Goal: Communication & Community: Share content

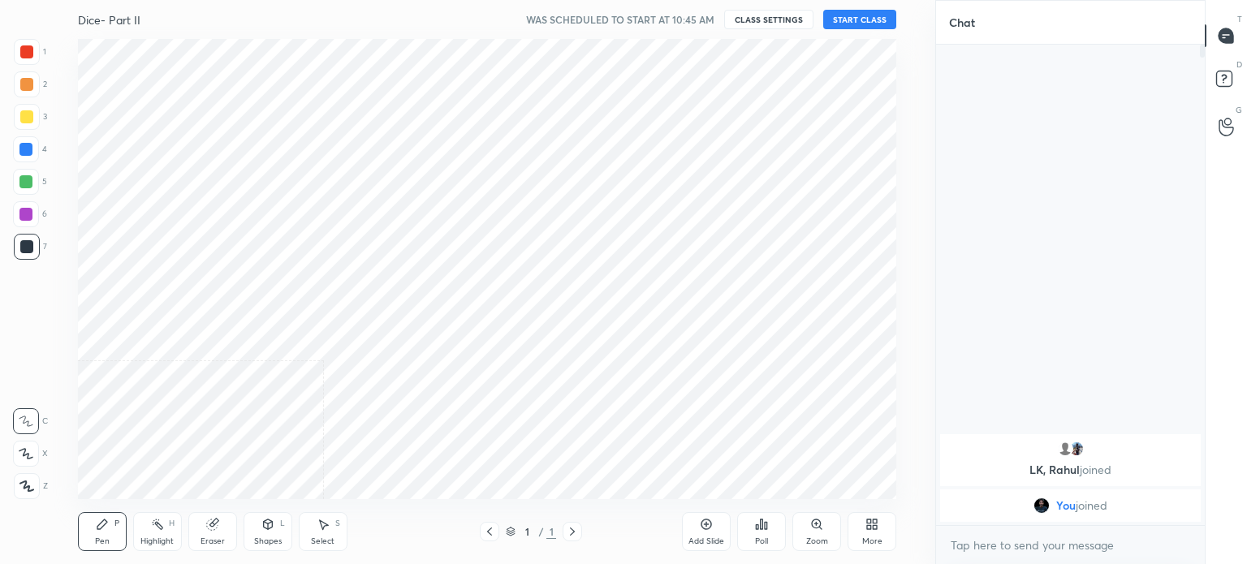
scroll to position [80721, 80312]
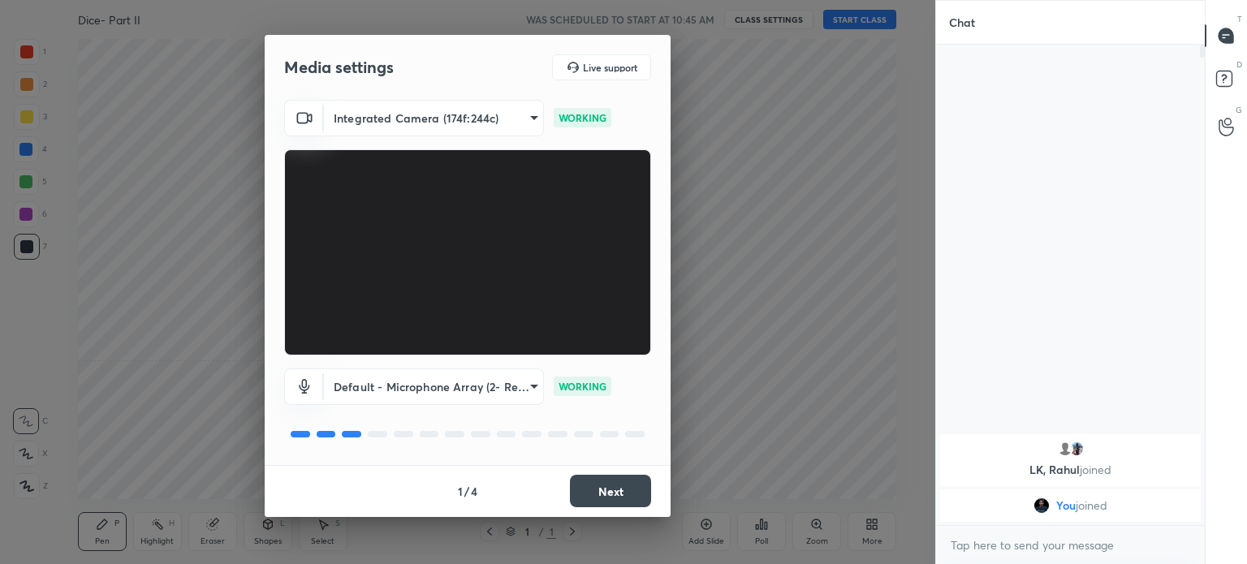
click at [602, 497] on button "Next" at bounding box center [610, 491] width 81 height 32
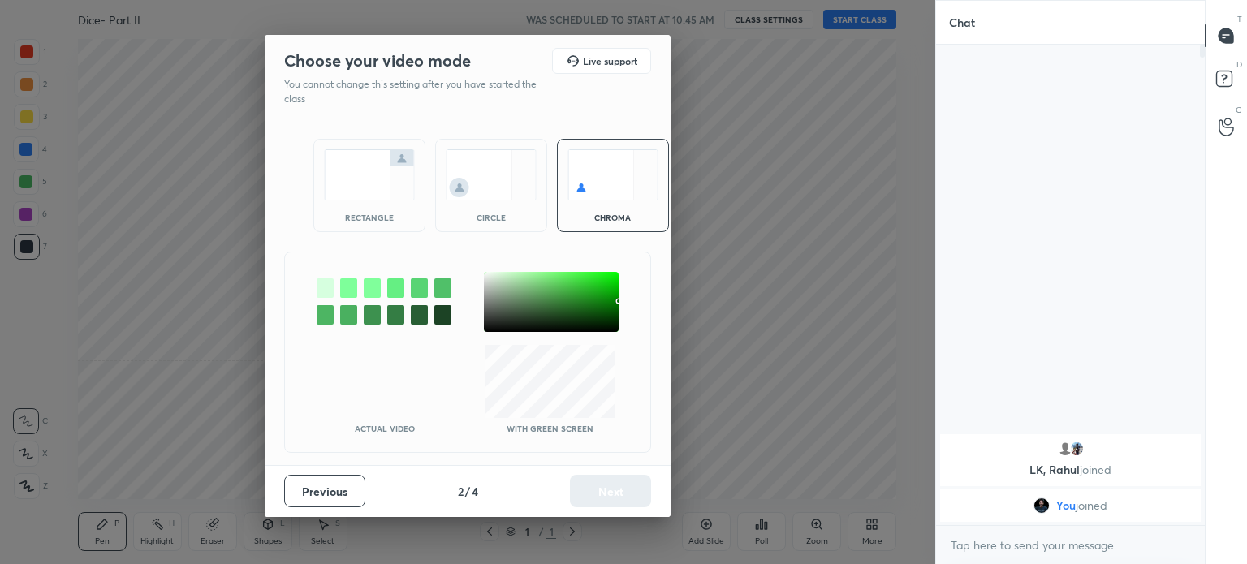
click at [369, 181] on img at bounding box center [369, 174] width 91 height 51
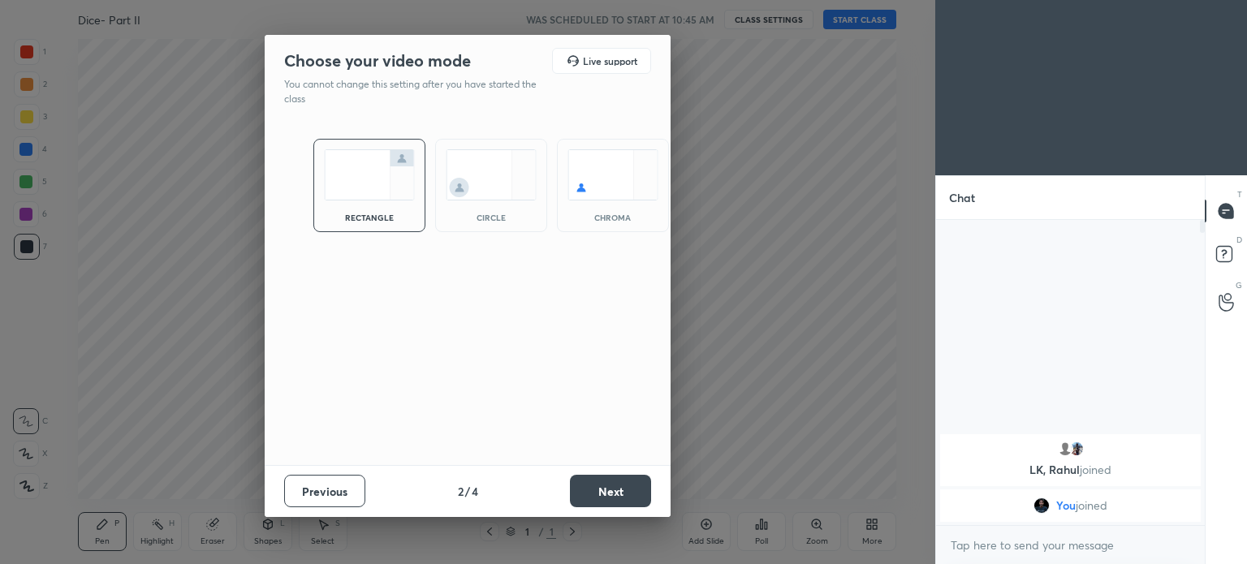
click at [617, 483] on button "Next" at bounding box center [610, 491] width 81 height 32
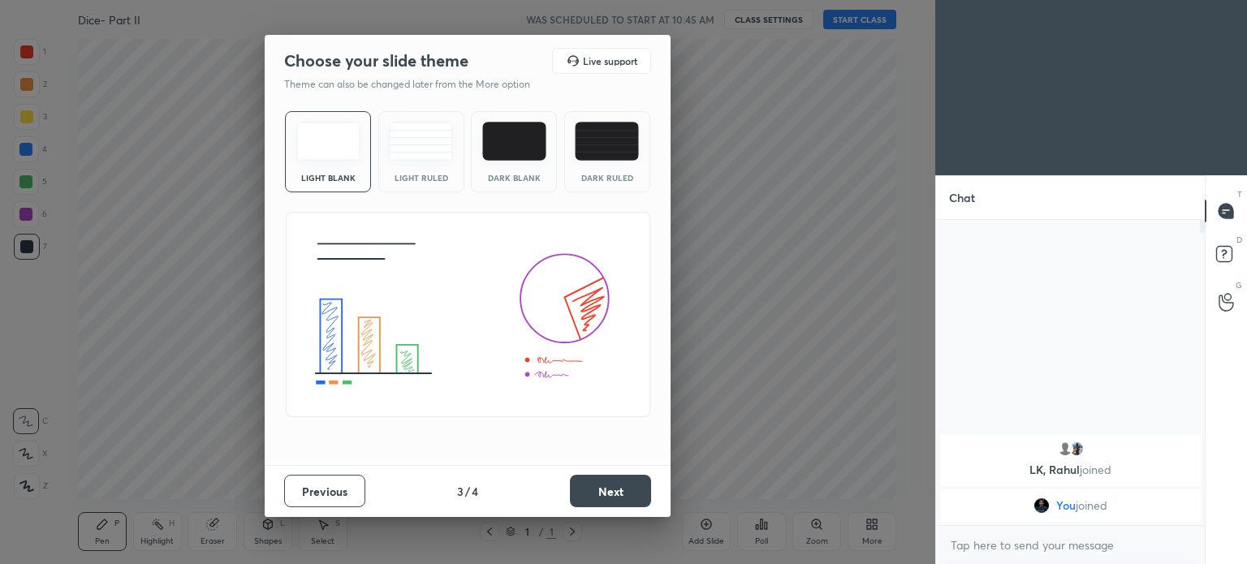
click at [618, 483] on button "Next" at bounding box center [610, 491] width 81 height 32
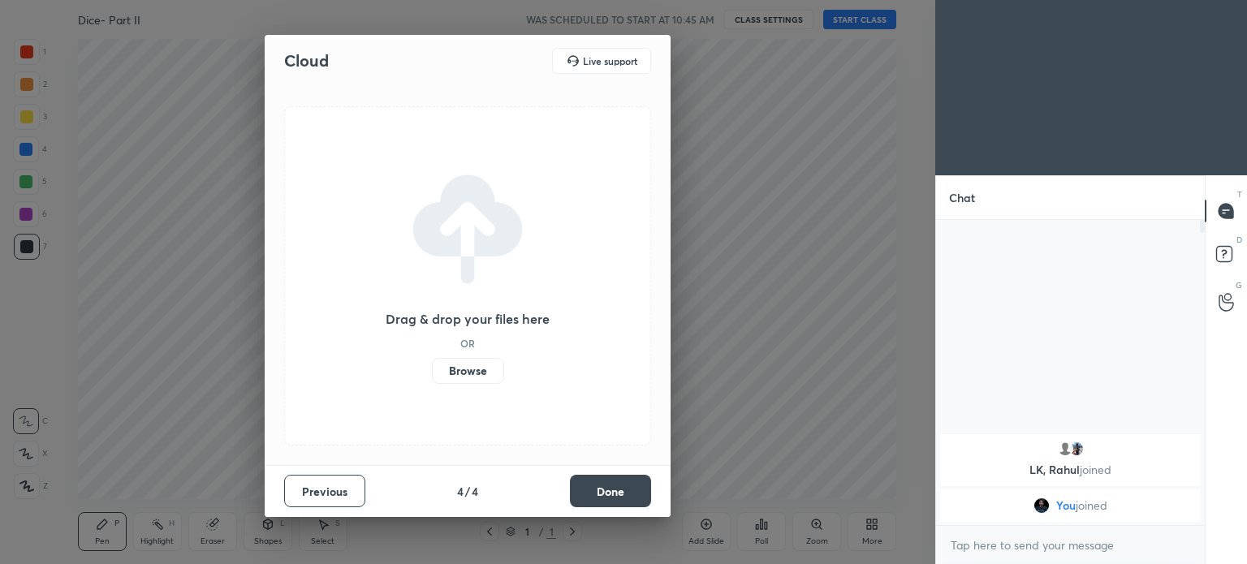
click at [623, 483] on button "Done" at bounding box center [610, 491] width 81 height 32
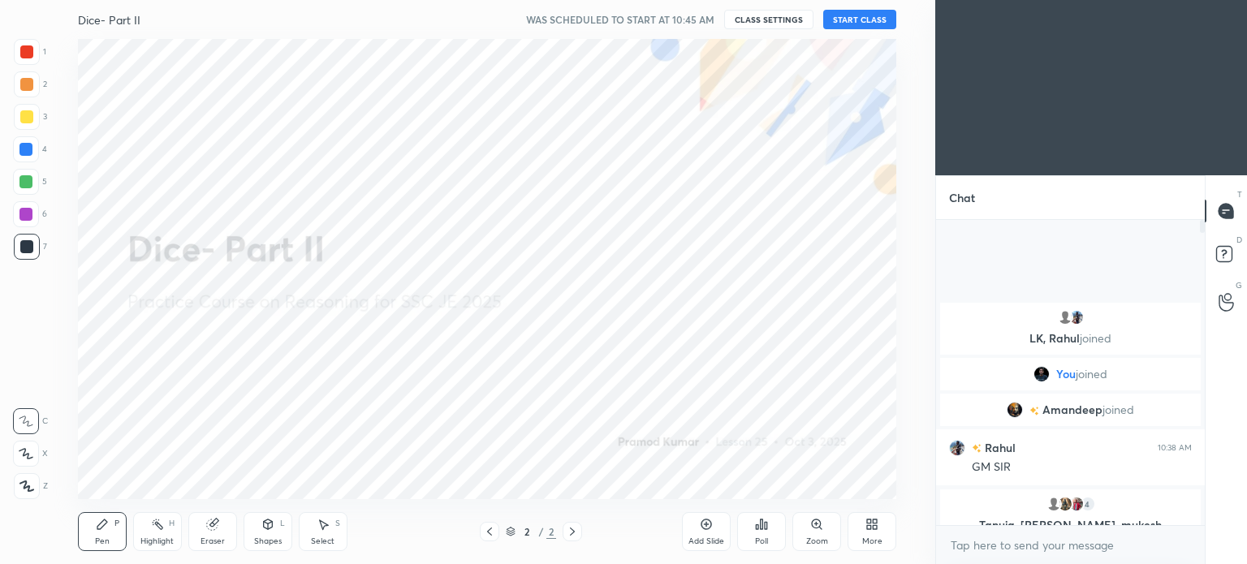
click at [861, 15] on button "START CLASS" at bounding box center [859, 19] width 73 height 19
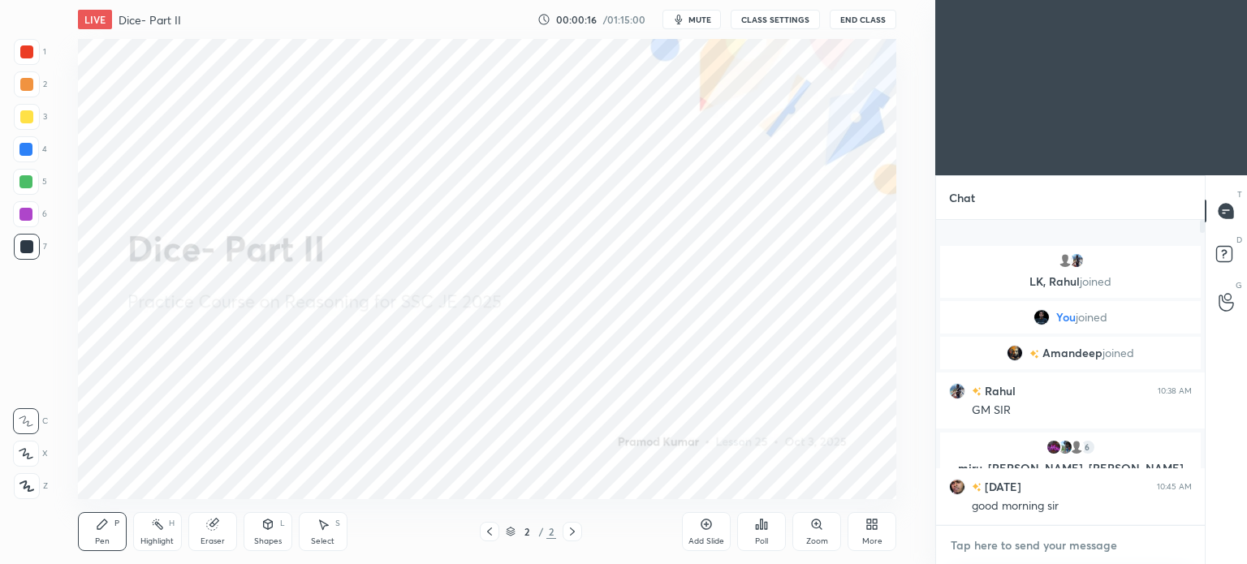
type textarea "x"
click at [1038, 556] on textarea at bounding box center [1070, 546] width 243 height 26
paste textarea "https://t.me/unacademypramod"
type textarea "https://t.me/unacademypramod"
type textarea "x"
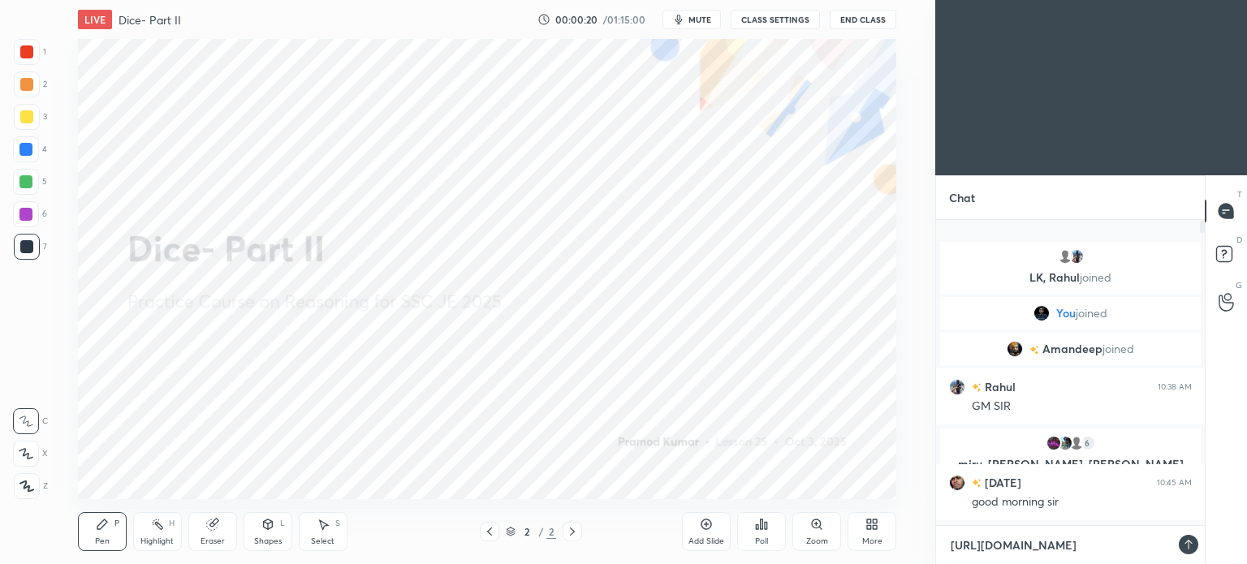
scroll to position [6, 5]
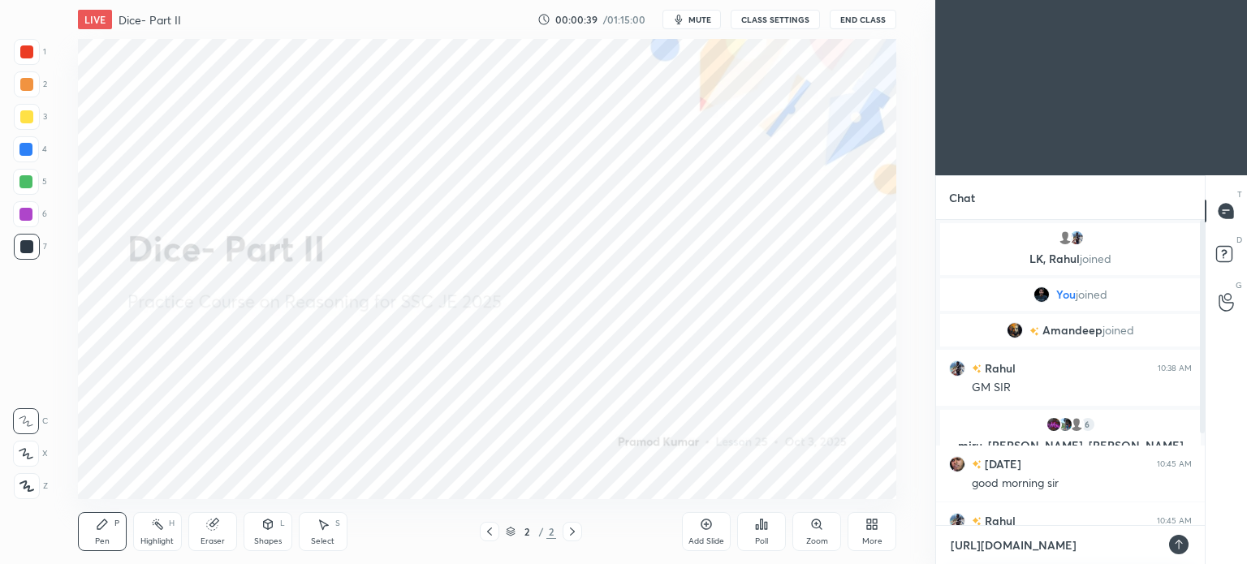
click at [993, 543] on textarea "https://t.me/unacademypramod" at bounding box center [1054, 546] width 210 height 26
type textarea "https://te.me/unacademypramod"
type textarea "x"
type textarea "https://tel.me/unacademypramod"
type textarea "x"
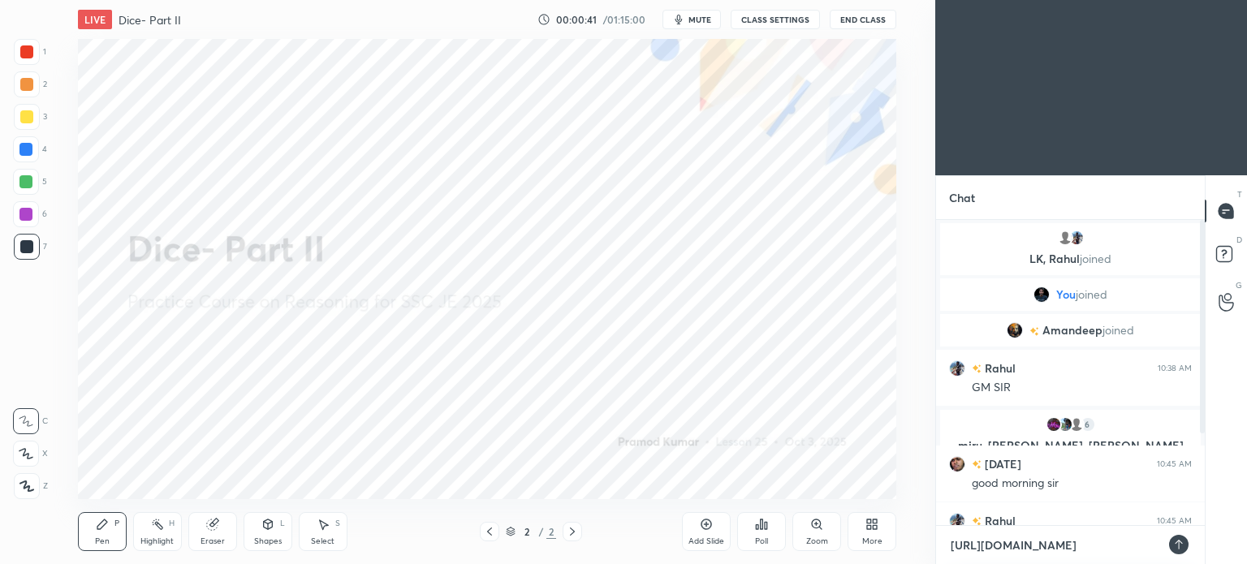
type textarea "https://tele.me/unacademypramod"
type textarea "x"
type textarea "https://teleg.me/unacademypramod"
type textarea "x"
type textarea "https://telegr.me/unacademypramod"
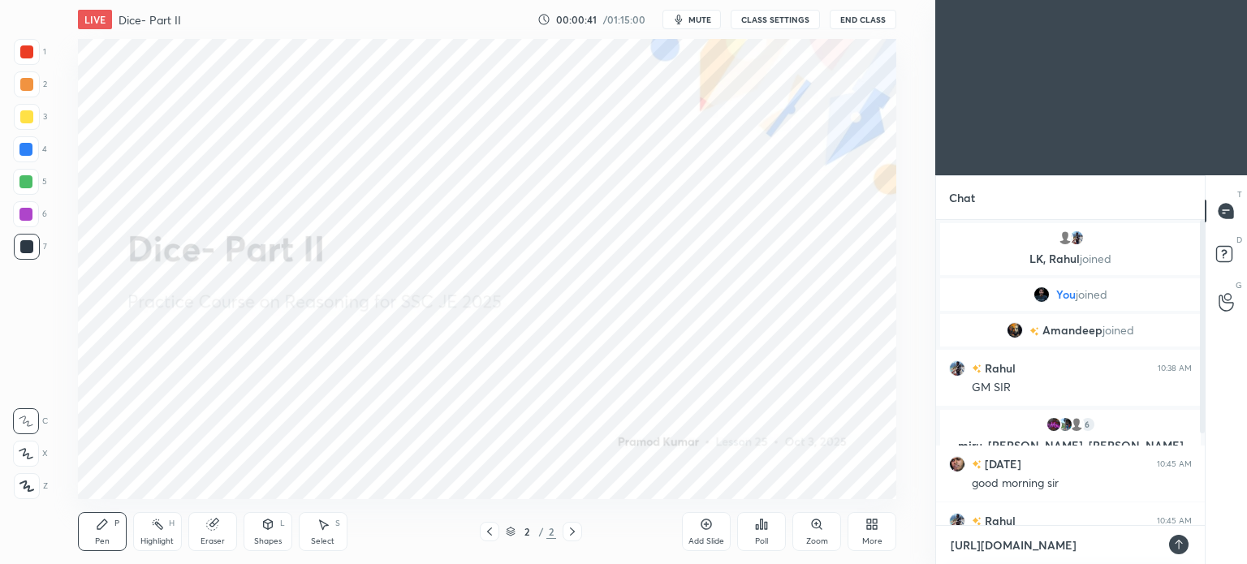
type textarea "x"
type textarea "https://telegra.me/unacademypramod"
type textarea "x"
type textarea "[URL][DOMAIN_NAME]"
type textarea "x"
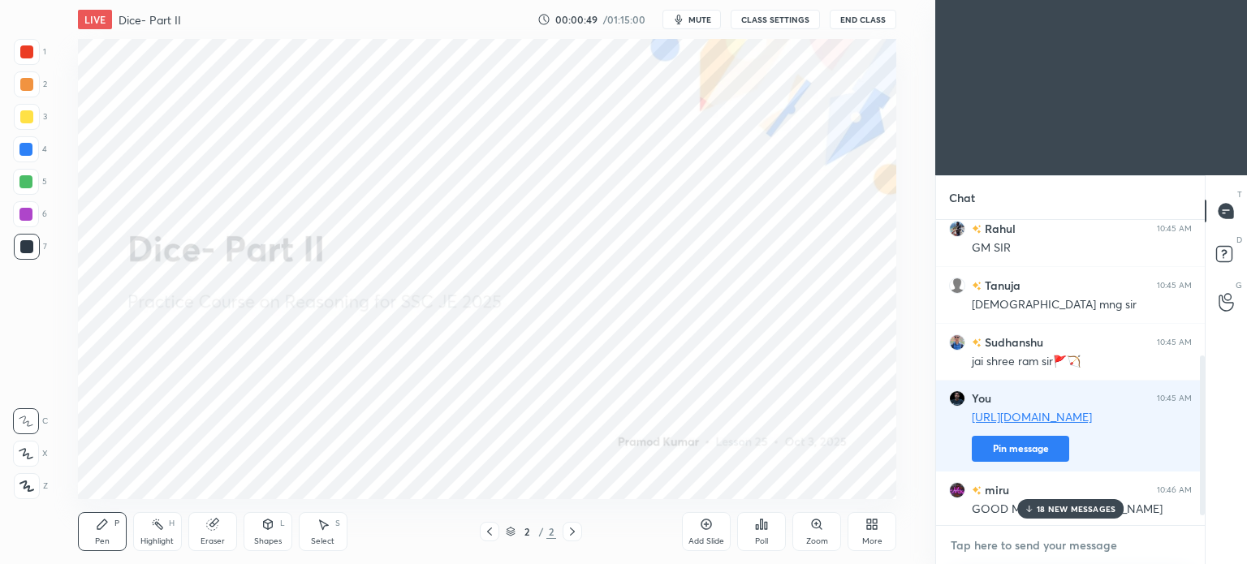
scroll to position [296, 0]
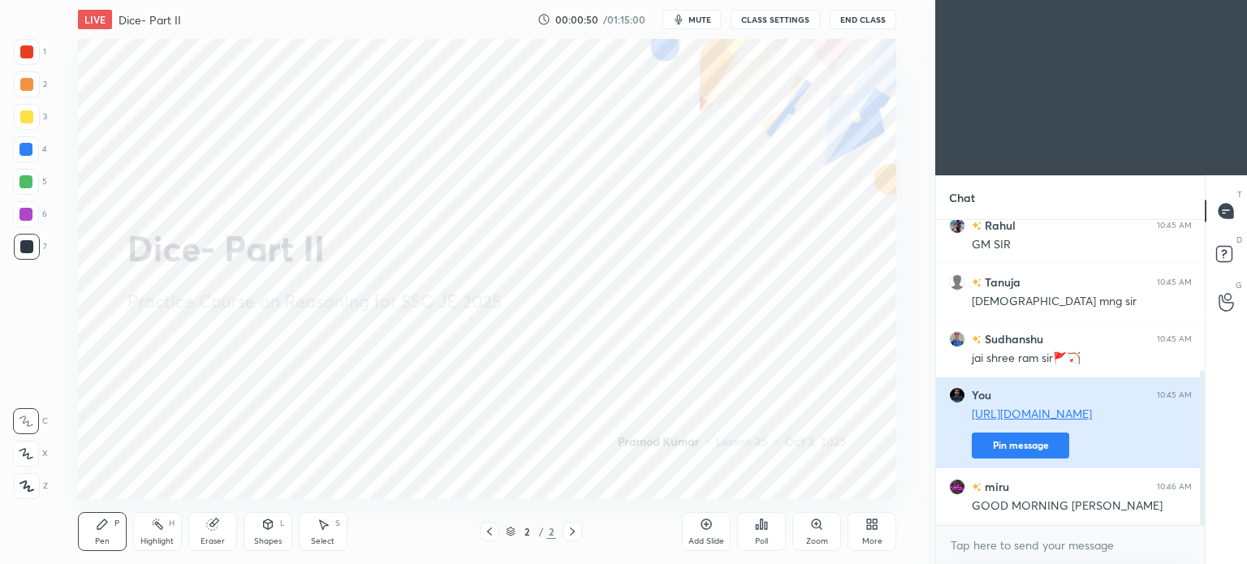
click at [1016, 447] on button "Pin message" at bounding box center [1020, 446] width 97 height 26
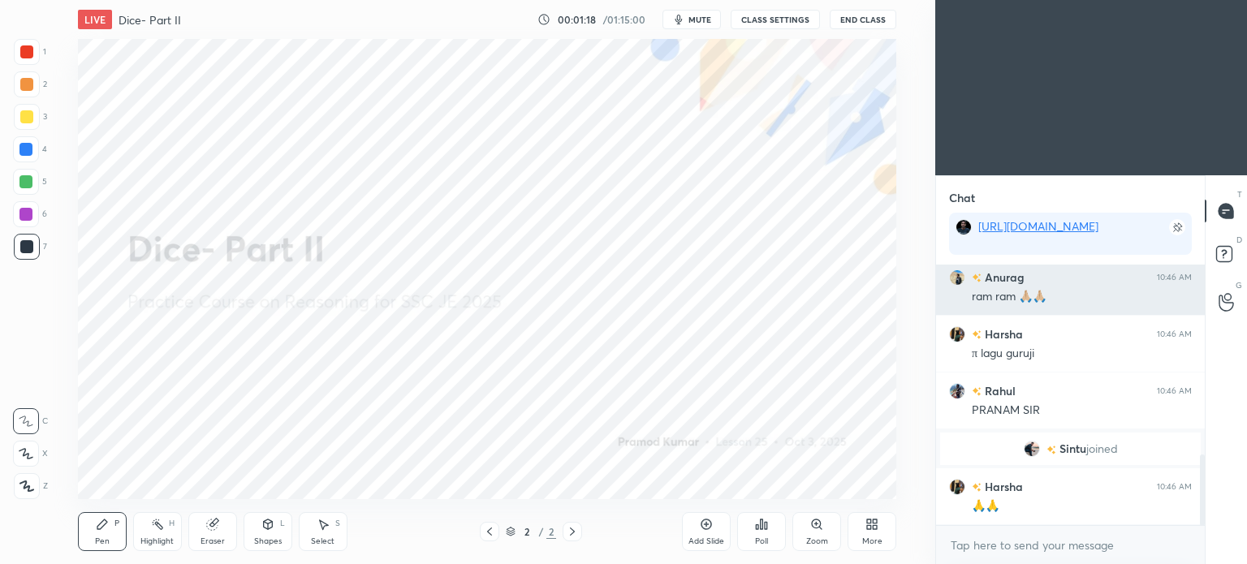
scroll to position [755, 0]
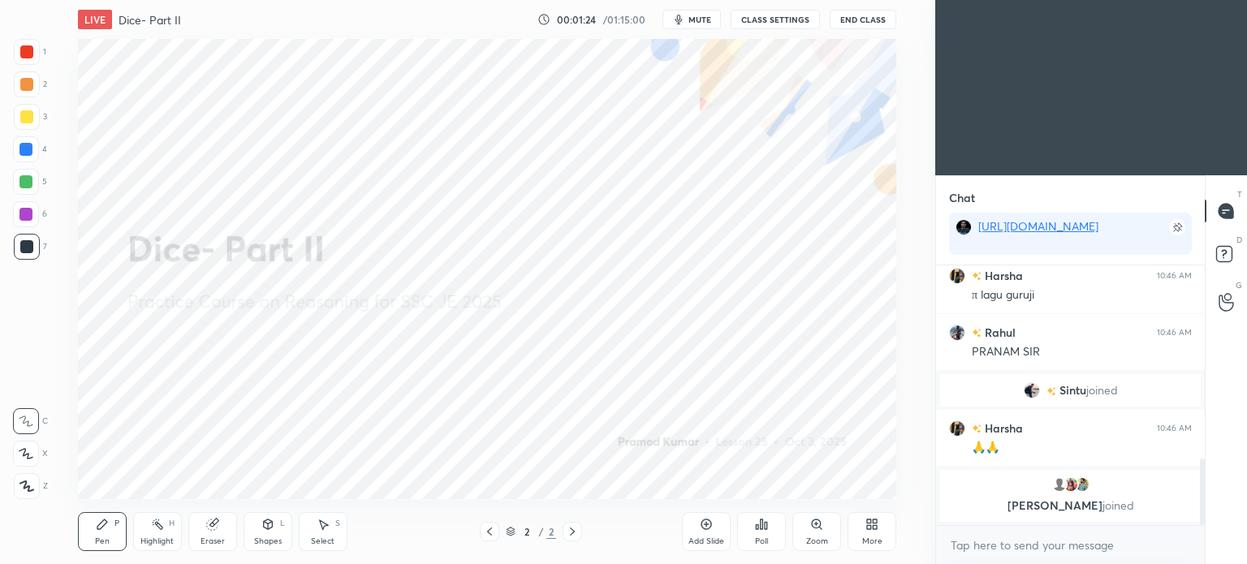
click at [692, 16] on span "mute" at bounding box center [699, 19] width 23 height 11
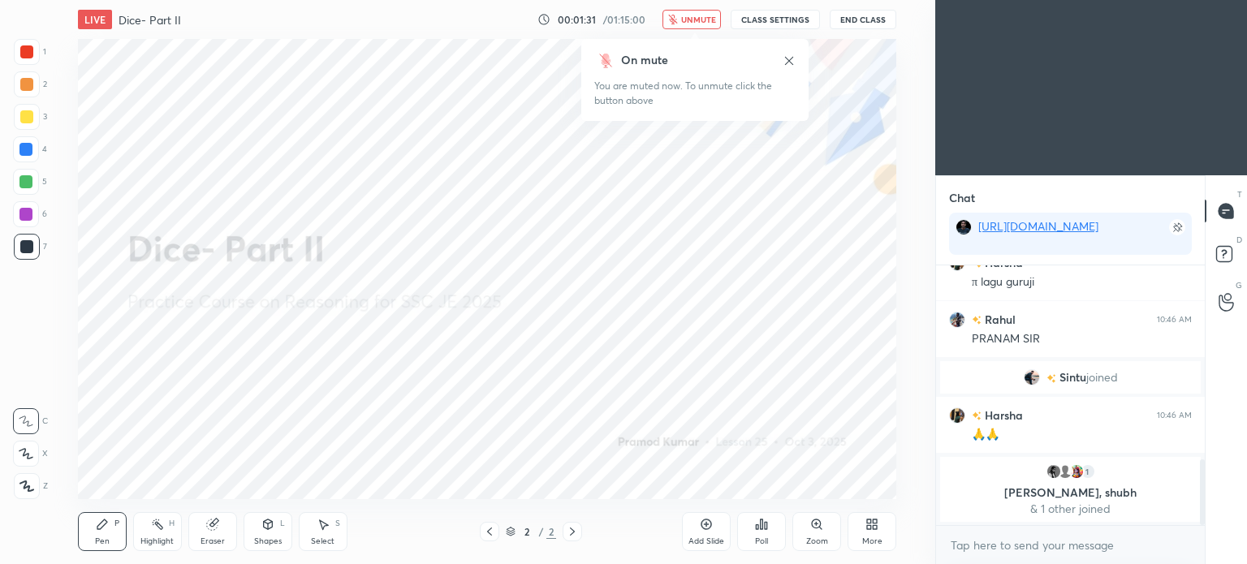
scroll to position [825, 0]
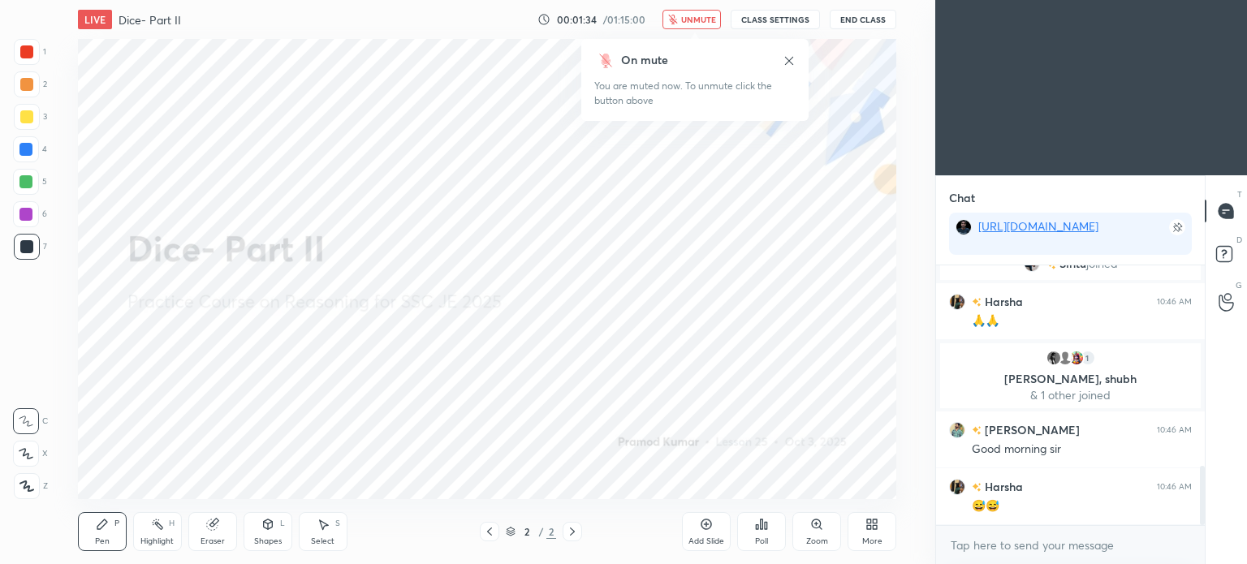
click at [705, 15] on span "unmute" at bounding box center [698, 19] width 35 height 11
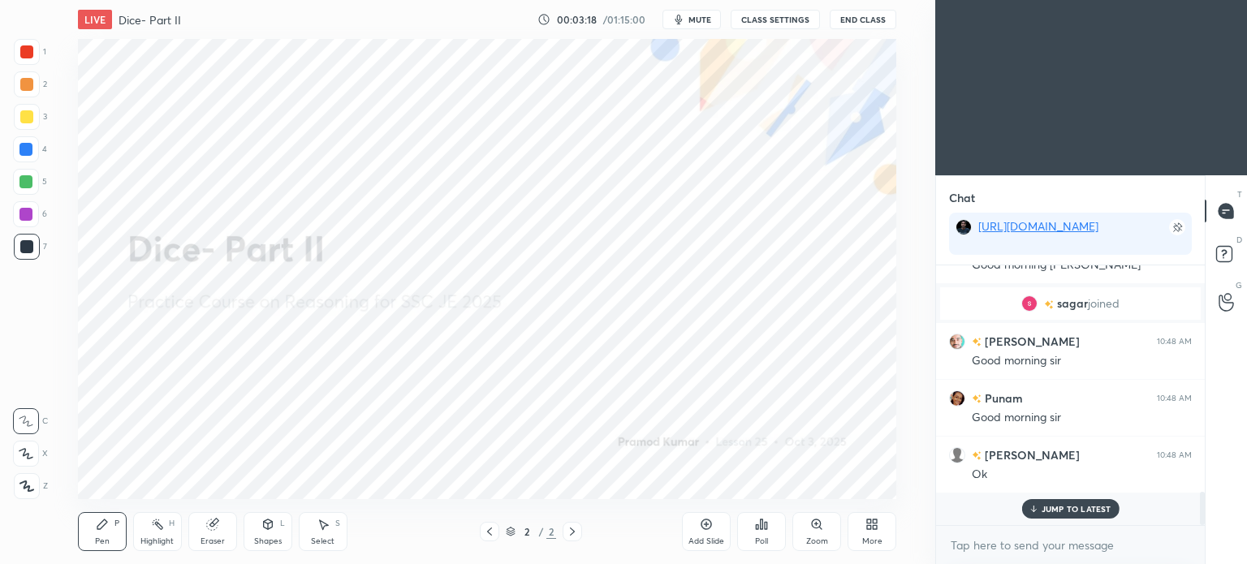
scroll to position [1500, 0]
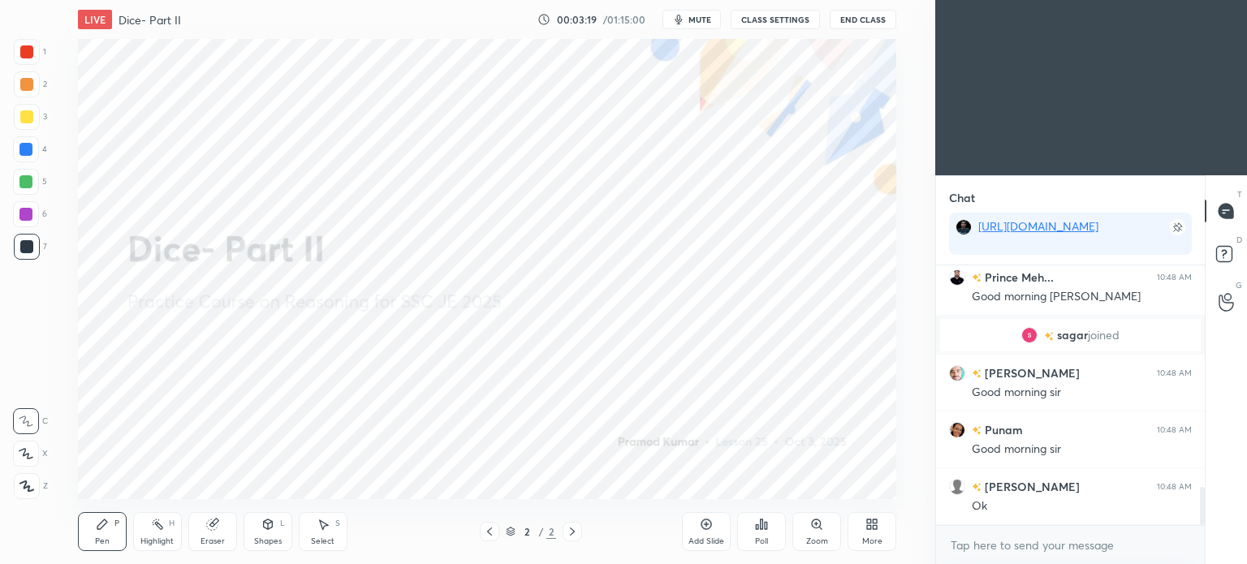
click at [703, 524] on icon at bounding box center [706, 524] width 13 height 13
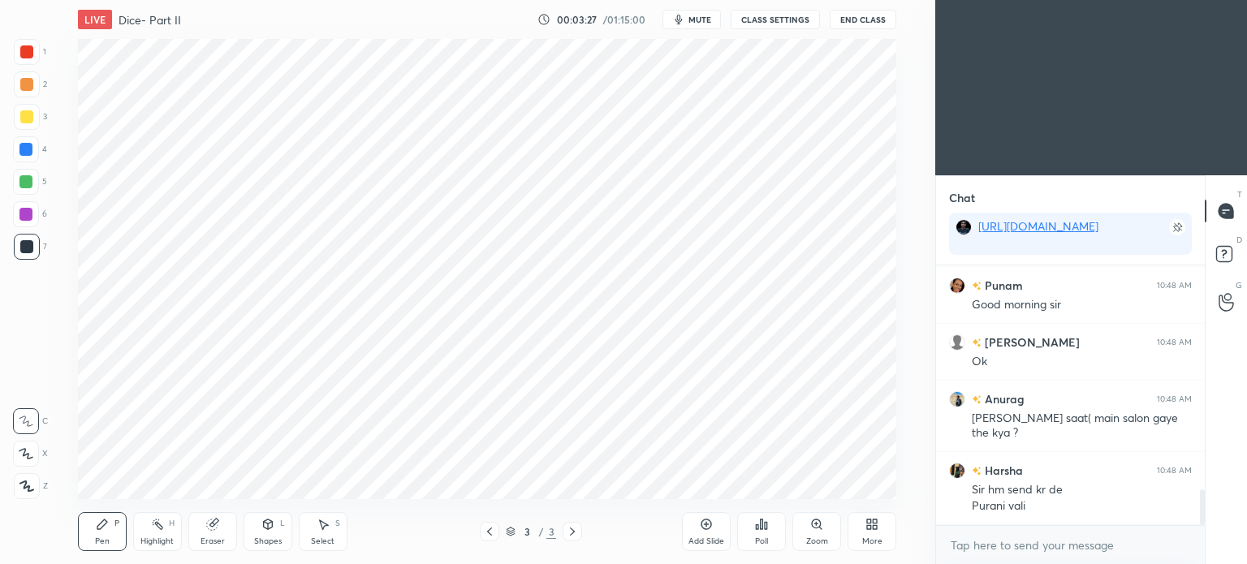
scroll to position [1684, 0]
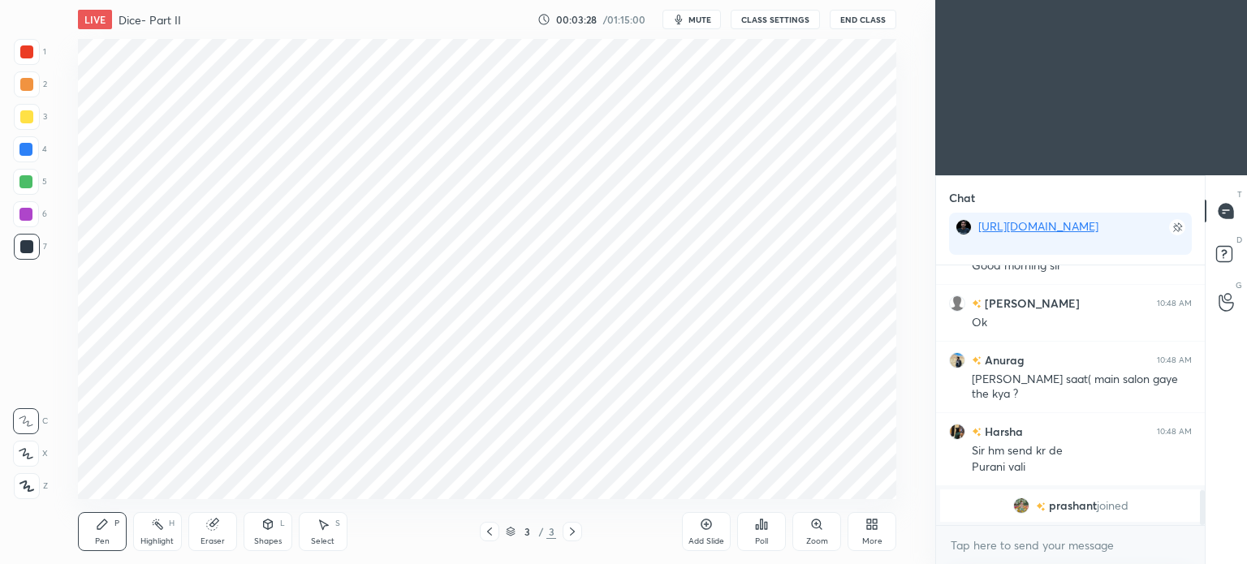
click at [257, 533] on div "Shapes L" at bounding box center [268, 531] width 49 height 39
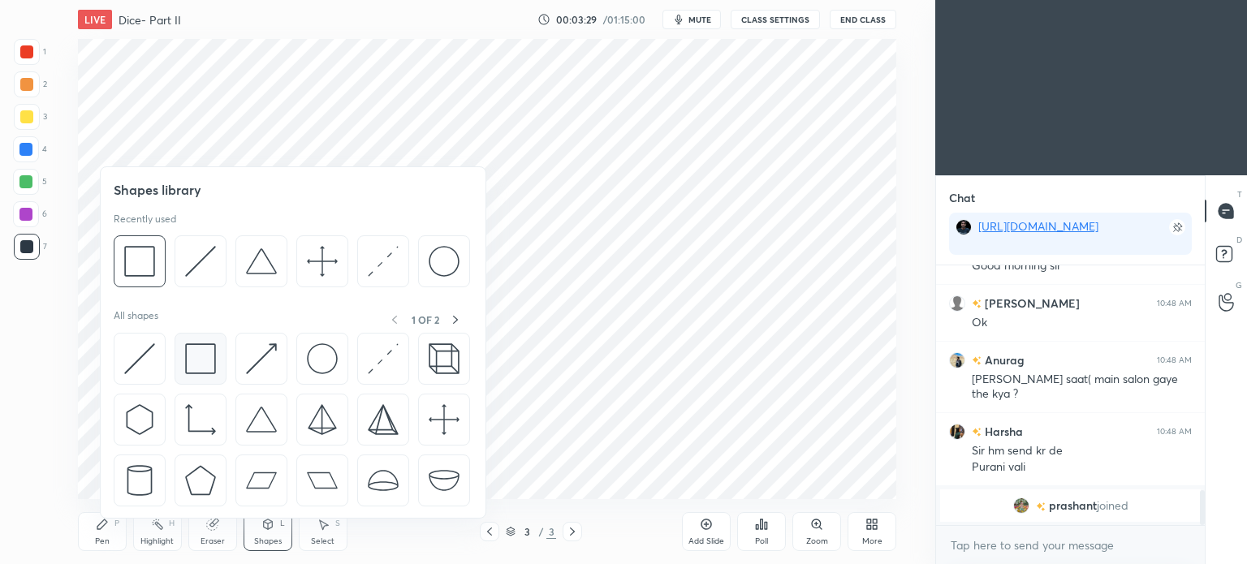
click at [191, 358] on img at bounding box center [200, 358] width 31 height 31
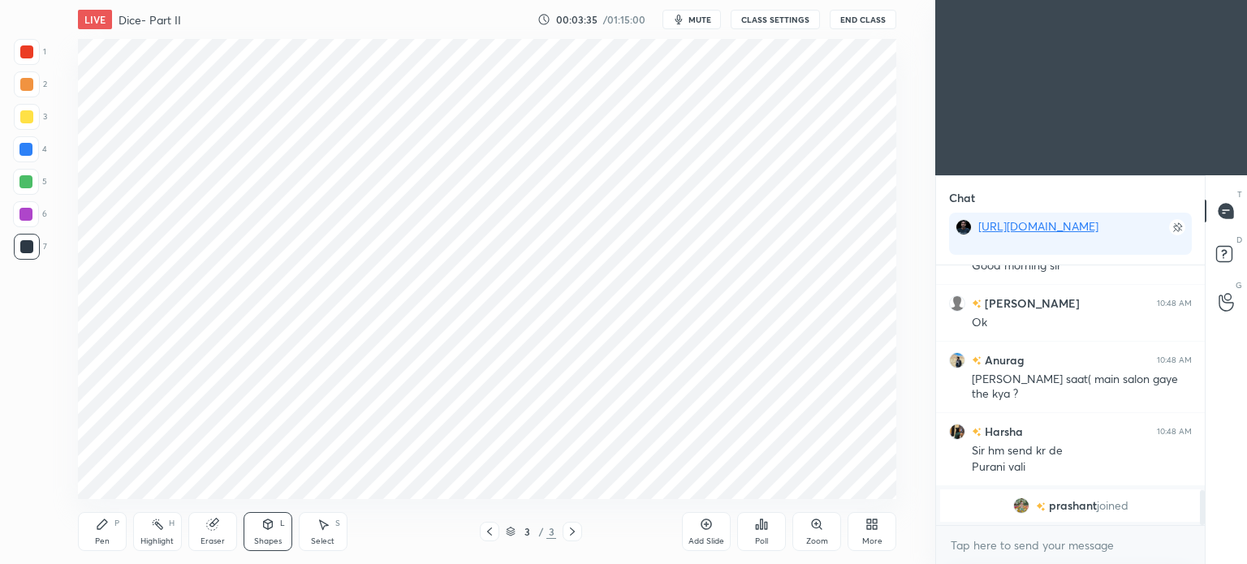
click at [272, 534] on div "Shapes L" at bounding box center [268, 531] width 49 height 39
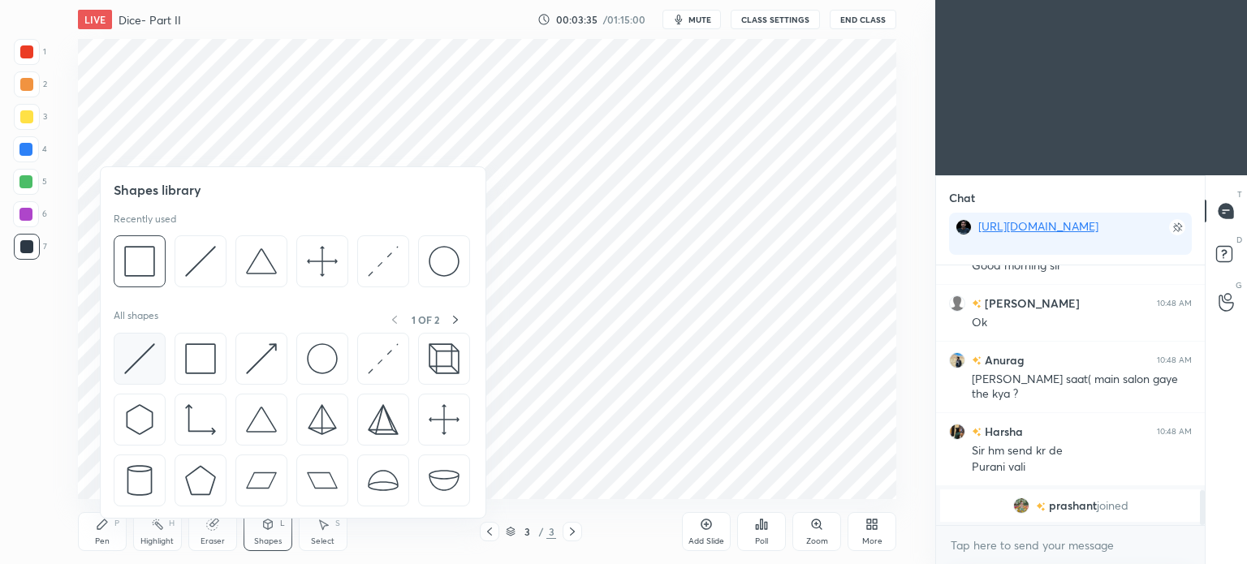
click at [139, 360] on img at bounding box center [139, 358] width 31 height 31
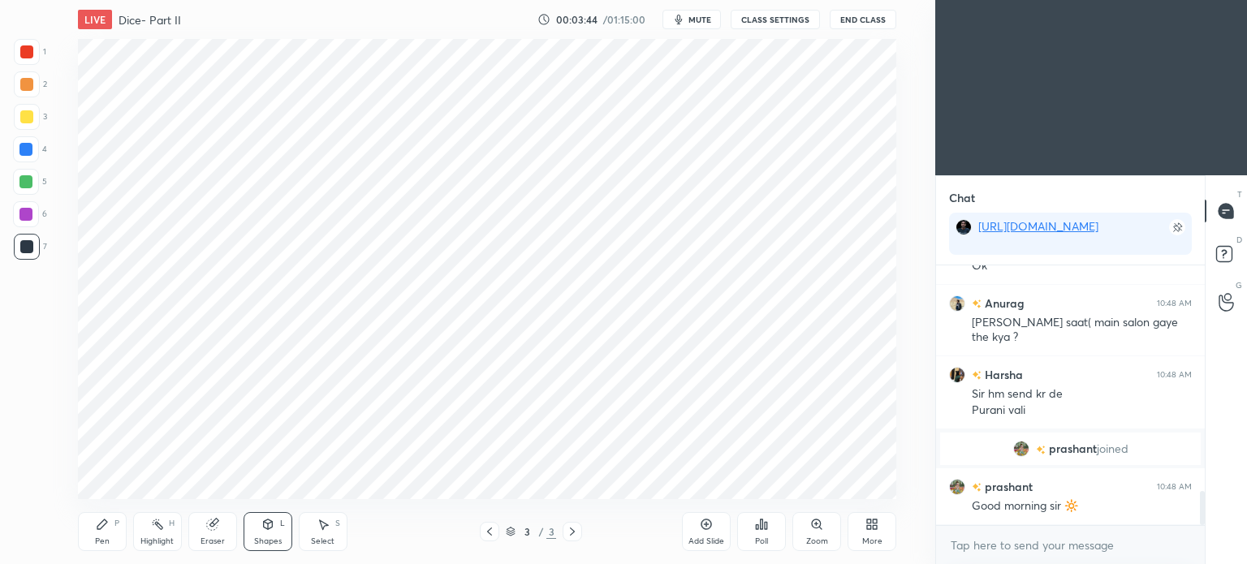
scroll to position [1700, 0]
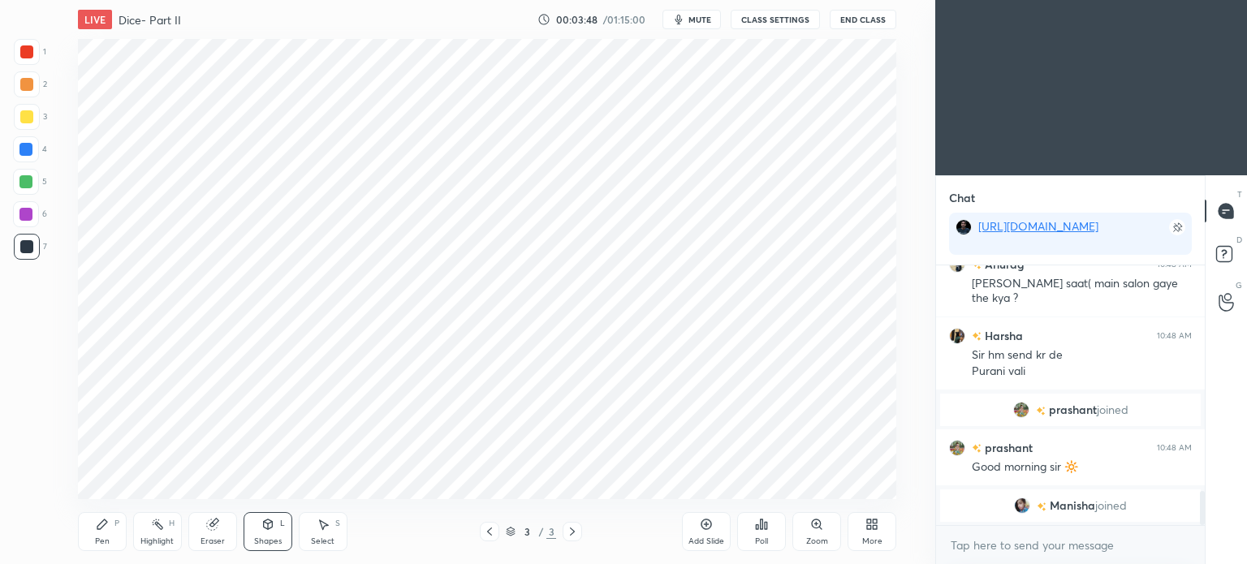
click at [101, 540] on div "Pen" at bounding box center [102, 541] width 15 height 8
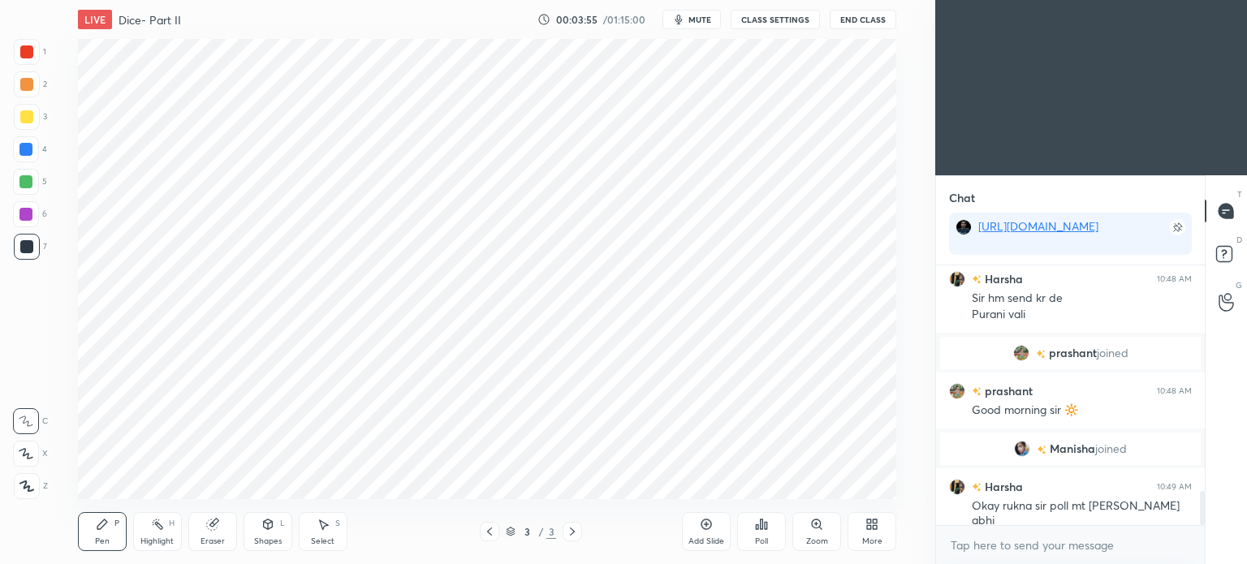
scroll to position [1781, 0]
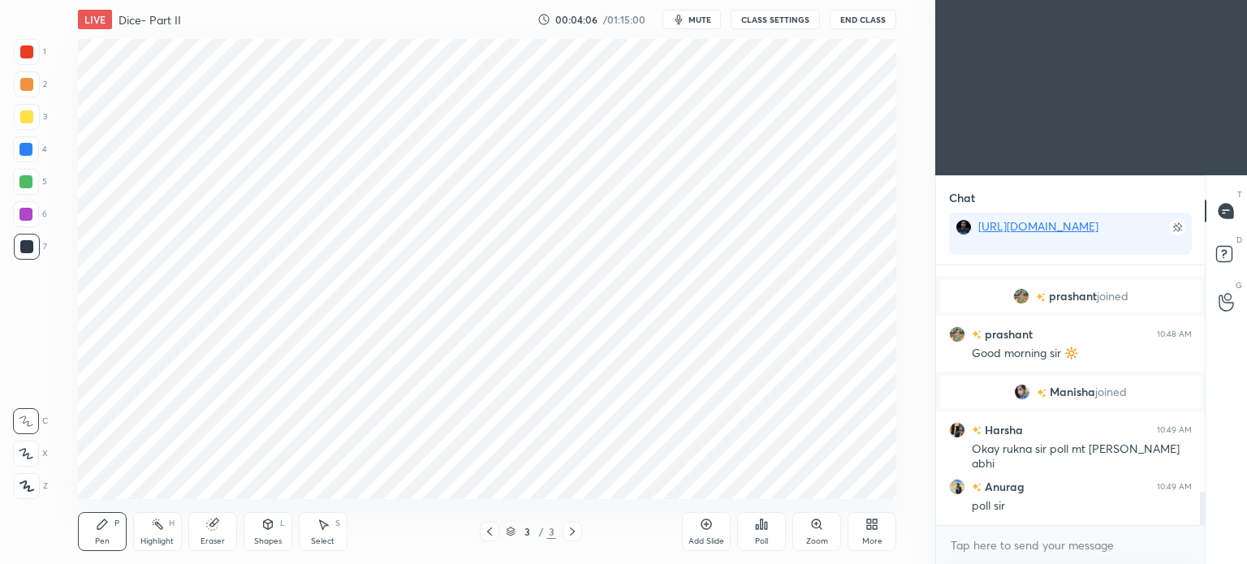
click at [224, 527] on div "Eraser" at bounding box center [212, 531] width 49 height 39
click at [102, 530] on icon at bounding box center [102, 524] width 13 height 13
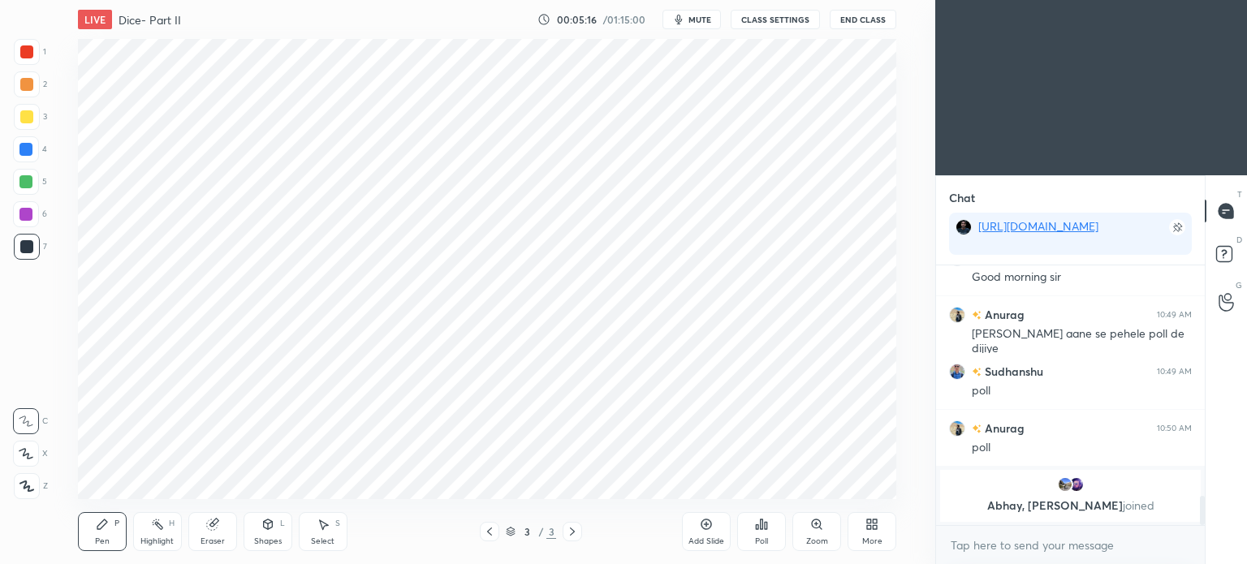
scroll to position [2064, 0]
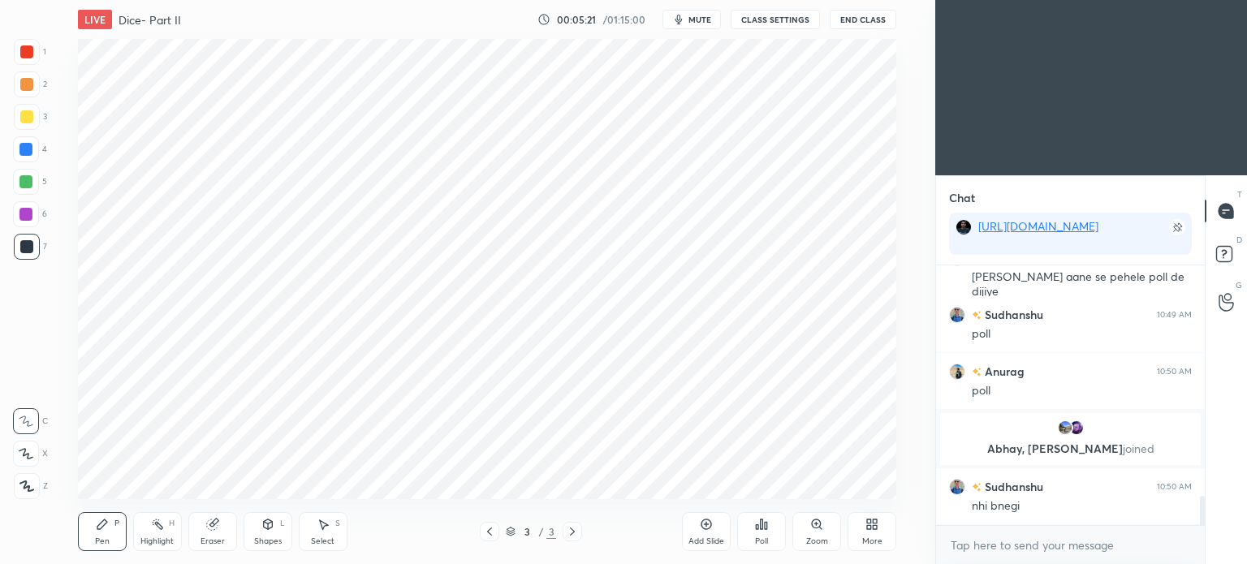
click at [218, 536] on div "Eraser" at bounding box center [212, 531] width 49 height 39
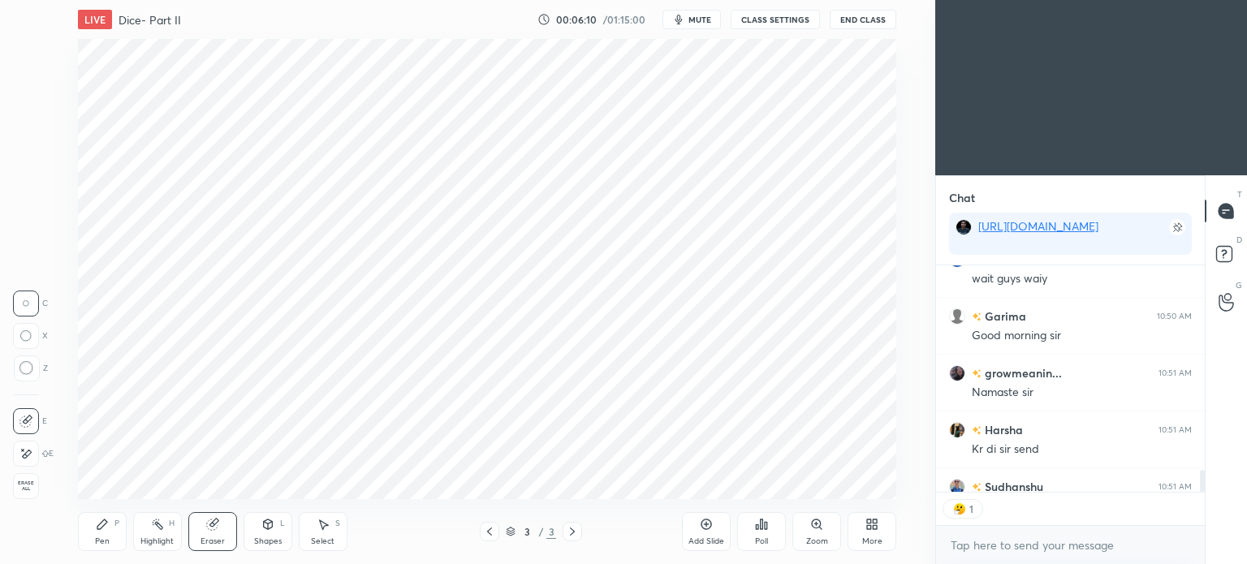
scroll to position [5, 5]
click at [874, 535] on div "More" at bounding box center [872, 531] width 49 height 39
click at [778, 375] on div "Upload File" at bounding box center [780, 372] width 42 height 8
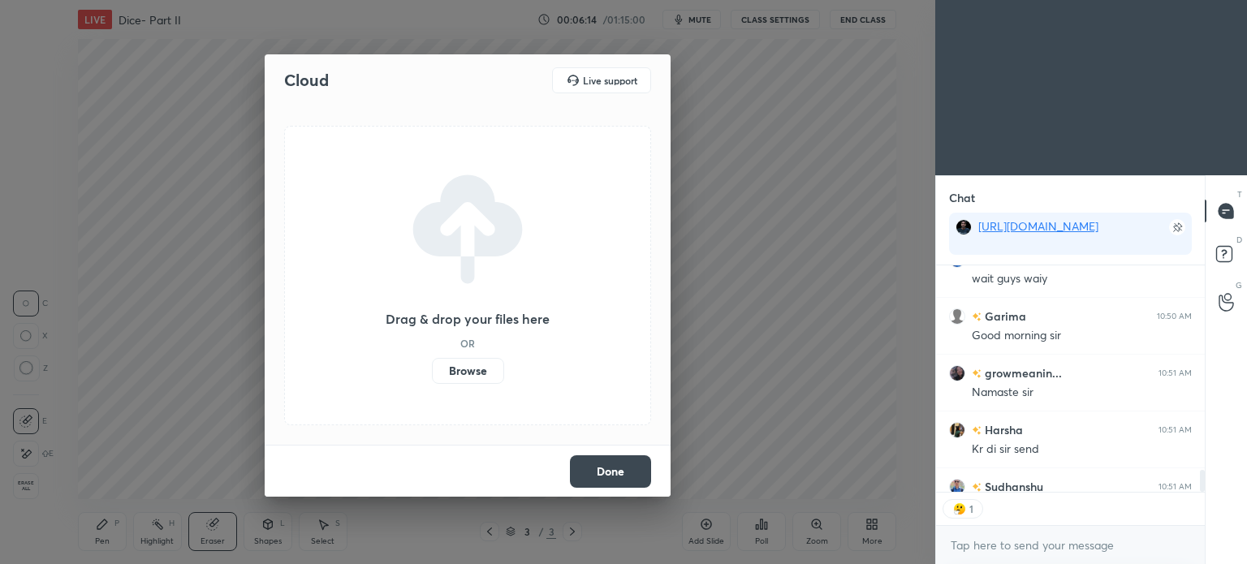
click at [449, 369] on label "Browse" at bounding box center [468, 371] width 72 height 26
click at [432, 369] on input "Browse" at bounding box center [432, 371] width 0 height 26
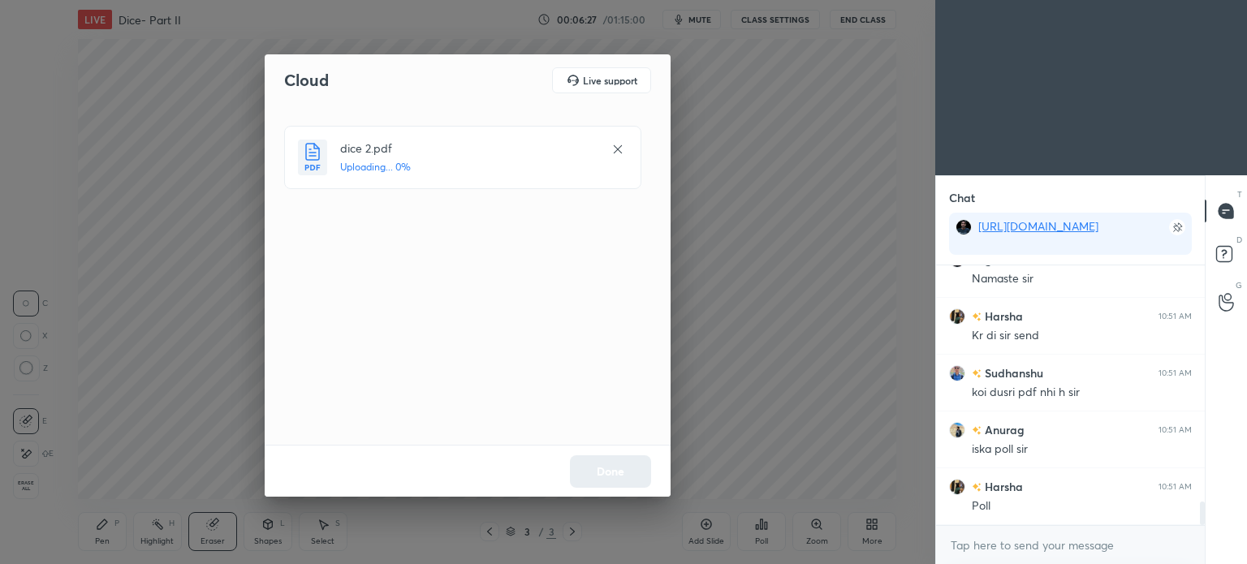
click at [242, 147] on div "Cloud Live support dice 2.pdf Uploading... 0% Done" at bounding box center [467, 282] width 935 height 564
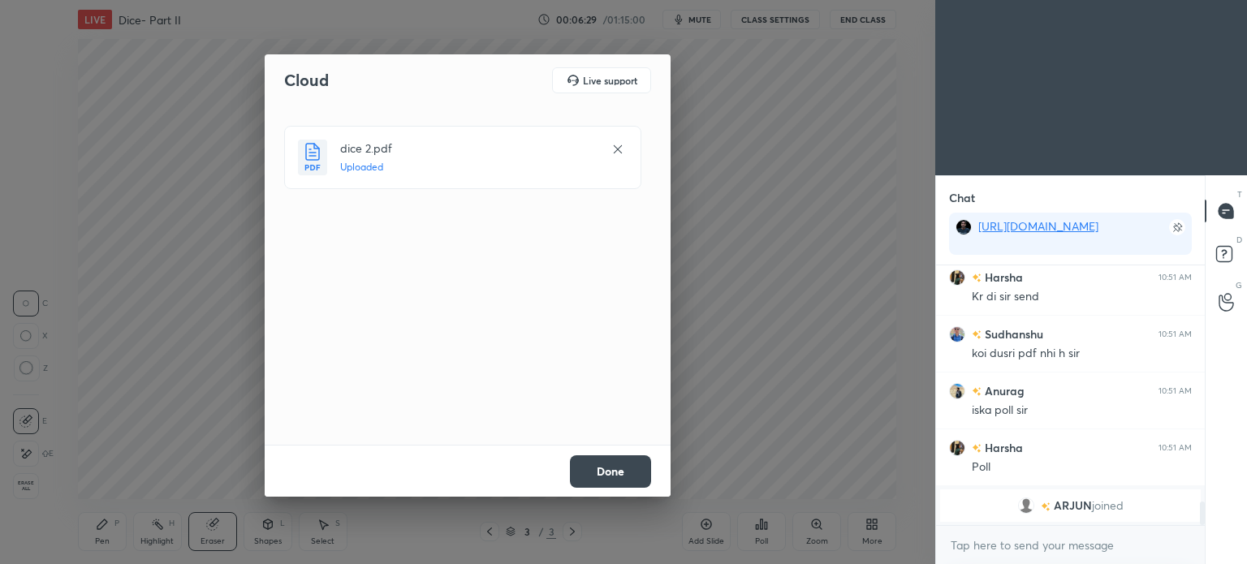
click at [629, 475] on button "Done" at bounding box center [610, 471] width 81 height 32
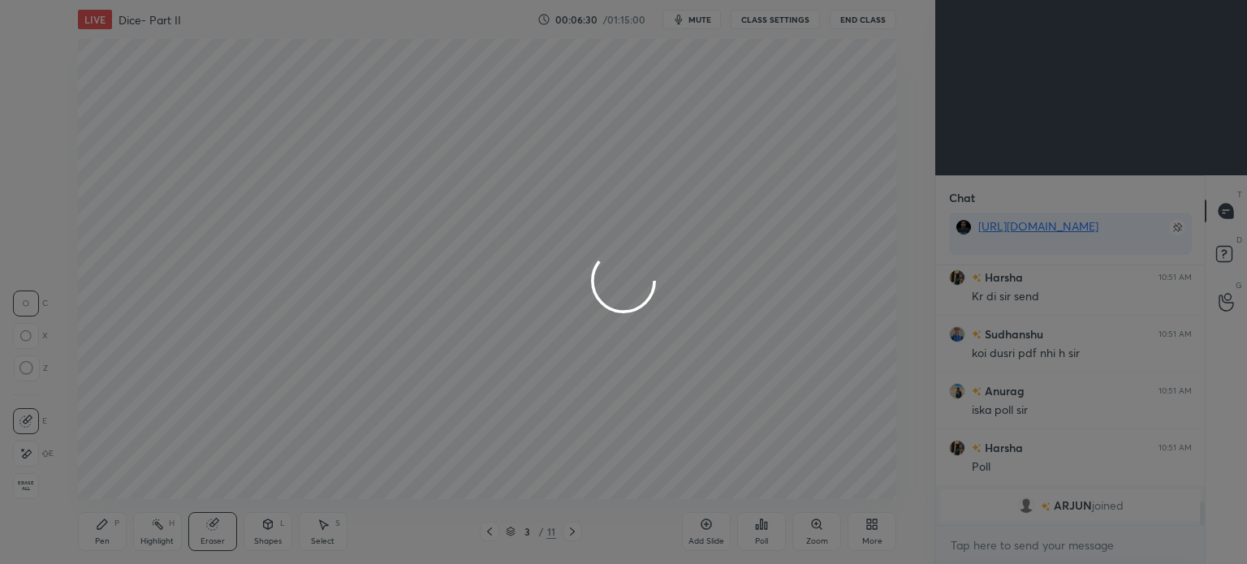
scroll to position [2598, 0]
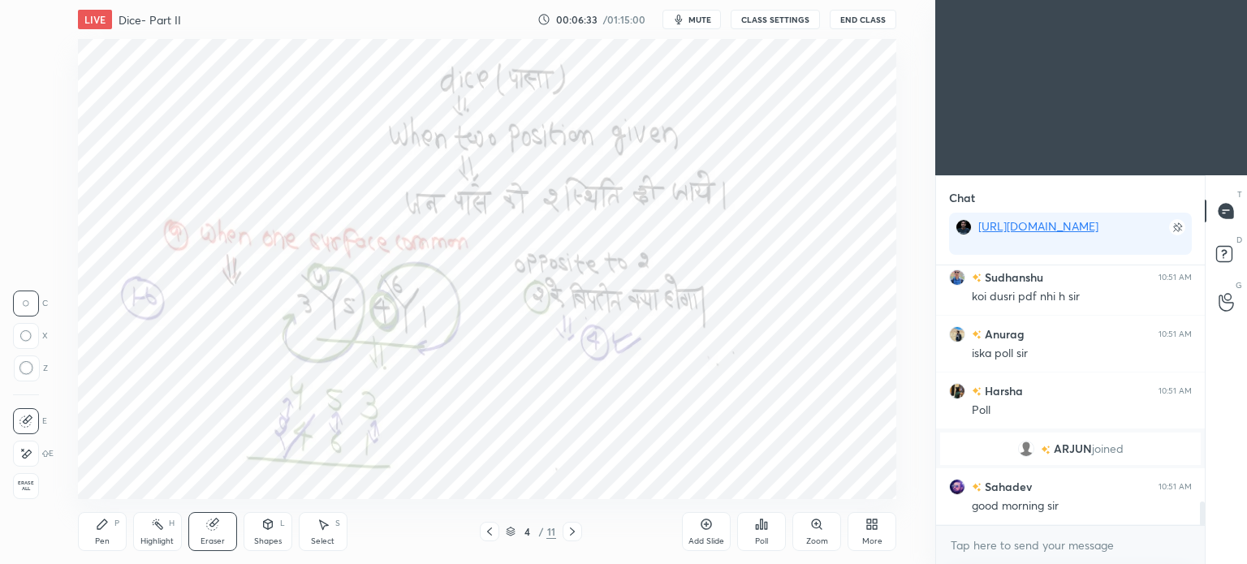
click at [512, 530] on icon at bounding box center [511, 532] width 10 height 10
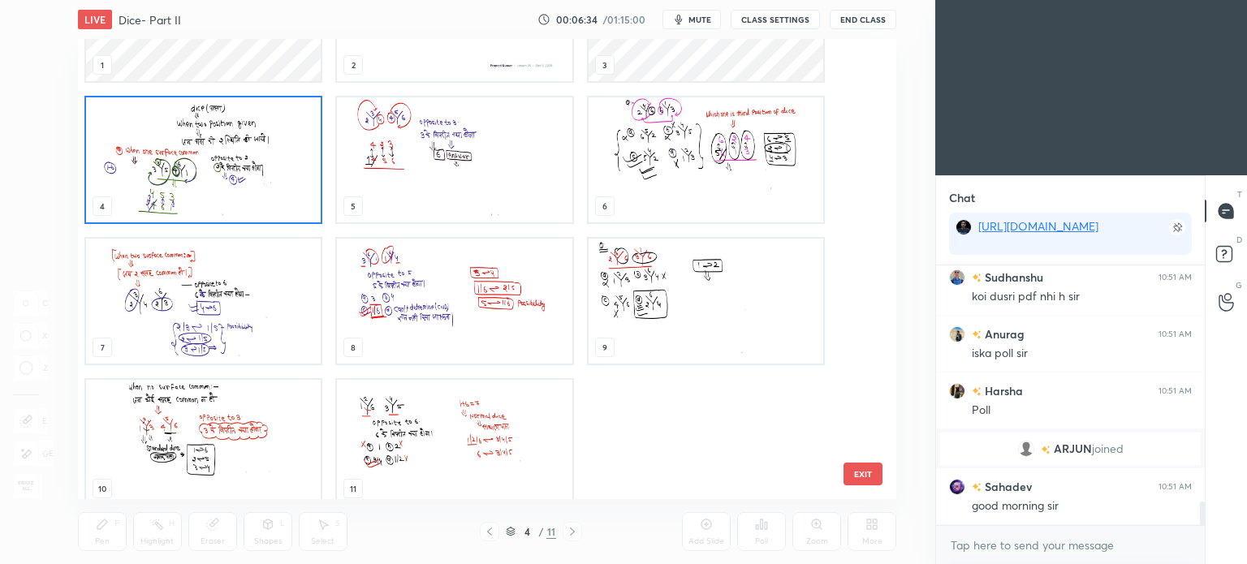
scroll to position [104, 0]
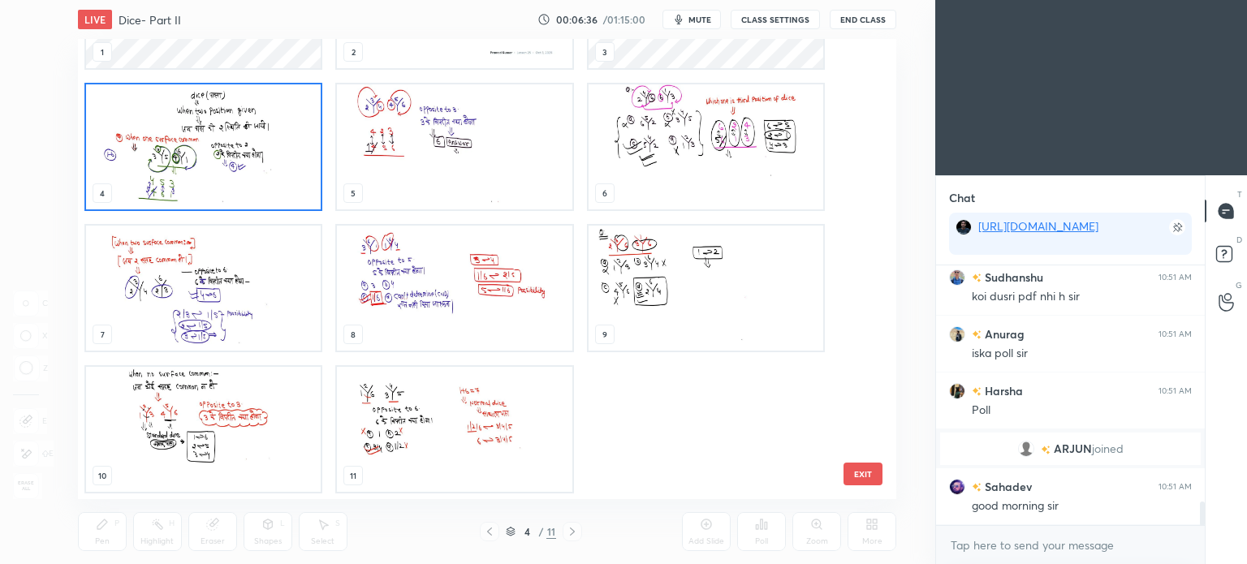
click at [451, 398] on img "grid" at bounding box center [454, 429] width 235 height 125
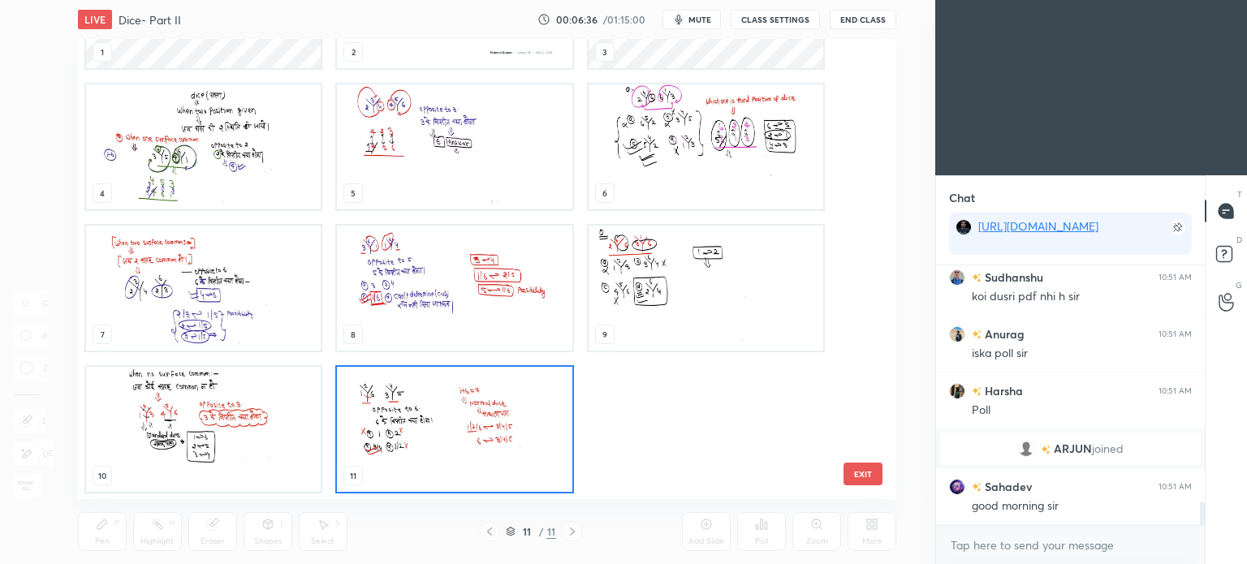
click at [451, 398] on img "grid" at bounding box center [454, 429] width 235 height 125
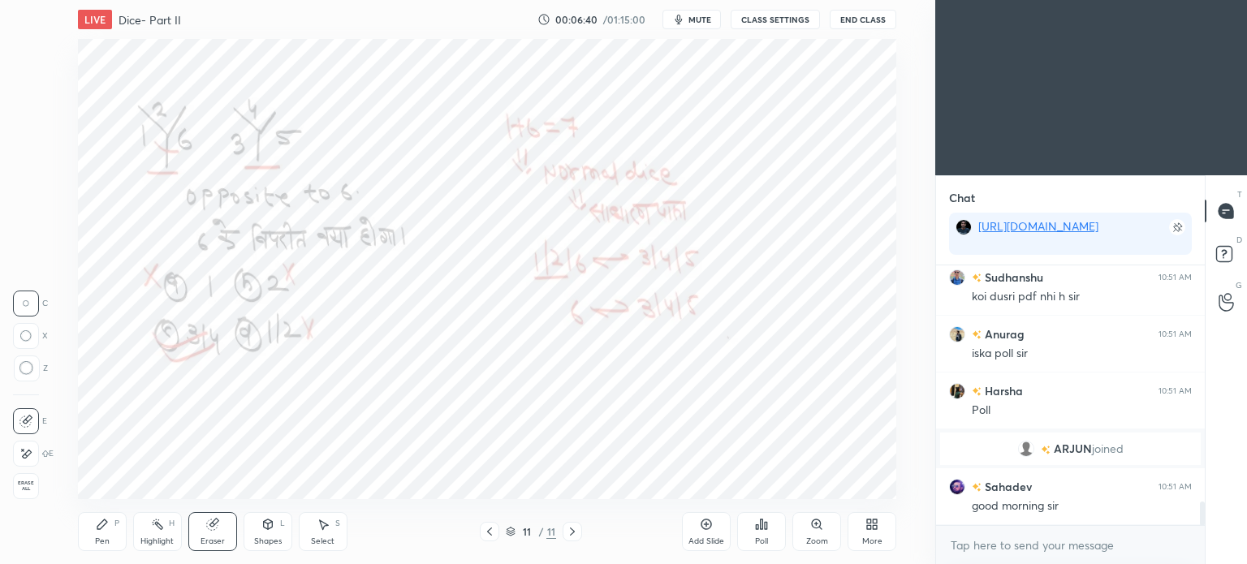
click at [870, 522] on icon at bounding box center [869, 522] width 4 height 4
click at [787, 363] on div "Upload File" at bounding box center [780, 362] width 65 height 39
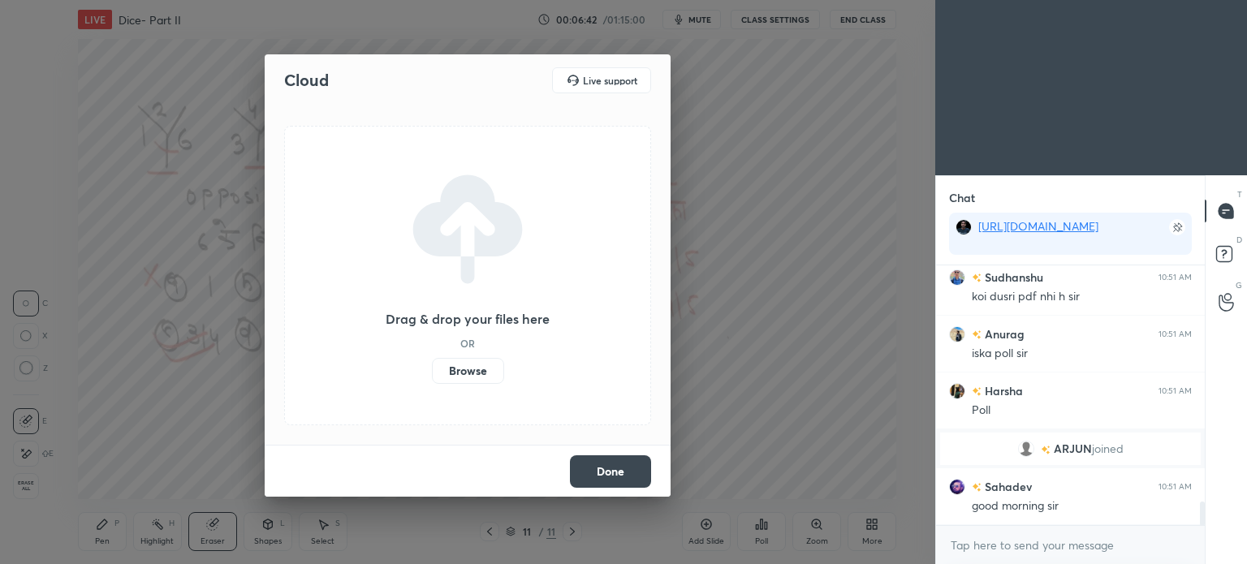
click at [481, 373] on label "Browse" at bounding box center [468, 371] width 72 height 26
click at [432, 373] on input "Browse" at bounding box center [432, 371] width 0 height 26
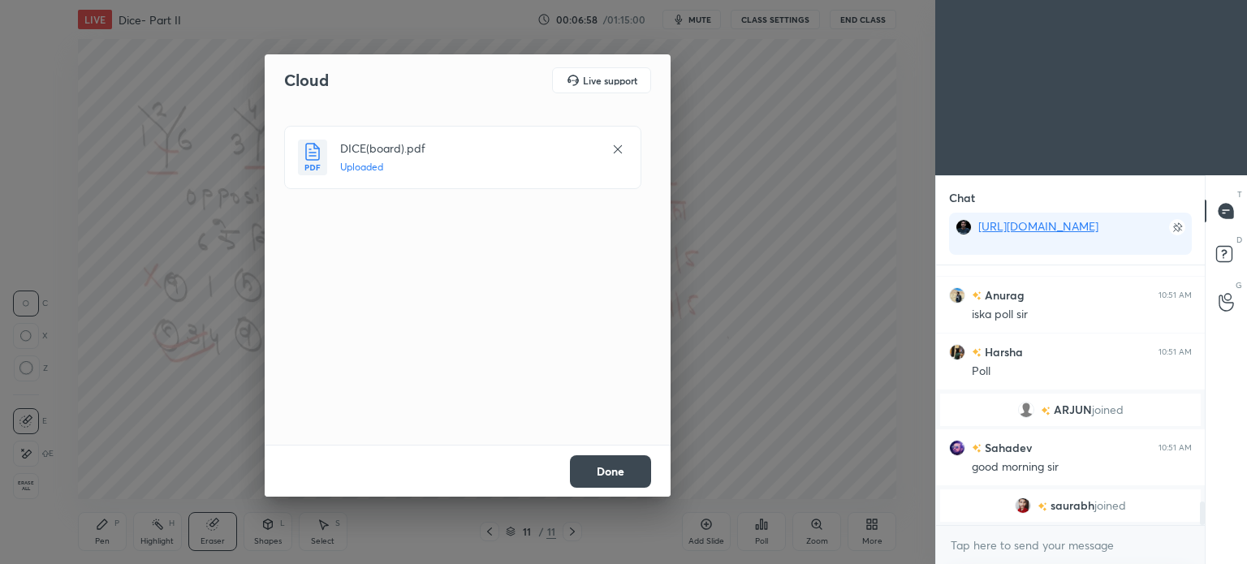
click at [620, 457] on button "Done" at bounding box center [610, 471] width 81 height 32
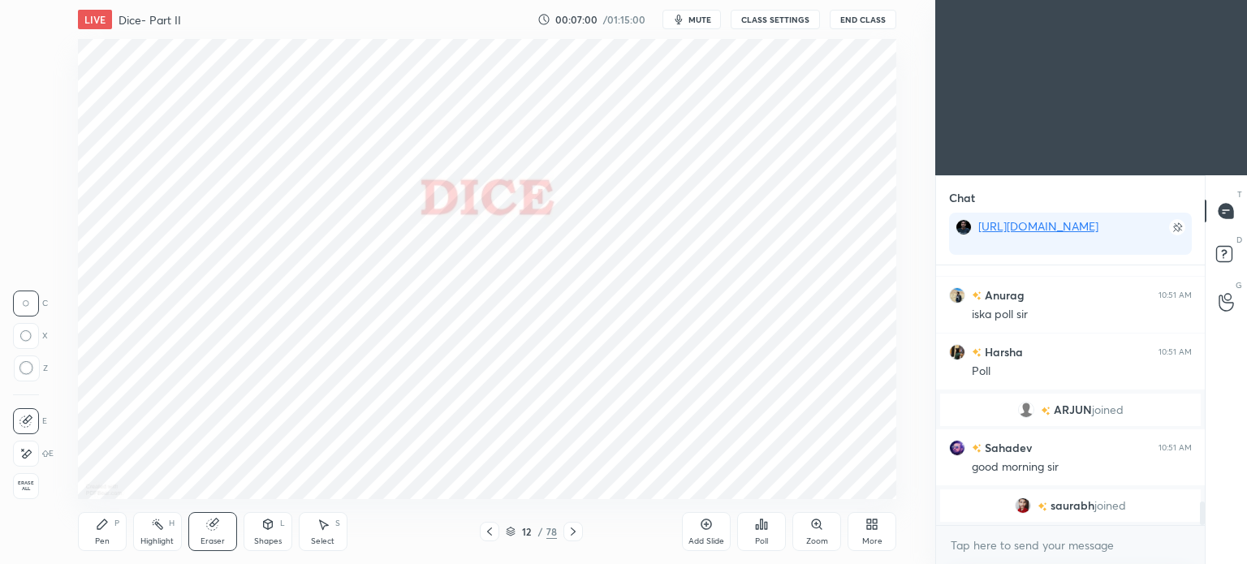
click at [588, 540] on div "12 / 78" at bounding box center [531, 531] width 302 height 19
click at [578, 526] on icon at bounding box center [573, 531] width 13 height 13
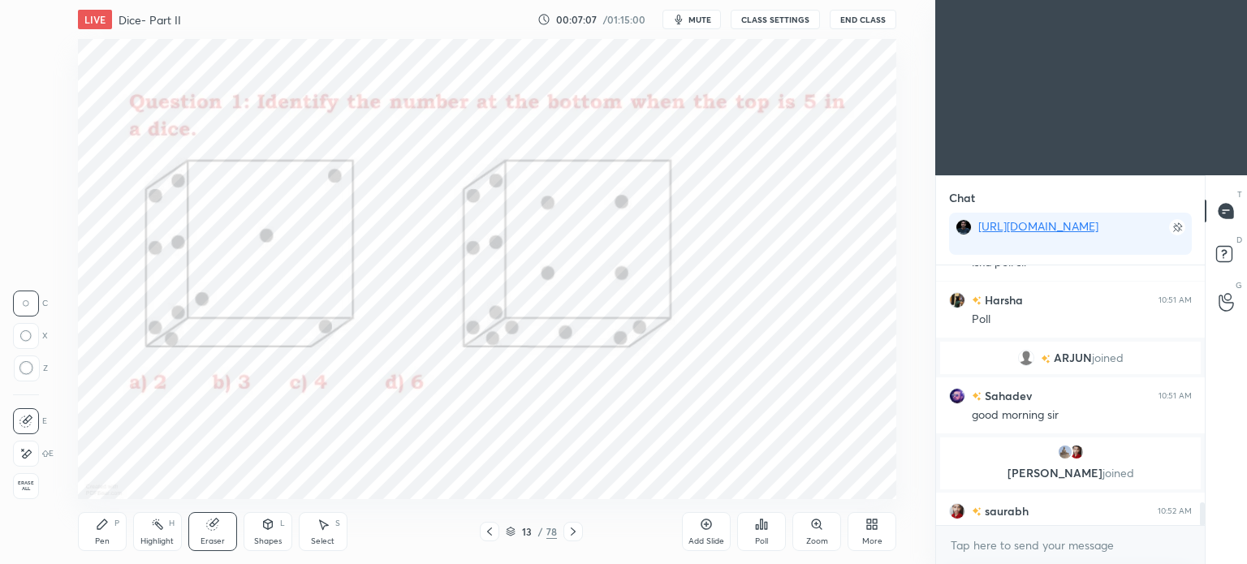
scroll to position [2681, 0]
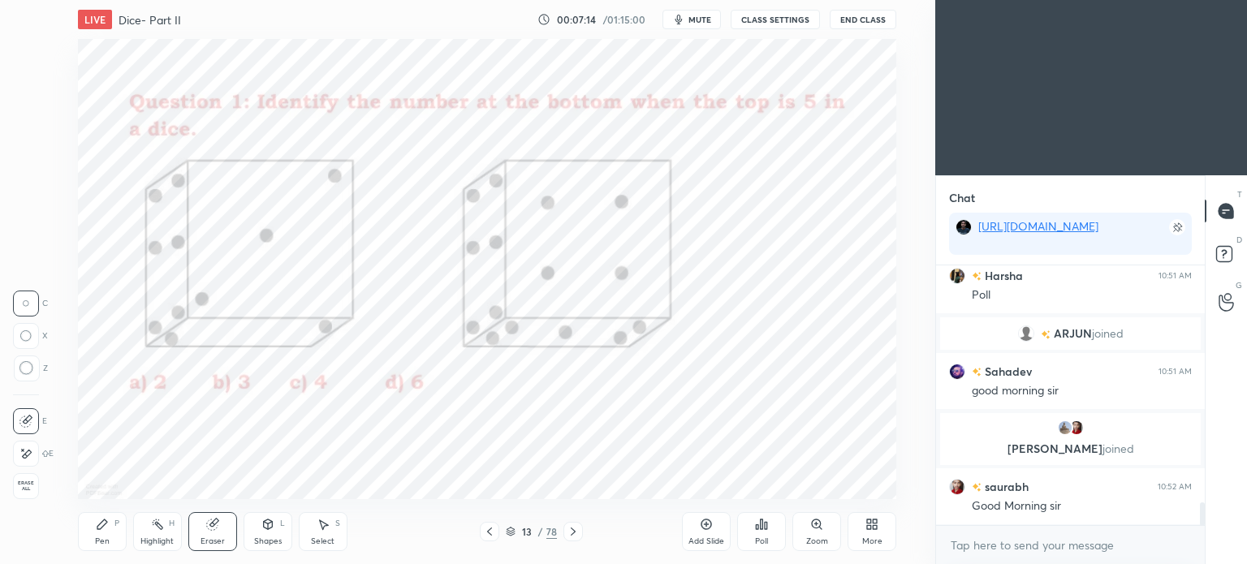
click at [109, 533] on div "Pen P" at bounding box center [102, 531] width 49 height 39
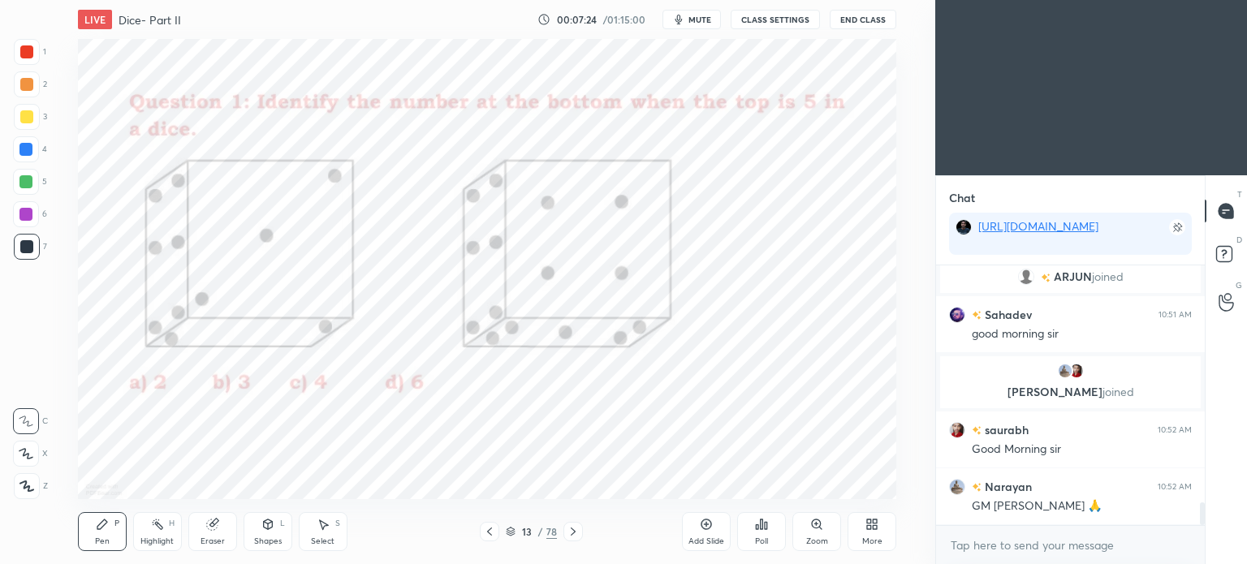
click at [763, 537] on div "Poll" at bounding box center [761, 541] width 13 height 8
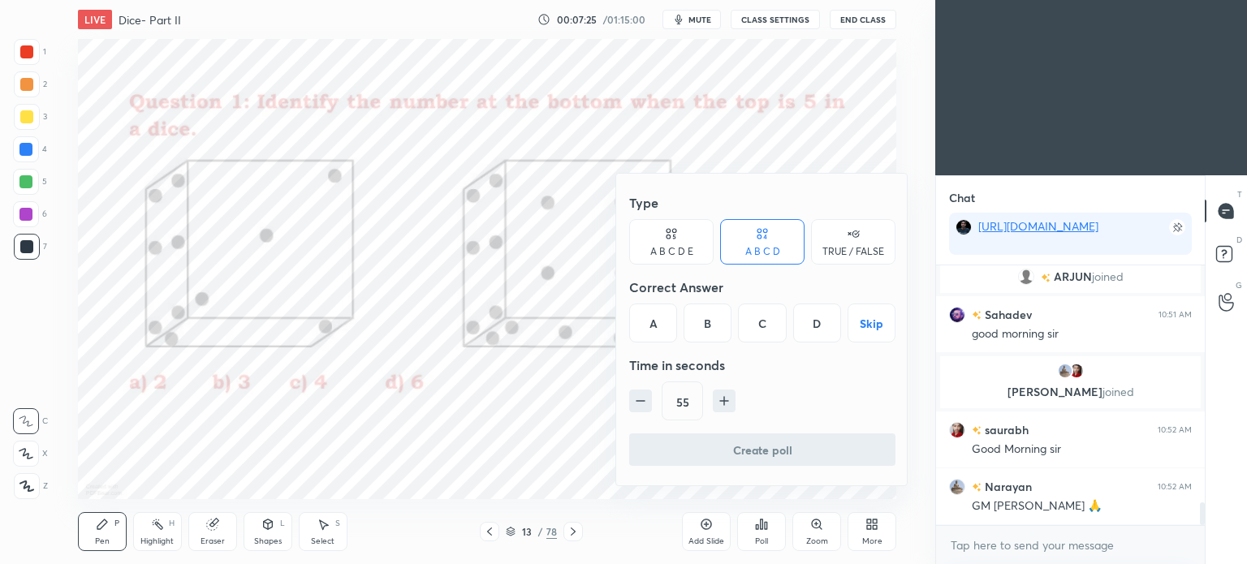
click at [653, 321] on div "A" at bounding box center [653, 323] width 48 height 39
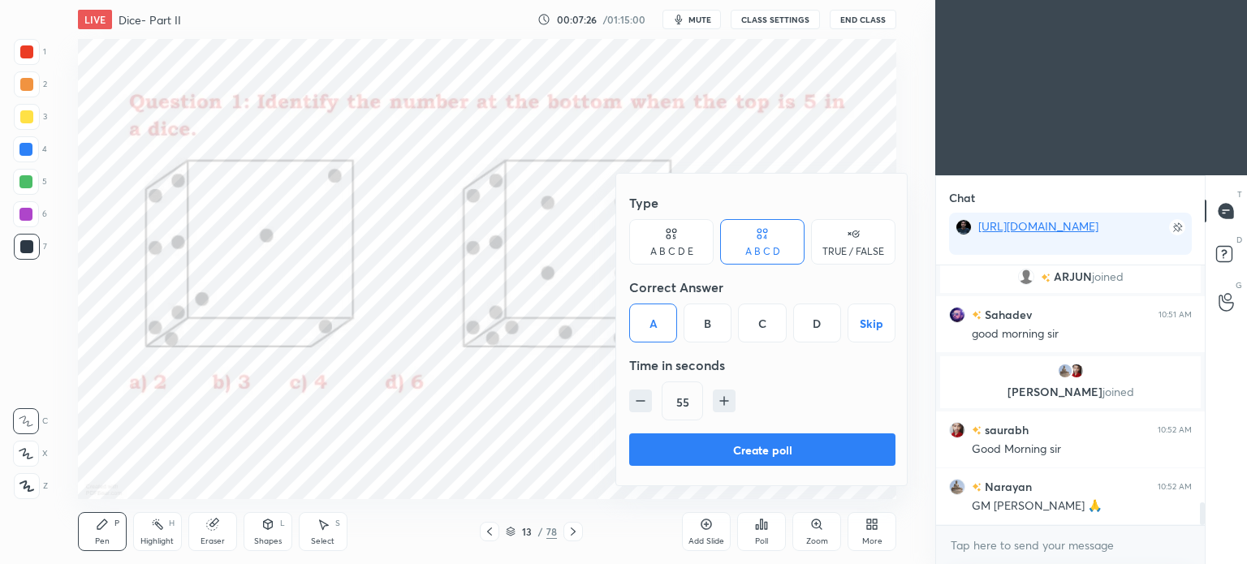
click at [791, 449] on button "Create poll" at bounding box center [762, 450] width 266 height 32
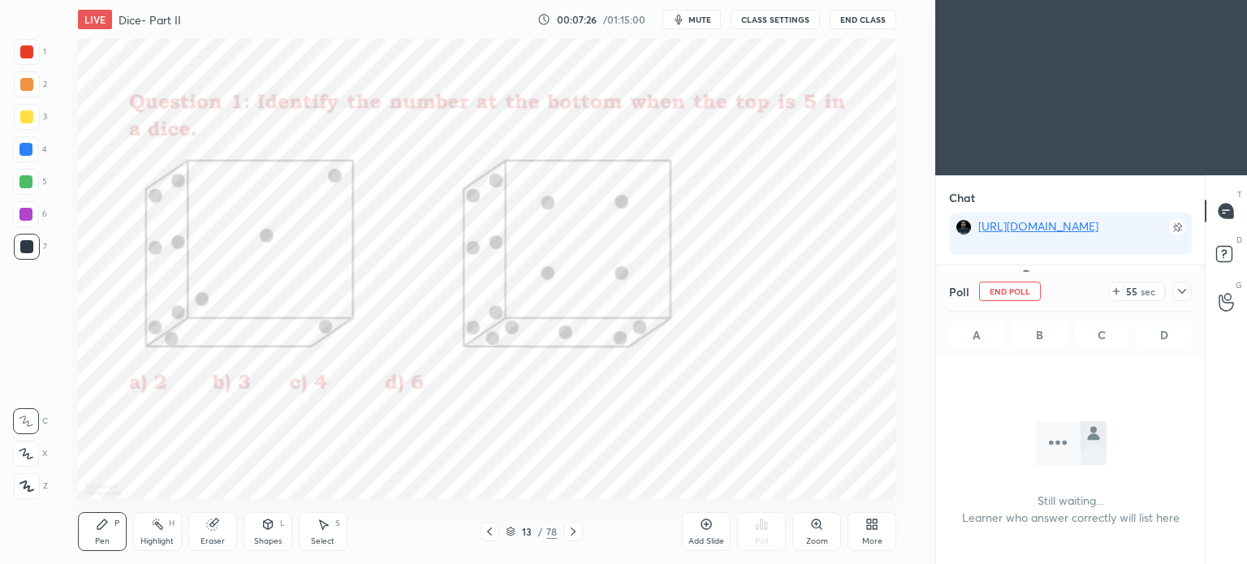
scroll to position [0, 0]
click at [855, 17] on button "End Class" at bounding box center [863, 19] width 67 height 19
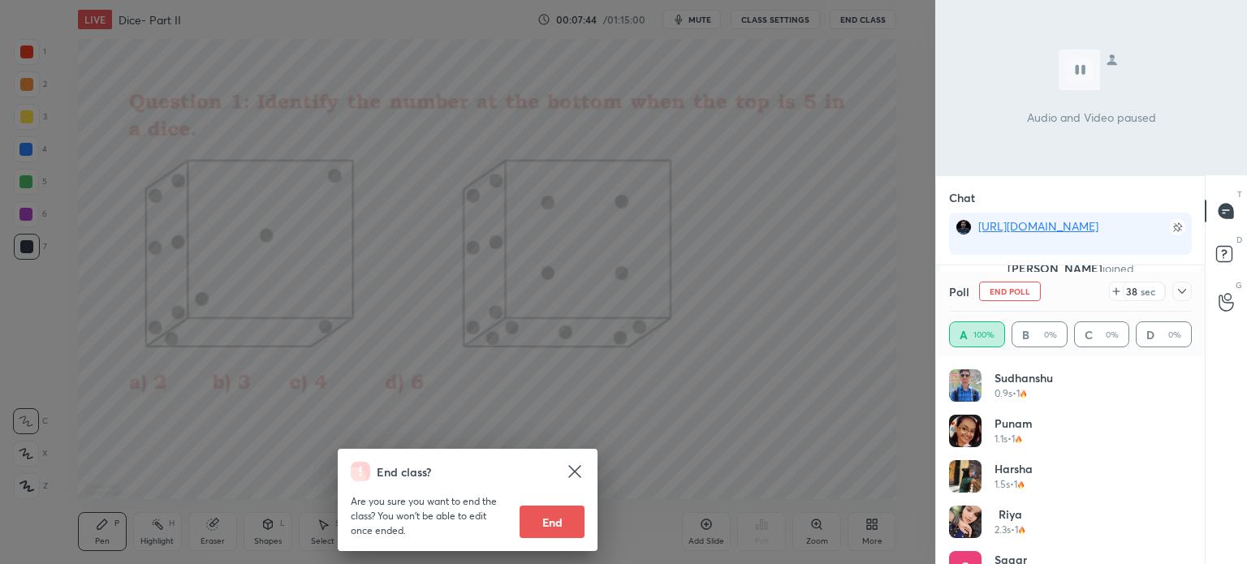
scroll to position [2853, 0]
click at [838, 194] on div "End class? Are you sure you want to end the class? You won’t be able to edit on…" at bounding box center [467, 282] width 935 height 564
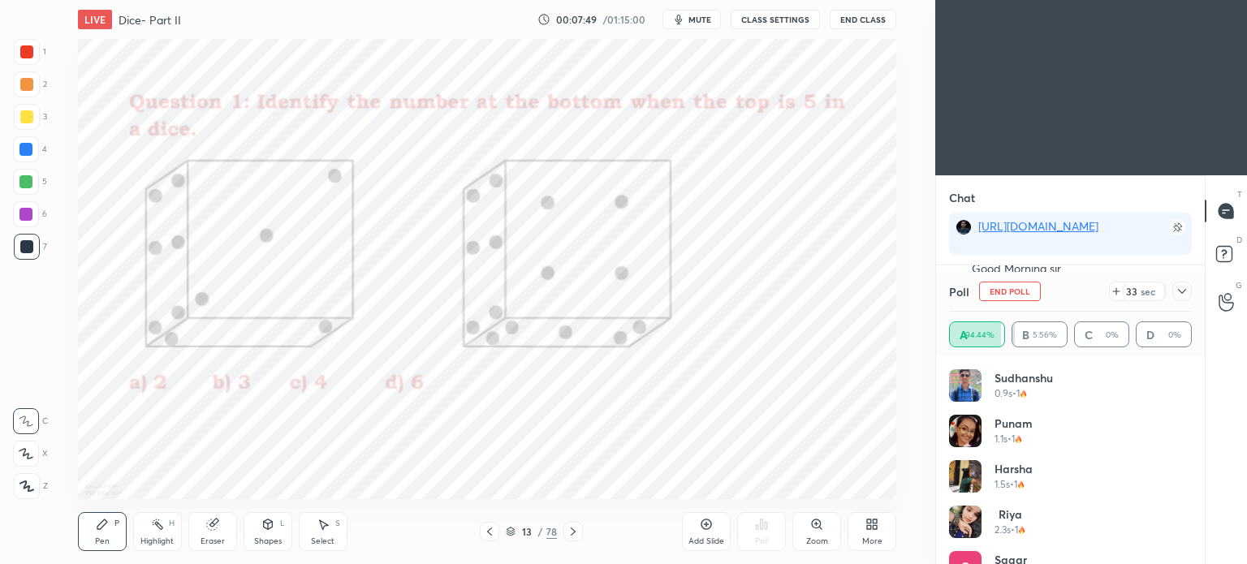
click at [1184, 300] on div at bounding box center [1181, 291] width 19 height 19
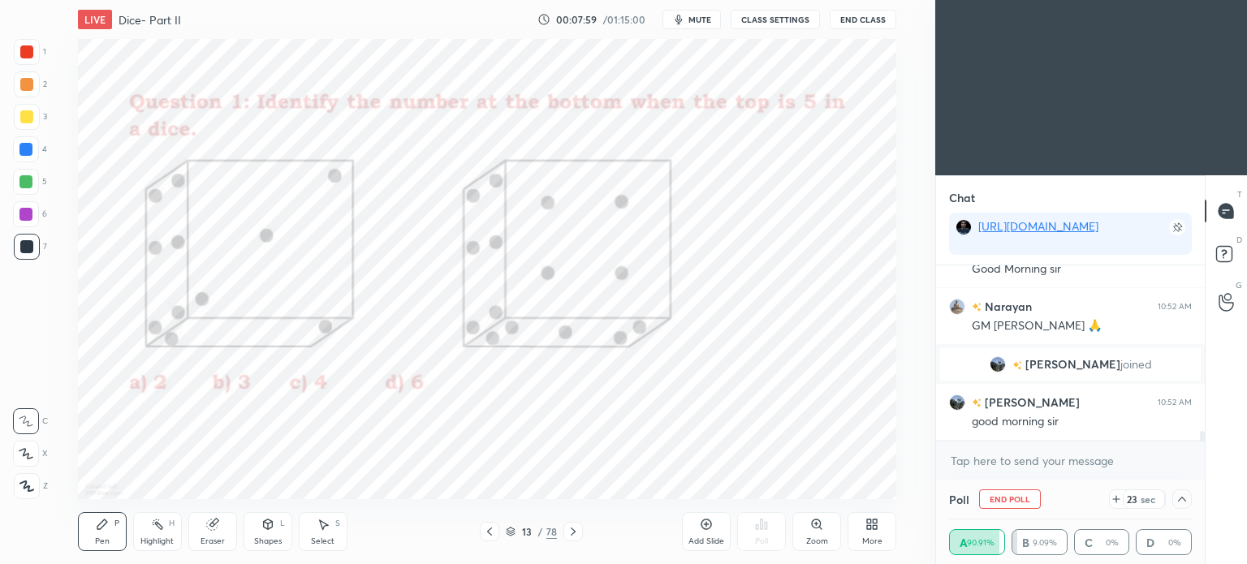
click at [1183, 497] on icon at bounding box center [1182, 499] width 13 height 13
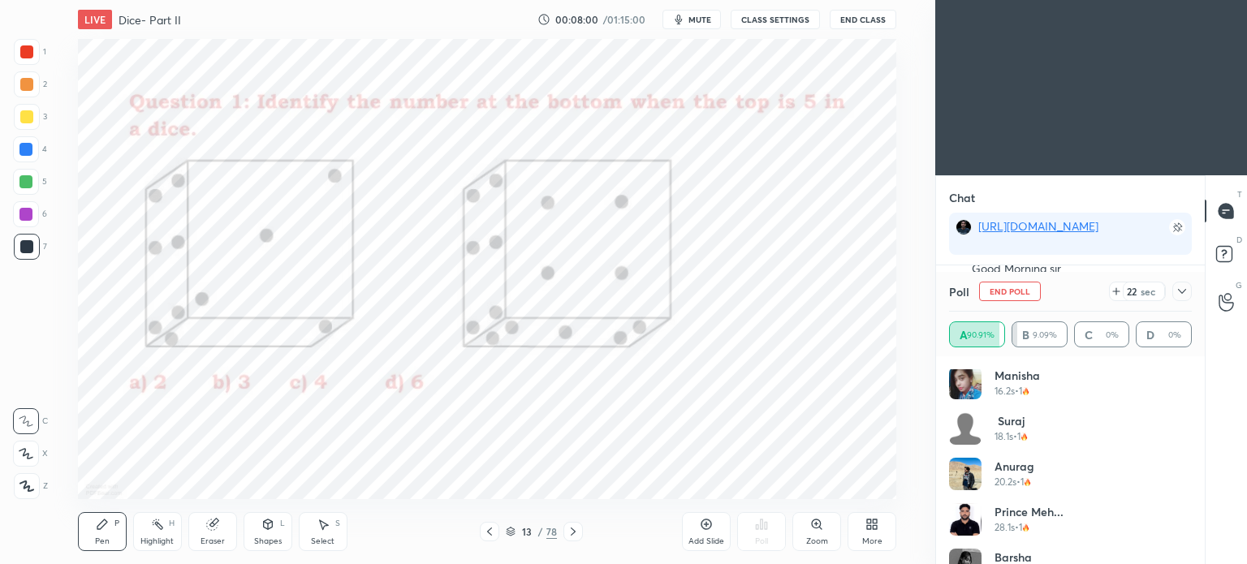
scroll to position [805, 0]
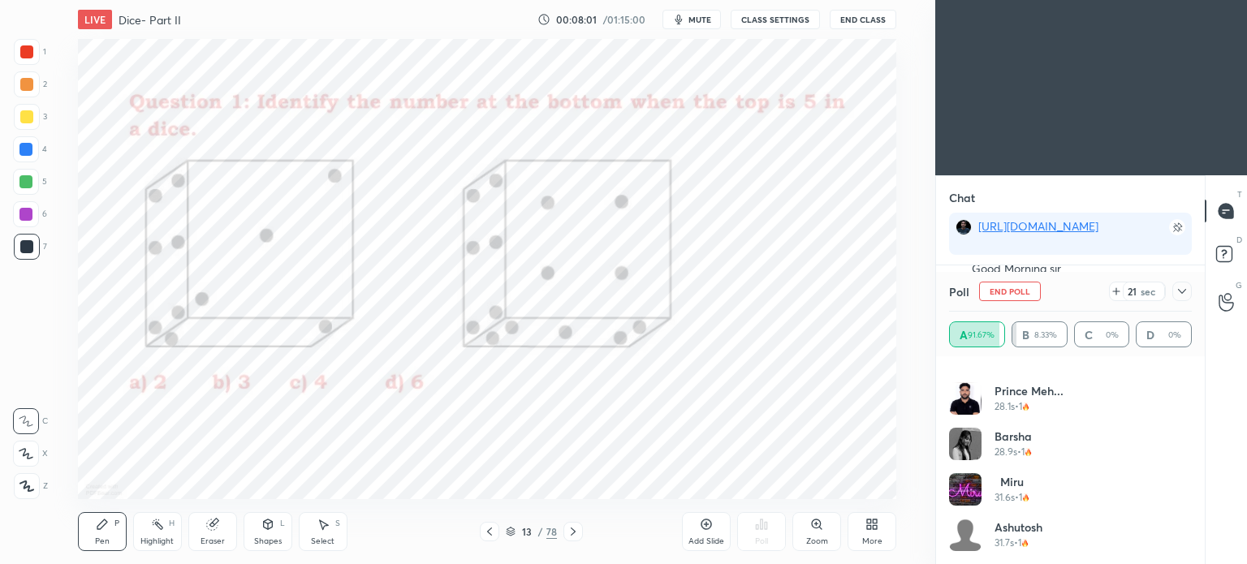
click at [1172, 308] on div "Poll End Poll 21 sec" at bounding box center [1070, 291] width 243 height 39
click at [1182, 291] on icon at bounding box center [1182, 291] width 13 height 13
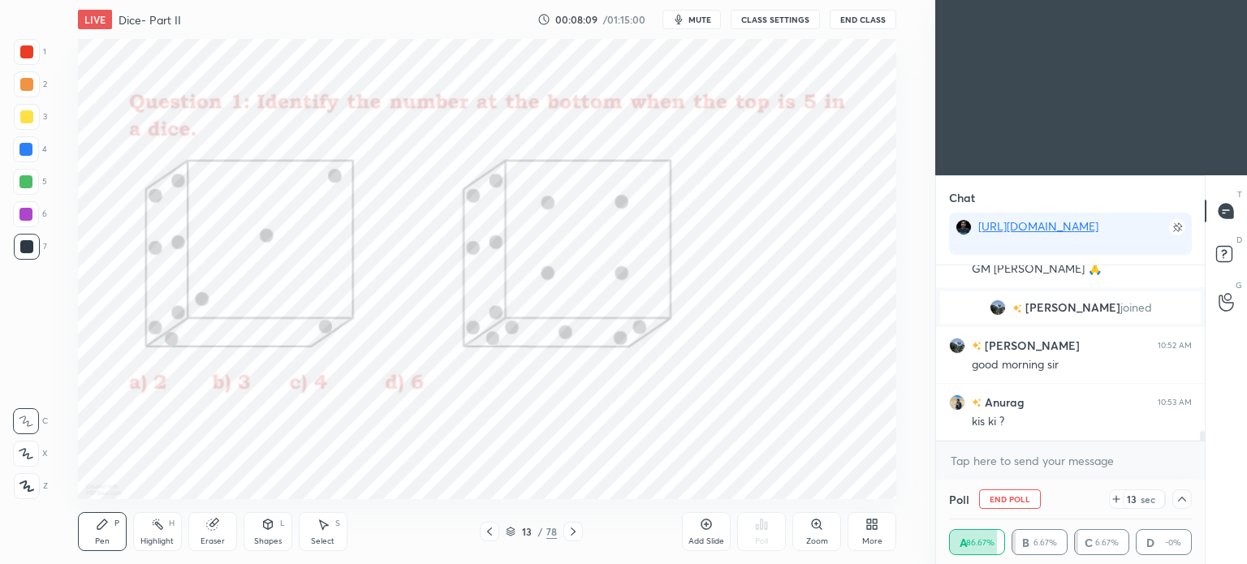
click at [24, 152] on div at bounding box center [25, 149] width 13 height 13
click at [21, 158] on div at bounding box center [26, 149] width 26 height 26
click at [31, 477] on div at bounding box center [27, 486] width 26 height 26
click at [36, 477] on div at bounding box center [27, 486] width 26 height 26
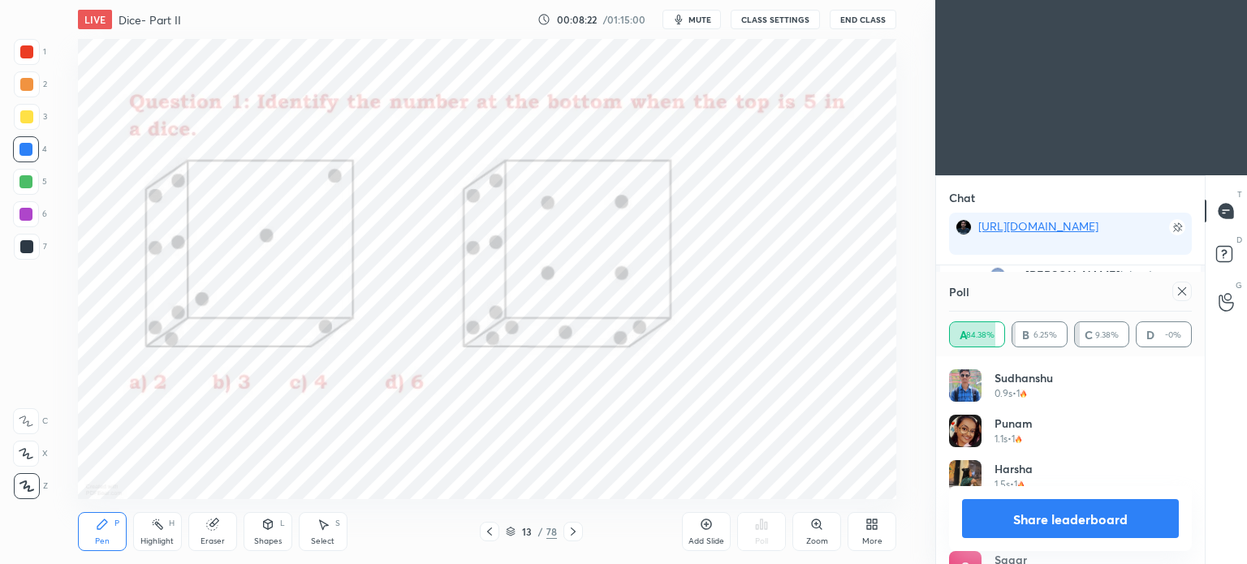
click at [1189, 294] on div at bounding box center [1181, 291] width 19 height 19
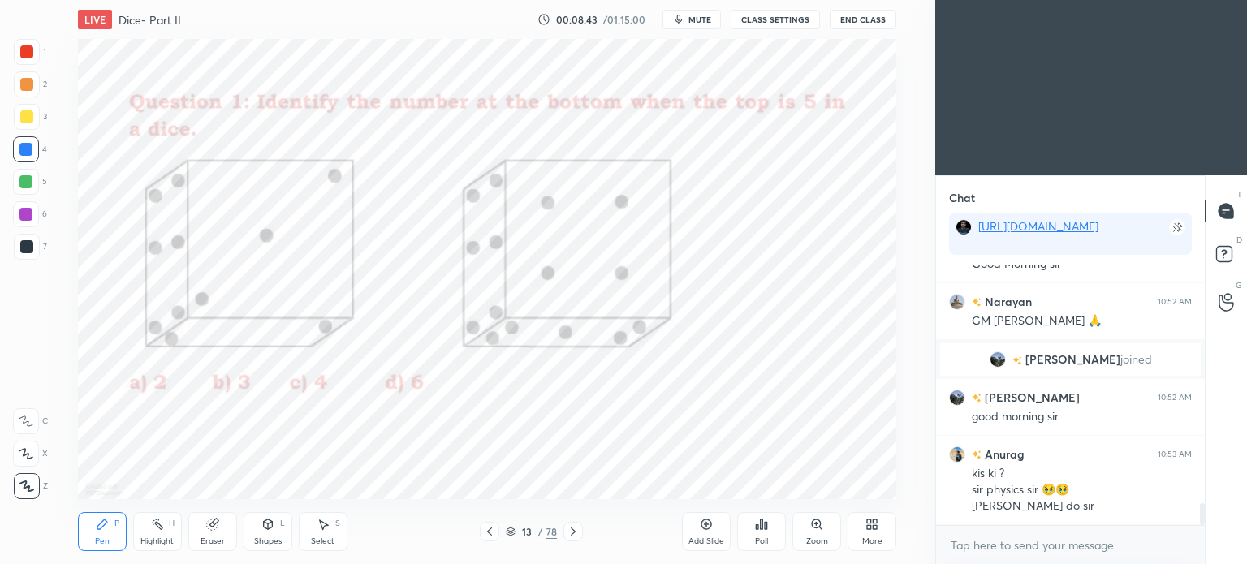
click at [30, 51] on div at bounding box center [26, 51] width 13 height 13
click at [30, 62] on div at bounding box center [27, 52] width 26 height 26
click at [27, 252] on div at bounding box center [26, 246] width 13 height 13
click at [37, 257] on div at bounding box center [27, 247] width 26 height 26
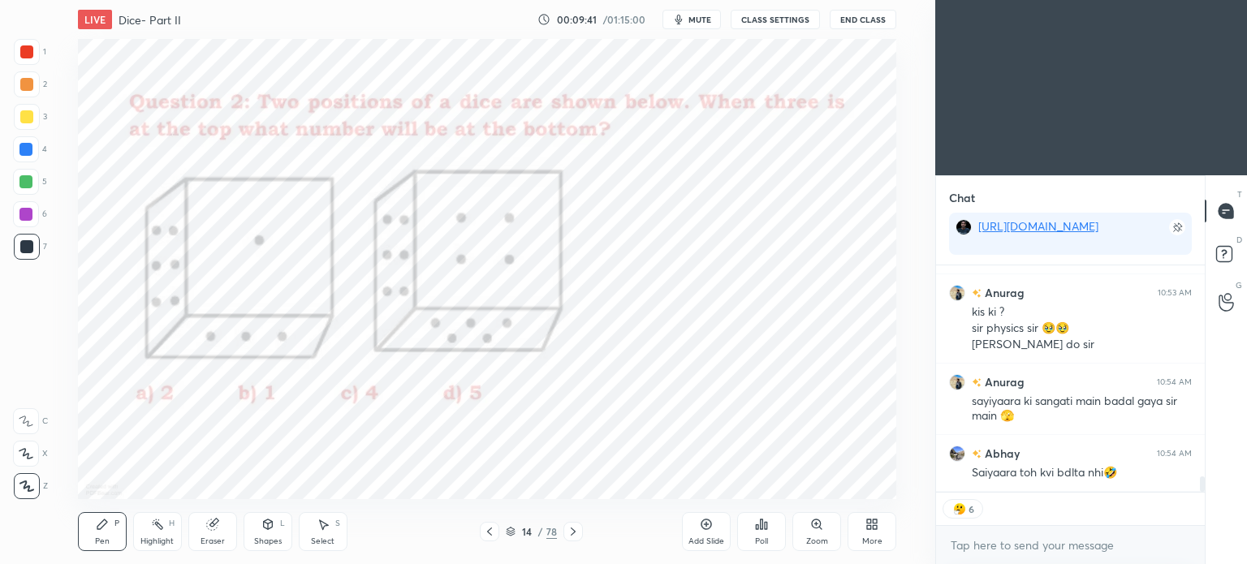
scroll to position [255, 264]
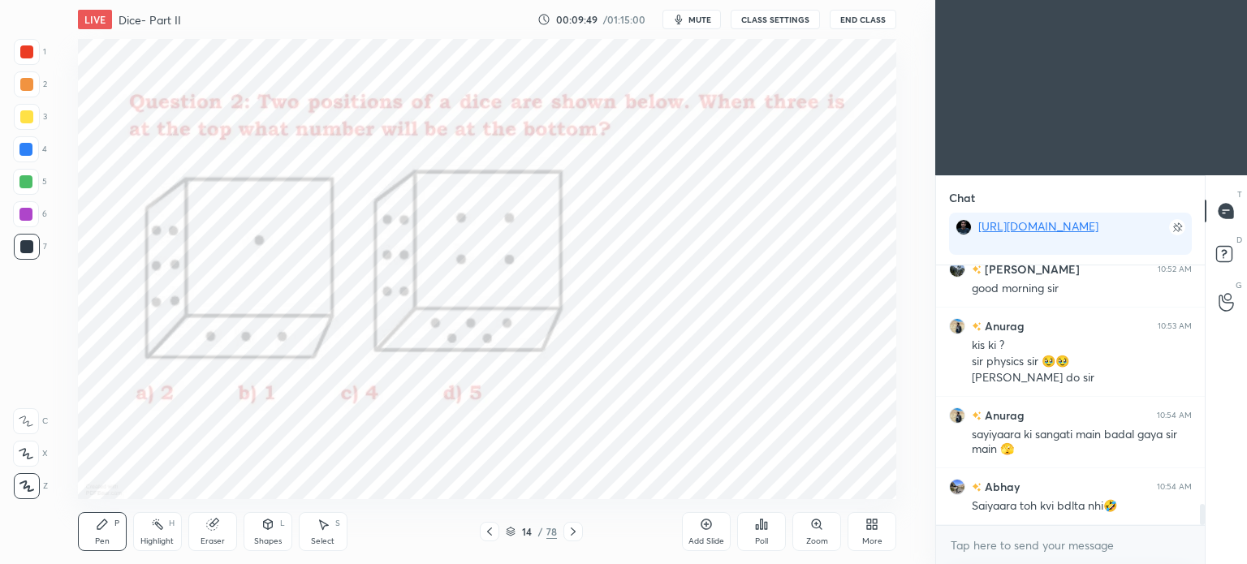
click at [763, 532] on div "Poll" at bounding box center [761, 531] width 49 height 39
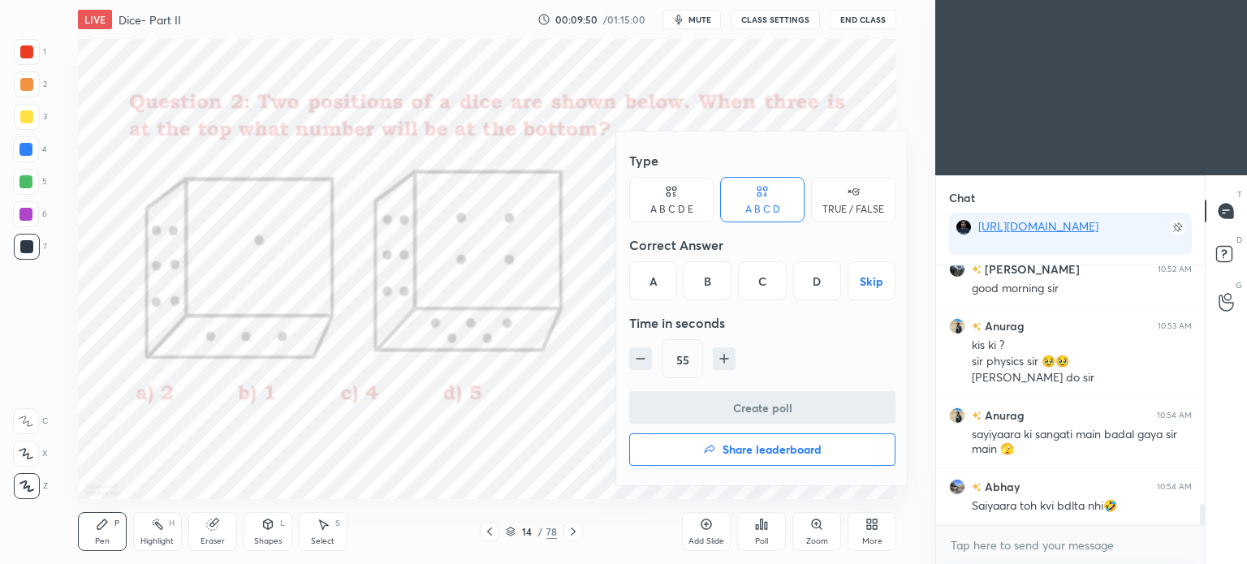
click at [819, 280] on div "D" at bounding box center [817, 280] width 48 height 39
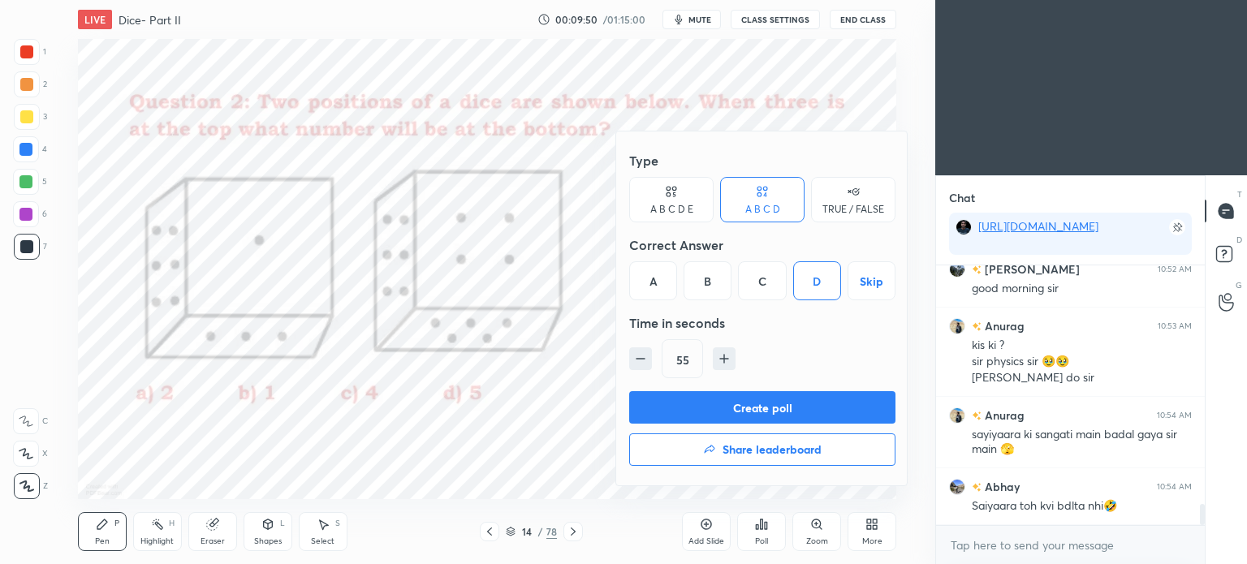
click at [820, 394] on button "Create poll" at bounding box center [762, 407] width 266 height 32
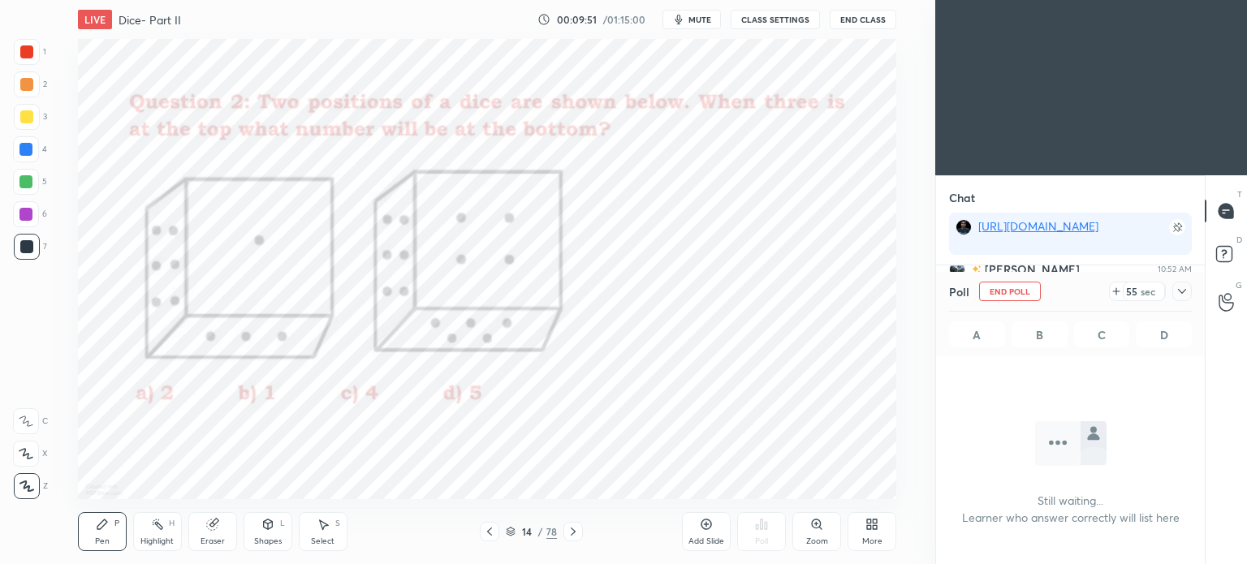
scroll to position [4, 5]
click at [848, 25] on button "End Class" at bounding box center [863, 19] width 67 height 19
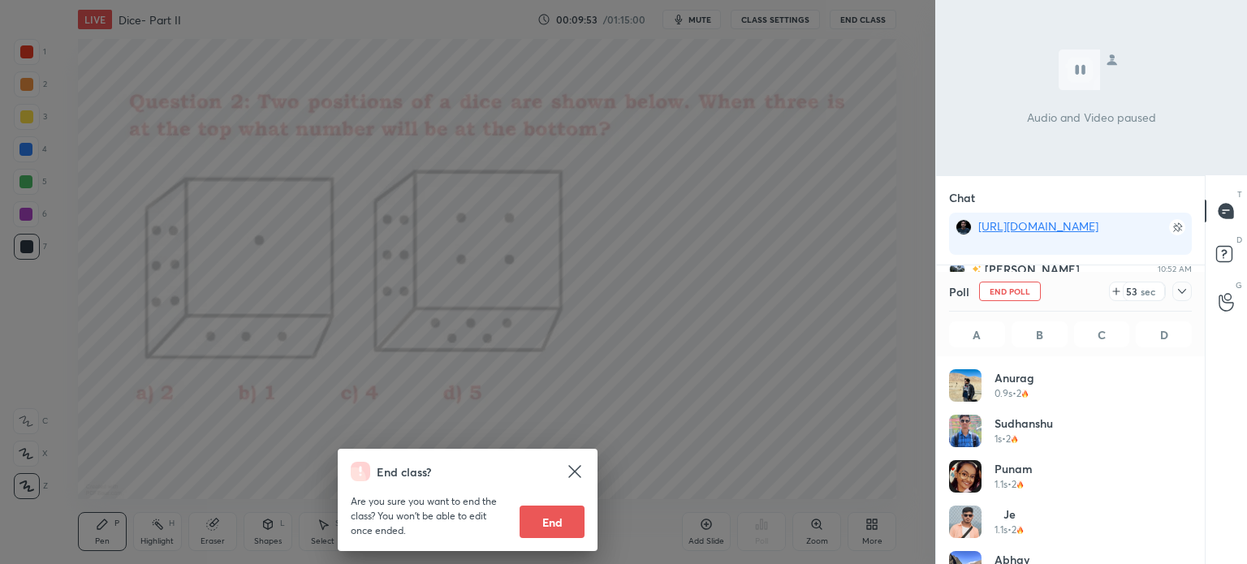
scroll to position [190, 238]
click at [1176, 283] on div at bounding box center [1181, 291] width 19 height 19
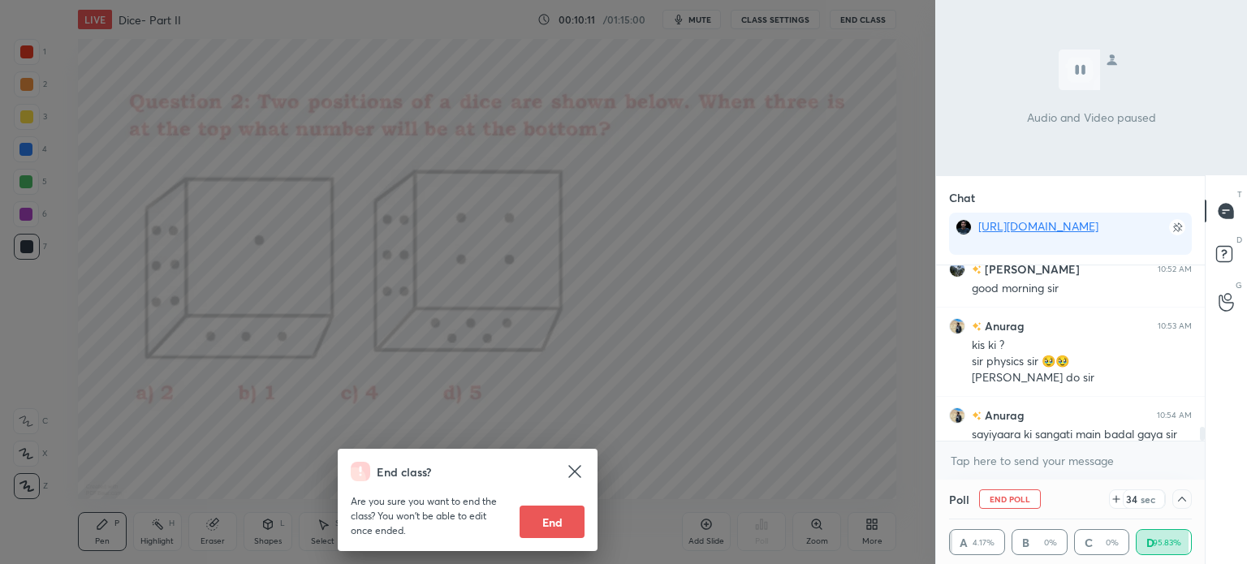
scroll to position [3070, 0]
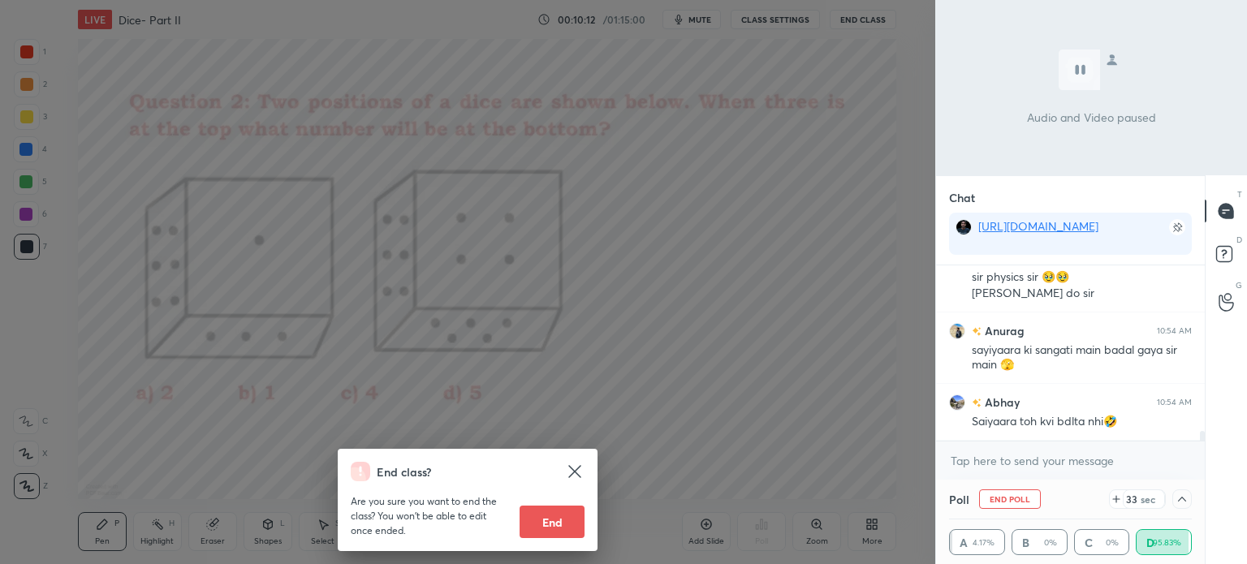
click at [775, 277] on div "End class? Are you sure you want to end the class? You won’t be able to edit on…" at bounding box center [467, 282] width 935 height 564
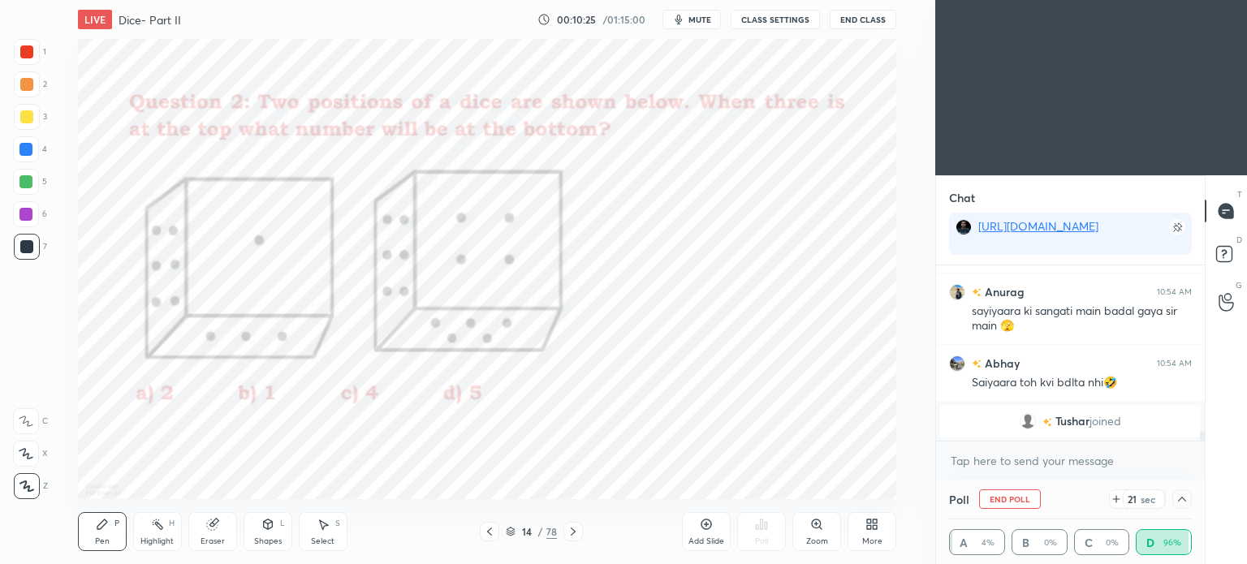
scroll to position [3067, 0]
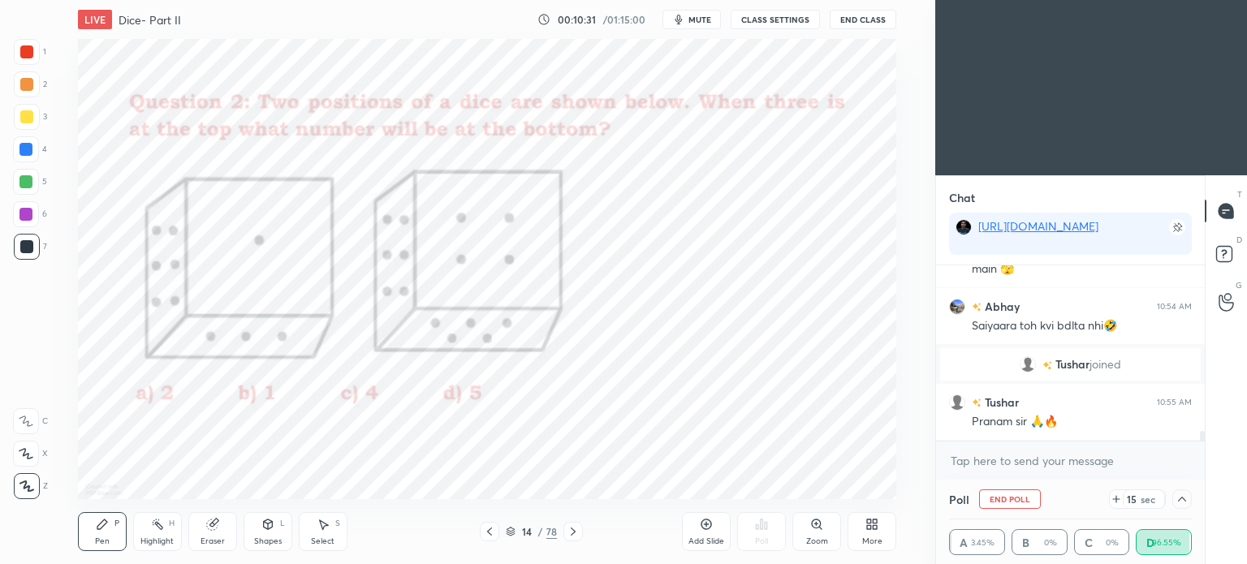
click at [1180, 496] on icon at bounding box center [1182, 499] width 13 height 13
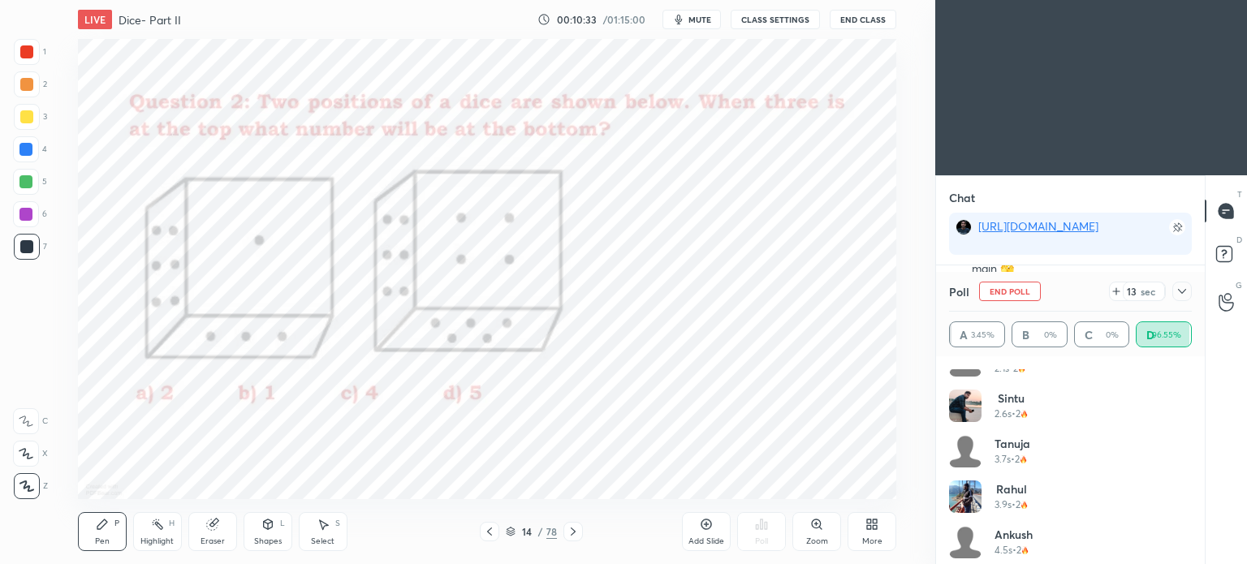
scroll to position [3124, 0]
click at [1186, 291] on icon at bounding box center [1182, 291] width 13 height 13
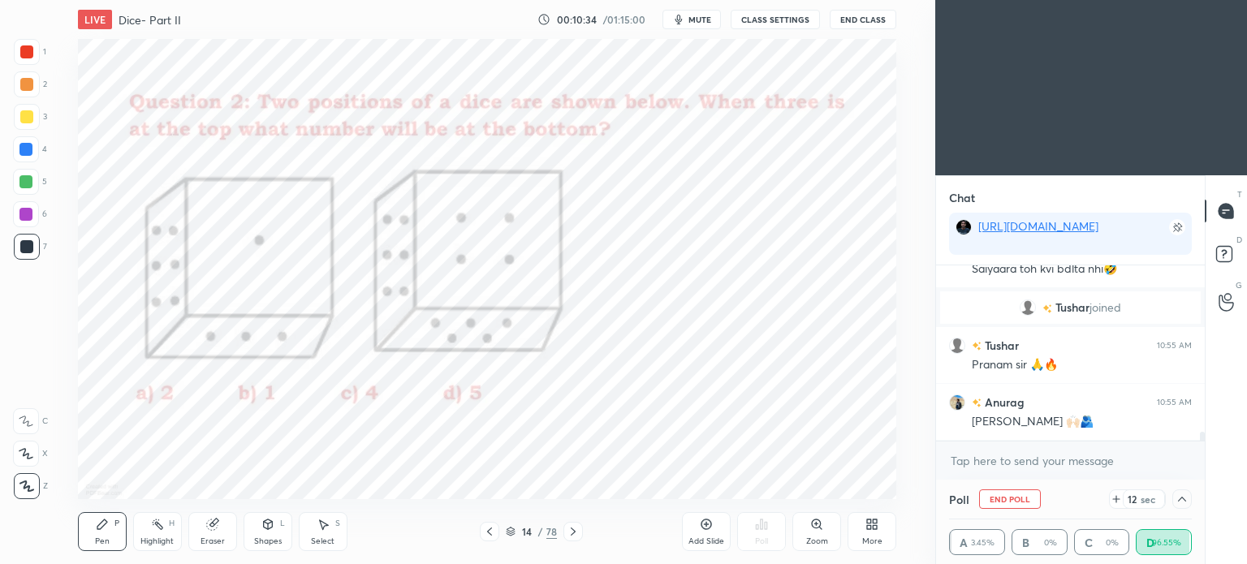
scroll to position [153, 238]
click at [28, 219] on div at bounding box center [25, 214] width 13 height 13
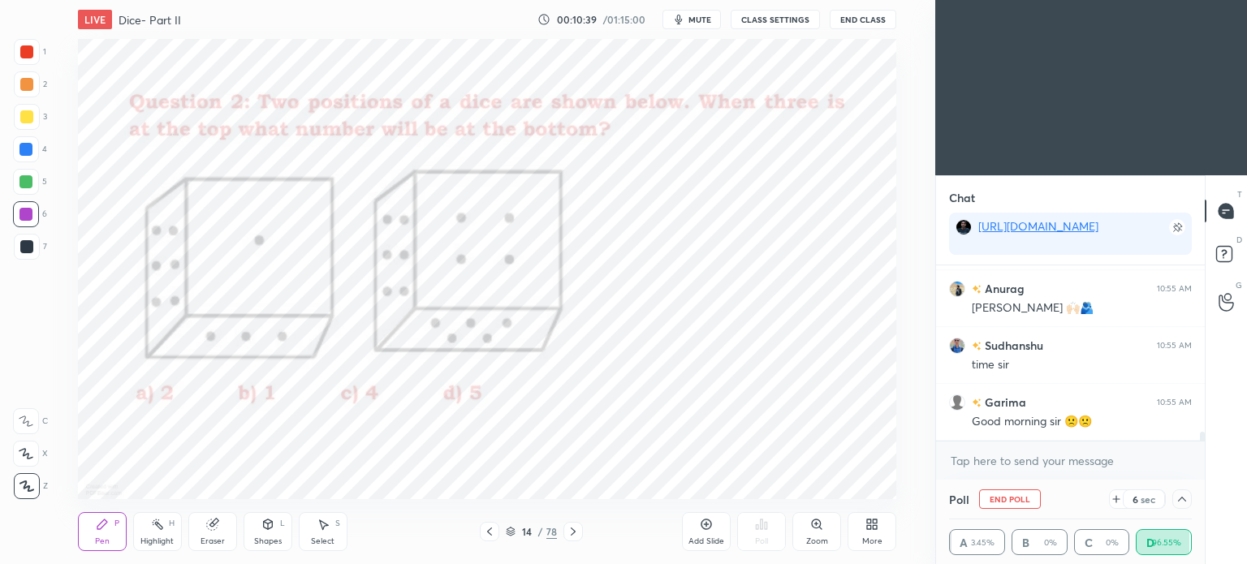
click at [31, 220] on div at bounding box center [25, 214] width 13 height 13
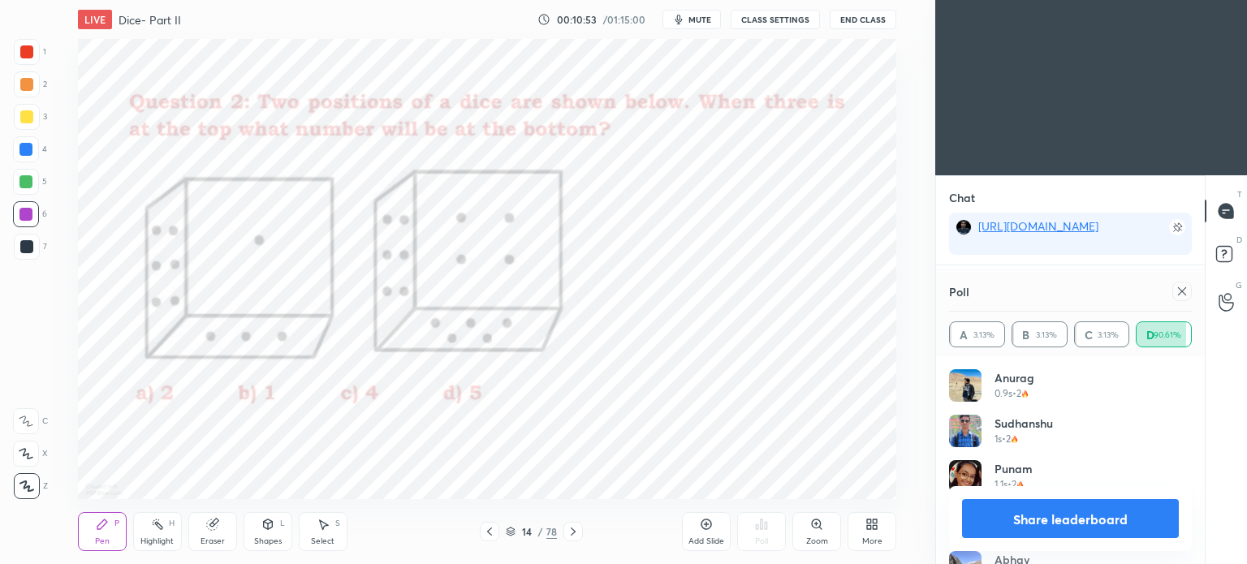
click at [28, 249] on div at bounding box center [26, 246] width 13 height 13
click at [32, 252] on div at bounding box center [26, 246] width 13 height 13
click at [1185, 286] on icon at bounding box center [1182, 291] width 13 height 13
type textarea "x"
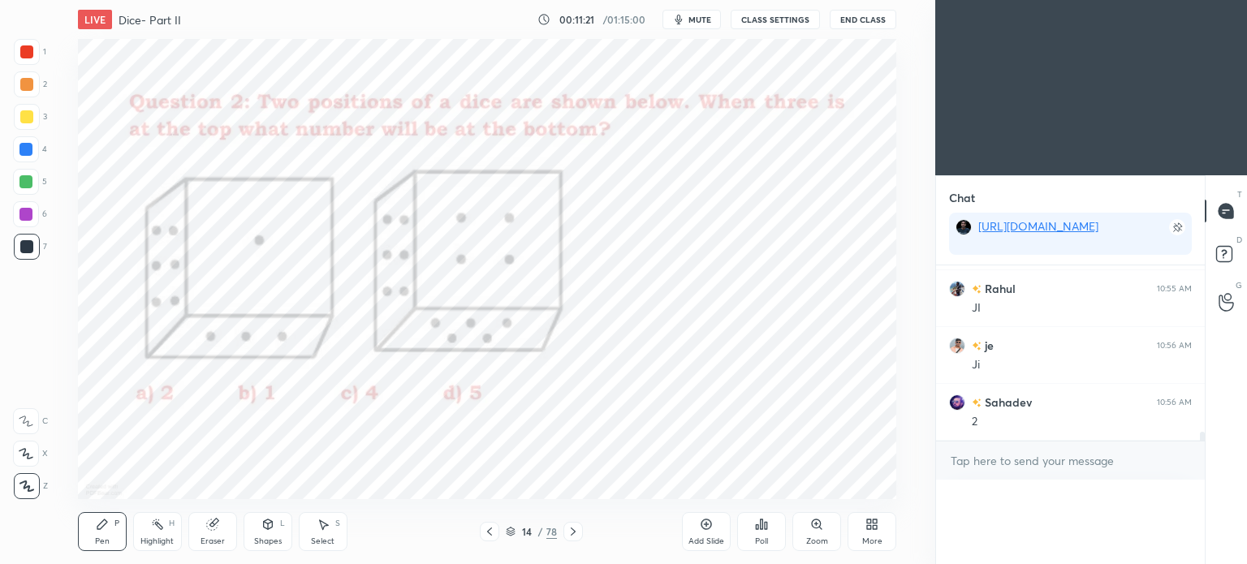
scroll to position [6, 5]
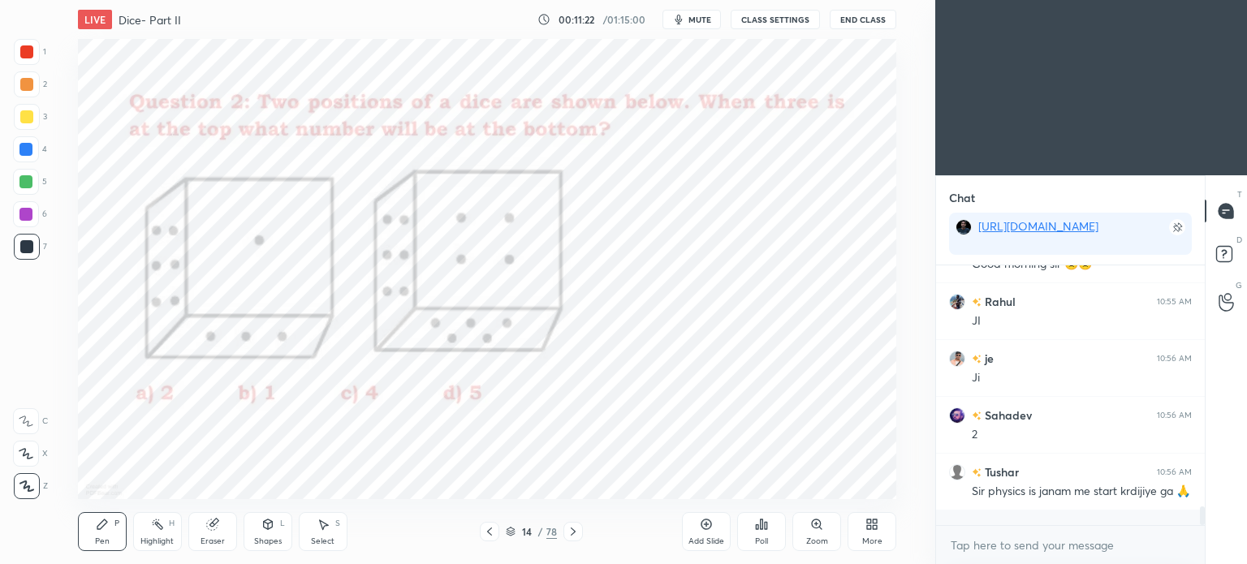
click at [762, 533] on div "Poll" at bounding box center [761, 531] width 49 height 39
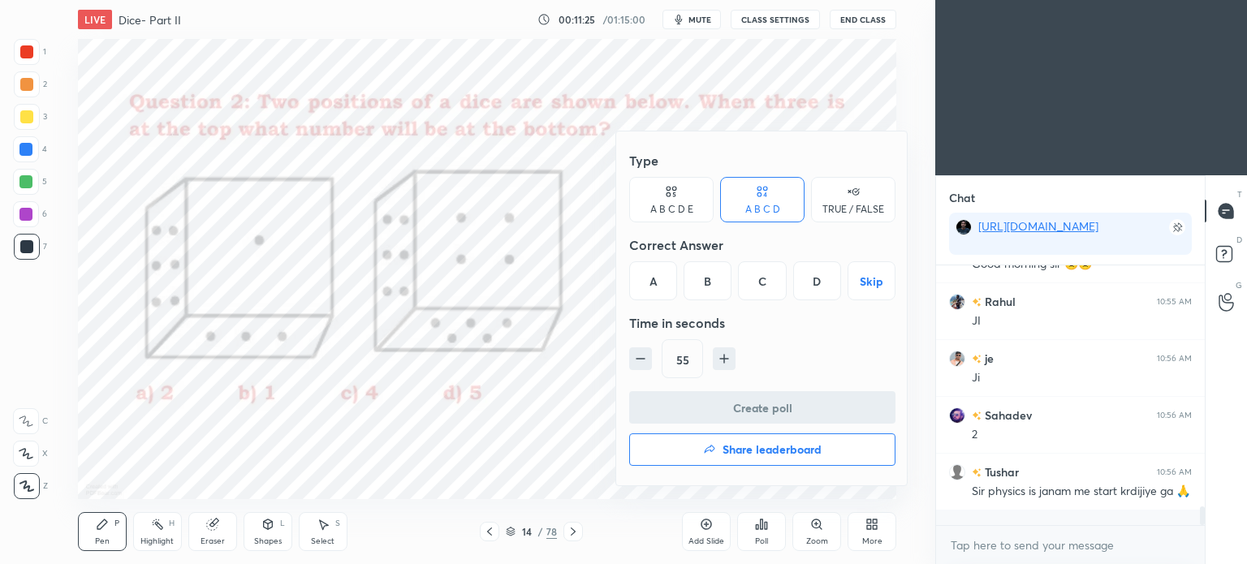
click at [636, 354] on icon "button" at bounding box center [640, 359] width 16 height 16
type input "40"
click at [590, 402] on div at bounding box center [623, 282] width 1247 height 564
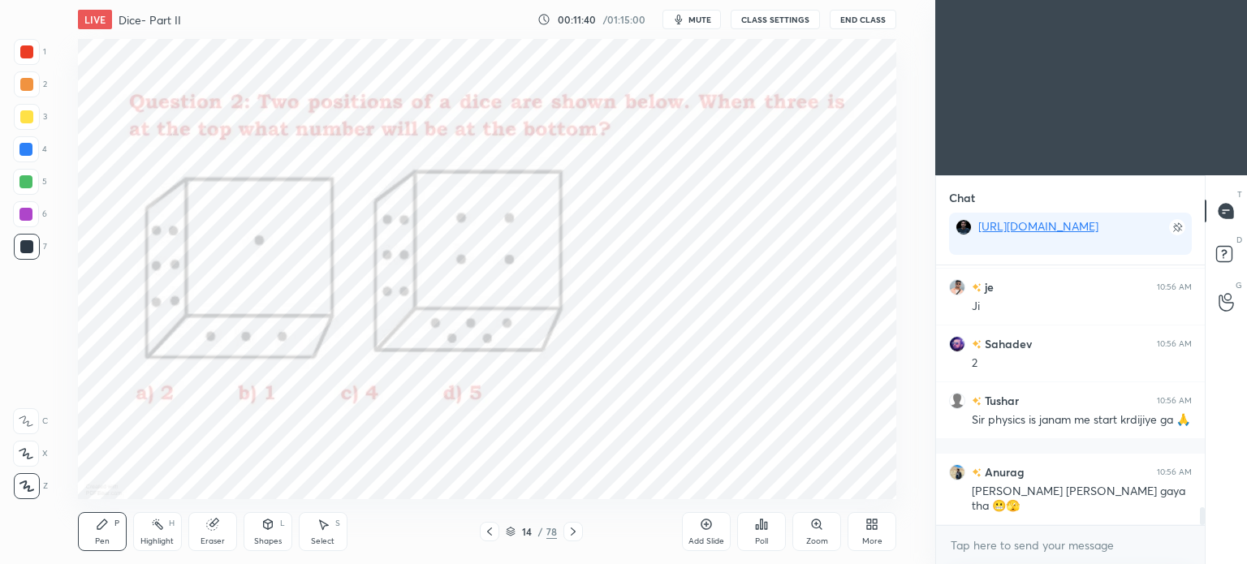
click at [573, 541] on div at bounding box center [572, 531] width 19 height 19
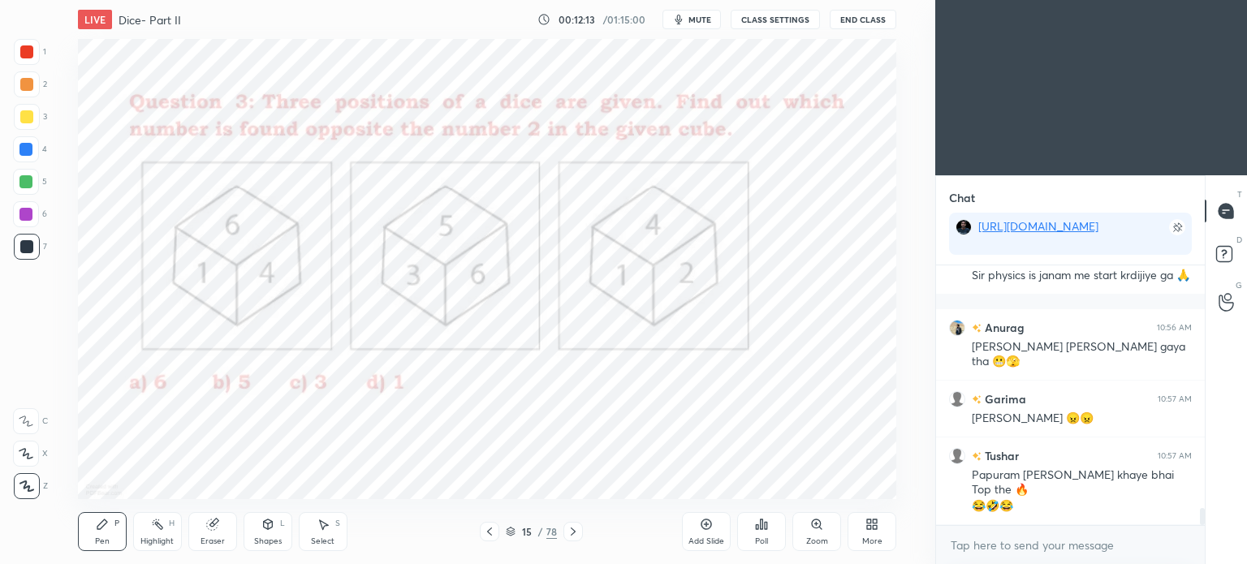
scroll to position [3668, 0]
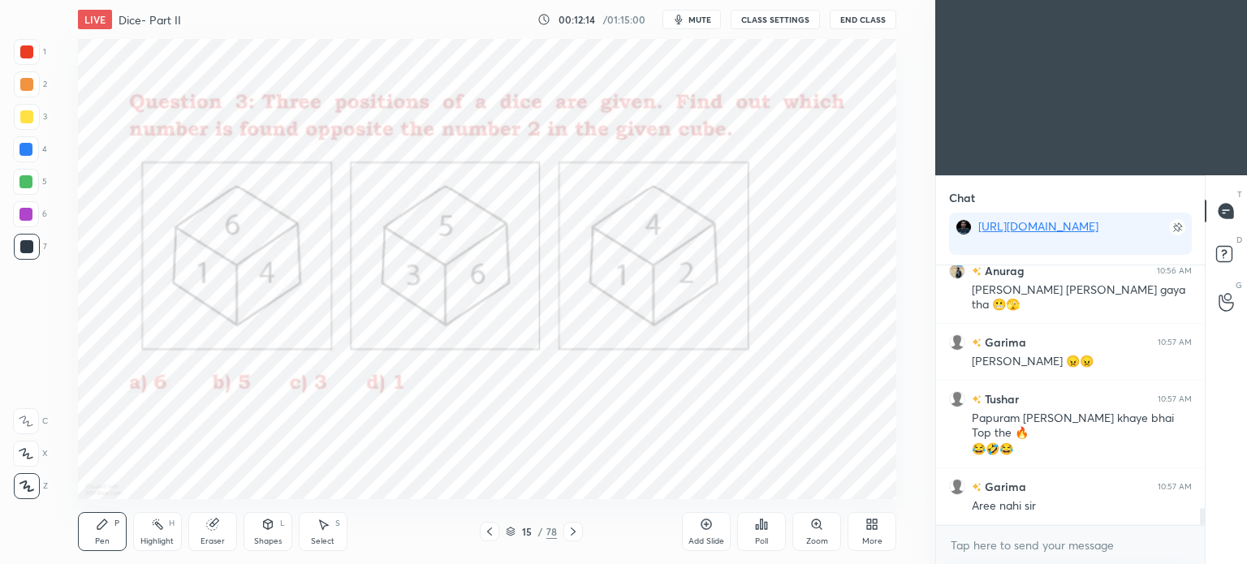
click at [758, 531] on icon at bounding box center [761, 524] width 13 height 13
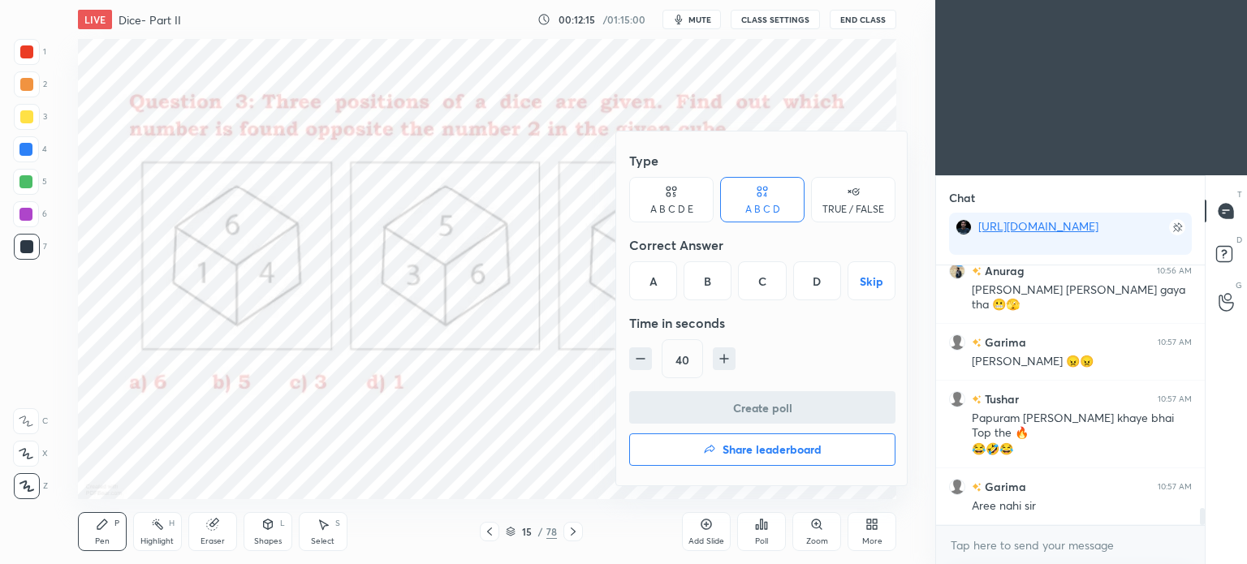
click at [659, 285] on div "A" at bounding box center [653, 280] width 48 height 39
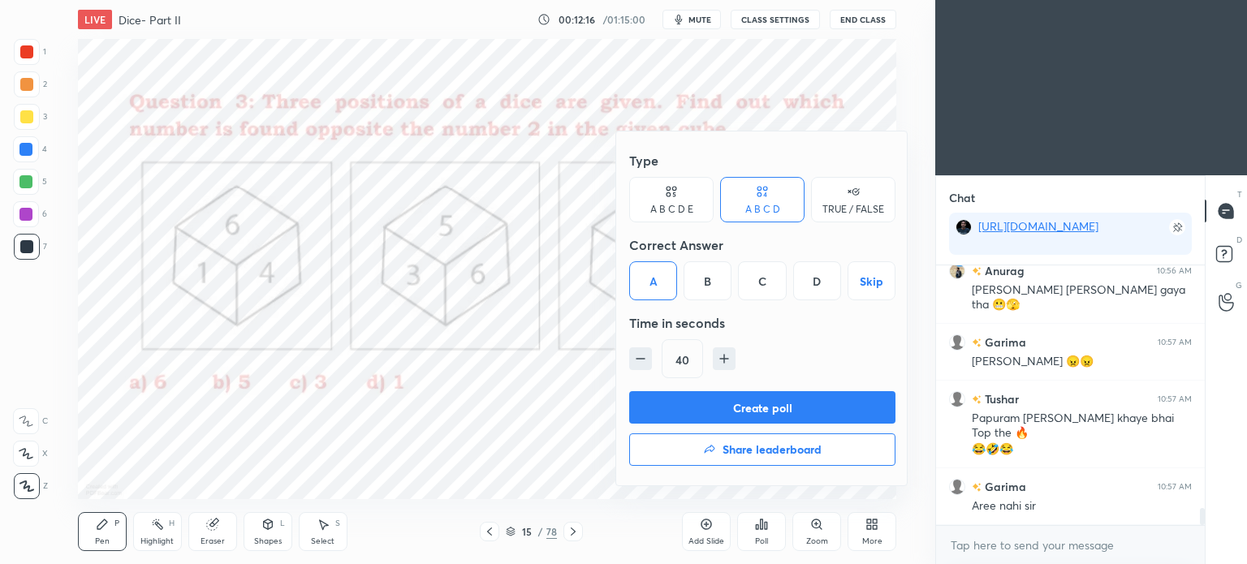
click at [740, 411] on button "Create poll" at bounding box center [762, 407] width 266 height 32
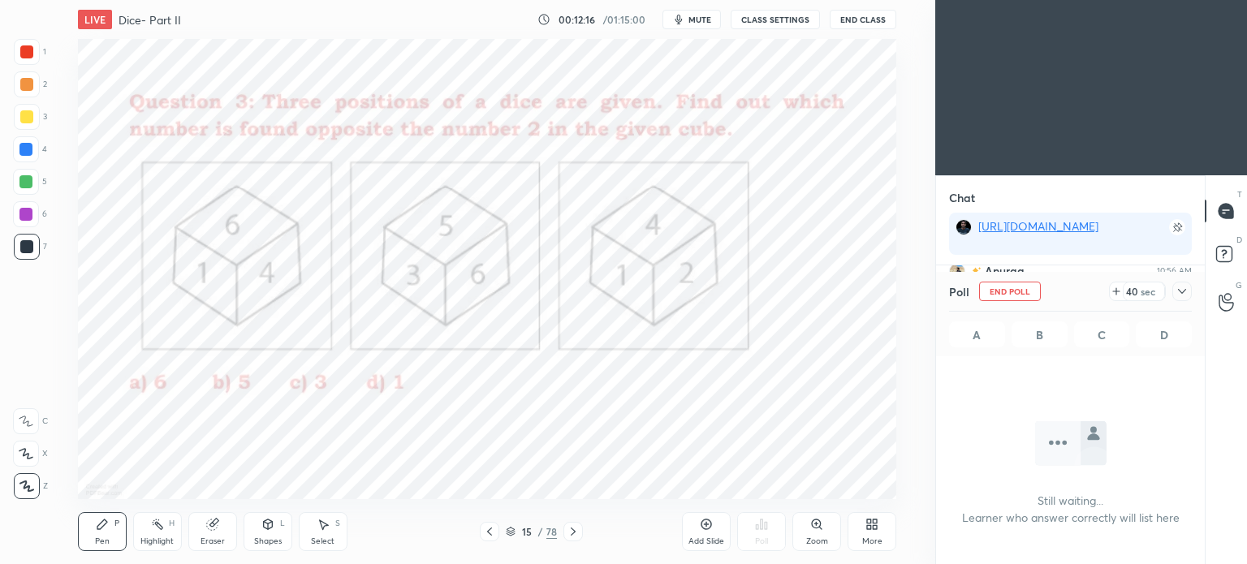
scroll to position [209, 264]
click at [1181, 293] on icon at bounding box center [1182, 291] width 8 height 5
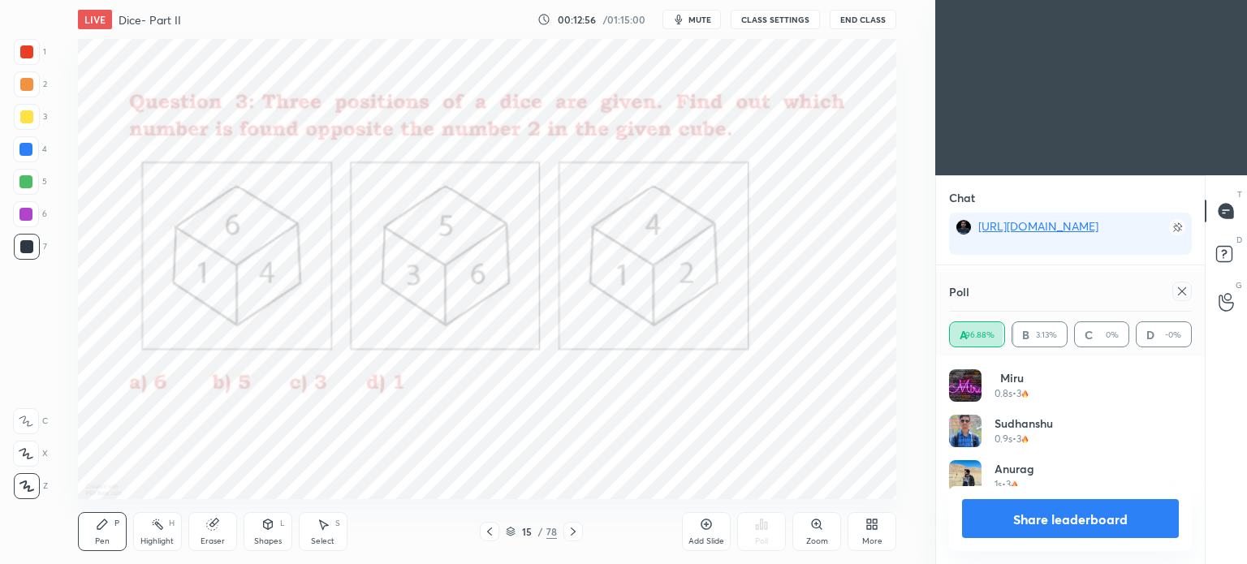
scroll to position [0, 0]
click at [1182, 292] on icon at bounding box center [1182, 291] width 8 height 8
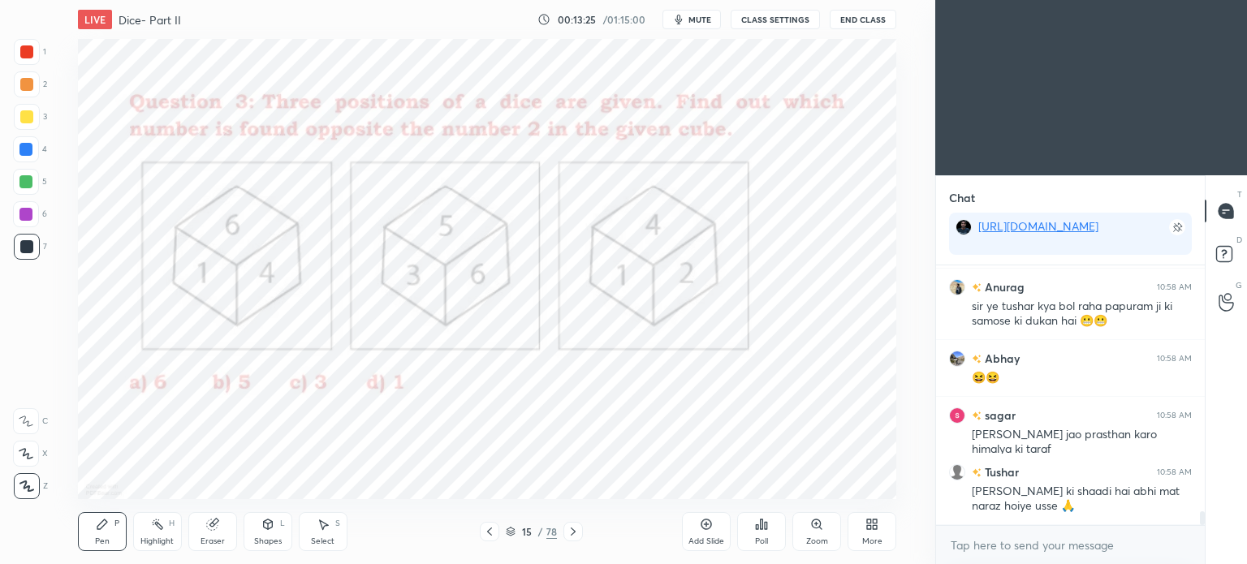
click at [19, 184] on div at bounding box center [25, 181] width 13 height 13
click at [23, 188] on div at bounding box center [26, 182] width 26 height 26
click at [24, 231] on div "6" at bounding box center [30, 217] width 34 height 32
click at [22, 250] on div at bounding box center [26, 246] width 13 height 13
click at [21, 249] on div at bounding box center [26, 246] width 13 height 13
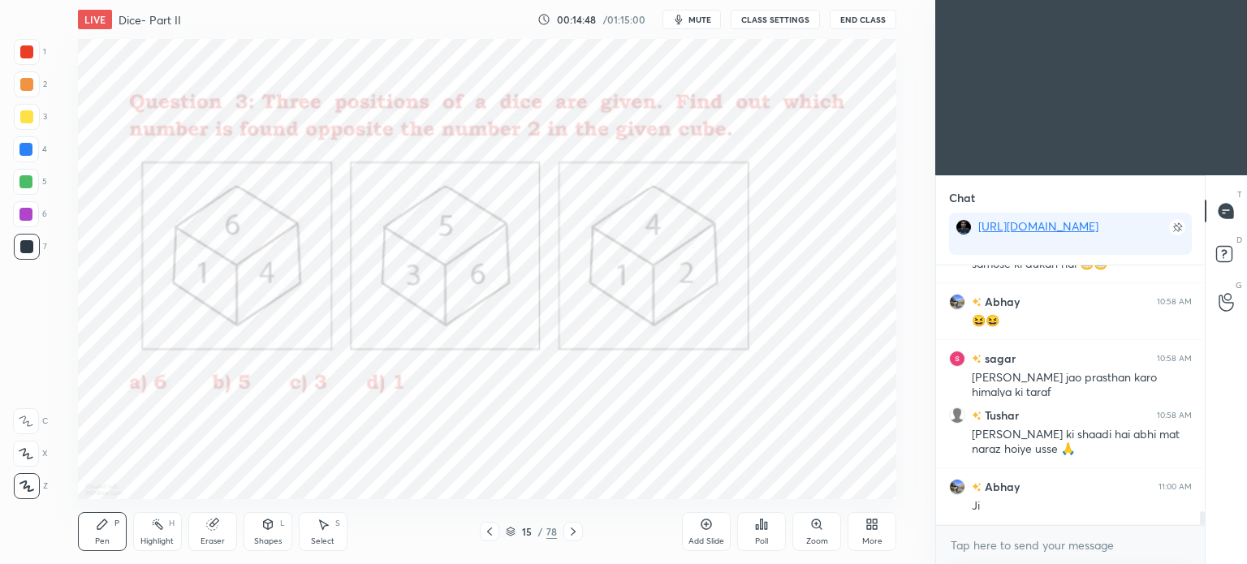
scroll to position [4606, 0]
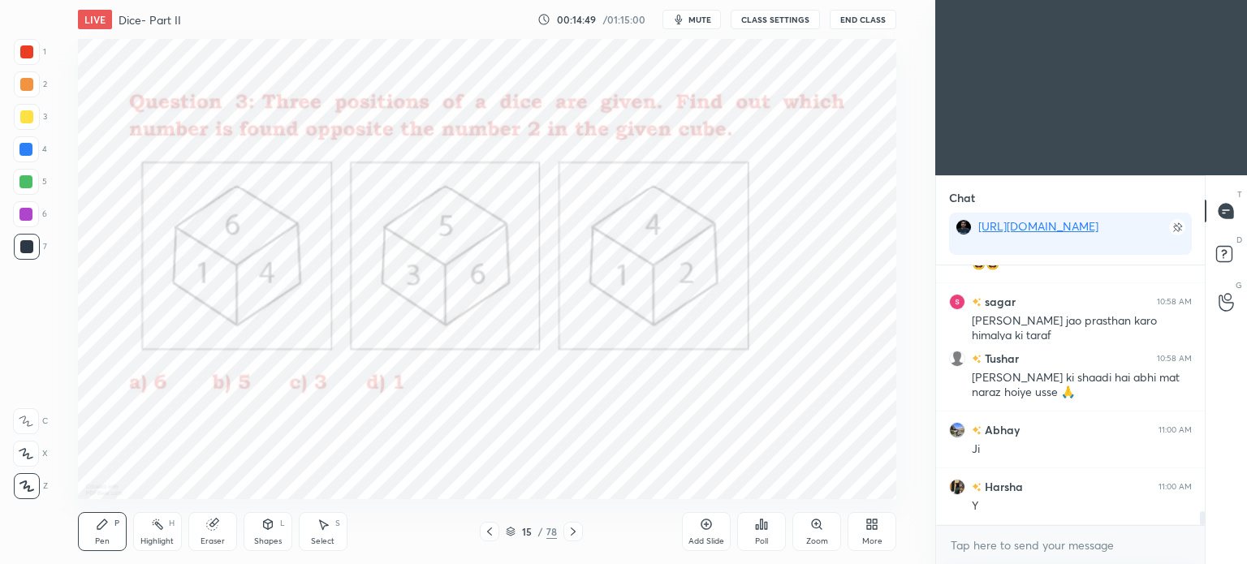
click at [572, 537] on icon at bounding box center [573, 531] width 13 height 13
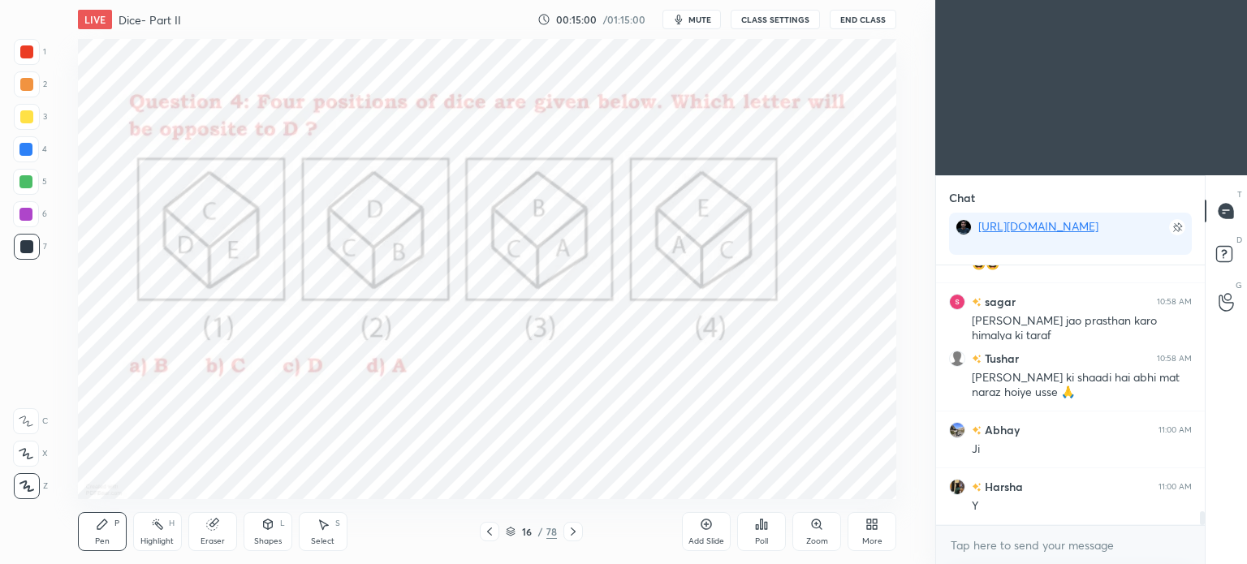
scroll to position [4663, 0]
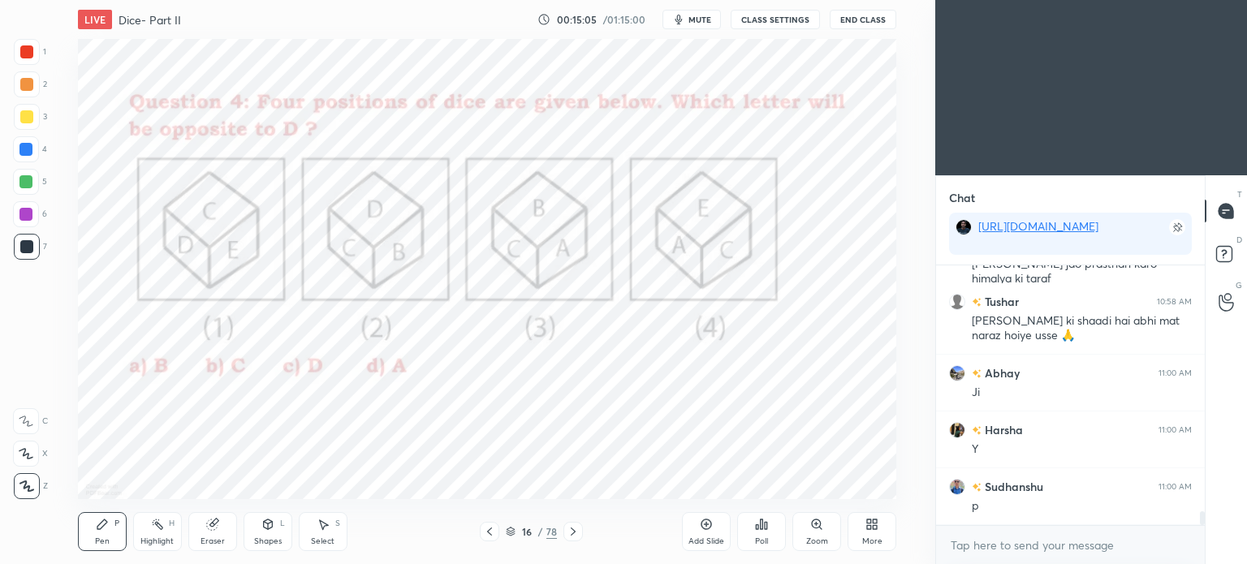
click at [760, 533] on div "Poll" at bounding box center [761, 531] width 49 height 39
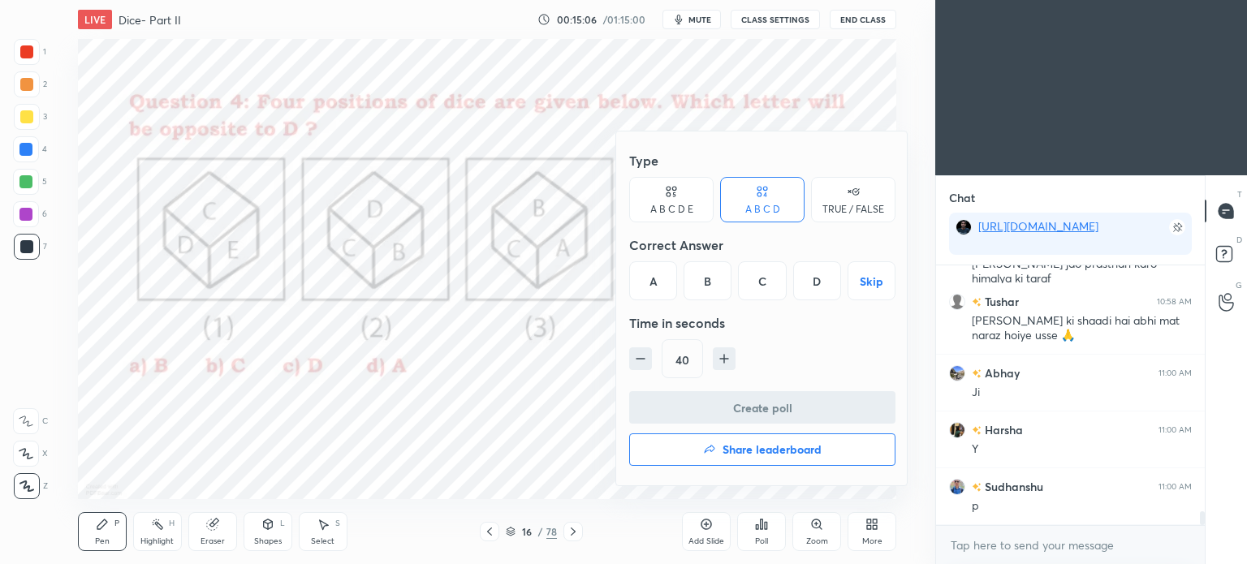
click at [822, 278] on div "D" at bounding box center [817, 280] width 48 height 39
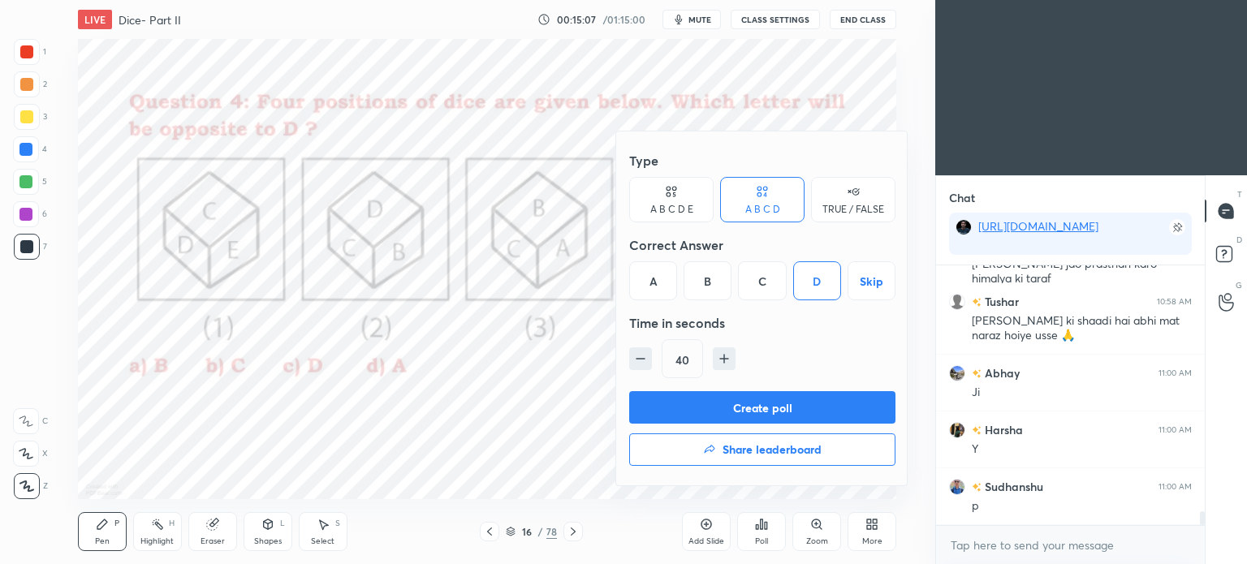
click at [788, 397] on button "Create poll" at bounding box center [762, 407] width 266 height 32
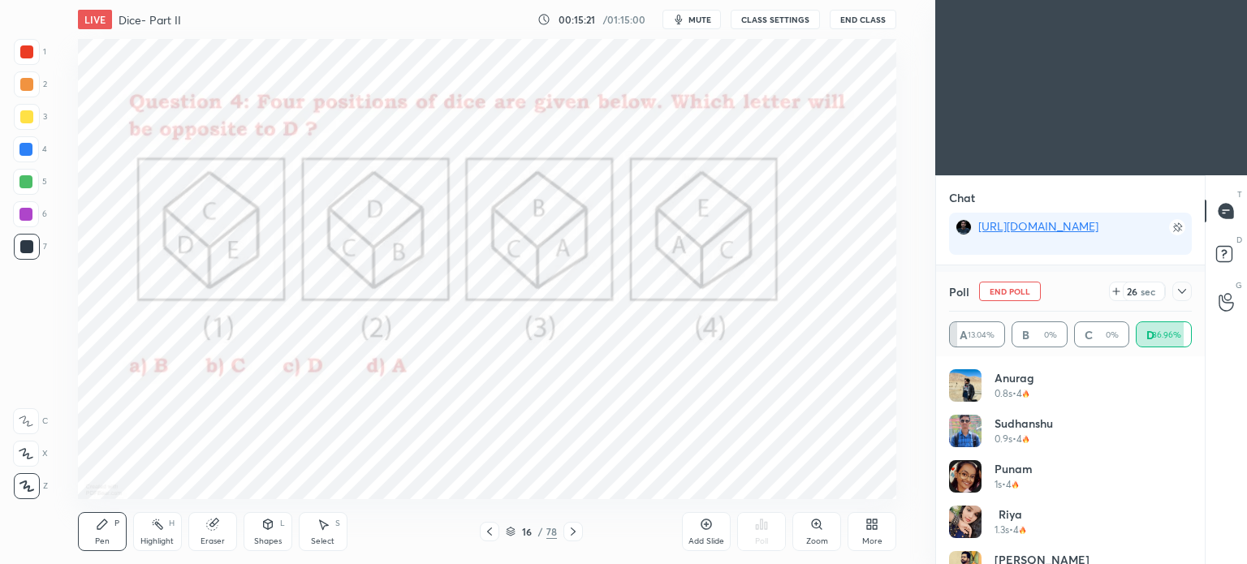
scroll to position [4764, 0]
click at [1184, 287] on icon at bounding box center [1182, 291] width 13 height 13
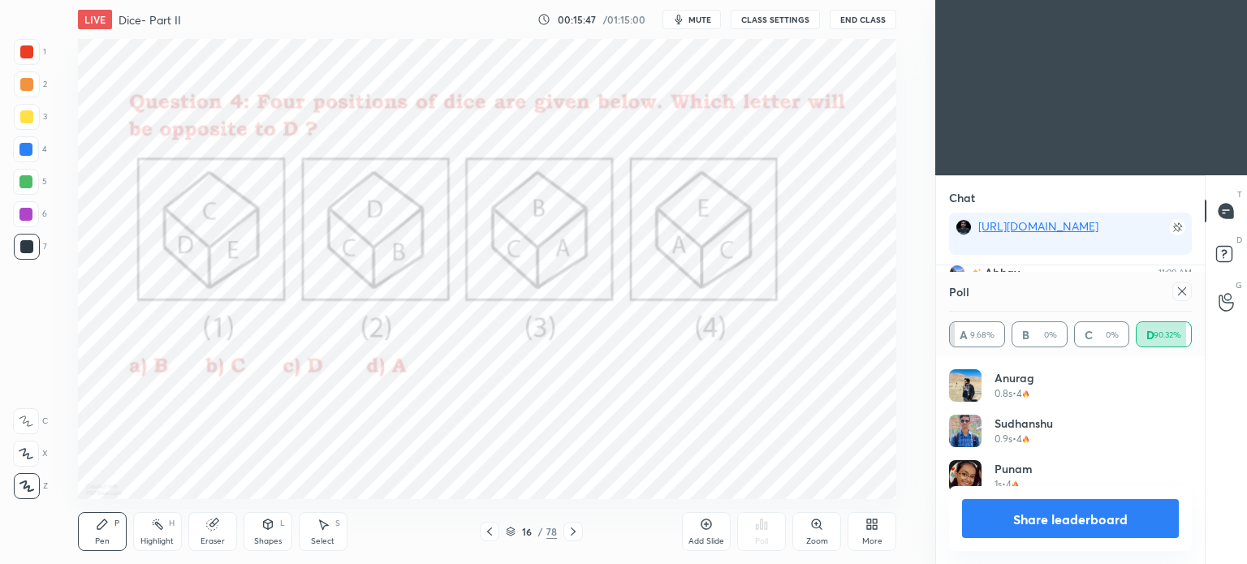
scroll to position [5, 5]
click at [1186, 291] on icon at bounding box center [1182, 291] width 13 height 13
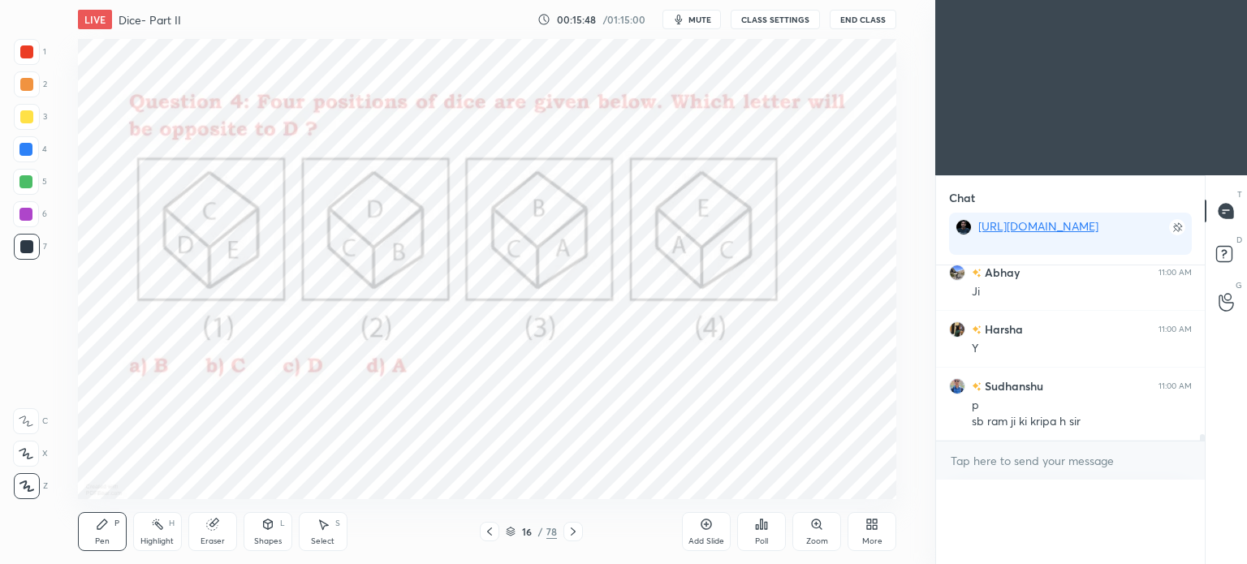
scroll to position [190, 264]
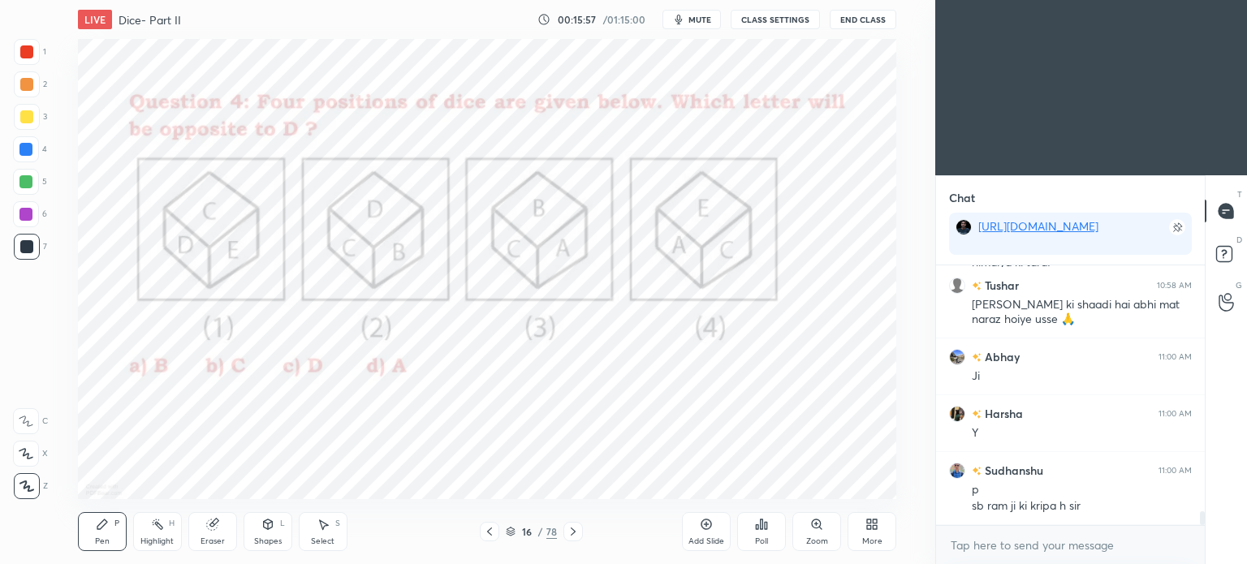
click at [29, 146] on div at bounding box center [25, 149] width 13 height 13
click at [31, 149] on div at bounding box center [25, 149] width 13 height 13
click at [20, 50] on div at bounding box center [26, 51] width 13 height 13
click at [21, 54] on div at bounding box center [26, 51] width 13 height 13
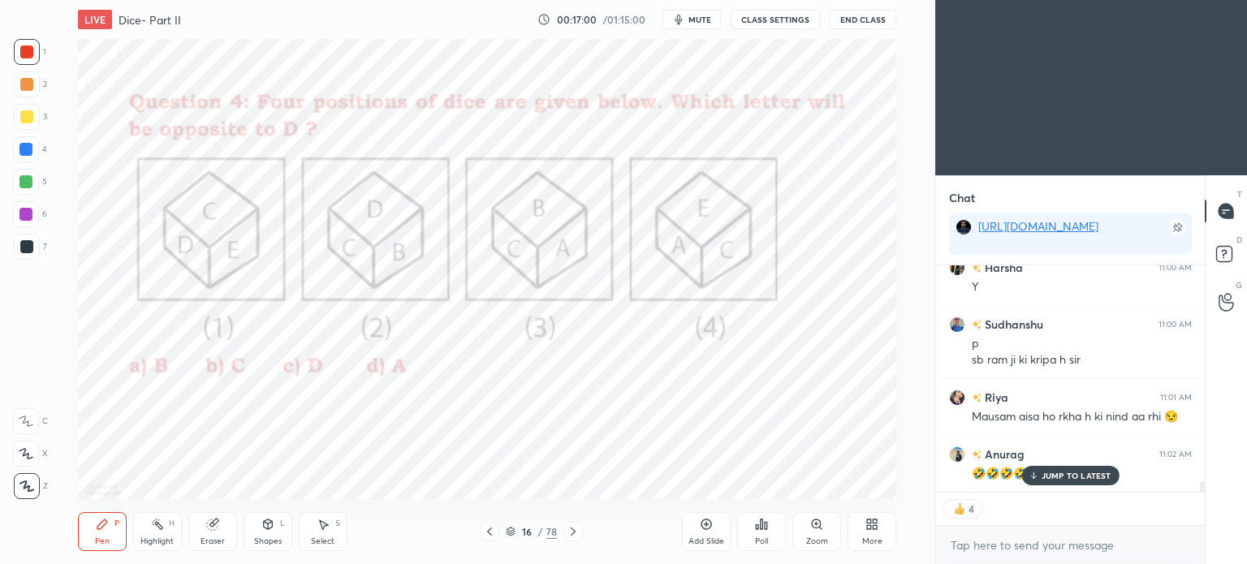
scroll to position [4883, 0]
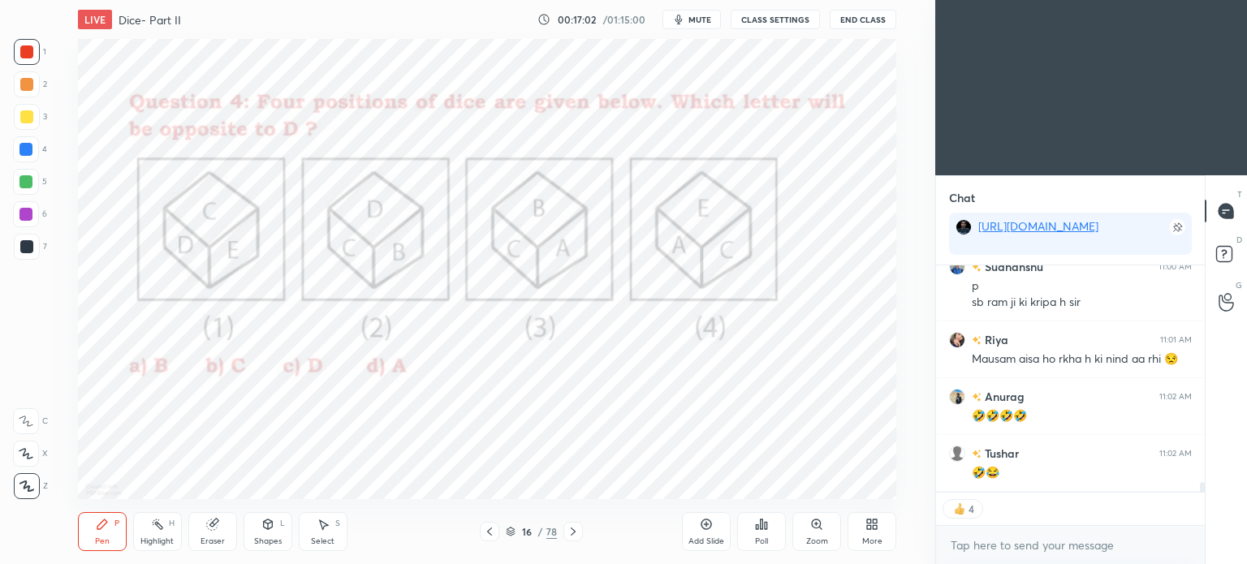
click at [577, 533] on icon at bounding box center [573, 531] width 13 height 13
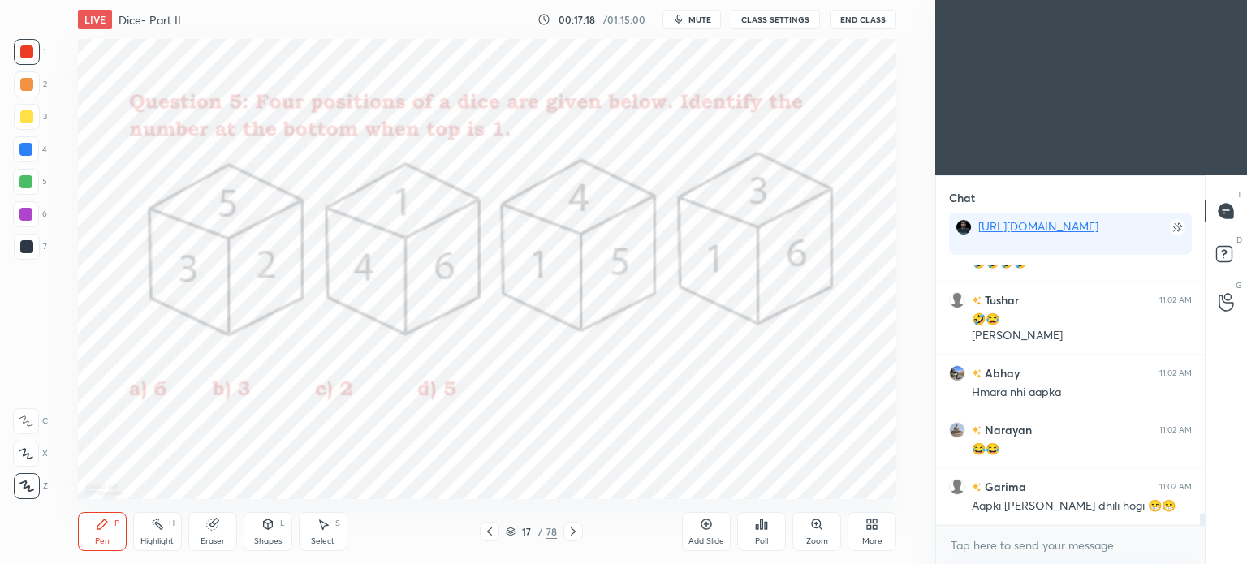
scroll to position [5108, 0]
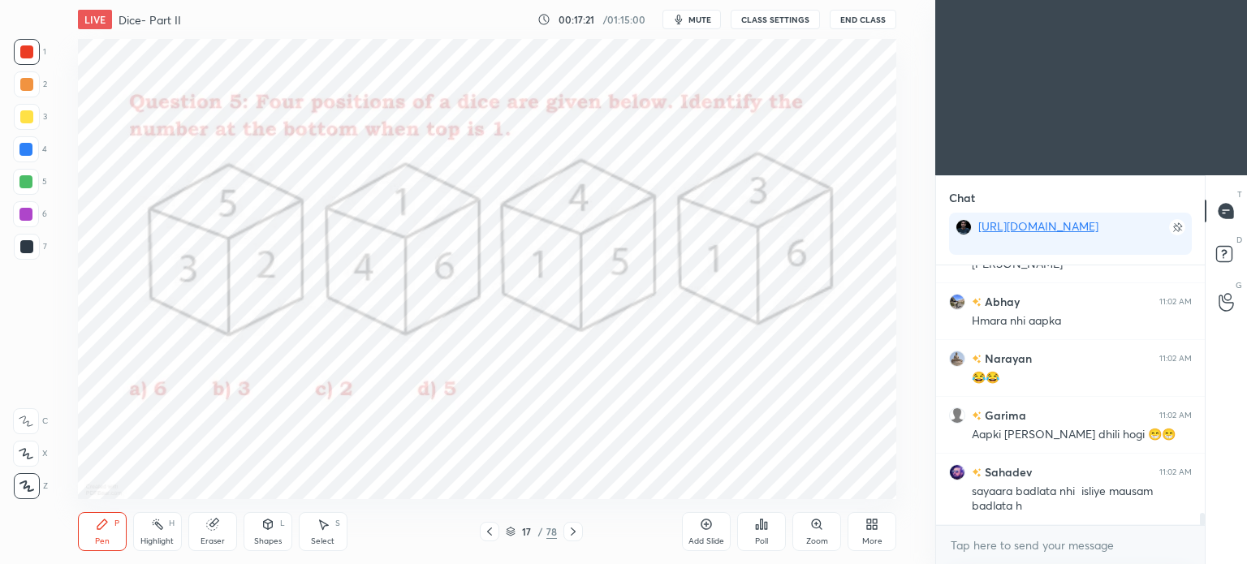
click at [763, 528] on icon at bounding box center [761, 524] width 13 height 13
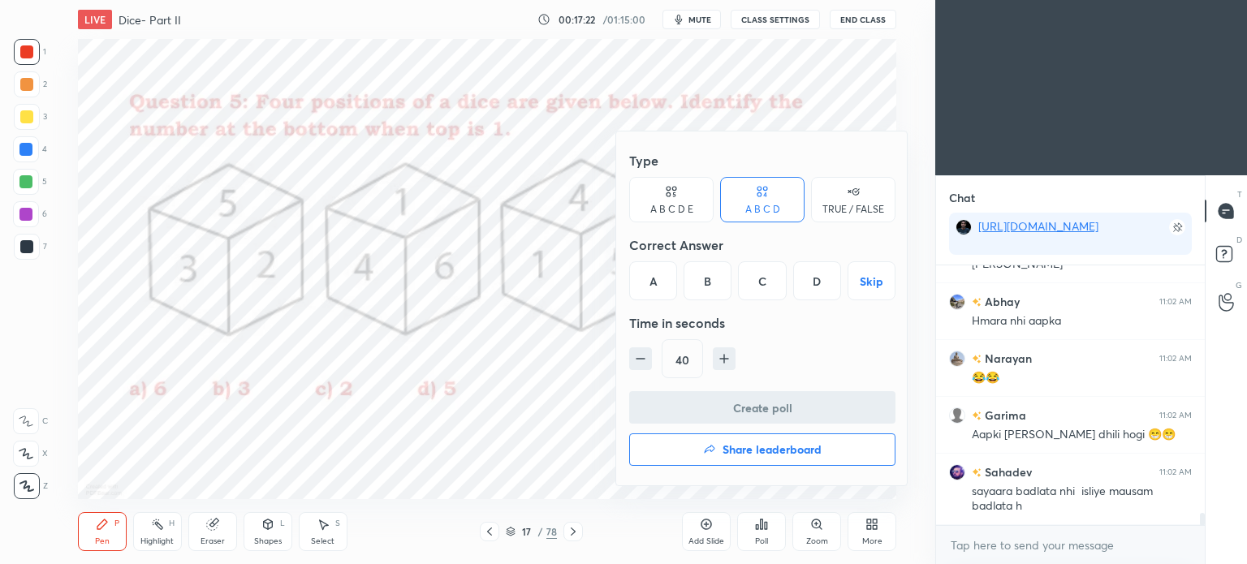
click at [759, 280] on div "C" at bounding box center [762, 280] width 48 height 39
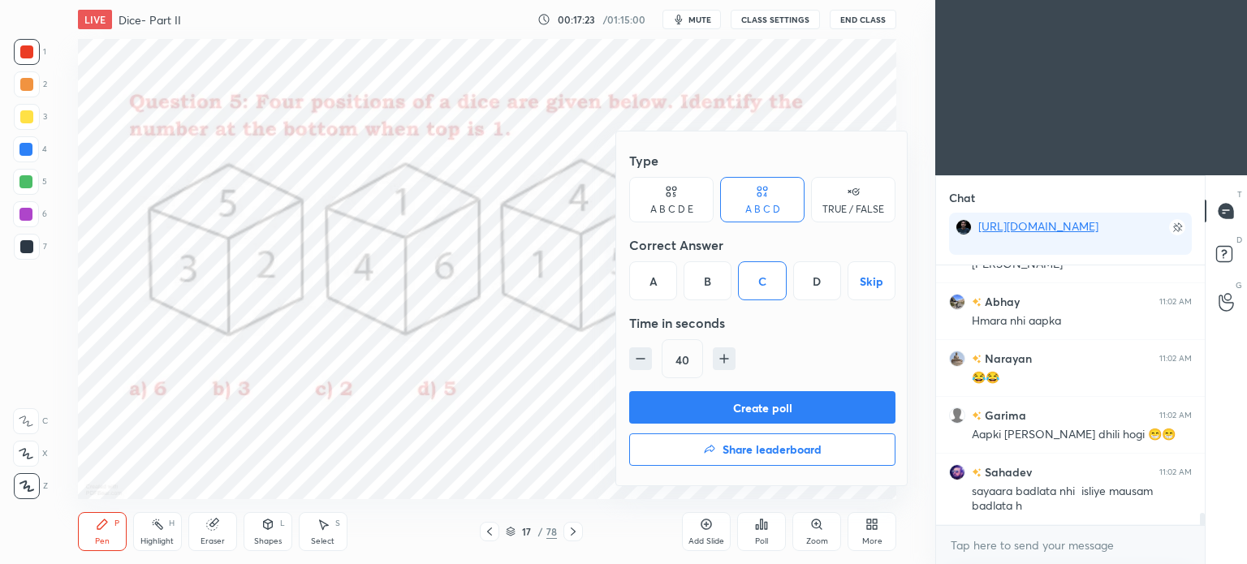
click at [783, 408] on button "Create poll" at bounding box center [762, 407] width 266 height 32
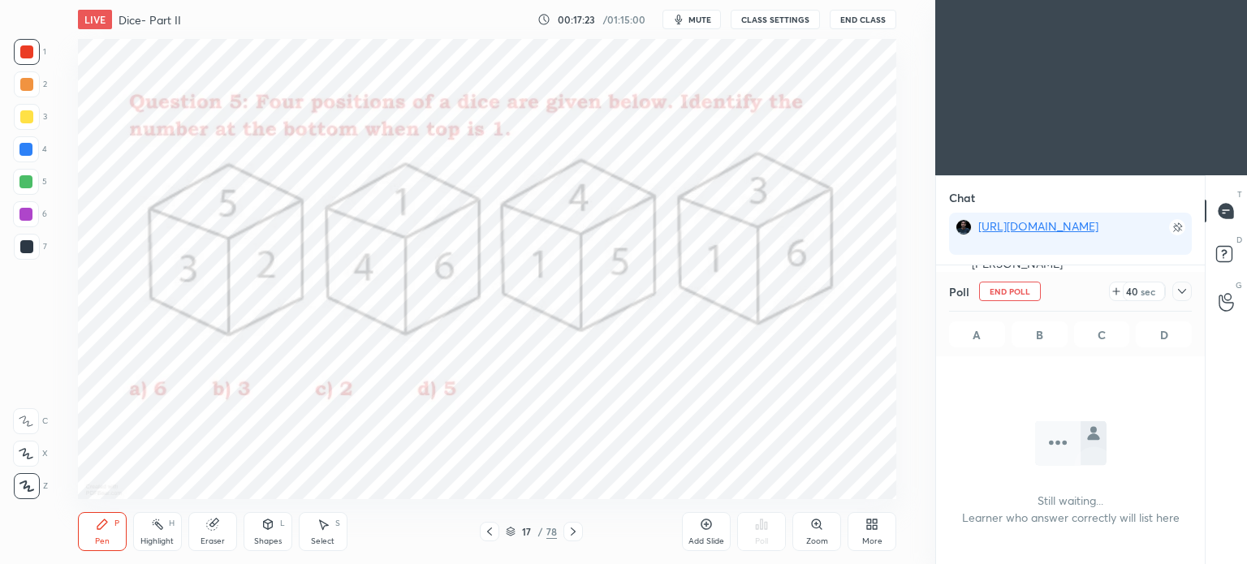
scroll to position [39, 264]
click at [1186, 287] on icon at bounding box center [1182, 291] width 13 height 13
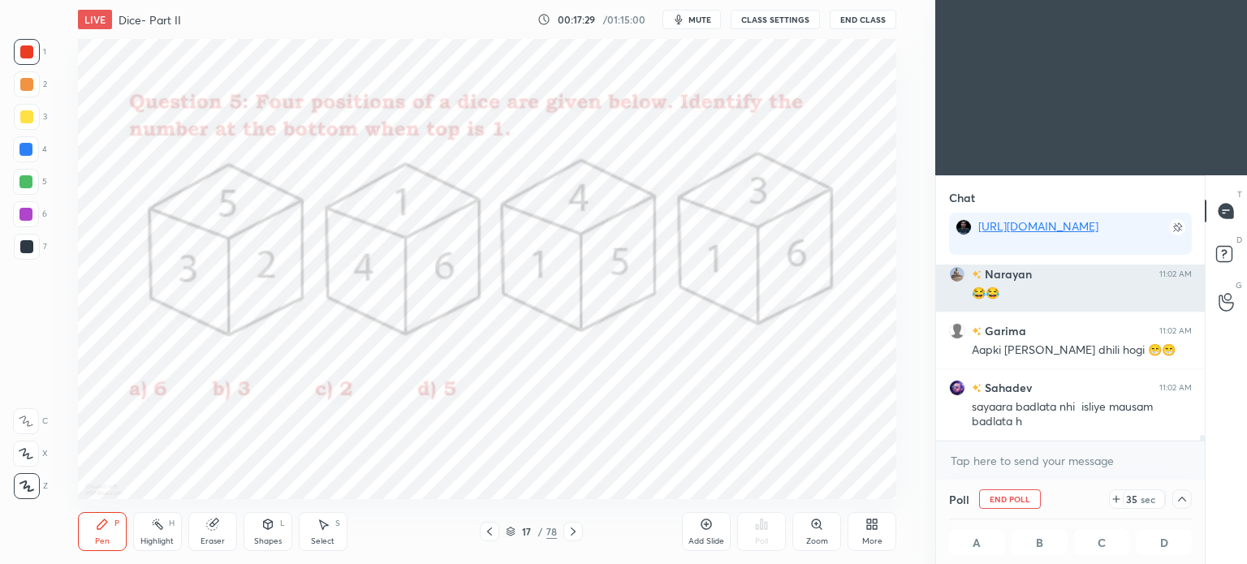
scroll to position [5249, 0]
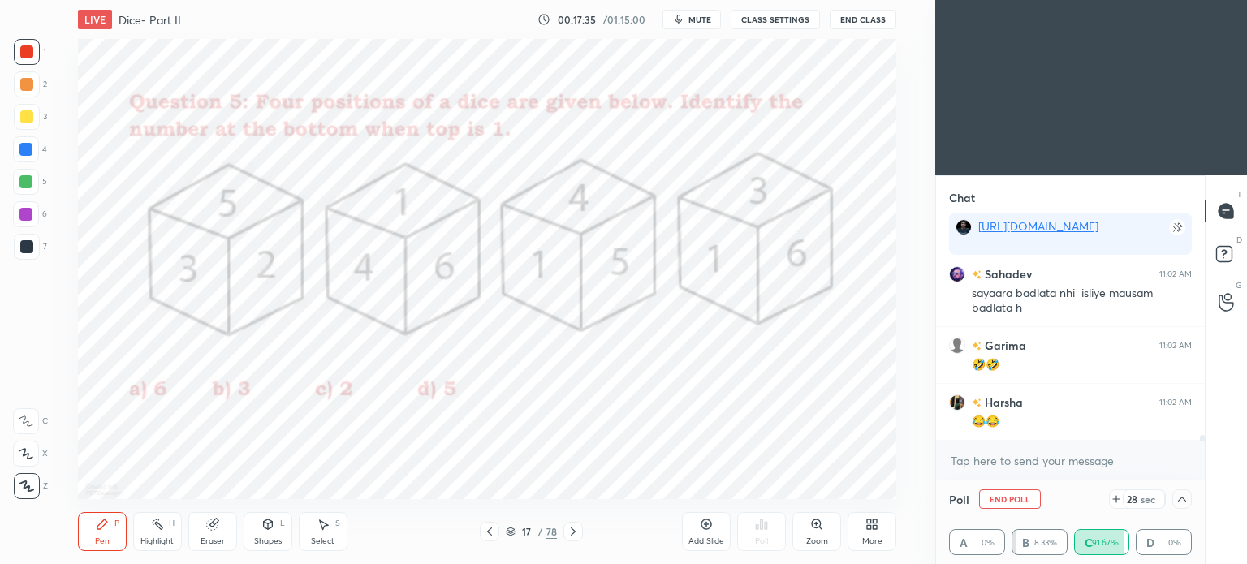
click at [695, 23] on span "mute" at bounding box center [699, 19] width 23 height 11
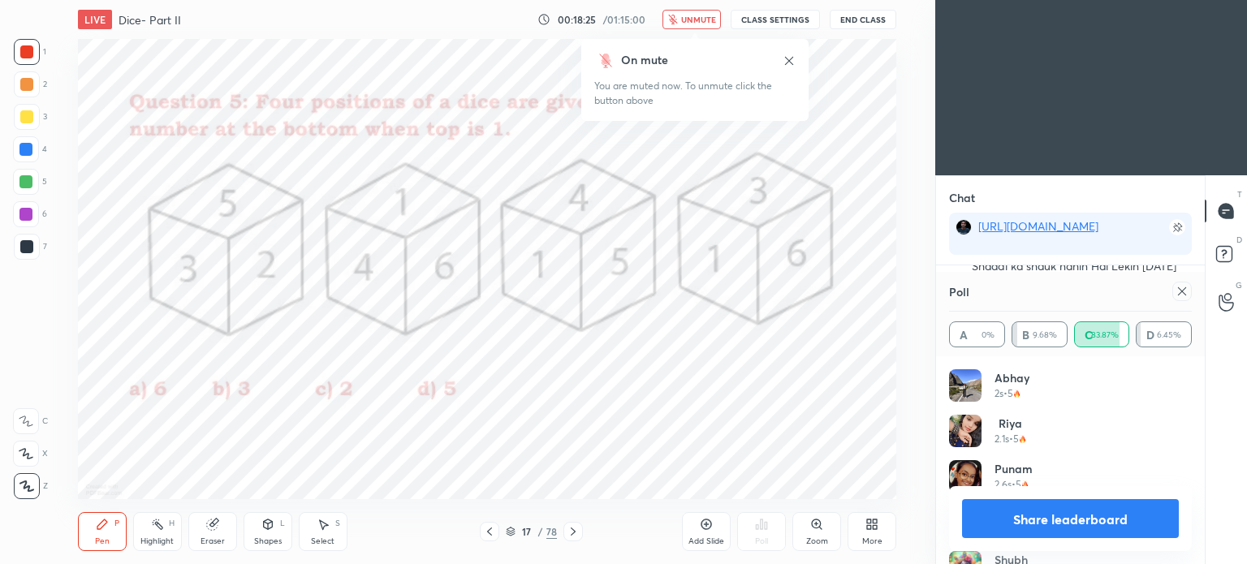
scroll to position [4, 5]
click at [1176, 295] on icon at bounding box center [1182, 291] width 13 height 13
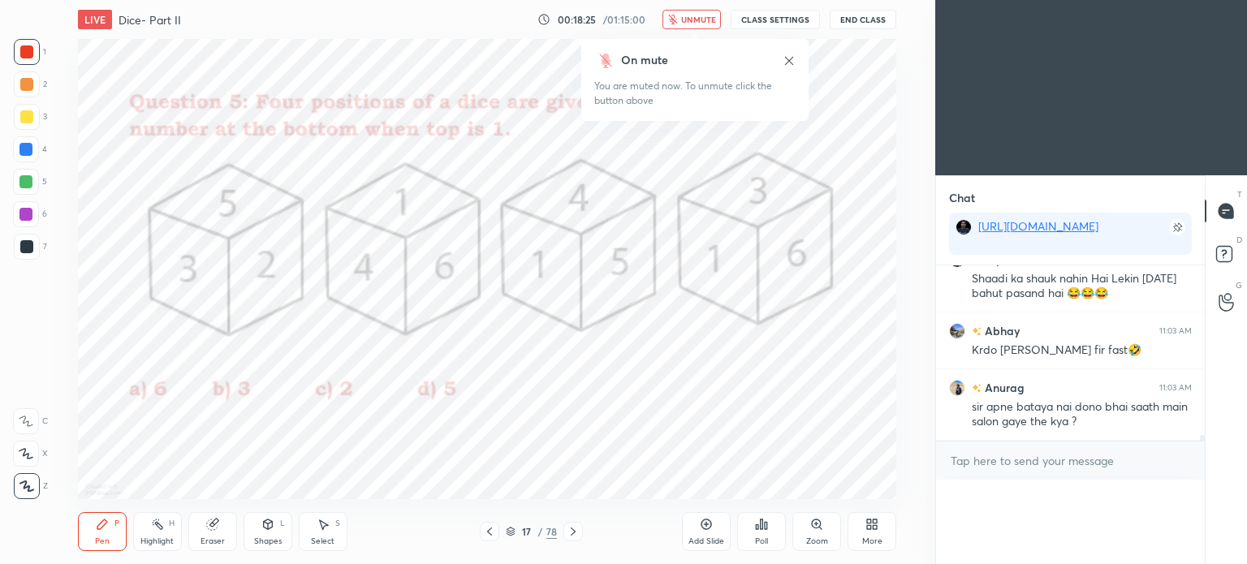
scroll to position [6, 5]
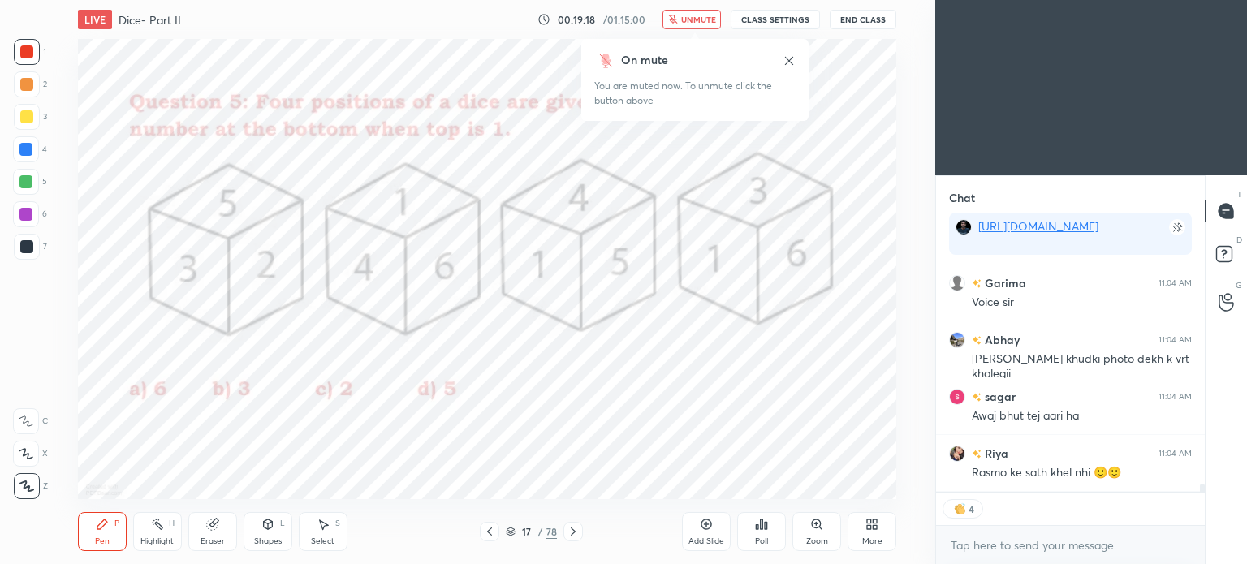
click at [676, 22] on icon "button" at bounding box center [672, 20] width 9 height 10
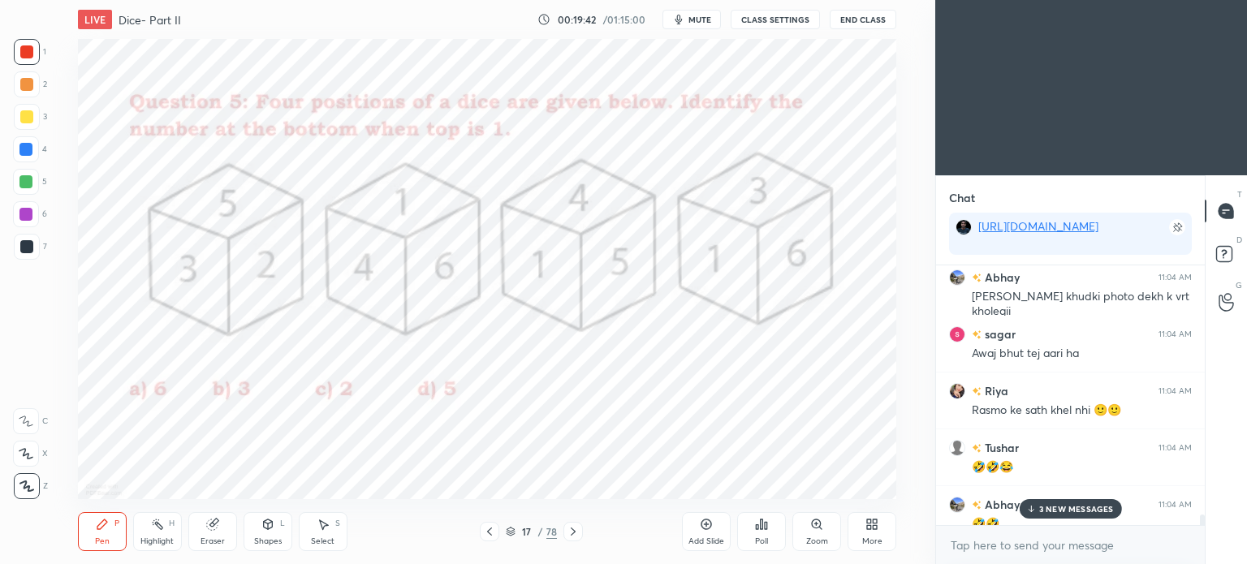
scroll to position [6103, 0]
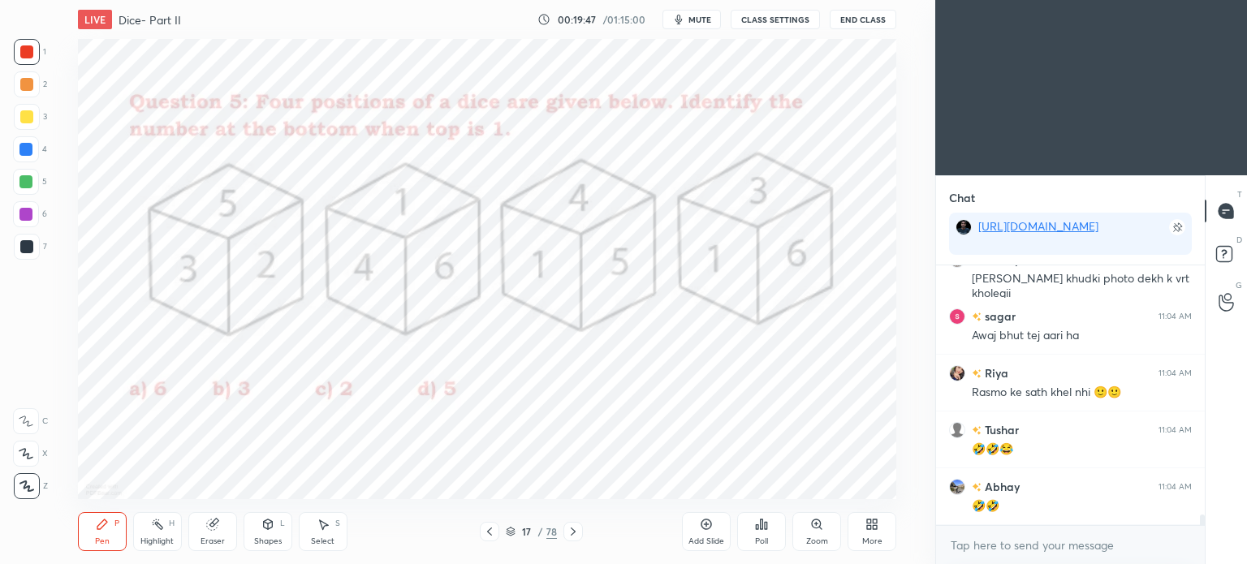
click at [23, 153] on div at bounding box center [25, 149] width 13 height 13
click at [27, 158] on div at bounding box center [26, 149] width 26 height 26
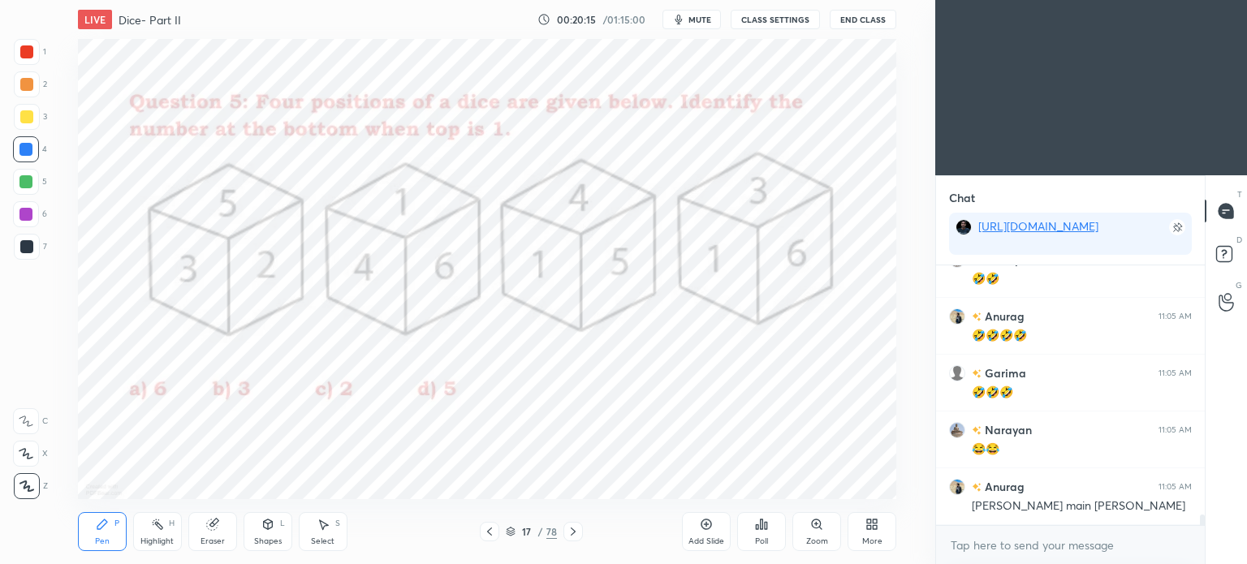
scroll to position [6387, 0]
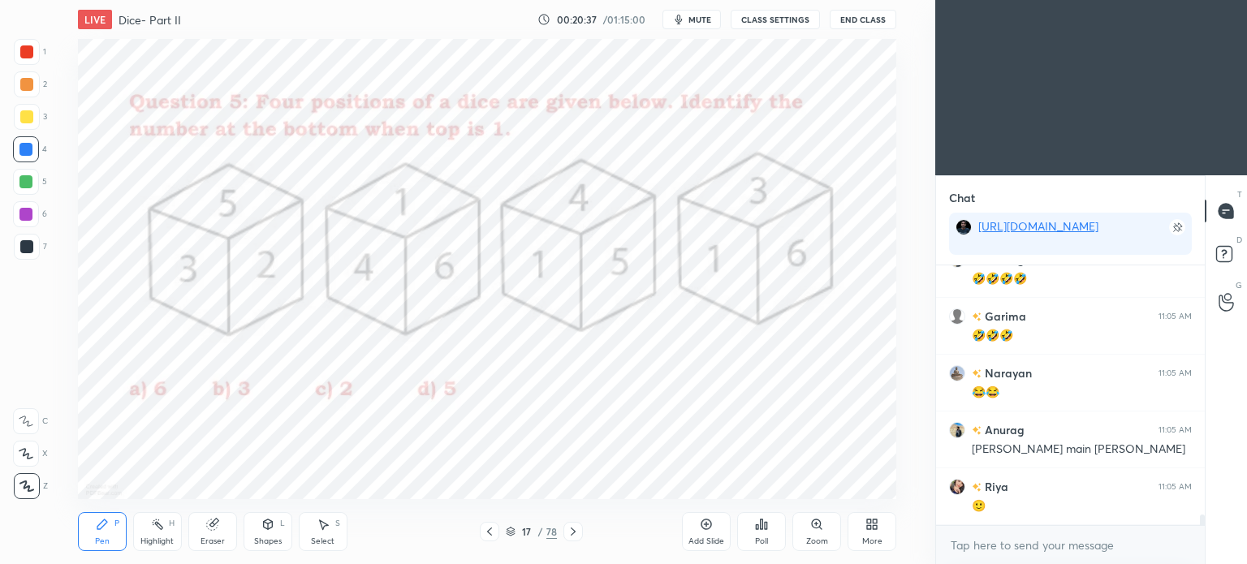
click at [29, 57] on div at bounding box center [26, 51] width 13 height 13
click at [27, 60] on div at bounding box center [27, 52] width 26 height 26
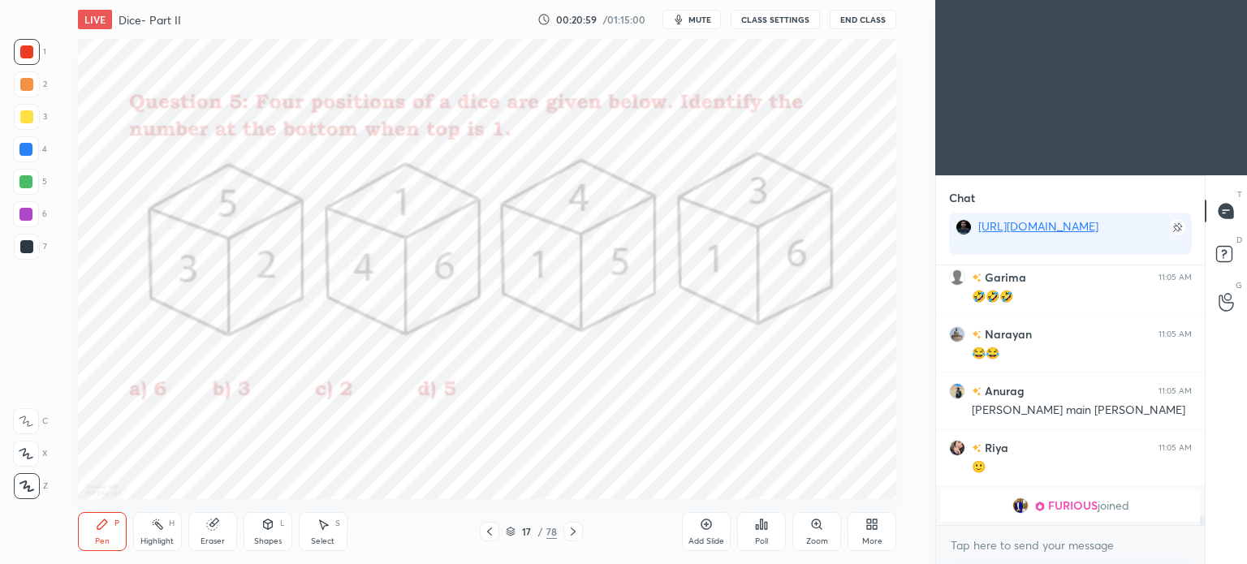
scroll to position [5442, 0]
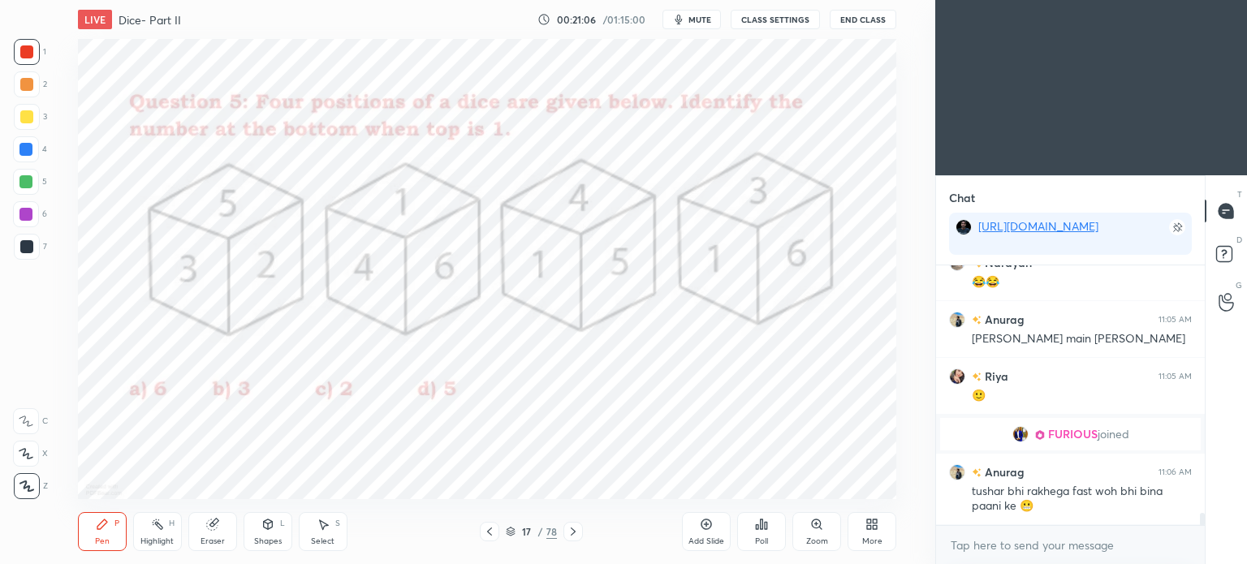
click at [572, 532] on icon at bounding box center [573, 531] width 13 height 13
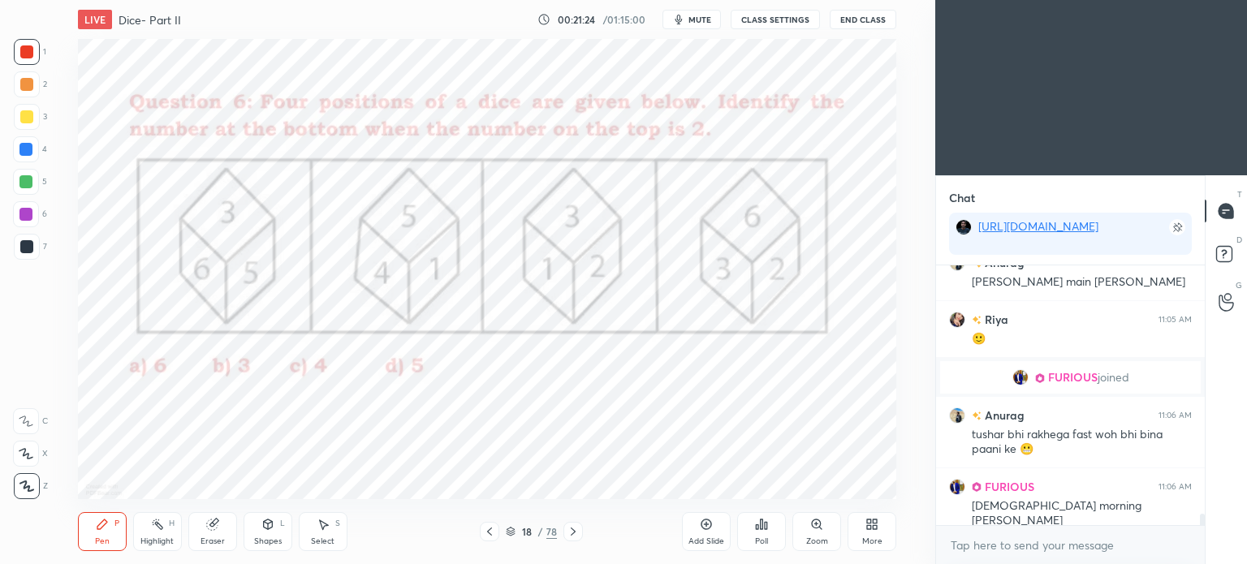
scroll to position [5556, 0]
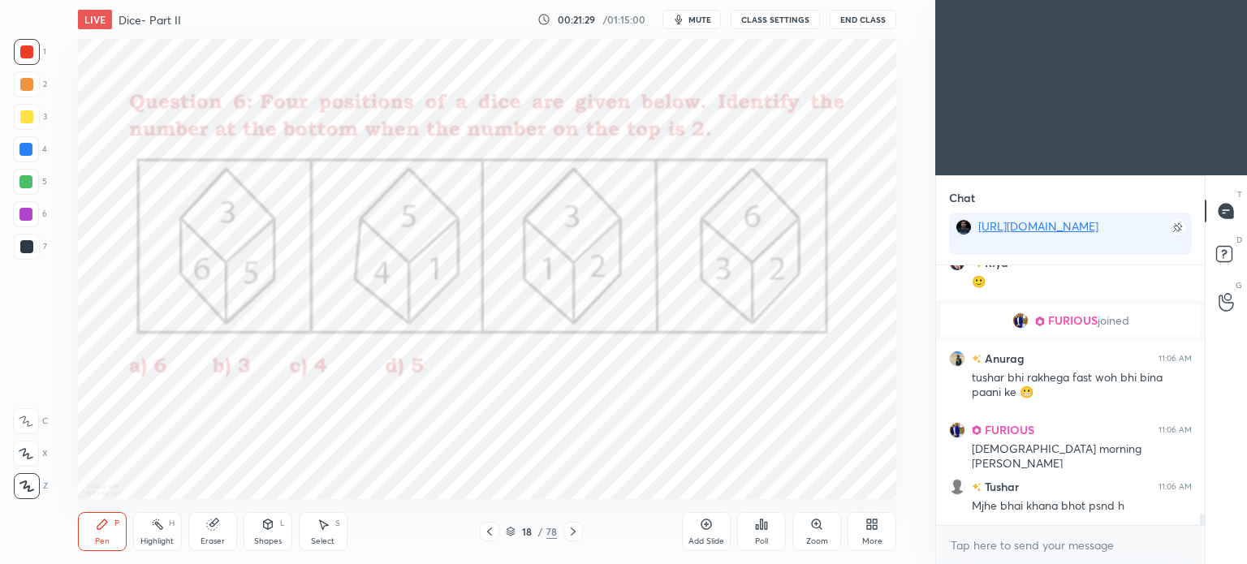
click at [761, 528] on icon at bounding box center [762, 525] width 2 height 10
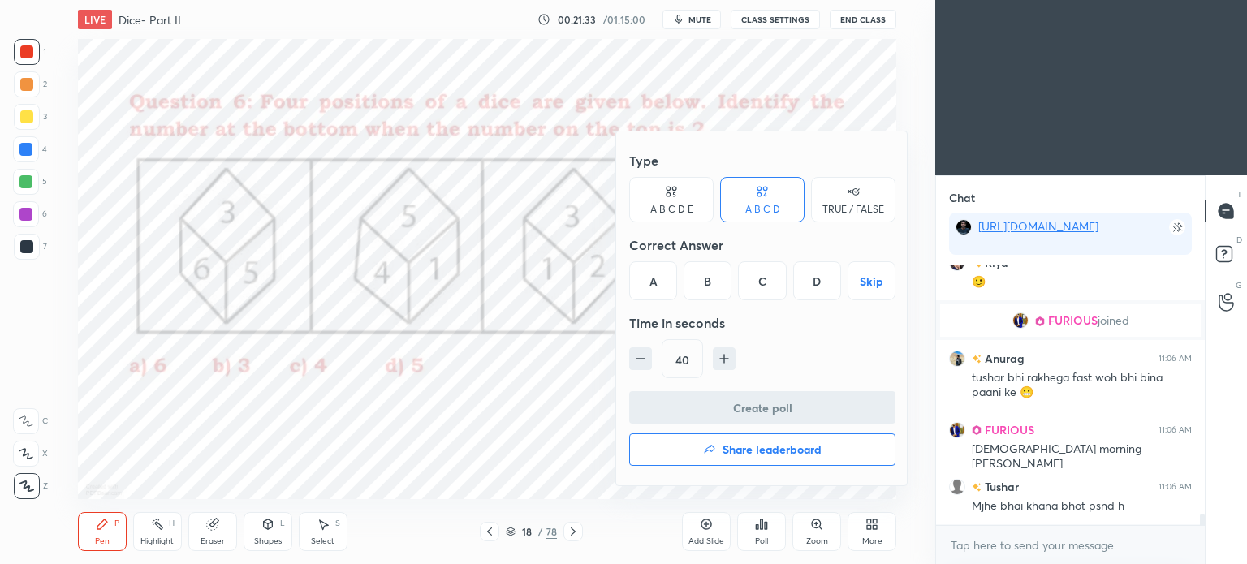
click at [810, 284] on div "D" at bounding box center [817, 280] width 48 height 39
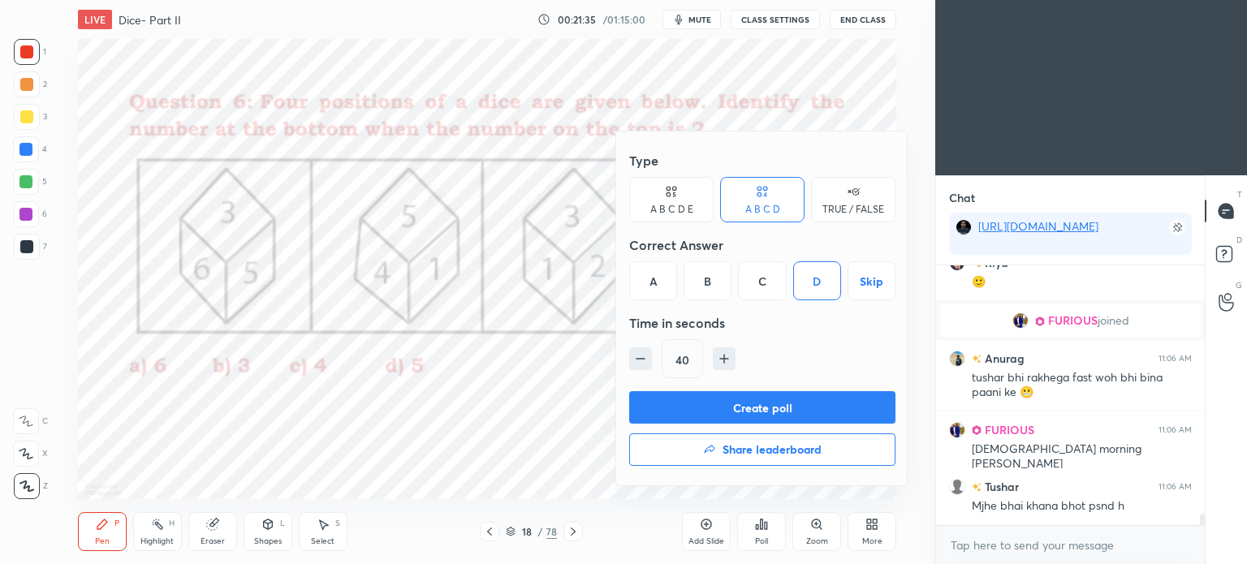
click at [805, 404] on button "Create poll" at bounding box center [762, 407] width 266 height 32
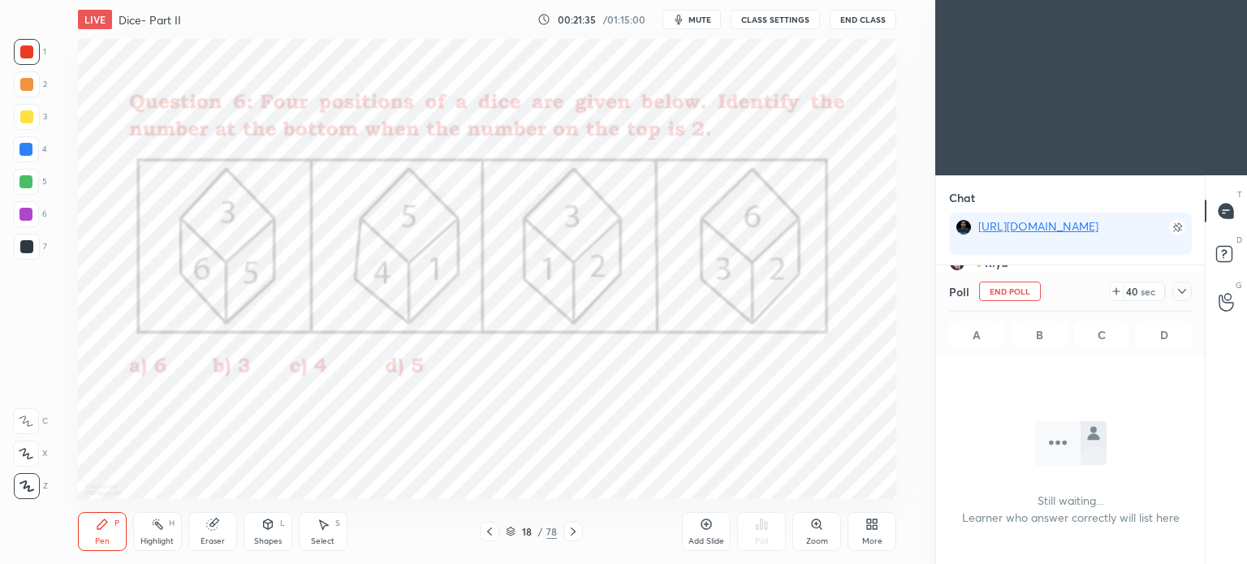
scroll to position [36, 264]
click at [1184, 297] on icon at bounding box center [1182, 291] width 13 height 13
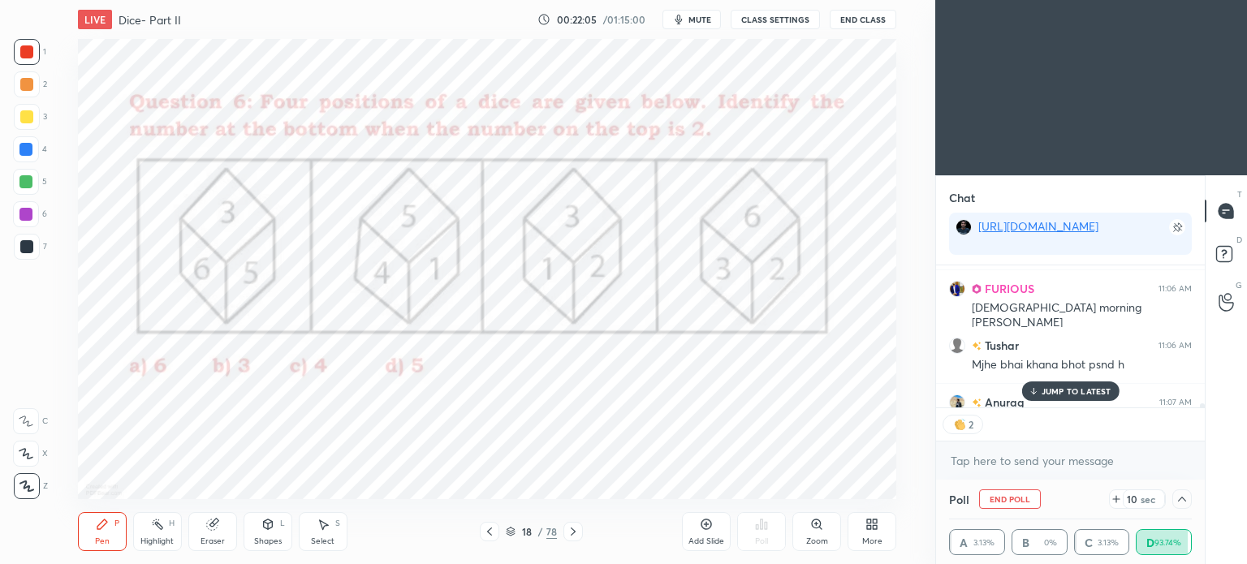
scroll to position [5731, 0]
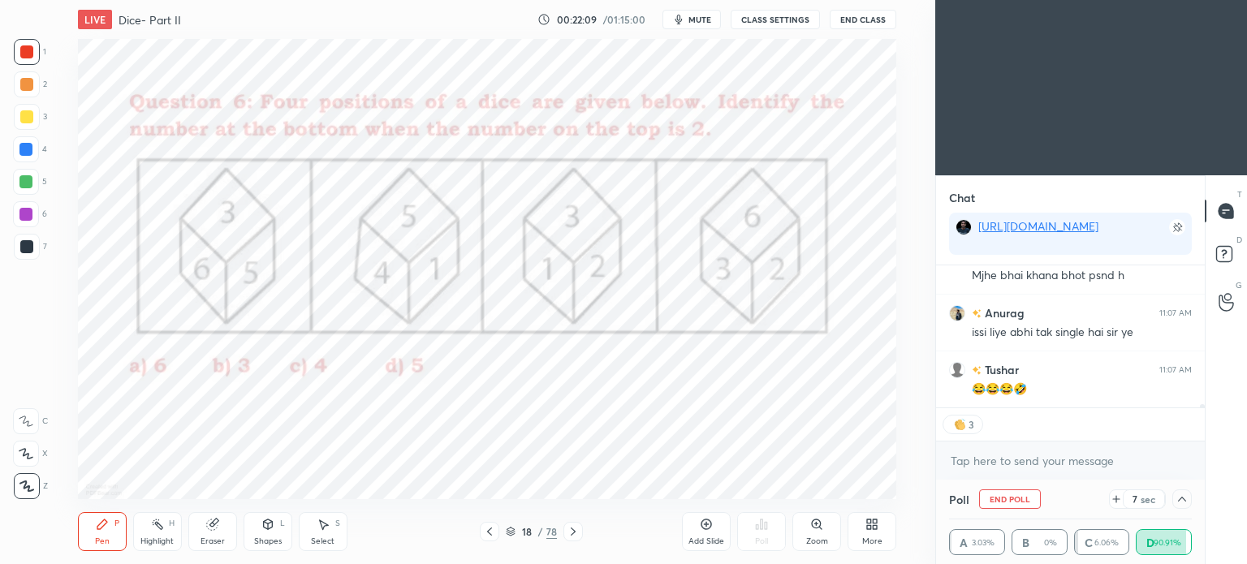
click at [1051, 391] on div "Tushar 11:06 AM Mjhe bhai khana bhot psnd h Anurag 11:07 AM issi liye abhi tak …" at bounding box center [1070, 336] width 269 height 142
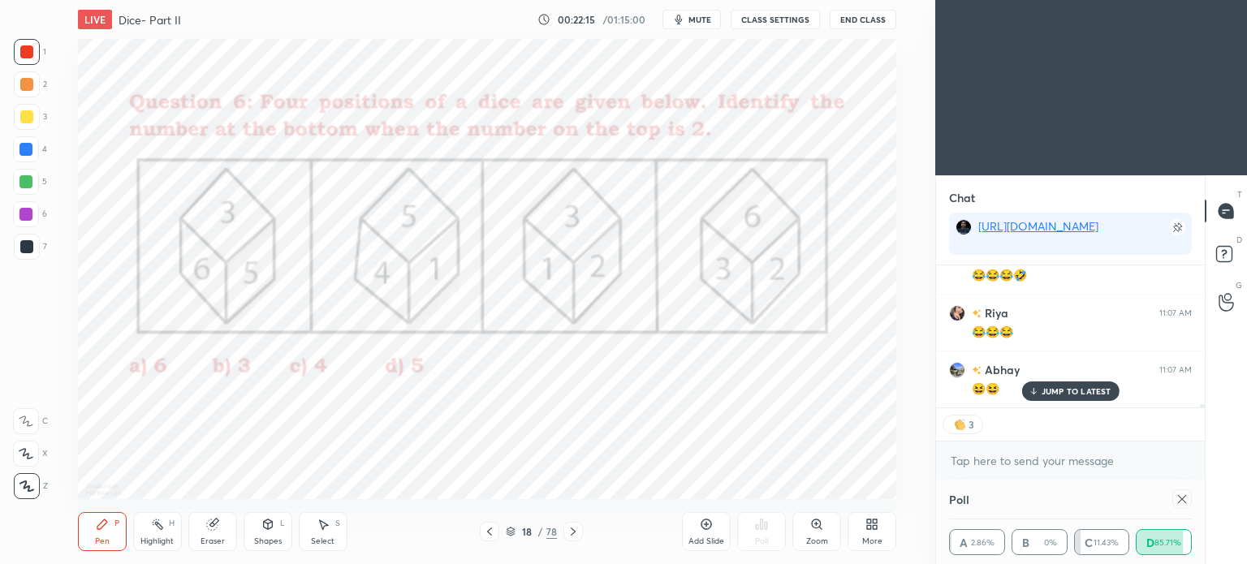
click at [1051, 392] on p "JUMP TO LATEST" at bounding box center [1077, 391] width 70 height 10
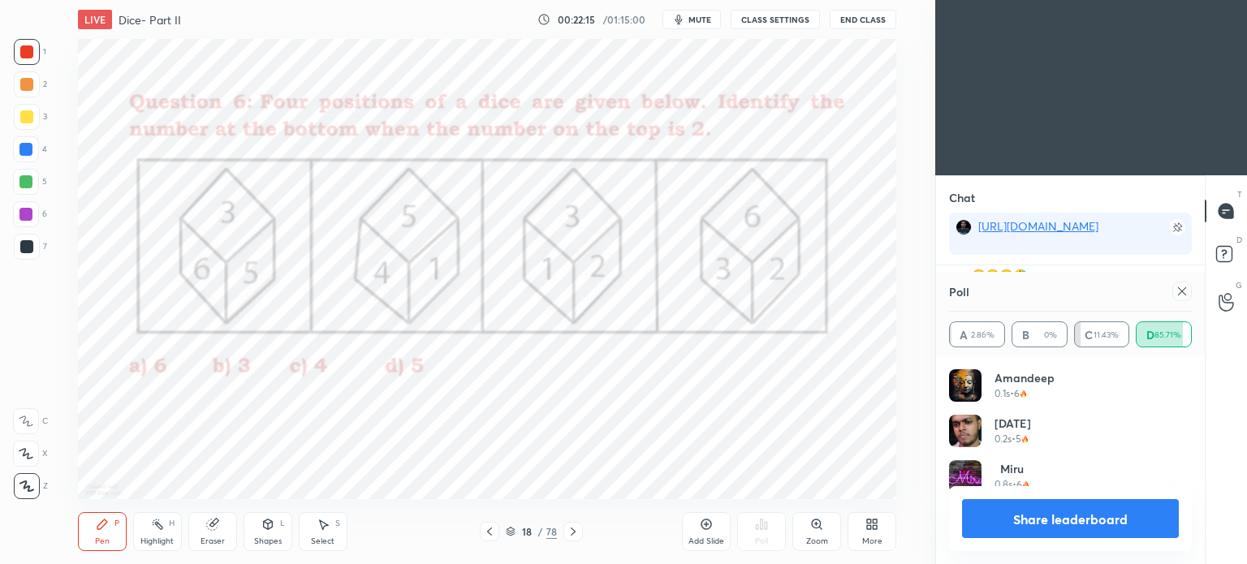
scroll to position [5958, 0]
click at [1186, 294] on icon at bounding box center [1182, 291] width 13 height 13
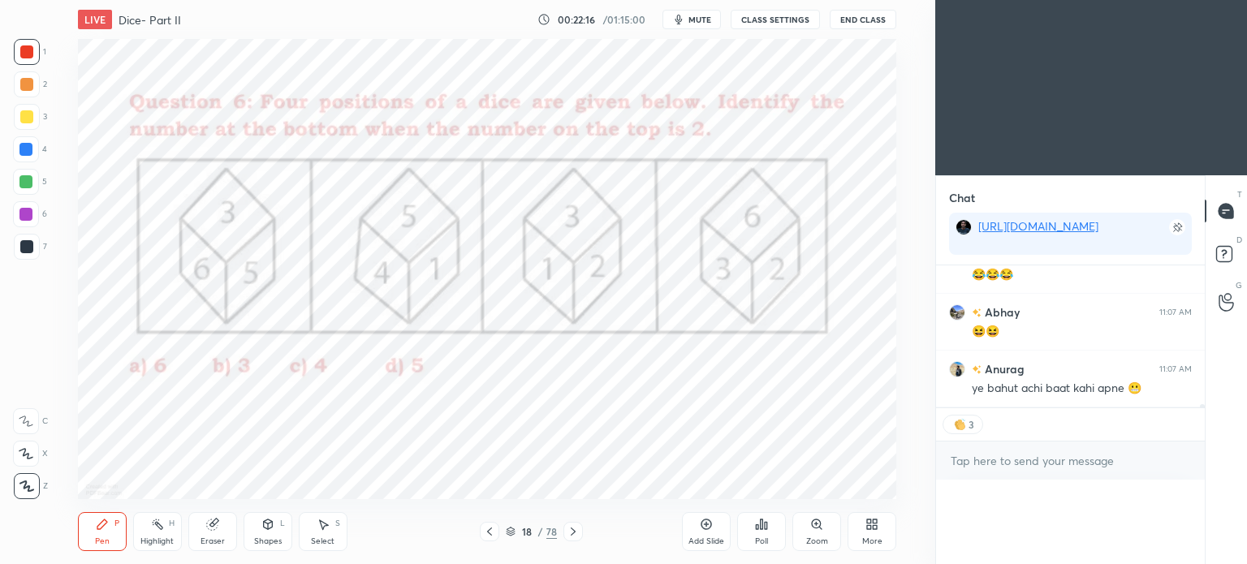
scroll to position [6, 5]
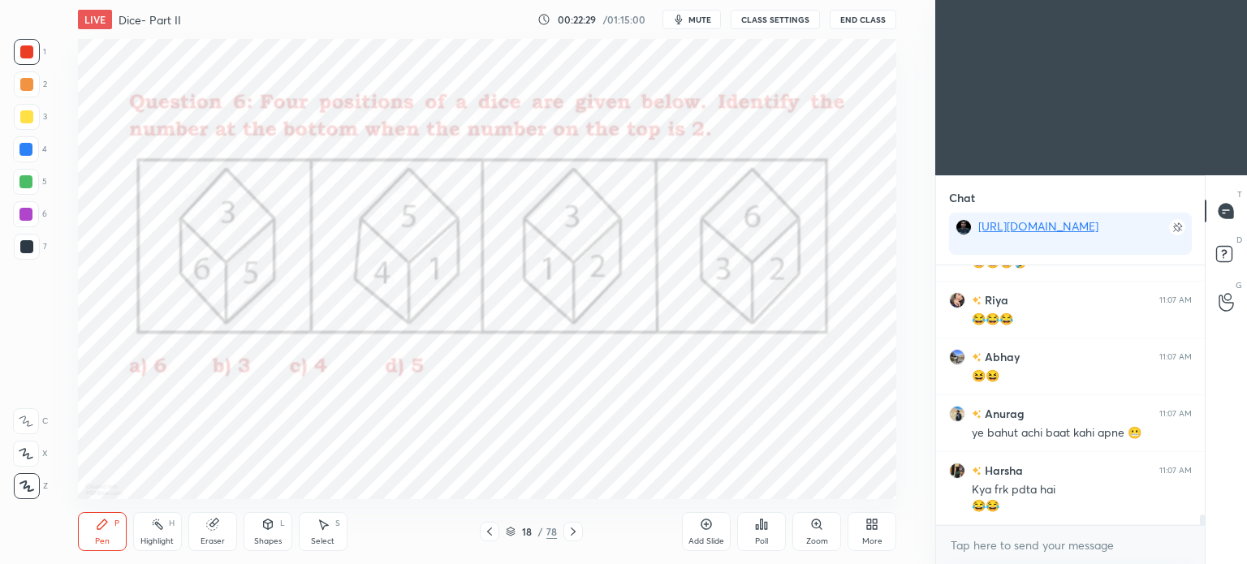
click at [28, 184] on div at bounding box center [25, 181] width 13 height 13
click at [30, 181] on div at bounding box center [25, 181] width 13 height 13
click at [170, 534] on div "Highlight H" at bounding box center [157, 531] width 49 height 39
click at [214, 528] on icon at bounding box center [211, 525] width 11 height 11
click at [93, 536] on div "Pen P" at bounding box center [102, 531] width 49 height 39
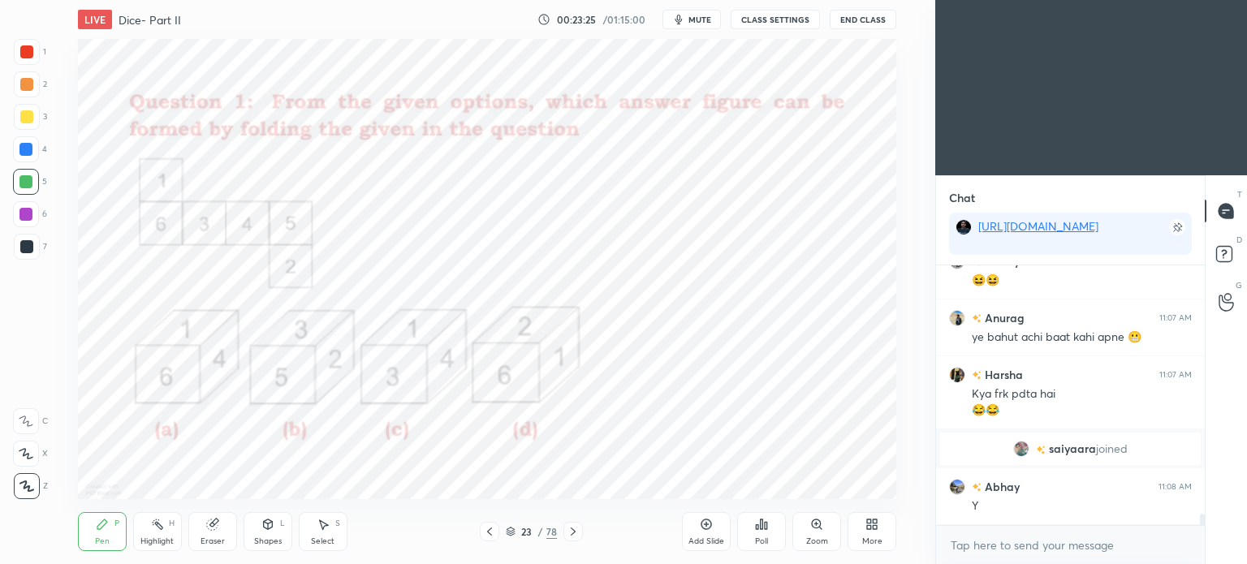
click at [26, 160] on div at bounding box center [26, 149] width 26 height 26
click at [27, 160] on div at bounding box center [26, 149] width 26 height 26
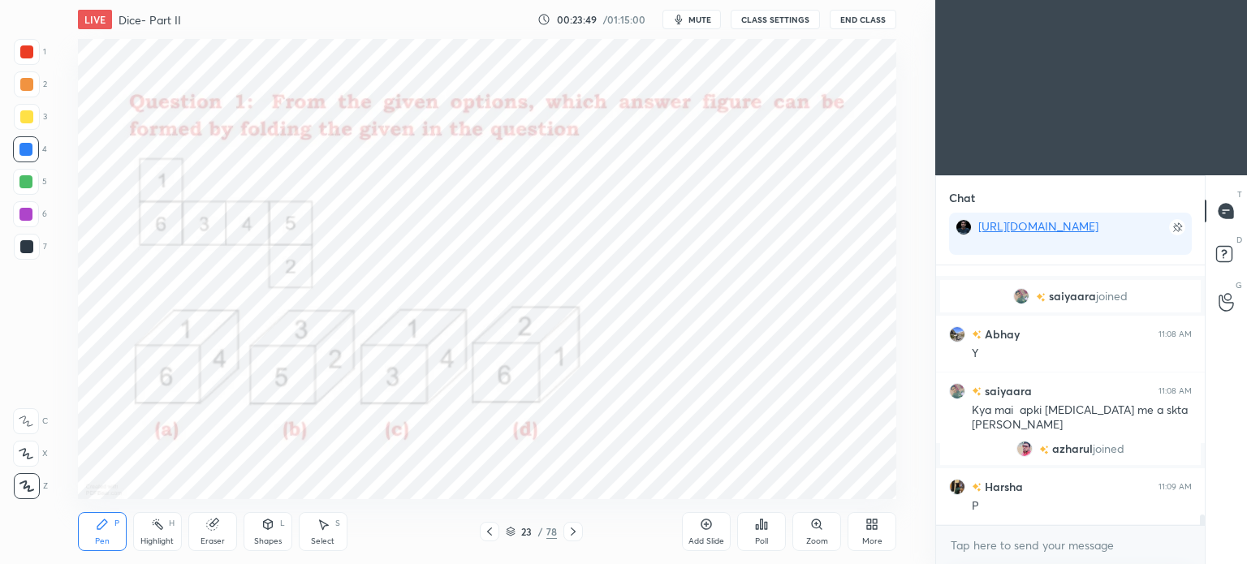
scroll to position [5, 5]
click at [765, 526] on icon at bounding box center [766, 525] width 2 height 7
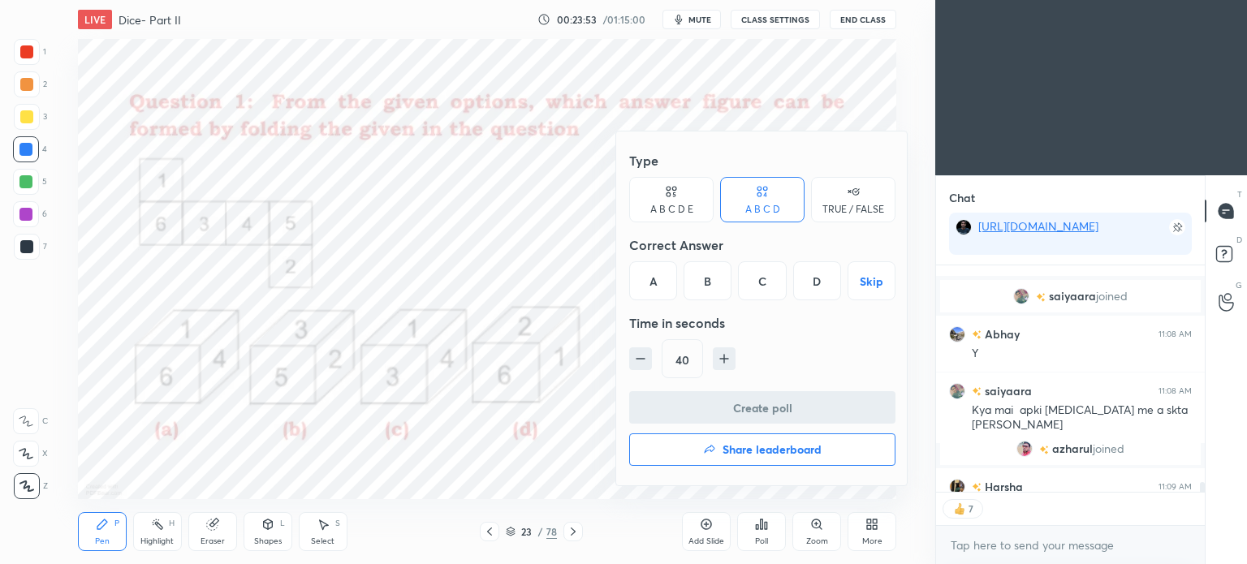
click at [770, 284] on div "C" at bounding box center [762, 280] width 48 height 39
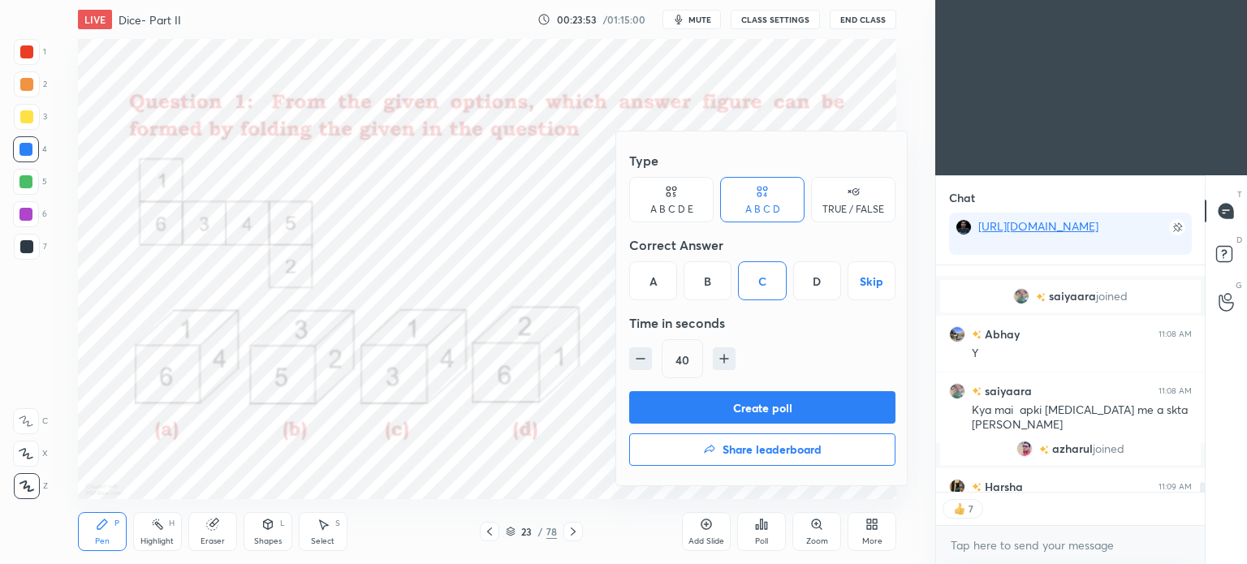
click at [785, 402] on button "Create poll" at bounding box center [762, 407] width 266 height 32
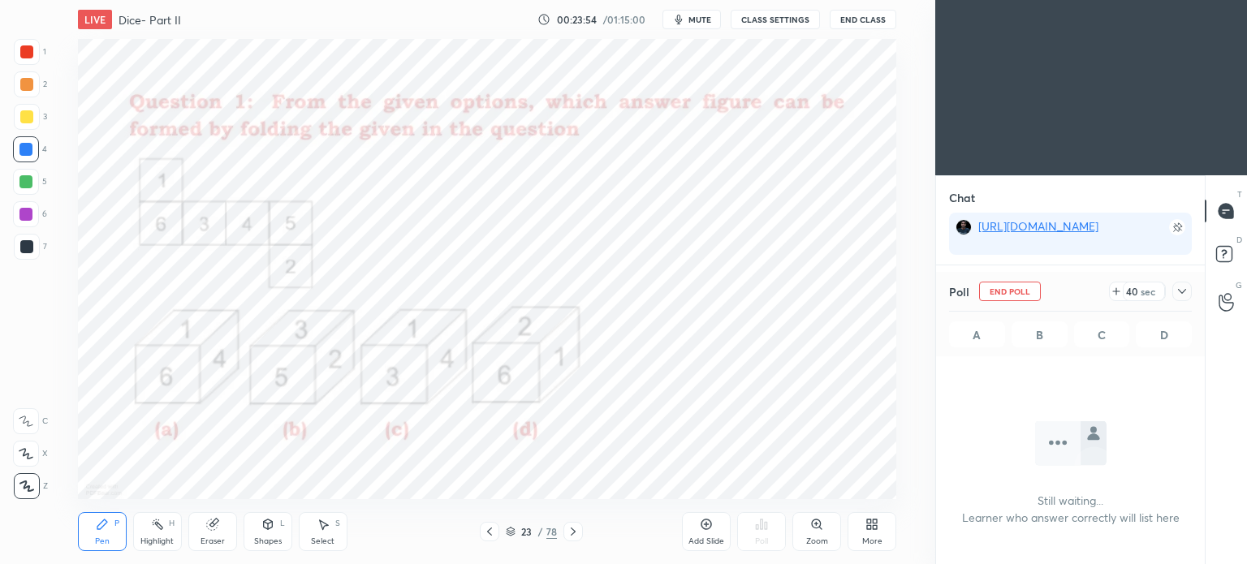
scroll to position [36, 264]
click at [1185, 292] on icon at bounding box center [1182, 291] width 13 height 13
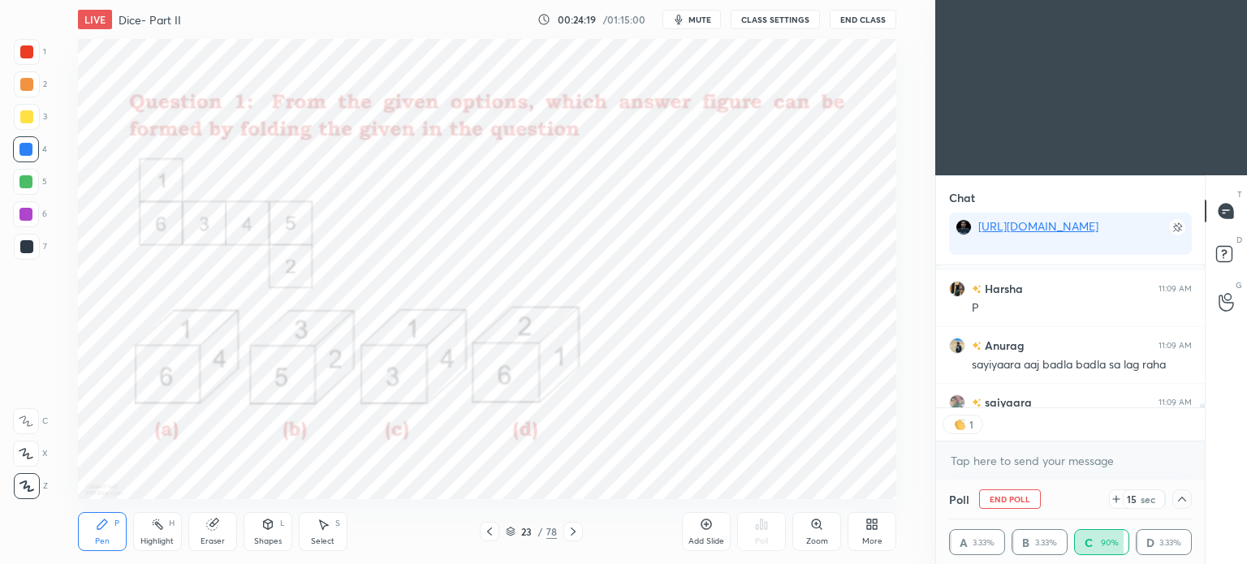
scroll to position [6167, 0]
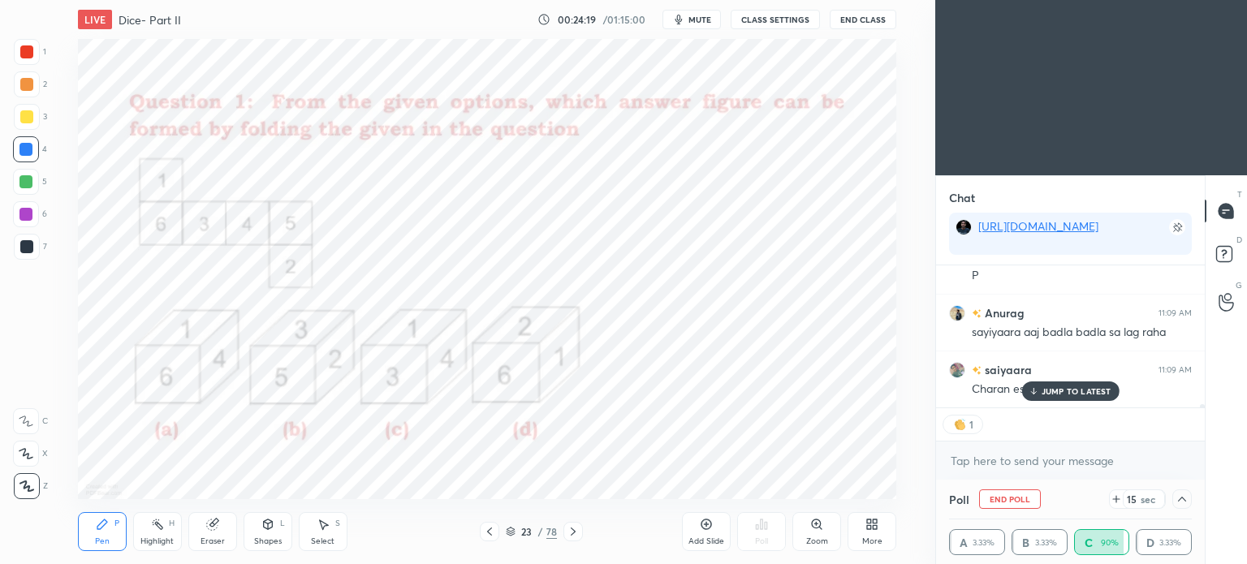
click at [1049, 386] on div "JUMP TO LATEST" at bounding box center [1069, 391] width 97 height 19
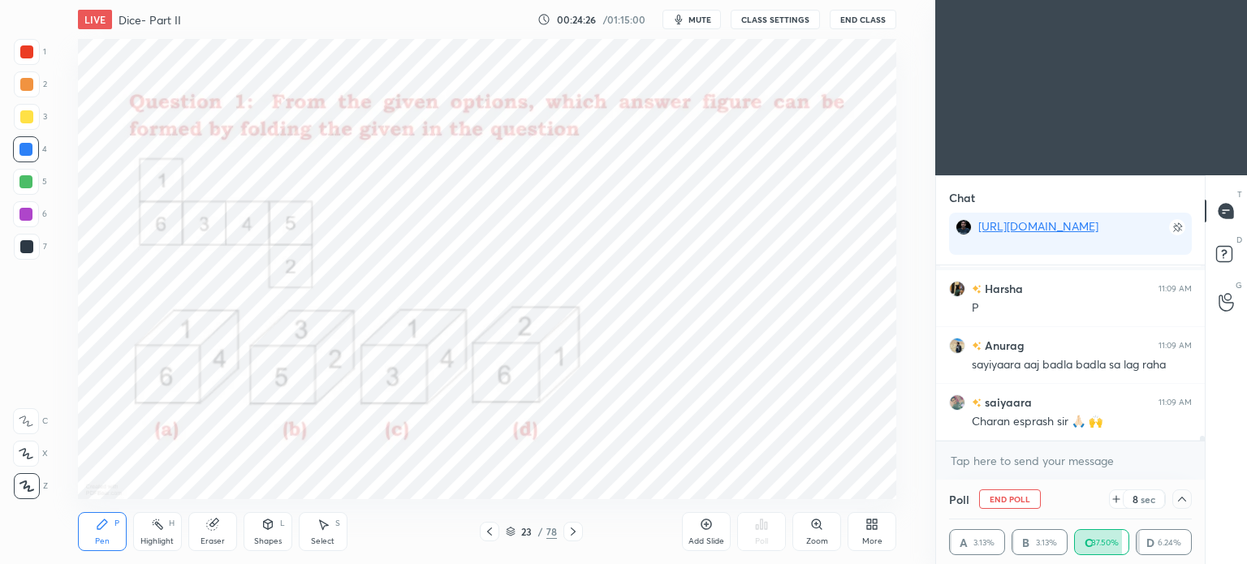
scroll to position [6134, 0]
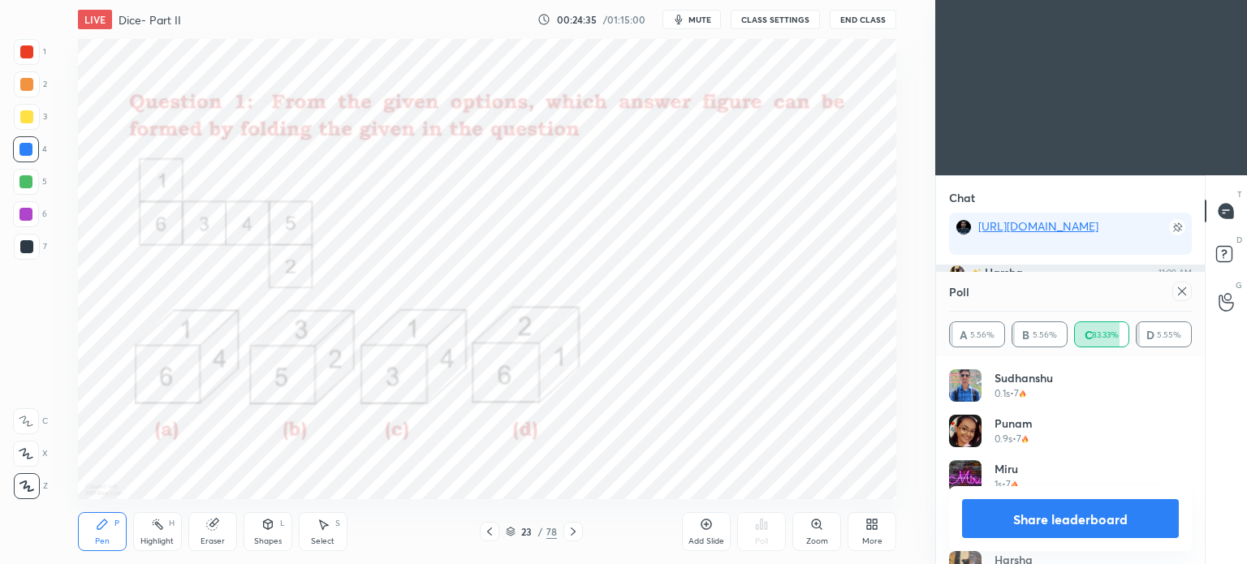
click at [1183, 295] on icon at bounding box center [1182, 291] width 13 height 13
type textarea "x"
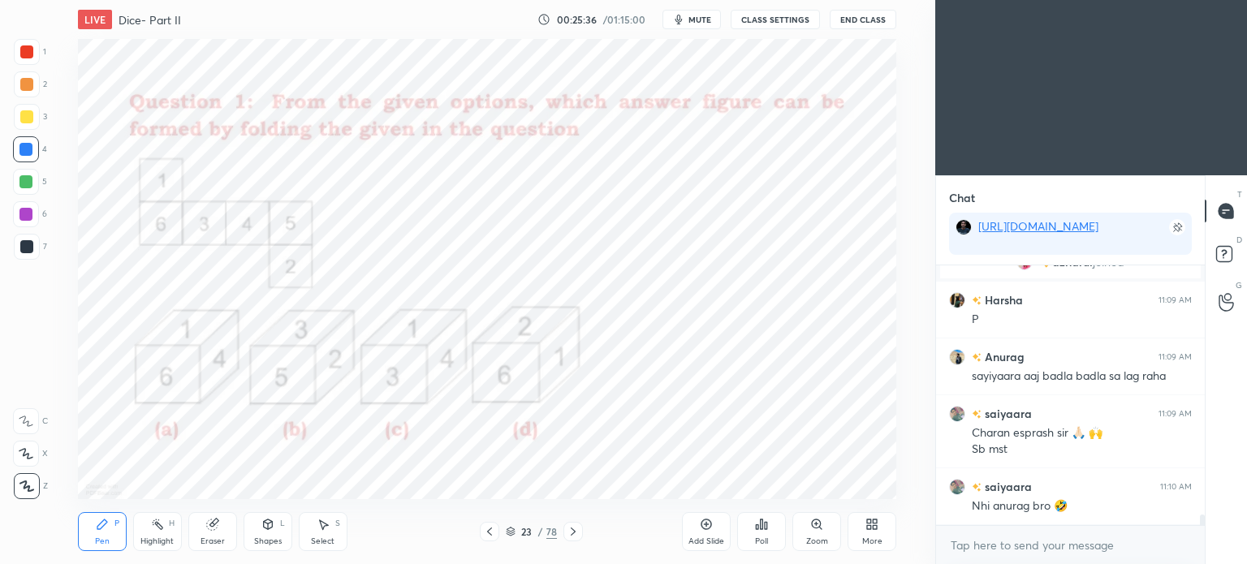
click at [25, 185] on div at bounding box center [25, 181] width 13 height 13
click at [26, 191] on div at bounding box center [26, 182] width 26 height 26
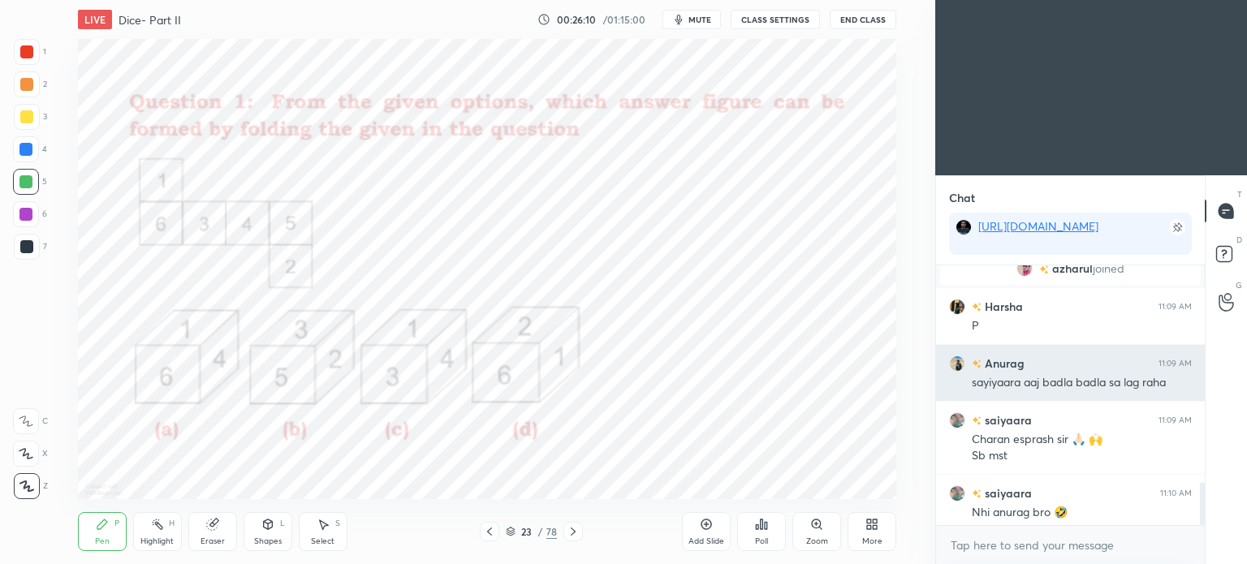
scroll to position [1573, 0]
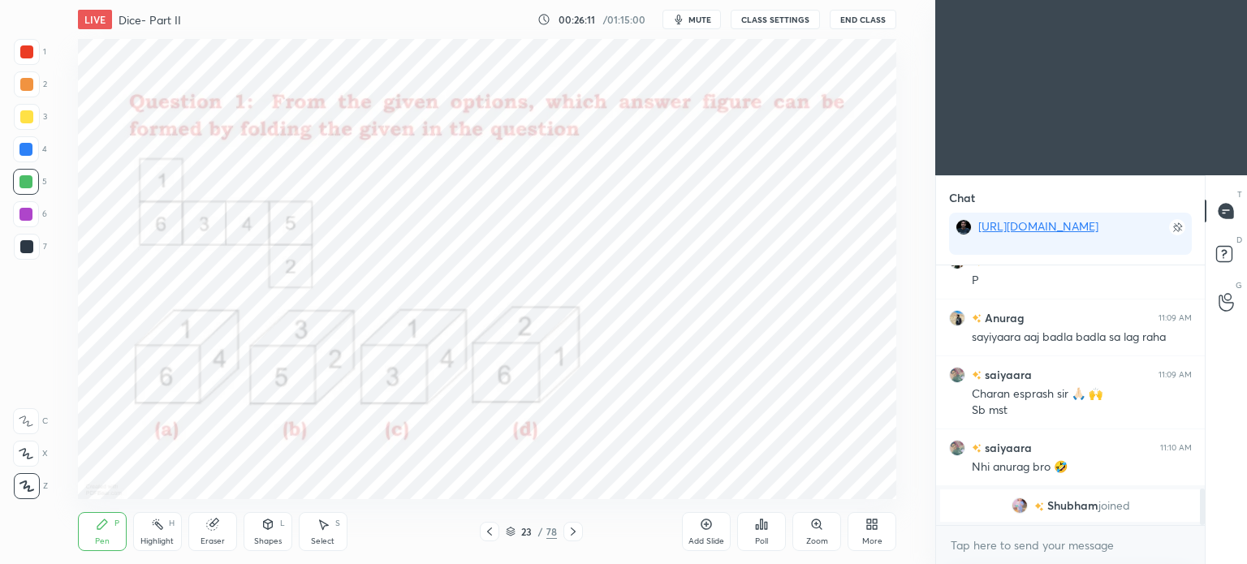
click at [23, 145] on div at bounding box center [25, 149] width 13 height 13
click at [20, 154] on div at bounding box center [25, 149] width 13 height 13
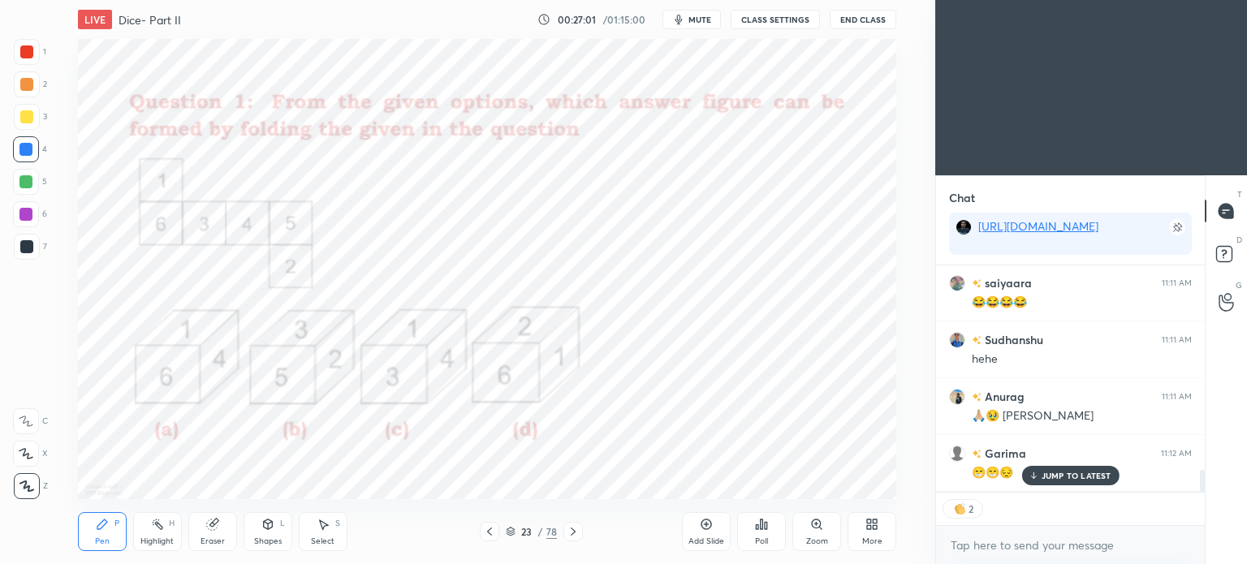
scroll to position [2075, 0]
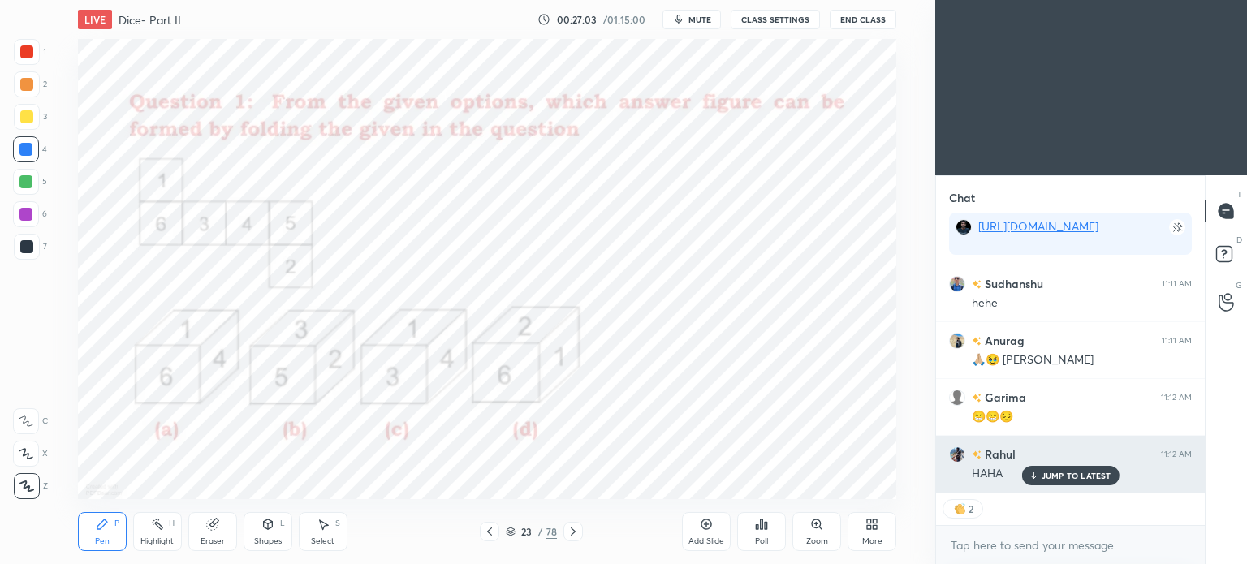
click at [1062, 475] on p "JUMP TO LATEST" at bounding box center [1077, 476] width 70 height 10
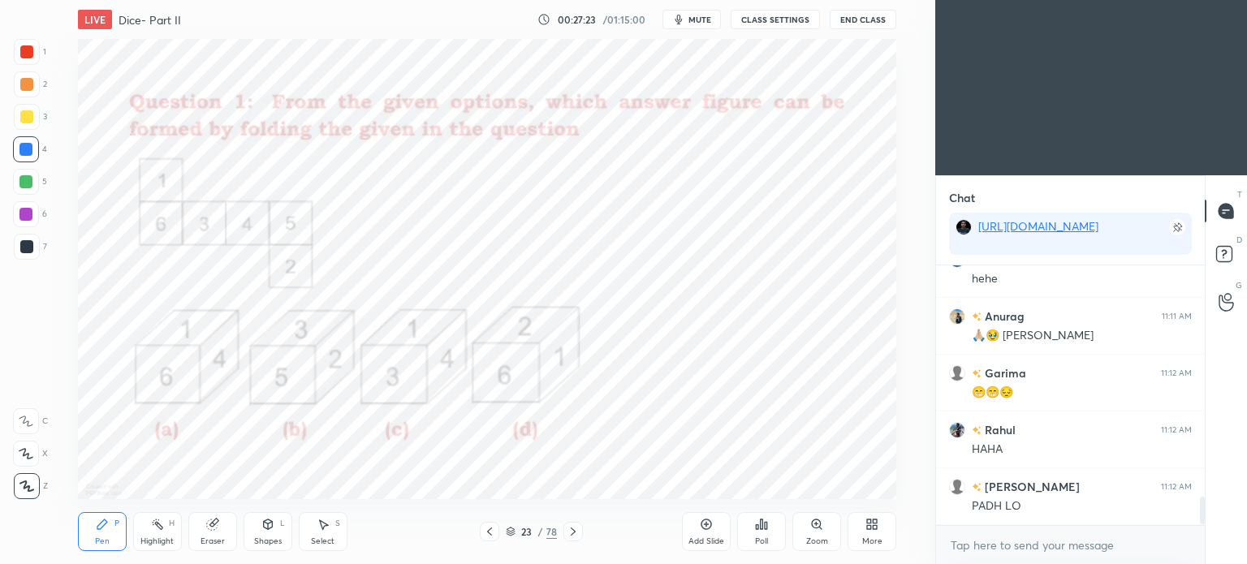
scroll to position [2156, 0]
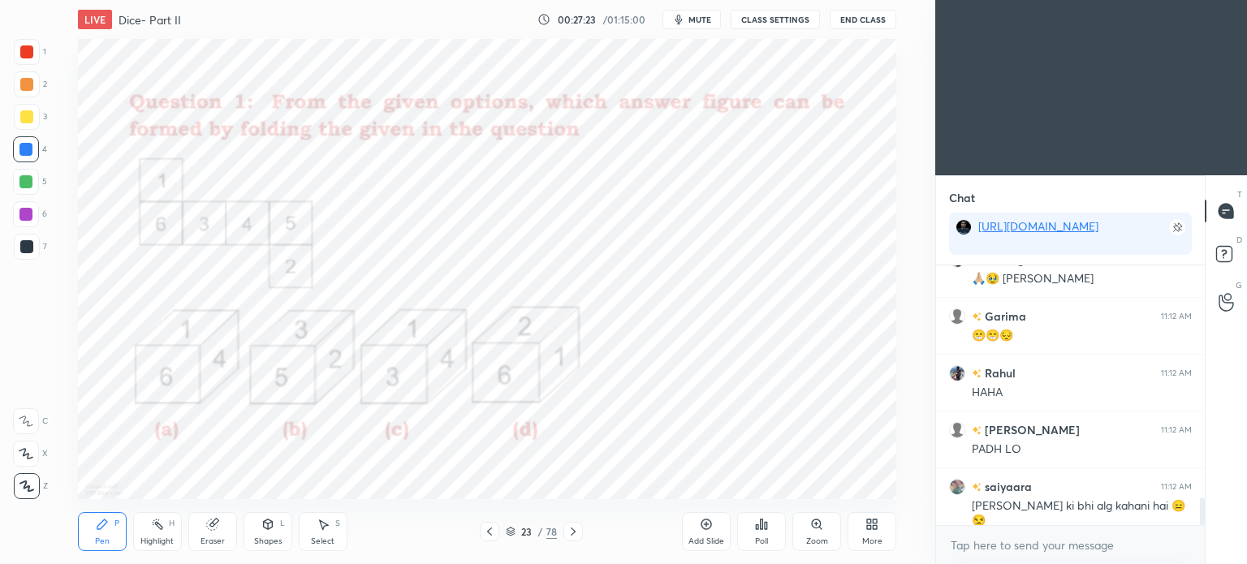
click at [570, 534] on icon at bounding box center [573, 531] width 13 height 13
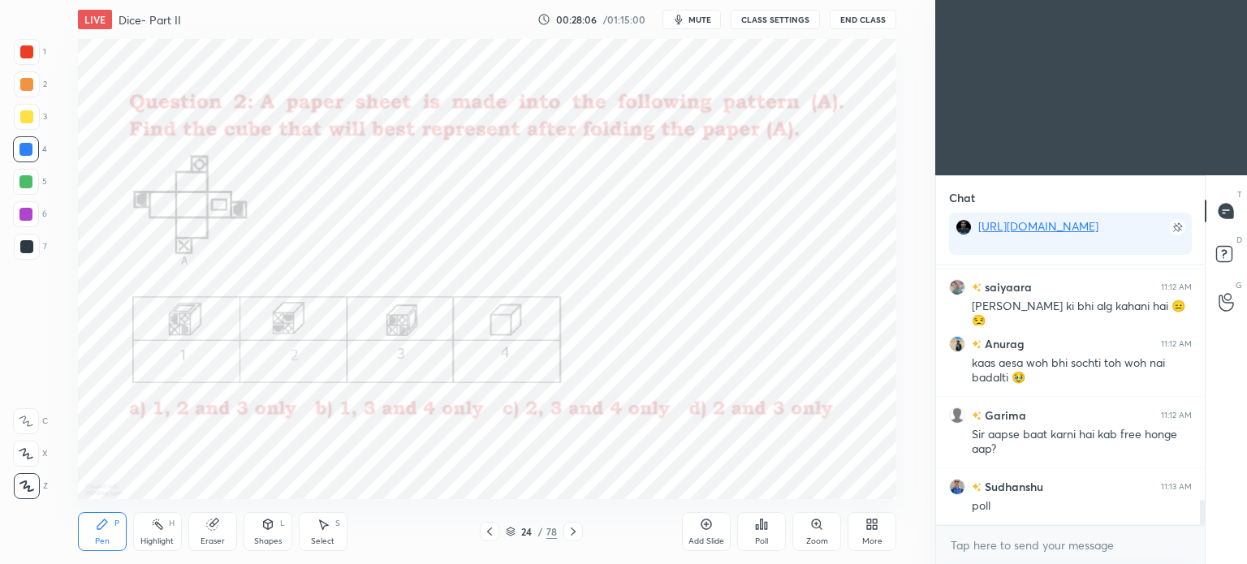
scroll to position [2413, 0]
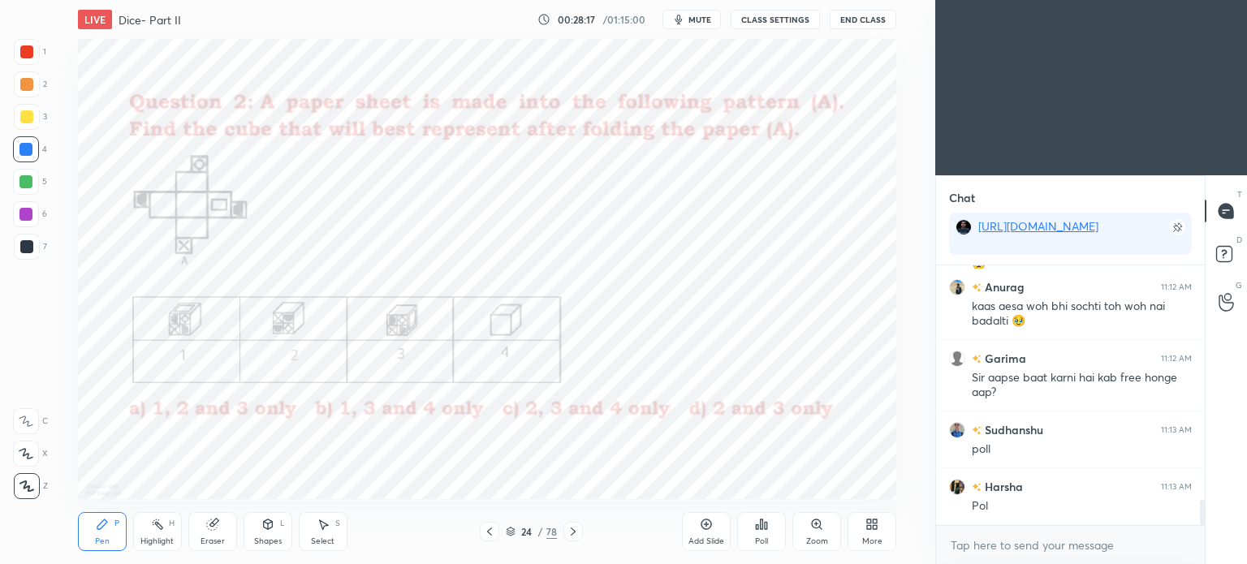
click at [765, 528] on icon at bounding box center [766, 525] width 2 height 7
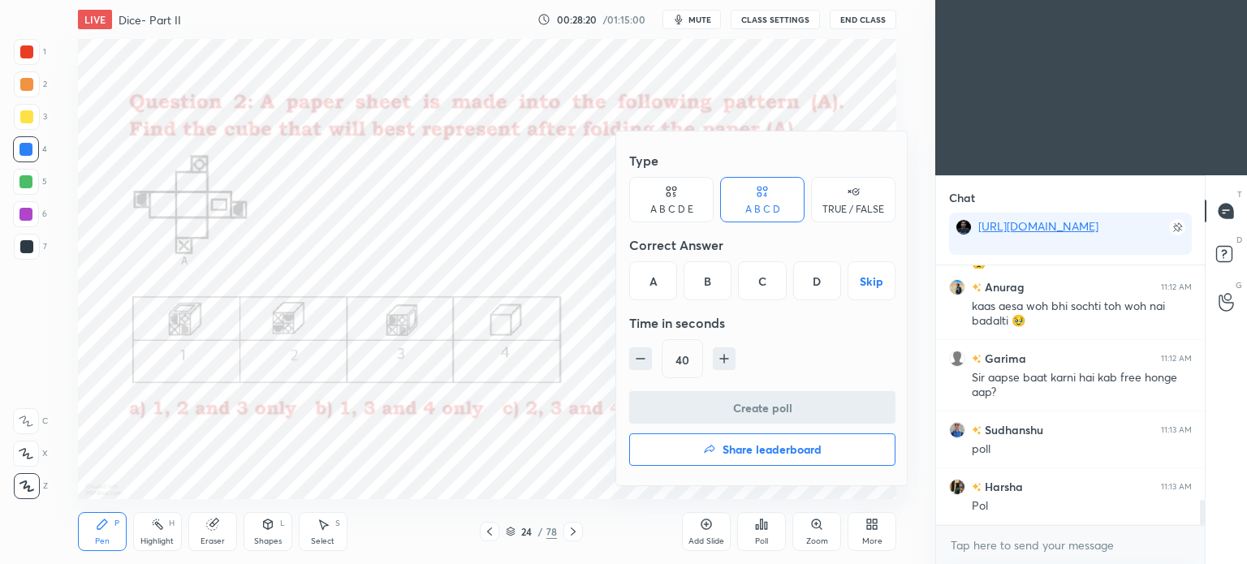
click at [649, 283] on div "A" at bounding box center [653, 280] width 48 height 39
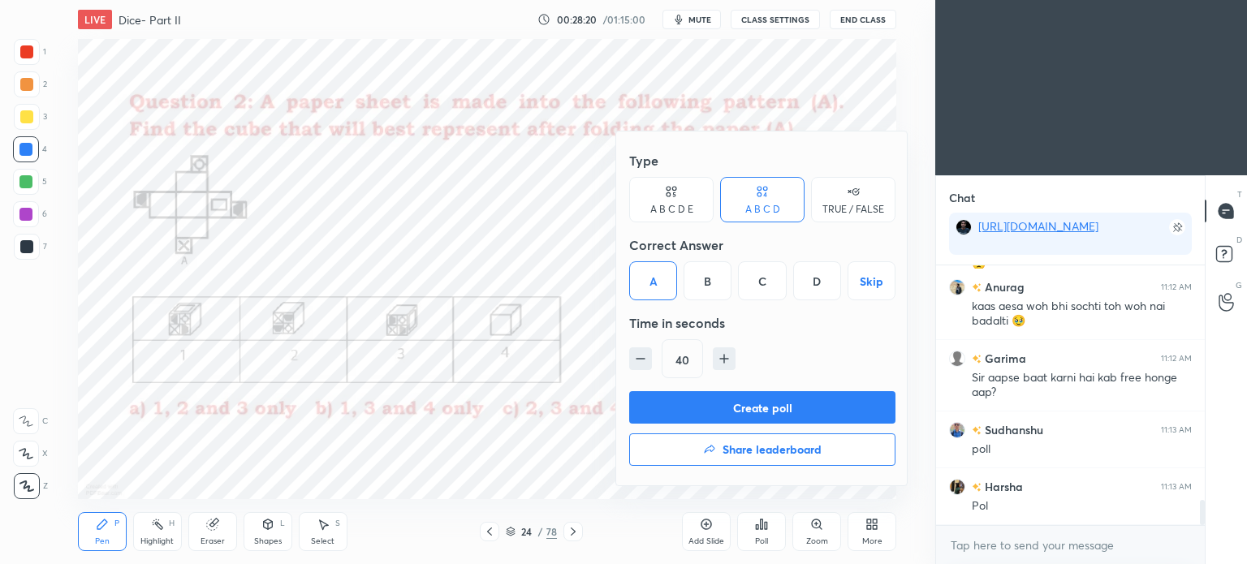
click at [741, 399] on button "Create poll" at bounding box center [762, 407] width 266 height 32
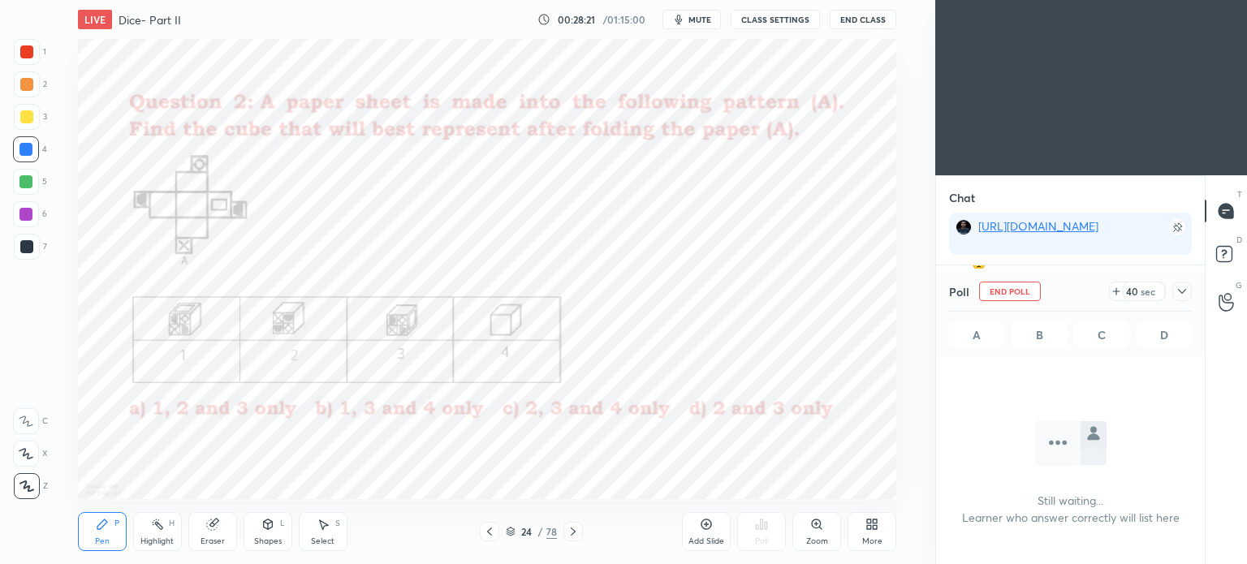
scroll to position [39, 264]
click at [1186, 288] on icon at bounding box center [1182, 291] width 13 height 13
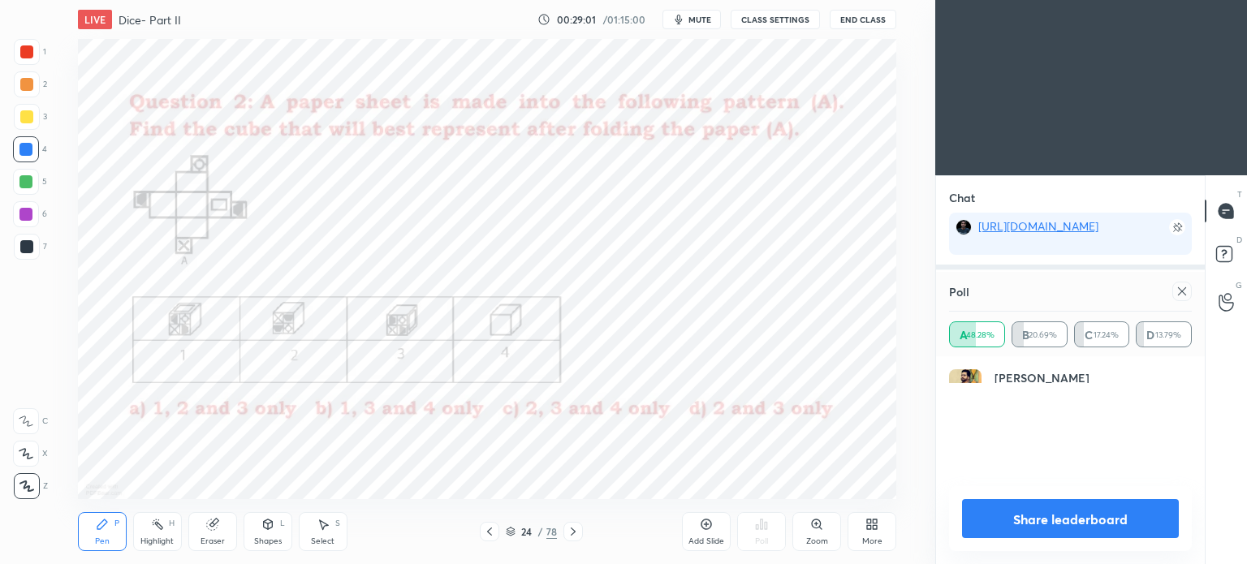
scroll to position [189, 238]
click at [1184, 265] on div at bounding box center [1070, 265] width 269 height 1
click at [1176, 298] on div at bounding box center [1181, 291] width 19 height 19
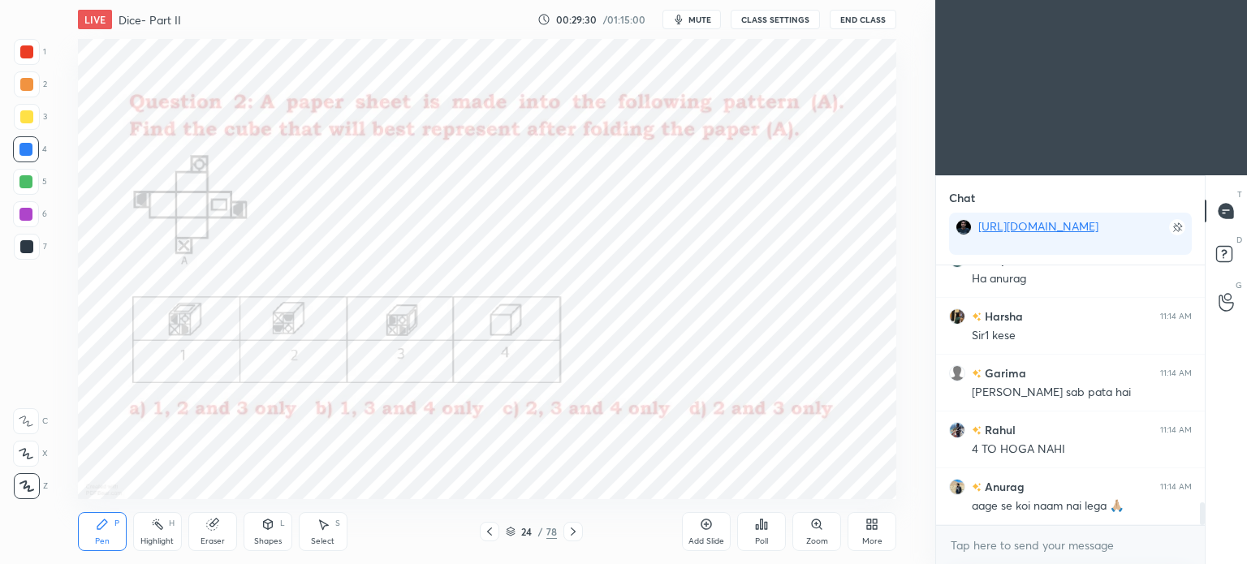
scroll to position [2811, 0]
click at [823, 523] on div "Zoom" at bounding box center [816, 531] width 49 height 39
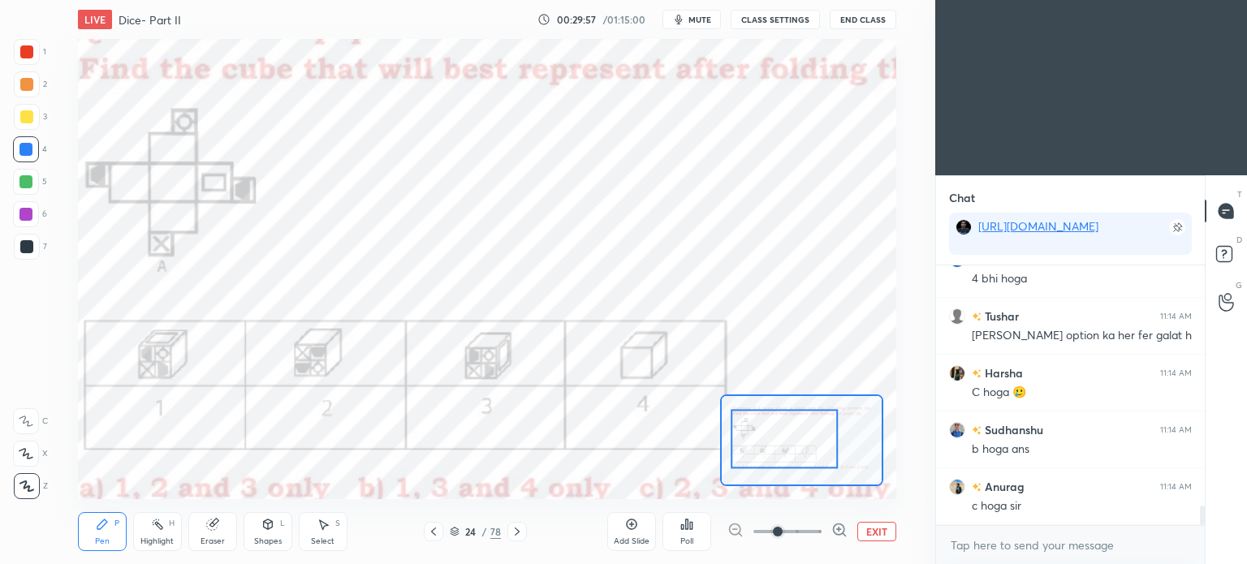
click at [209, 533] on div "Eraser" at bounding box center [212, 531] width 49 height 39
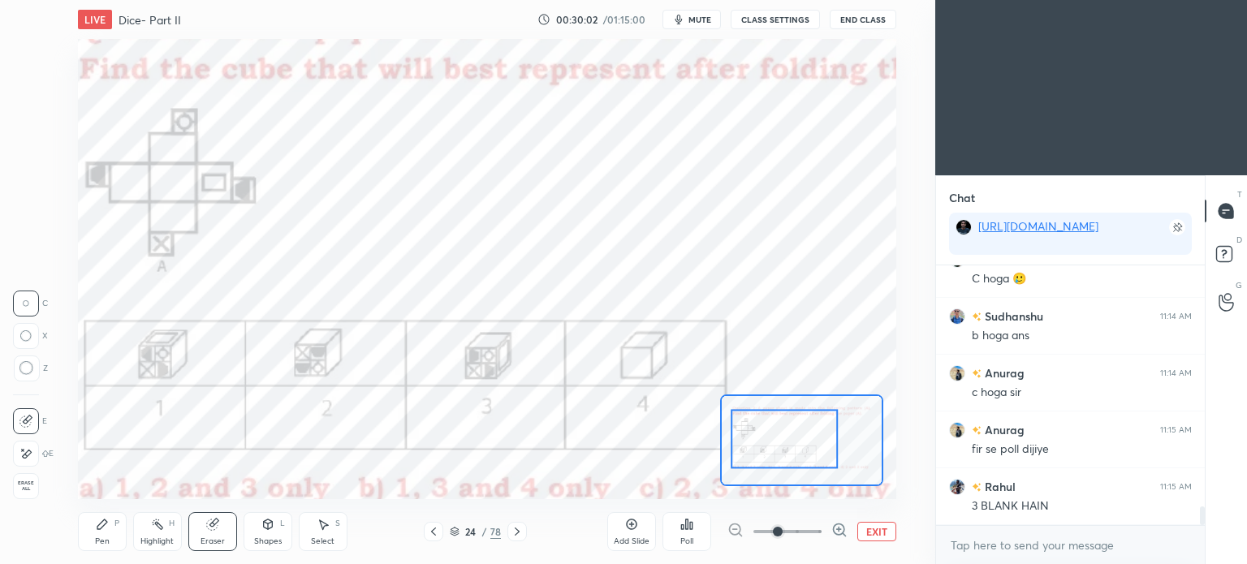
click at [107, 525] on icon at bounding box center [102, 524] width 13 height 13
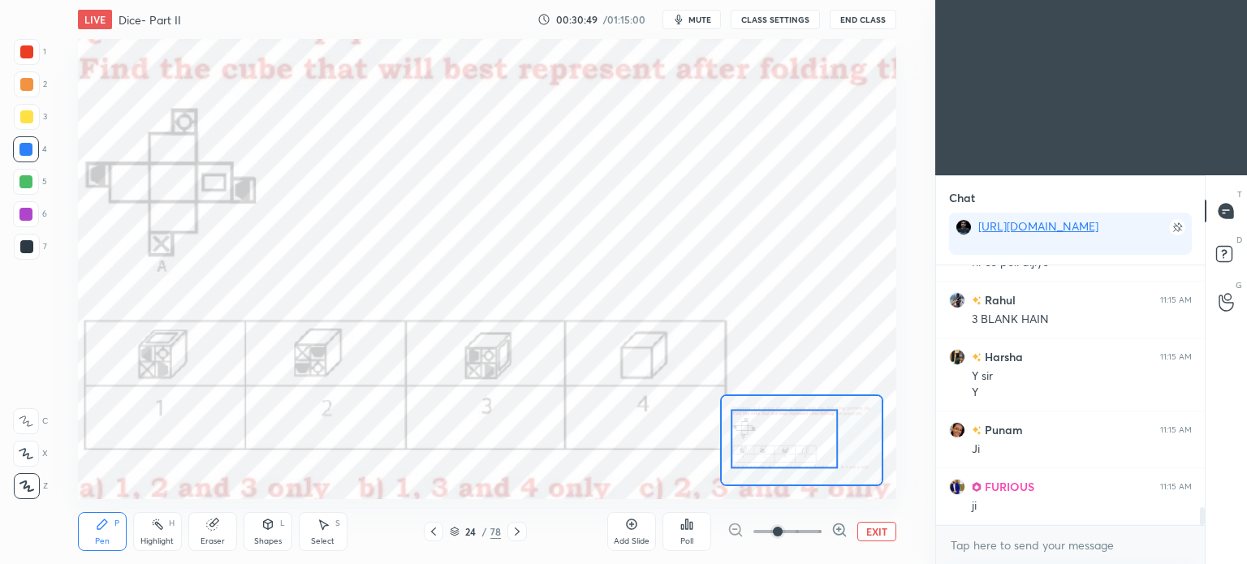
scroll to position [3622, 0]
click at [872, 528] on button "EXIT" at bounding box center [876, 531] width 39 height 19
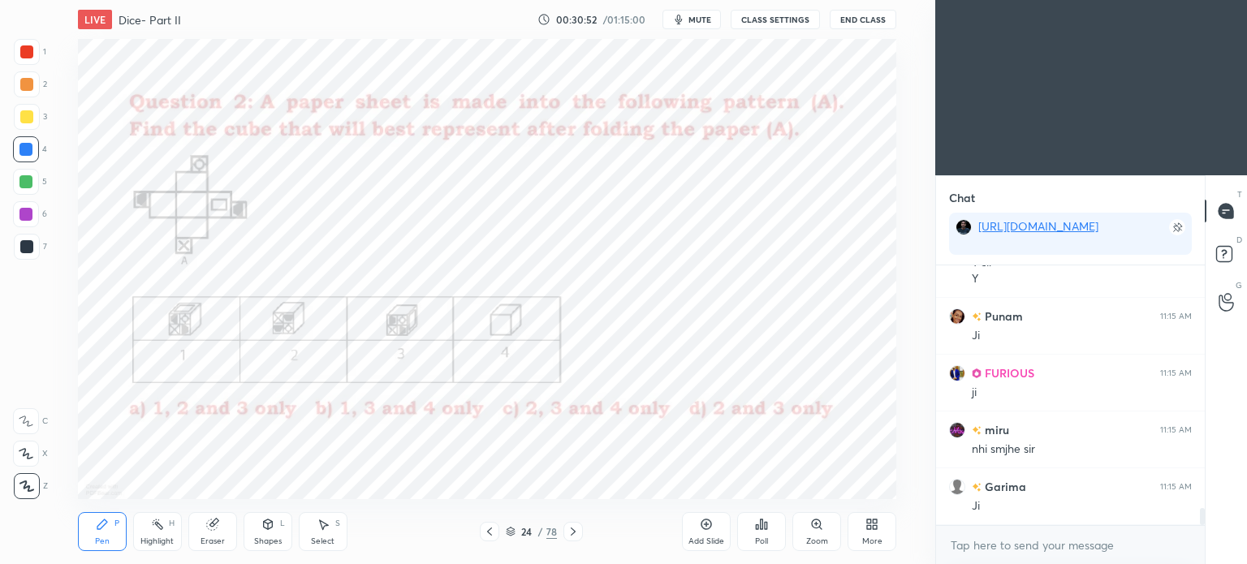
scroll to position [3736, 0]
click at [267, 535] on div "Shapes L" at bounding box center [268, 531] width 49 height 39
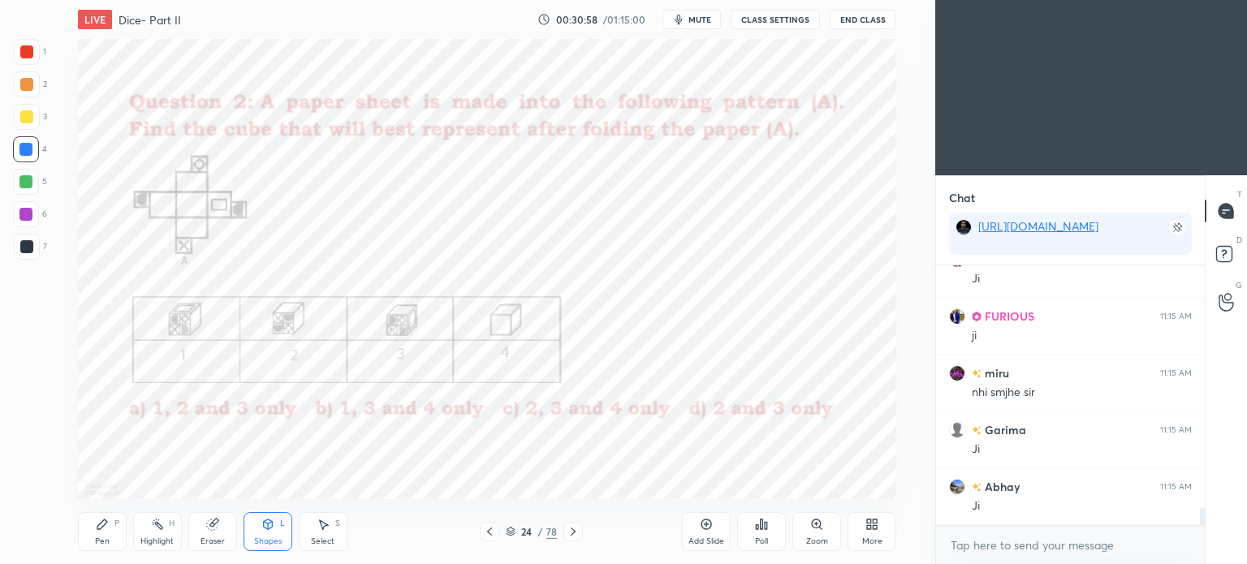
click at [205, 537] on div "Eraser" at bounding box center [213, 541] width 24 height 8
click at [21, 489] on span "Erase all" at bounding box center [26, 486] width 24 height 11
click at [96, 535] on div "Pen P" at bounding box center [102, 531] width 49 height 39
click at [26, 222] on div at bounding box center [26, 214] width 26 height 26
click at [28, 249] on div at bounding box center [26, 246] width 13 height 13
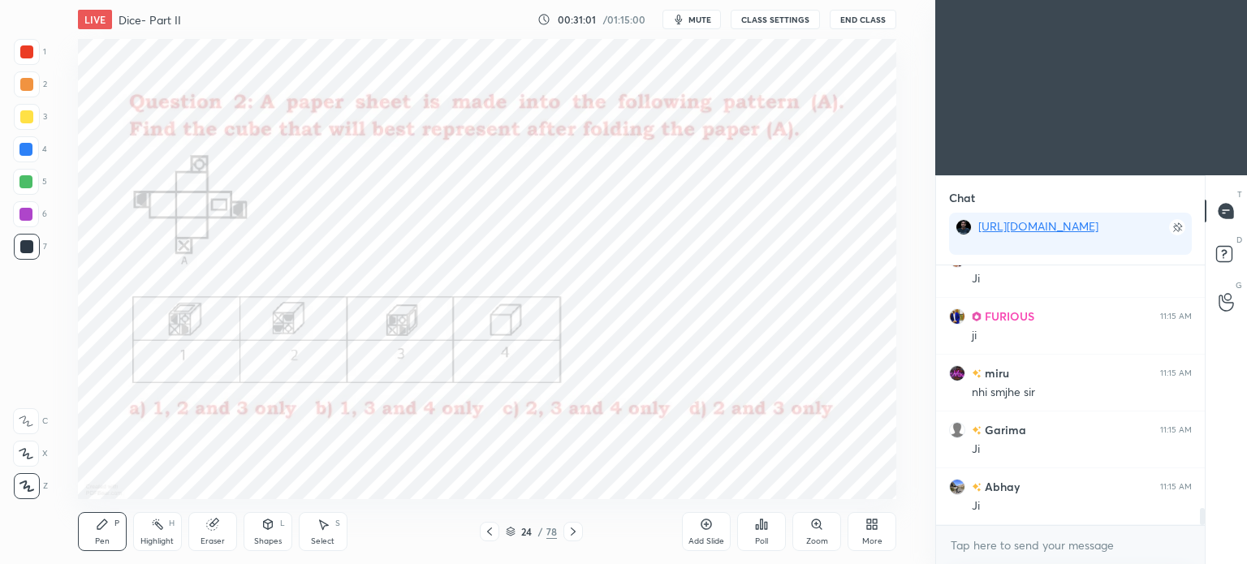
click at [29, 252] on div at bounding box center [26, 246] width 13 height 13
click at [23, 51] on div at bounding box center [26, 51] width 13 height 13
click at [23, 54] on div at bounding box center [26, 51] width 13 height 13
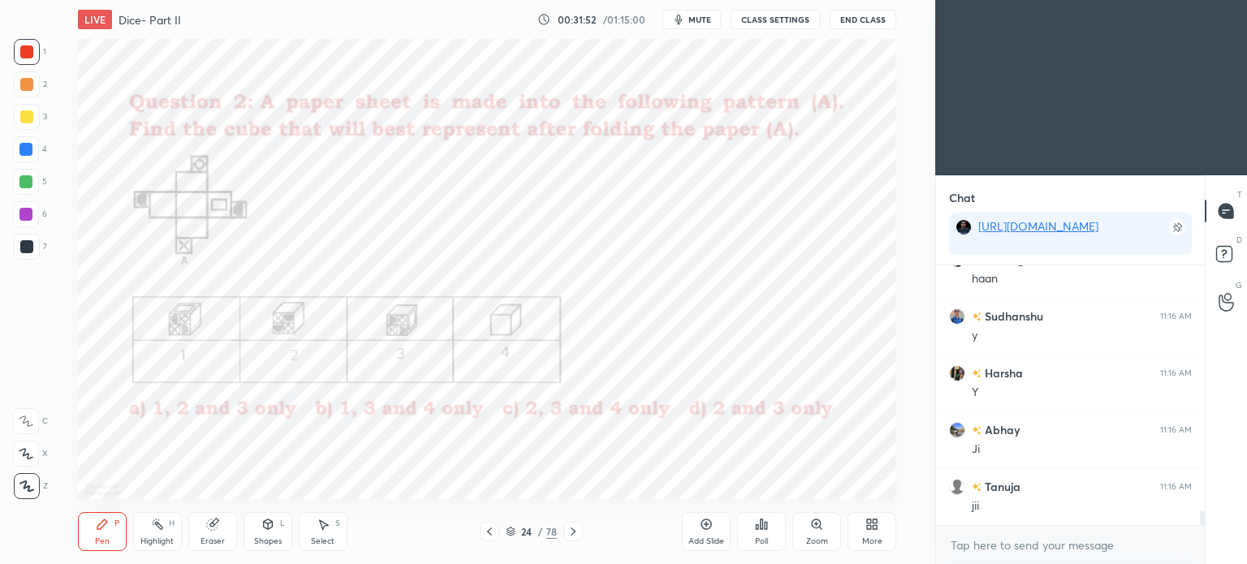
click at [817, 523] on icon at bounding box center [816, 524] width 9 height 9
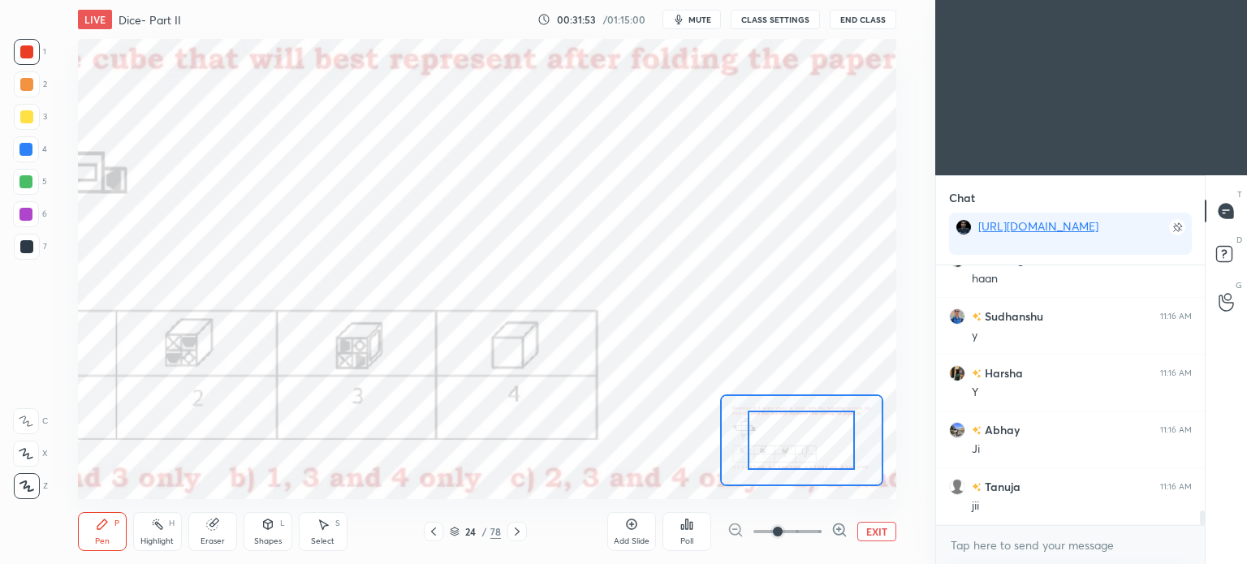
scroll to position [4321, 0]
click at [869, 535] on button "EXIT" at bounding box center [876, 531] width 39 height 19
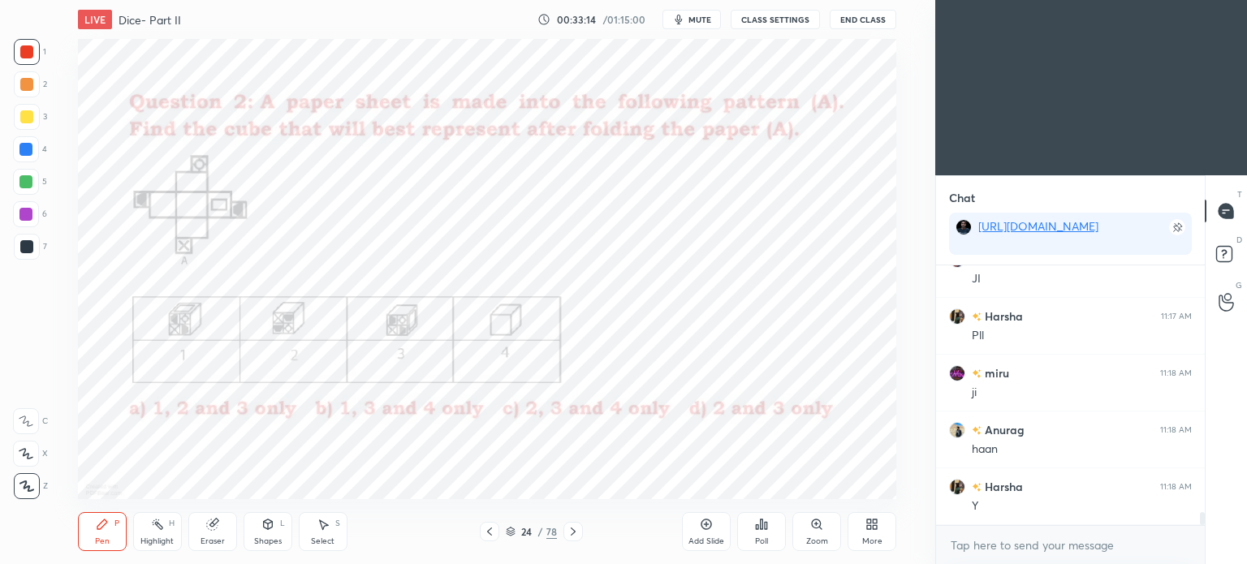
scroll to position [5002, 0]
click at [176, 538] on div "Highlight H" at bounding box center [157, 531] width 49 height 39
click at [204, 530] on div "Eraser" at bounding box center [212, 531] width 49 height 39
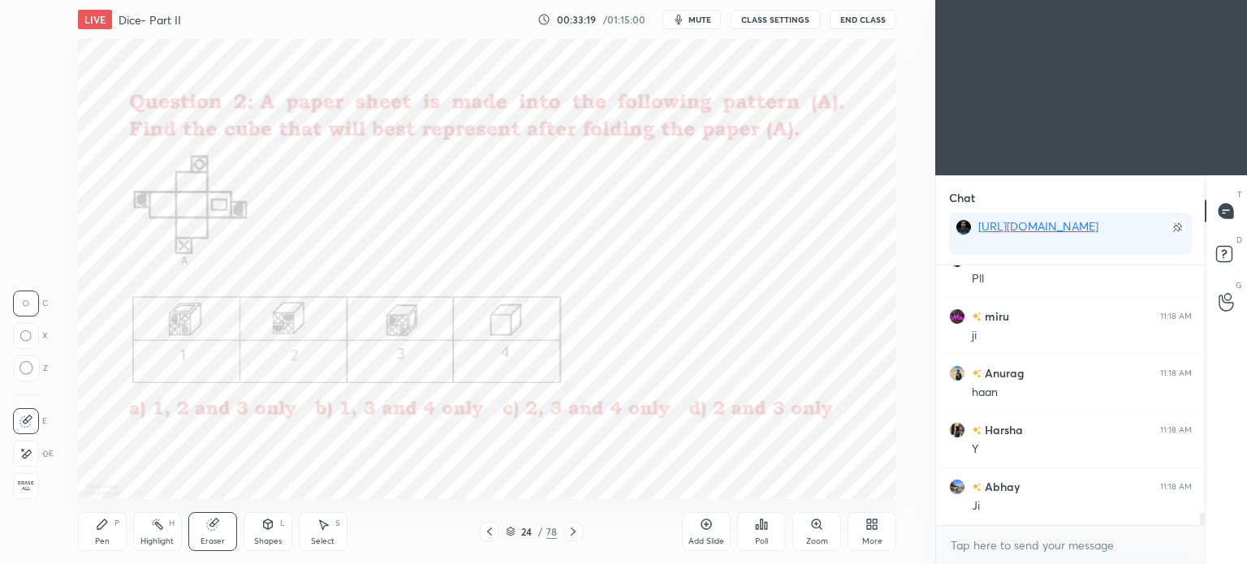
scroll to position [5059, 0]
click at [101, 534] on div "Pen P" at bounding box center [102, 531] width 49 height 39
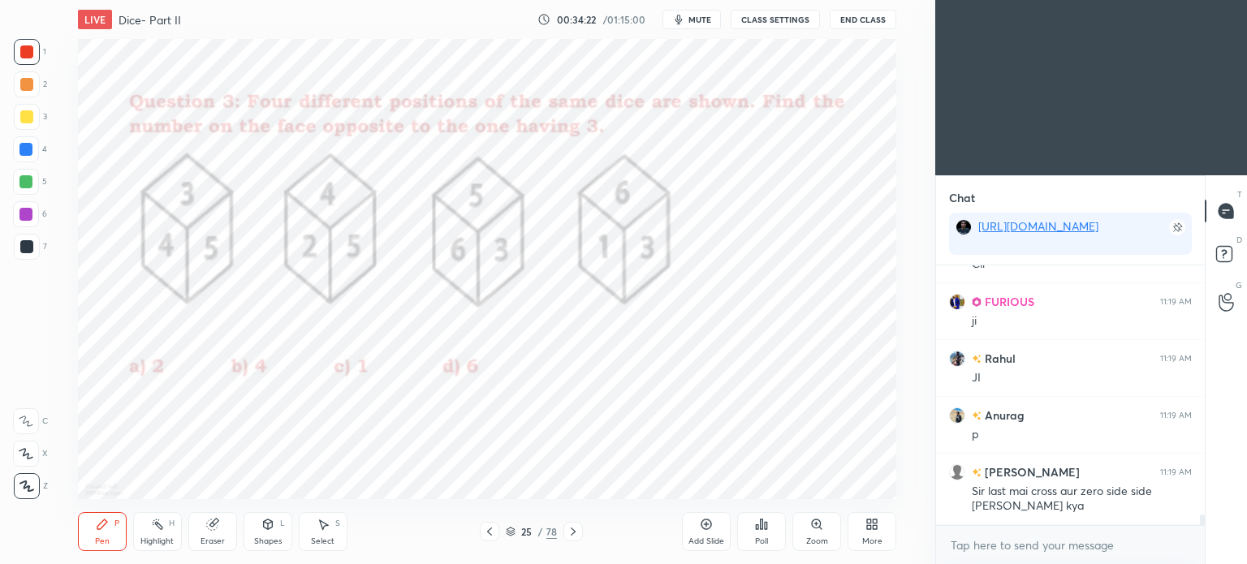
scroll to position [5998, 0]
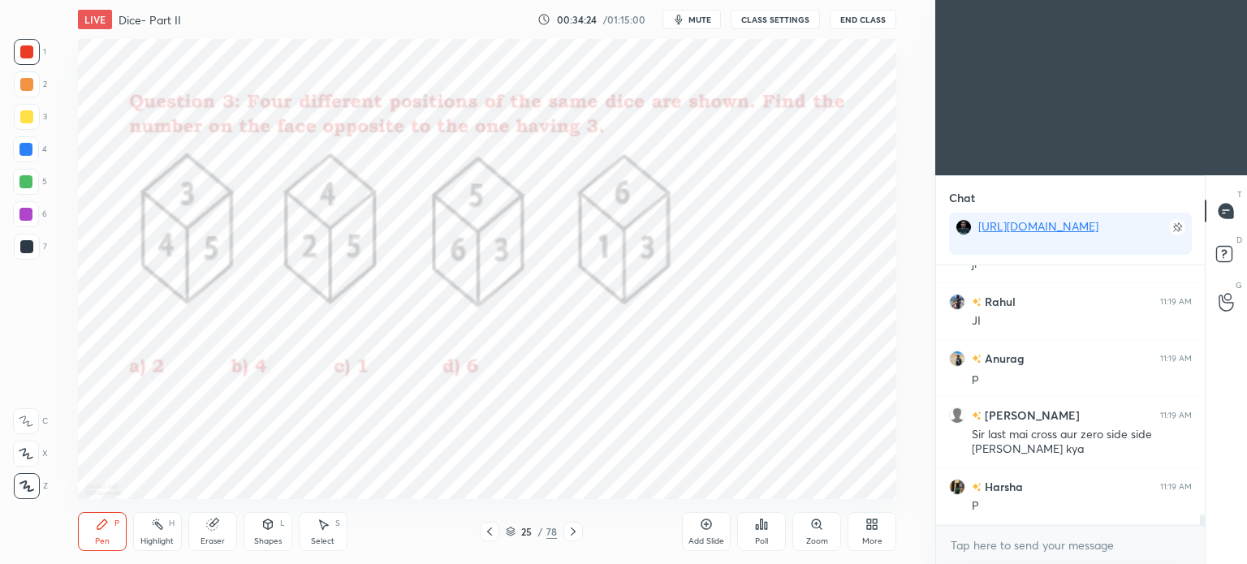
click at [766, 528] on icon at bounding box center [766, 525] width 2 height 7
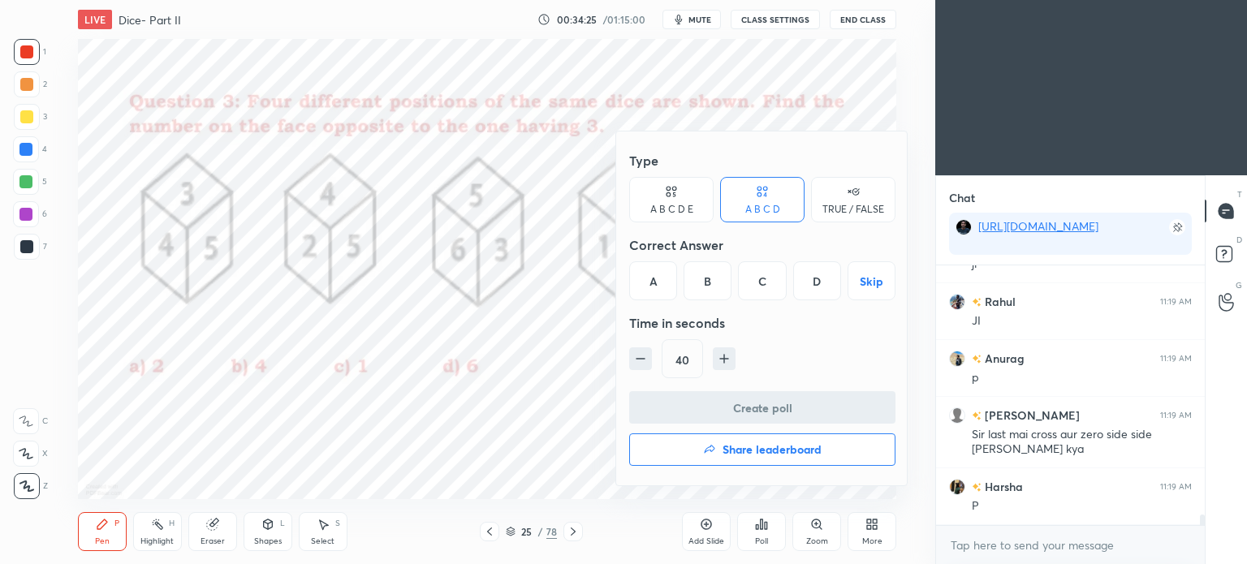
click at [652, 285] on div "A" at bounding box center [653, 280] width 48 height 39
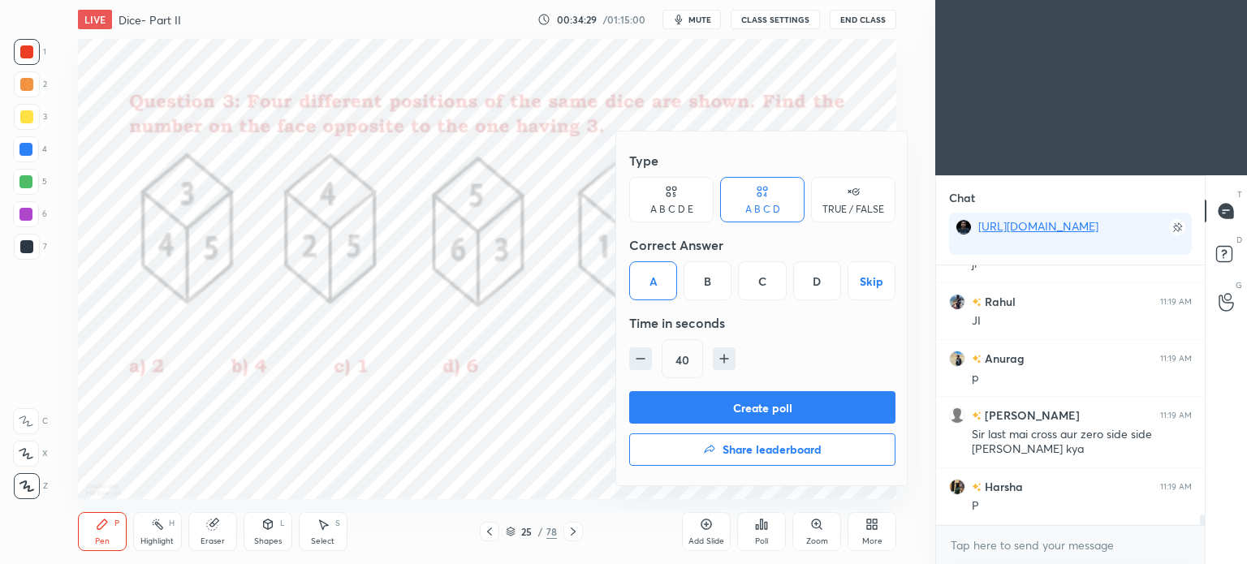
click at [748, 401] on button "Create poll" at bounding box center [762, 407] width 266 height 32
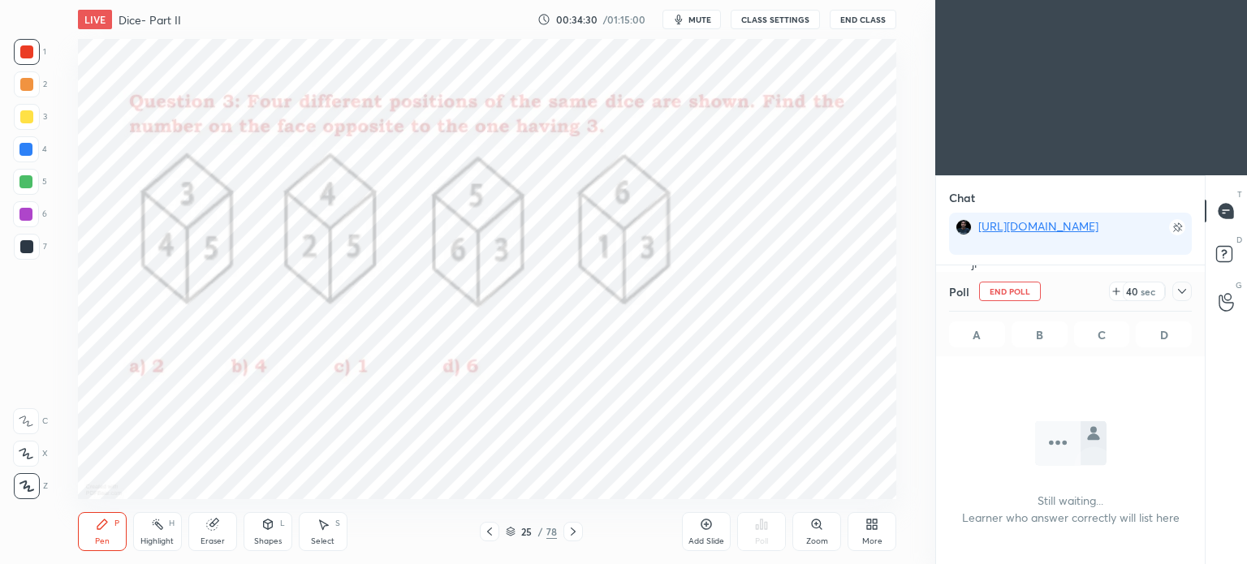
scroll to position [6, 5]
click at [1184, 291] on icon at bounding box center [1182, 291] width 8 height 5
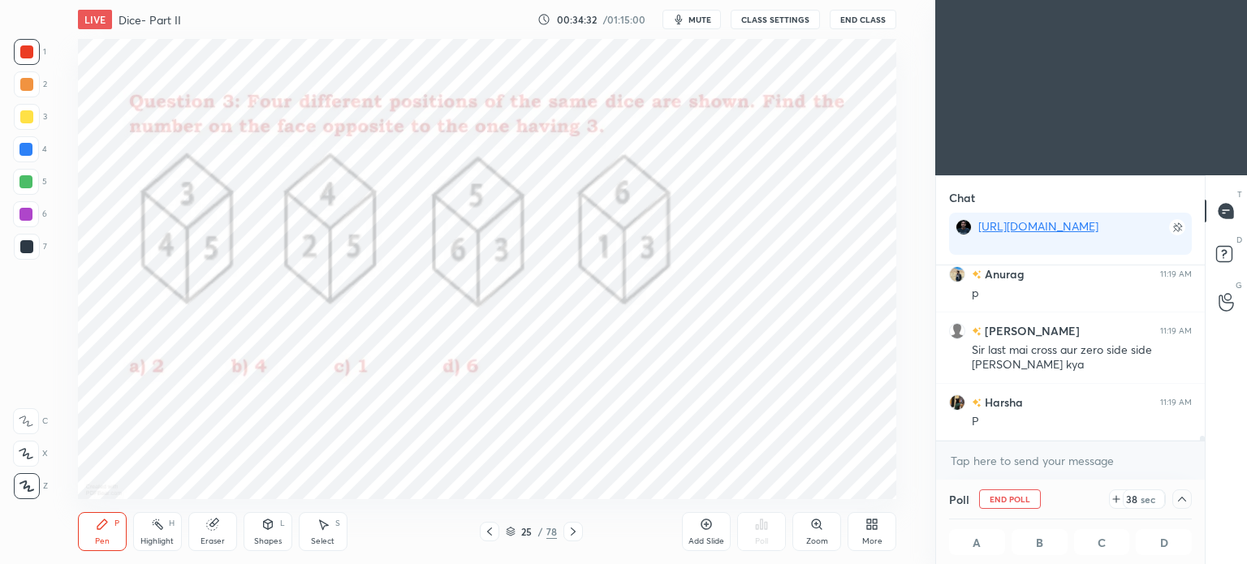
scroll to position [0, 5]
click at [701, 20] on span "mute" at bounding box center [699, 19] width 23 height 11
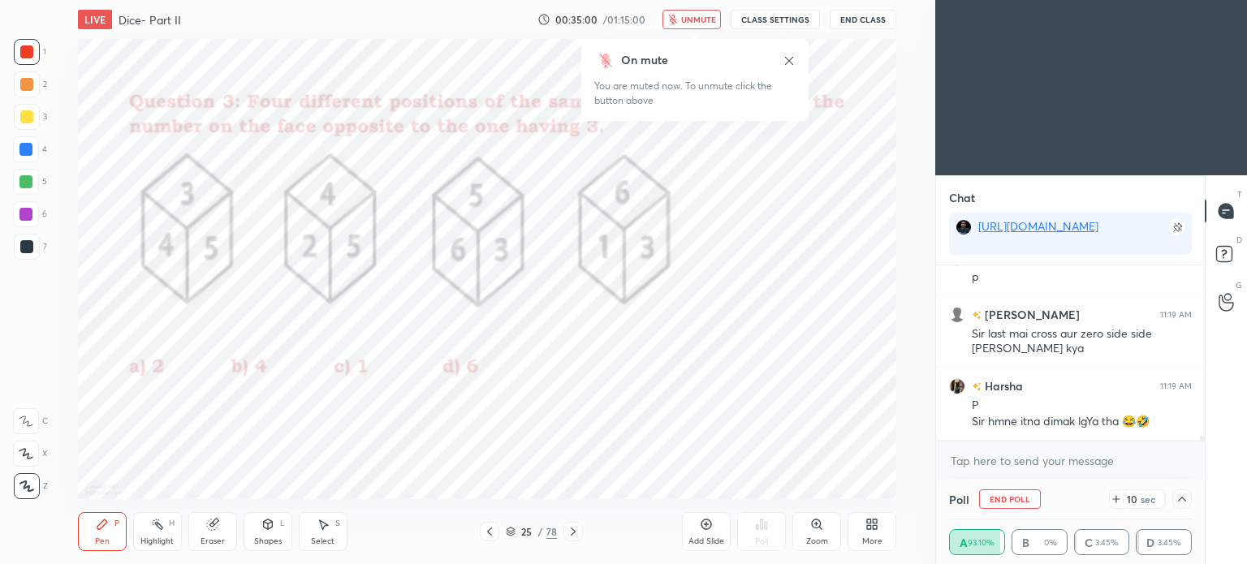
scroll to position [6155, 0]
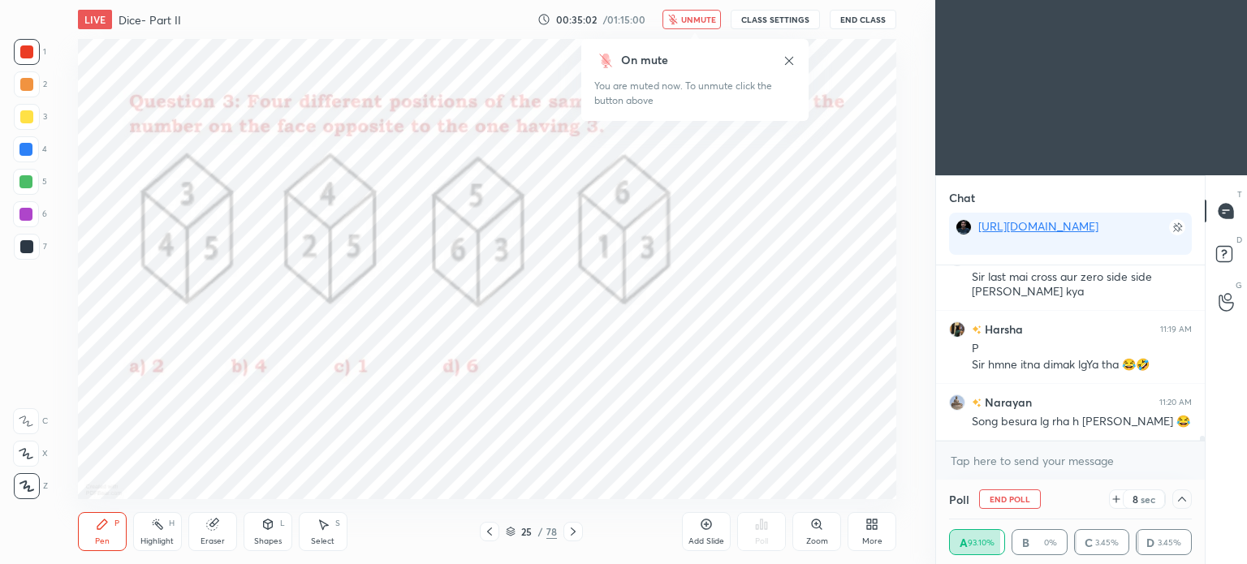
click at [750, 48] on div "On mute You are muted now. To unmute click the button above" at bounding box center [694, 80] width 227 height 82
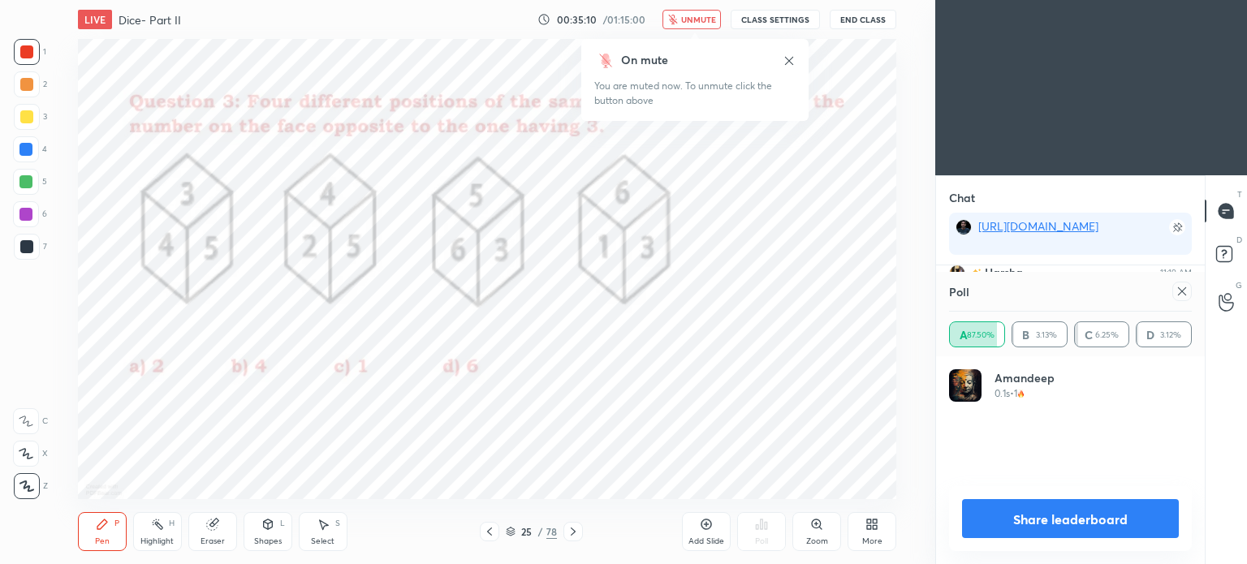
scroll to position [189, 238]
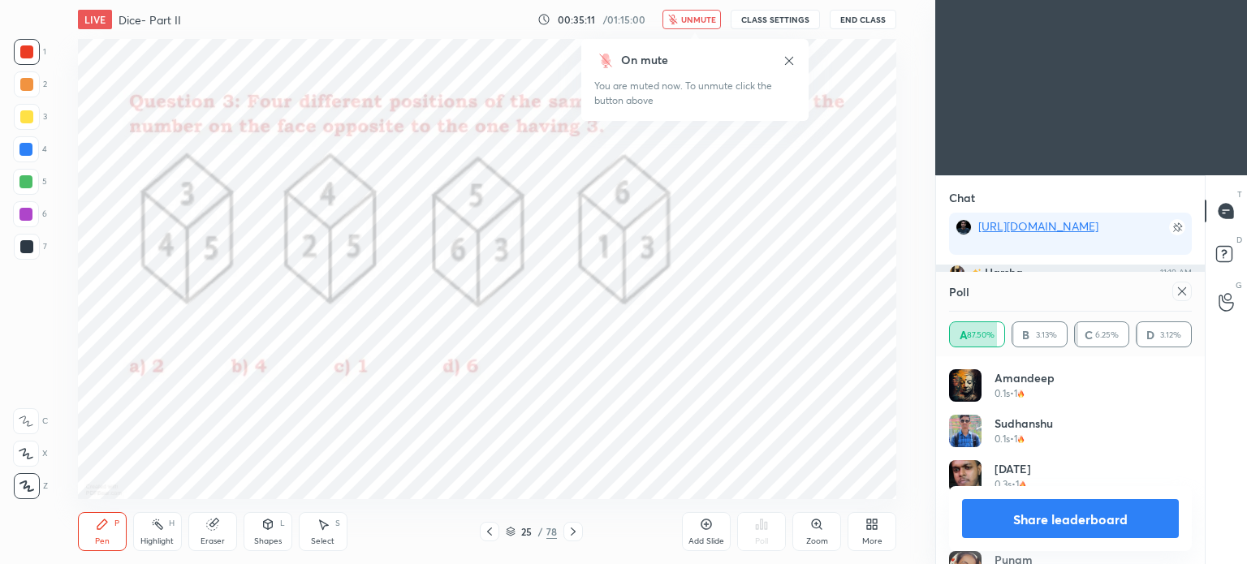
click at [1181, 290] on icon at bounding box center [1182, 291] width 13 height 13
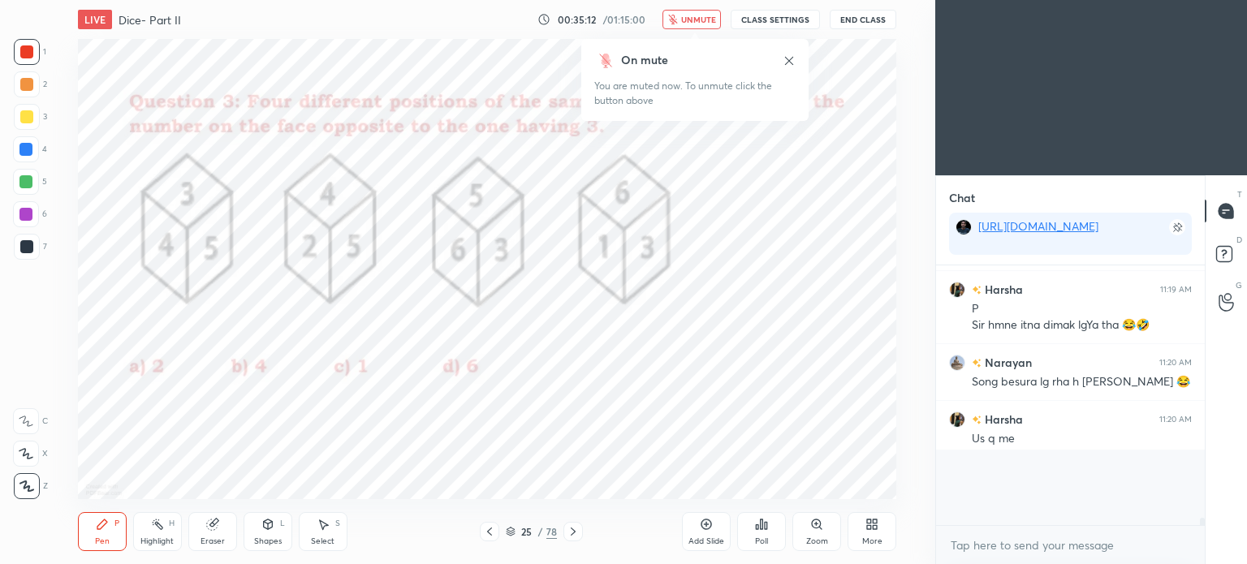
scroll to position [117, 264]
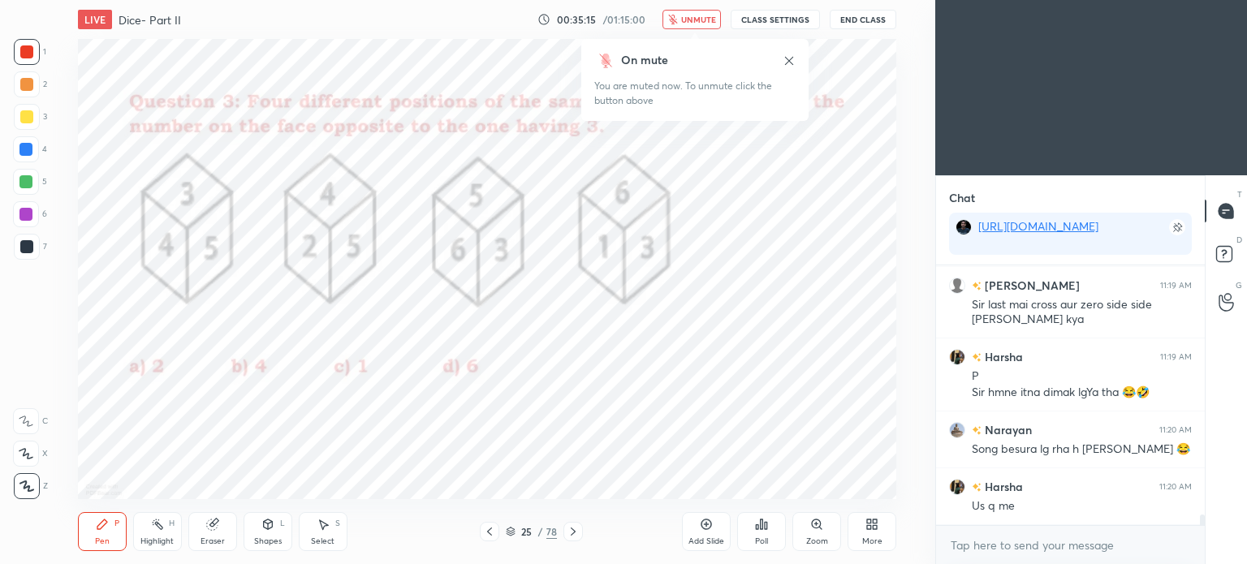
click at [697, 14] on button "unmute" at bounding box center [691, 19] width 58 height 19
click at [698, 19] on span "mute" at bounding box center [699, 19] width 23 height 11
click at [694, 14] on button "unmute" at bounding box center [691, 19] width 58 height 19
click at [19, 148] on div at bounding box center [25, 149] width 13 height 13
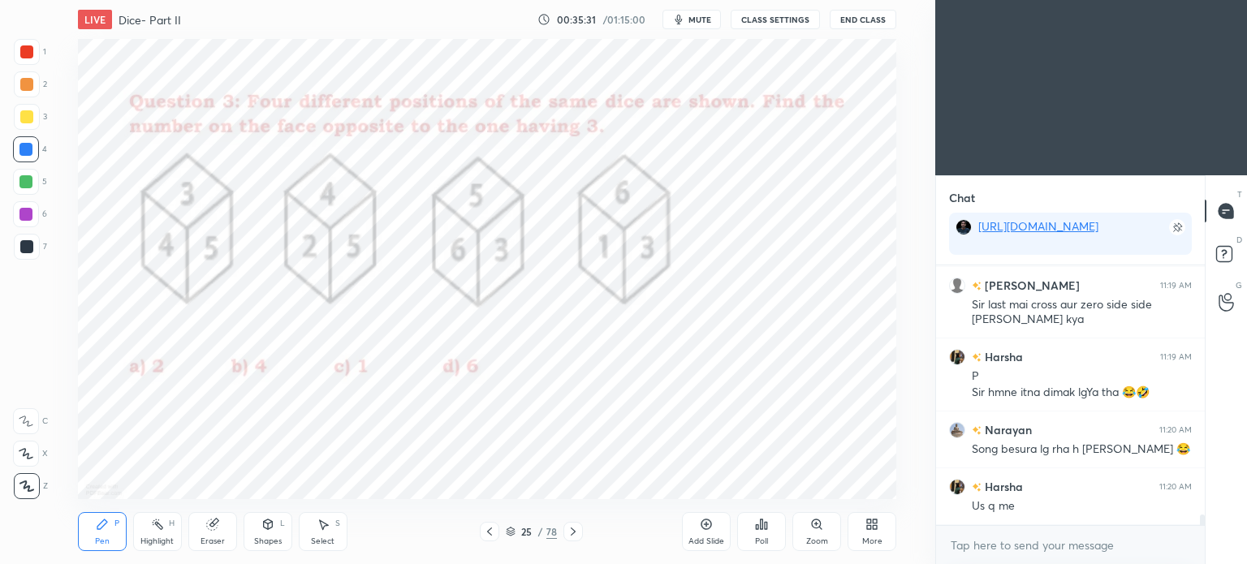
click at [23, 152] on div at bounding box center [25, 149] width 13 height 13
click at [578, 520] on div "Pen P Highlight H Eraser Shapes L Select S 25 / 78 Add Slide Poll Zoom More" at bounding box center [487, 531] width 818 height 65
click at [574, 536] on icon at bounding box center [573, 531] width 13 height 13
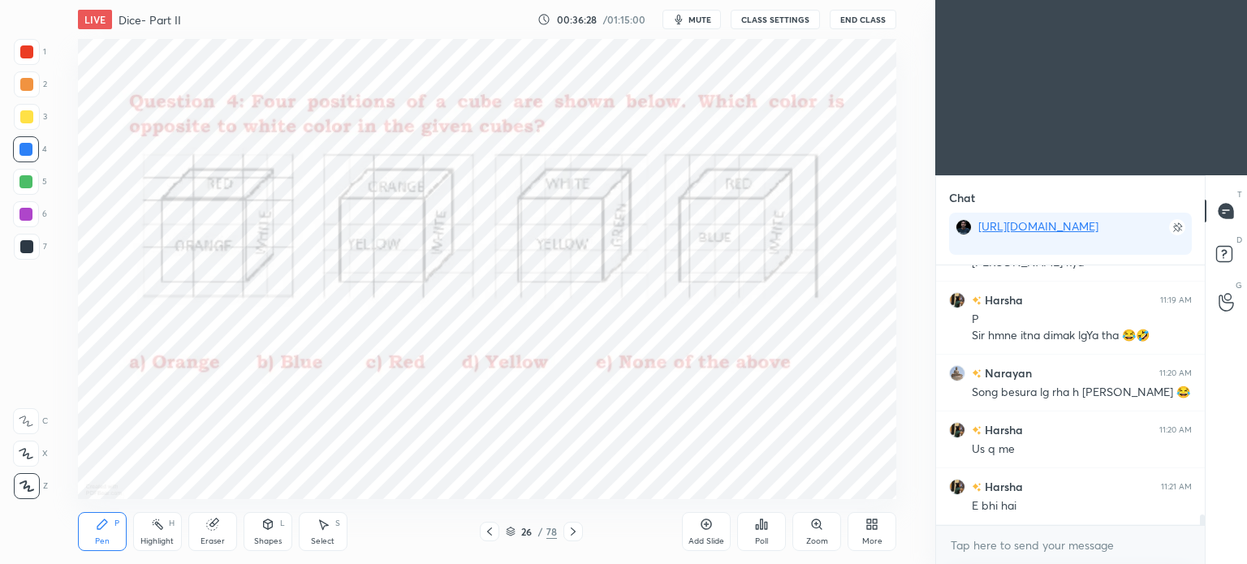
scroll to position [6201, 0]
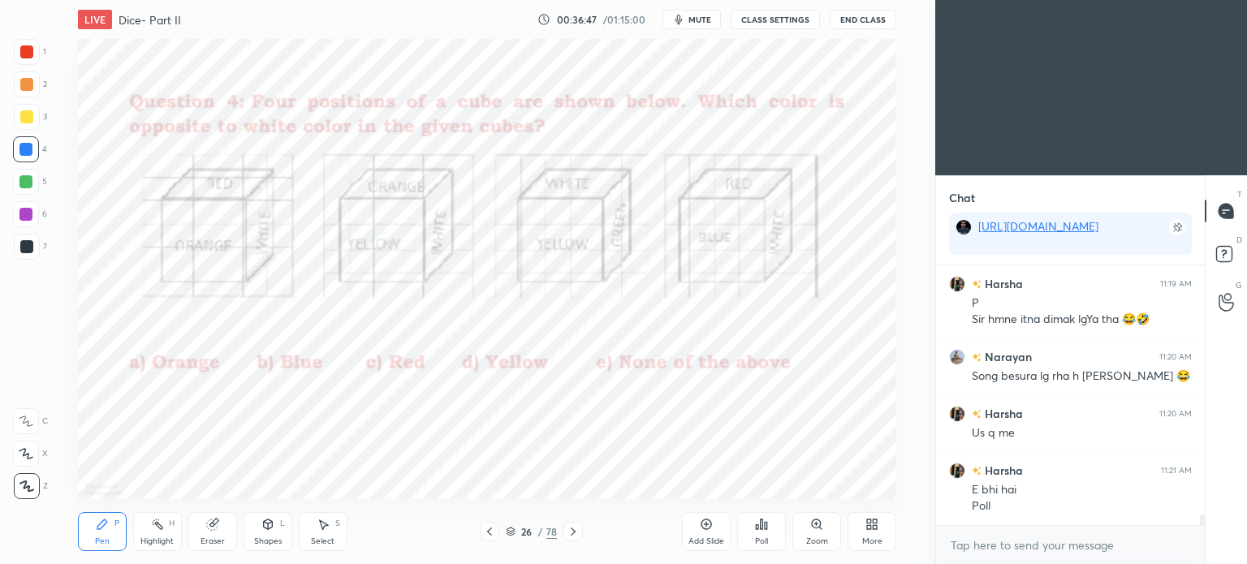
click at [759, 533] on div "Poll" at bounding box center [761, 531] width 49 height 39
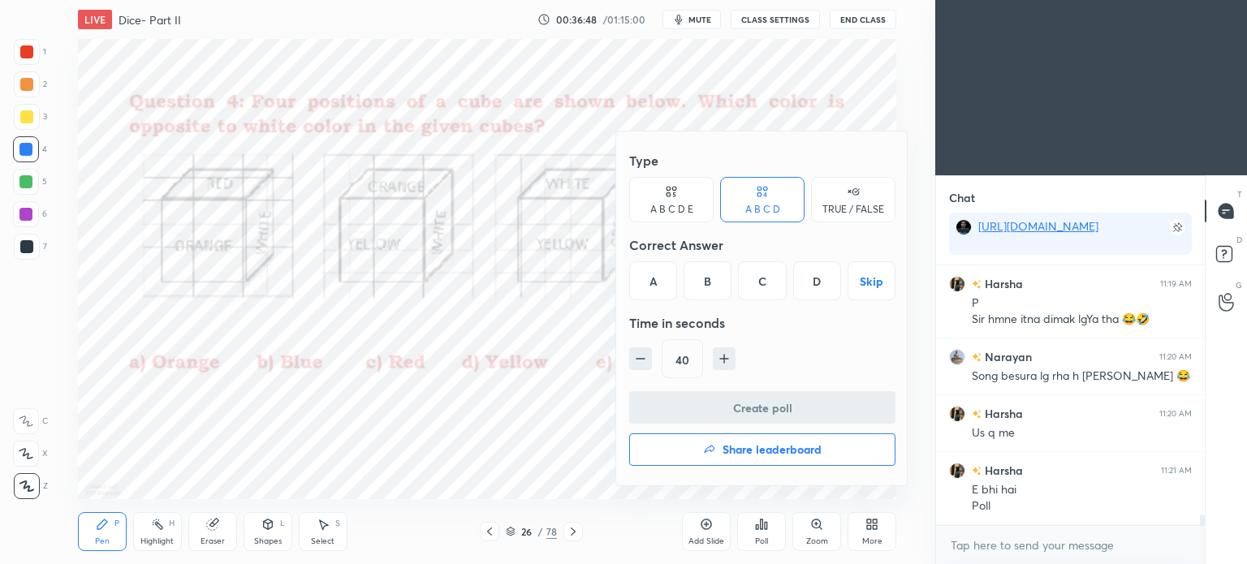
click at [846, 201] on div "TRUE / FALSE" at bounding box center [853, 199] width 84 height 45
click at [670, 202] on div "A B C D E" at bounding box center [671, 199] width 84 height 45
click at [836, 288] on div "E" at bounding box center [830, 280] width 39 height 39
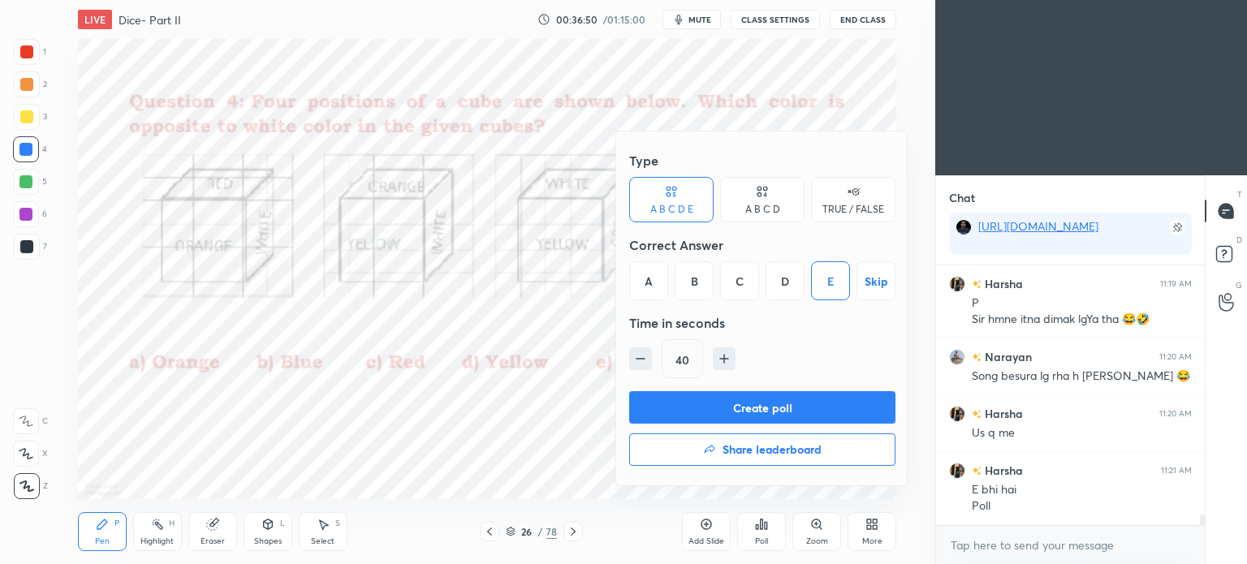
click at [774, 400] on button "Create poll" at bounding box center [762, 407] width 266 height 32
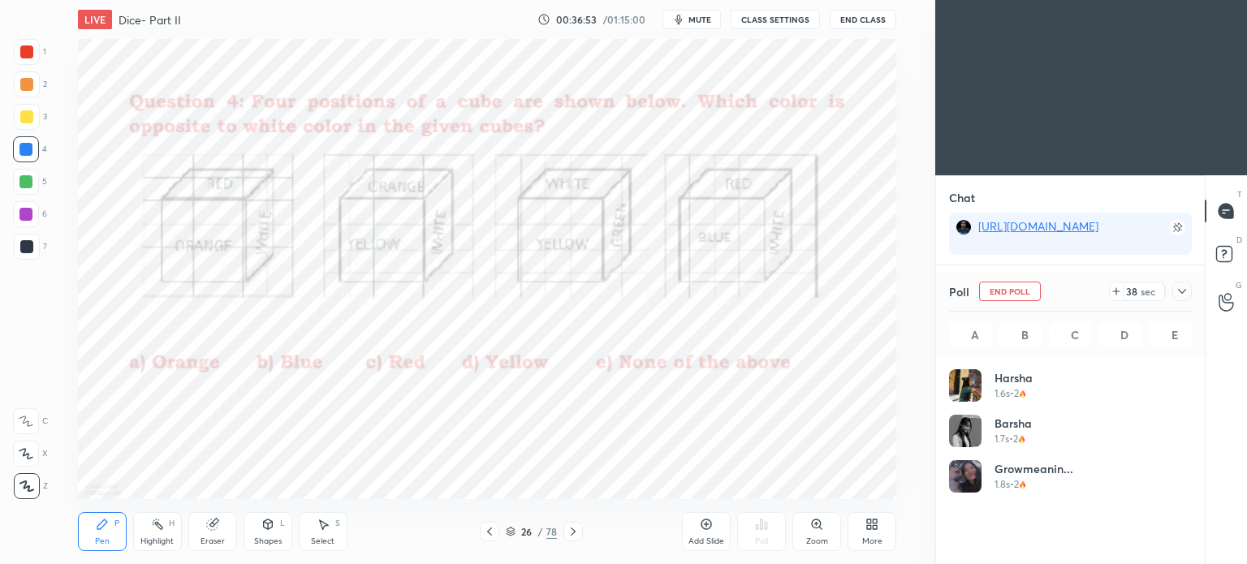
scroll to position [190, 238]
click at [1186, 292] on icon at bounding box center [1182, 291] width 13 height 13
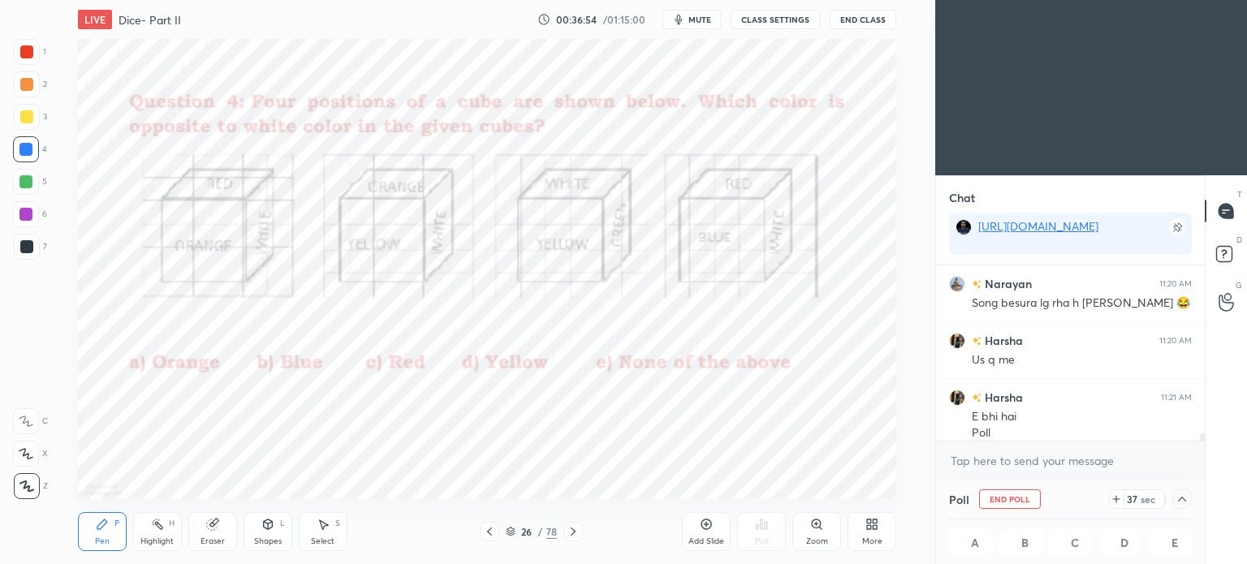
scroll to position [6285, 0]
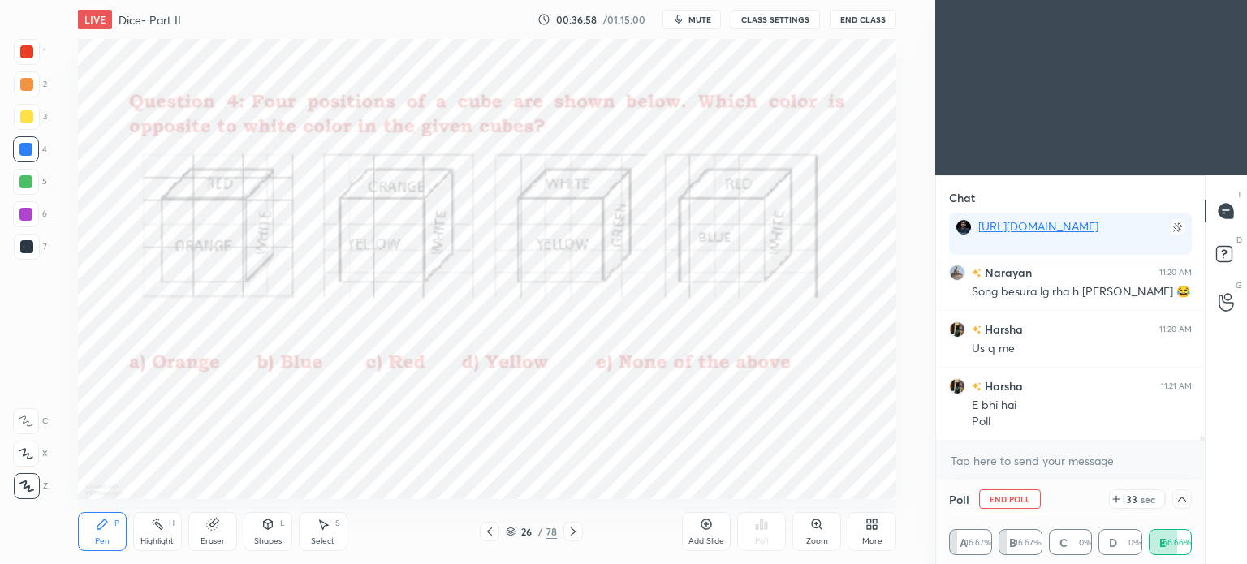
click at [1178, 502] on icon at bounding box center [1182, 499] width 8 height 5
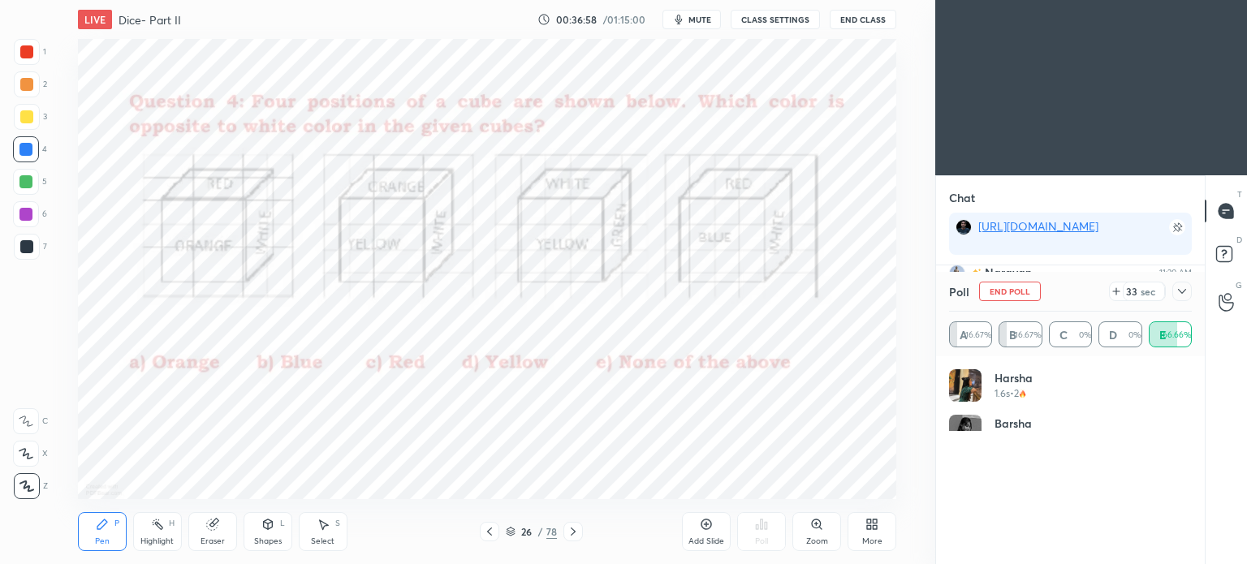
scroll to position [189, 238]
click at [1181, 288] on icon at bounding box center [1182, 291] width 13 height 13
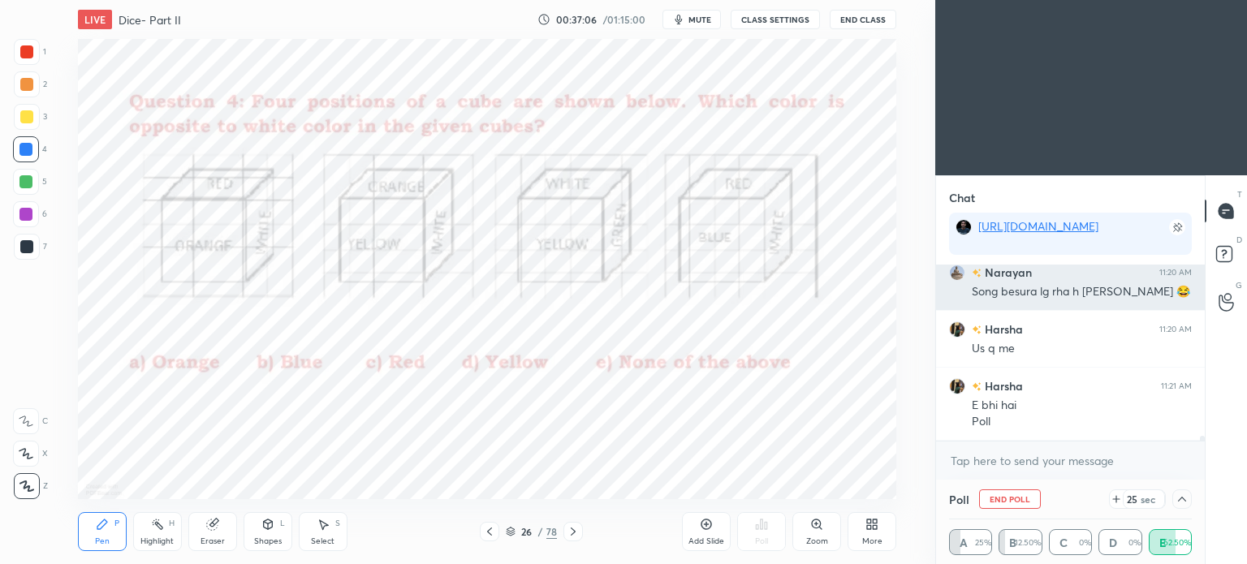
scroll to position [6342, 0]
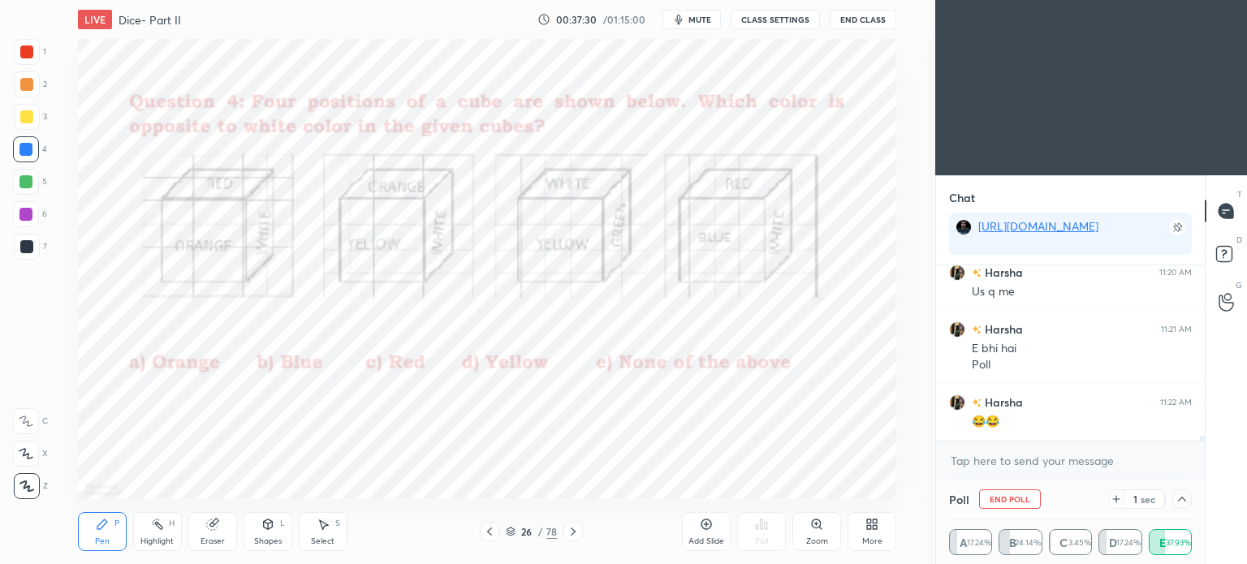
click at [1183, 503] on icon at bounding box center [1182, 499] width 13 height 13
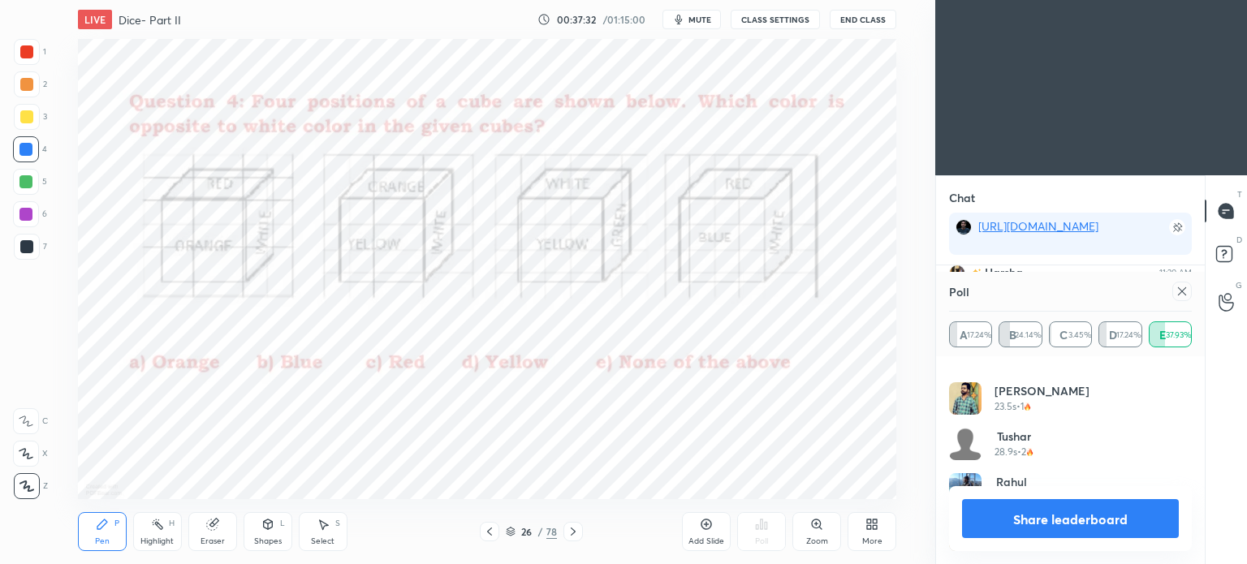
click at [1183, 293] on icon at bounding box center [1182, 291] width 8 height 8
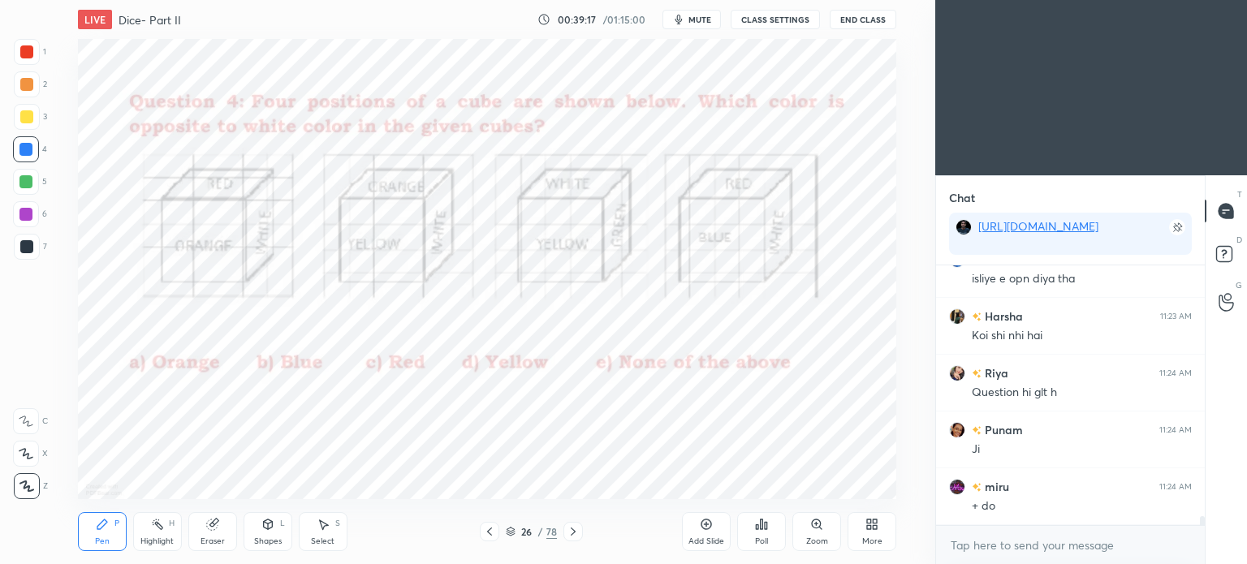
scroll to position [7508, 0]
click at [578, 533] on icon at bounding box center [573, 531] width 13 height 13
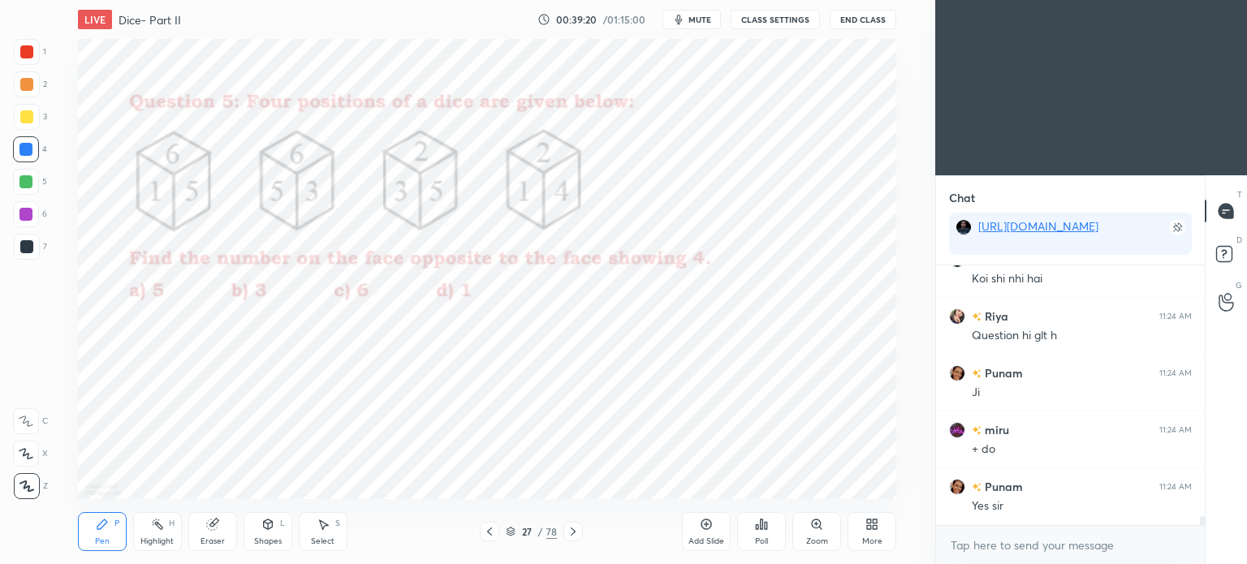
scroll to position [7565, 0]
click at [770, 529] on div "Poll" at bounding box center [761, 531] width 49 height 39
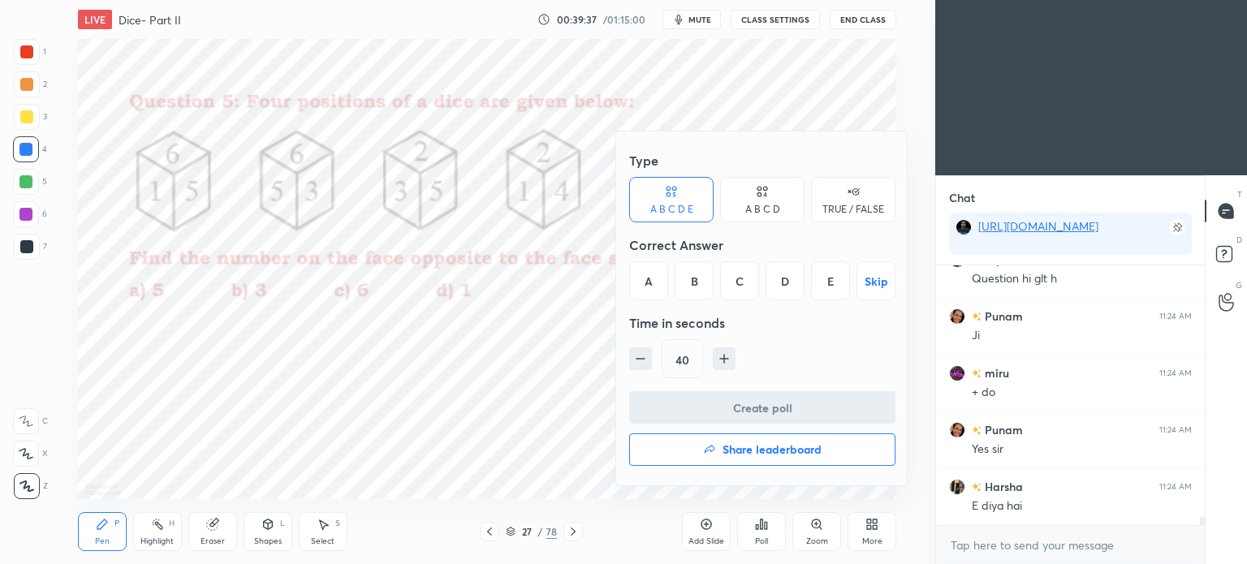
click at [640, 285] on div "A" at bounding box center [648, 280] width 39 height 39
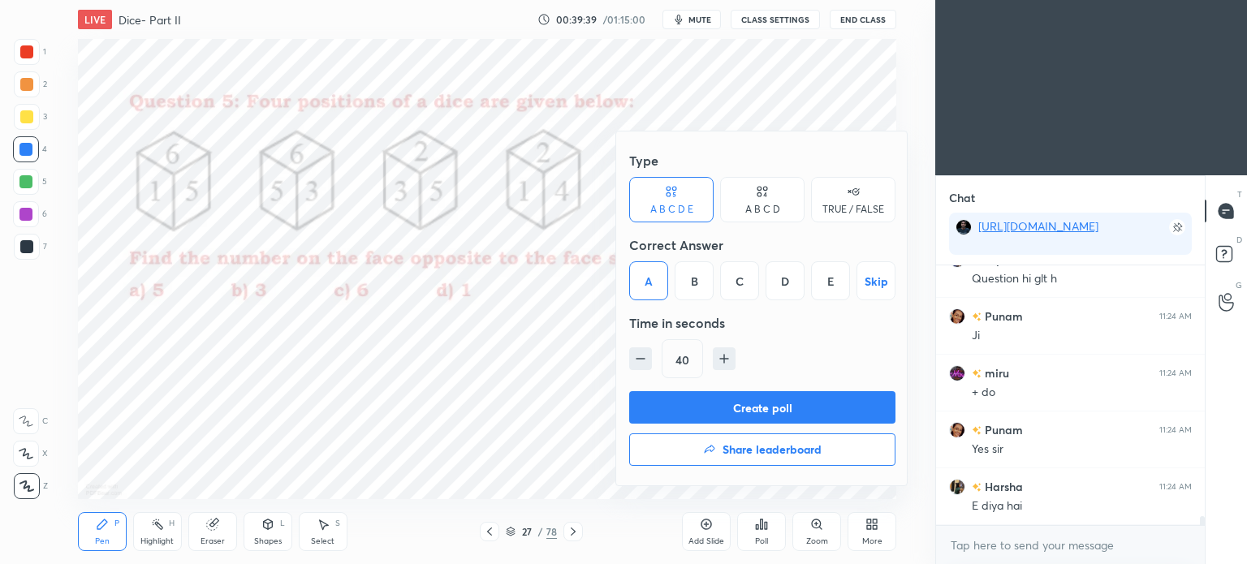
click at [552, 403] on div at bounding box center [623, 282] width 1247 height 564
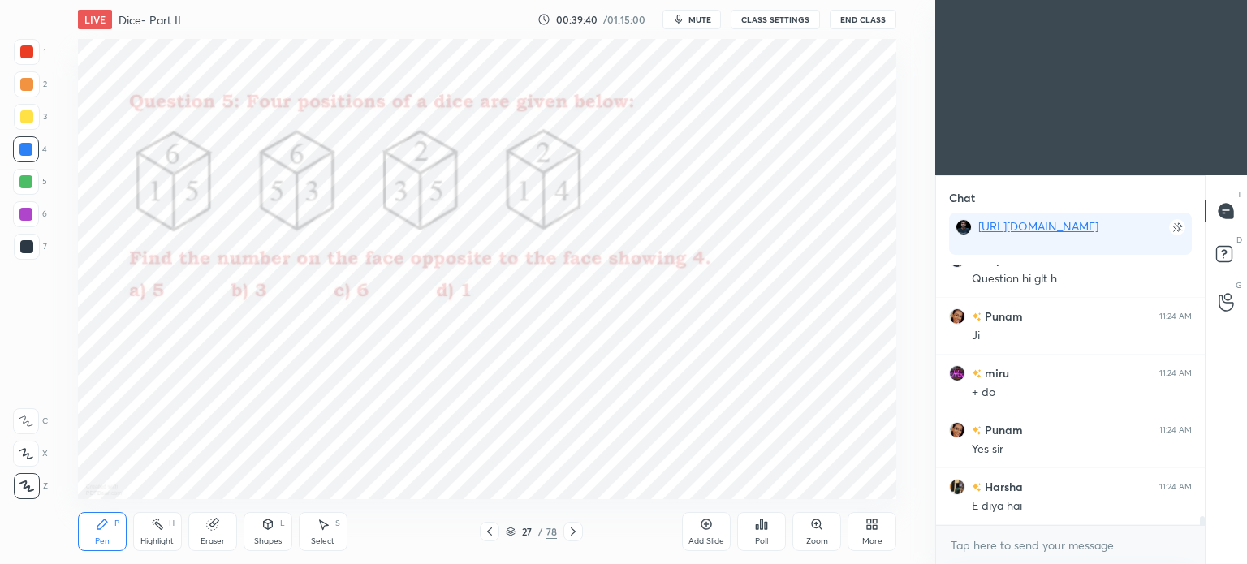
click at [761, 528] on icon at bounding box center [762, 525] width 2 height 10
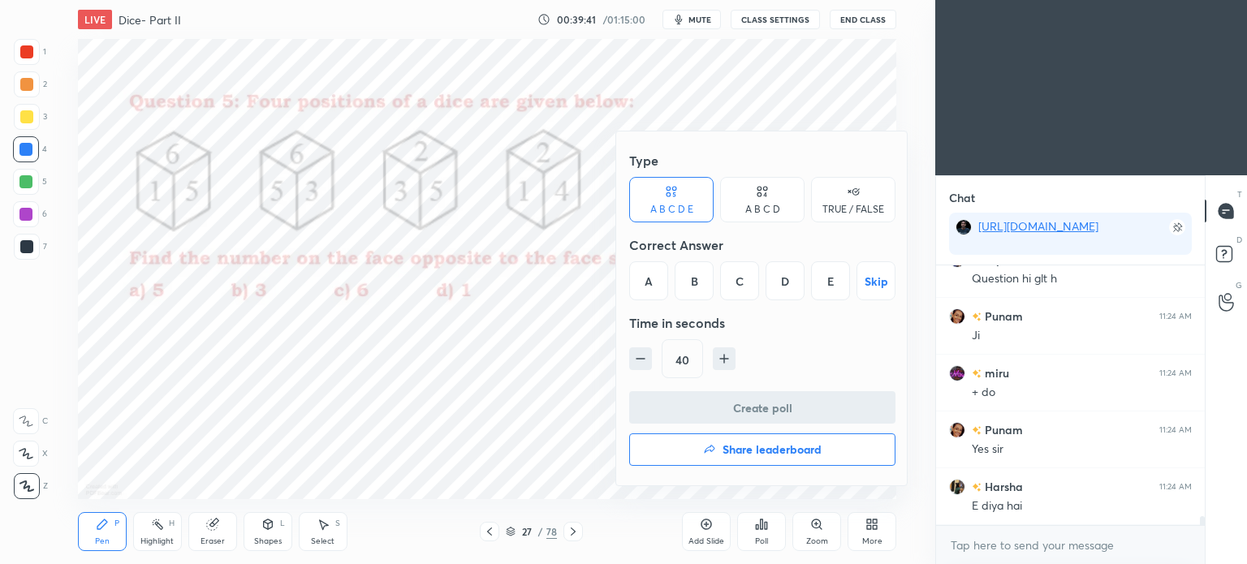
click at [750, 192] on div "A B C D" at bounding box center [762, 199] width 84 height 45
click at [653, 268] on div "A" at bounding box center [653, 280] width 48 height 39
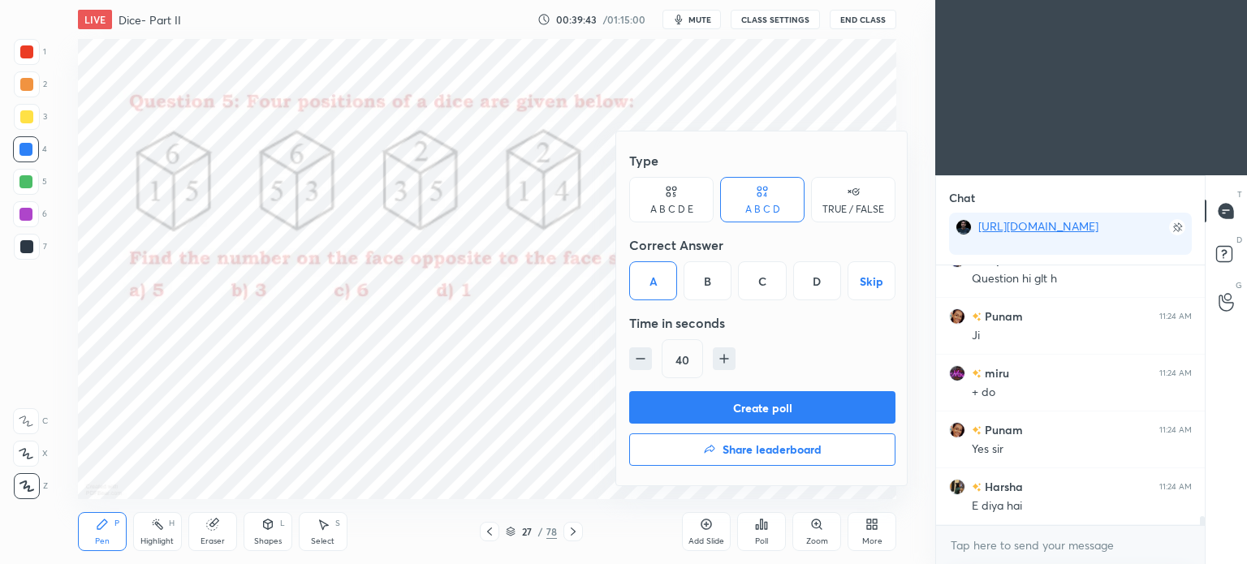
click at [774, 412] on button "Create poll" at bounding box center [762, 407] width 266 height 32
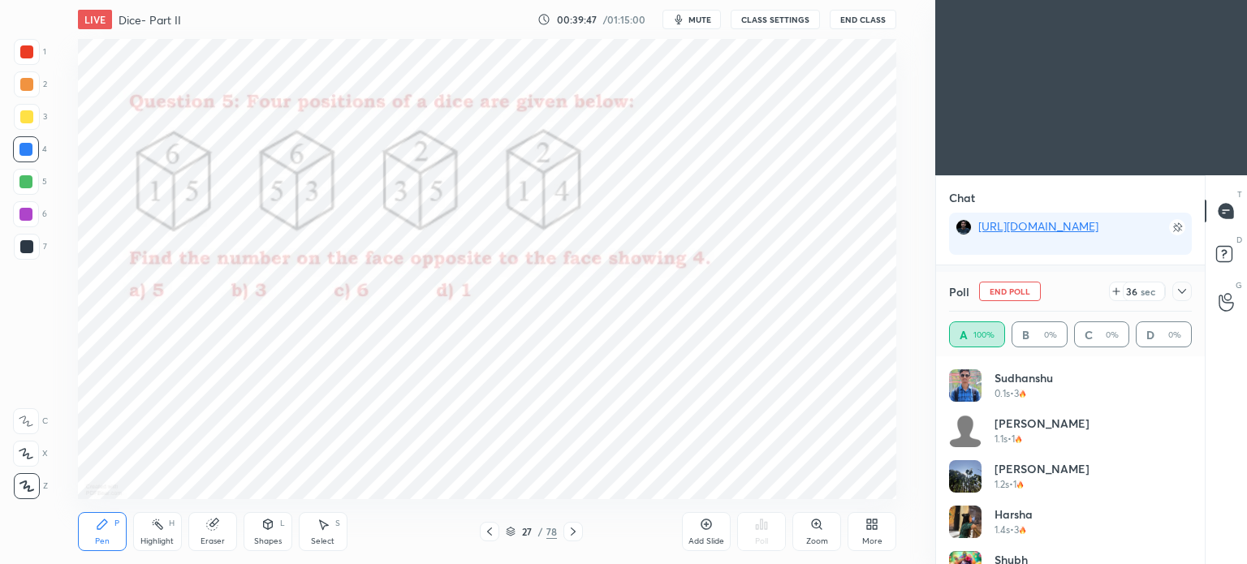
scroll to position [7665, 0]
click at [1180, 291] on icon at bounding box center [1182, 291] width 8 height 5
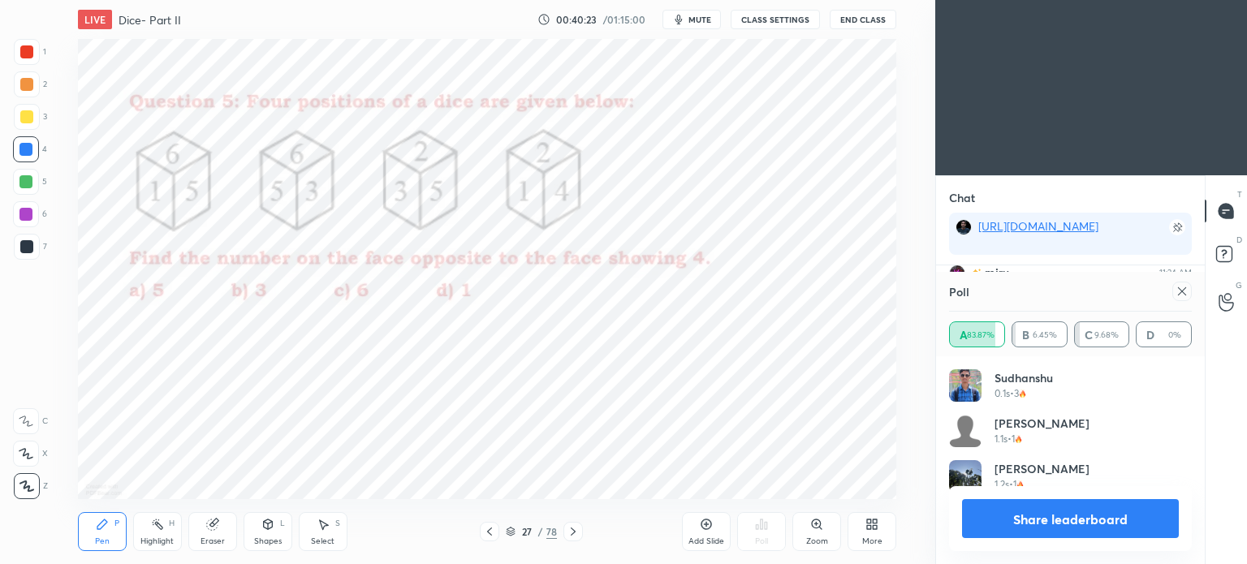
scroll to position [190, 238]
click at [1179, 290] on icon at bounding box center [1182, 291] width 13 height 13
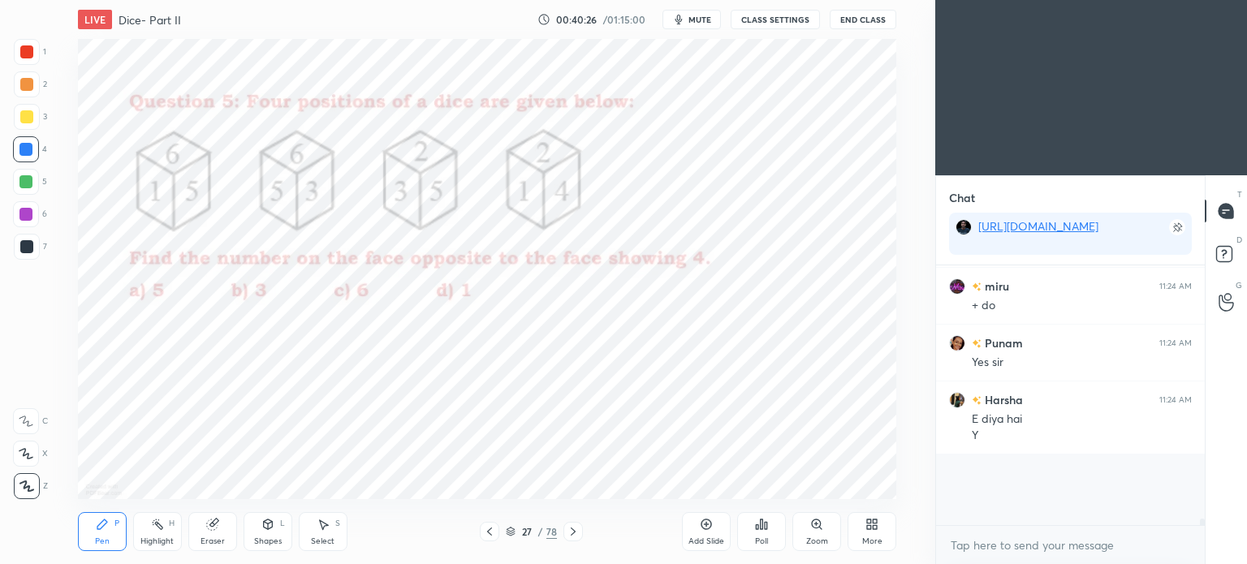
scroll to position [94, 264]
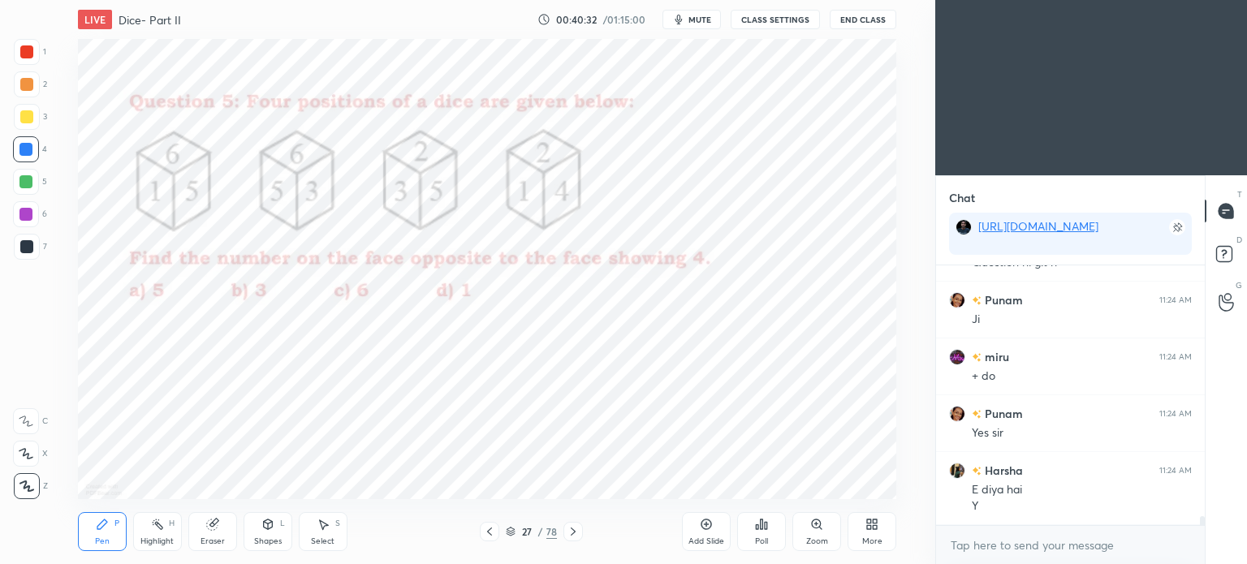
click at [28, 54] on div at bounding box center [26, 51] width 13 height 13
click at [24, 59] on div at bounding box center [27, 52] width 26 height 26
click at [27, 246] on div at bounding box center [26, 246] width 13 height 13
click at [29, 242] on div at bounding box center [26, 246] width 13 height 13
click at [218, 530] on icon at bounding box center [212, 524] width 13 height 13
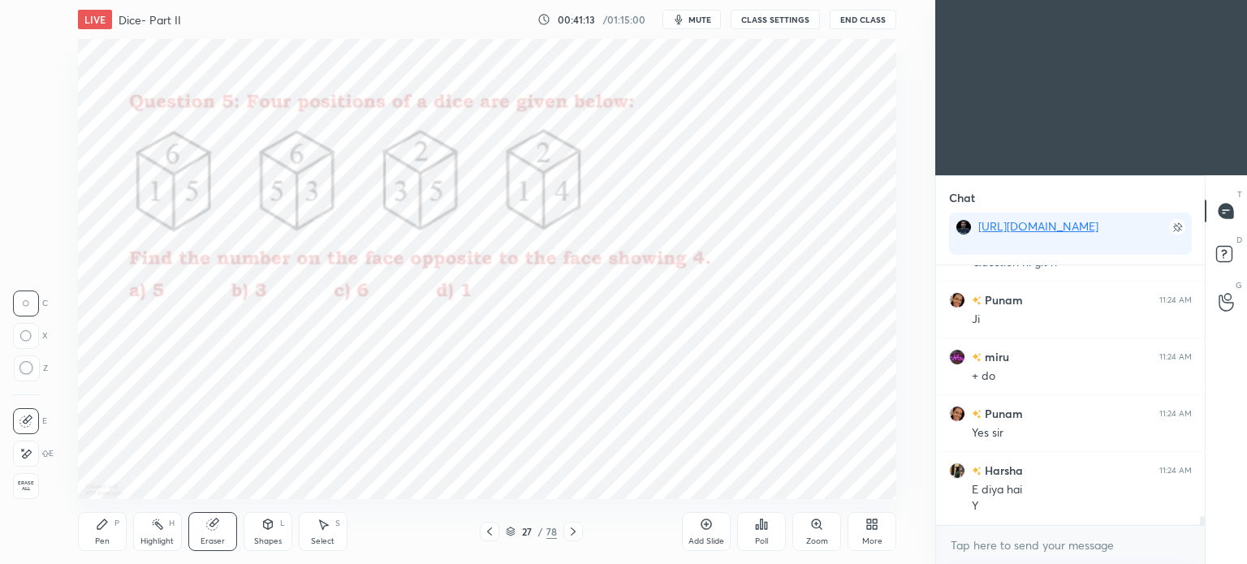
click at [109, 541] on div "Pen" at bounding box center [102, 541] width 15 height 8
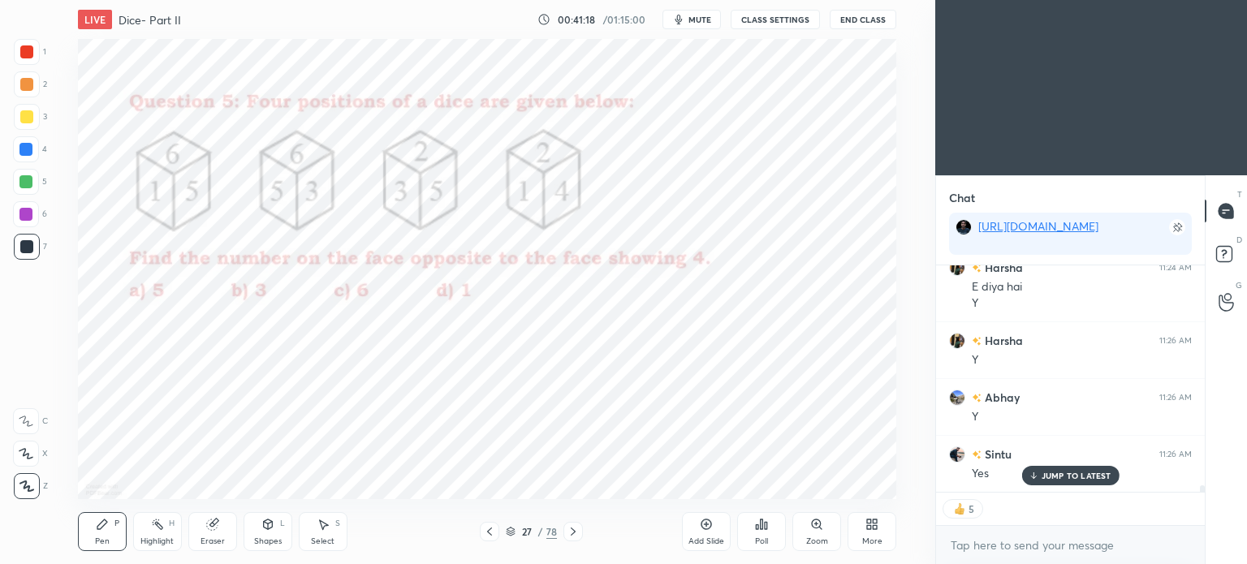
scroll to position [7841, 0]
click at [575, 530] on icon at bounding box center [573, 531] width 13 height 13
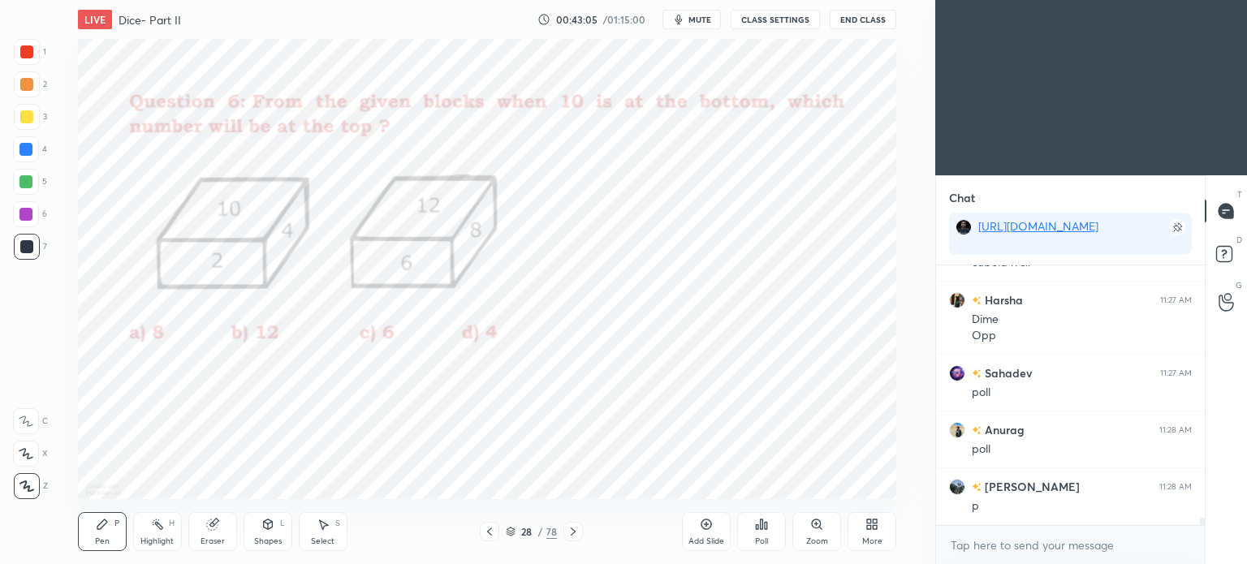
scroll to position [8734, 0]
click at [762, 538] on div "Poll" at bounding box center [761, 541] width 13 height 8
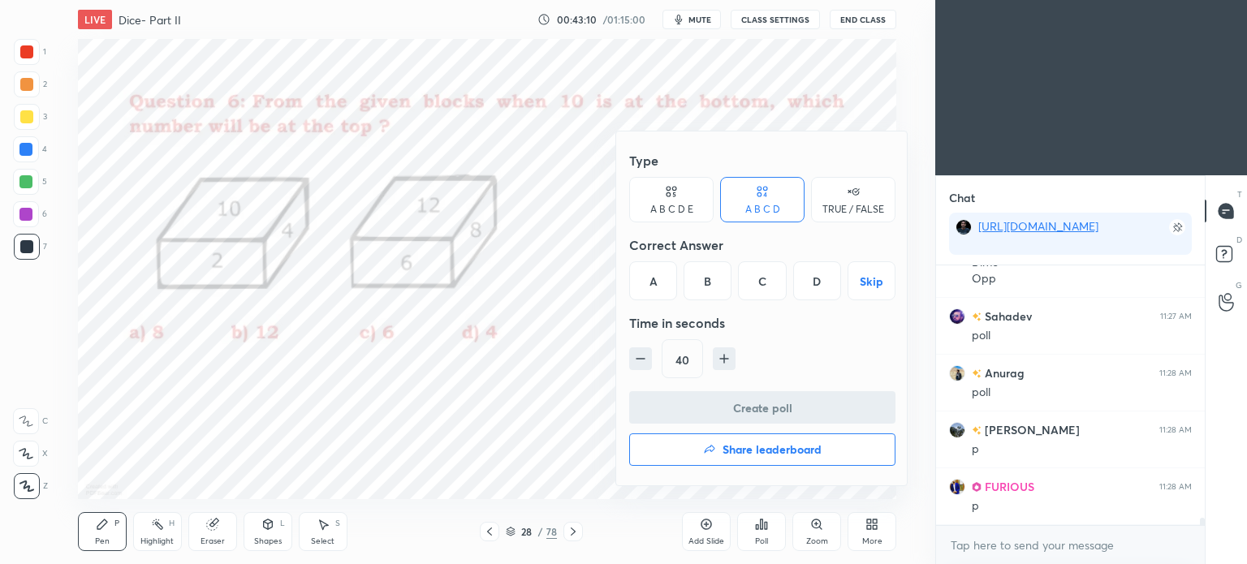
click at [705, 278] on div "B" at bounding box center [708, 280] width 48 height 39
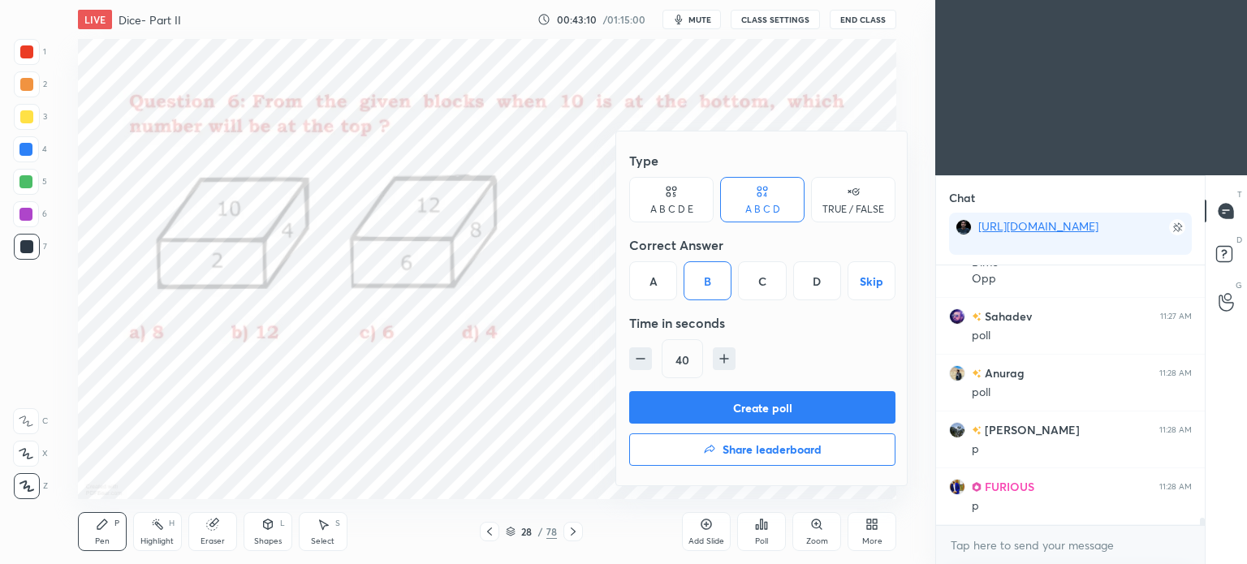
click at [748, 412] on button "Create poll" at bounding box center [762, 407] width 266 height 32
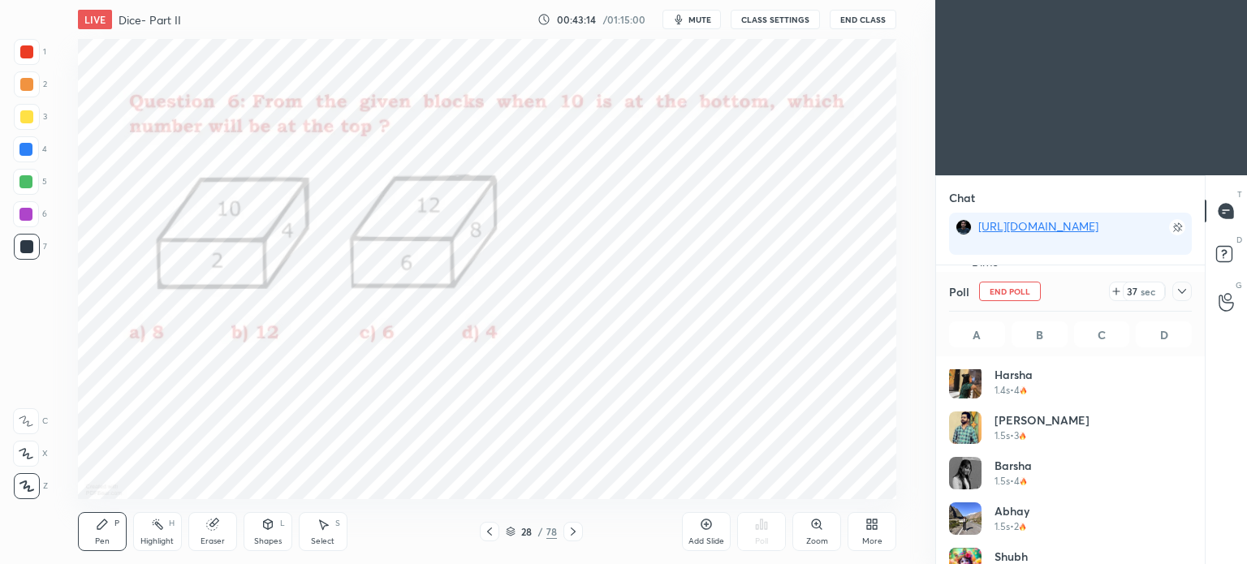
scroll to position [533, 0]
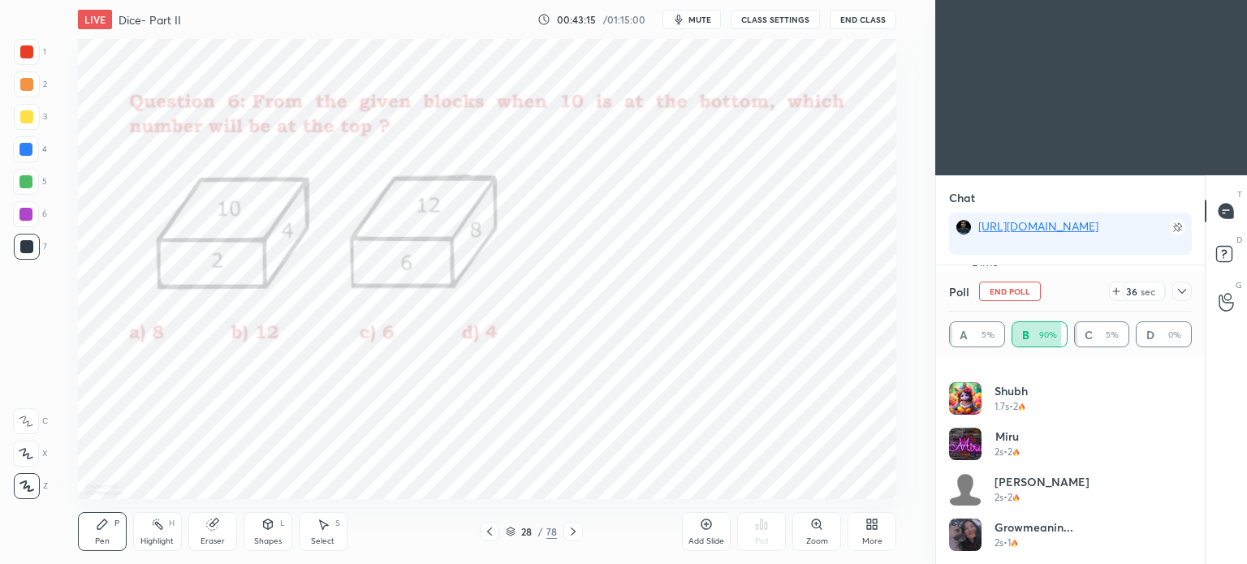
click at [1180, 296] on icon at bounding box center [1182, 291] width 13 height 13
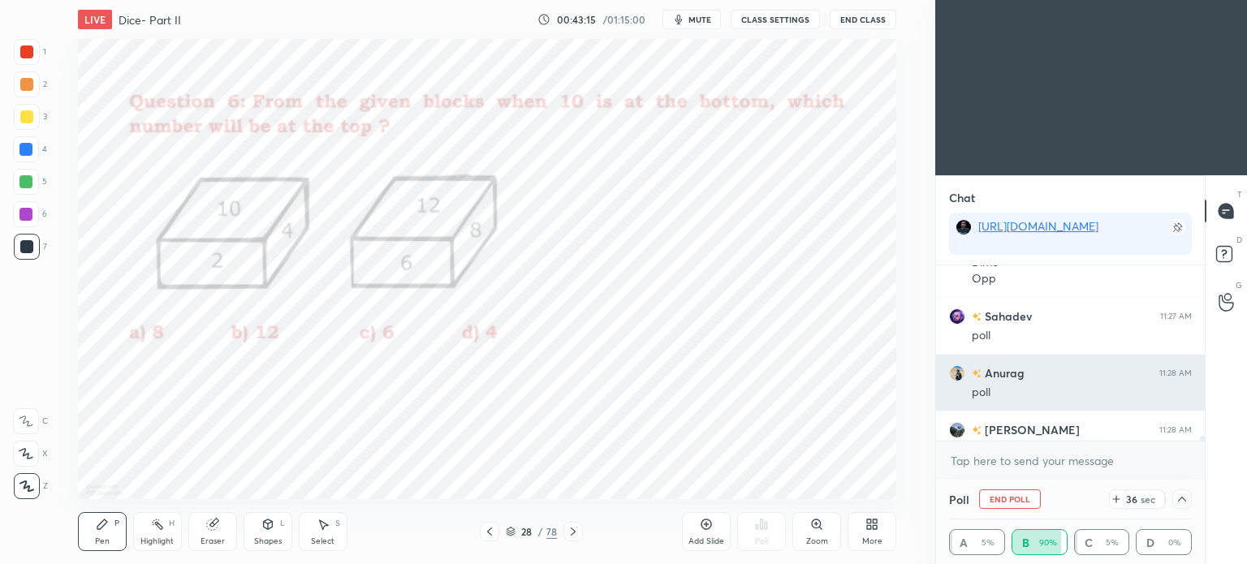
scroll to position [0, 0]
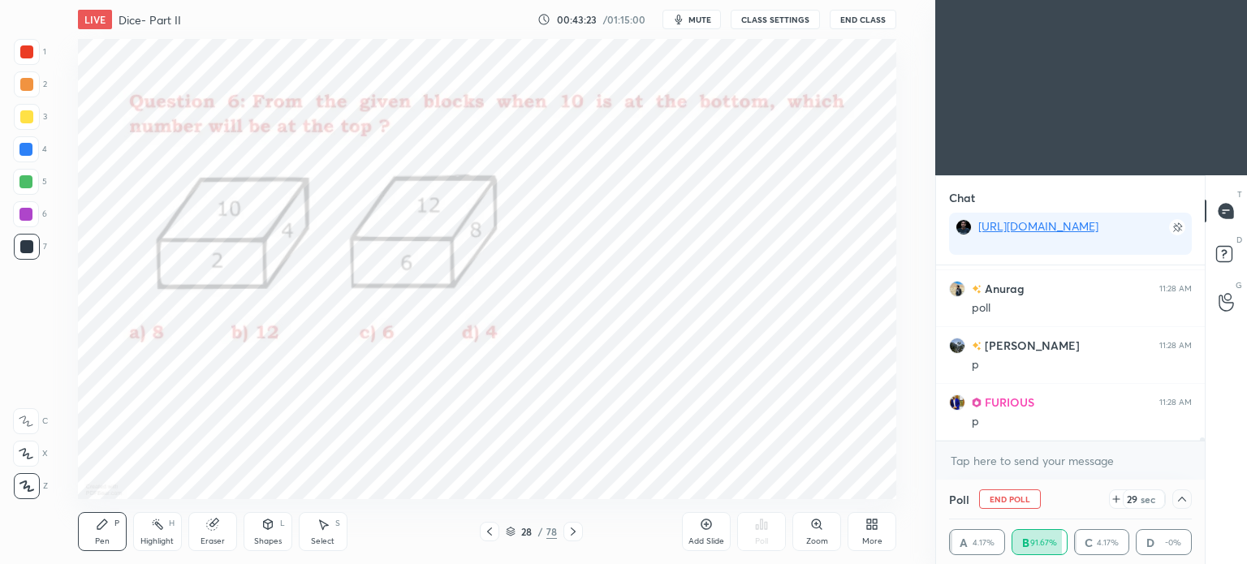
click at [1181, 501] on icon at bounding box center [1182, 499] width 13 height 13
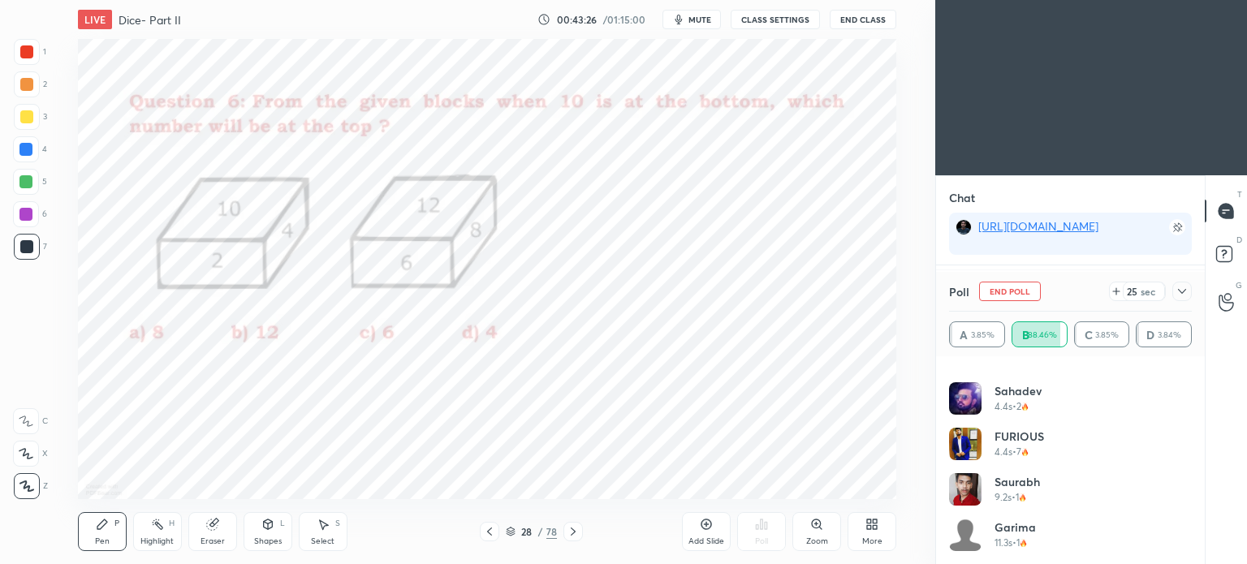
click at [1180, 290] on icon at bounding box center [1182, 291] width 13 height 13
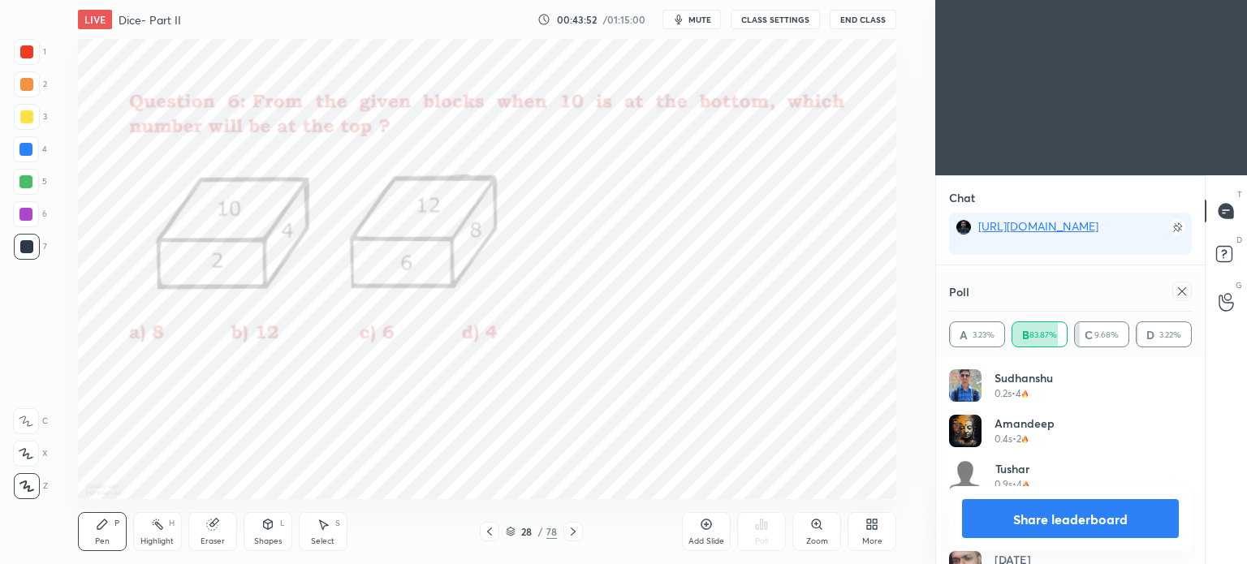
click at [1183, 293] on icon at bounding box center [1182, 291] width 8 height 8
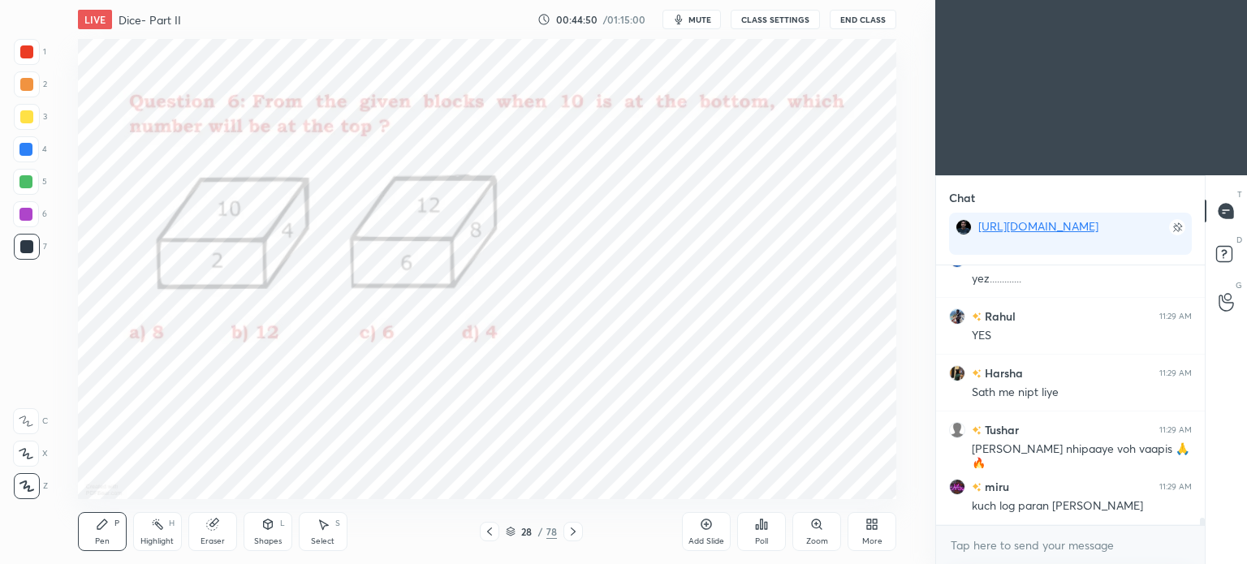
scroll to position [9359, 0]
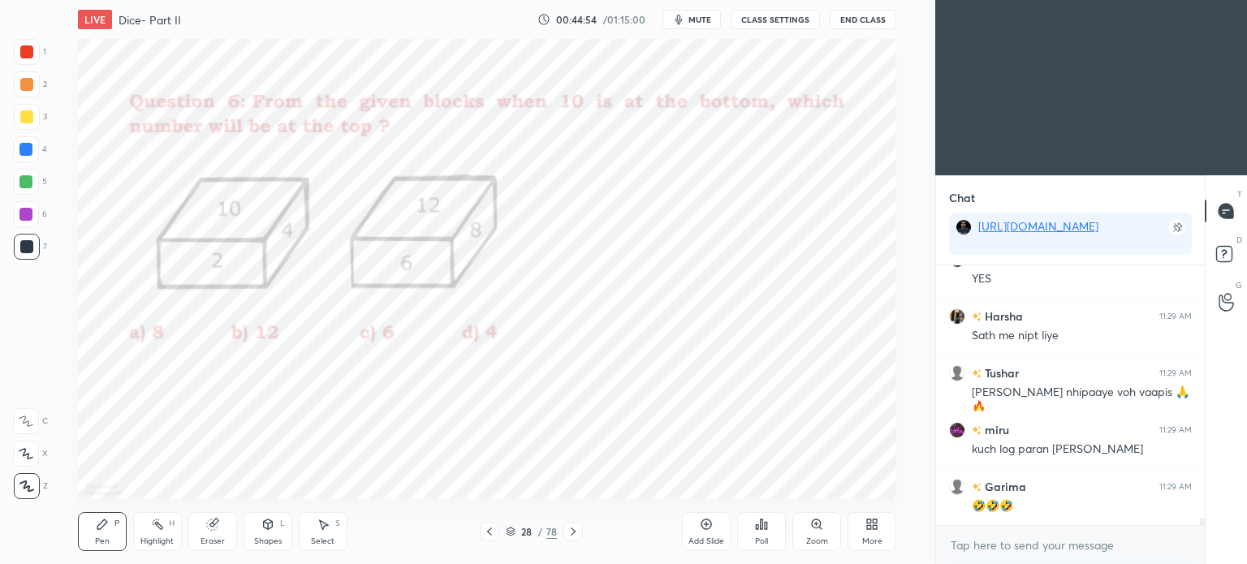
click at [572, 528] on icon at bounding box center [573, 531] width 13 height 13
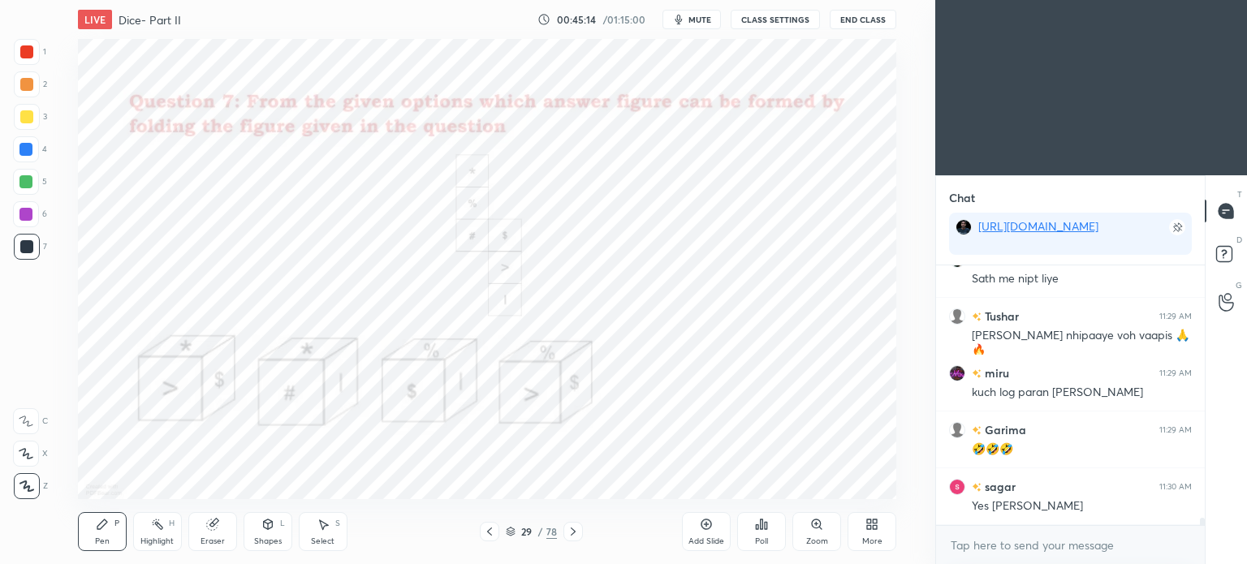
scroll to position [9472, 0]
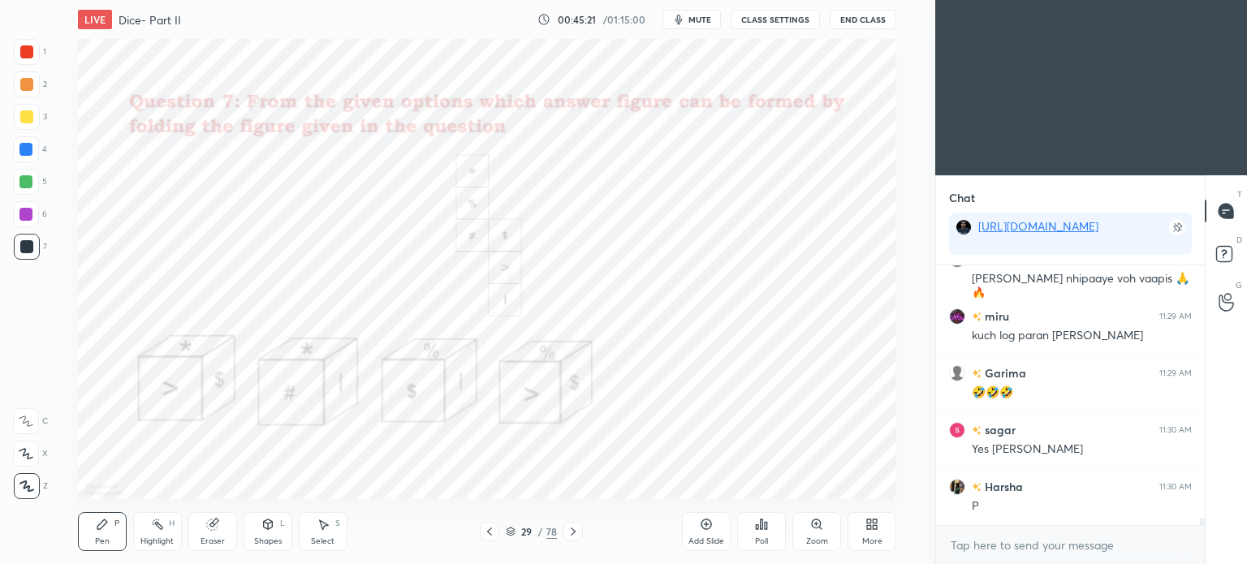
click at [771, 533] on div "Poll" at bounding box center [761, 531] width 49 height 39
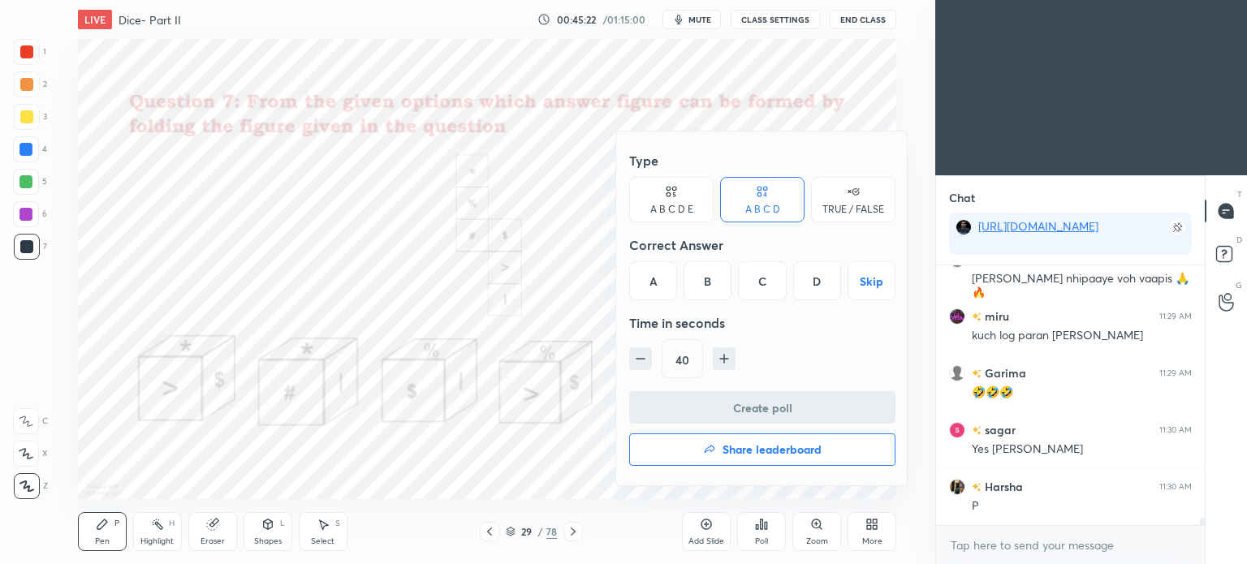
click at [549, 454] on div at bounding box center [623, 282] width 1247 height 564
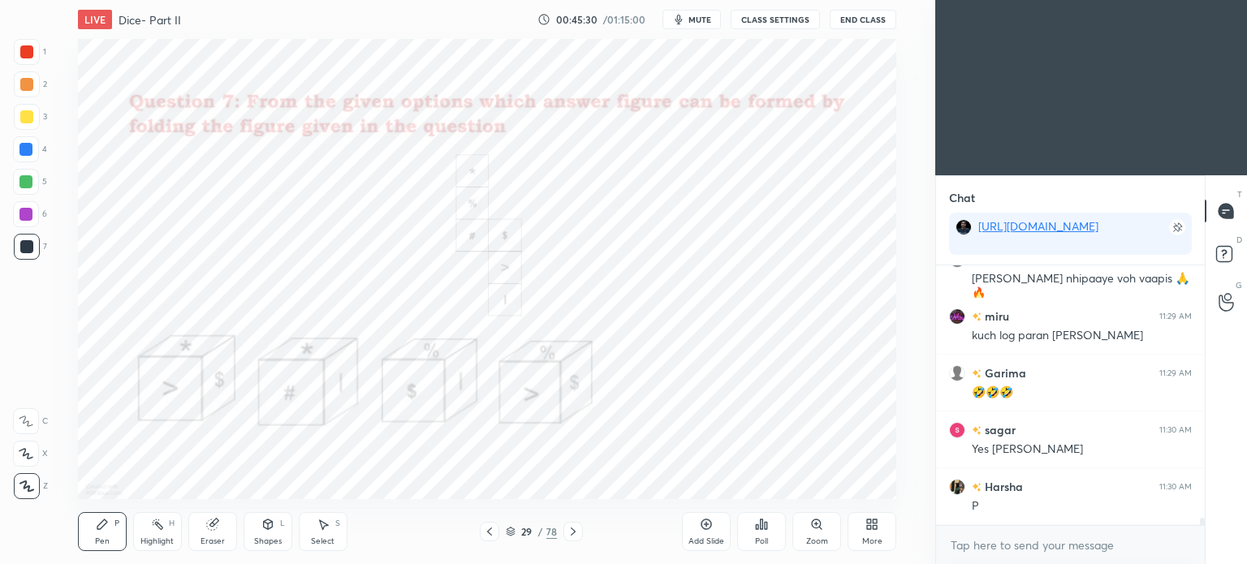
click at [766, 529] on icon at bounding box center [766, 525] width 2 height 7
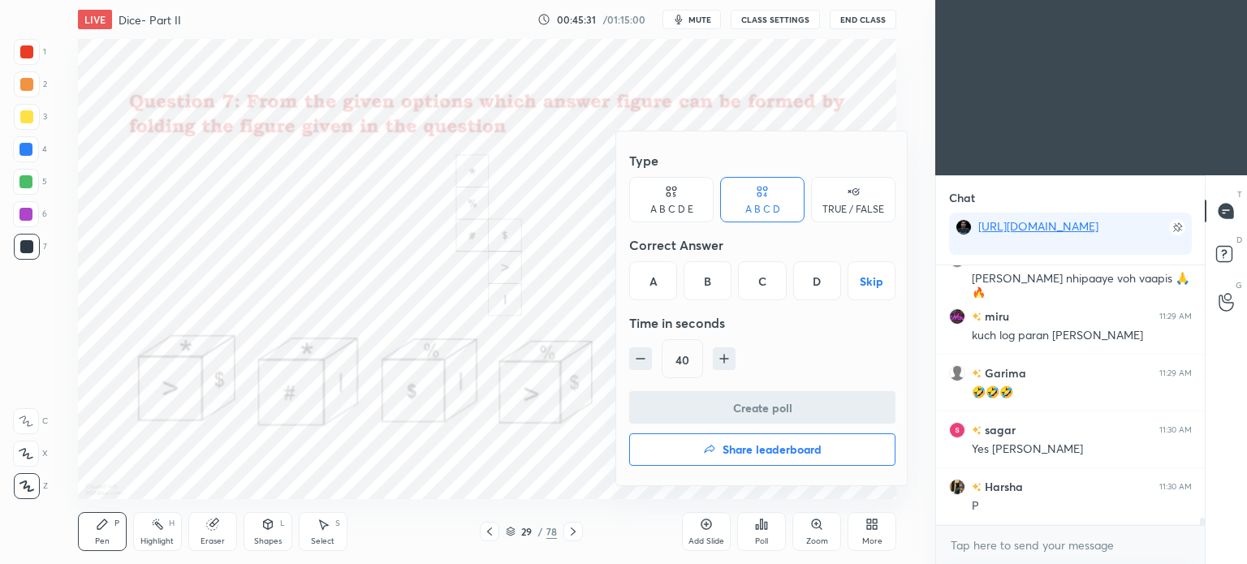
click at [649, 293] on div "A" at bounding box center [653, 280] width 48 height 39
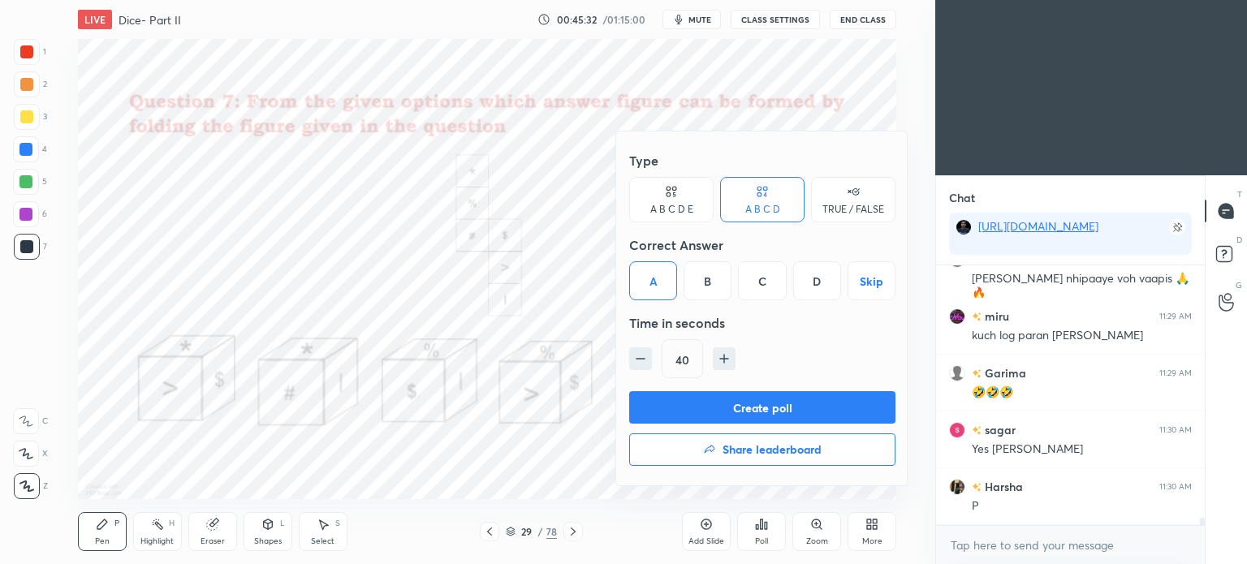
click at [737, 413] on button "Create poll" at bounding box center [762, 407] width 266 height 32
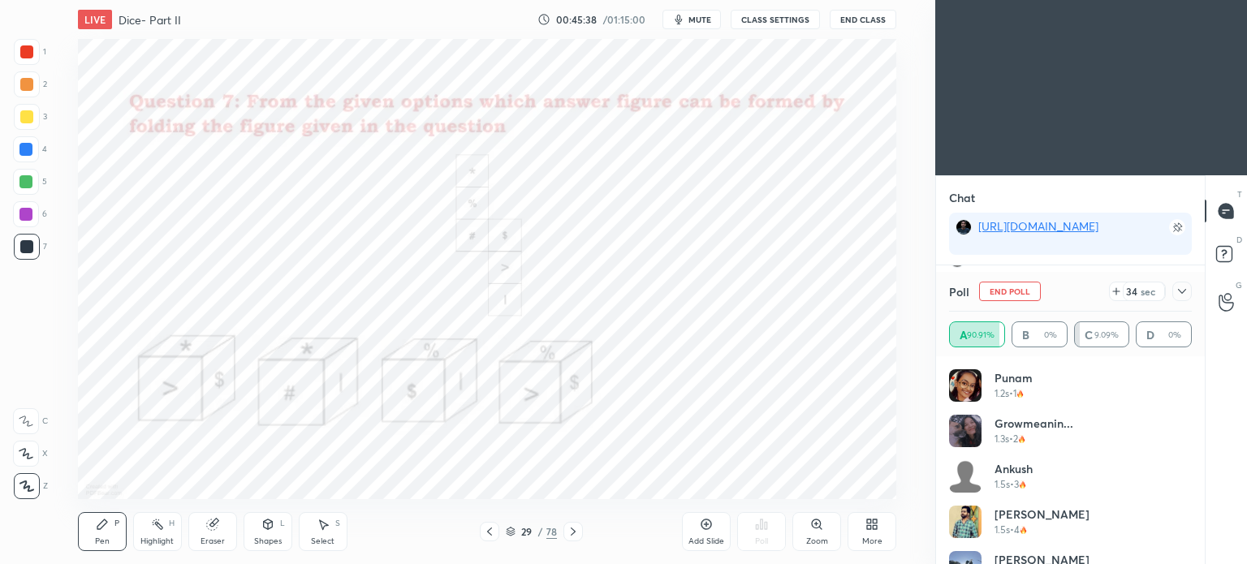
scroll to position [9573, 0]
click at [1180, 290] on icon at bounding box center [1182, 291] width 13 height 13
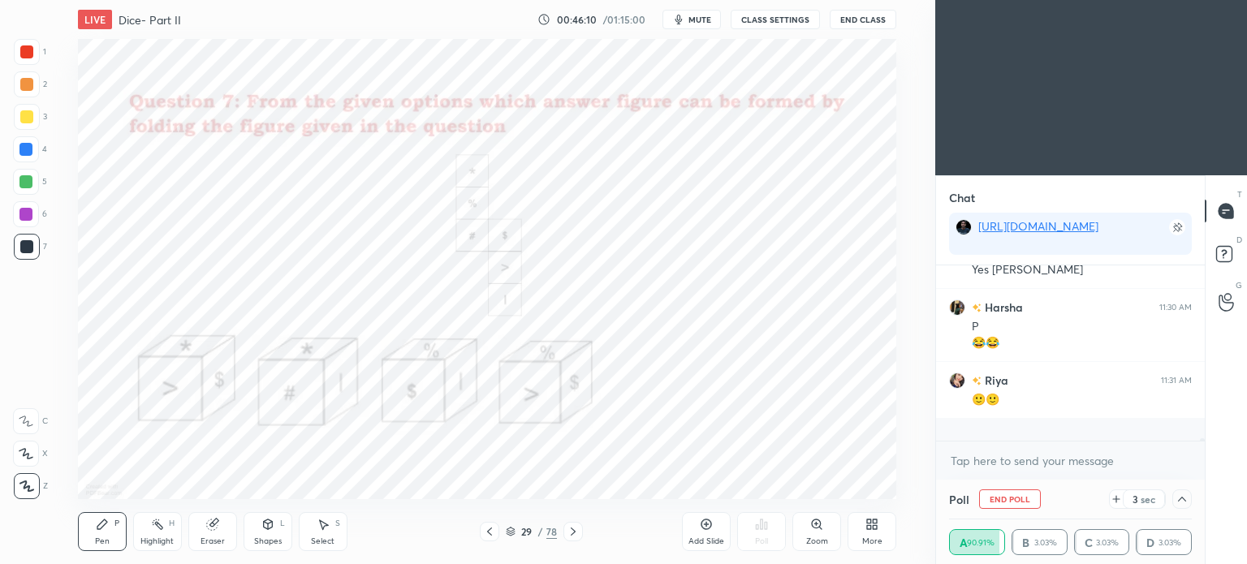
scroll to position [4, 5]
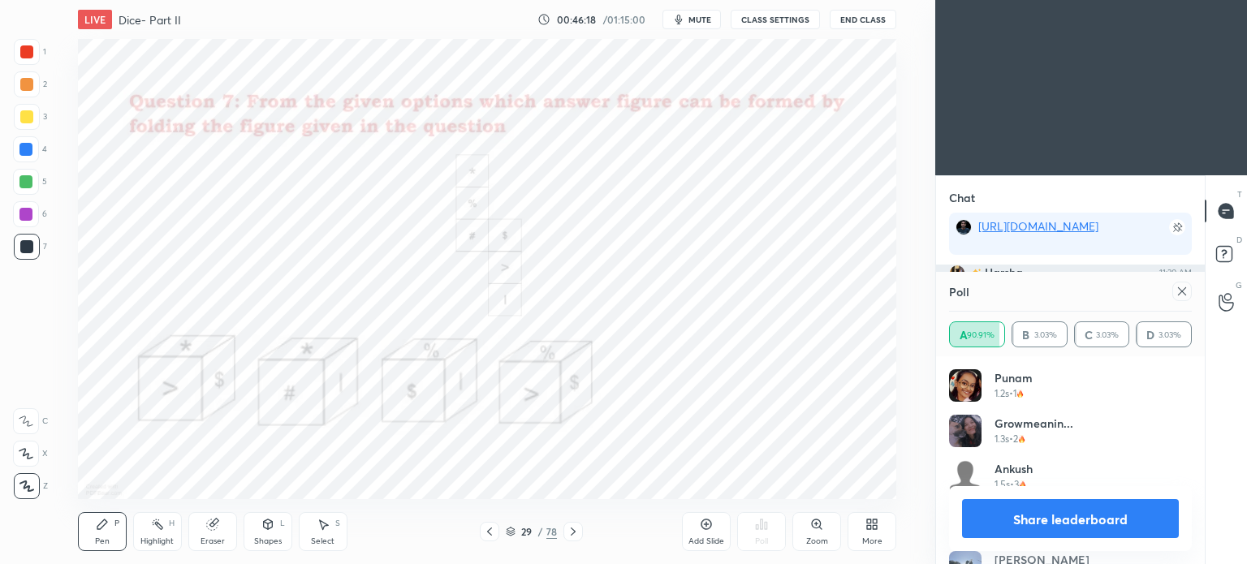
click at [1176, 290] on icon at bounding box center [1182, 291] width 13 height 13
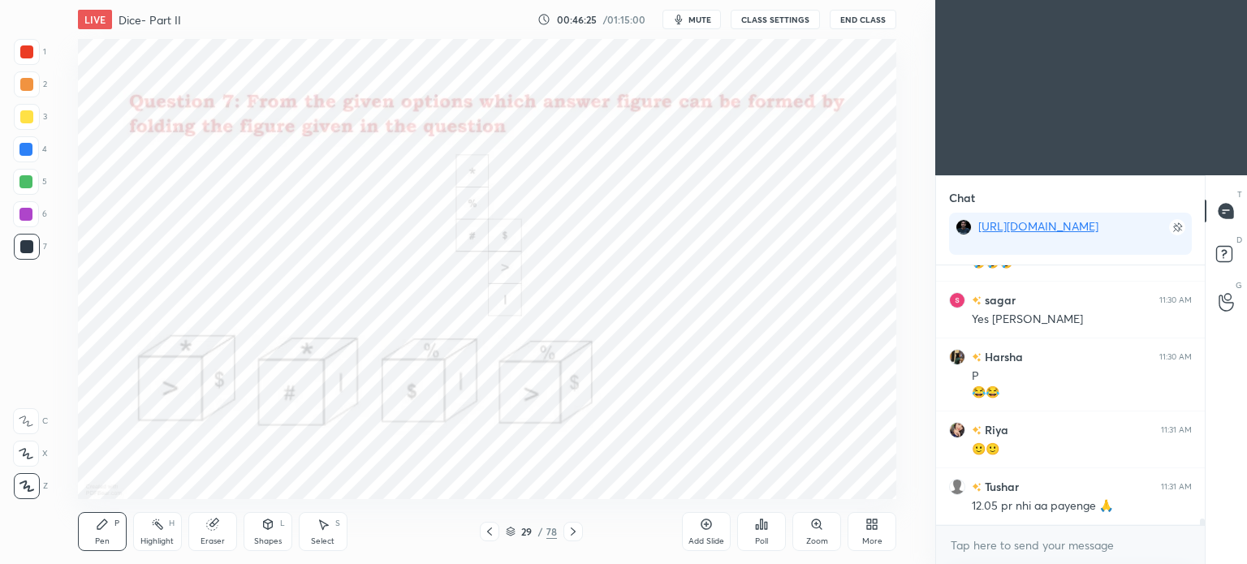
click at [24, 54] on div at bounding box center [26, 51] width 13 height 13
click at [25, 62] on div at bounding box center [27, 52] width 26 height 26
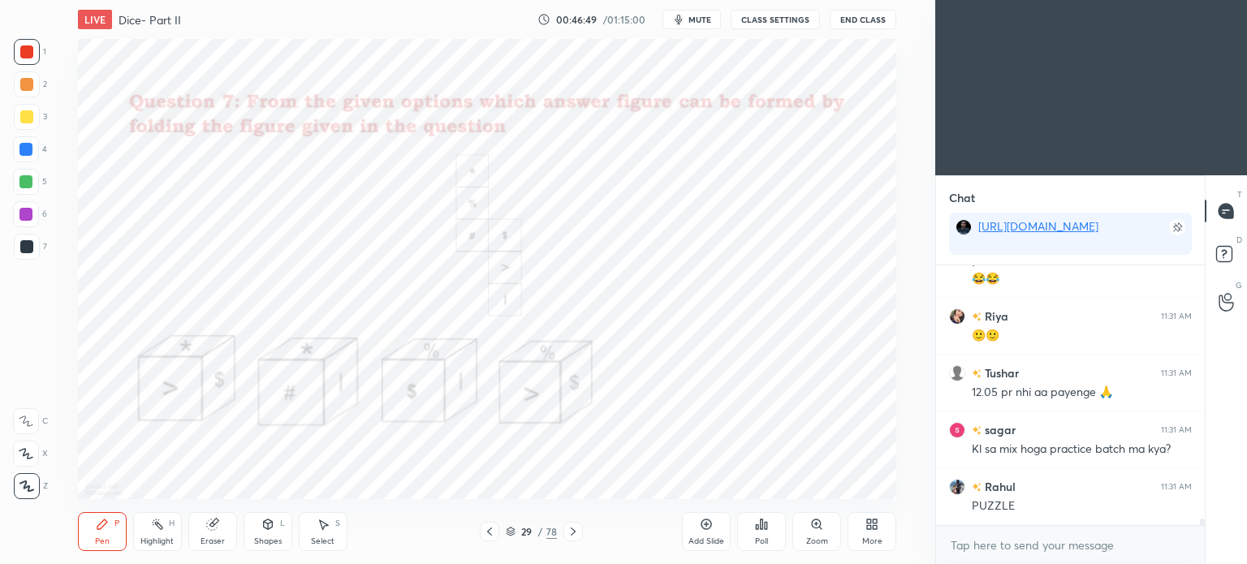
click at [24, 248] on div at bounding box center [26, 246] width 13 height 13
click at [28, 248] on div at bounding box center [26, 246] width 13 height 13
click at [26, 53] on div at bounding box center [26, 51] width 13 height 13
click at [28, 60] on div at bounding box center [27, 52] width 26 height 26
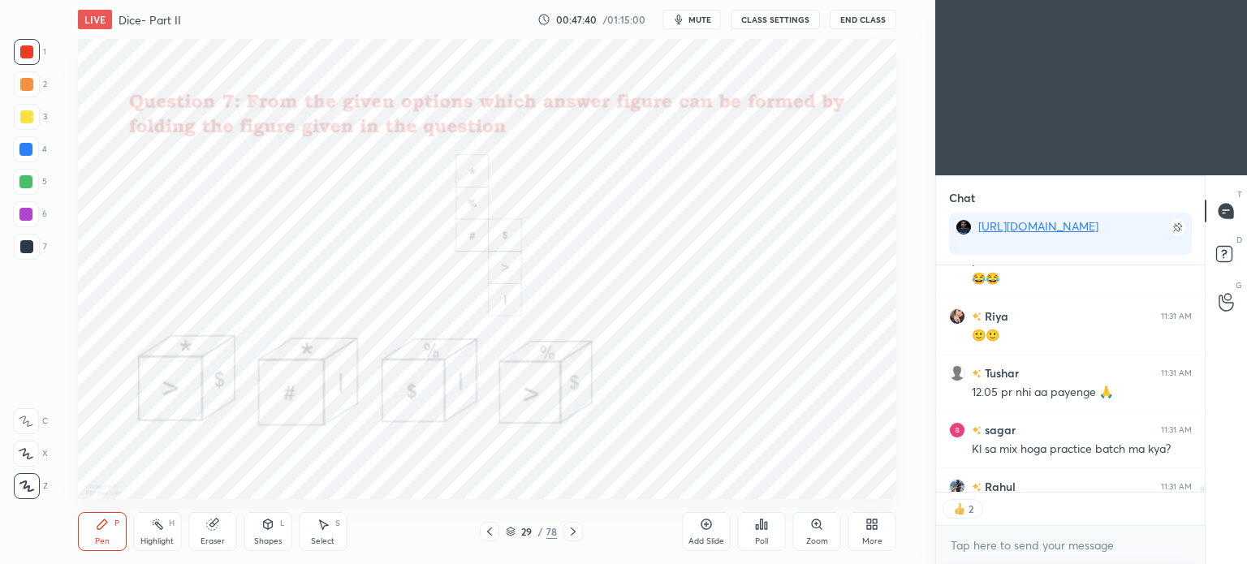
click at [575, 533] on icon at bounding box center [573, 531] width 13 height 13
click at [24, 249] on div at bounding box center [26, 246] width 13 height 13
click at [26, 254] on div at bounding box center [27, 247] width 26 height 26
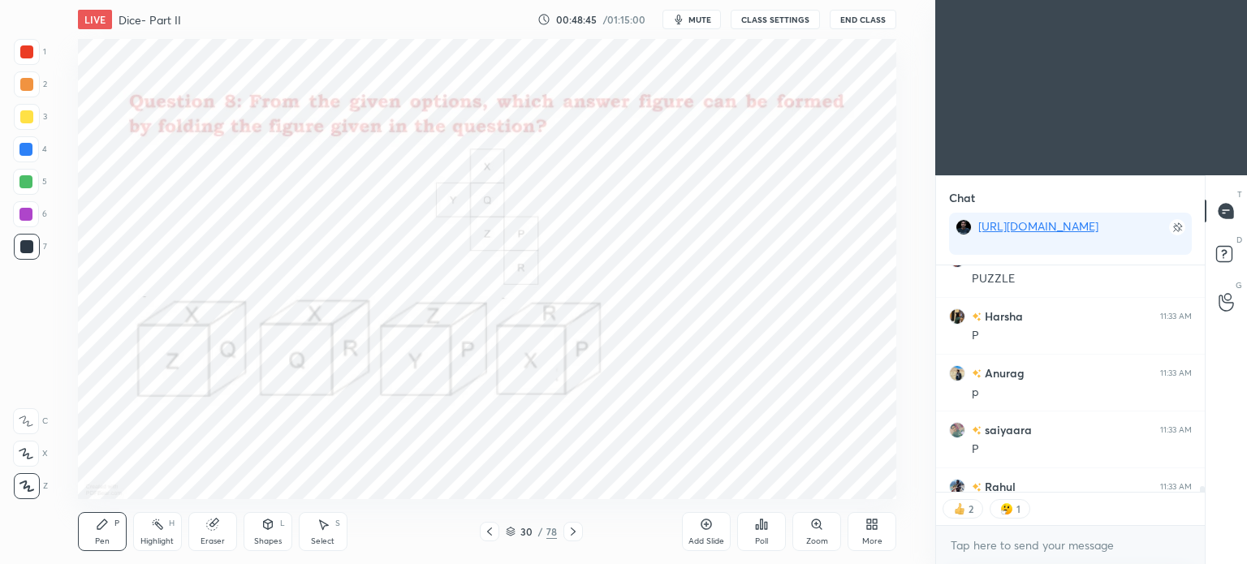
click at [764, 532] on div "Poll" at bounding box center [761, 531] width 49 height 39
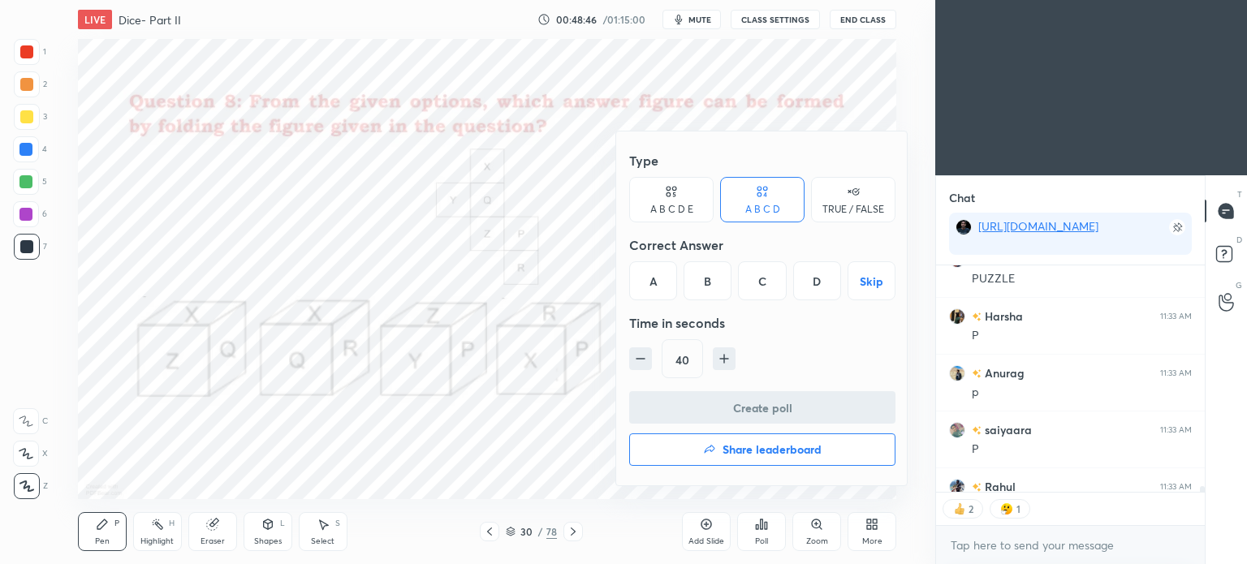
click at [820, 283] on div "D" at bounding box center [817, 280] width 48 height 39
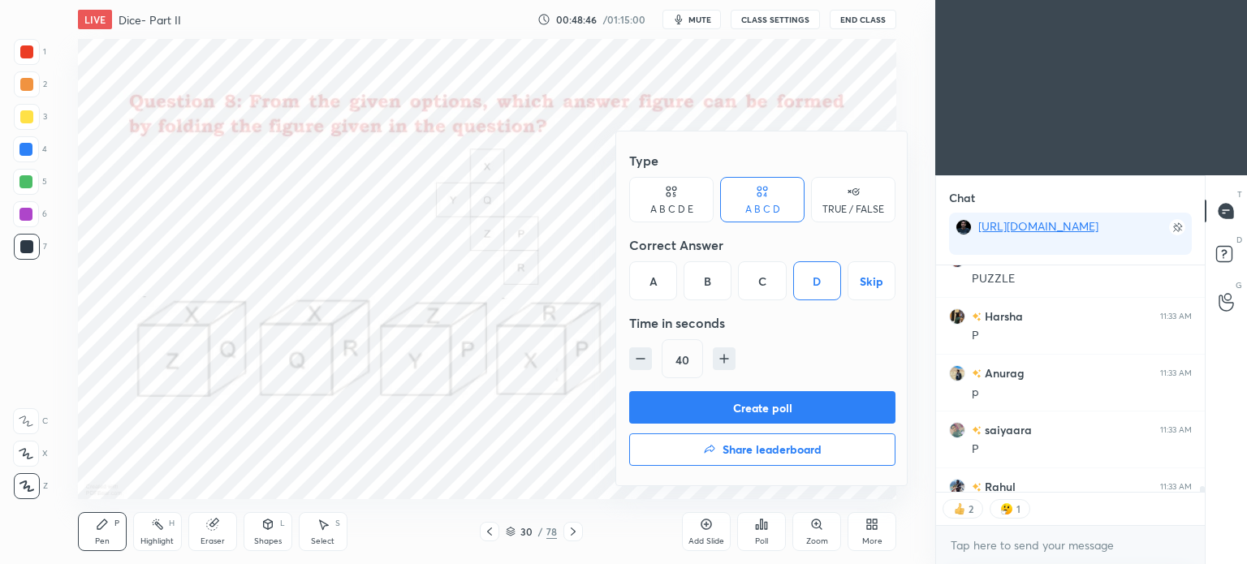
click at [810, 414] on button "Create poll" at bounding box center [762, 407] width 266 height 32
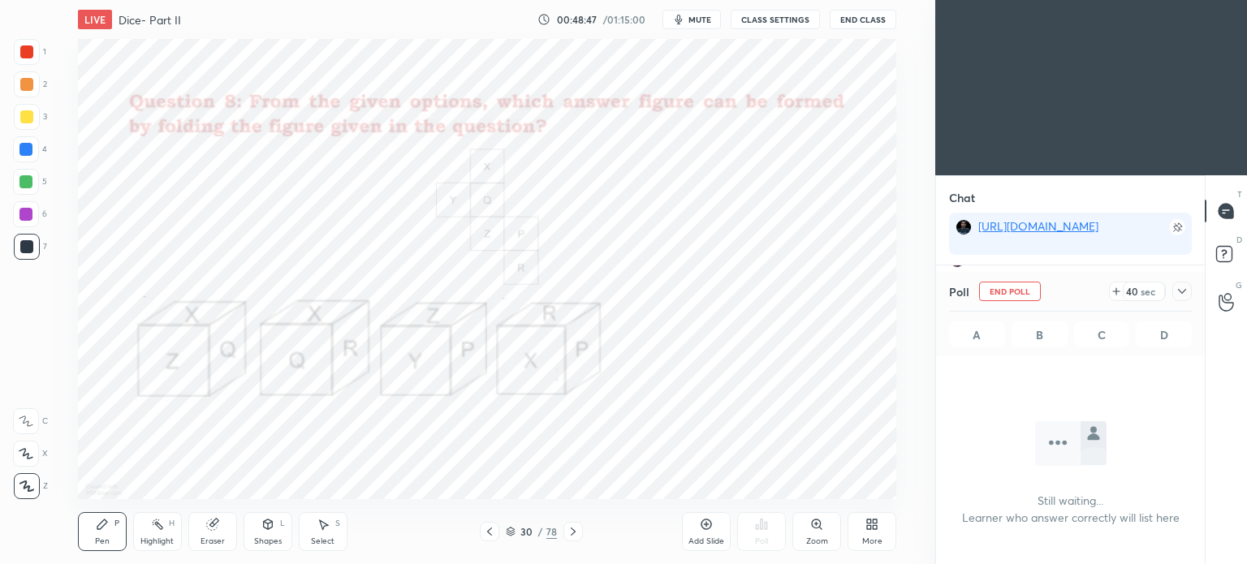
scroll to position [36, 264]
click at [1184, 298] on icon at bounding box center [1182, 291] width 13 height 13
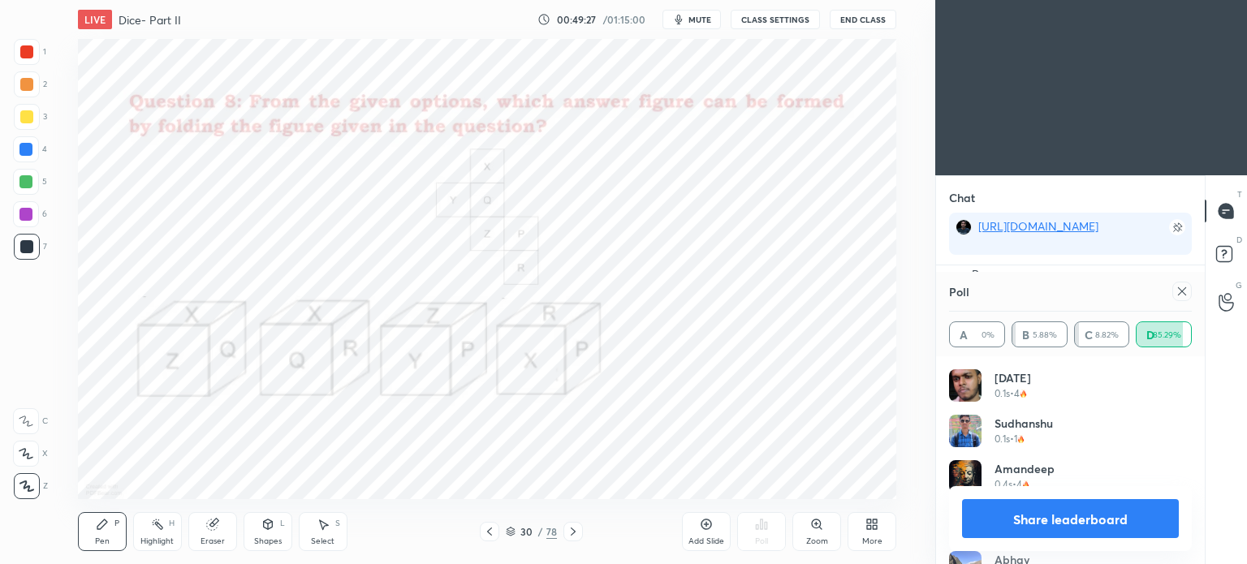
scroll to position [189, 238]
click at [1182, 288] on icon at bounding box center [1182, 291] width 13 height 13
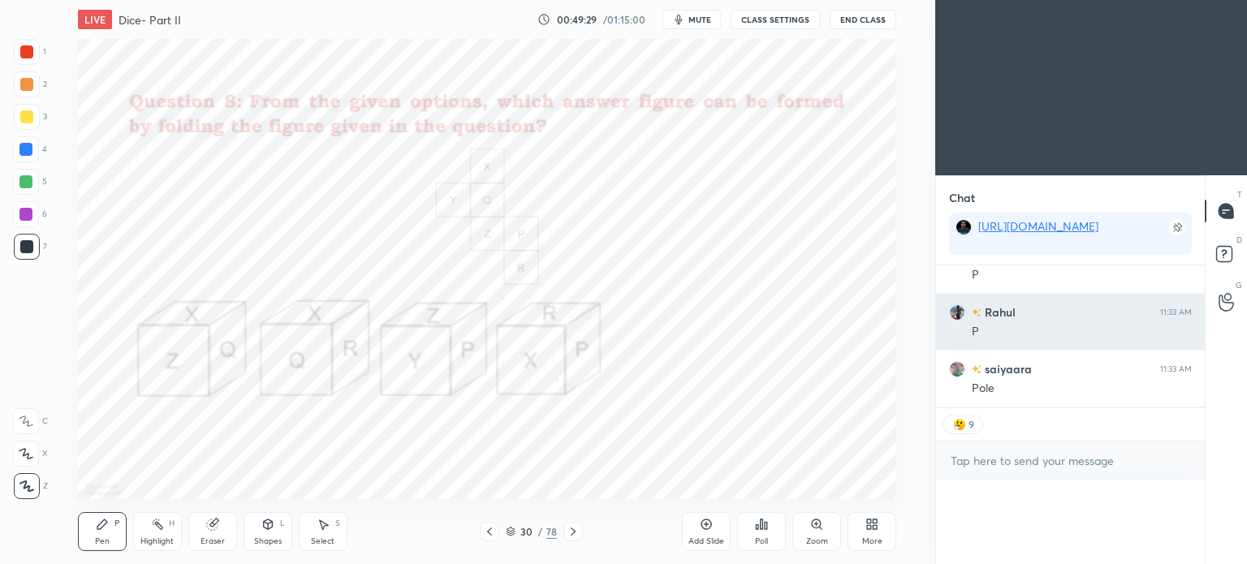
scroll to position [5, 5]
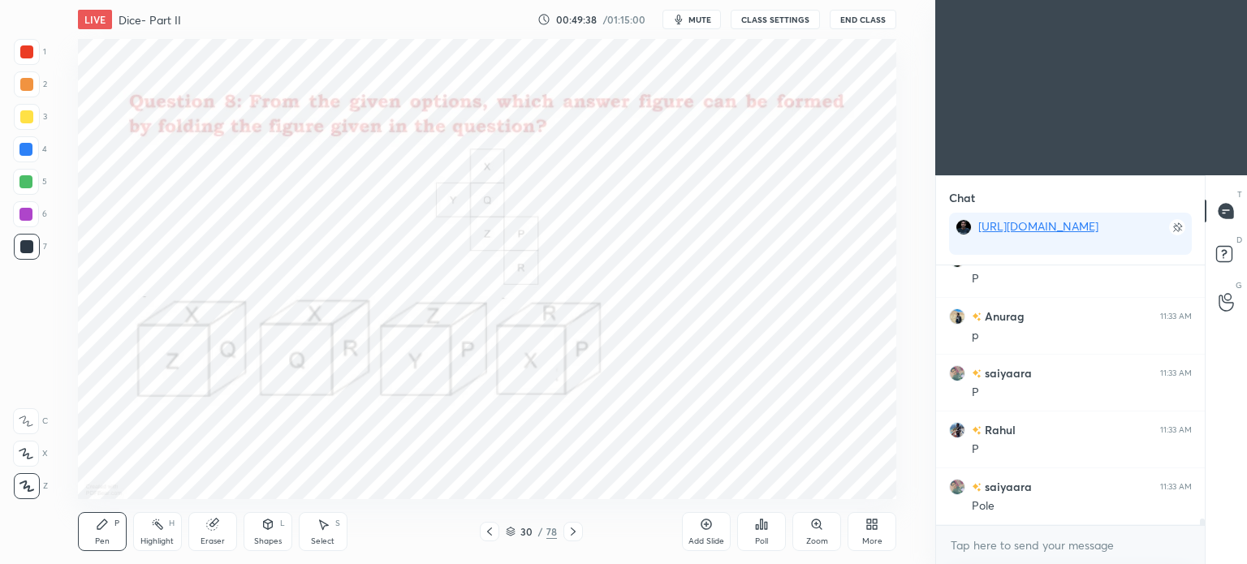
click at [24, 154] on div at bounding box center [25, 149] width 13 height 13
click at [24, 155] on div at bounding box center [25, 149] width 13 height 13
click at [19, 43] on div at bounding box center [27, 52] width 26 height 26
click at [18, 51] on div at bounding box center [27, 52] width 26 height 26
click at [510, 535] on icon at bounding box center [511, 532] width 10 height 10
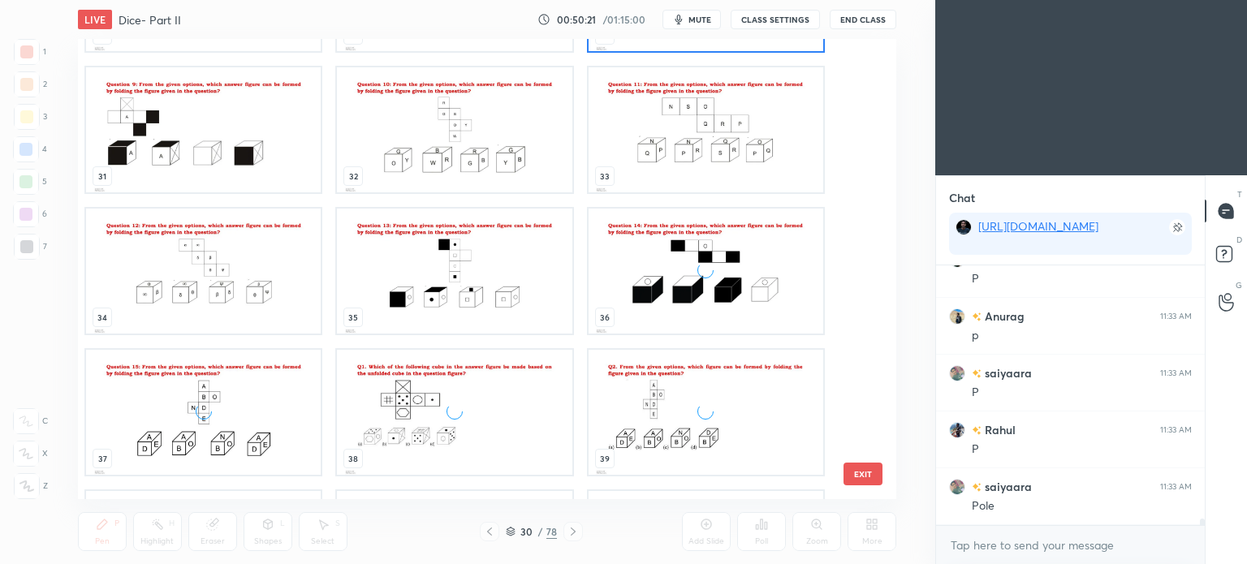
scroll to position [1396, 0]
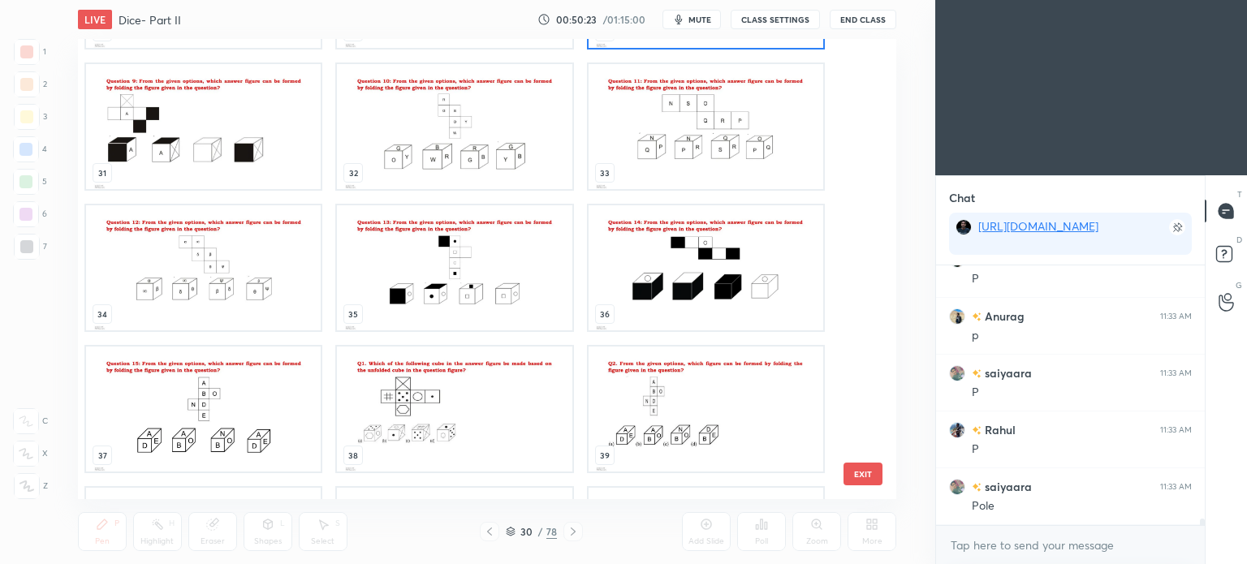
click at [393, 135] on img "grid" at bounding box center [454, 126] width 235 height 125
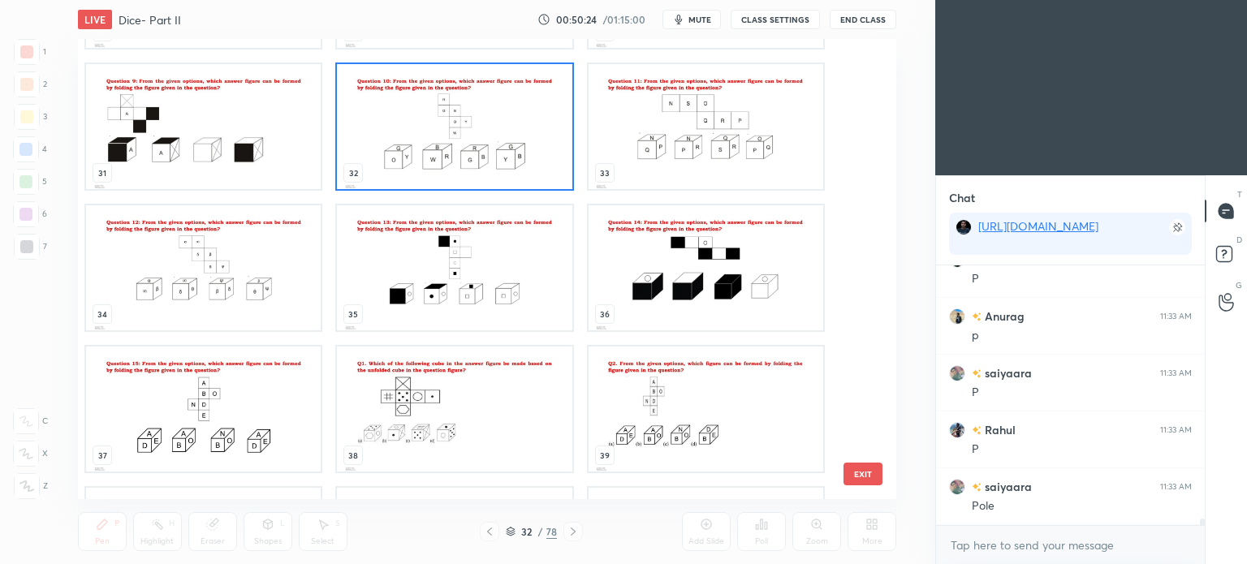
click at [399, 138] on img "grid" at bounding box center [454, 126] width 235 height 125
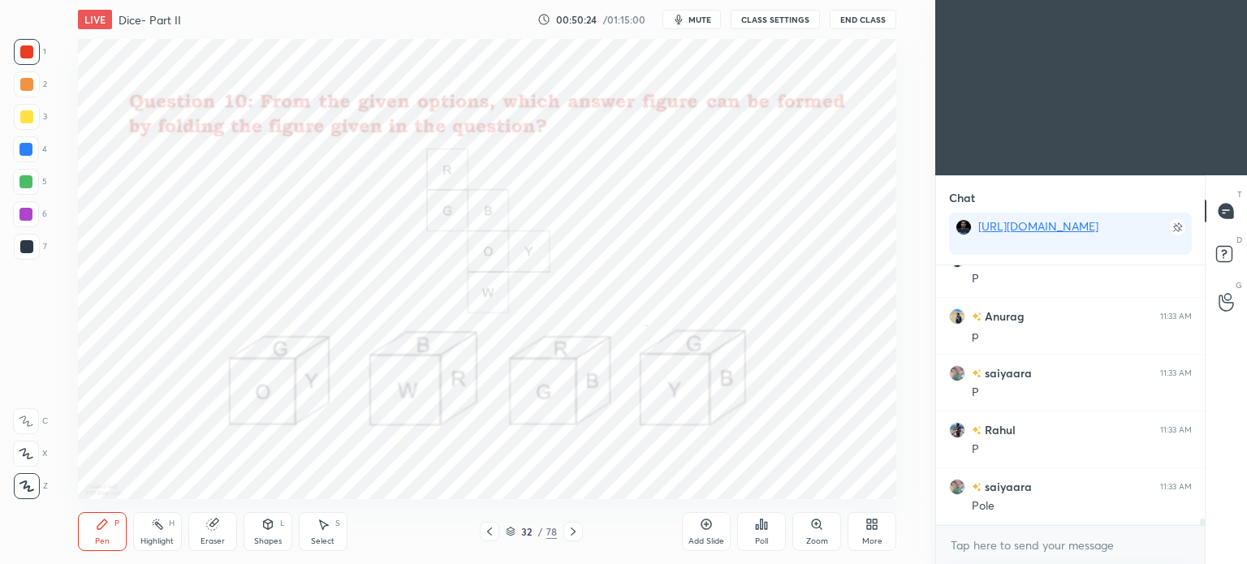
click at [407, 139] on img "grid" at bounding box center [454, 126] width 235 height 125
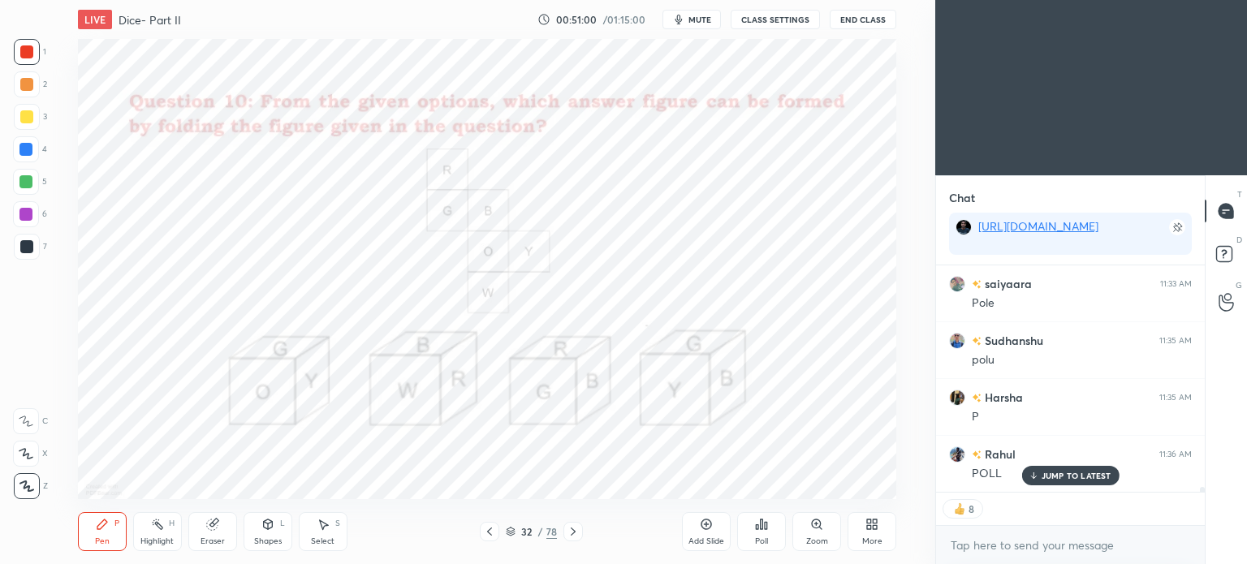
click at [750, 532] on div "Poll" at bounding box center [761, 531] width 49 height 39
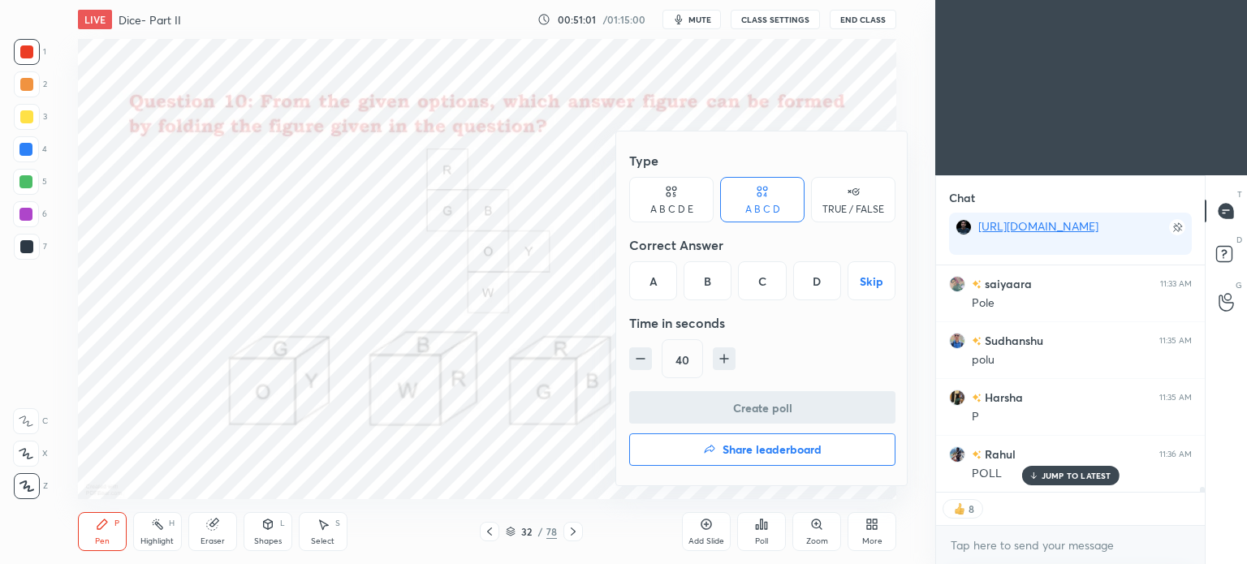
click at [758, 295] on div "C" at bounding box center [762, 280] width 48 height 39
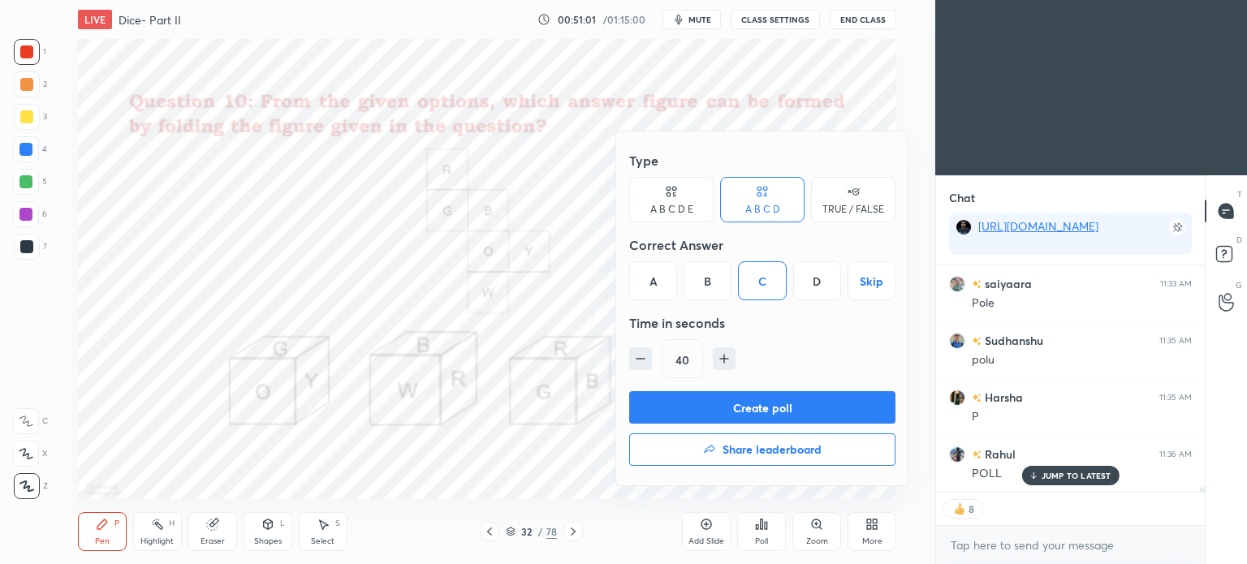
click at [796, 408] on button "Create poll" at bounding box center [762, 407] width 266 height 32
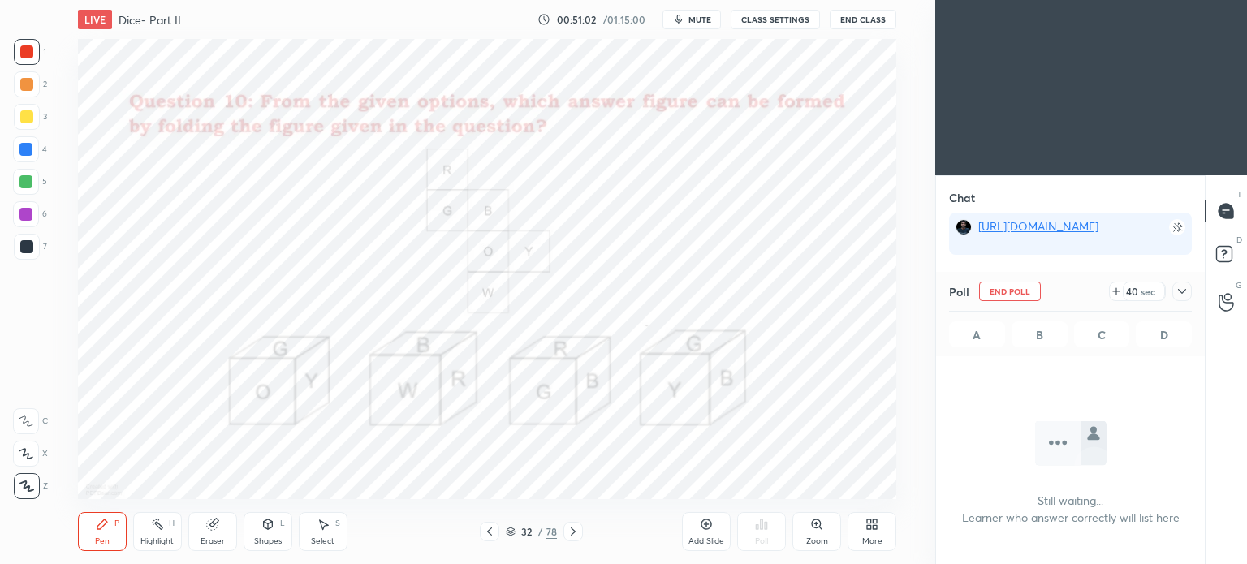
scroll to position [36, 264]
click at [1183, 290] on icon at bounding box center [1182, 291] width 13 height 13
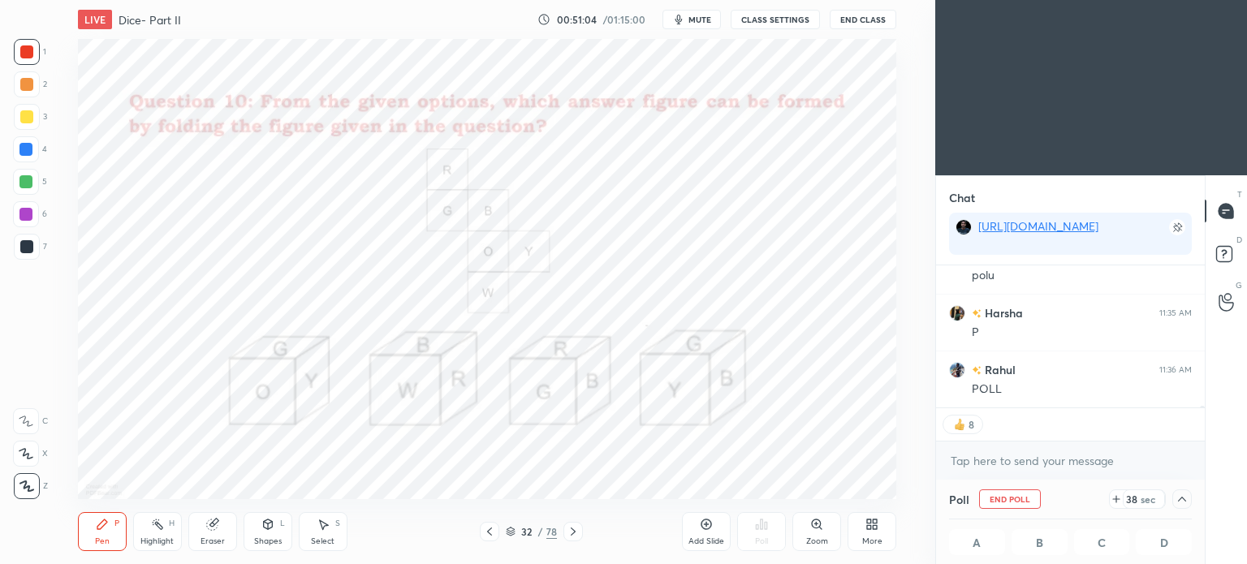
scroll to position [0, 5]
click at [1183, 498] on icon at bounding box center [1182, 499] width 13 height 13
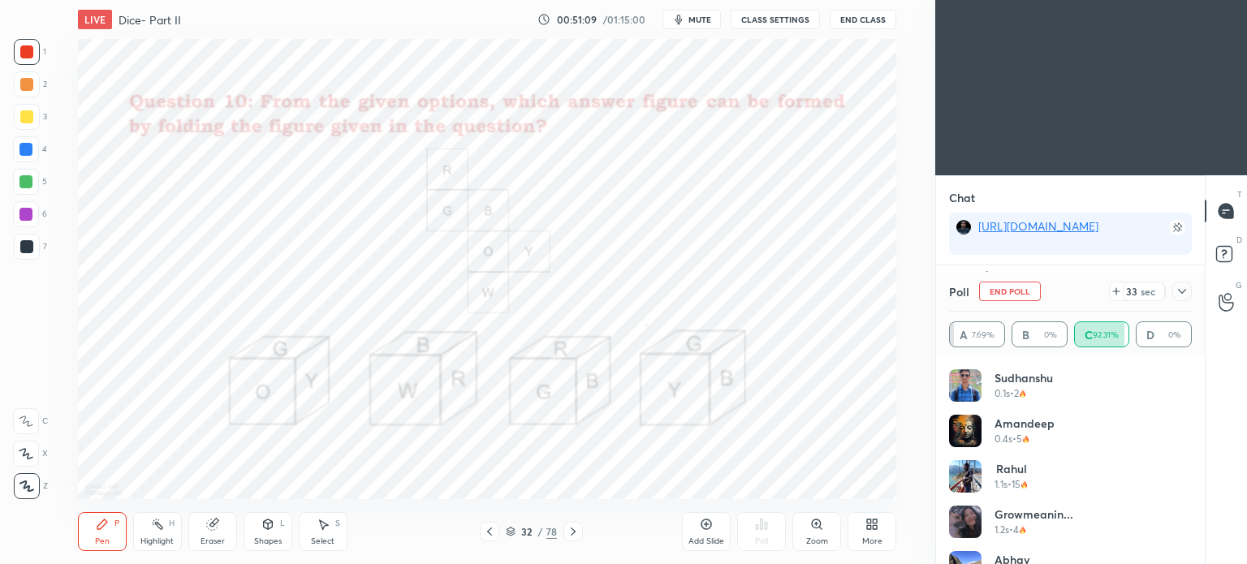
scroll to position [5, 5]
click at [1182, 287] on icon at bounding box center [1182, 291] width 13 height 13
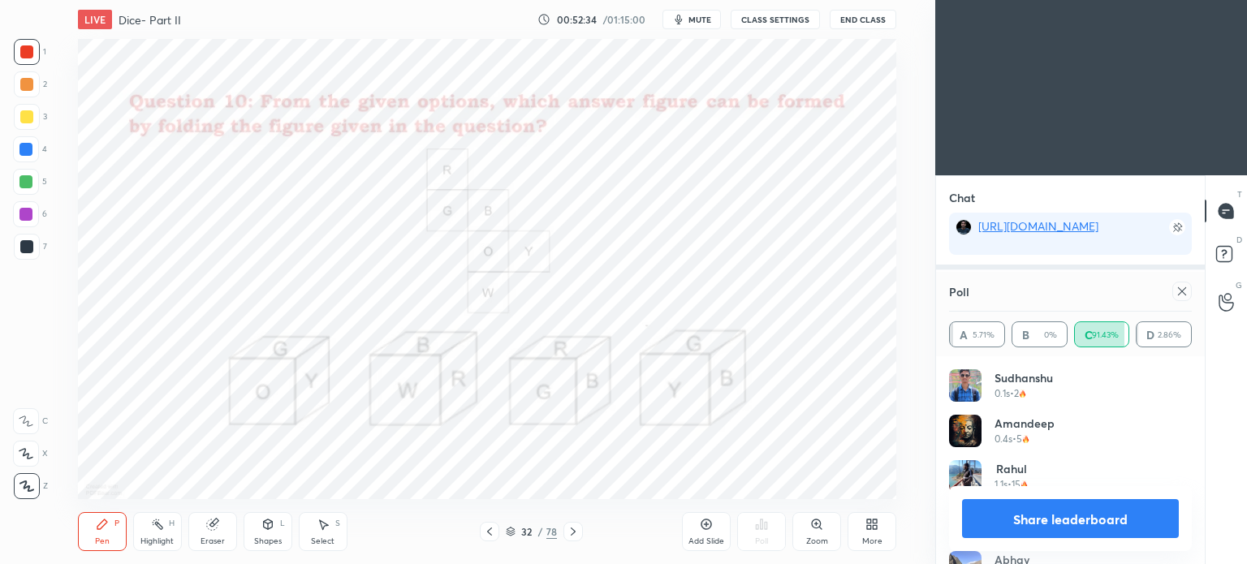
scroll to position [138, 264]
click at [1179, 296] on icon at bounding box center [1182, 291] width 13 height 13
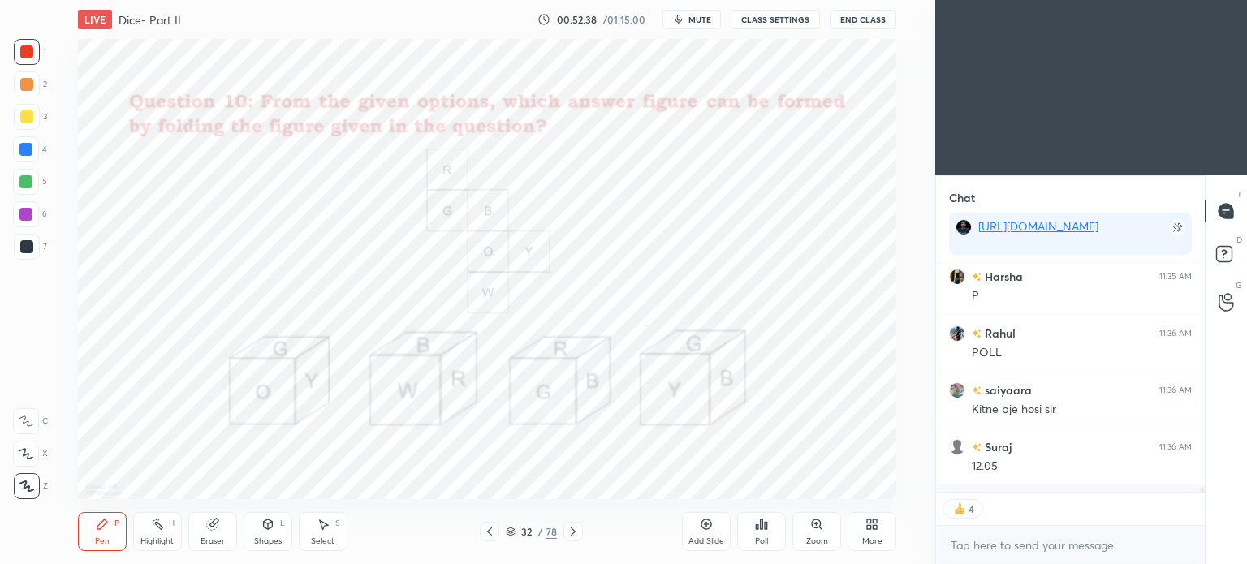
scroll to position [222, 264]
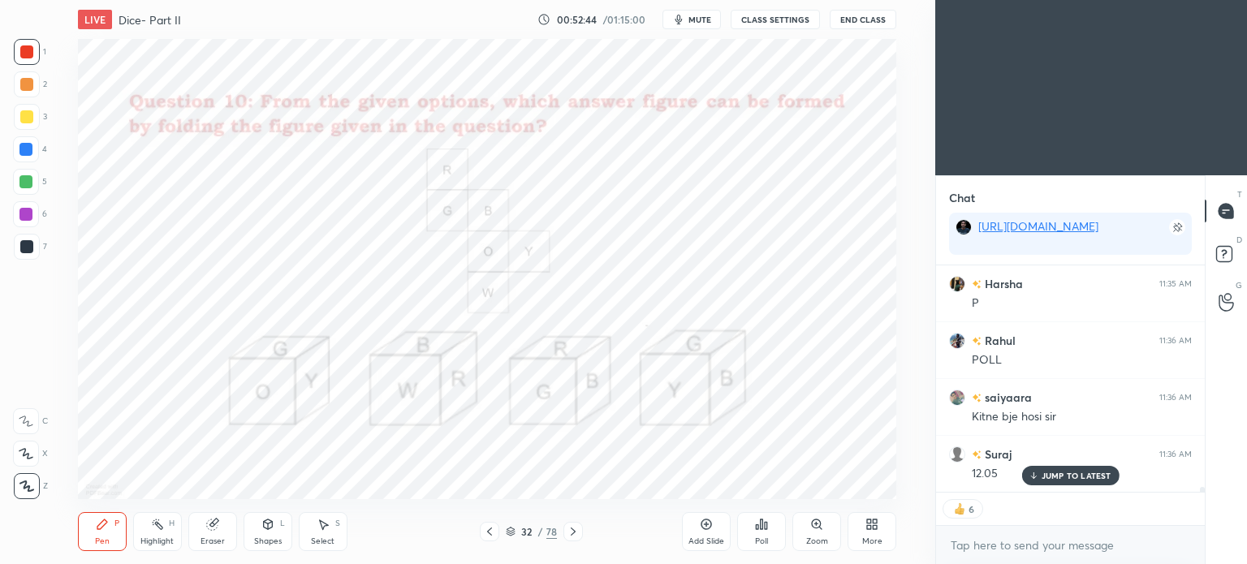
click at [39, 211] on div "6" at bounding box center [30, 214] width 34 height 26
click at [29, 213] on div at bounding box center [25, 214] width 13 height 13
click at [32, 214] on div at bounding box center [25, 214] width 13 height 13
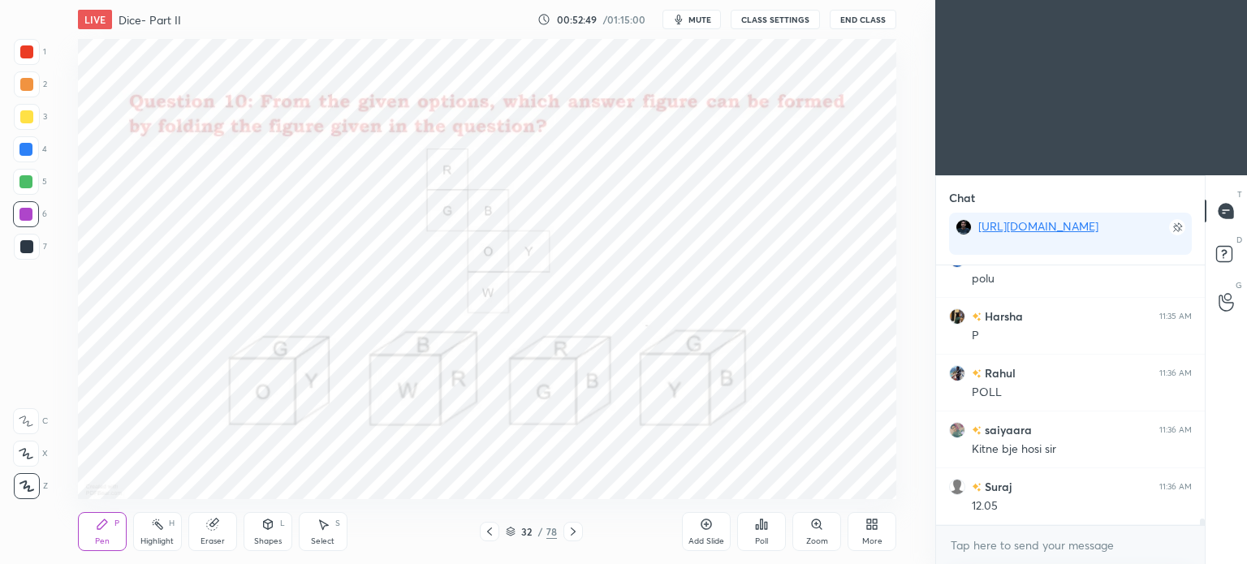
scroll to position [4, 5]
click at [24, 54] on div at bounding box center [26, 51] width 13 height 13
click at [27, 58] on div at bounding box center [27, 52] width 26 height 26
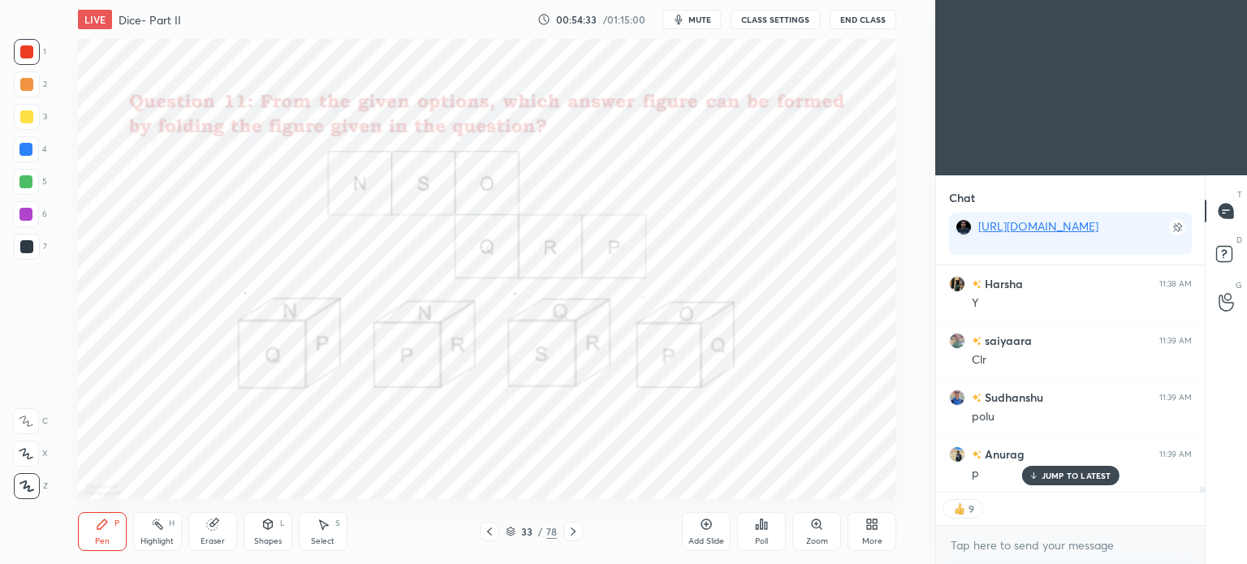
scroll to position [10715, 0]
click at [760, 531] on icon at bounding box center [761, 524] width 13 height 13
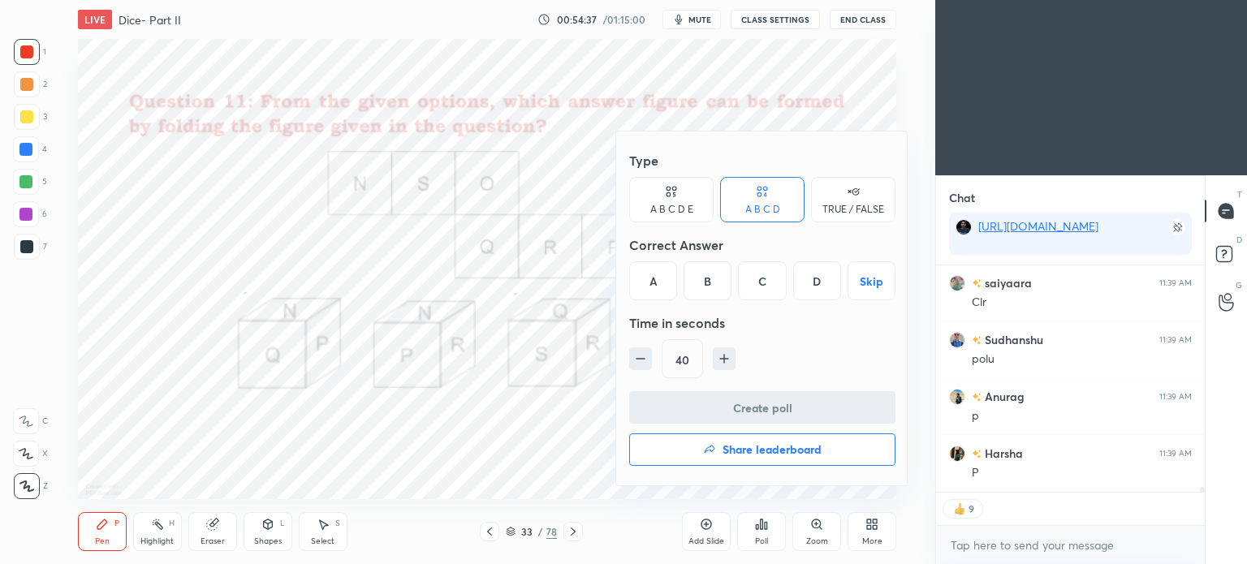
click at [712, 284] on div "B" at bounding box center [708, 280] width 48 height 39
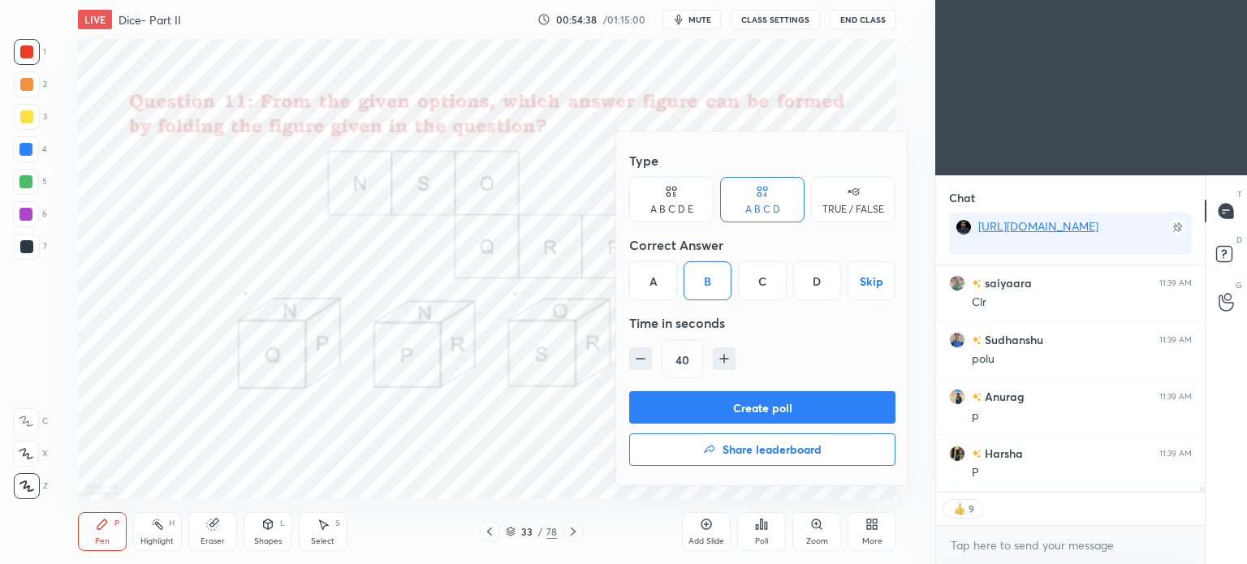
click at [838, 421] on button "Create poll" at bounding box center [762, 407] width 266 height 32
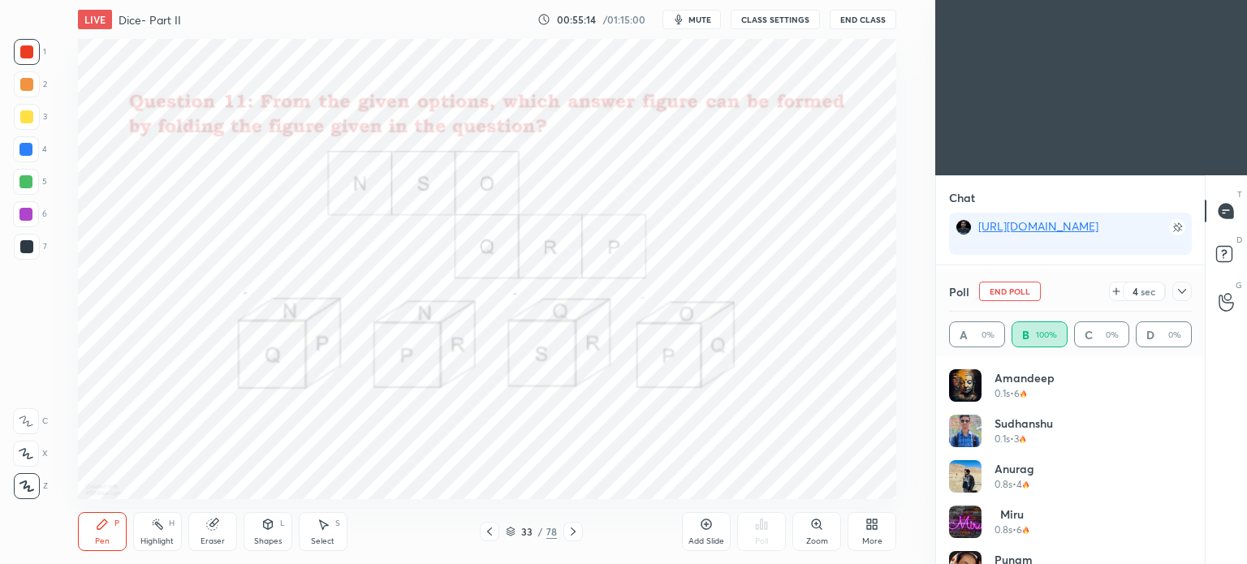
scroll to position [10880, 0]
click at [1188, 288] on icon at bounding box center [1182, 291] width 13 height 13
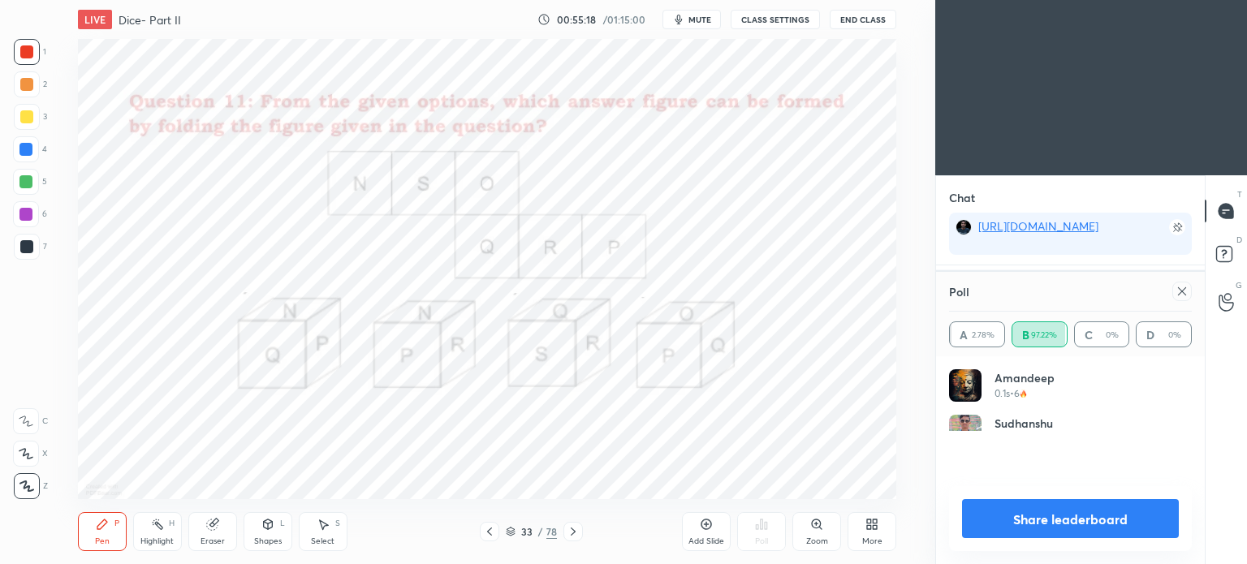
scroll to position [189, 238]
click at [1188, 298] on div at bounding box center [1181, 291] width 19 height 19
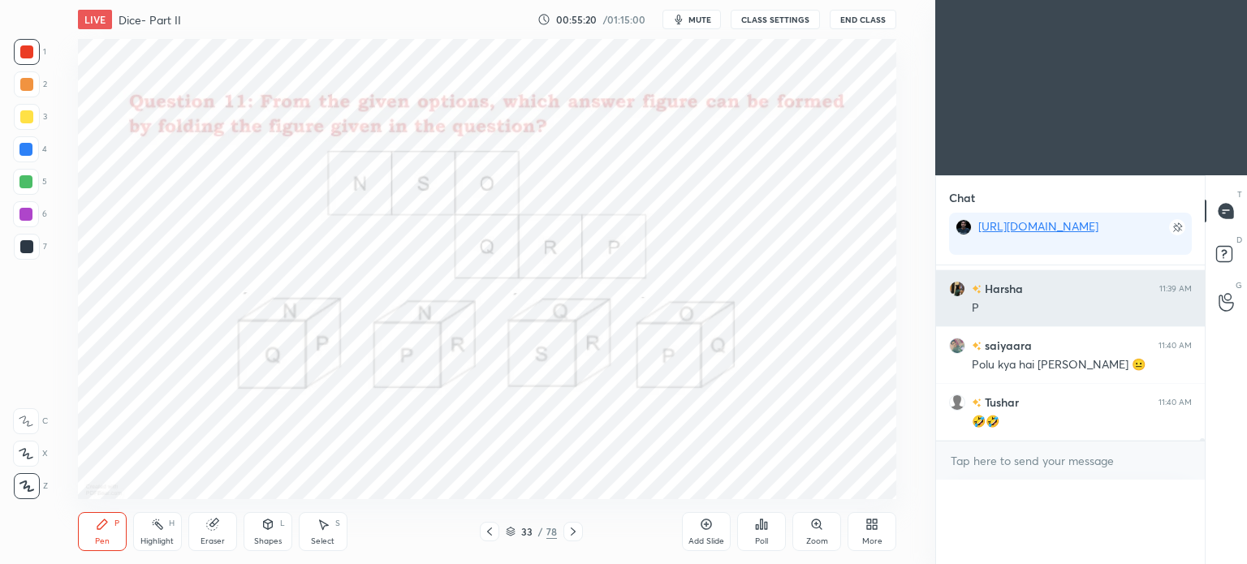
scroll to position [0, 0]
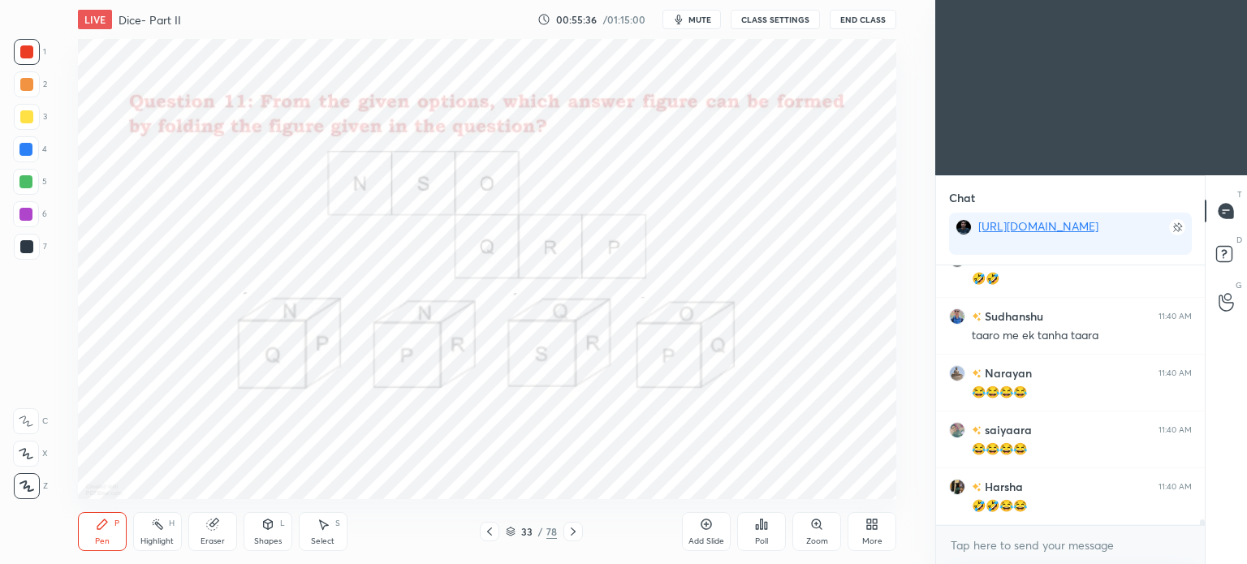
click at [19, 153] on div at bounding box center [25, 149] width 13 height 13
click at [23, 149] on div at bounding box center [25, 149] width 13 height 13
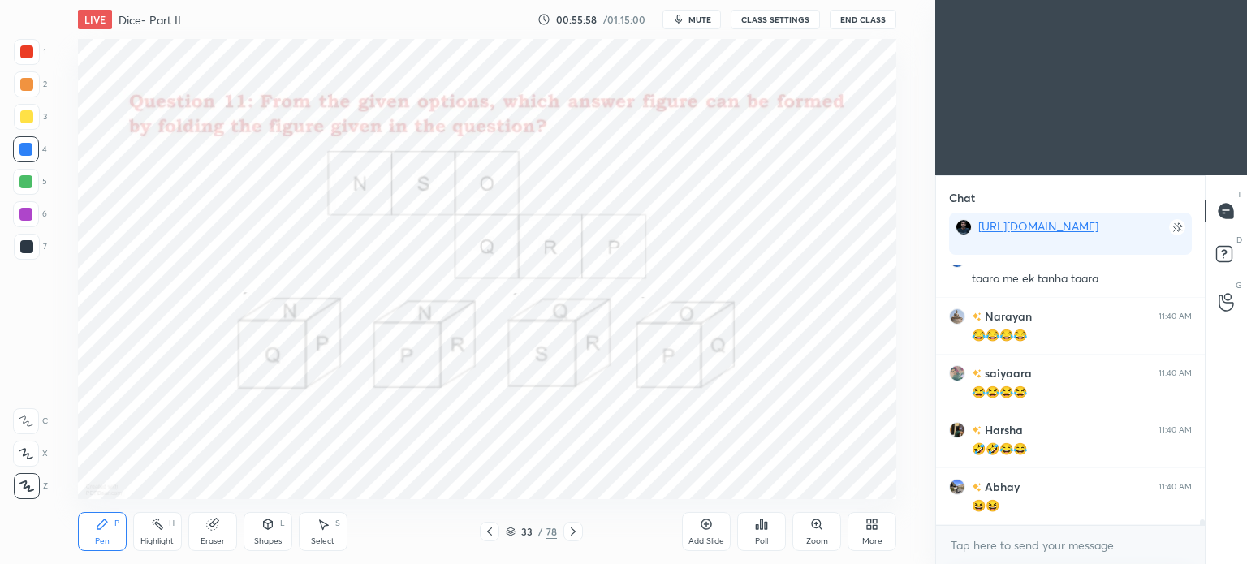
click at [574, 528] on icon at bounding box center [573, 531] width 13 height 13
click at [753, 523] on div "Poll" at bounding box center [761, 531] width 49 height 39
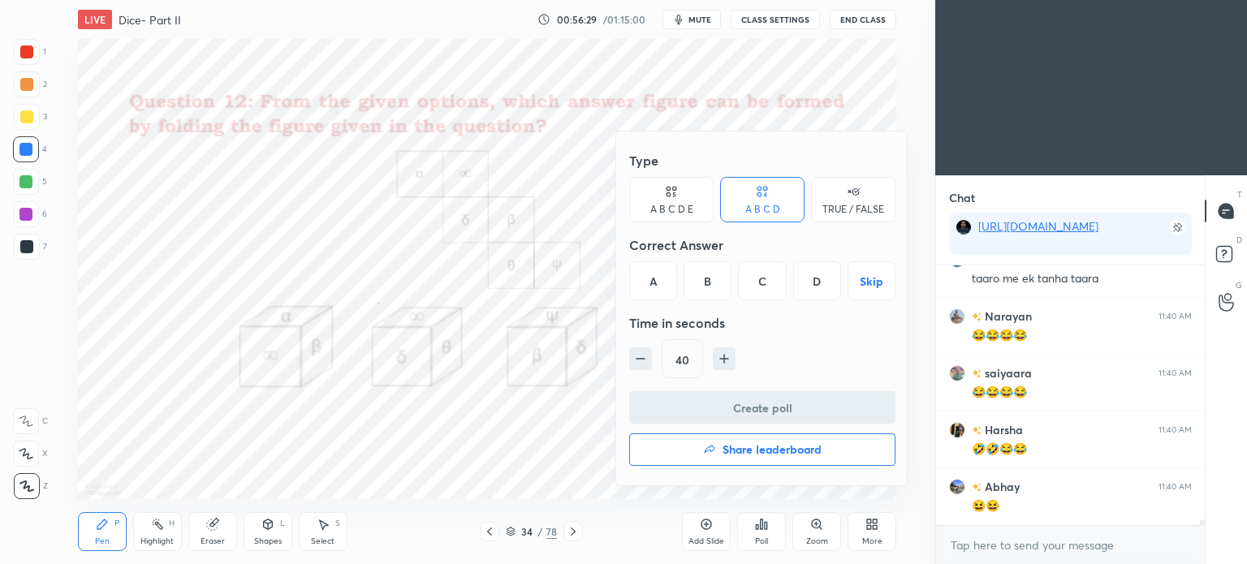
click at [662, 281] on div "A" at bounding box center [653, 280] width 48 height 39
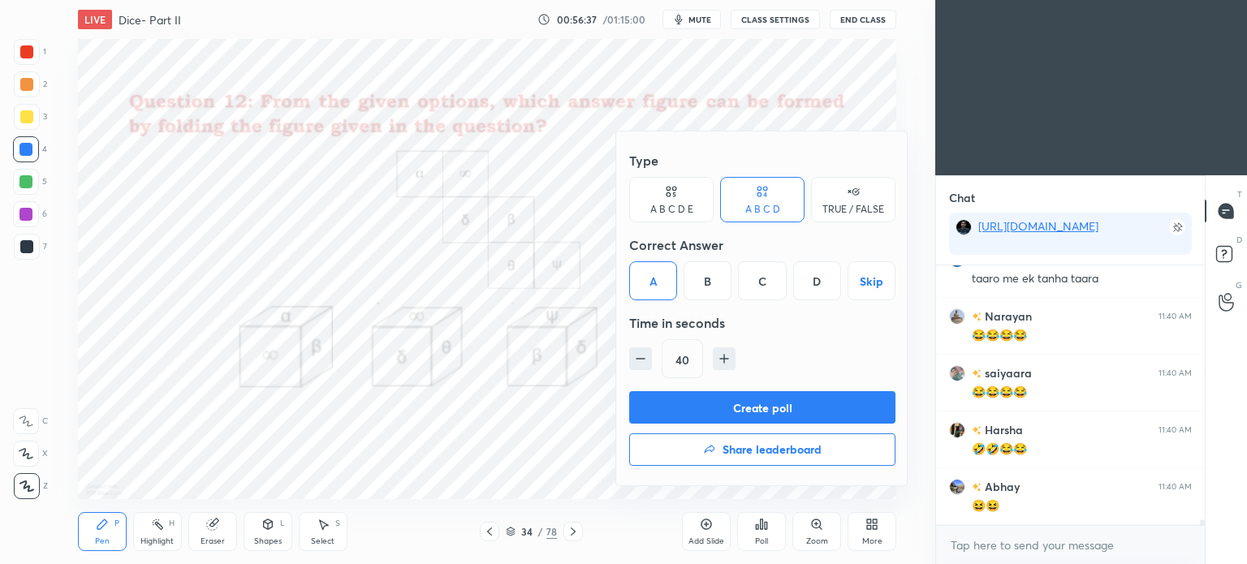
click at [760, 399] on button "Create poll" at bounding box center [762, 407] width 266 height 32
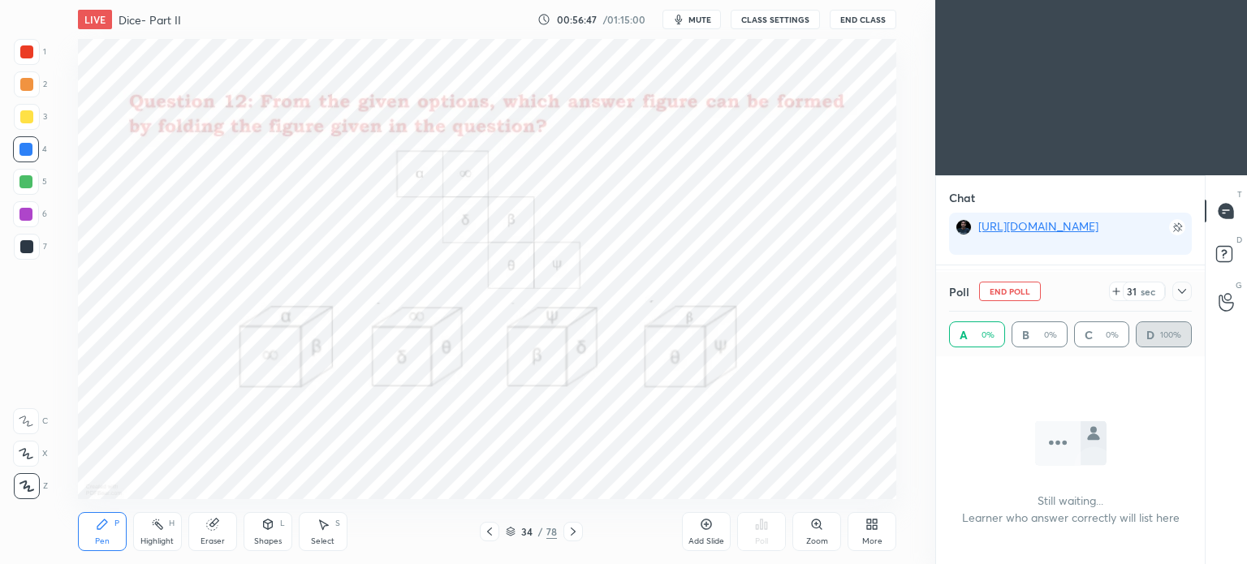
scroll to position [11278, 0]
click at [1179, 291] on icon at bounding box center [1182, 291] width 13 height 13
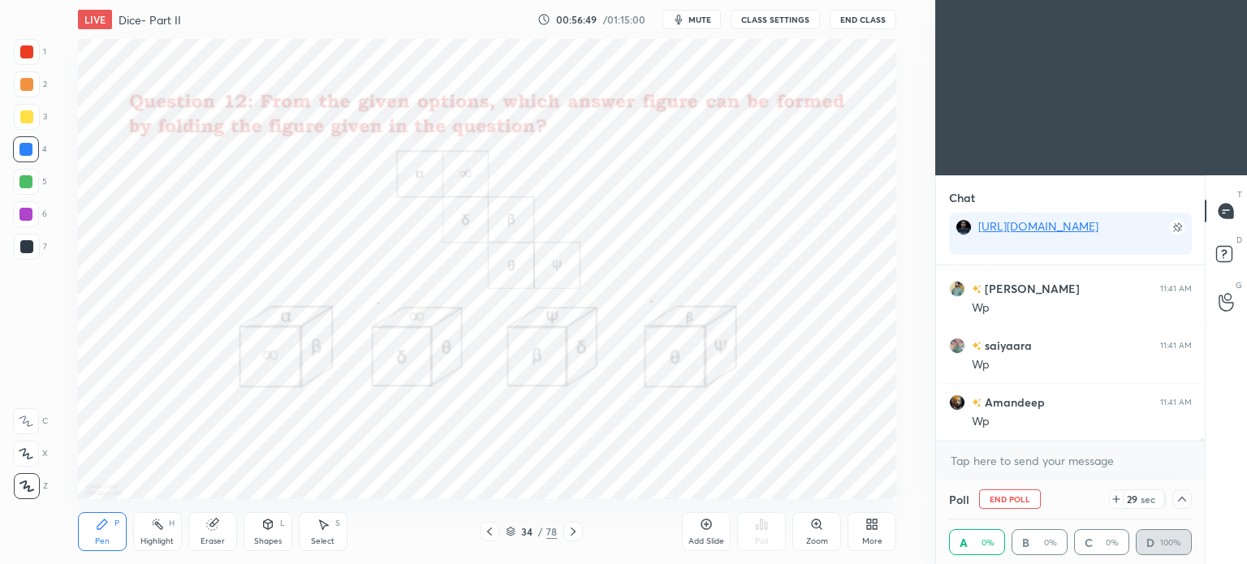
scroll to position [11505, 0]
click at [1007, 500] on button "End Poll" at bounding box center [1010, 499] width 62 height 19
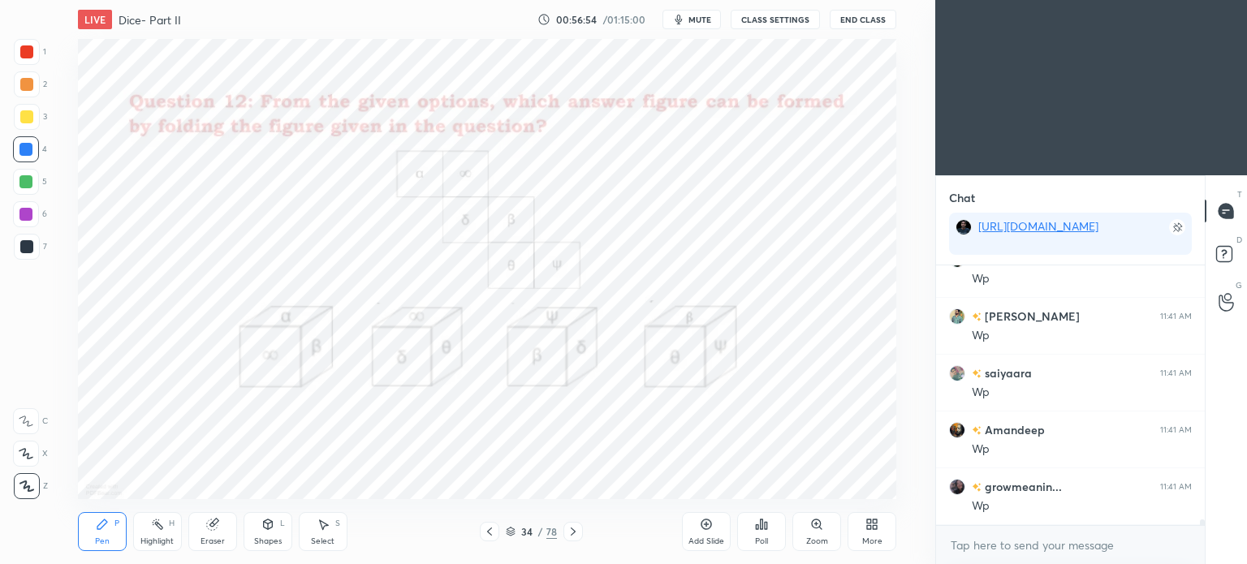
scroll to position [11478, 0]
click at [762, 519] on icon at bounding box center [761, 524] width 13 height 13
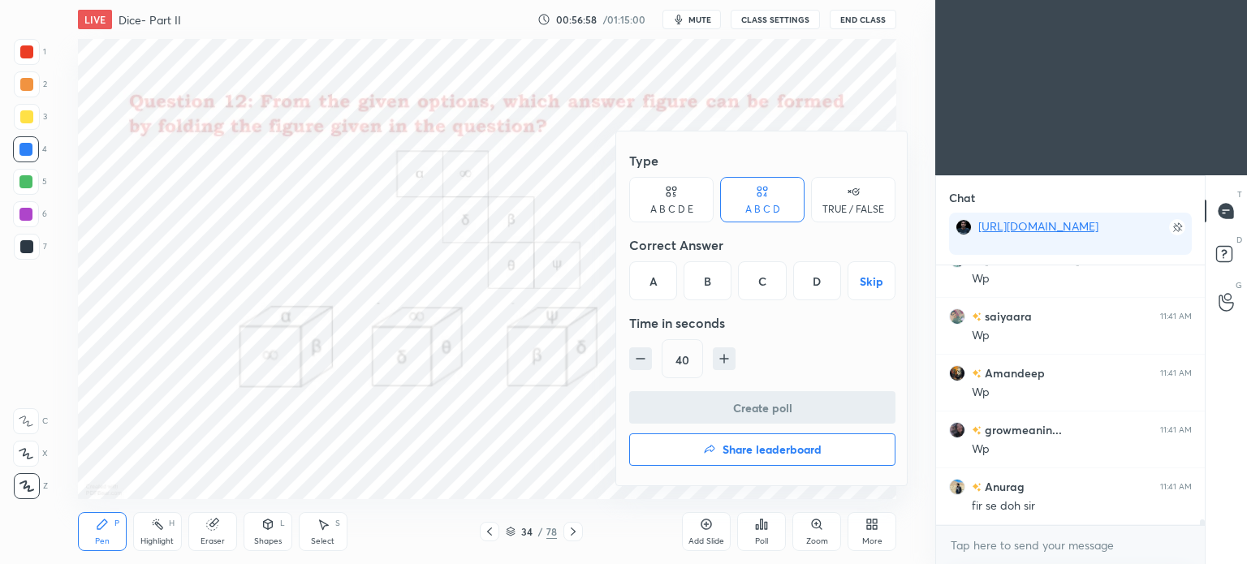
click at [831, 275] on div "D" at bounding box center [817, 280] width 48 height 39
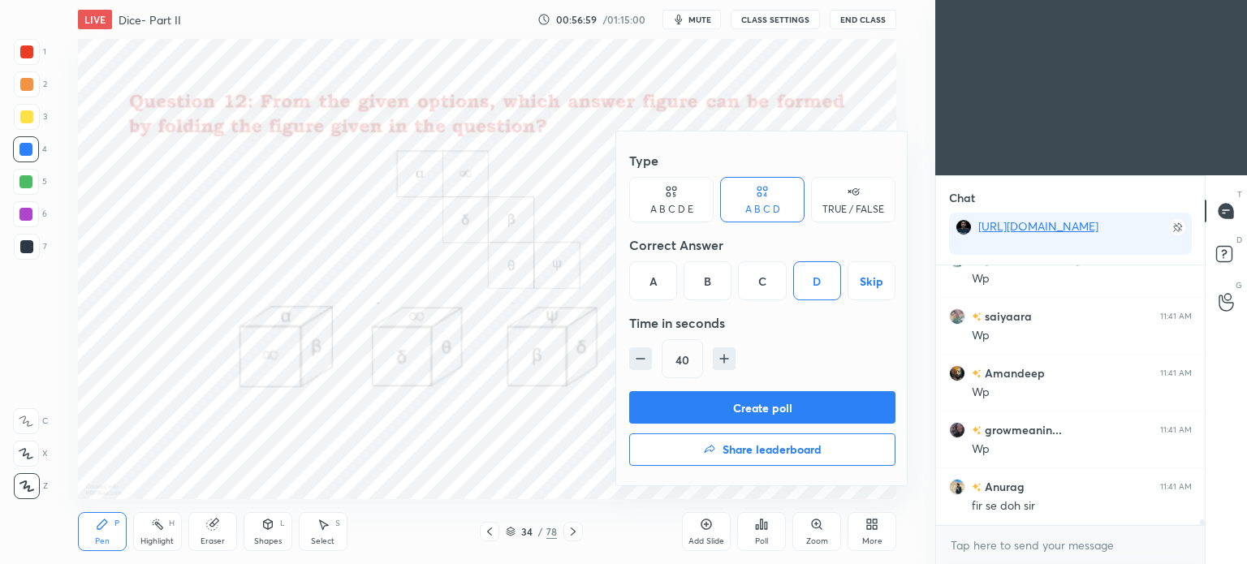
click at [813, 408] on button "Create poll" at bounding box center [762, 407] width 266 height 32
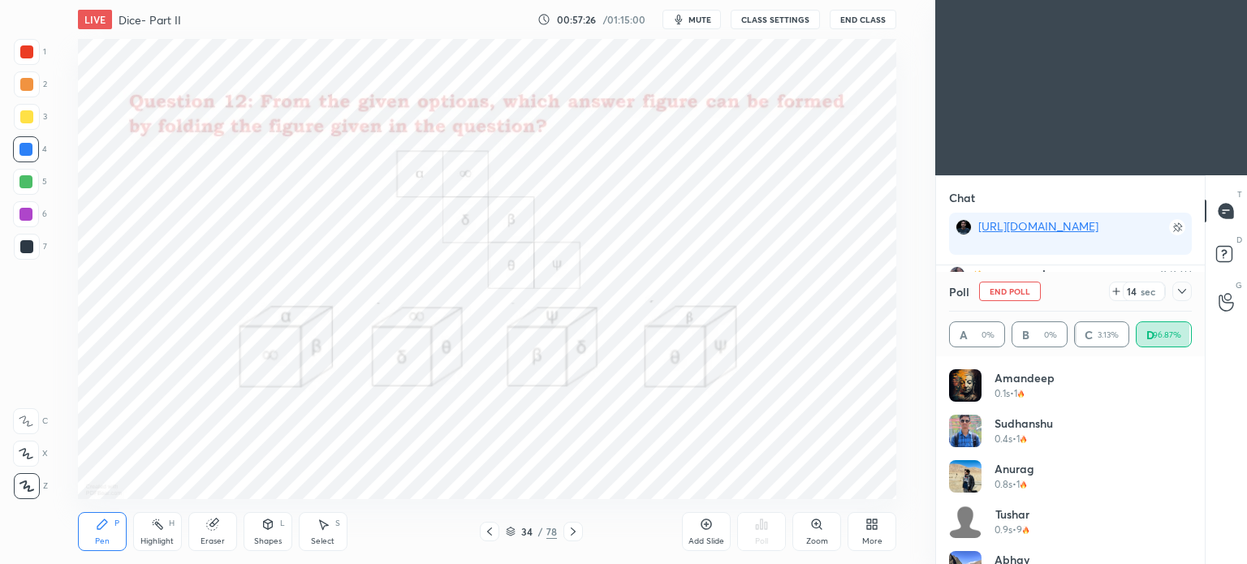
click at [1180, 293] on icon at bounding box center [1182, 291] width 13 height 13
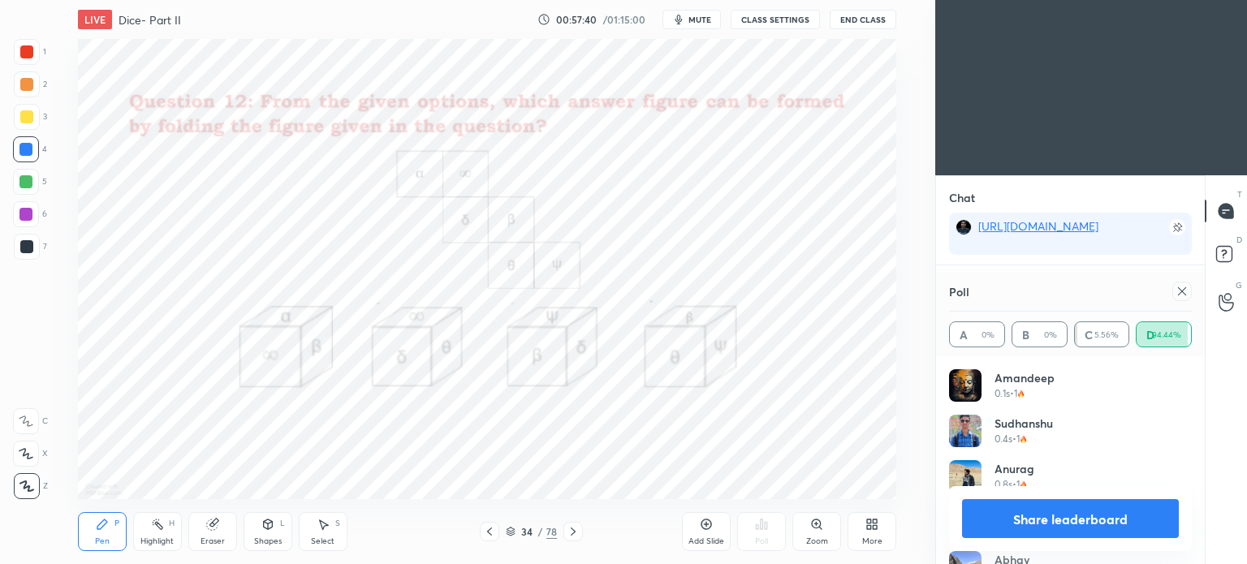
click at [1189, 293] on div at bounding box center [1181, 291] width 19 height 19
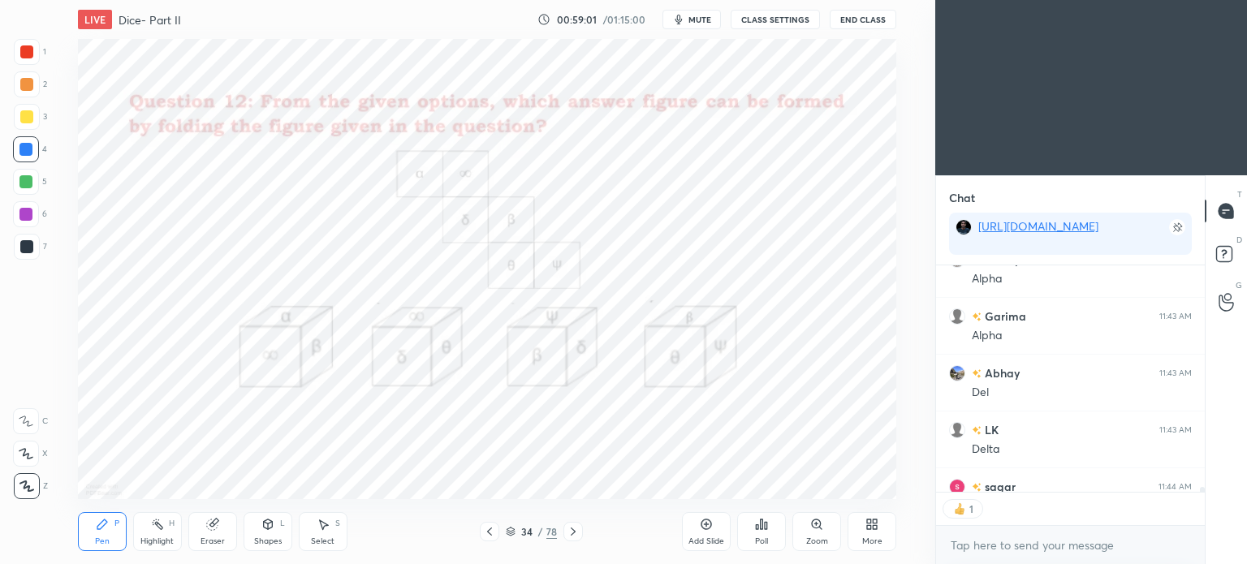
scroll to position [12320, 0]
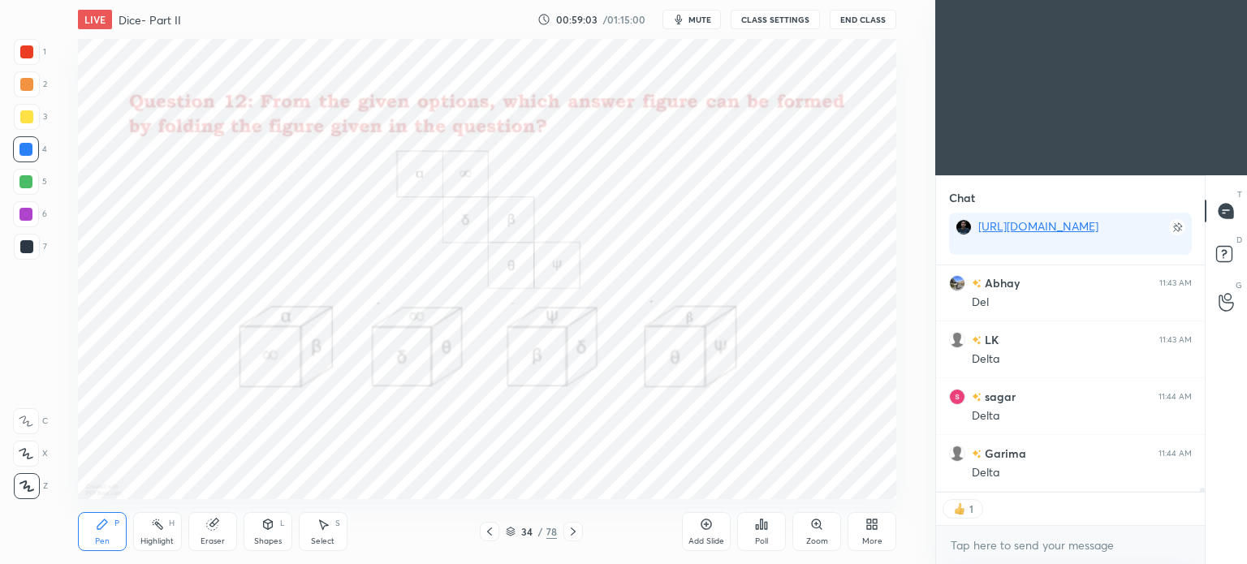
click at [1051, 477] on div "[PERSON_NAME] 11:43 AM Alpha Abhay 11:43 AM Del LK 11:43 AM Delta sagar 11:44 A…" at bounding box center [1070, 378] width 269 height 226
click at [1030, 472] on icon at bounding box center [1033, 476] width 11 height 10
click at [753, 524] on div "Poll" at bounding box center [761, 531] width 49 height 39
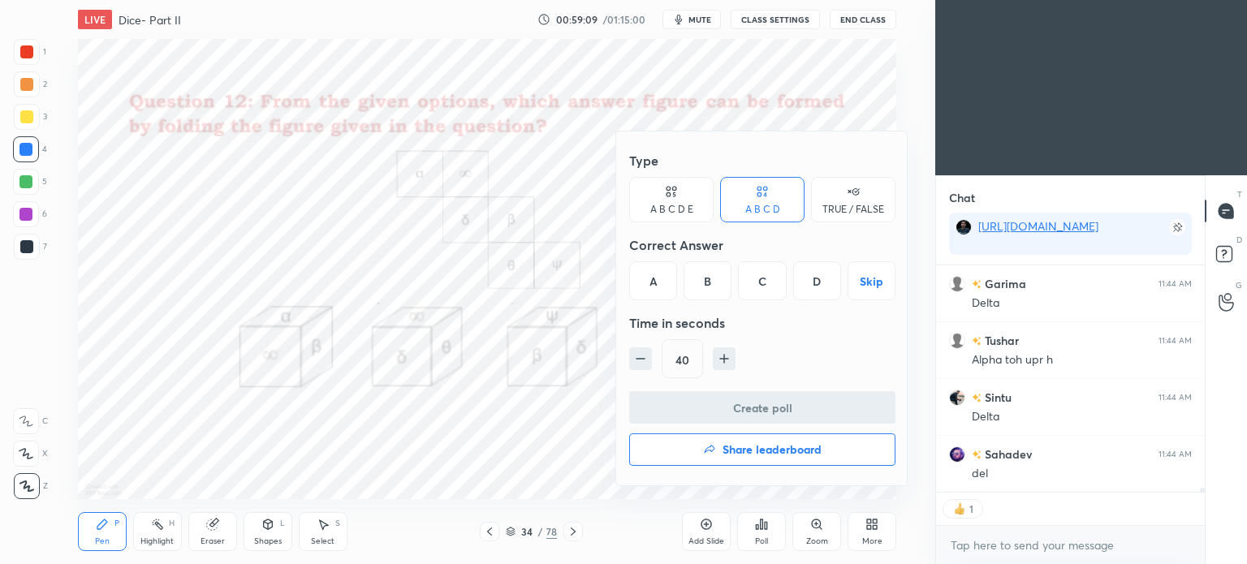
click at [779, 451] on h4 "Share leaderboard" at bounding box center [772, 449] width 99 height 11
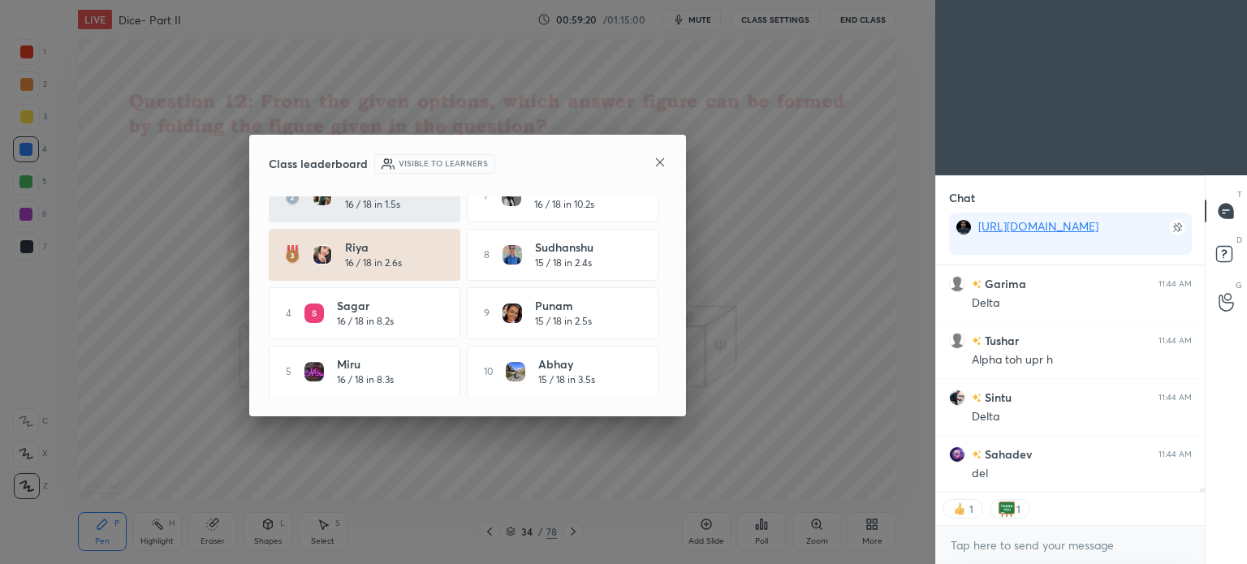
scroll to position [255, 264]
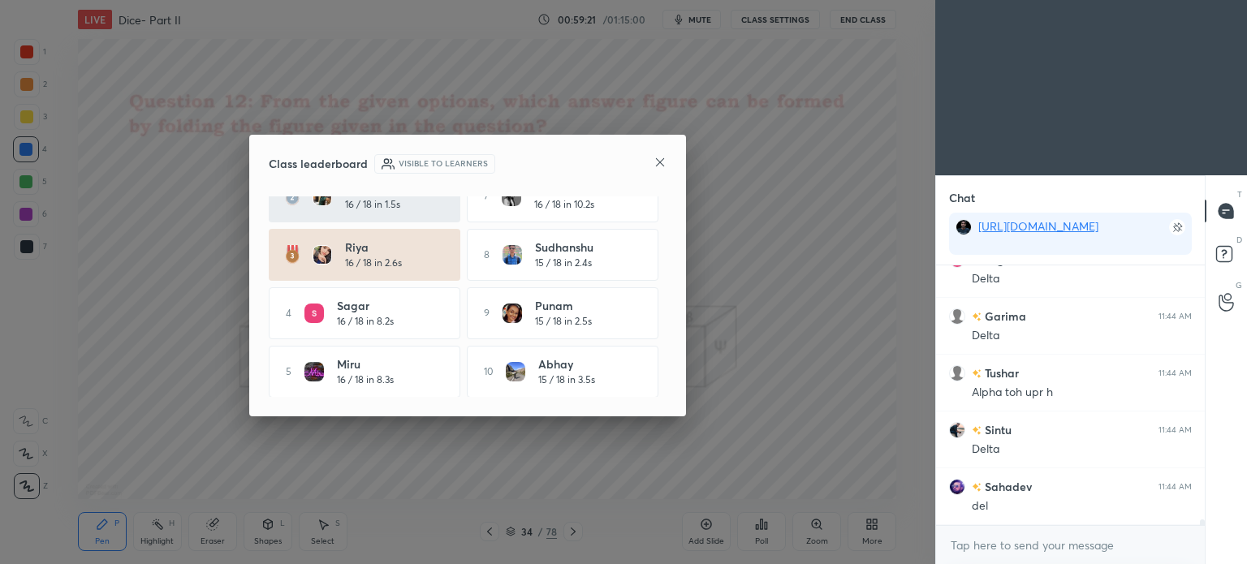
click at [654, 162] on icon at bounding box center [660, 162] width 13 height 13
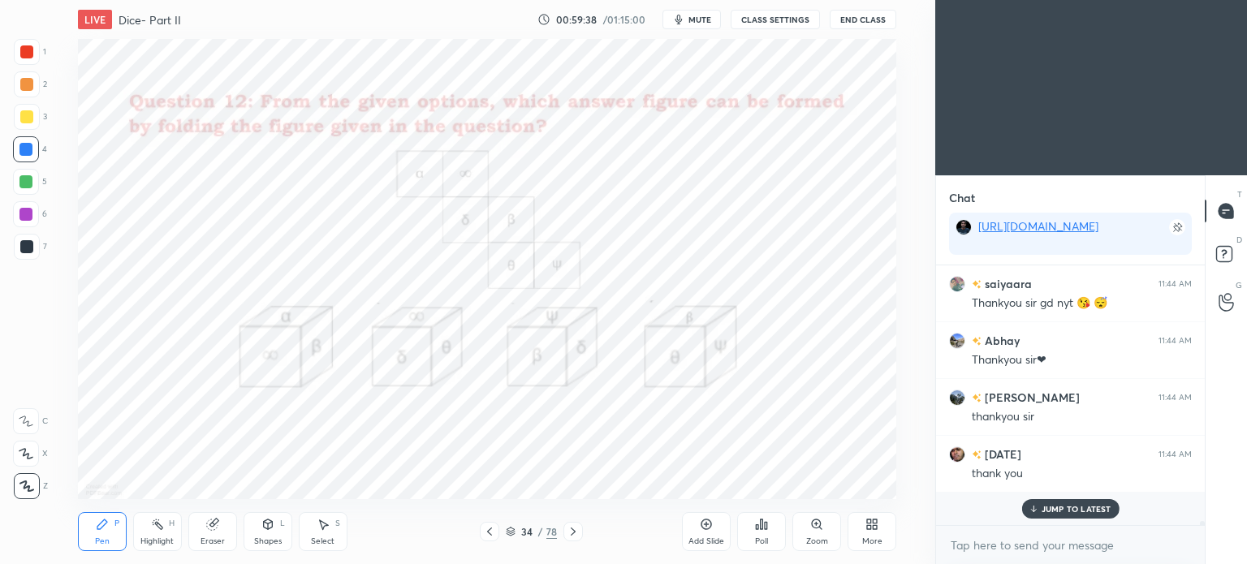
scroll to position [13197, 0]
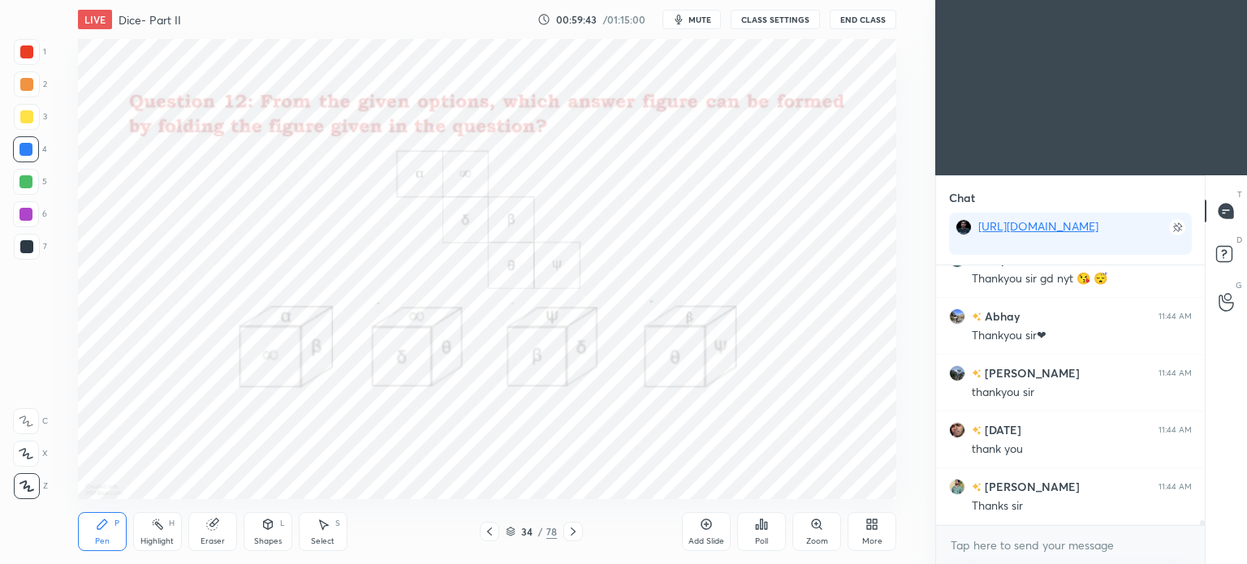
click at [854, 22] on button "End Class" at bounding box center [863, 19] width 67 height 19
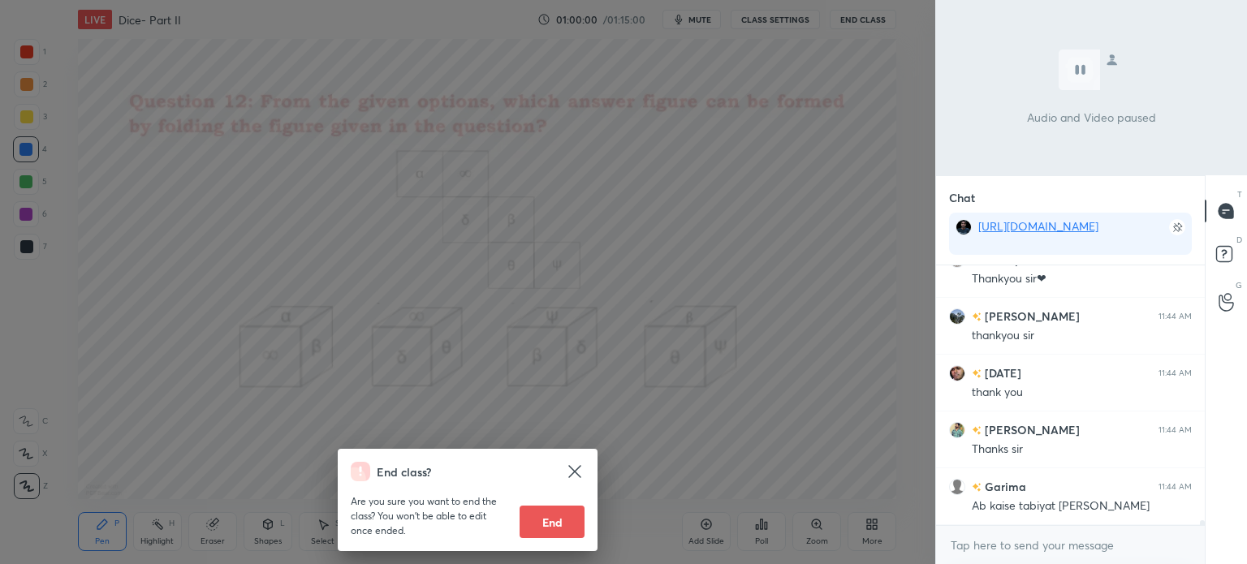
click at [549, 520] on button "End" at bounding box center [552, 522] width 65 height 32
type textarea "x"
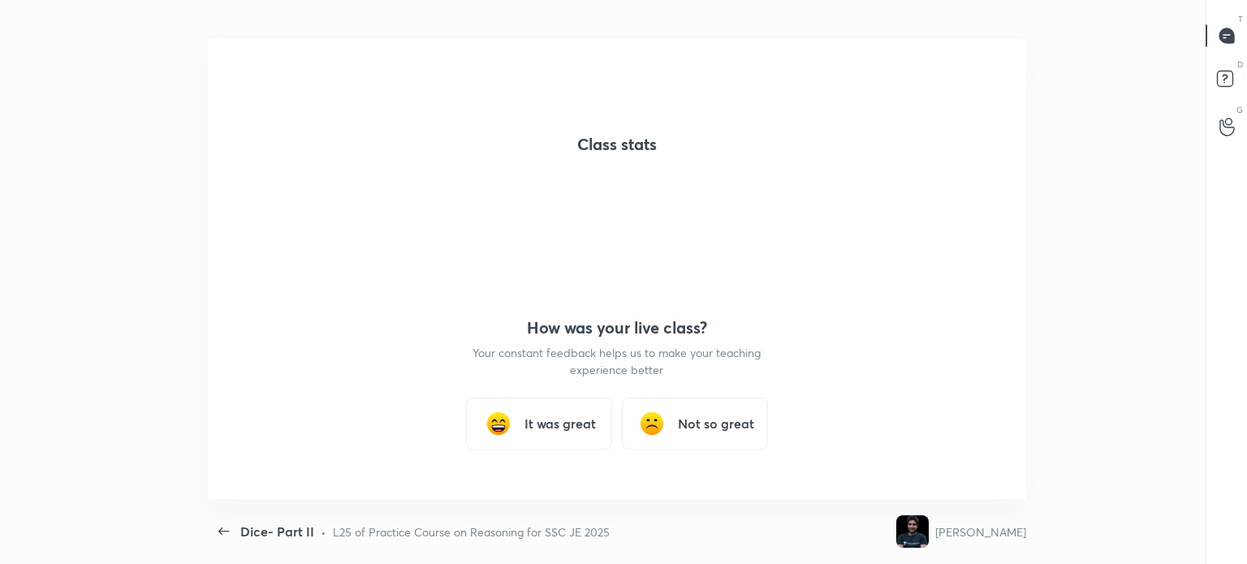
scroll to position [0, 0]
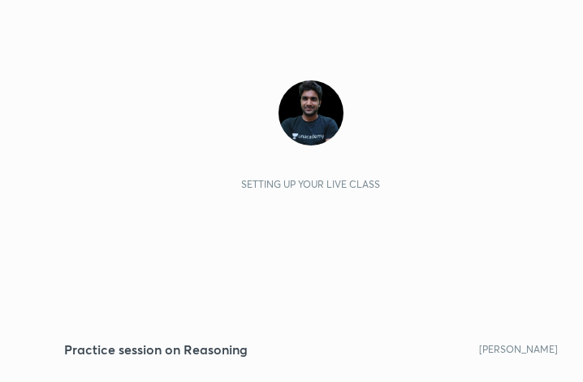
scroll to position [278, 518]
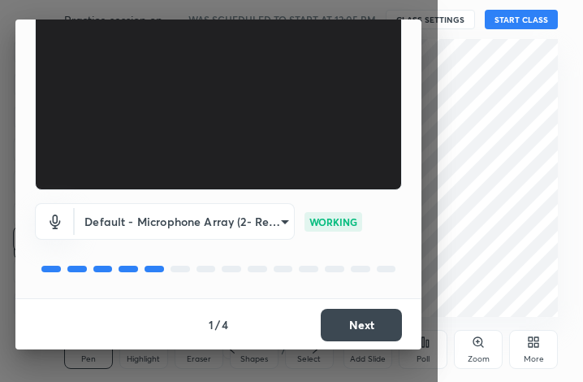
drag, startPoint x: 370, startPoint y: 321, endPoint x: 360, endPoint y: 322, distance: 9.8
click at [360, 322] on button "Next" at bounding box center [361, 324] width 81 height 32
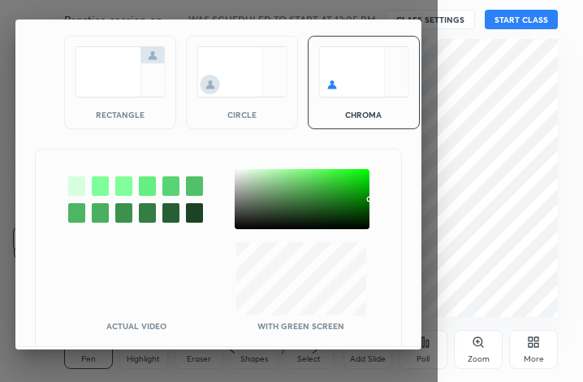
click at [139, 74] on img at bounding box center [120, 71] width 91 height 51
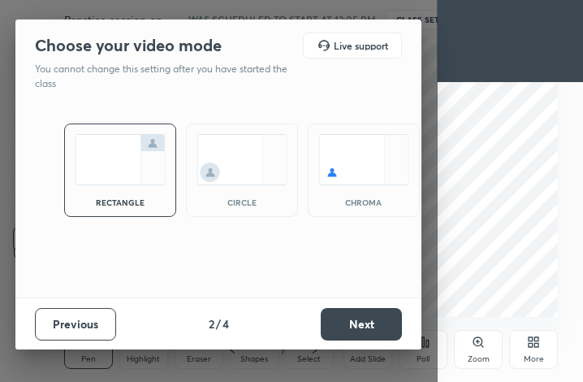
click at [380, 326] on button "Next" at bounding box center [361, 324] width 81 height 32
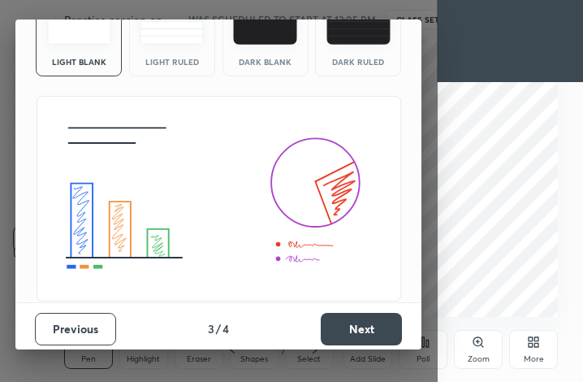
scroll to position [105, 0]
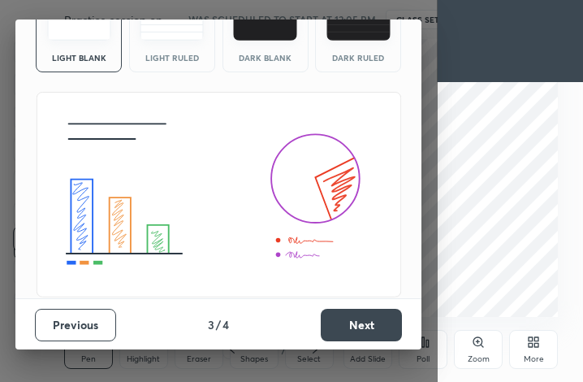
click at [355, 330] on button "Next" at bounding box center [361, 324] width 81 height 32
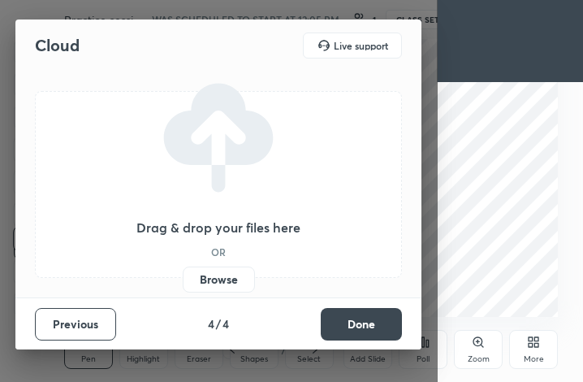
scroll to position [0, 0]
click at [377, 320] on button "Done" at bounding box center [361, 324] width 81 height 32
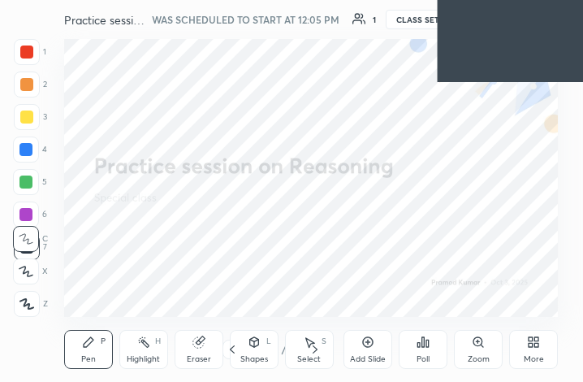
click at [537, 355] on div "More" at bounding box center [534, 359] width 20 height 8
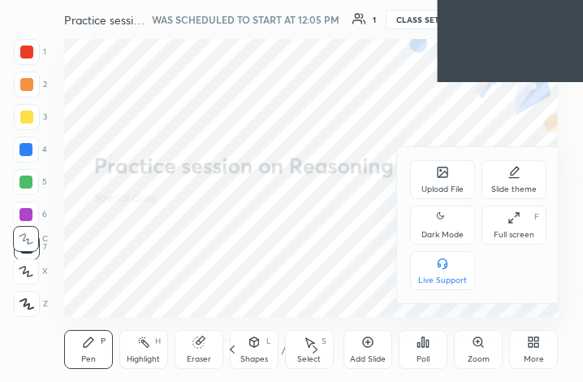
click at [438, 165] on div "Upload File" at bounding box center [442, 179] width 65 height 39
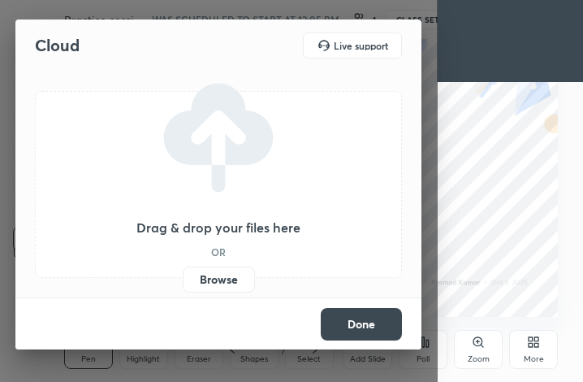
click at [195, 276] on label "Browse" at bounding box center [219, 279] width 72 height 26
click at [183, 276] on input "Browse" at bounding box center [183, 279] width 0 height 26
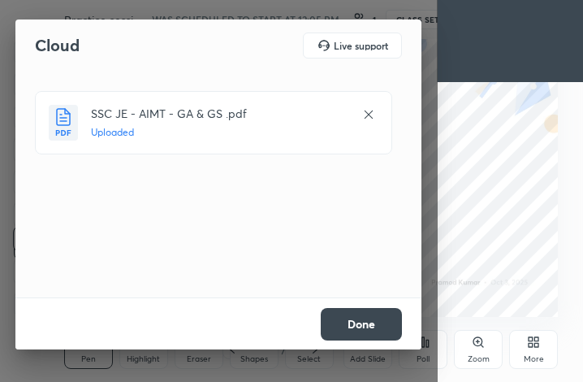
click at [380, 330] on button "Done" at bounding box center [361, 324] width 81 height 32
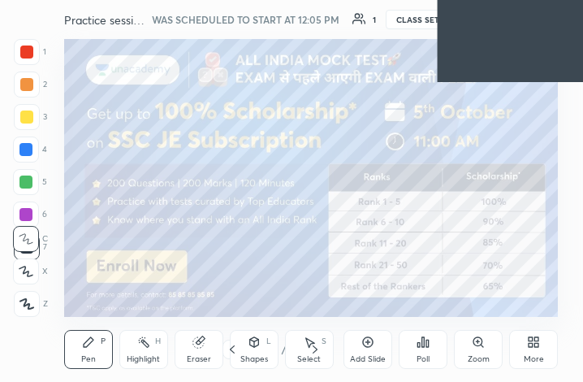
click at [283, 341] on div "3 / 21" at bounding box center [273, 348] width 102 height 19
click at [281, 346] on div "/" at bounding box center [283, 349] width 5 height 10
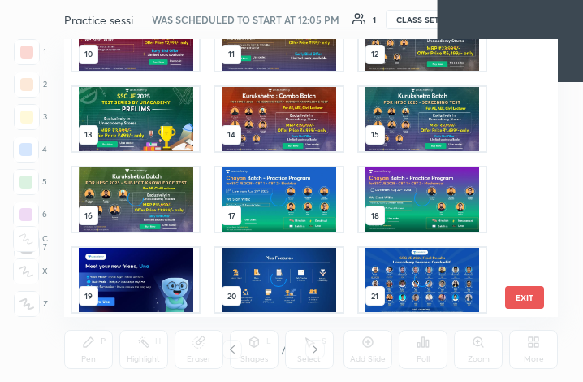
scroll to position [286, 0]
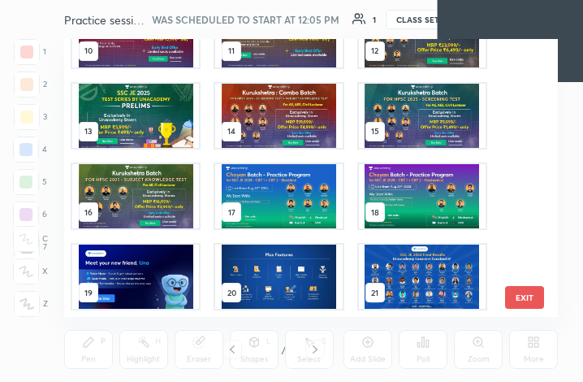
click at [406, 285] on img "grid" at bounding box center [421, 276] width 127 height 64
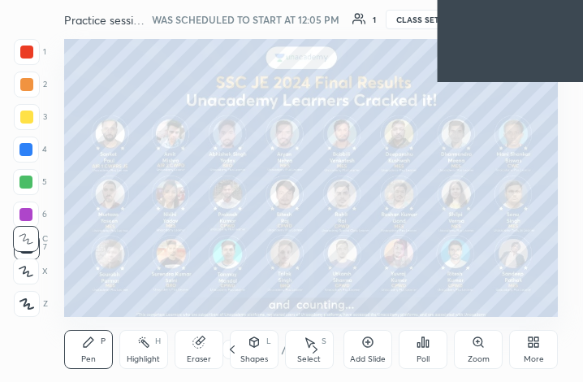
click at [406, 285] on img "grid" at bounding box center [421, 276] width 127 height 64
click at [541, 350] on div "More" at bounding box center [533, 349] width 49 height 39
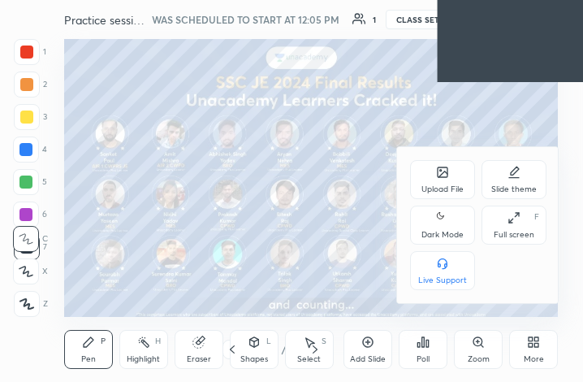
click at [434, 165] on div "Upload File" at bounding box center [442, 179] width 65 height 39
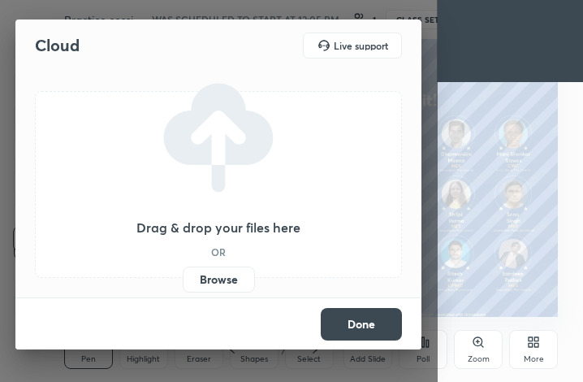
click at [226, 283] on label "Browse" at bounding box center [219, 279] width 72 height 26
click at [183, 283] on input "Browse" at bounding box center [183, 279] width 0 height 26
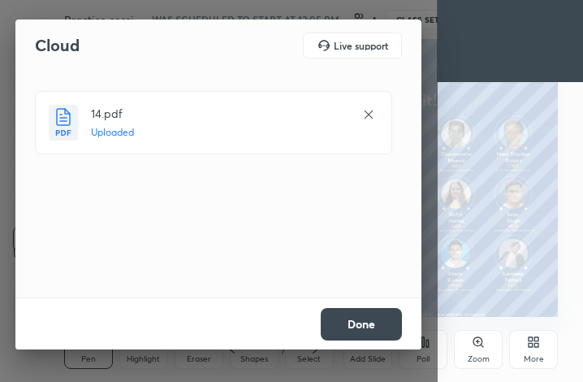
click at [357, 325] on button "Done" at bounding box center [361, 324] width 81 height 32
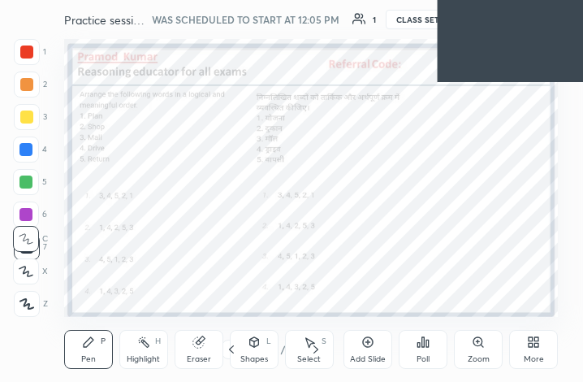
click at [279, 344] on div "22 / 63" at bounding box center [274, 349] width 52 height 15
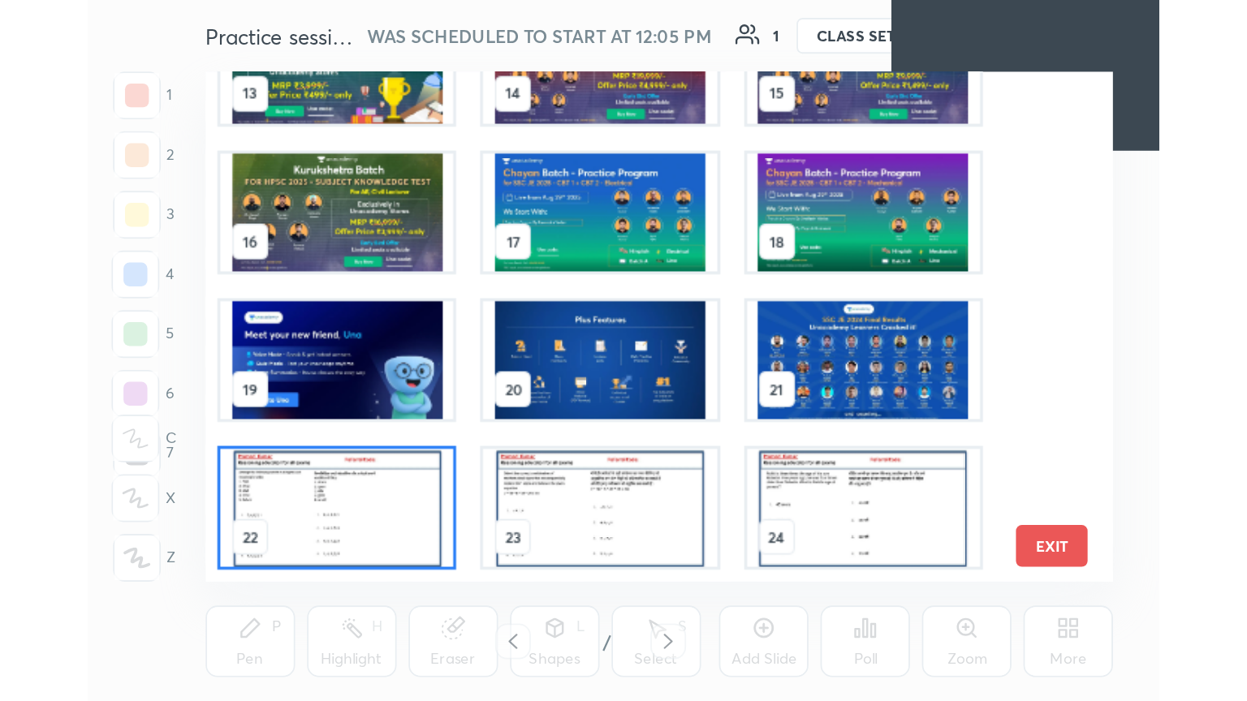
scroll to position [0, 0]
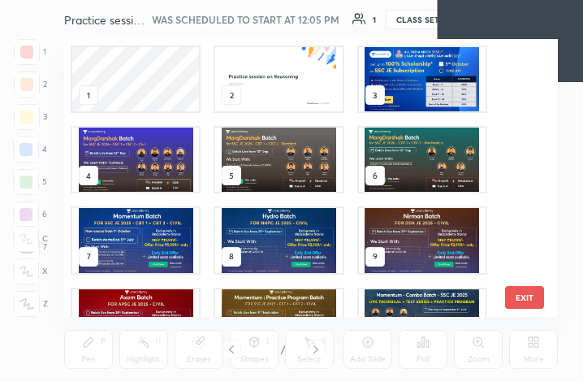
click at [294, 74] on img "grid" at bounding box center [278, 79] width 127 height 64
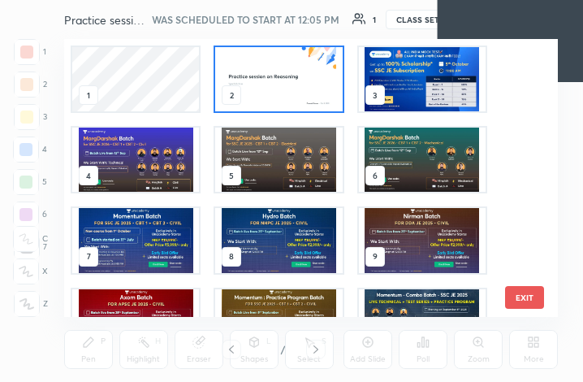
click at [289, 72] on img "grid" at bounding box center [278, 79] width 127 height 64
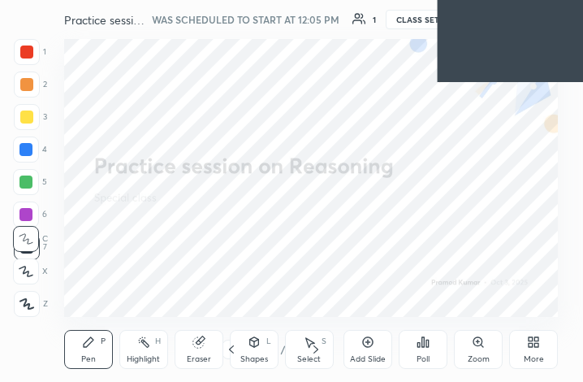
click at [289, 72] on img "grid" at bounding box center [278, 79] width 127 height 64
click at [544, 352] on div "More" at bounding box center [533, 349] width 49 height 39
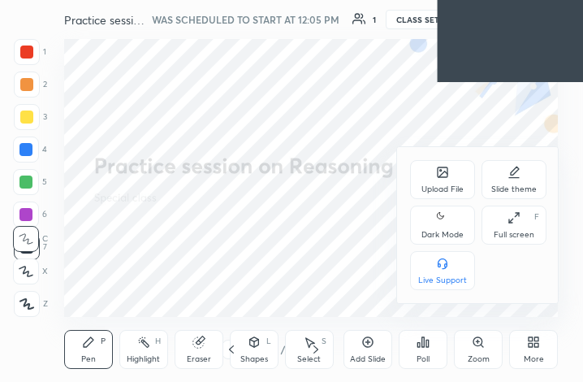
click at [510, 220] on icon at bounding box center [513, 217] width 13 height 13
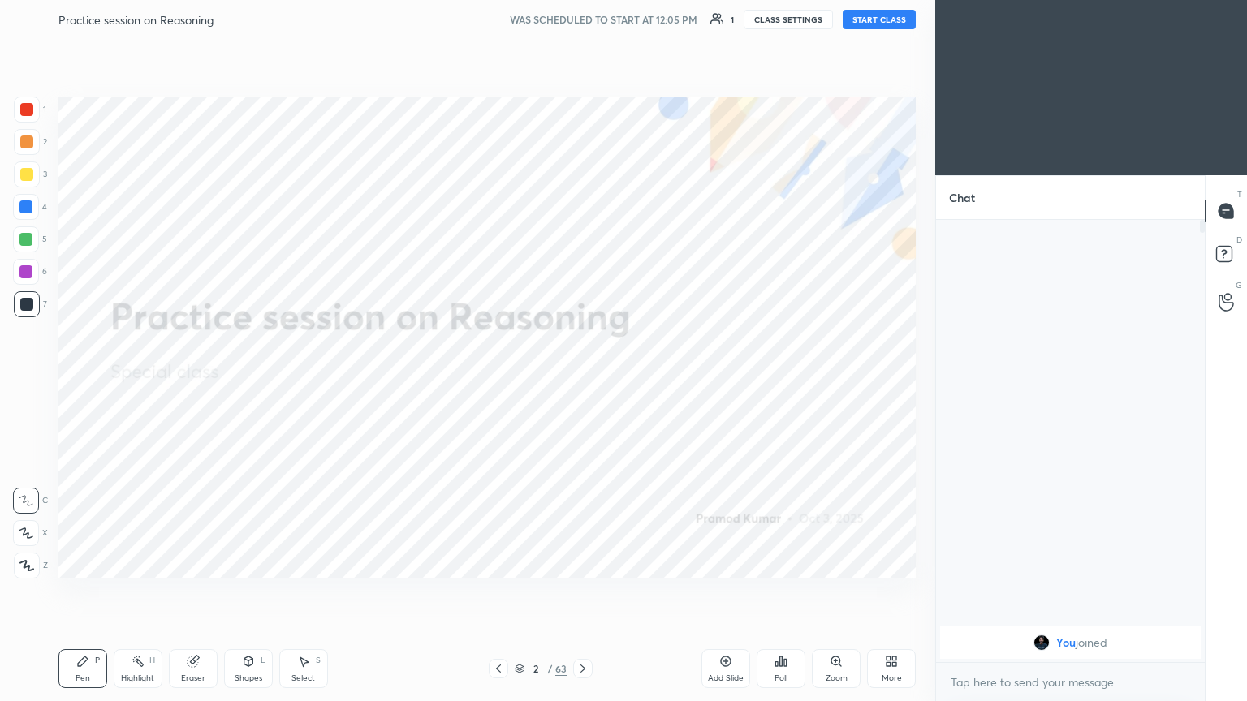
click at [582, 381] on body "1 2 3 4 5 6 7 C X Z C X Z E E Erase all H H Practice session on Reasoning WAS S…" at bounding box center [623, 350] width 1247 height 701
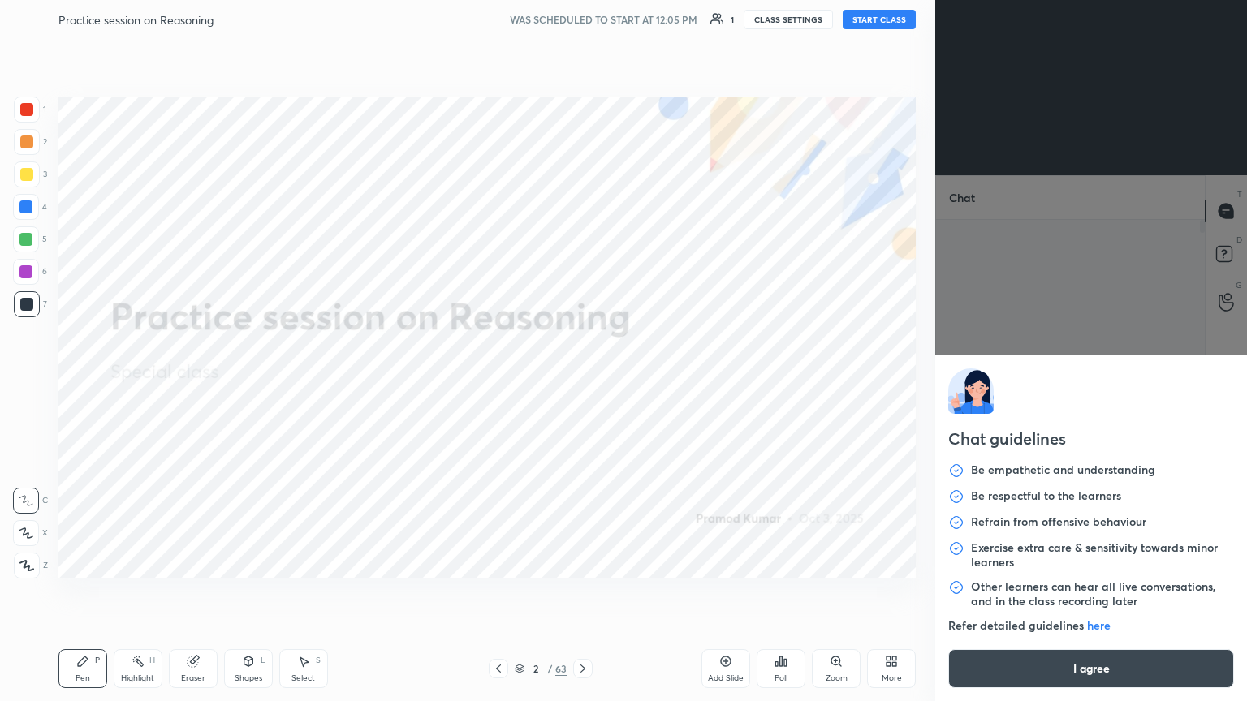
click at [582, 381] on button "I agree" at bounding box center [1091, 668] width 286 height 39
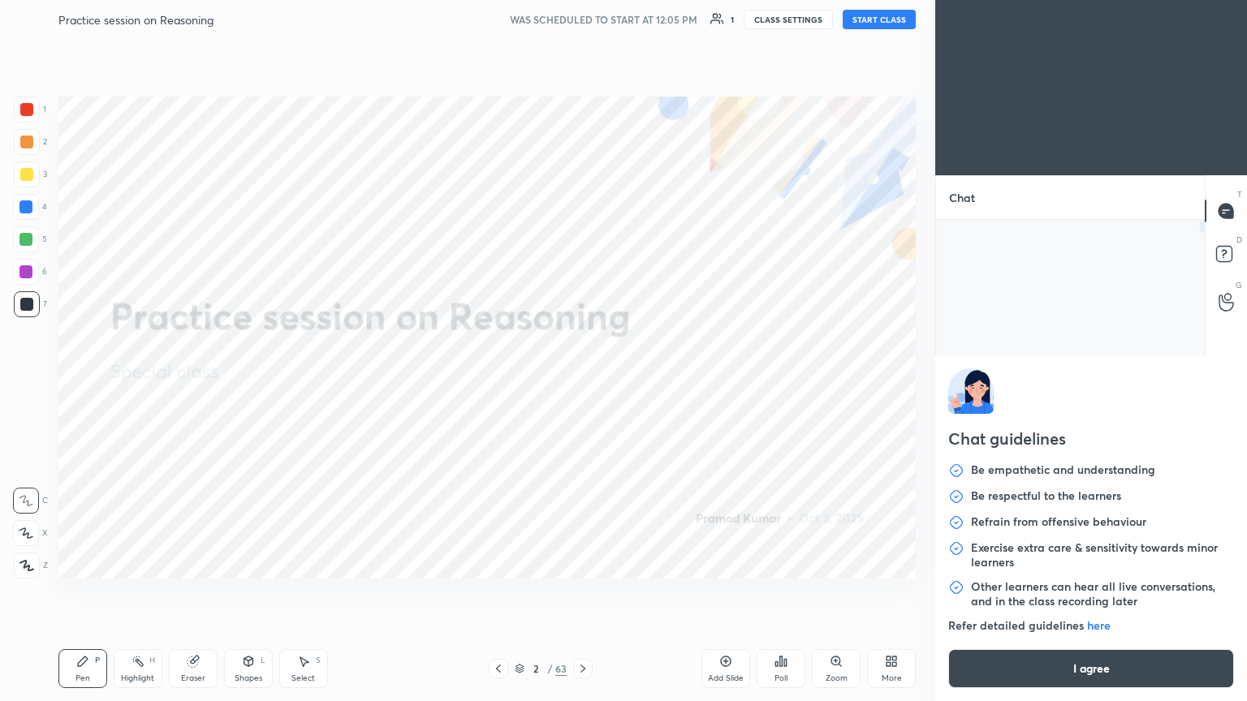
type textarea "x"
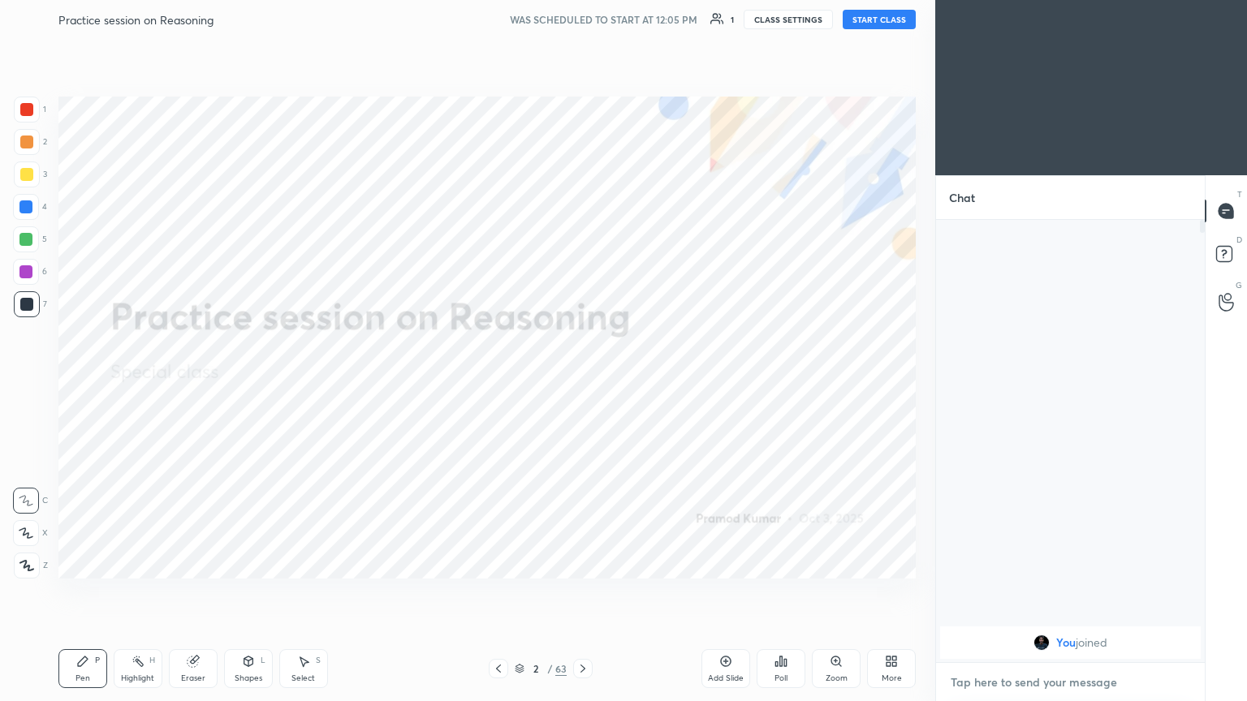
paste textarea "https://t.me/unacademypramod"
type textarea "https://t.me/unacademypramod"
type textarea "x"
click at [582, 381] on textarea "https://t.me/unacademypramod" at bounding box center [1054, 683] width 210 height 26
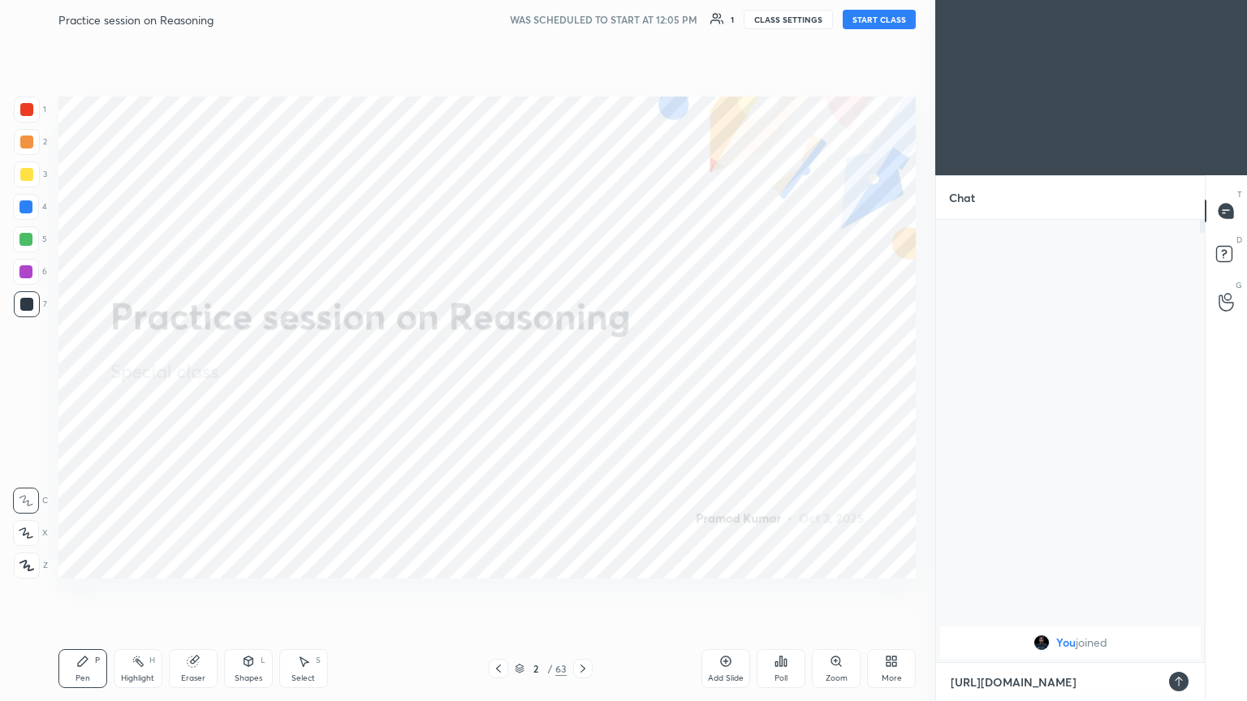
click at [582, 381] on textarea "https://t.me/unacademypramod" at bounding box center [1054, 683] width 210 height 26
type textarea "https://te.me/unacademypramod"
type textarea "x"
type textarea "https://tel.me/unacademypramod"
type textarea "x"
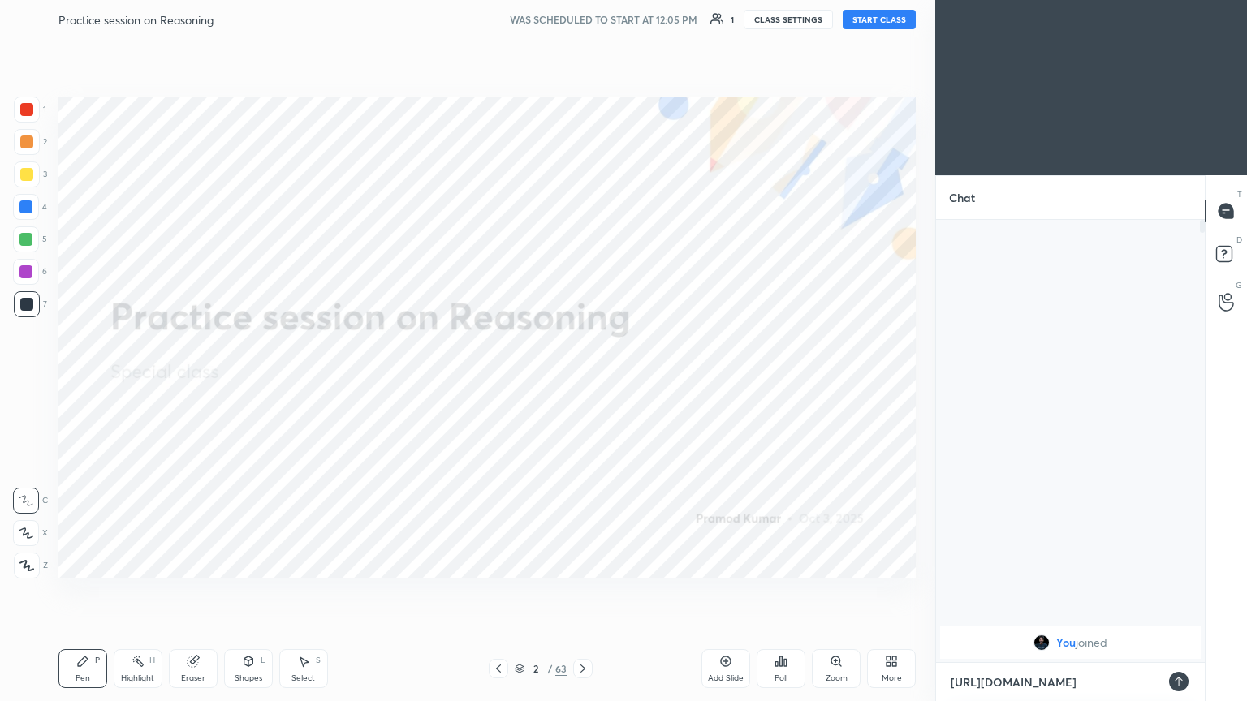
type textarea "https://tele.me/unacademypramod"
type textarea "x"
type textarea "https://teleg.me/unacademypramod"
type textarea "x"
type textarea "https://telegr.me/unacademypramod"
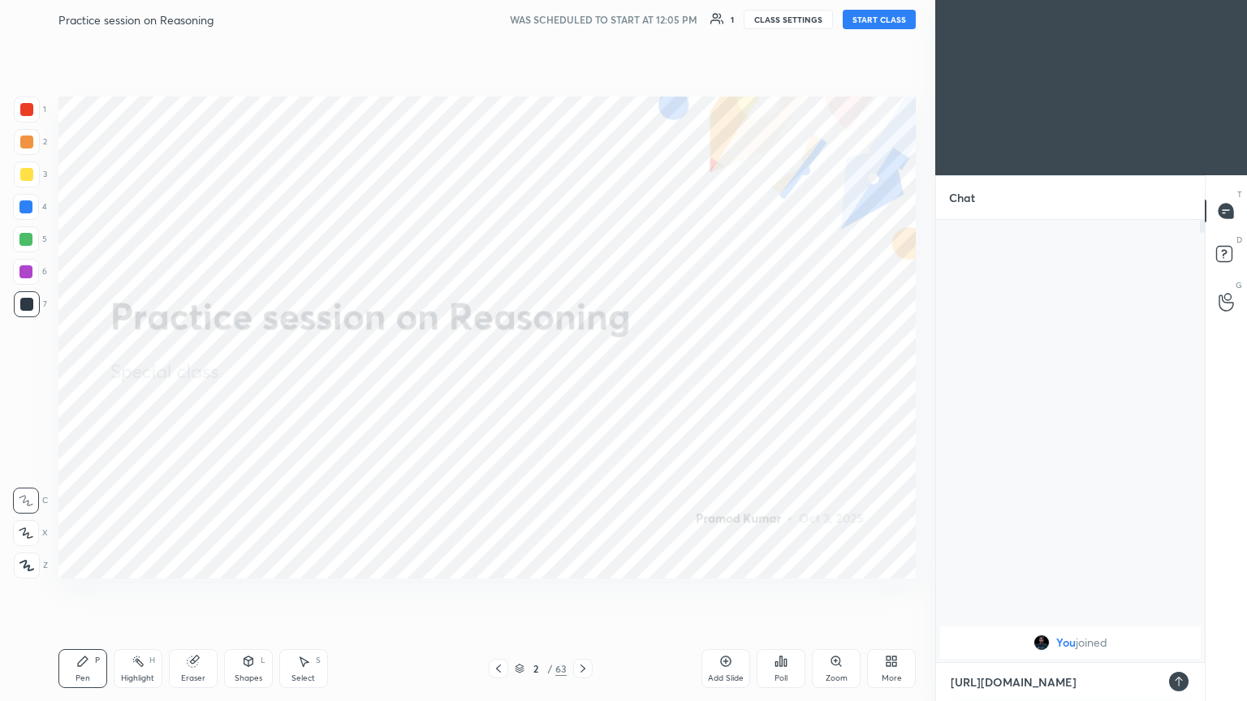
type textarea "x"
type textarea "https://telegra.me/unacademypramod"
type textarea "x"
type textarea "[URL][DOMAIN_NAME]"
type textarea "x"
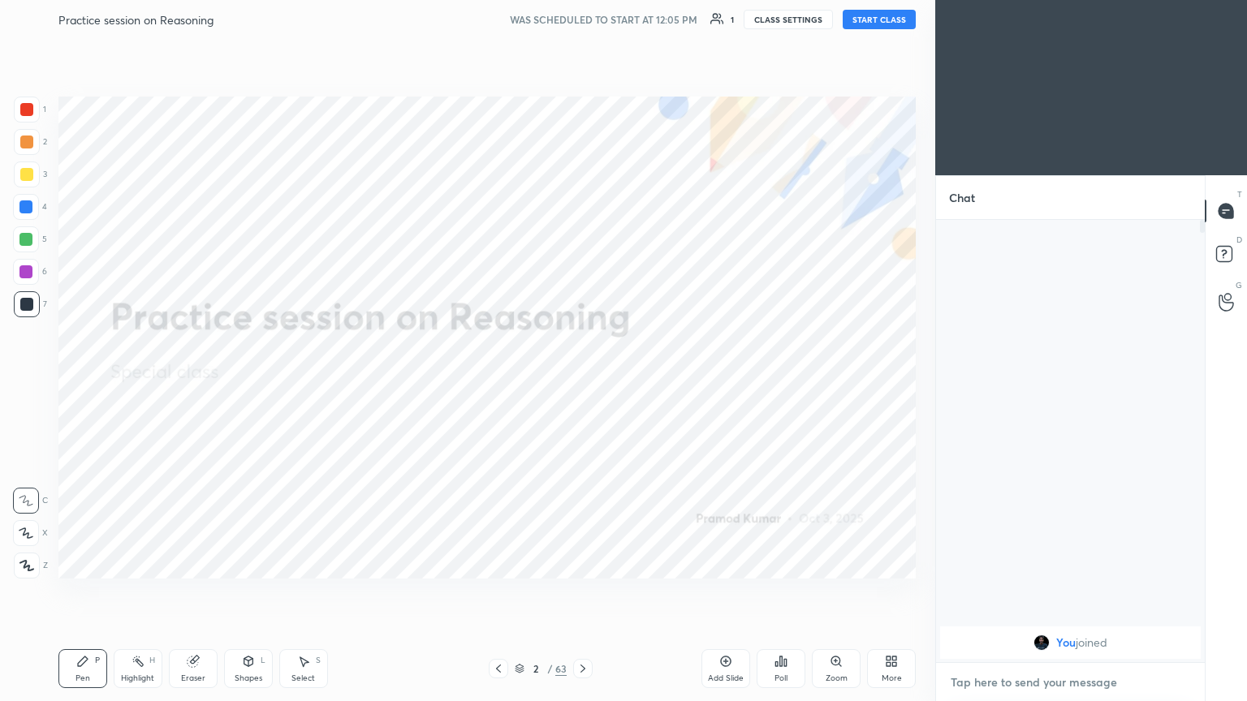
scroll to position [438, 264]
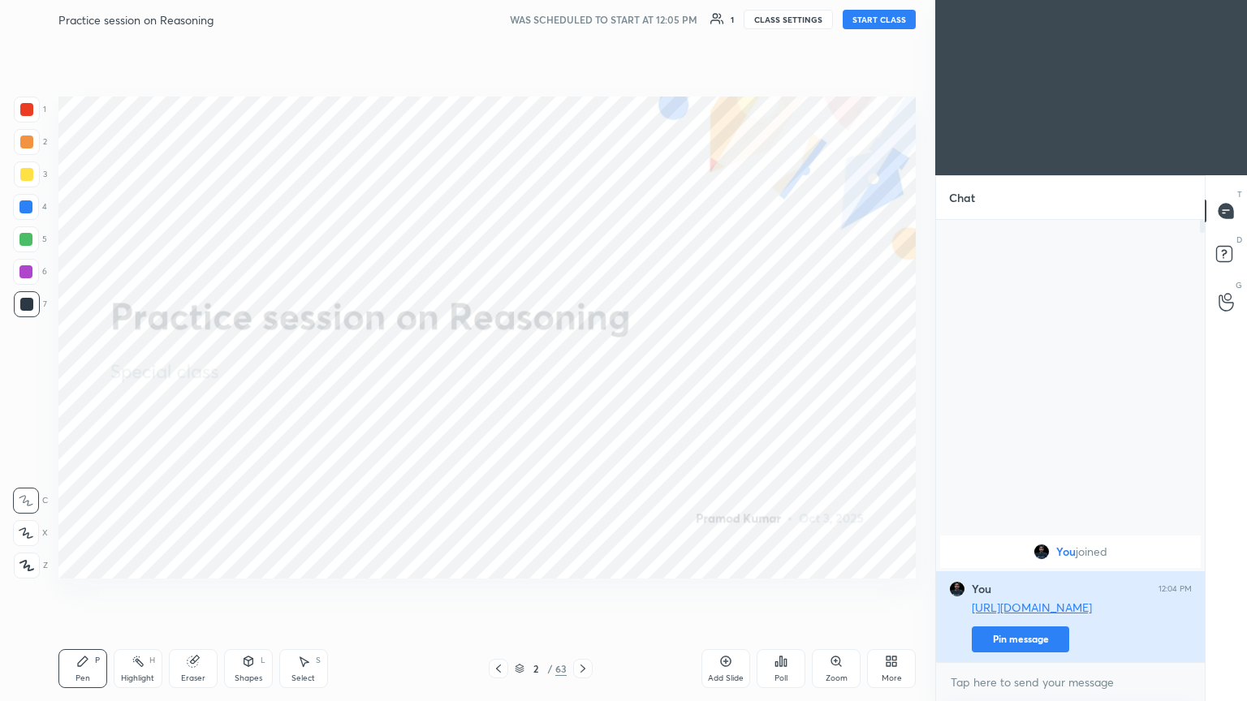
click at [582, 381] on button "Pin message" at bounding box center [1020, 640] width 97 height 26
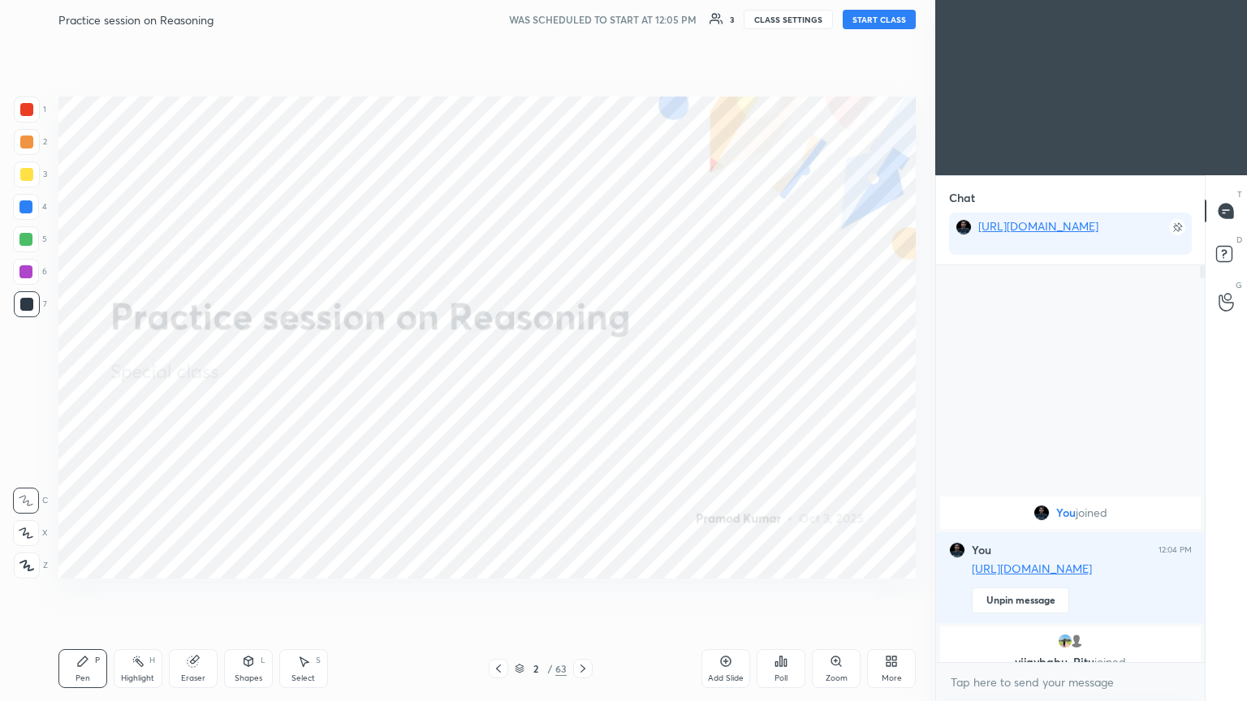
click at [582, 16] on button "START CLASS" at bounding box center [879, 19] width 73 height 19
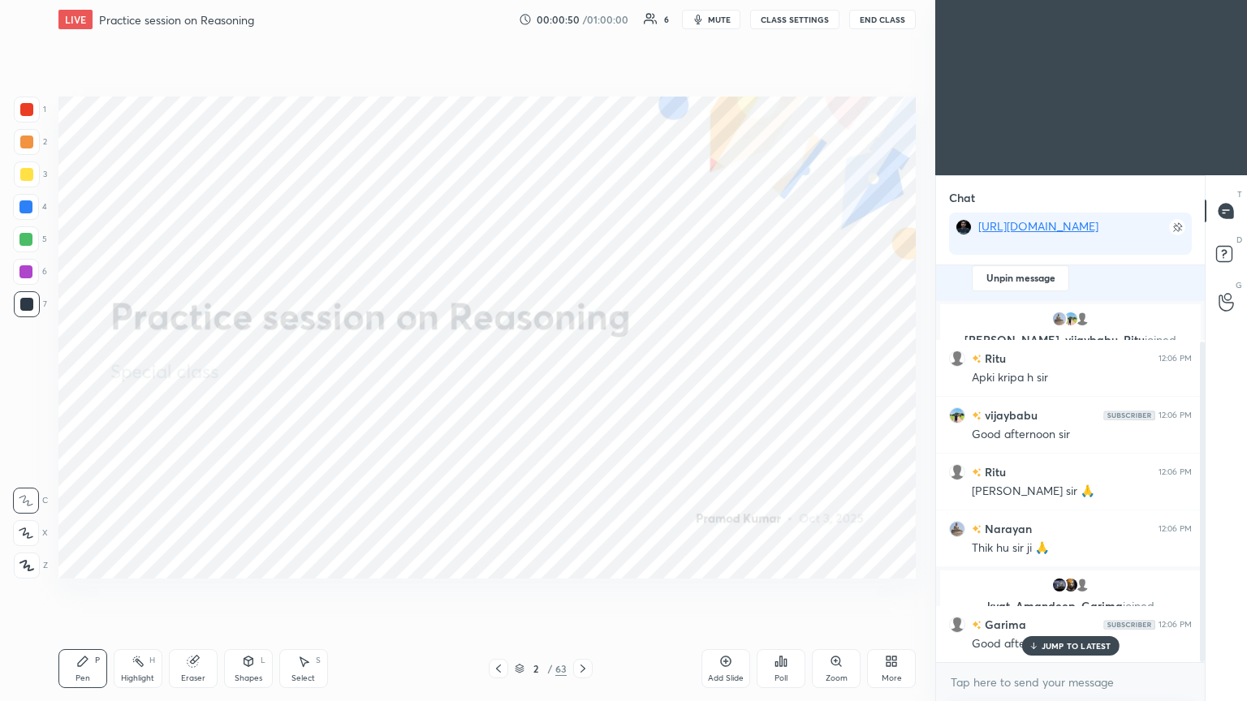
scroll to position [133, 0]
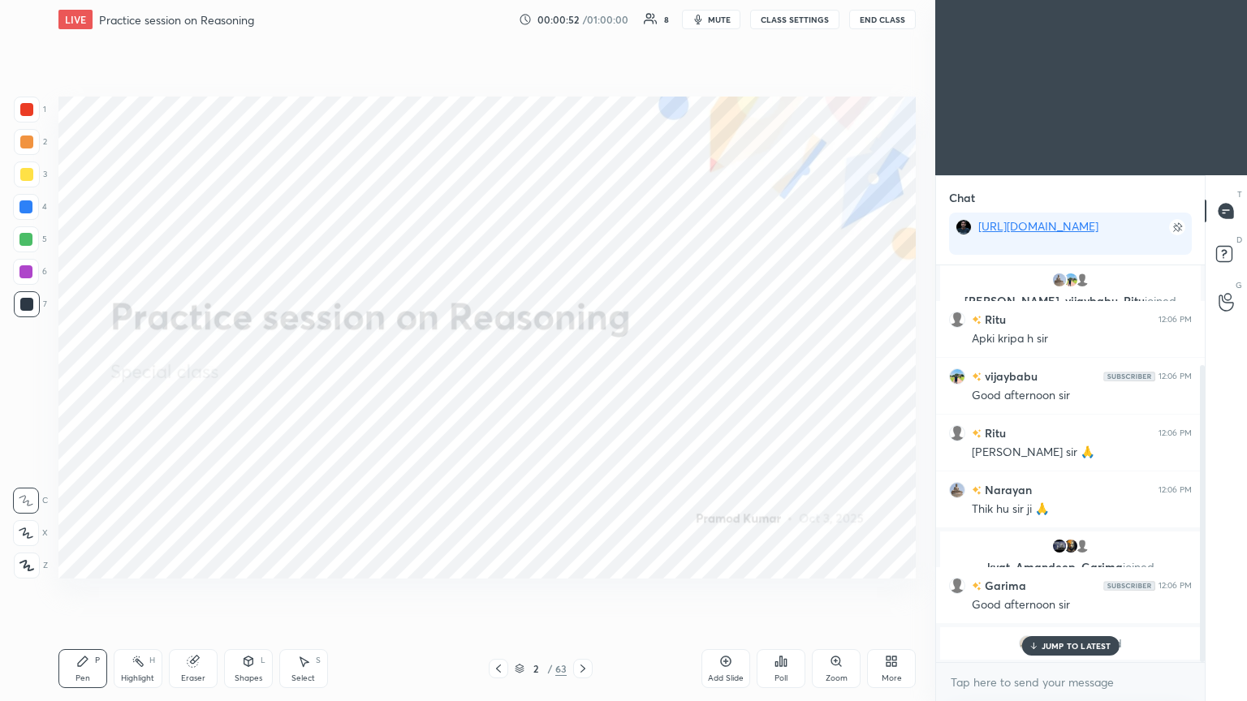
click at [582, 381] on div "JUMP TO LATEST" at bounding box center [1069, 645] width 97 height 19
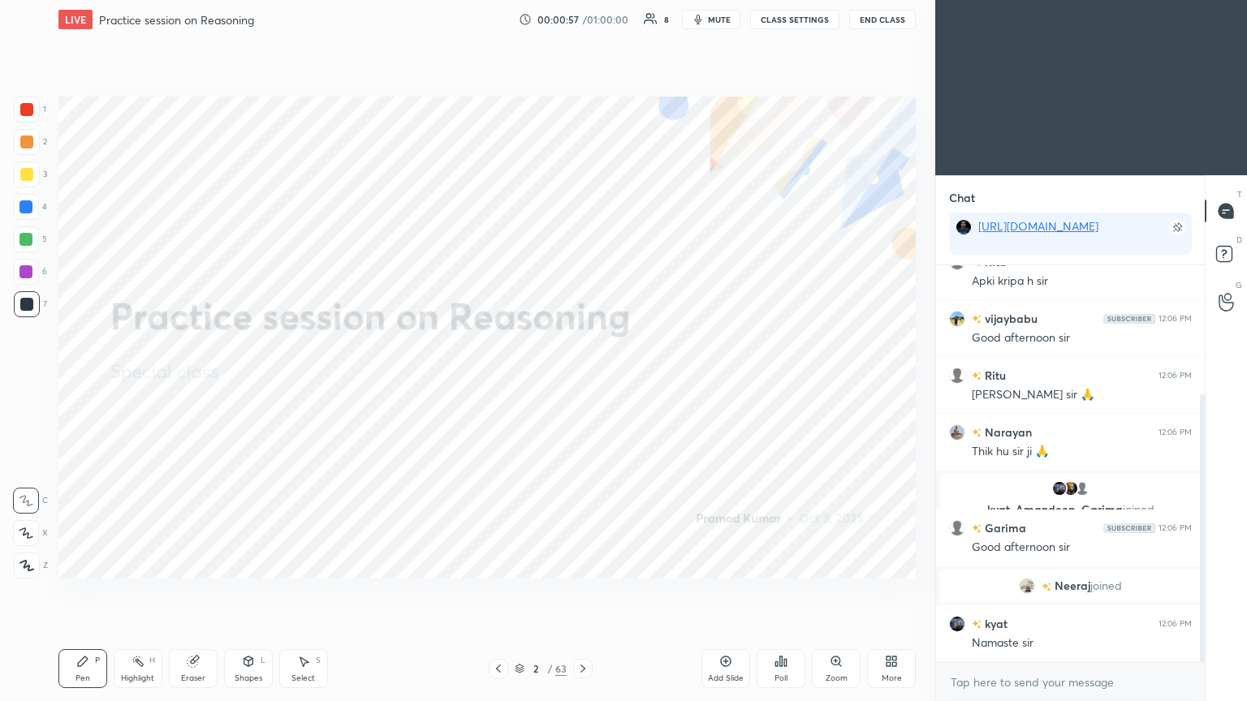
click at [25, 110] on div at bounding box center [26, 109] width 13 height 13
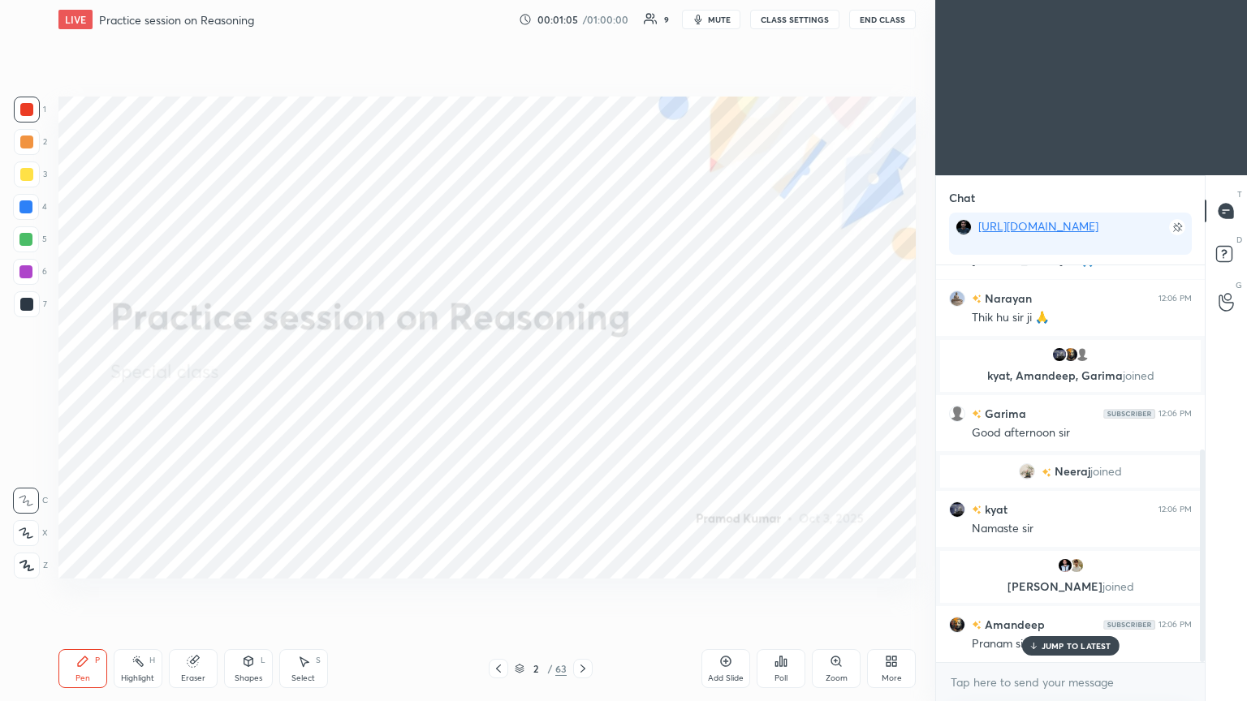
scroll to position [383, 0]
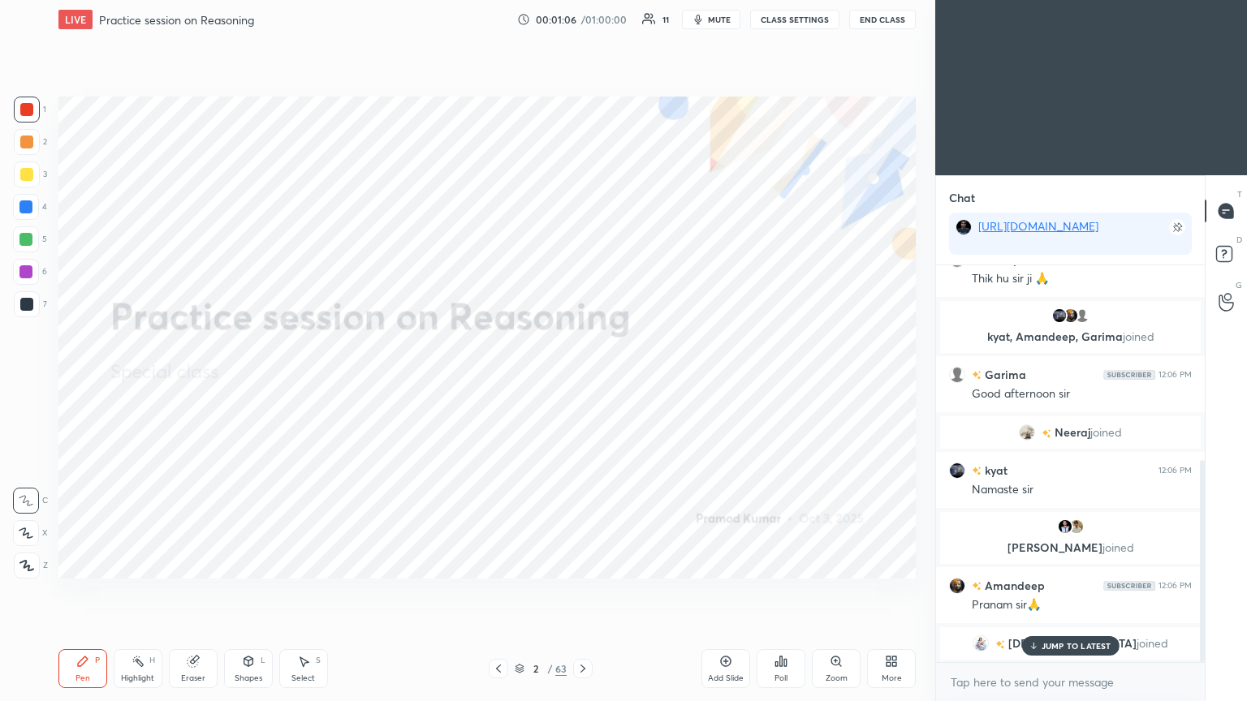
click at [582, 381] on div "JUMP TO LATEST" at bounding box center [1069, 645] width 97 height 19
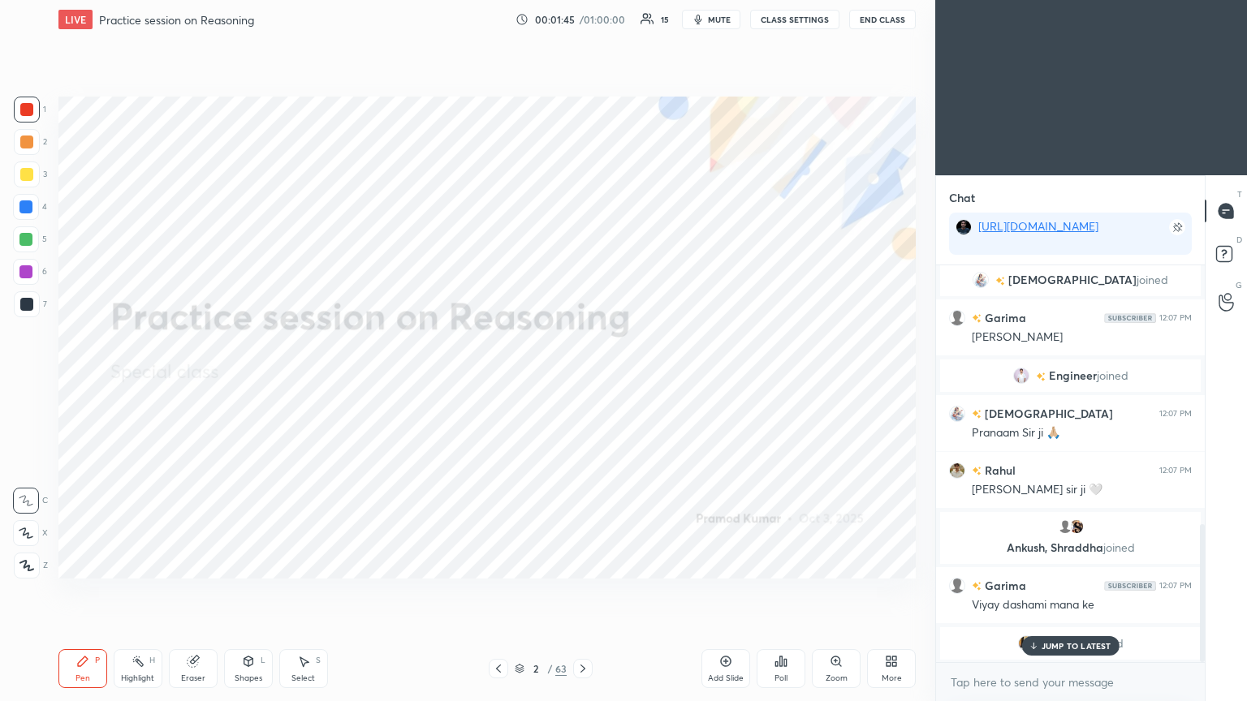
scroll to position [748, 0]
click at [582, 381] on div at bounding box center [582, 668] width 19 height 19
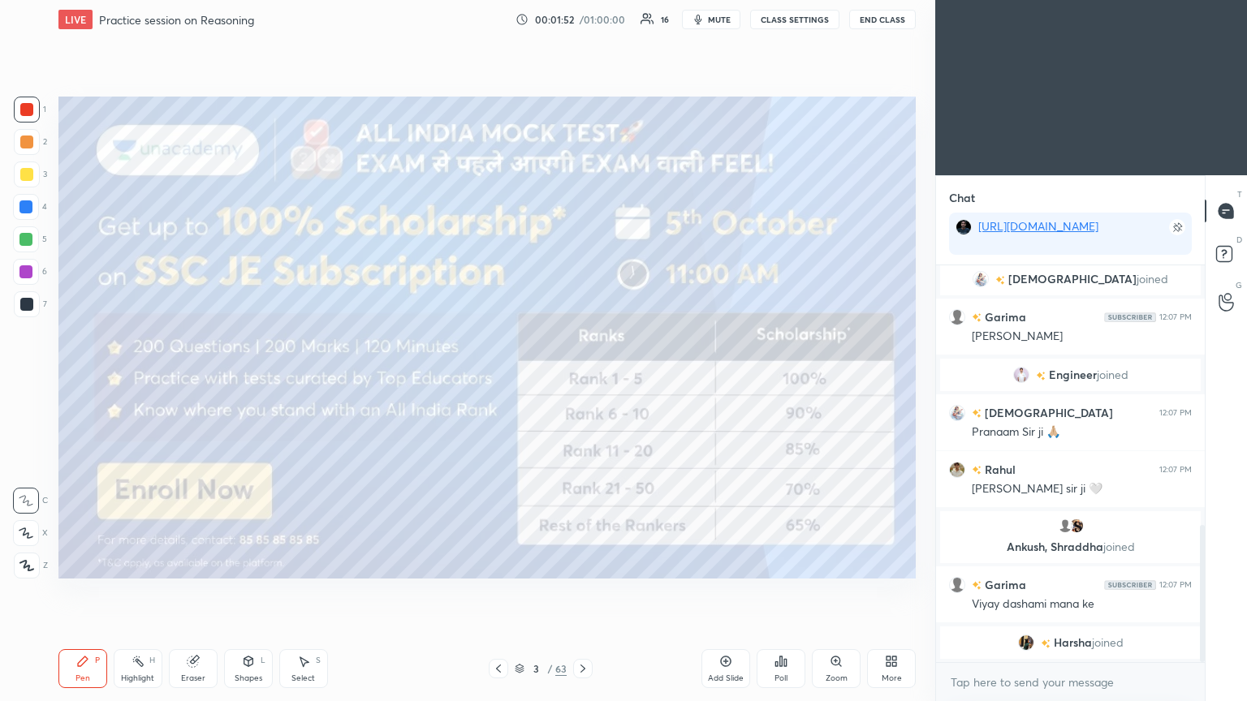
scroll to position [766, 0]
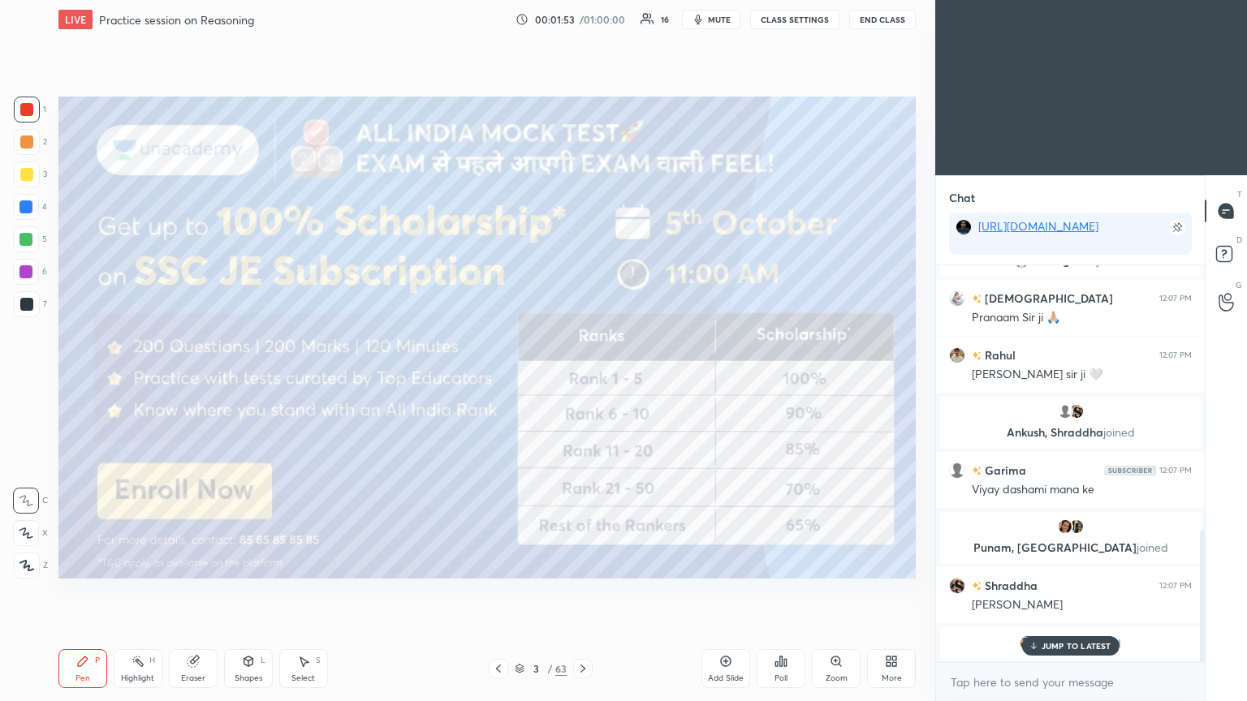
click at [26, 175] on div at bounding box center [26, 174] width 13 height 13
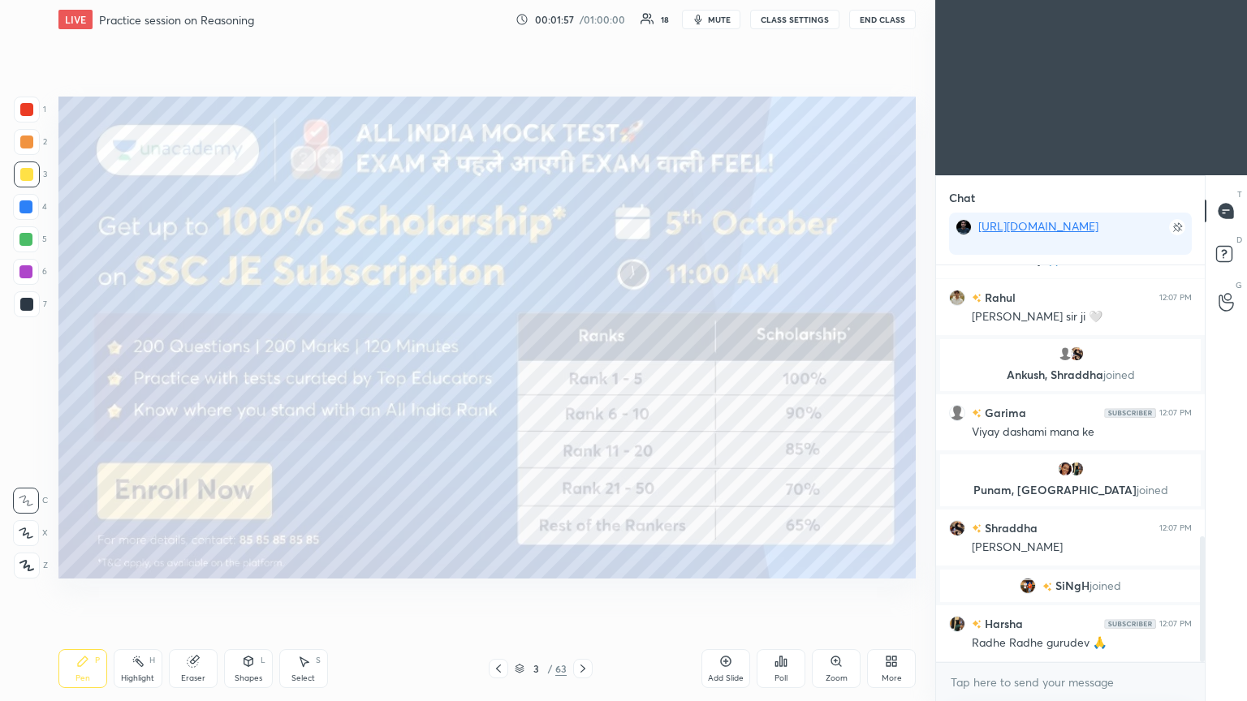
click at [19, 381] on div at bounding box center [27, 566] width 26 height 26
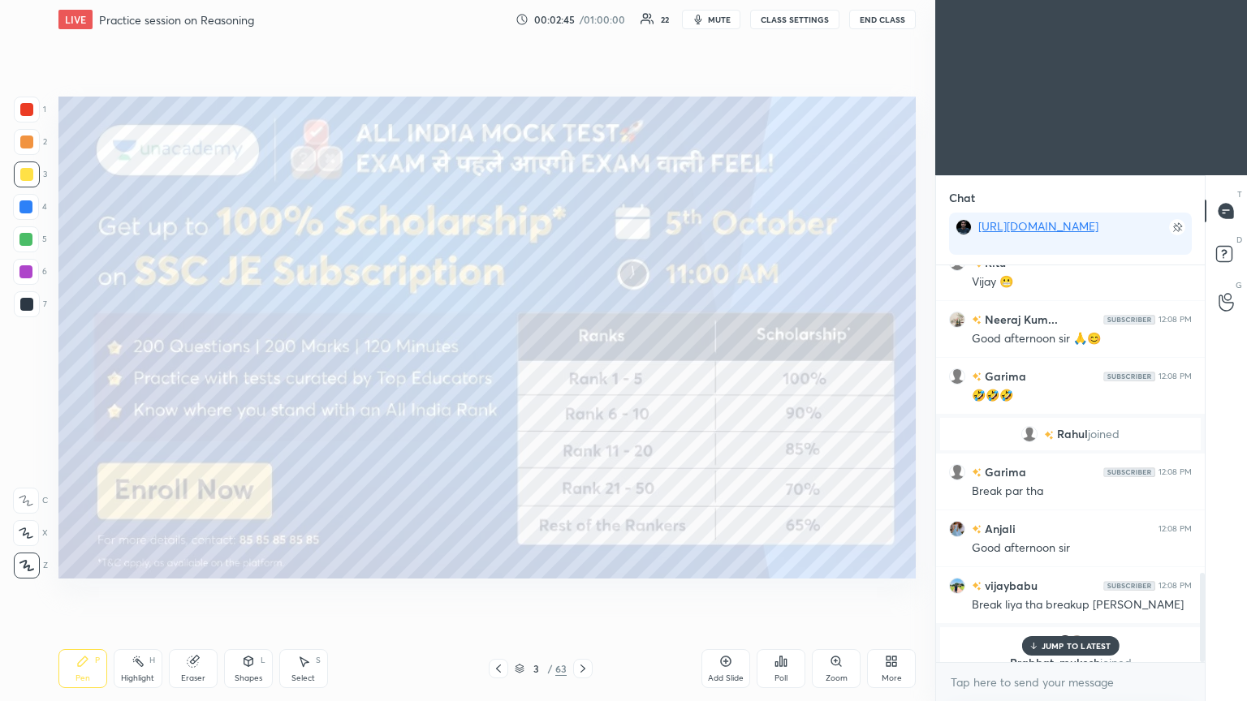
scroll to position [1367, 0]
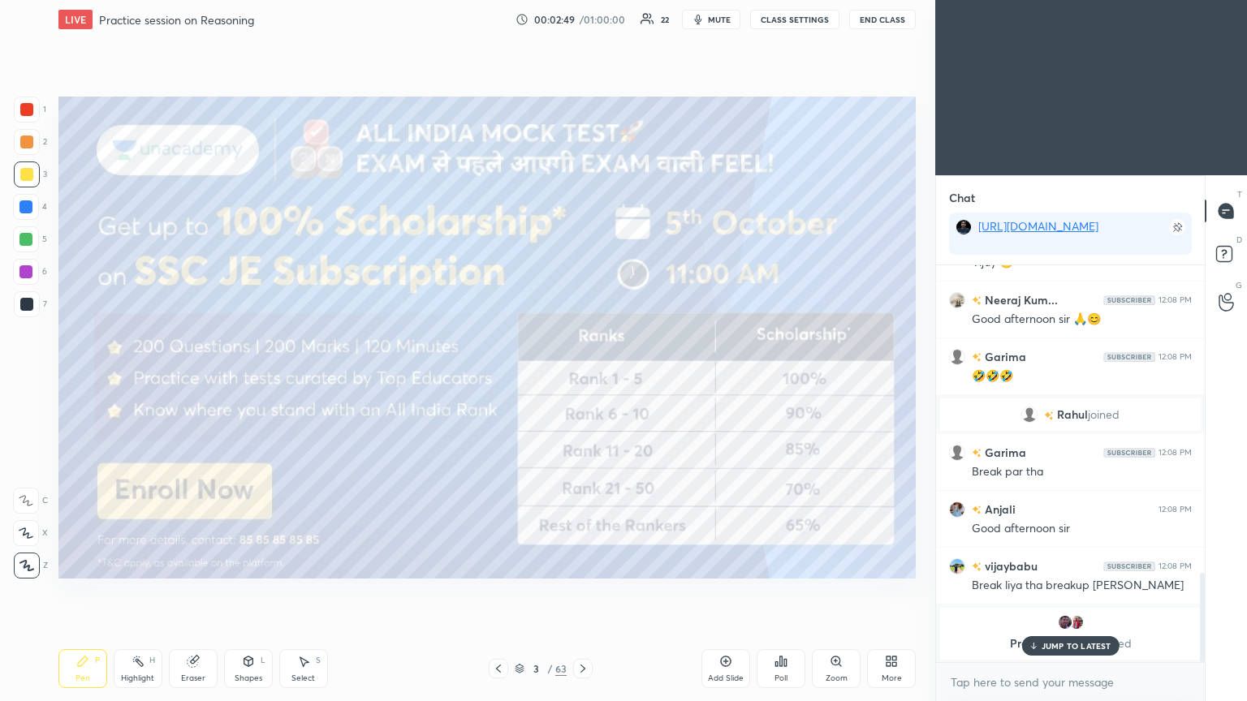
click at [582, 381] on div "JUMP TO LATEST" at bounding box center [1069, 645] width 97 height 19
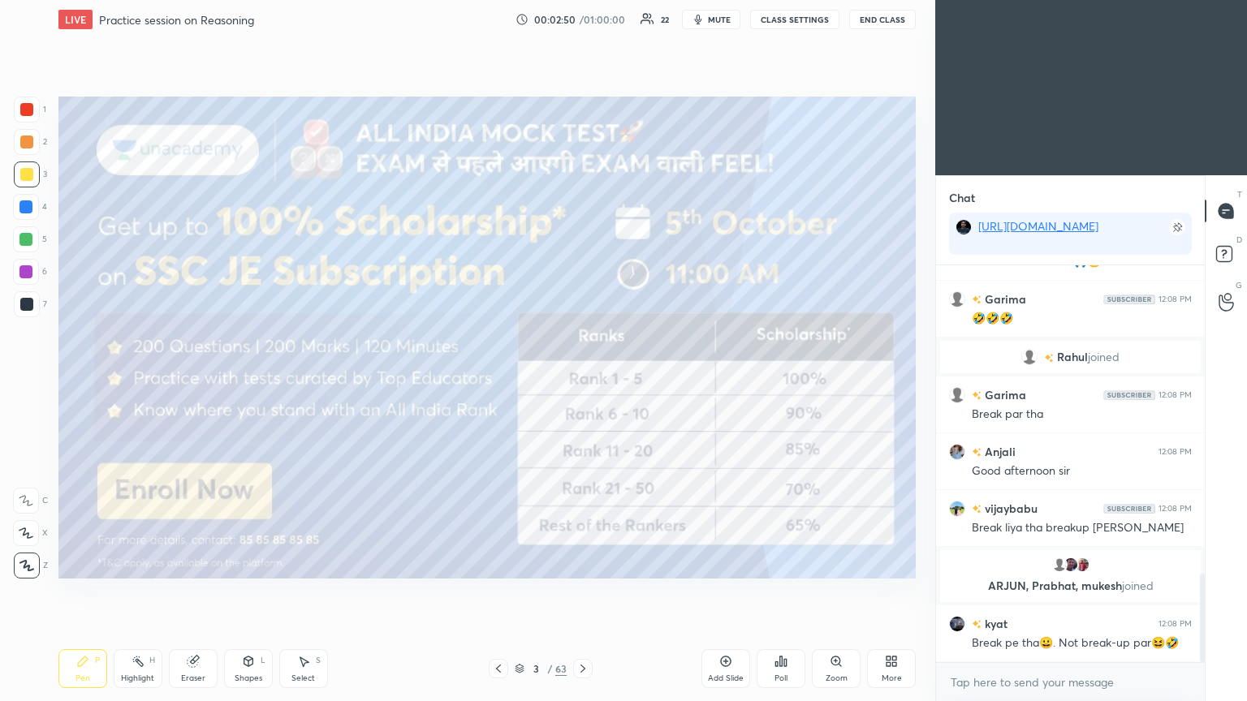
click at [22, 245] on div at bounding box center [25, 239] width 13 height 13
click at [20, 244] on div at bounding box center [25, 239] width 13 height 13
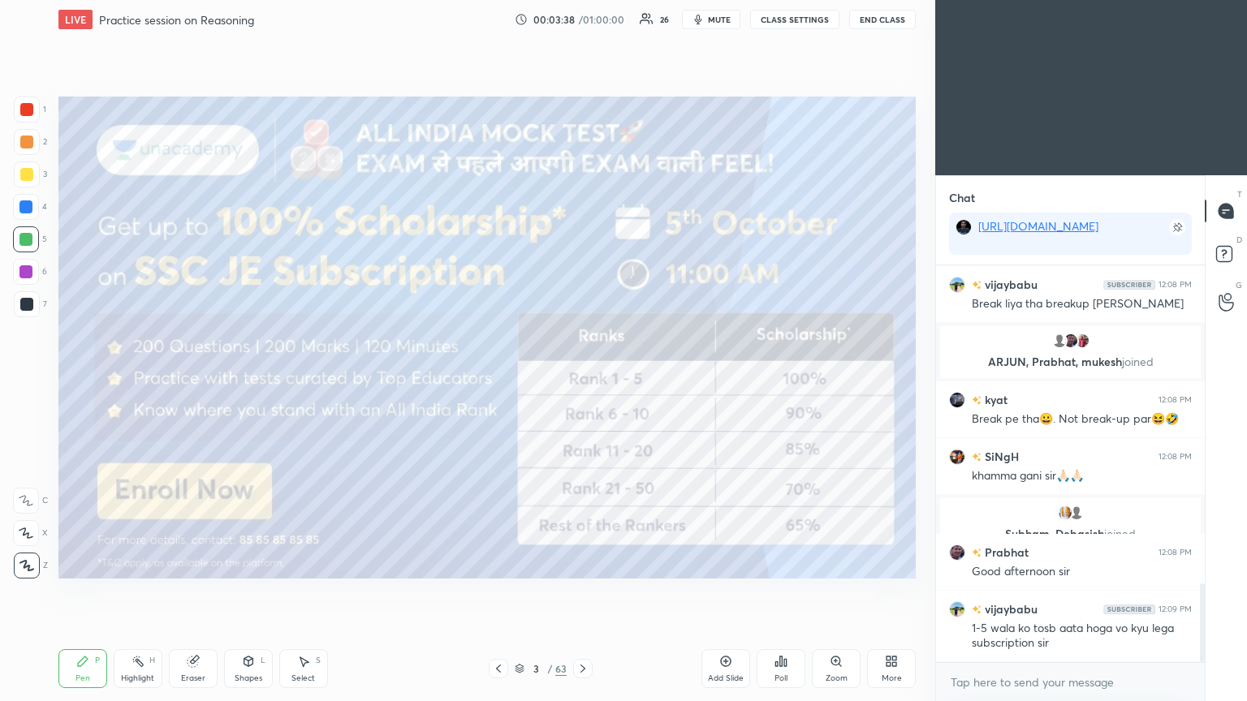
scroll to position [1659, 0]
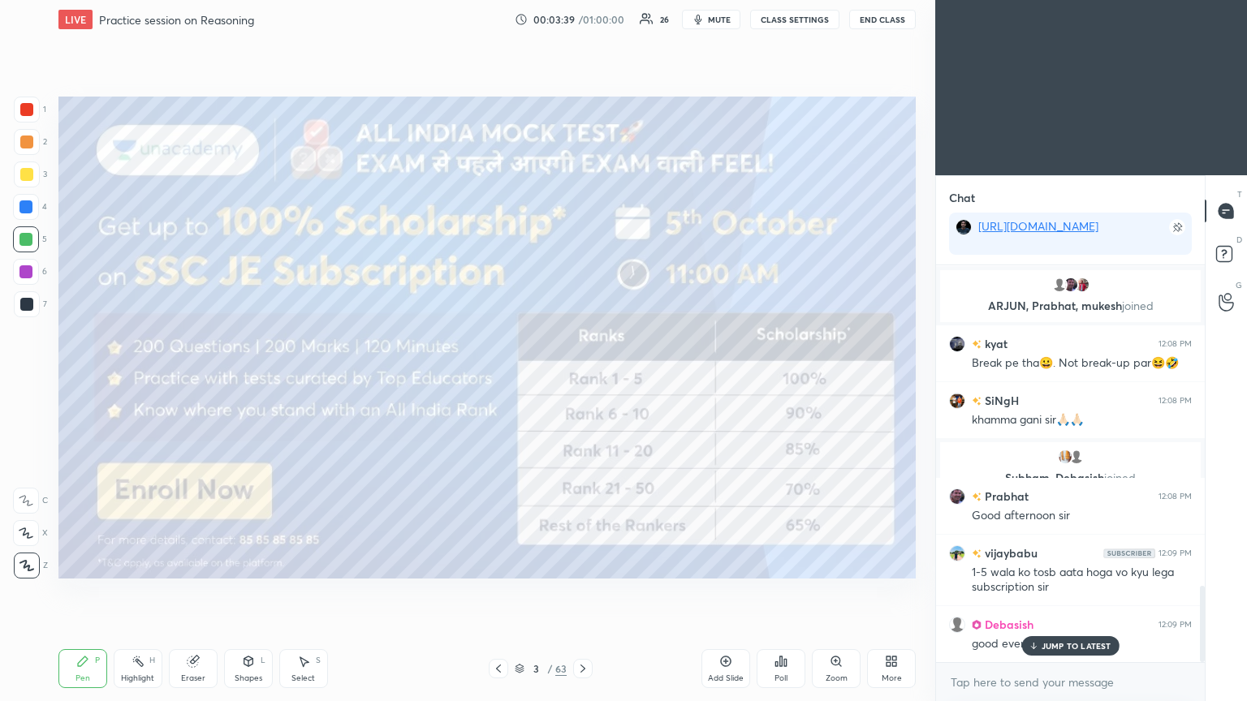
click at [582, 381] on p "JUMP TO LATEST" at bounding box center [1077, 646] width 70 height 10
click at [582, 381] on icon at bounding box center [582, 668] width 13 height 13
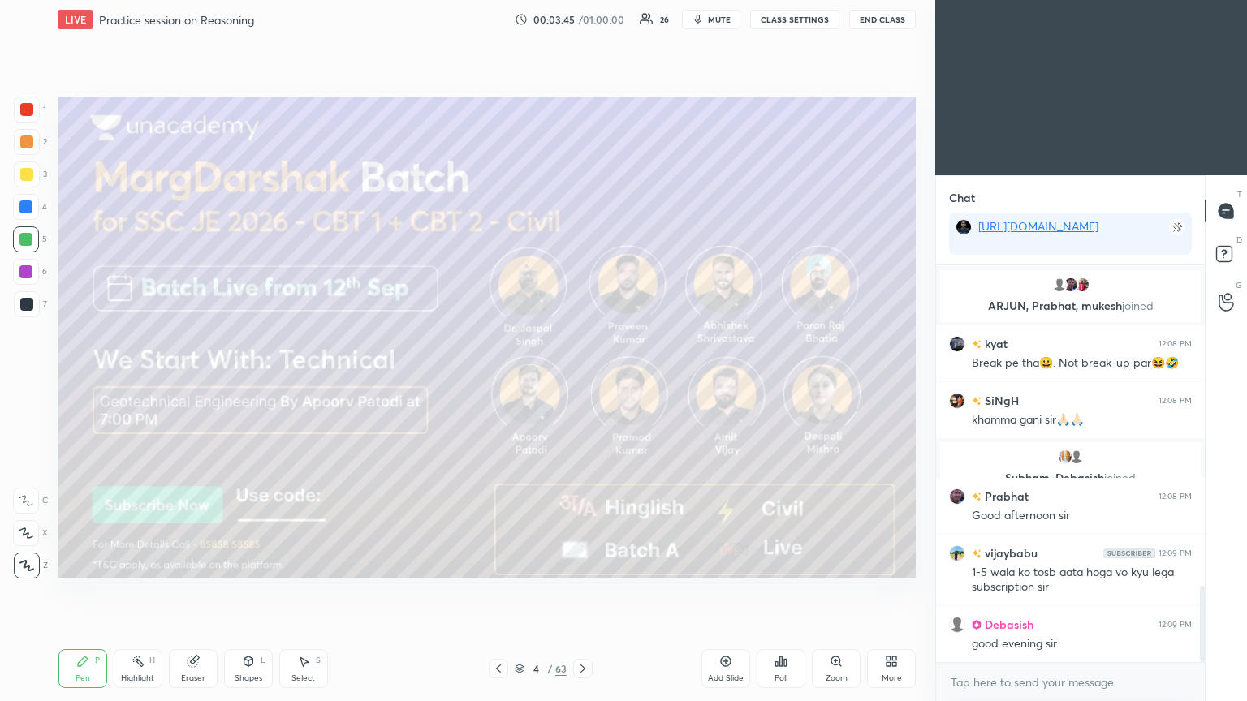
click at [26, 179] on div at bounding box center [26, 174] width 13 height 13
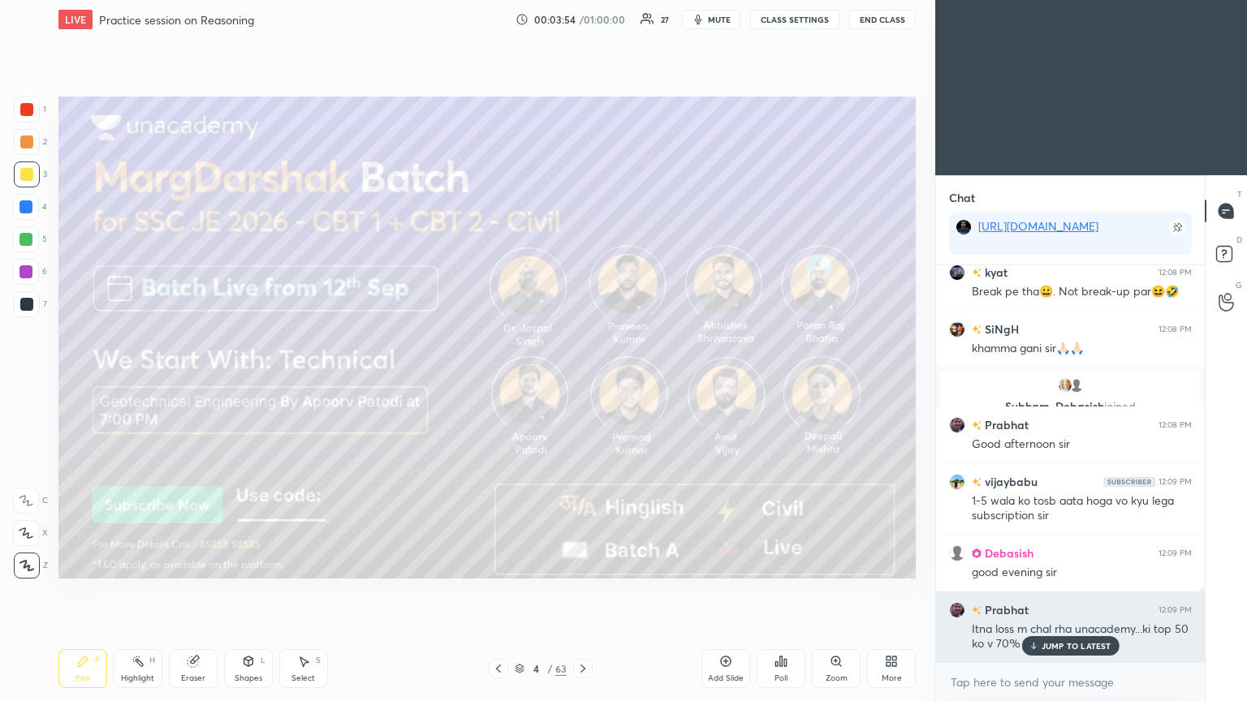
click at [582, 381] on p "JUMP TO LATEST" at bounding box center [1077, 646] width 70 height 10
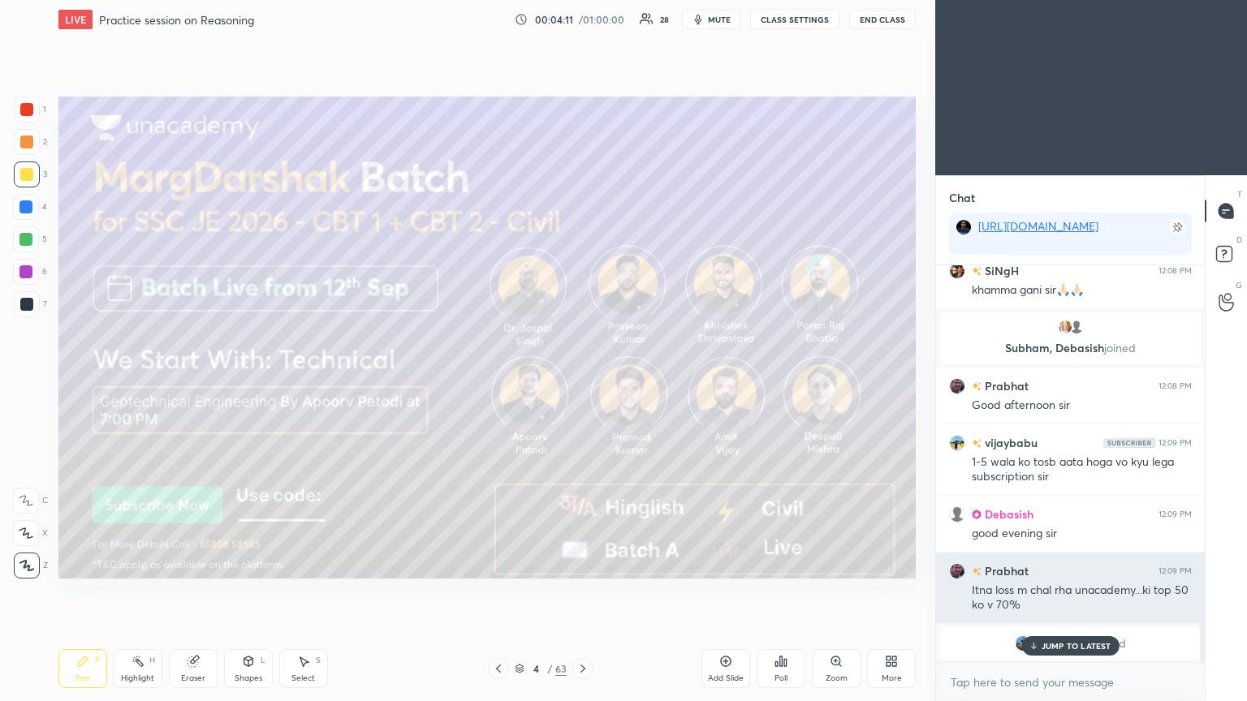
scroll to position [1790, 0]
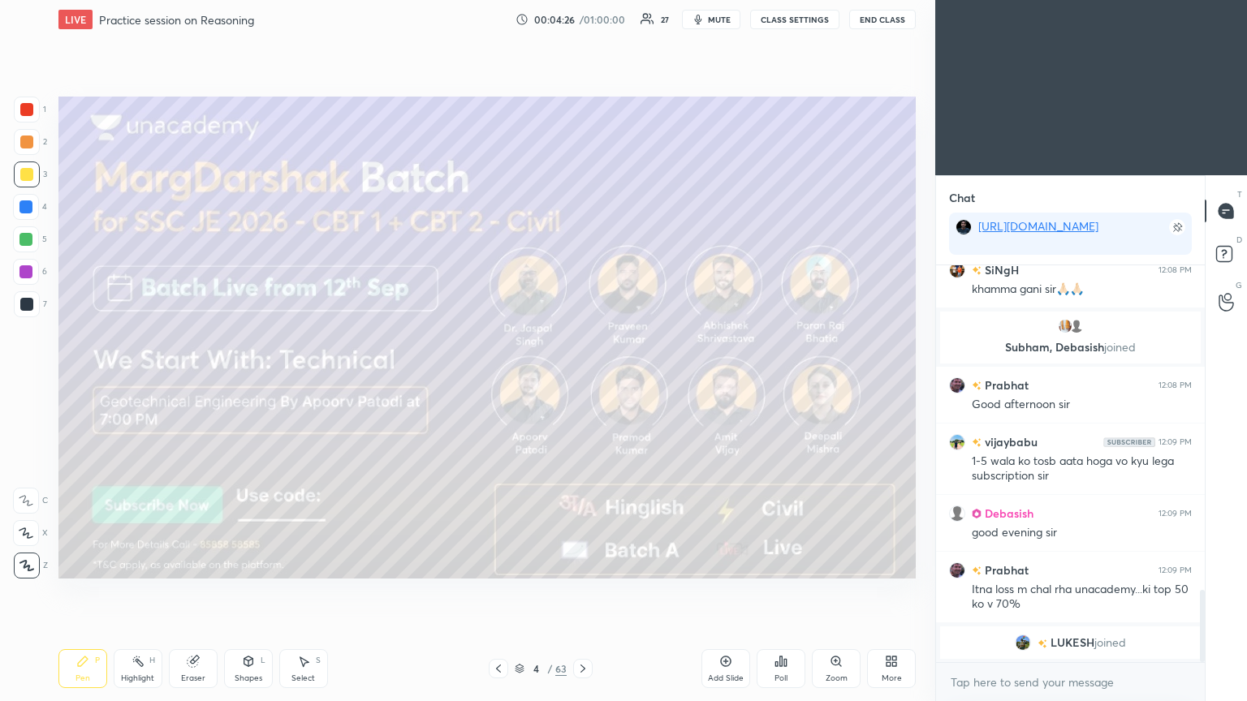
click at [582, 381] on icon at bounding box center [582, 668] width 13 height 13
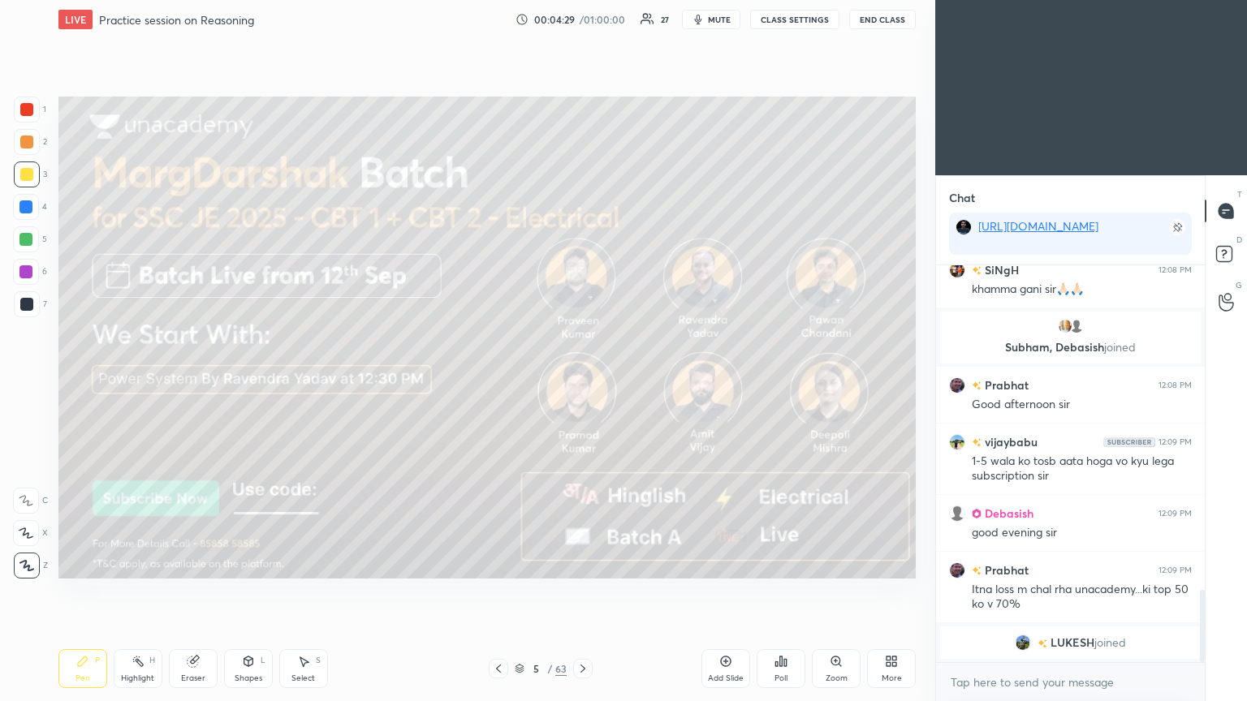
click at [582, 381] on icon at bounding box center [582, 668] width 13 height 13
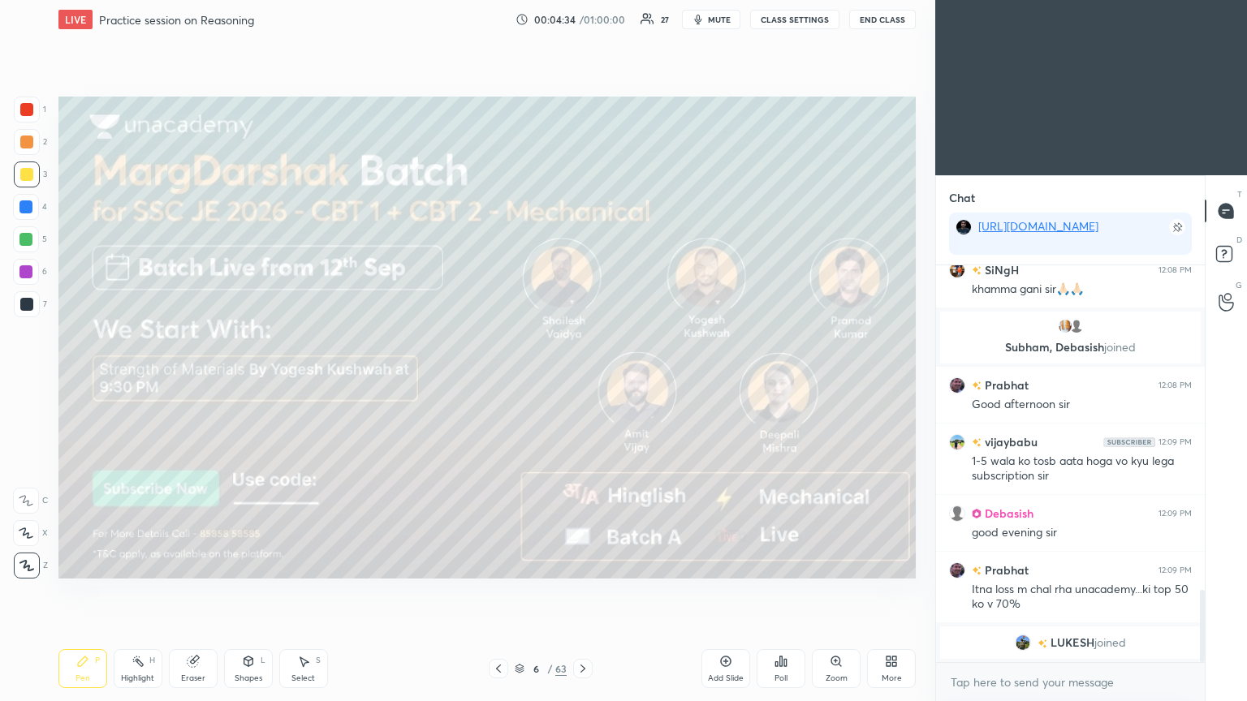
click at [582, 381] on icon at bounding box center [582, 668] width 13 height 13
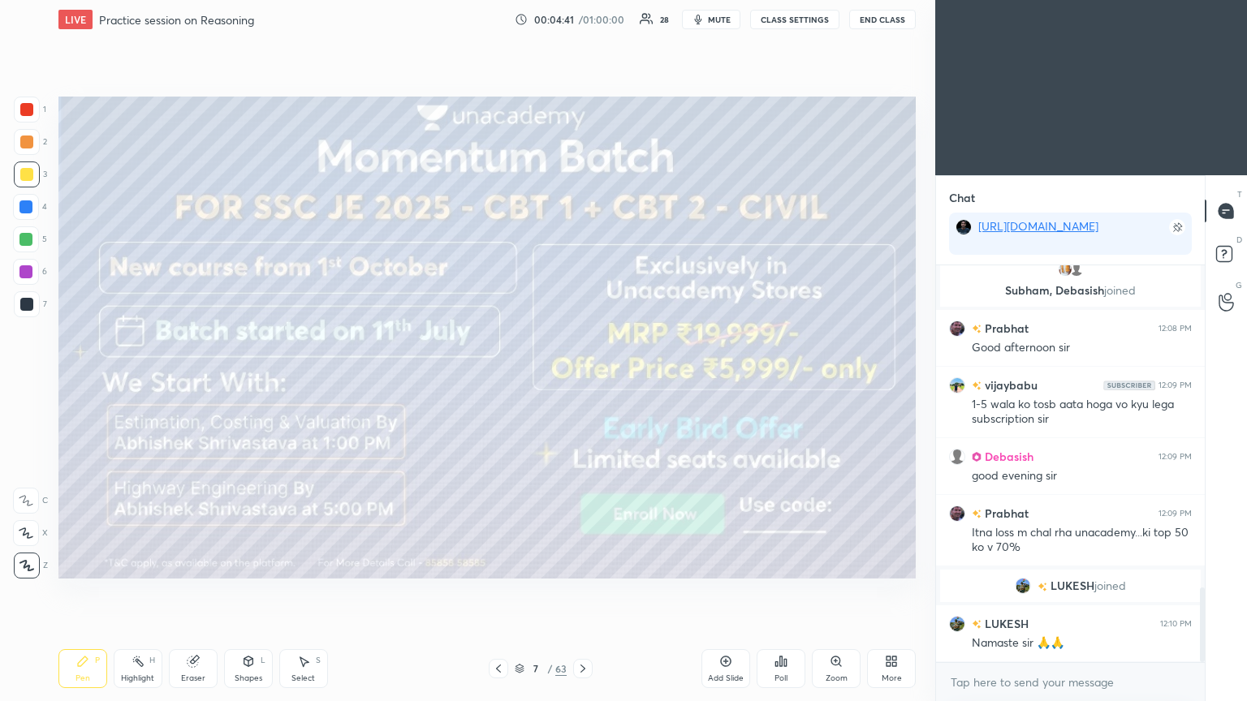
scroll to position [1718, 0]
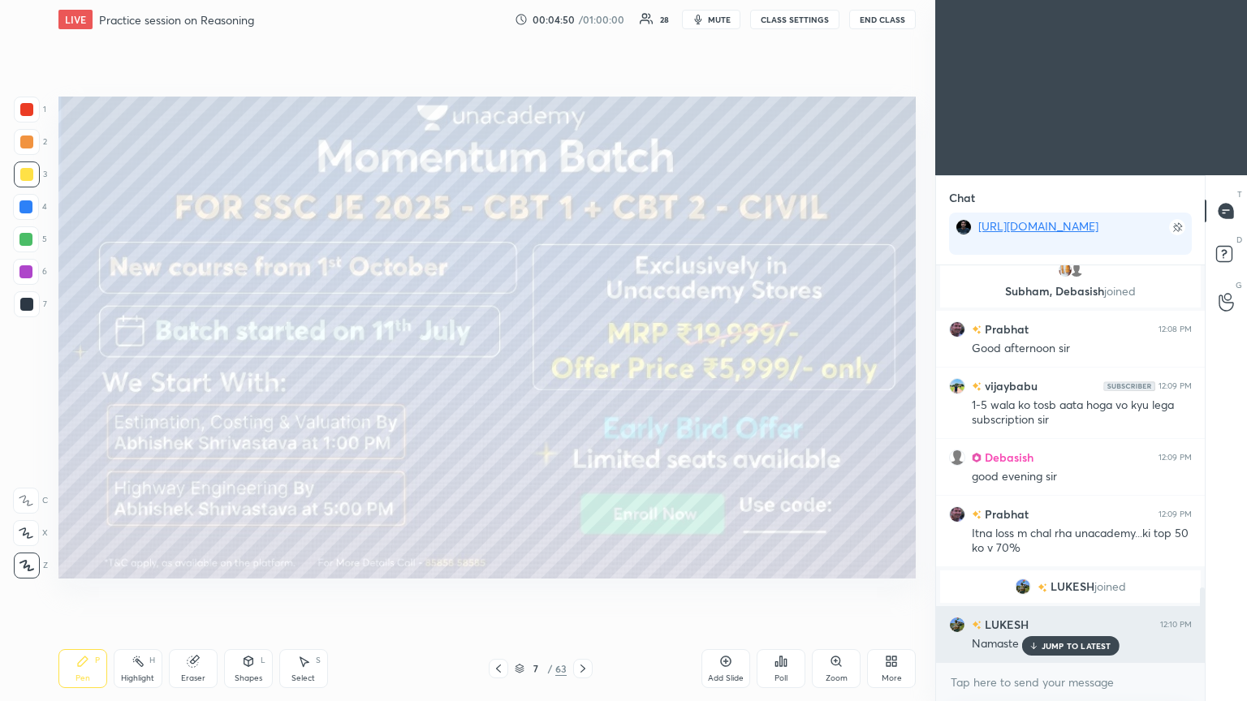
click at [582, 381] on div "JUMP TO LATEST" at bounding box center [1069, 645] width 97 height 19
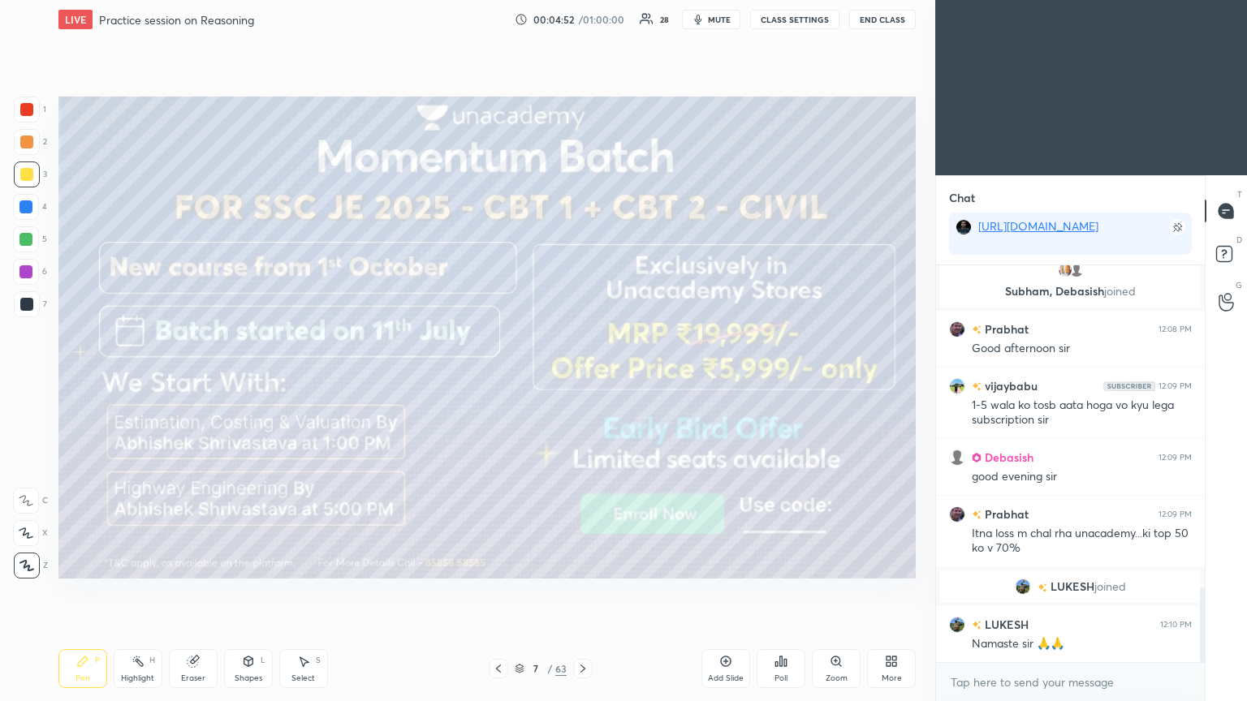
click at [578, 381] on icon at bounding box center [582, 668] width 13 height 13
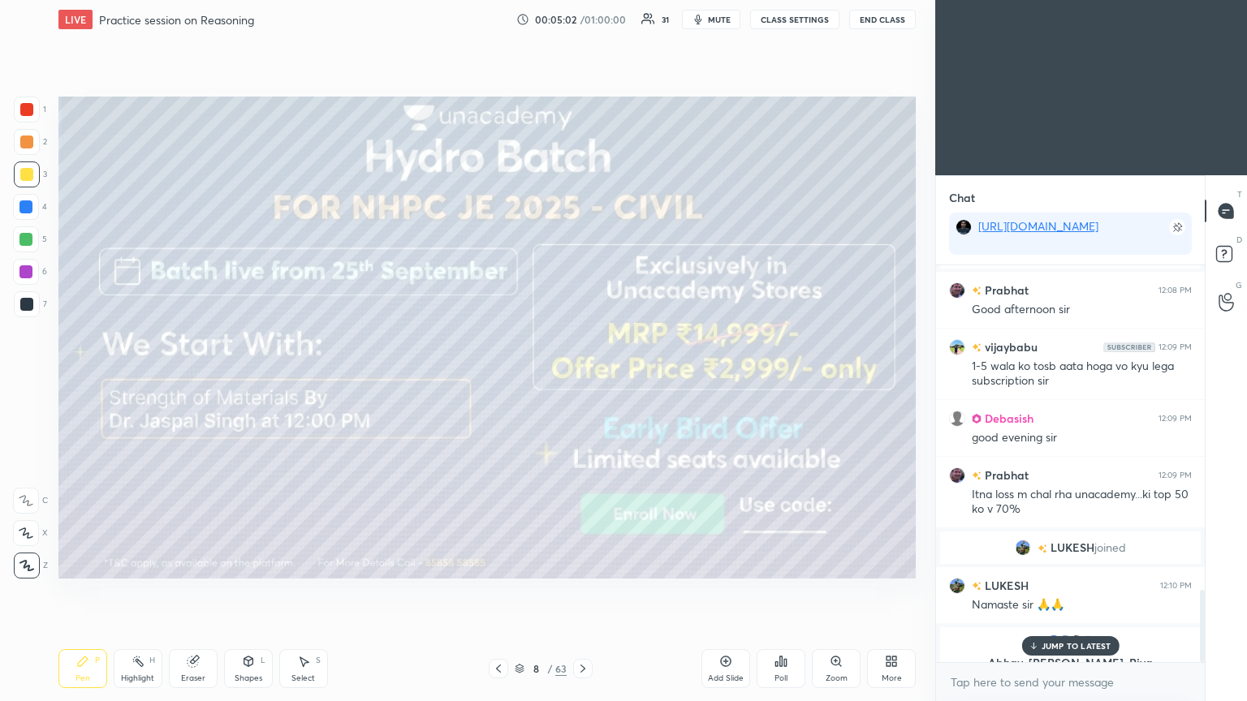
scroll to position [1789, 0]
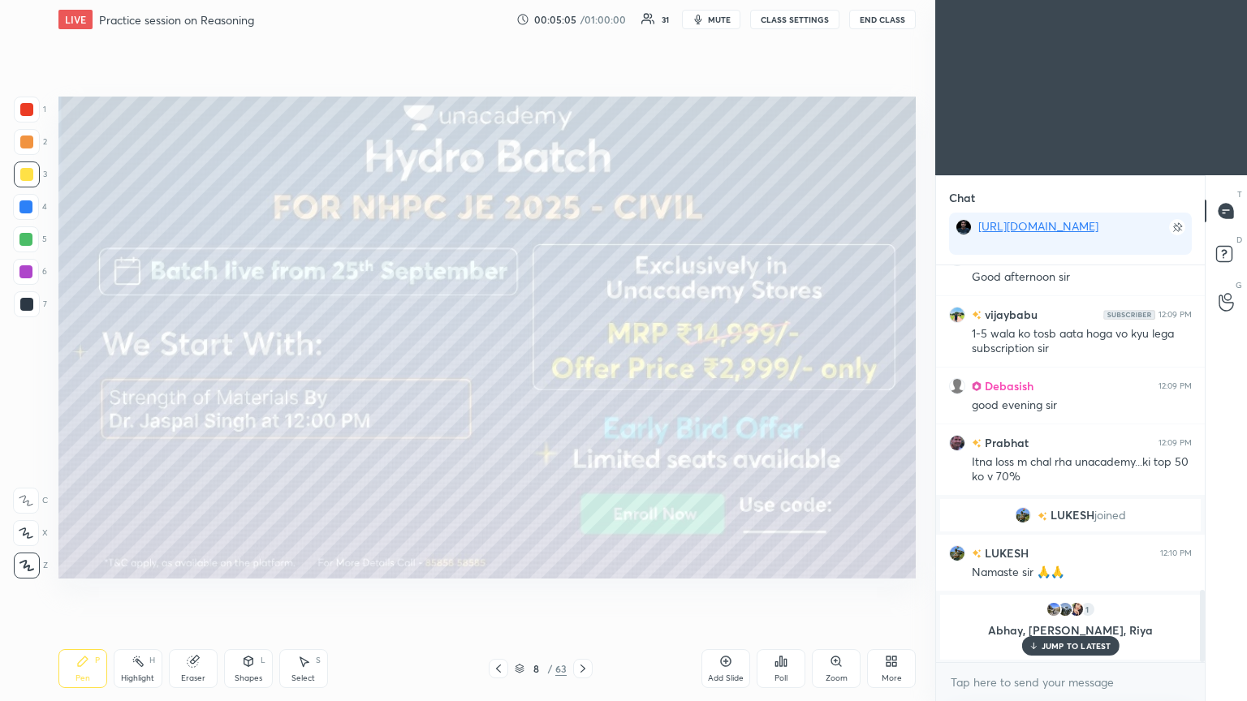
click at [582, 381] on p "JUMP TO LATEST" at bounding box center [1077, 646] width 70 height 10
click at [580, 381] on icon at bounding box center [582, 668] width 13 height 13
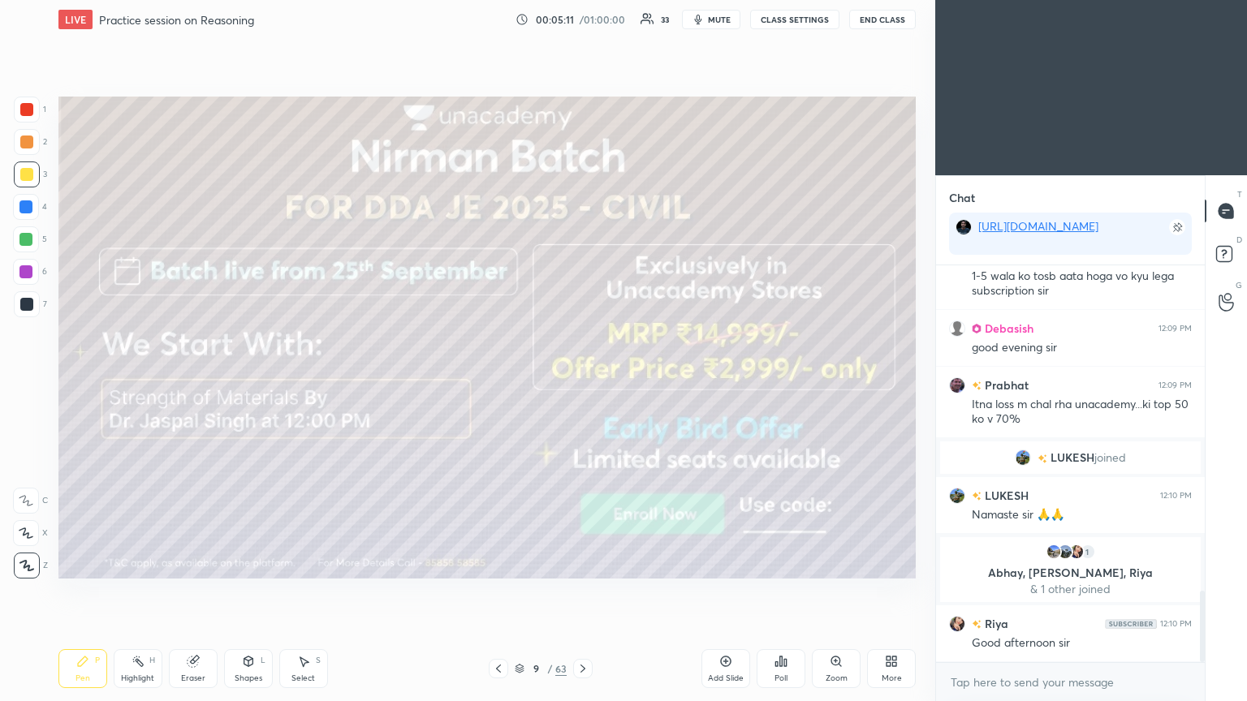
click at [582, 381] on icon at bounding box center [582, 668] width 13 height 13
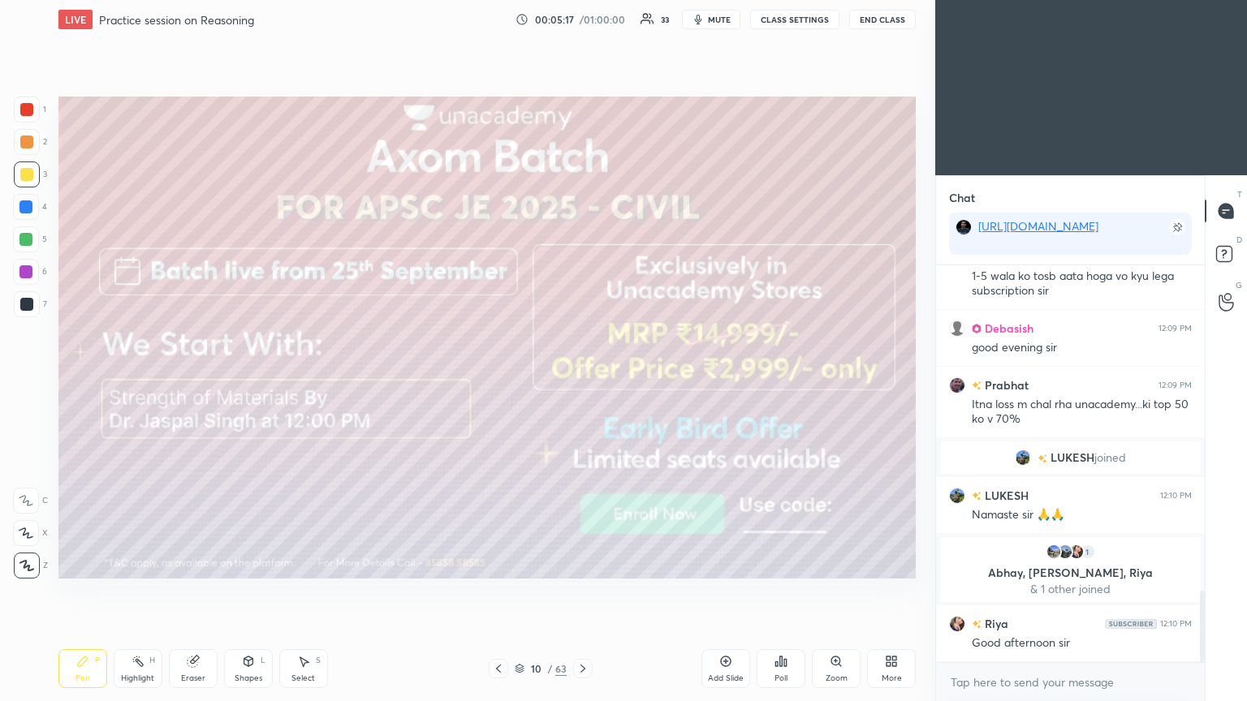
scroll to position [1853, 0]
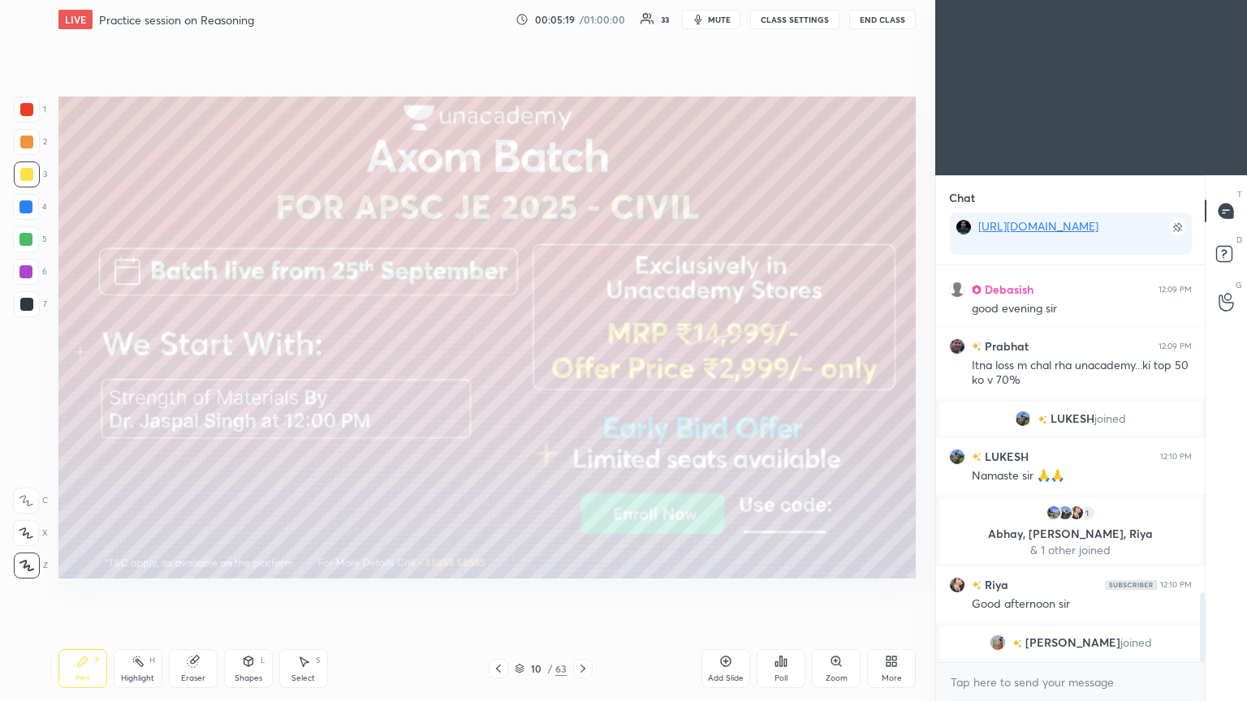
click at [582, 381] on icon at bounding box center [582, 668] width 13 height 13
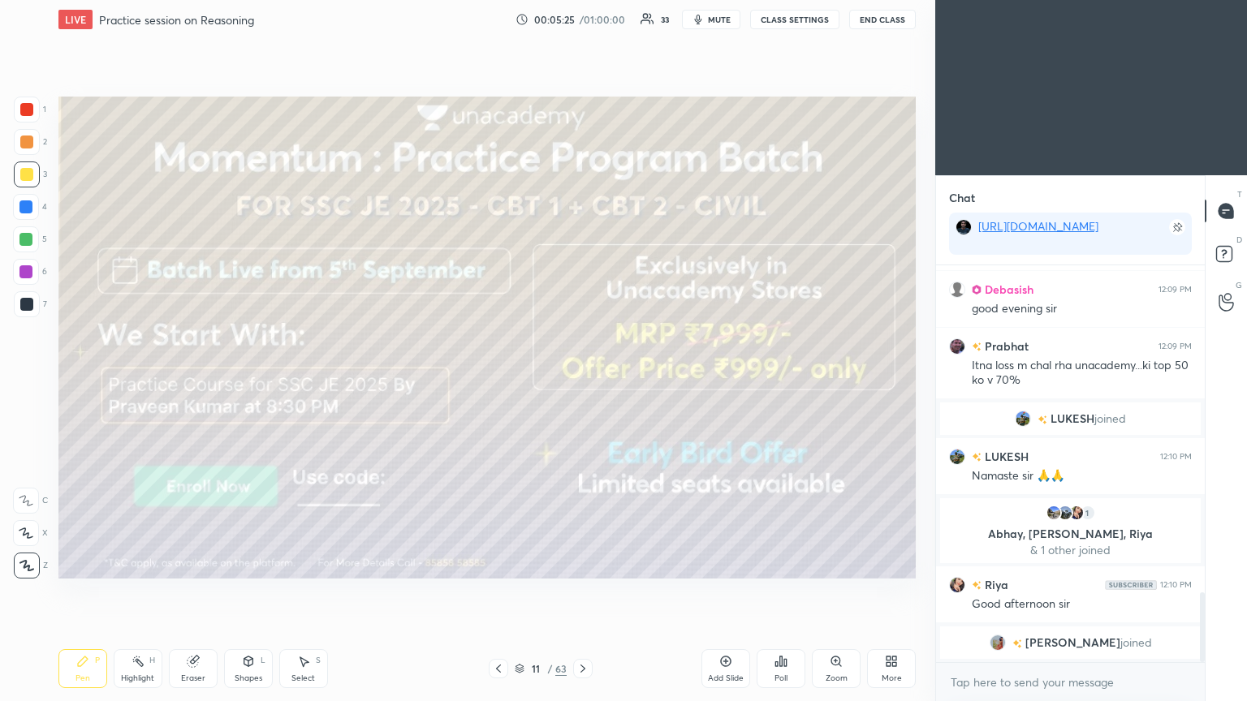
scroll to position [1873, 0]
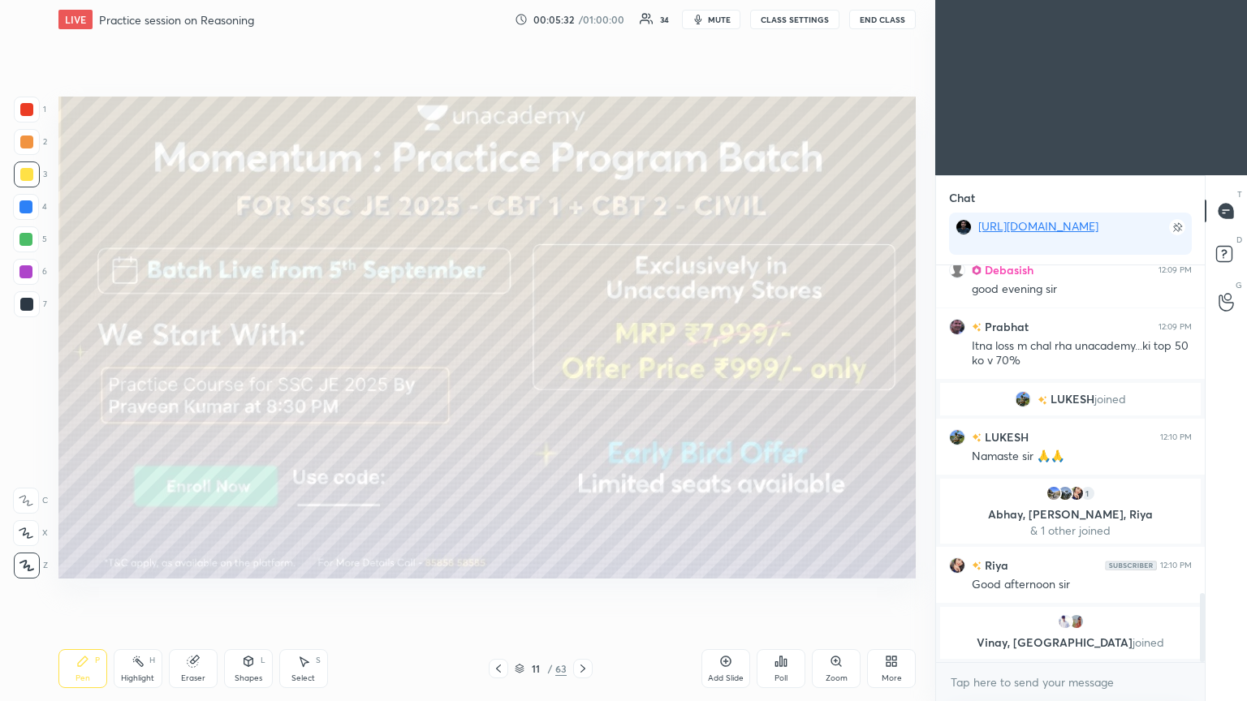
click at [576, 381] on icon at bounding box center [582, 668] width 13 height 13
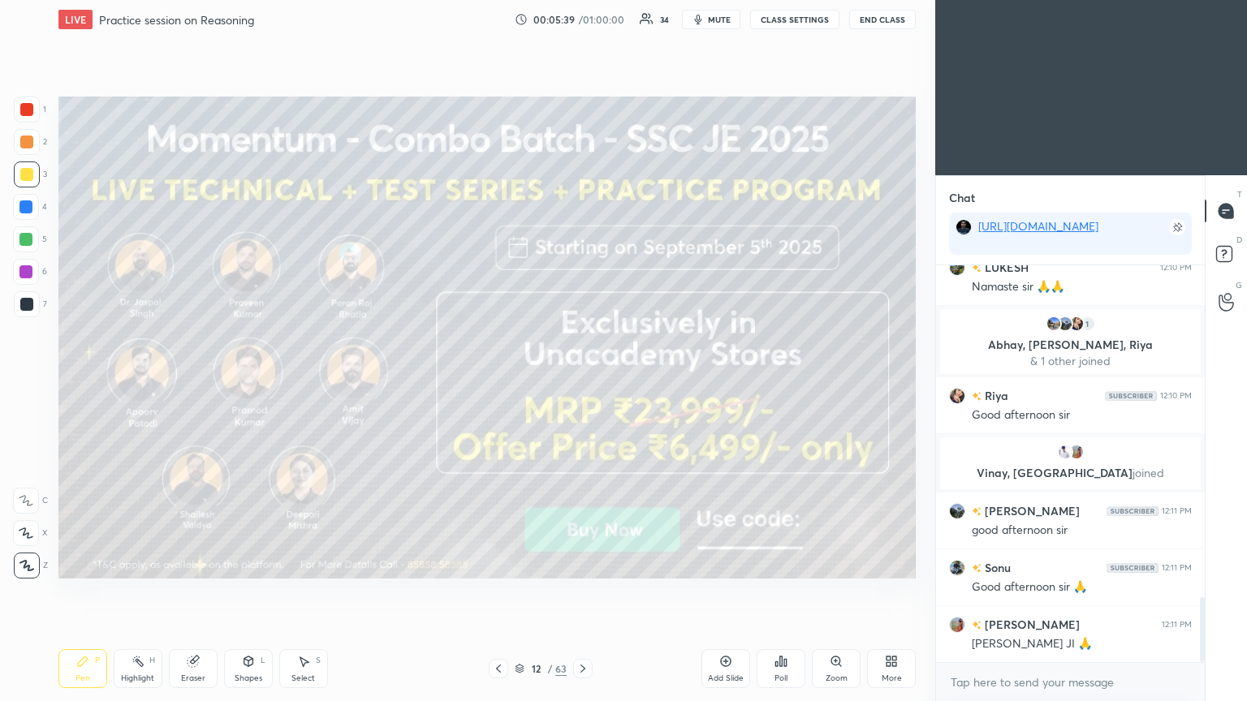
scroll to position [2100, 0]
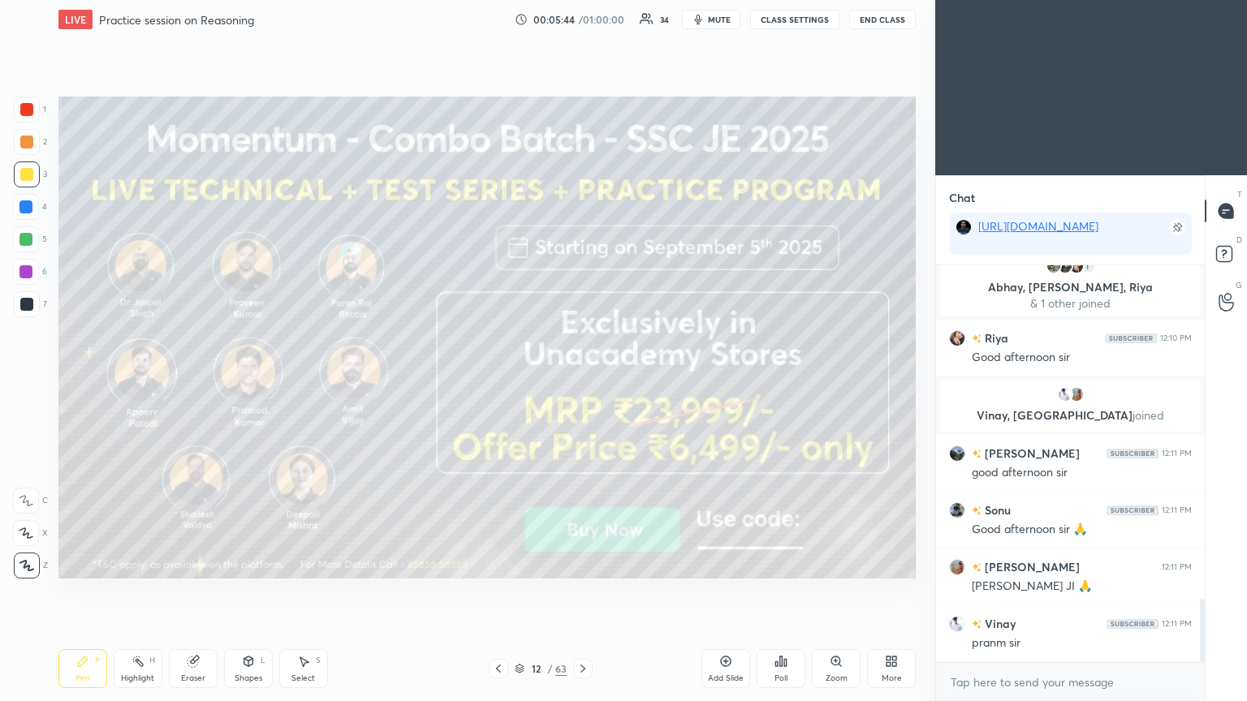
click at [582, 381] on icon at bounding box center [582, 668] width 13 height 13
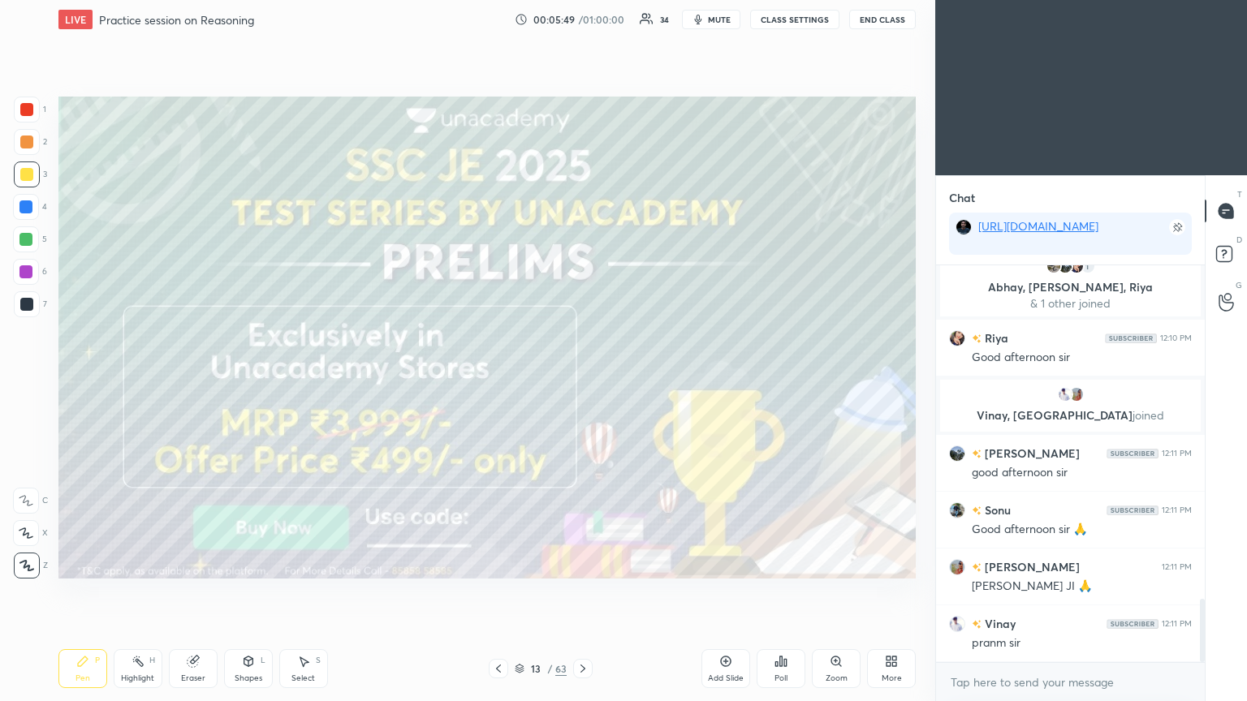
click at [579, 381] on icon at bounding box center [582, 668] width 13 height 13
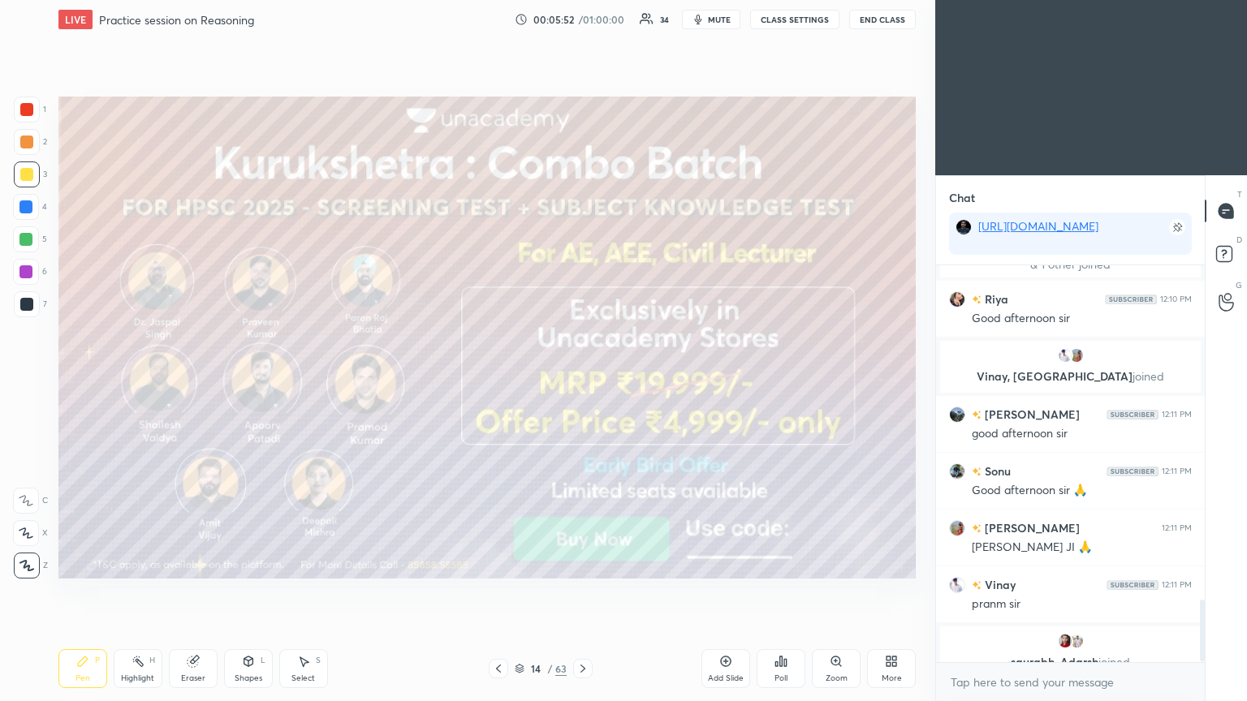
scroll to position [2159, 0]
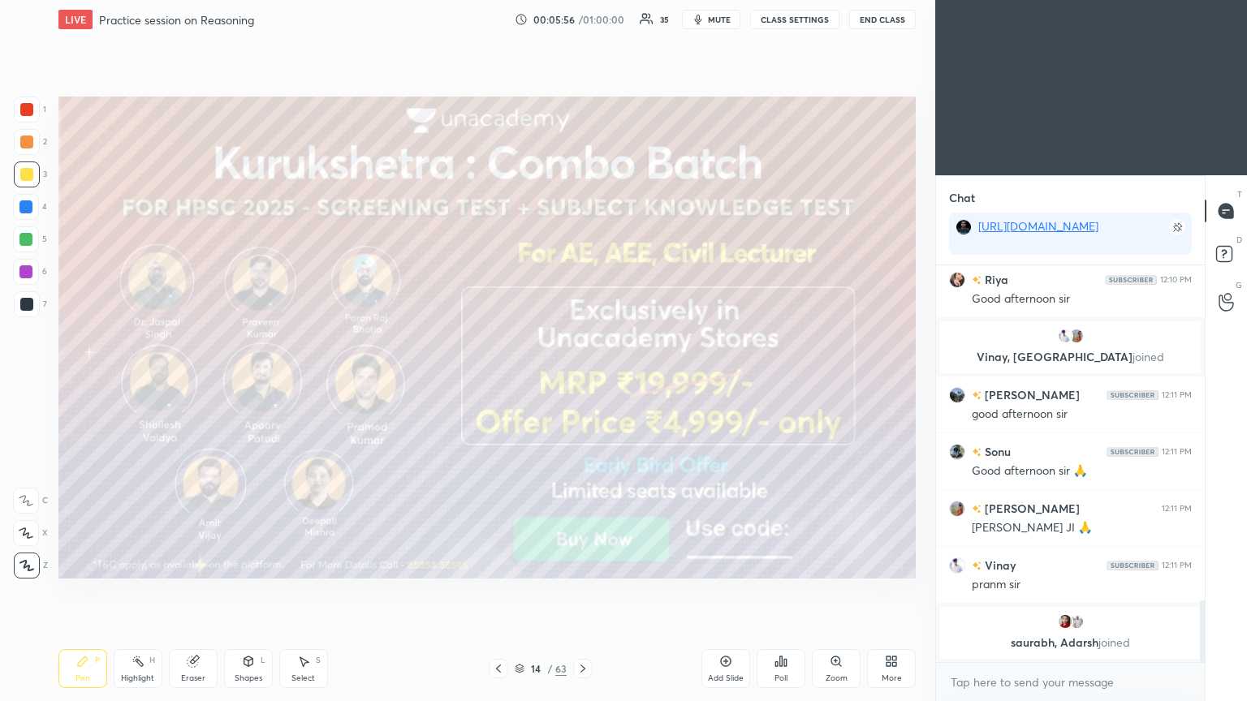
click at [582, 381] on icon at bounding box center [582, 668] width 13 height 13
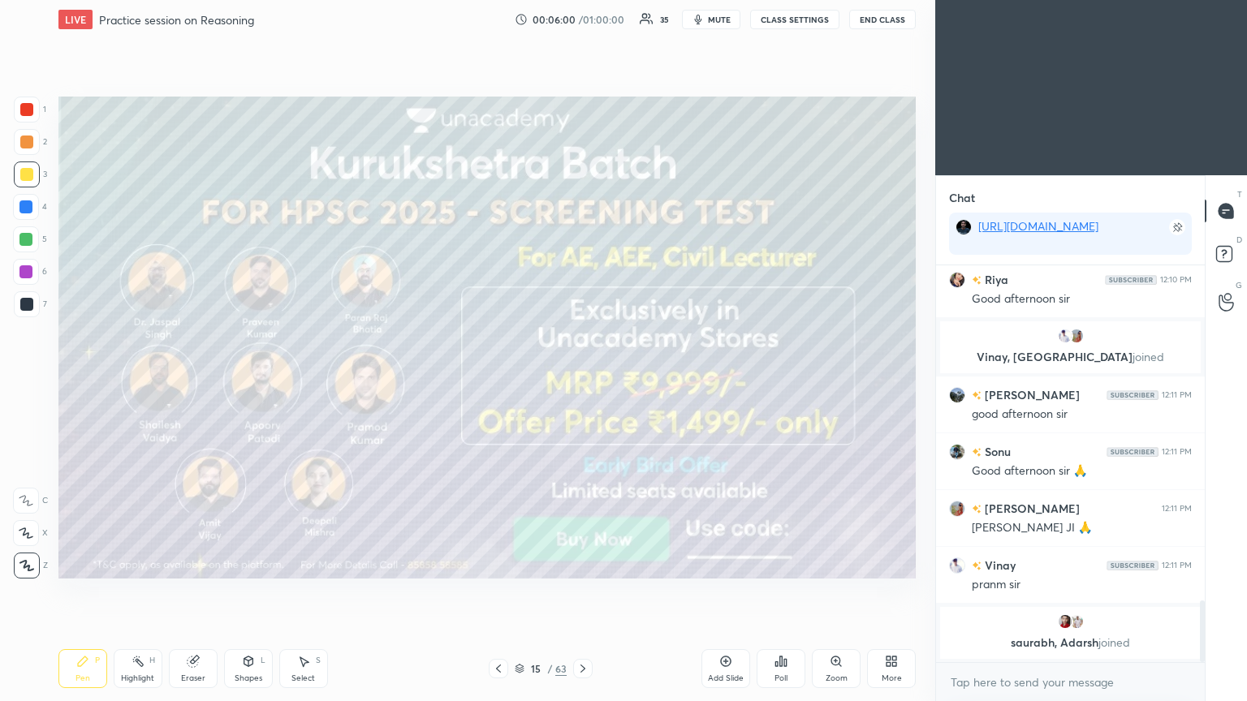
click at [582, 381] on icon at bounding box center [582, 668] width 13 height 13
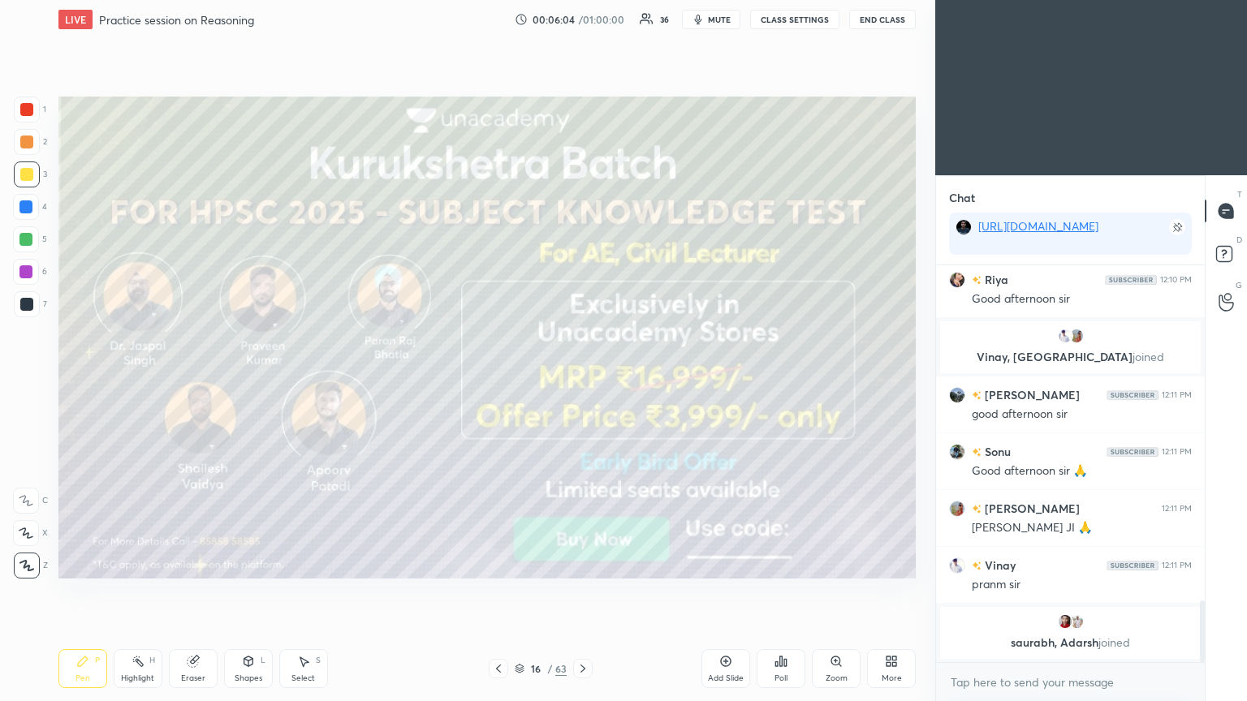
click at [582, 381] on icon at bounding box center [582, 668] width 13 height 13
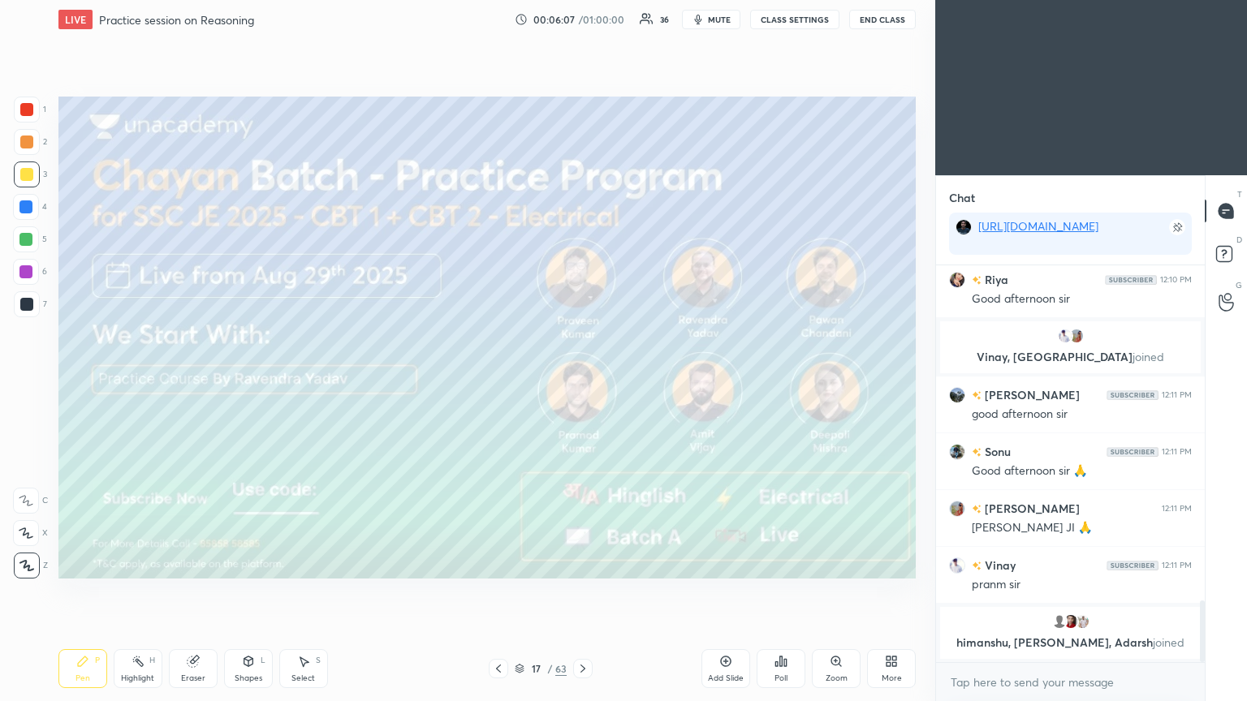
click at [582, 381] on icon at bounding box center [582, 669] width 5 height 8
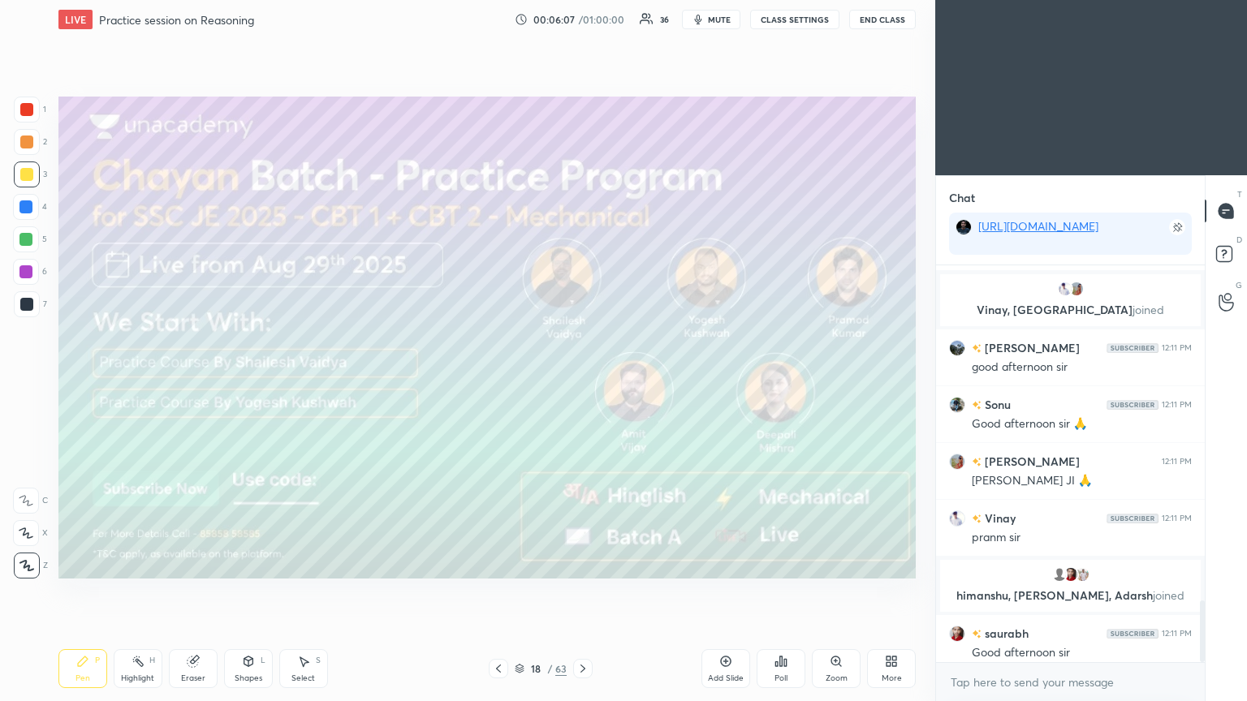
scroll to position [2168, 0]
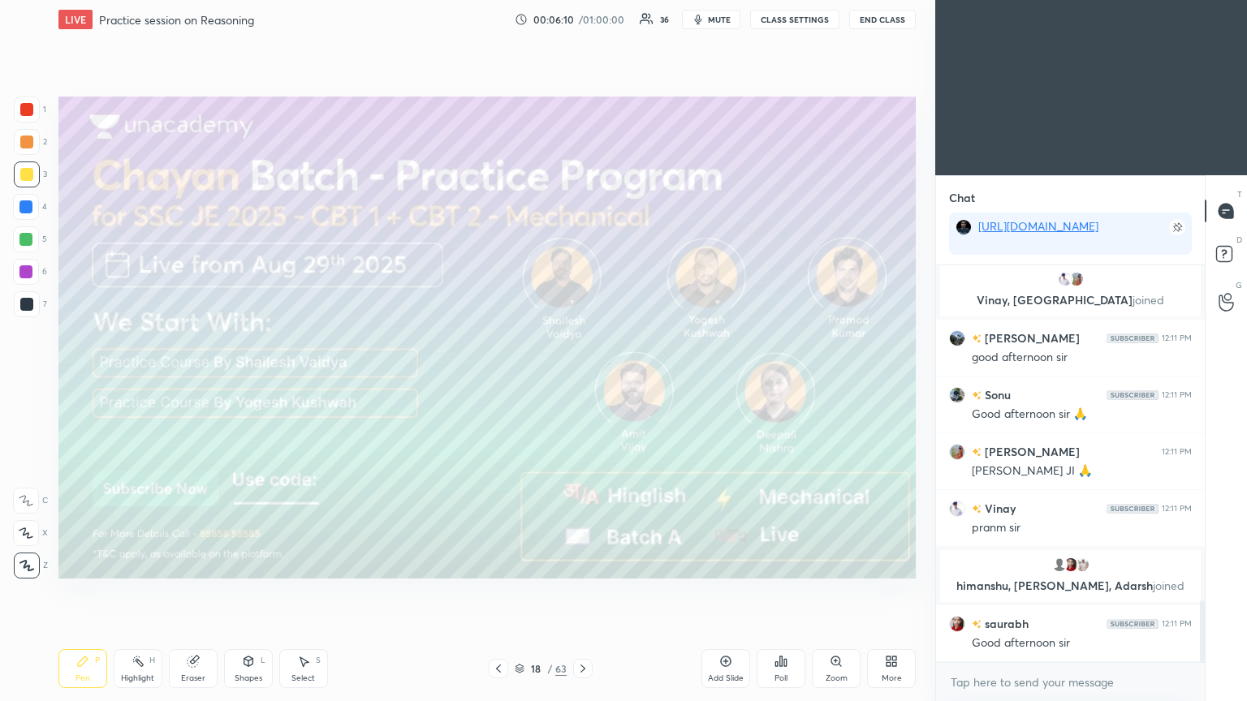
click at [582, 381] on icon at bounding box center [582, 668] width 13 height 13
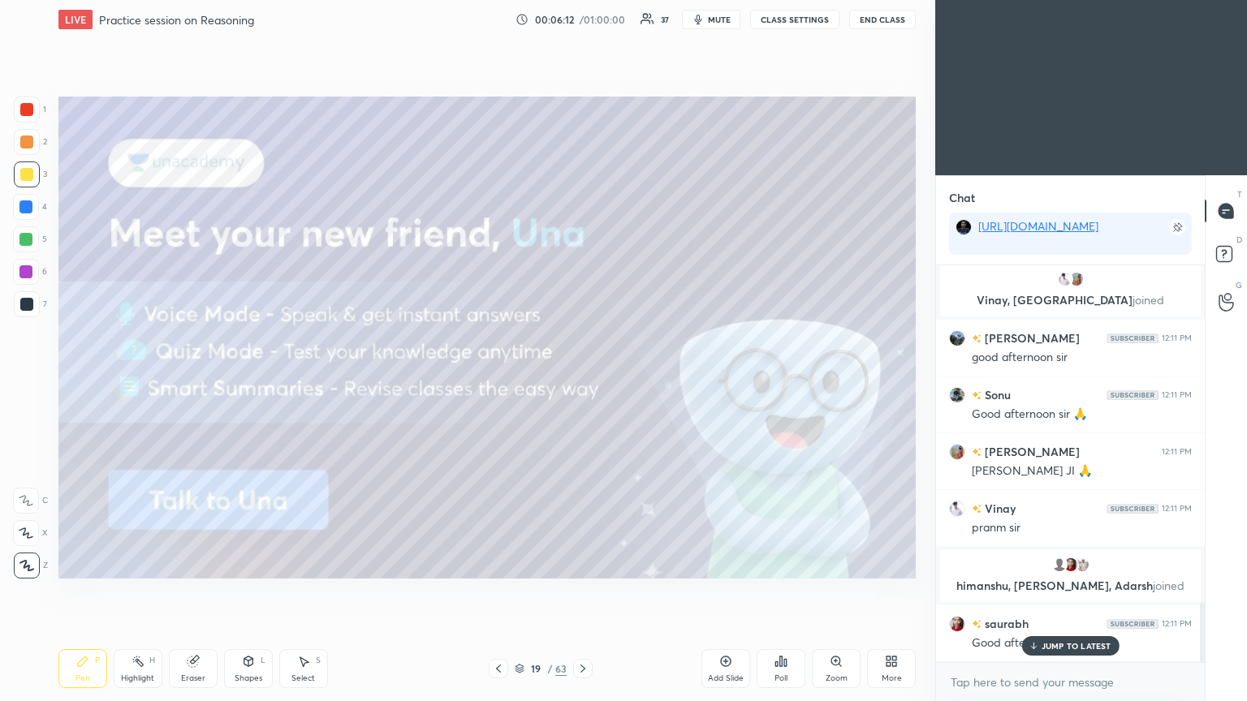
scroll to position [2224, 0]
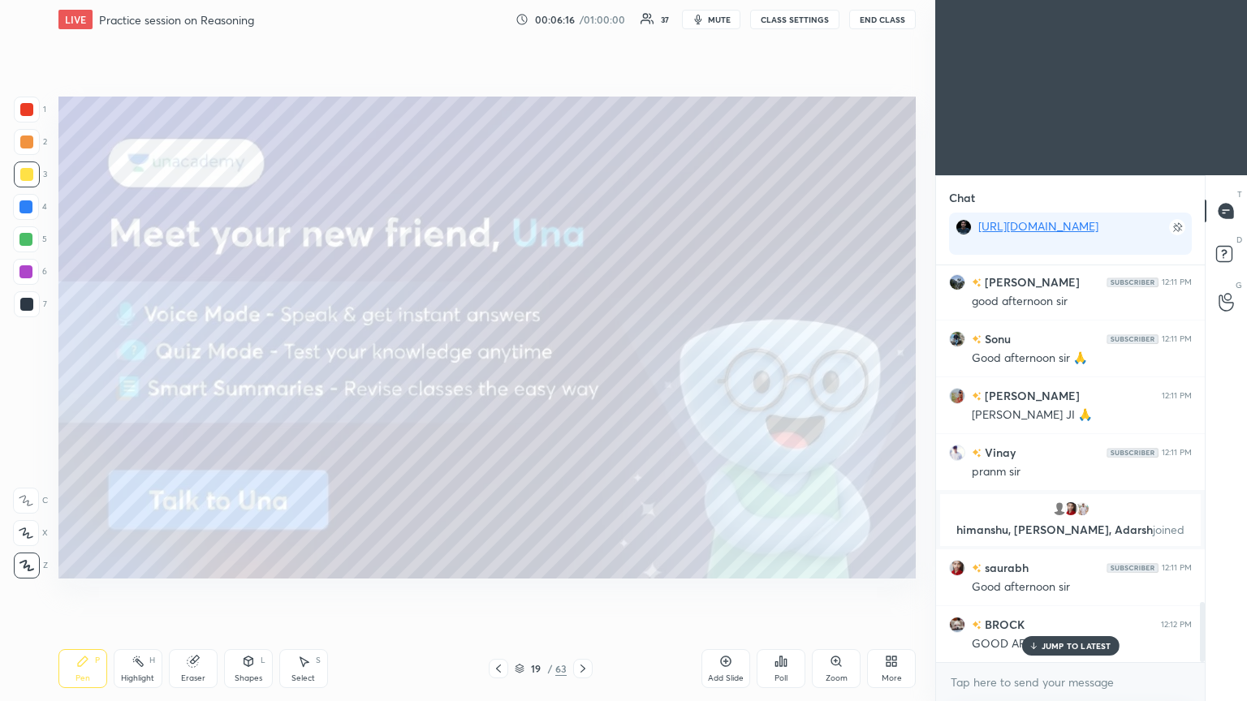
click at [582, 381] on icon at bounding box center [582, 668] width 13 height 13
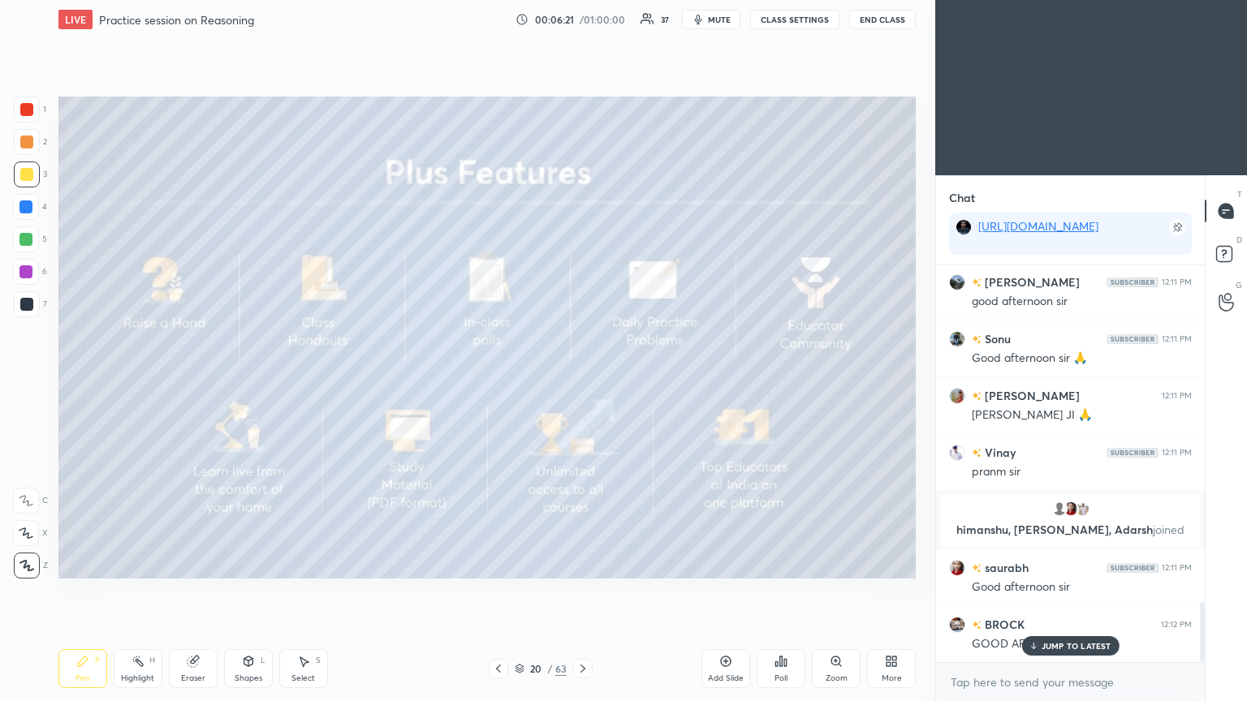
scroll to position [2263, 0]
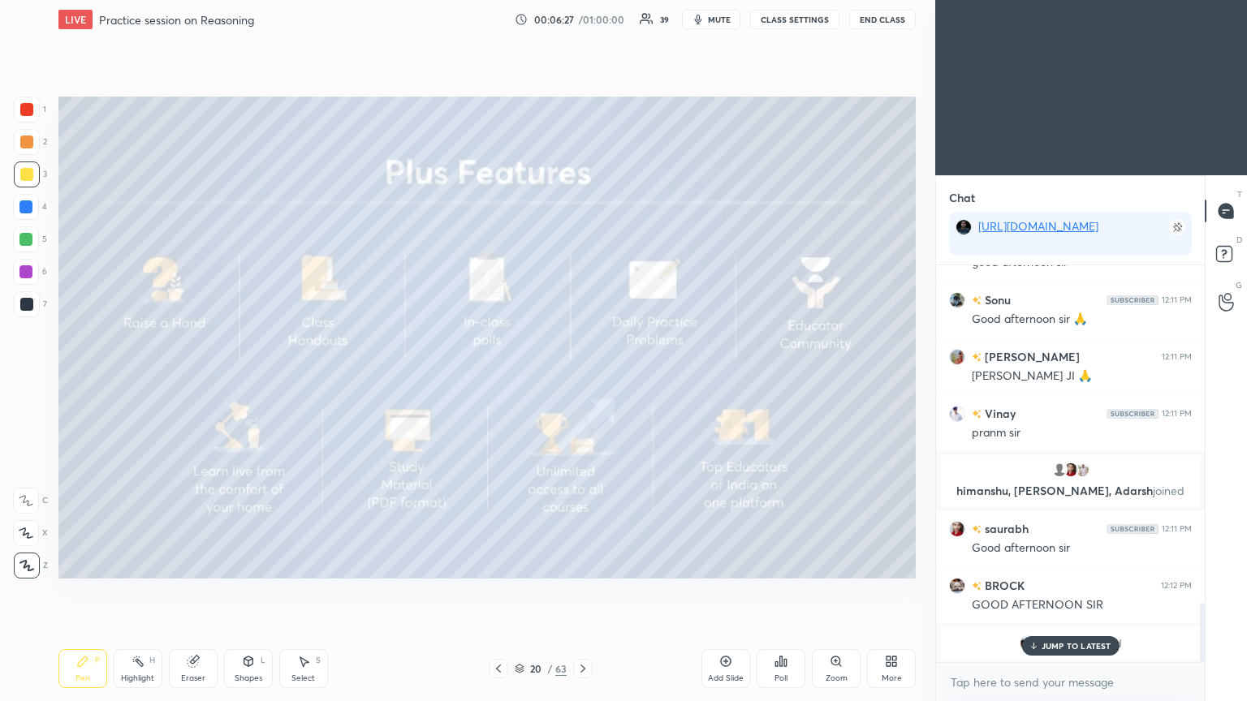
click at [582, 381] on icon at bounding box center [1033, 646] width 11 height 10
click at [582, 381] on icon at bounding box center [582, 669] width 5 height 8
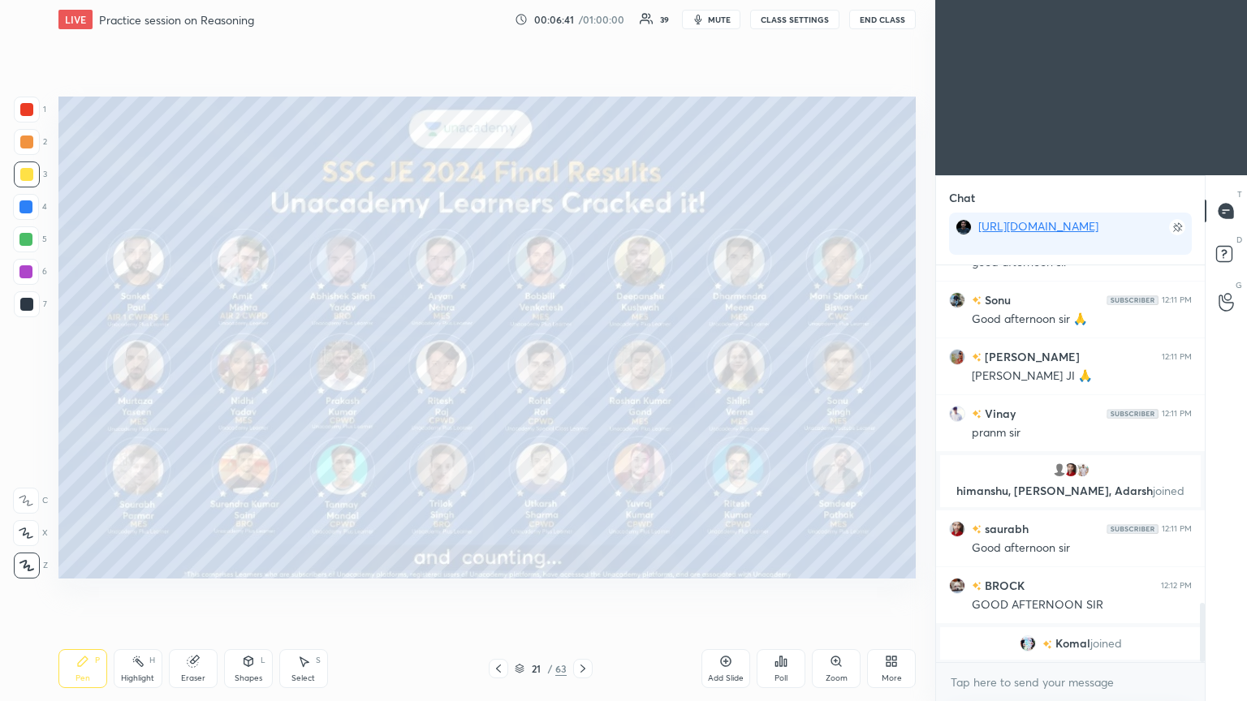
scroll to position [2321, 0]
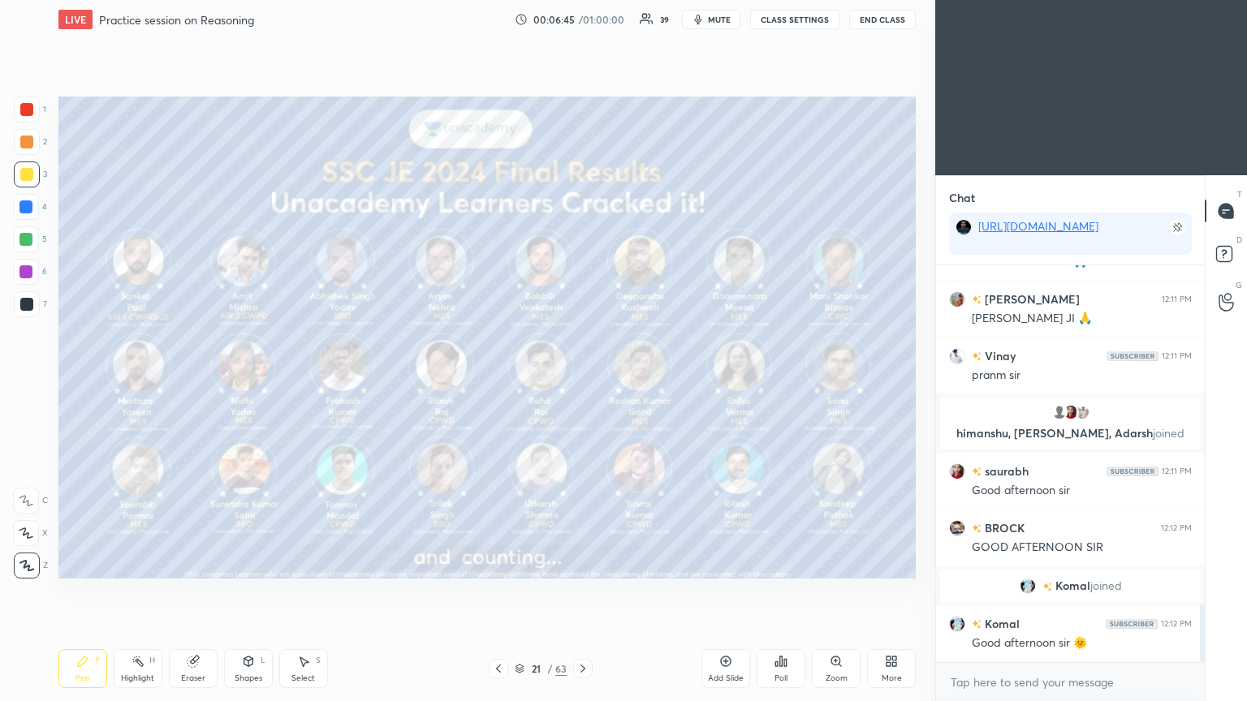
click at [523, 381] on icon at bounding box center [520, 669] width 10 height 10
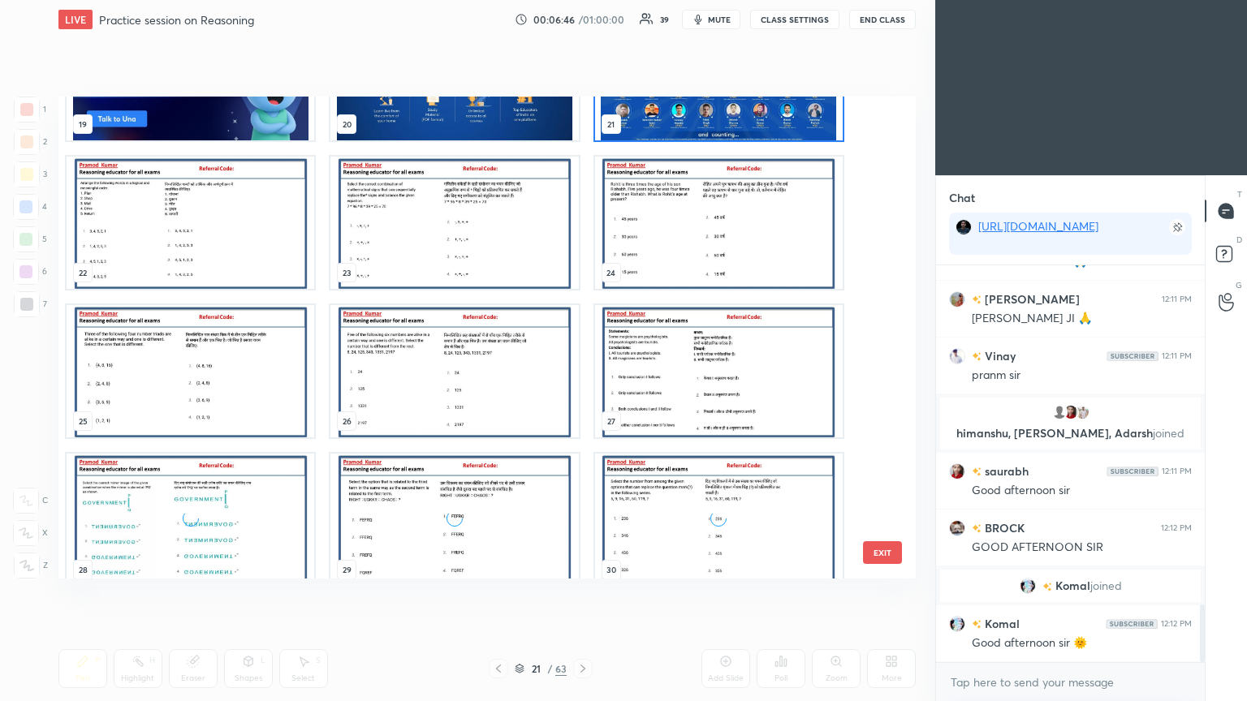
scroll to position [1006, 0]
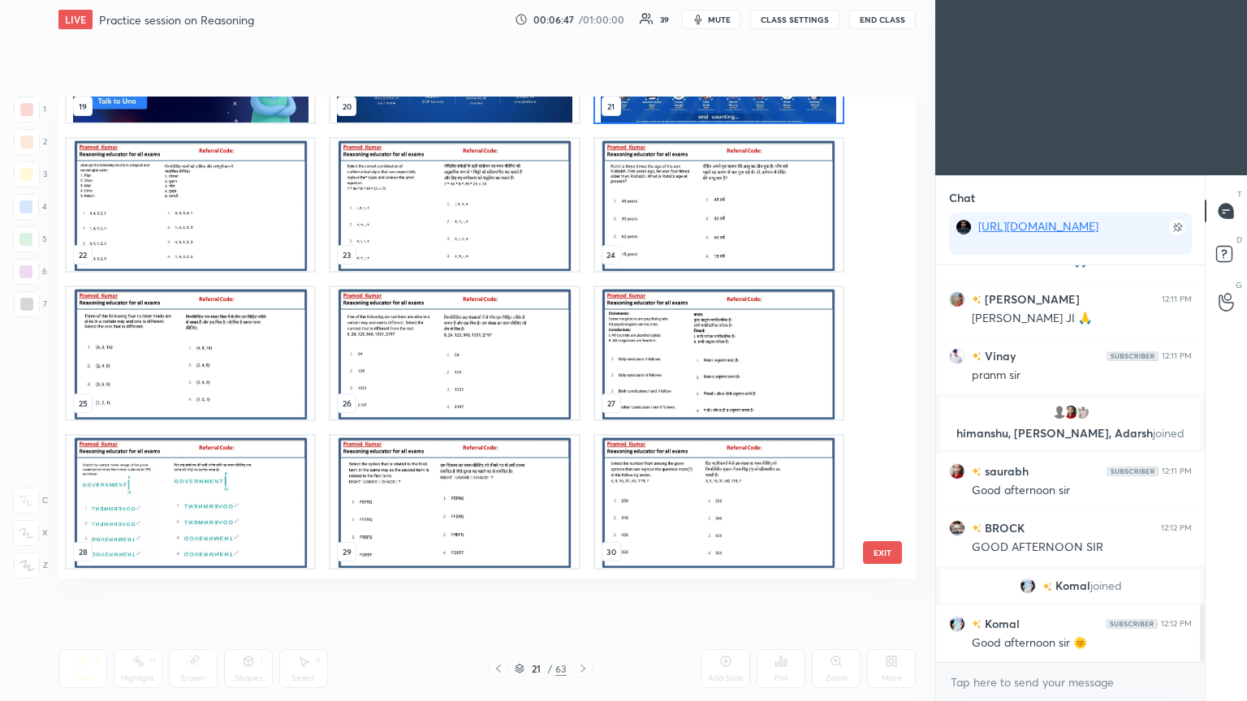
click at [419, 207] on img "grid" at bounding box center [454, 205] width 248 height 132
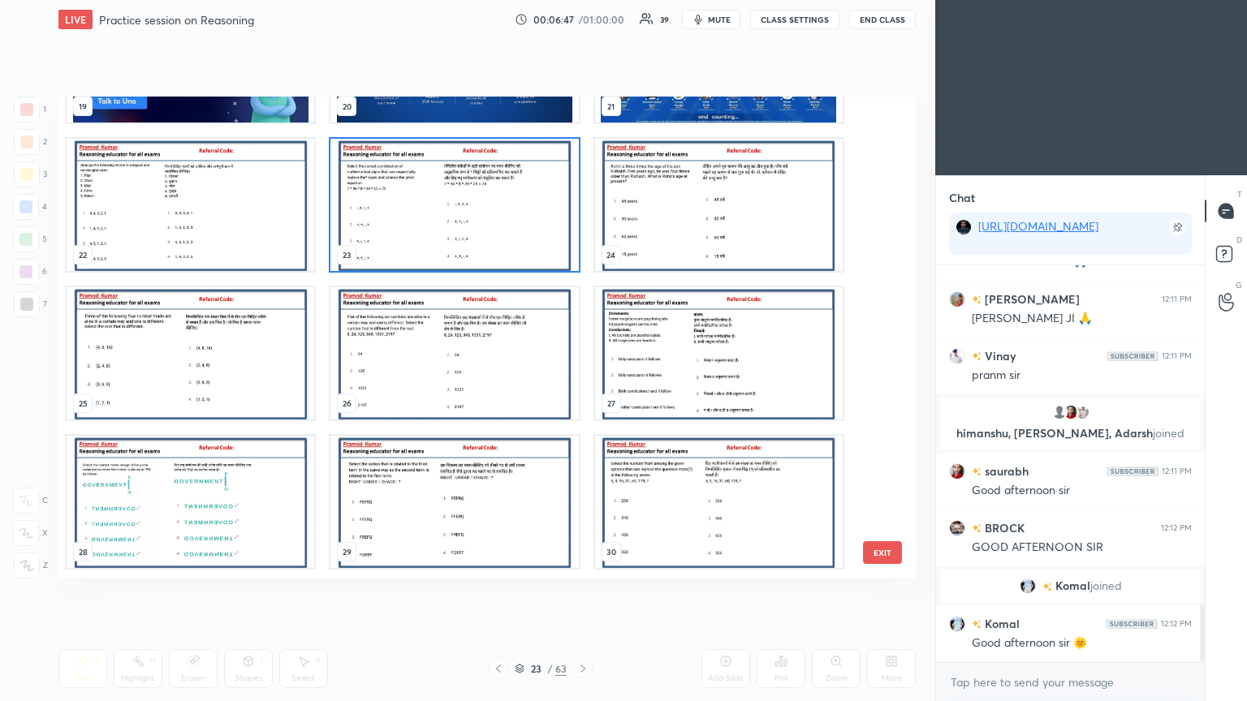
click at [421, 207] on img "grid" at bounding box center [454, 205] width 248 height 132
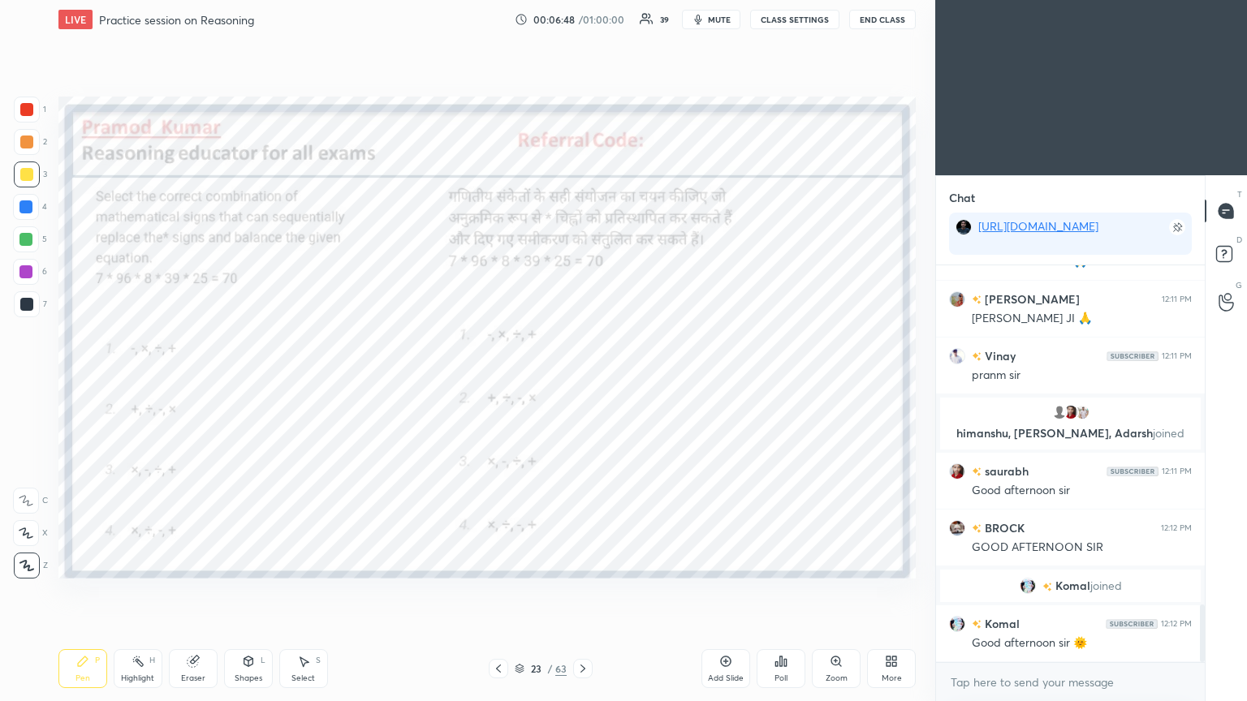
click at [419, 209] on img "grid" at bounding box center [454, 205] width 248 height 132
click at [23, 105] on div at bounding box center [26, 109] width 13 height 13
click at [582, 381] on icon at bounding box center [785, 662] width 2 height 7
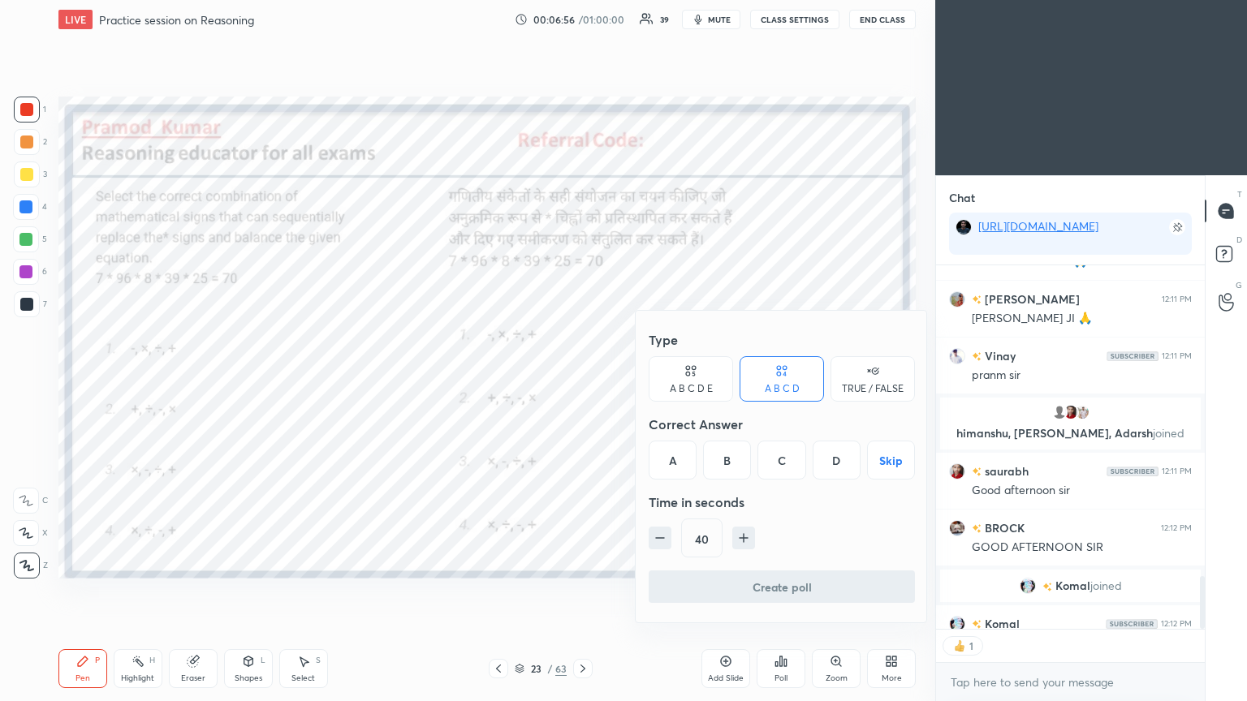
click at [582, 381] on div "D" at bounding box center [837, 460] width 48 height 39
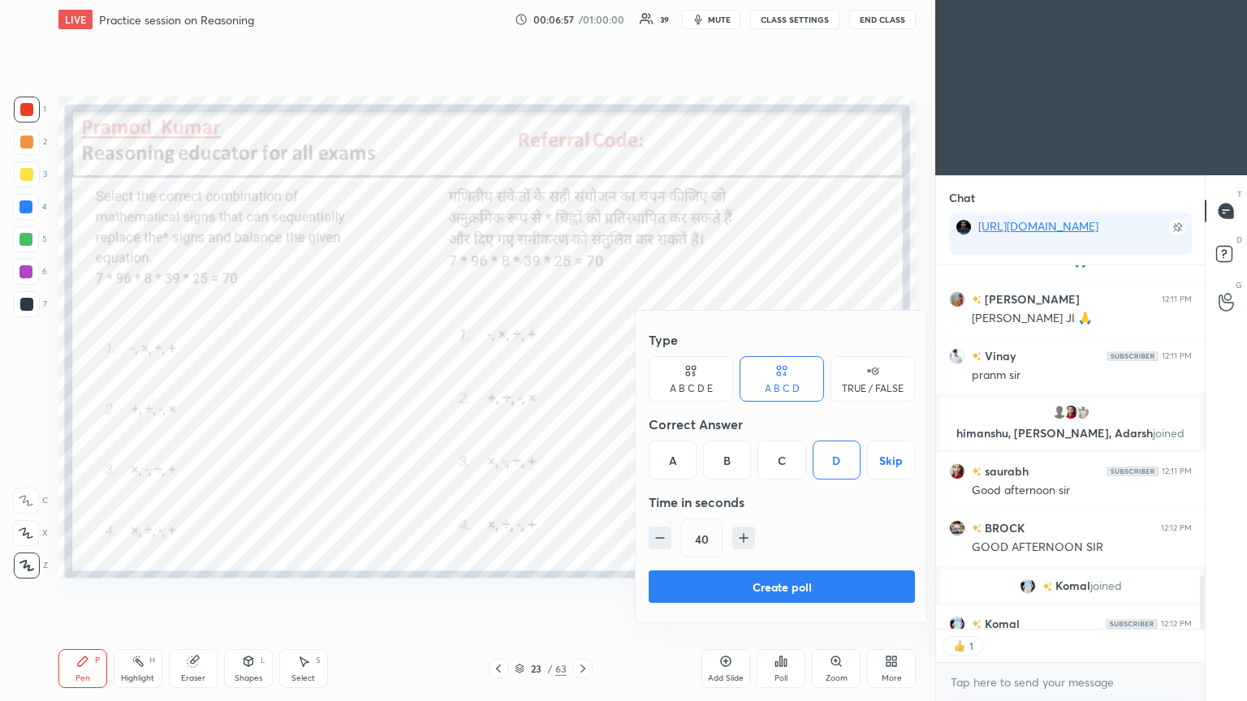
click at [582, 381] on button "Create poll" at bounding box center [782, 587] width 266 height 32
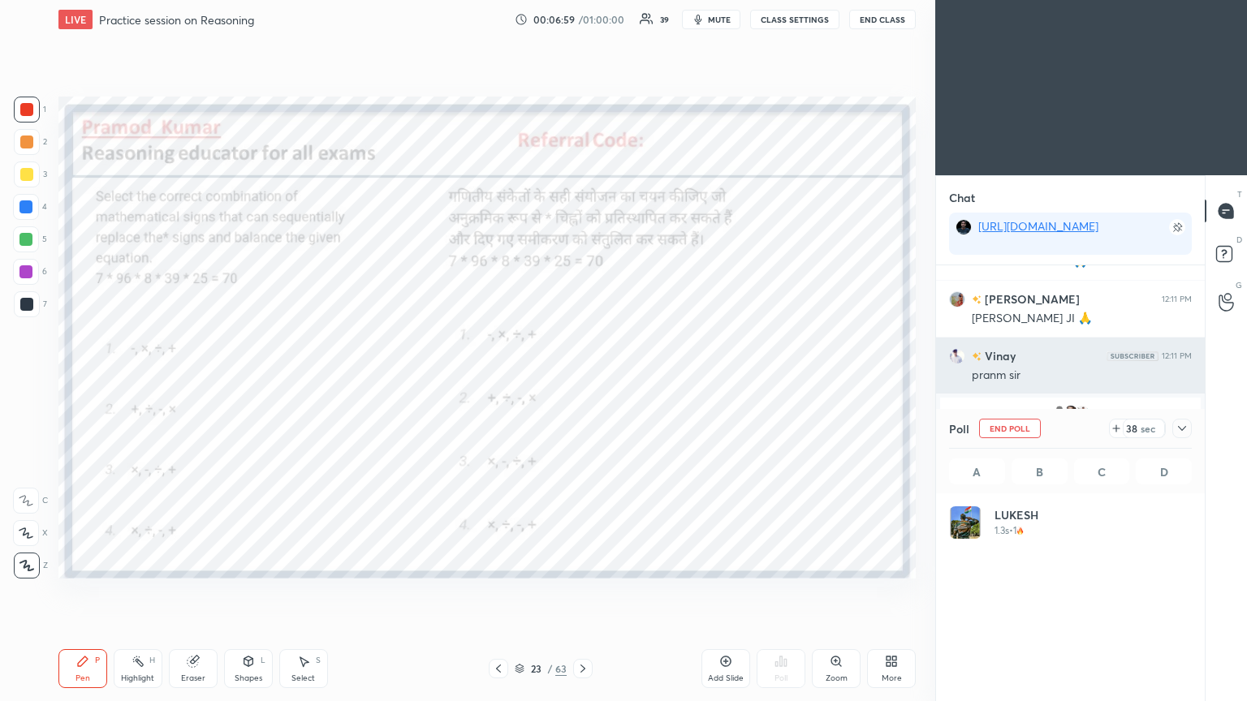
scroll to position [2405, 0]
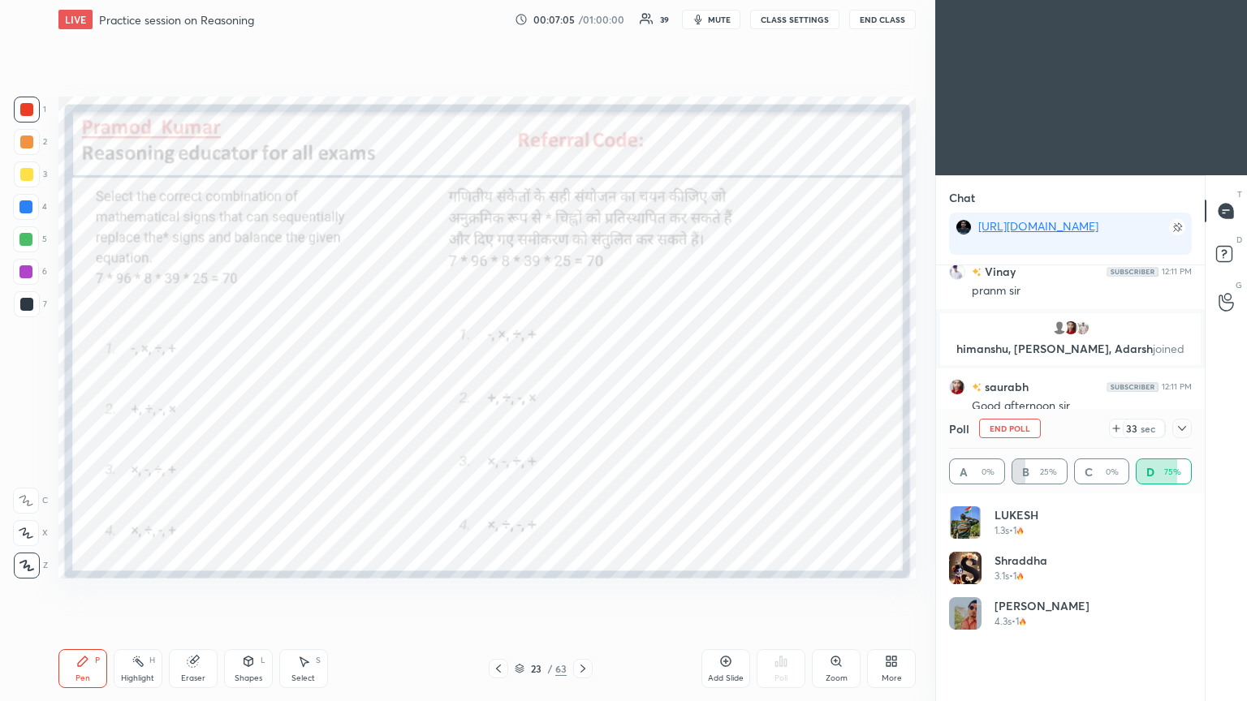
click at [582, 381] on div at bounding box center [1181, 428] width 19 height 19
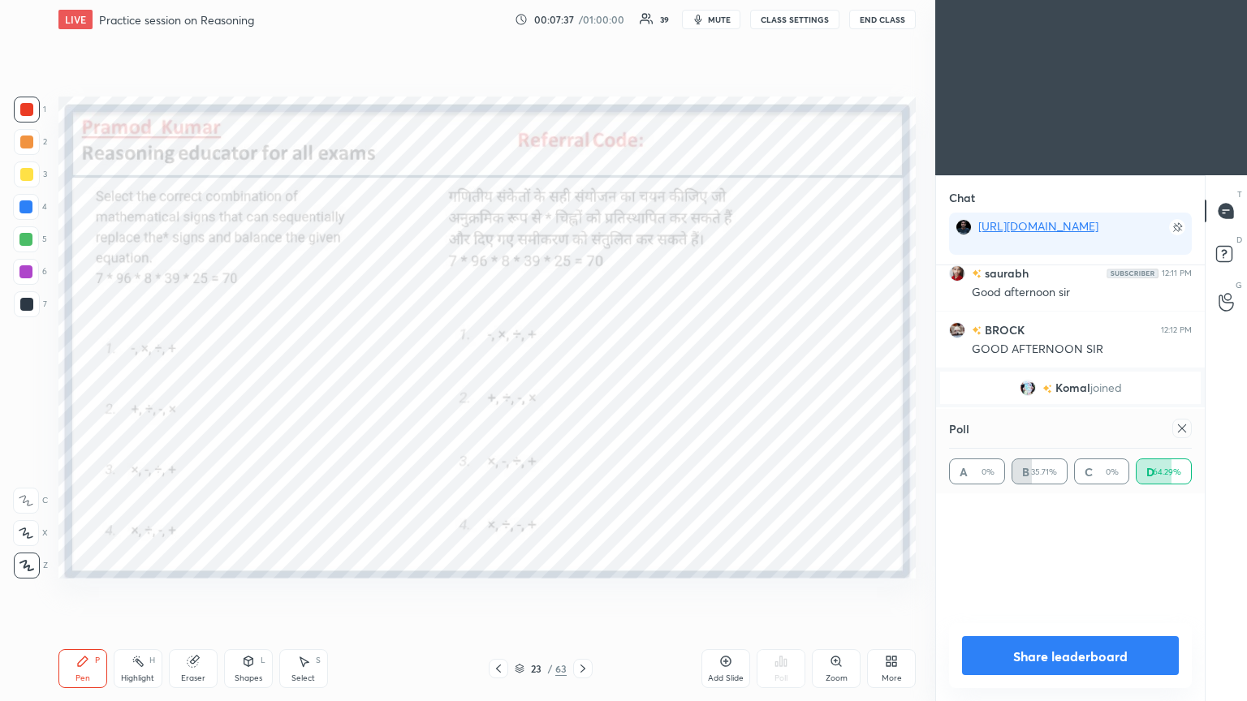
scroll to position [0, 0]
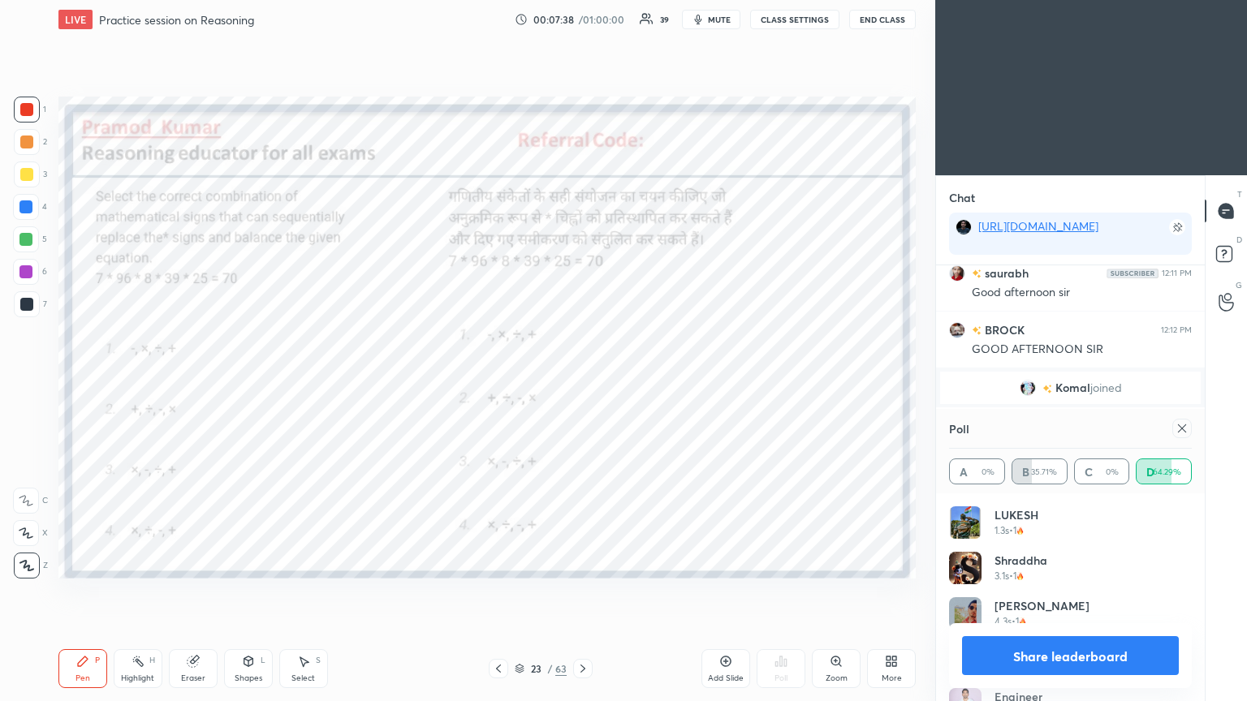
click at [582, 381] on icon at bounding box center [1182, 428] width 13 height 13
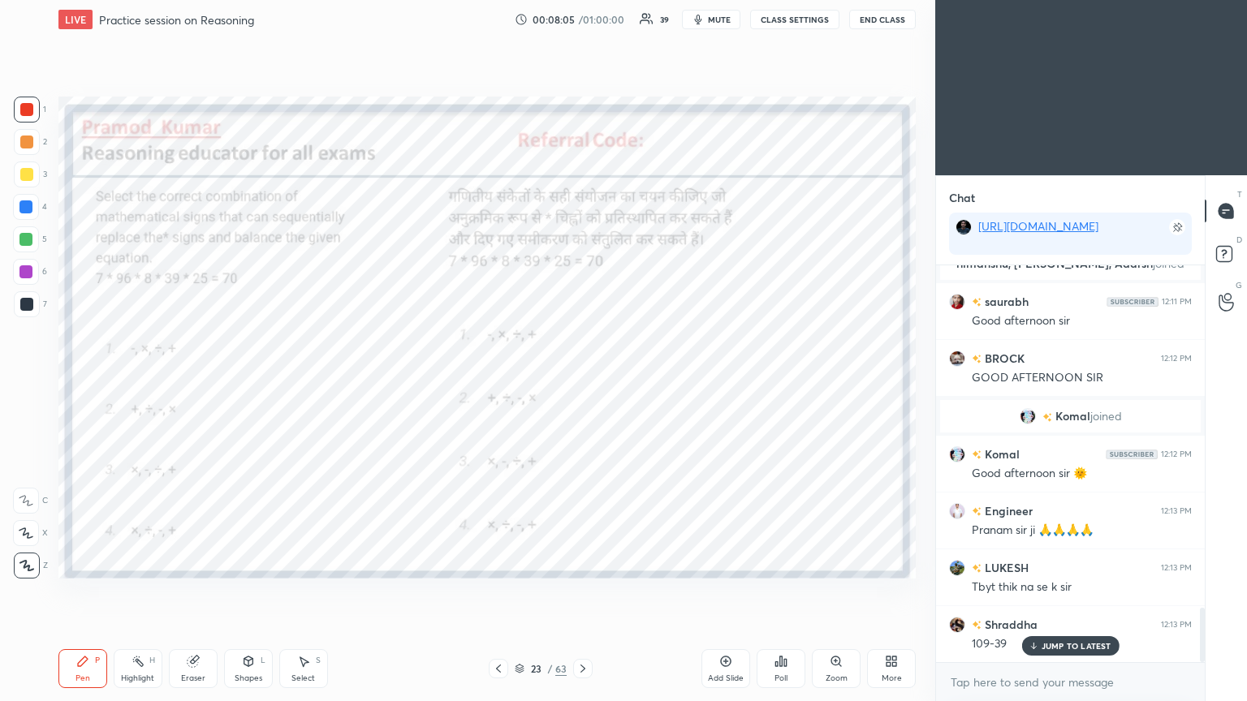
click at [582, 381] on div "Shraddha 12:13 PM 109-39" at bounding box center [1070, 634] width 269 height 56
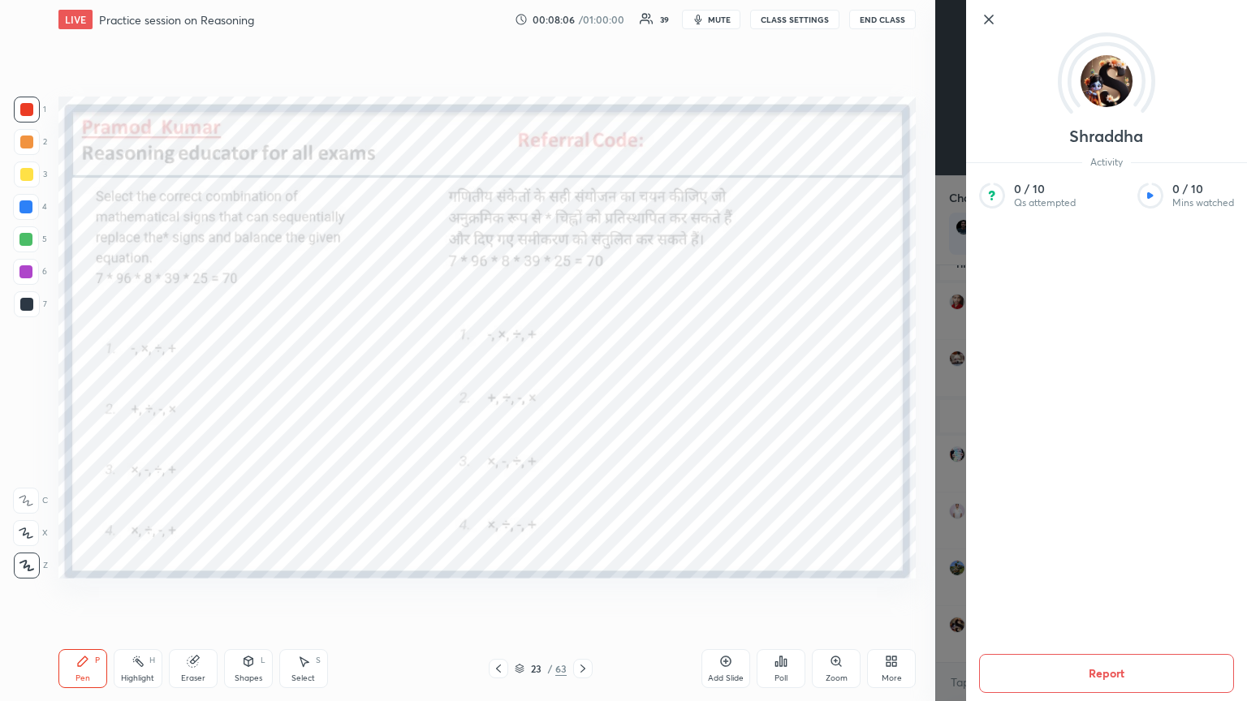
click at [555, 381] on div "Setting up your live class Poll for secs No correct answer Start poll" at bounding box center [487, 338] width 870 height 598
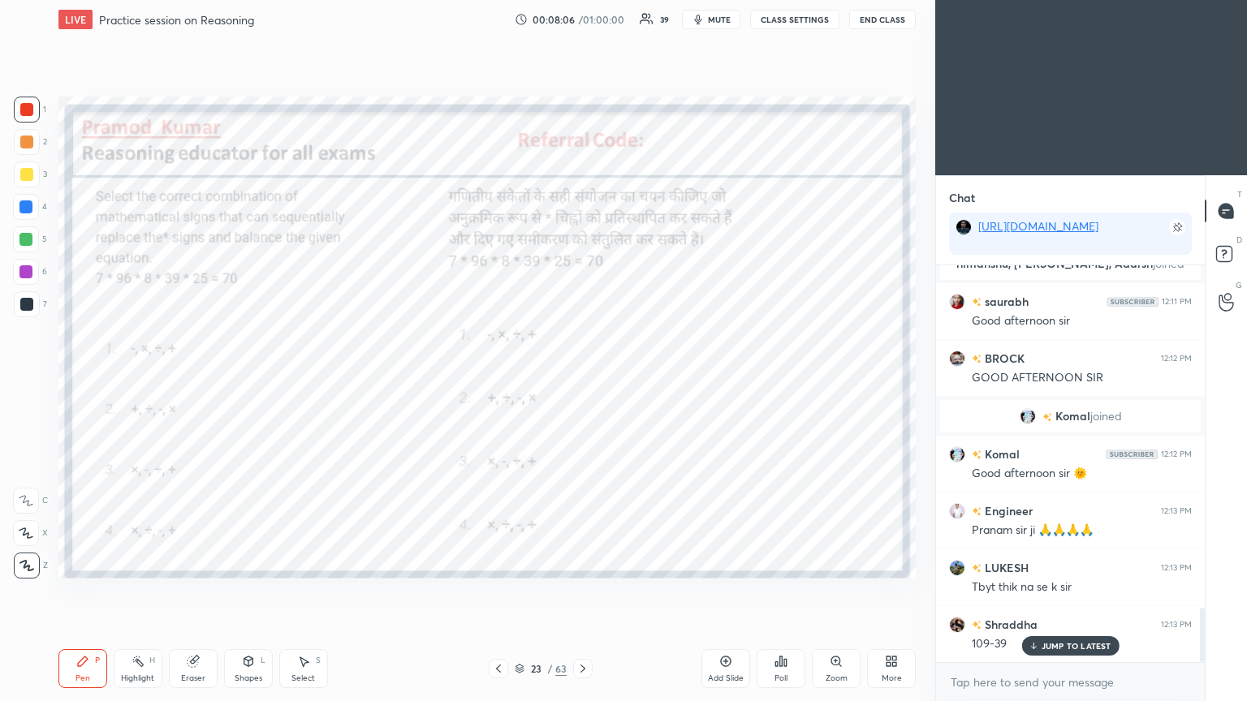
click at [582, 381] on icon at bounding box center [582, 668] width 13 height 13
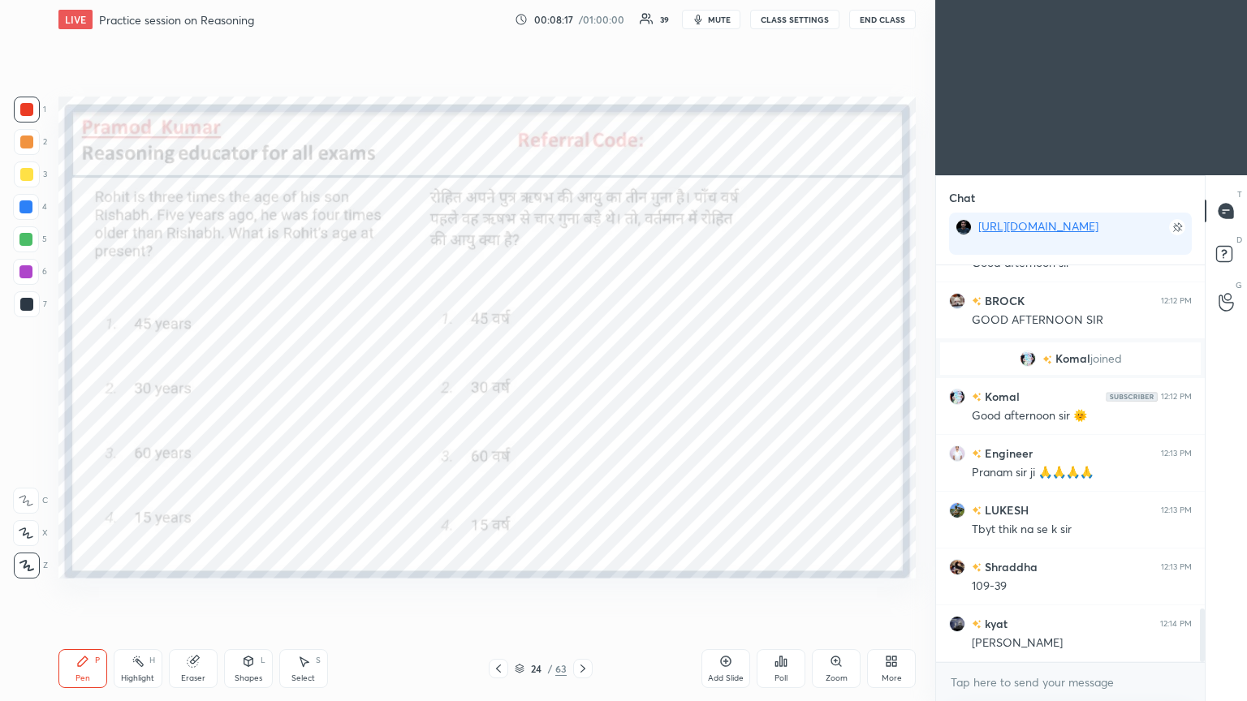
click at [582, 381] on div "Poll" at bounding box center [781, 668] width 49 height 39
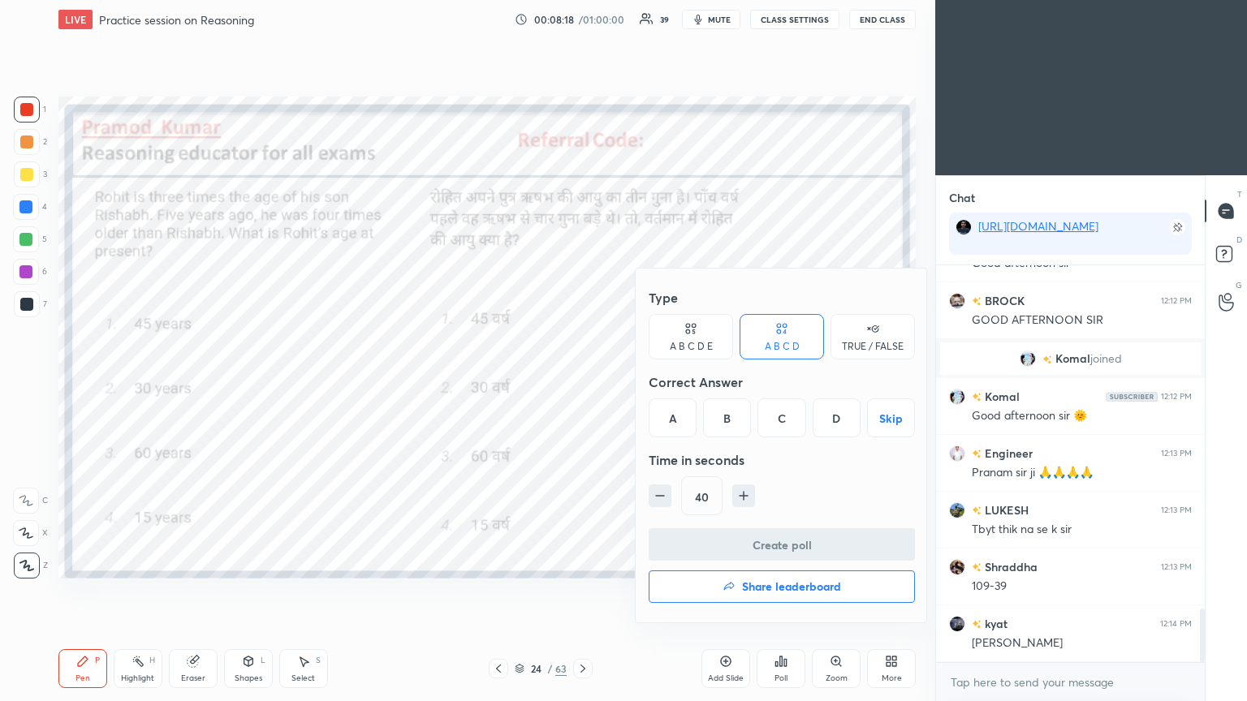
click at [582, 381] on div "A" at bounding box center [673, 418] width 48 height 39
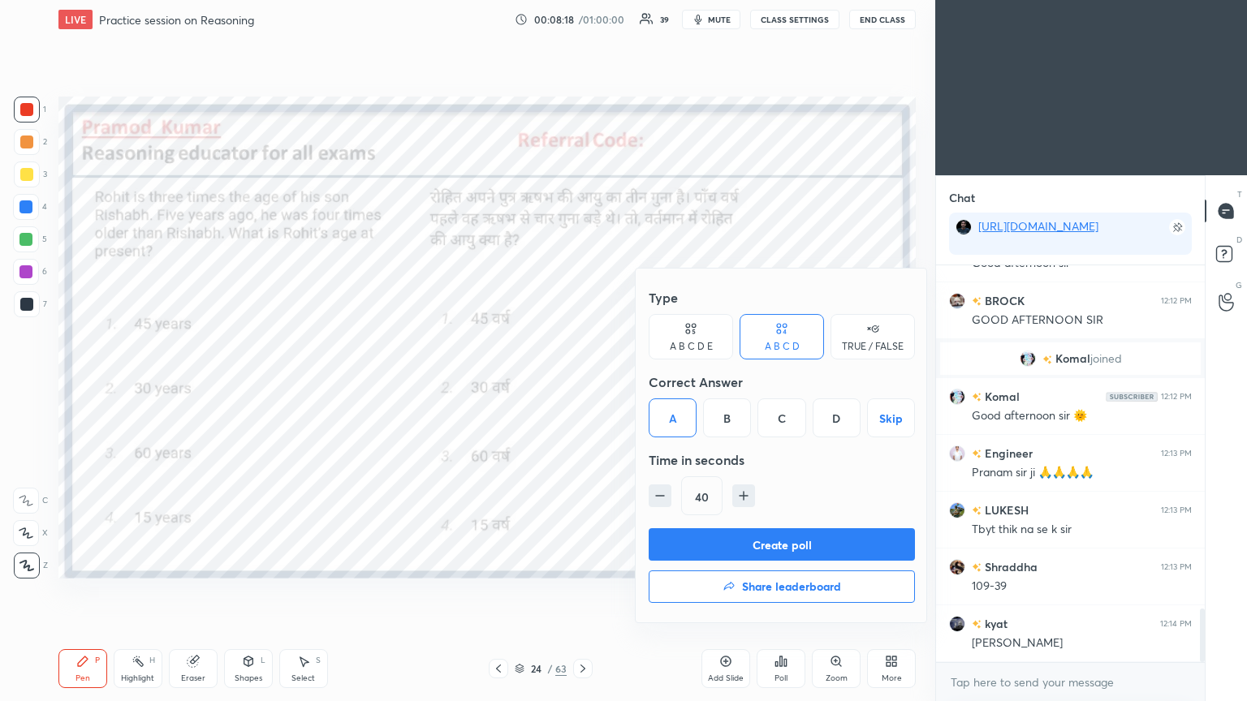
click at [582, 381] on button "Create poll" at bounding box center [782, 544] width 266 height 32
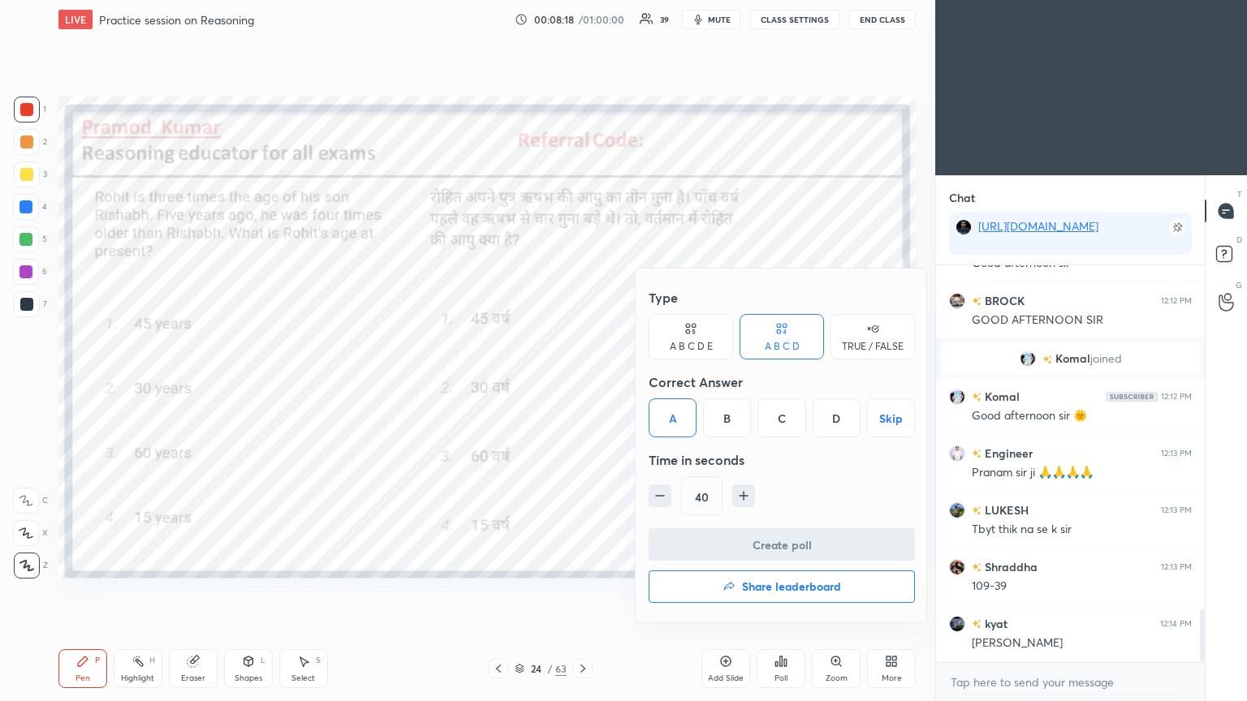
scroll to position [6, 5]
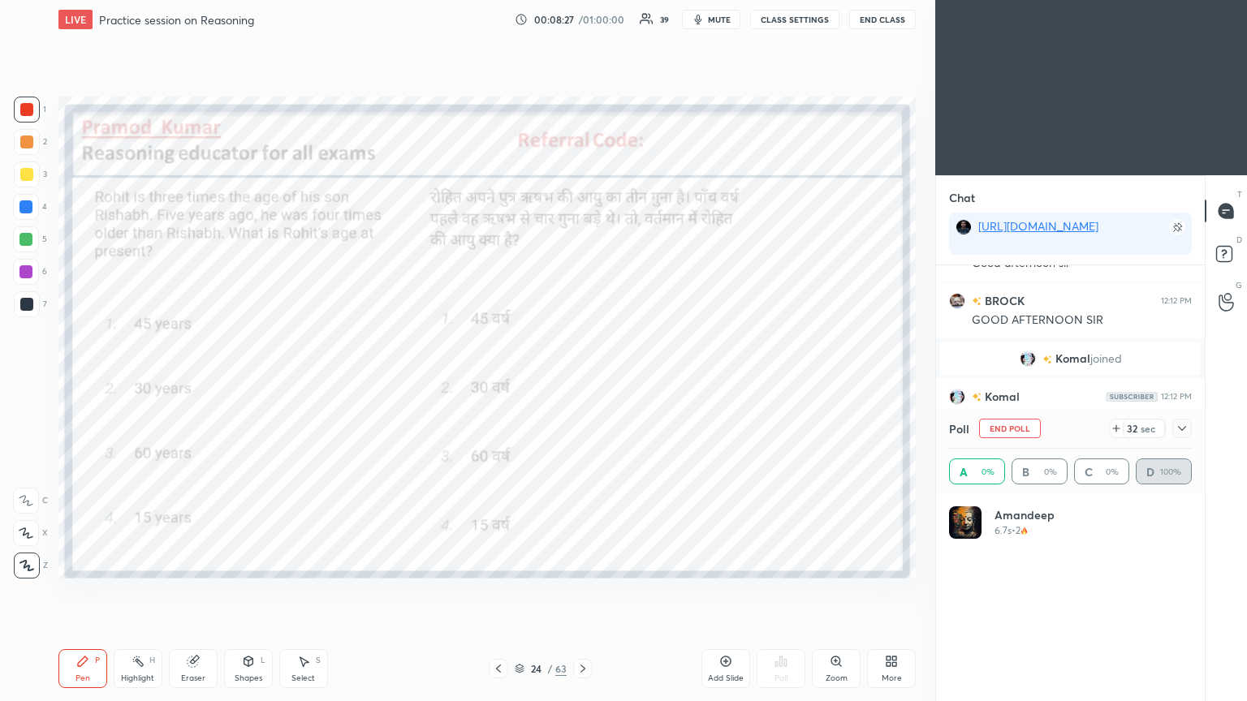
click at [582, 381] on icon at bounding box center [1182, 428] width 13 height 13
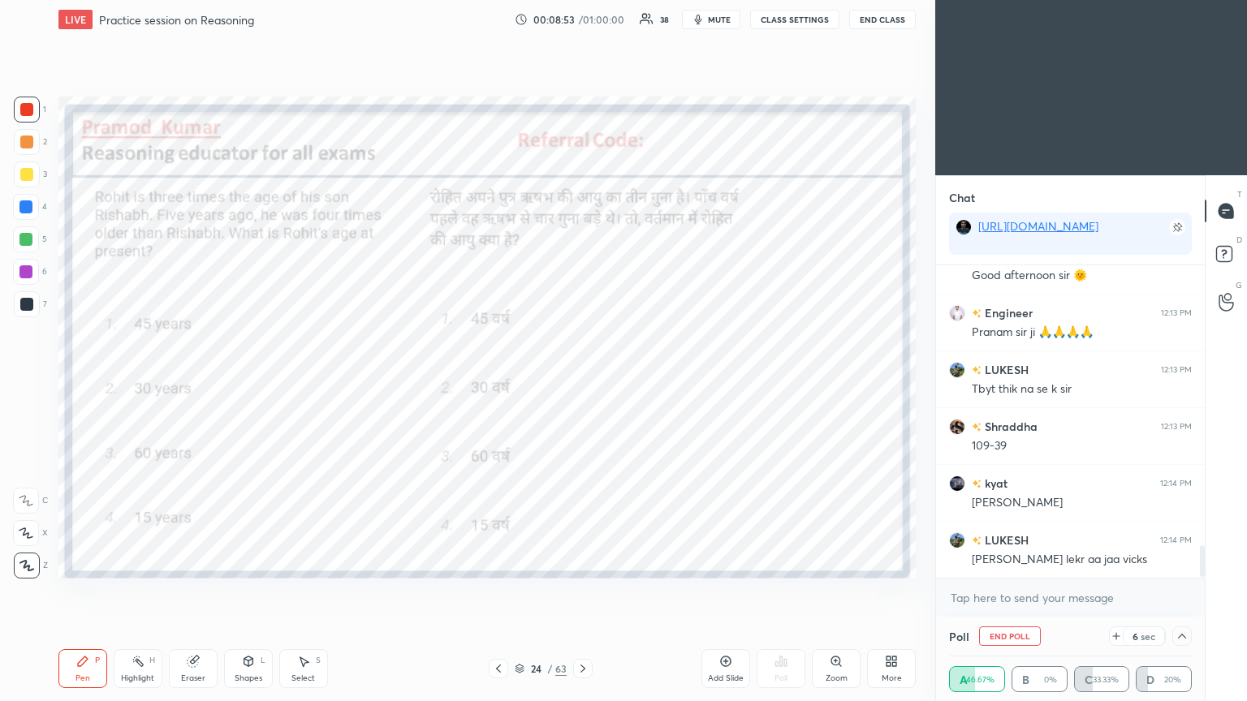
scroll to position [2728, 0]
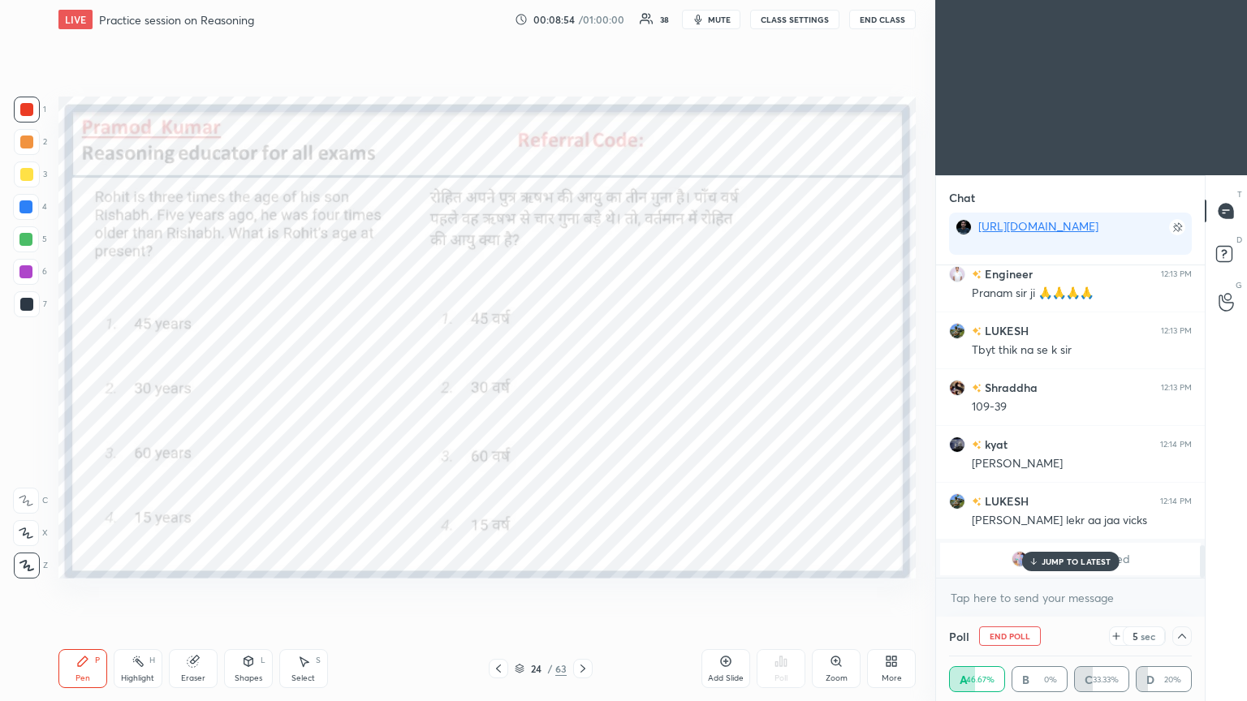
click at [582, 381] on p "JUMP TO LATEST" at bounding box center [1077, 562] width 70 height 10
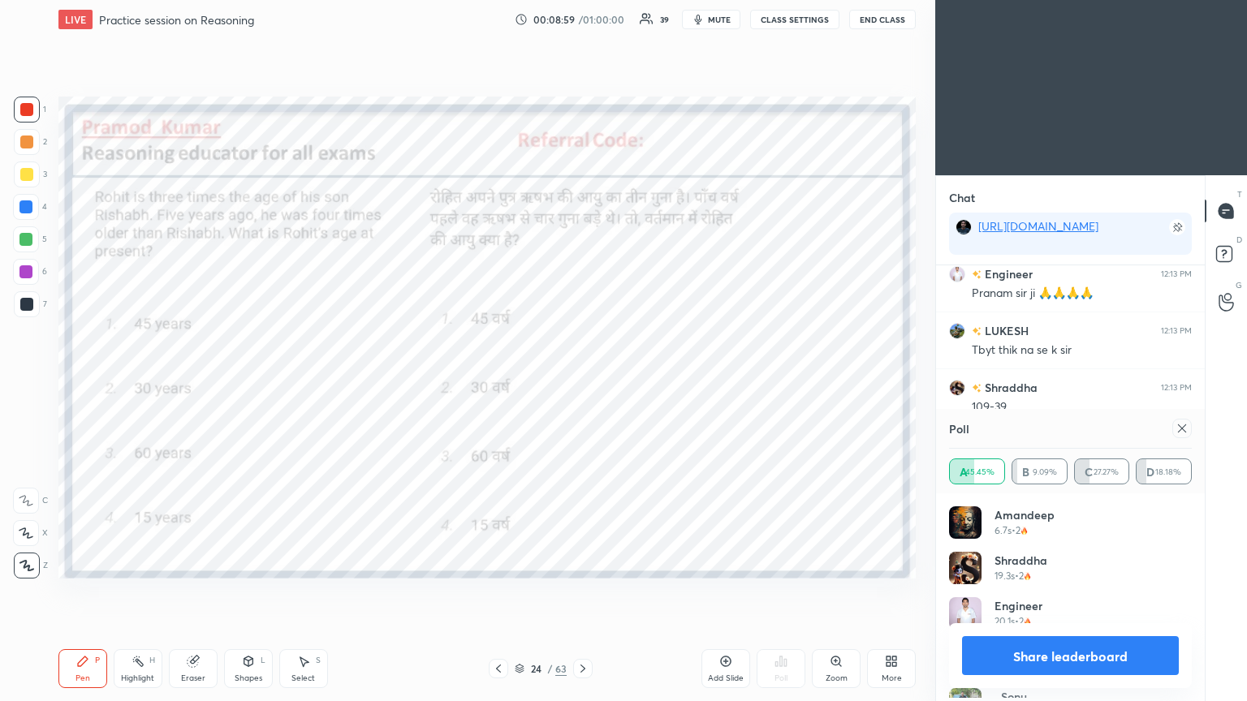
scroll to position [189, 238]
click at [582, 381] on icon at bounding box center [1182, 428] width 13 height 13
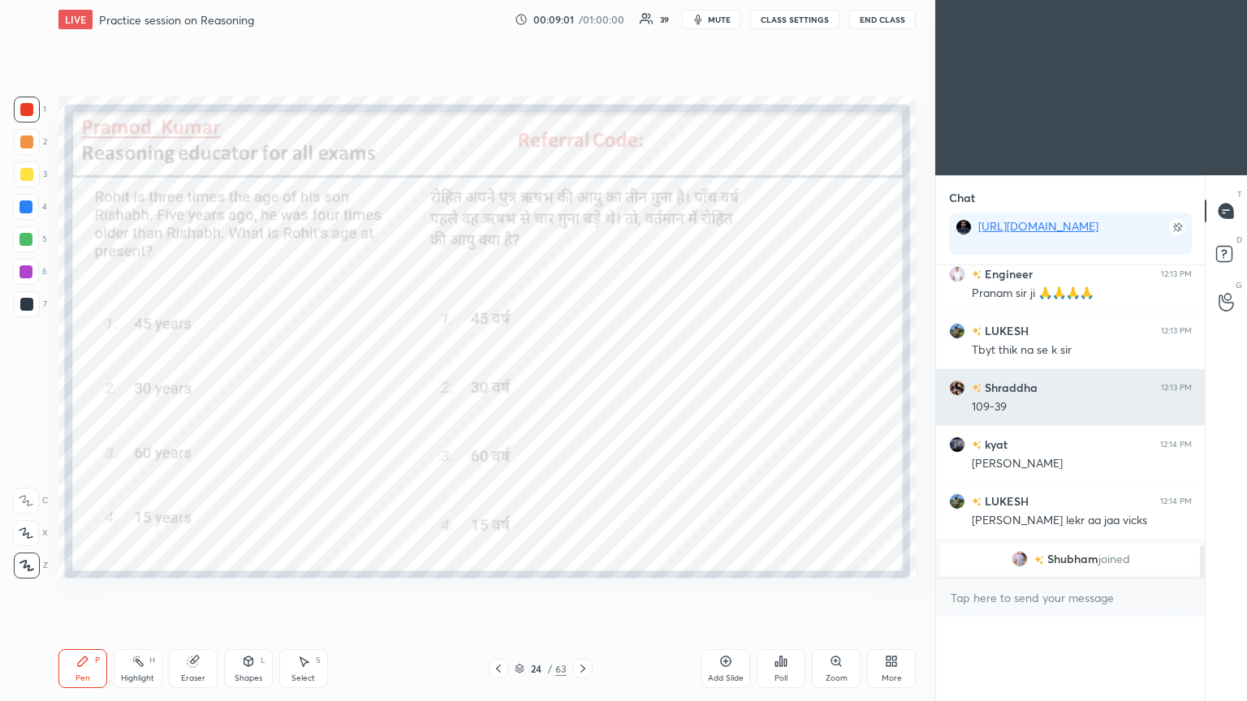
scroll to position [5, 5]
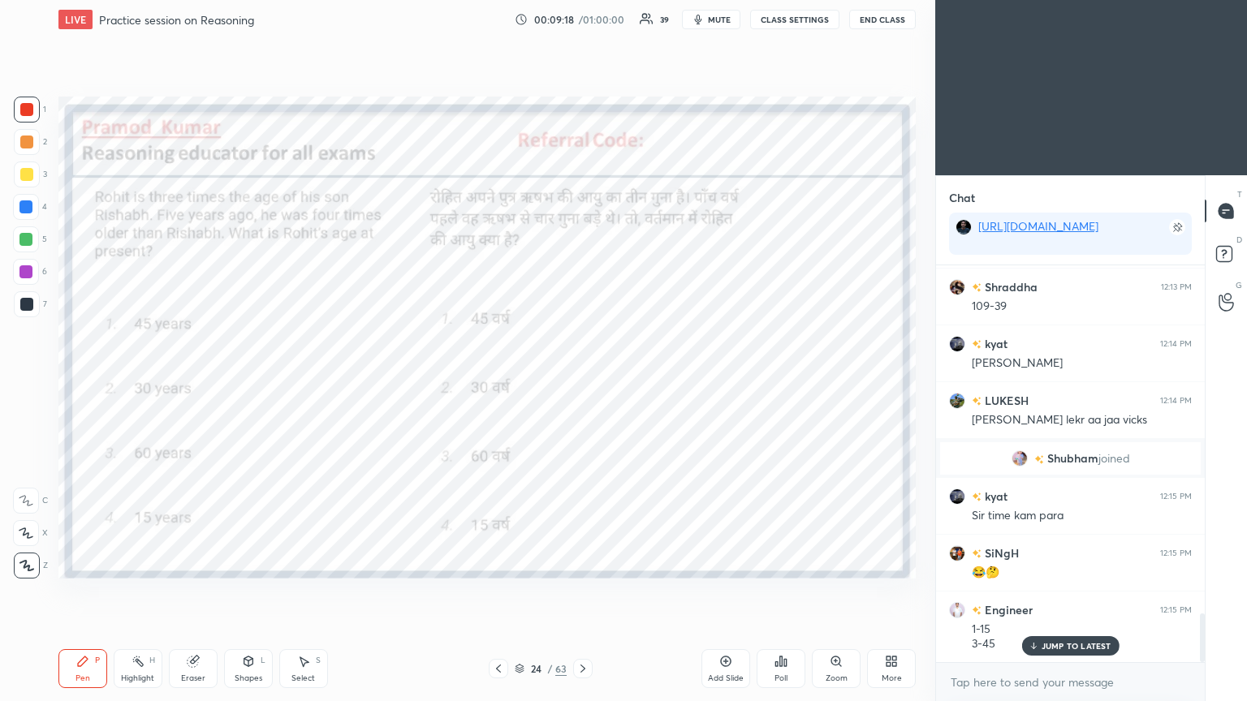
click at [582, 381] on p "JUMP TO LATEST" at bounding box center [1077, 646] width 70 height 10
click at [198, 381] on div "Eraser" at bounding box center [193, 668] width 49 height 39
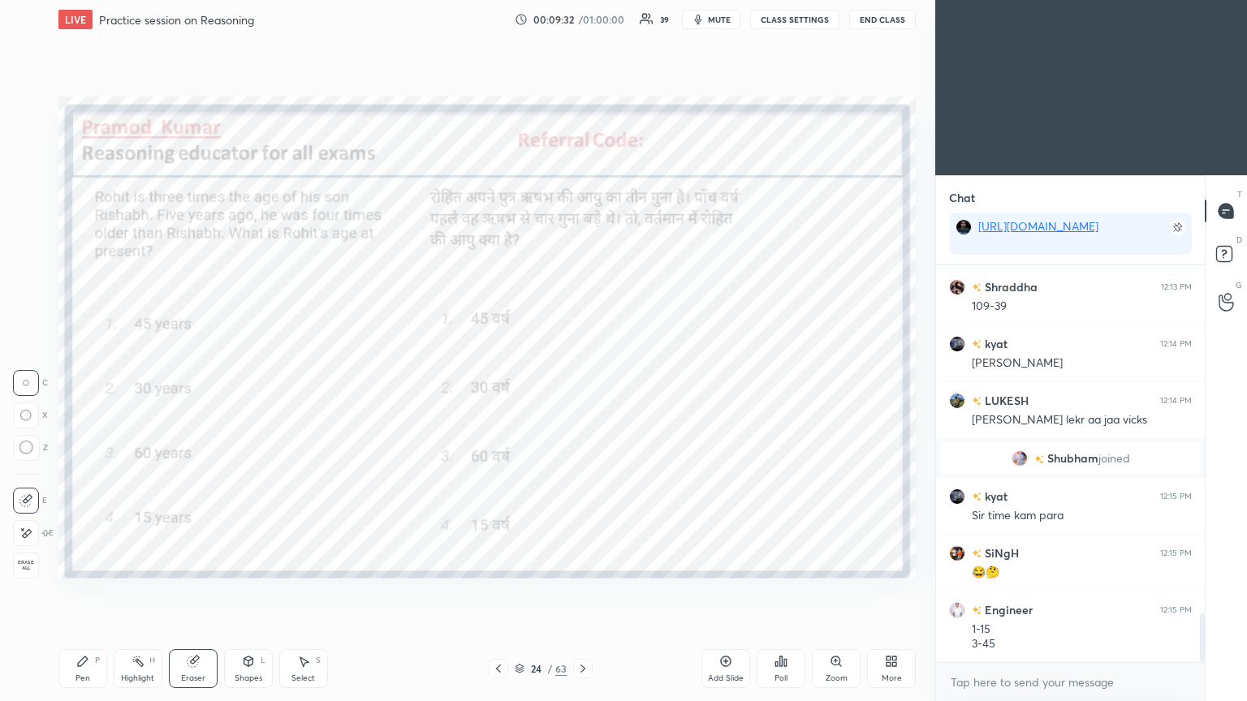
scroll to position [2886, 0]
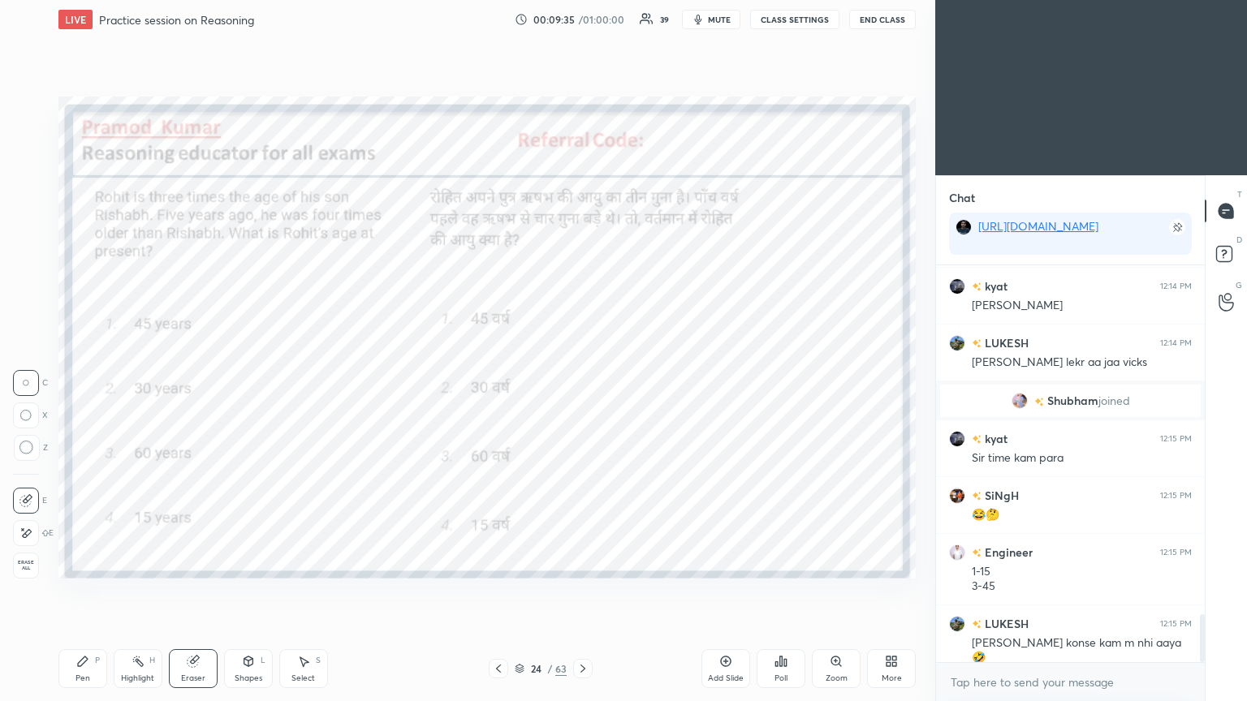
click at [68, 381] on div "Pen P" at bounding box center [82, 668] width 49 height 39
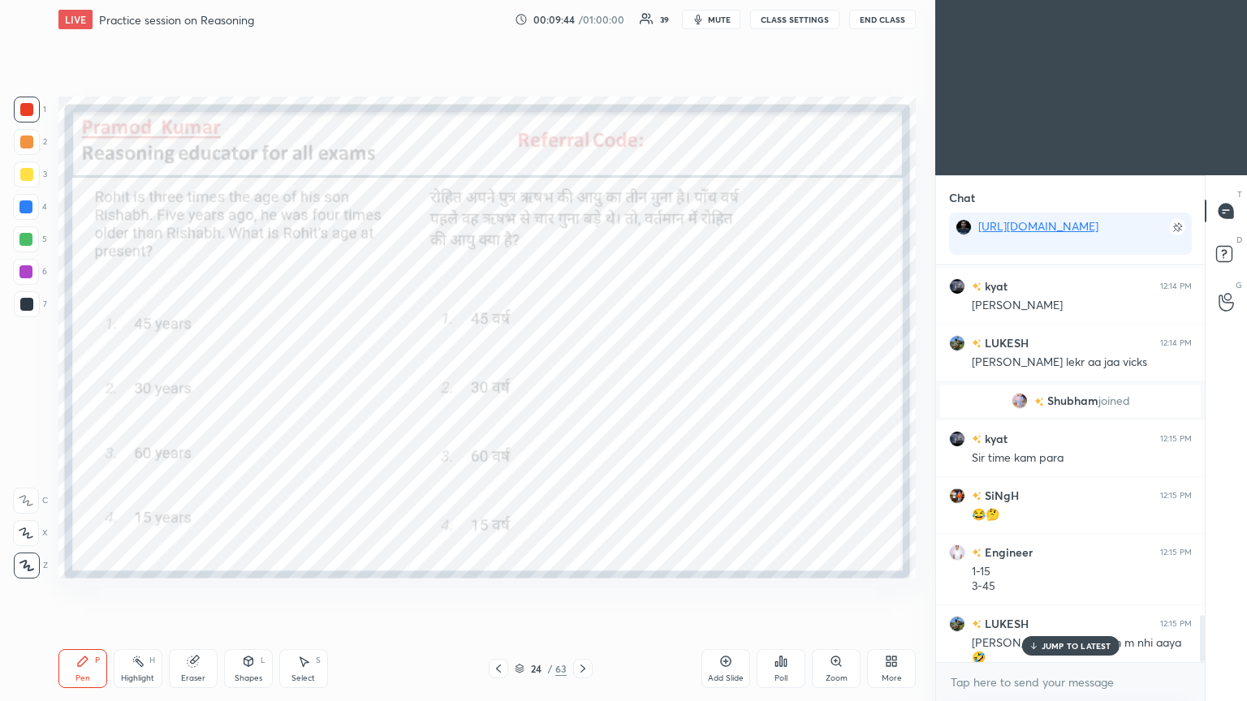
scroll to position [2942, 0]
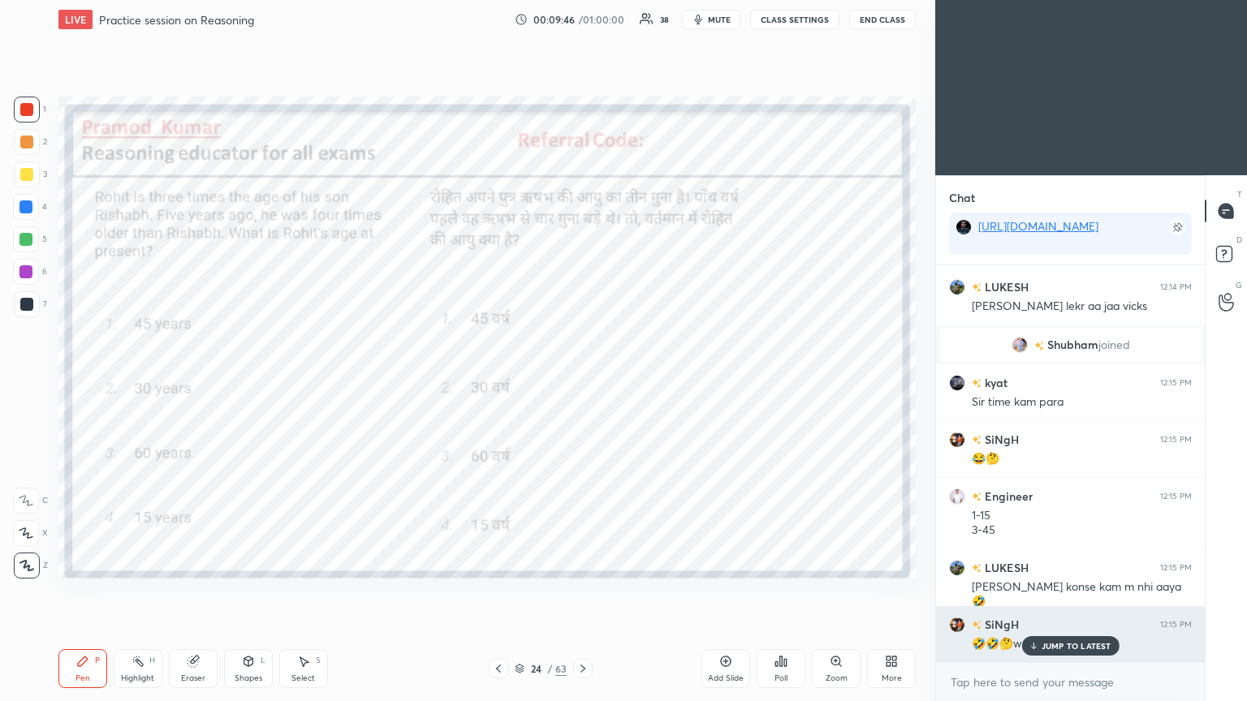
click at [582, 381] on p "JUMP TO LATEST" at bounding box center [1077, 646] width 70 height 10
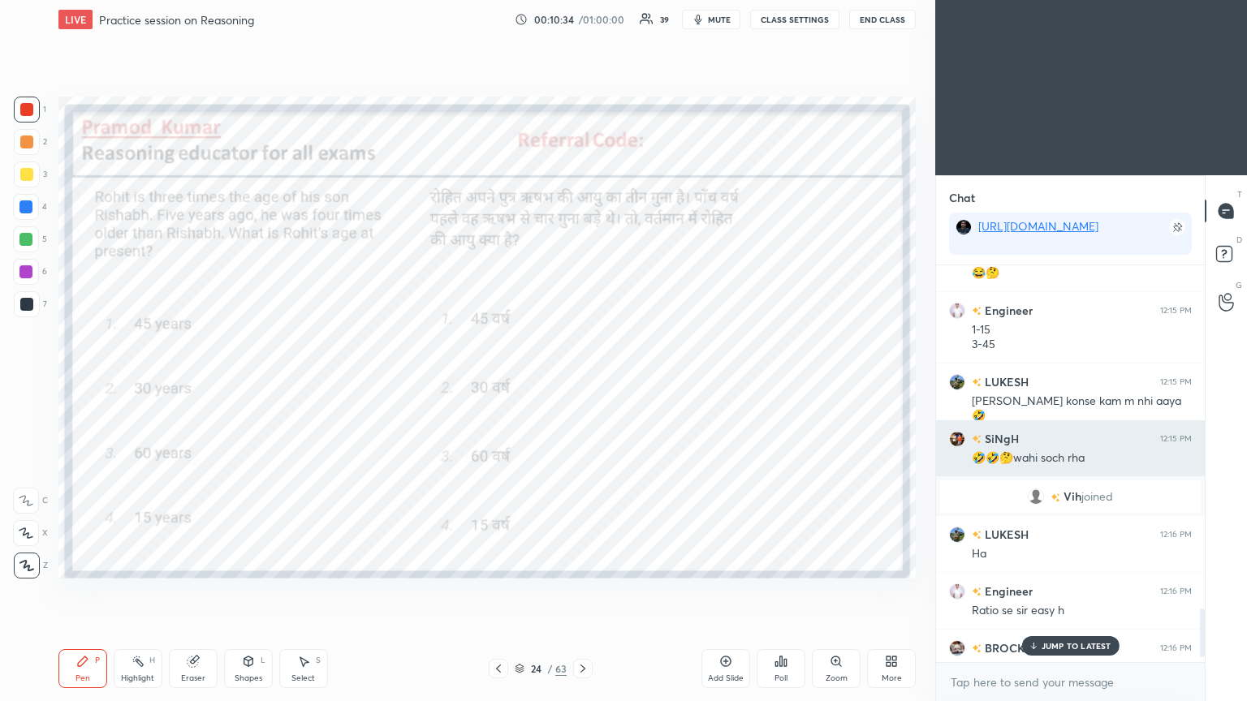
scroll to position [2845, 0]
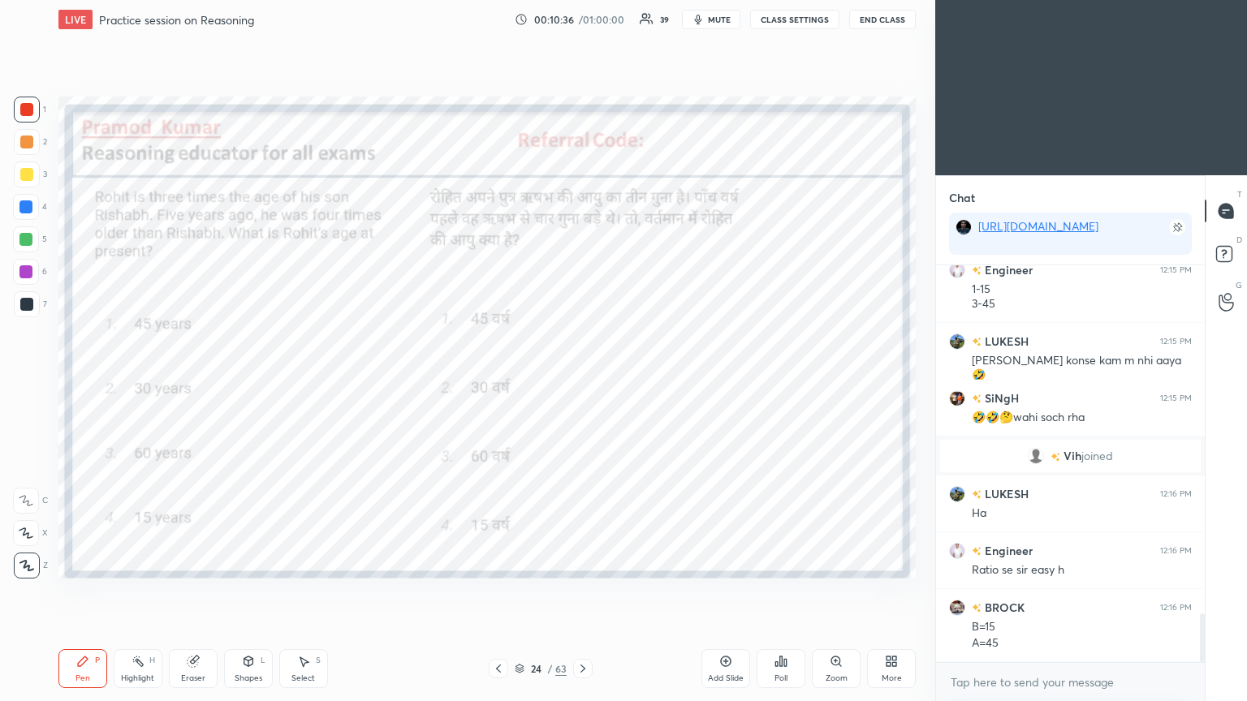
click at [576, 381] on icon at bounding box center [582, 668] width 13 height 13
click at [582, 381] on icon at bounding box center [781, 662] width 2 height 10
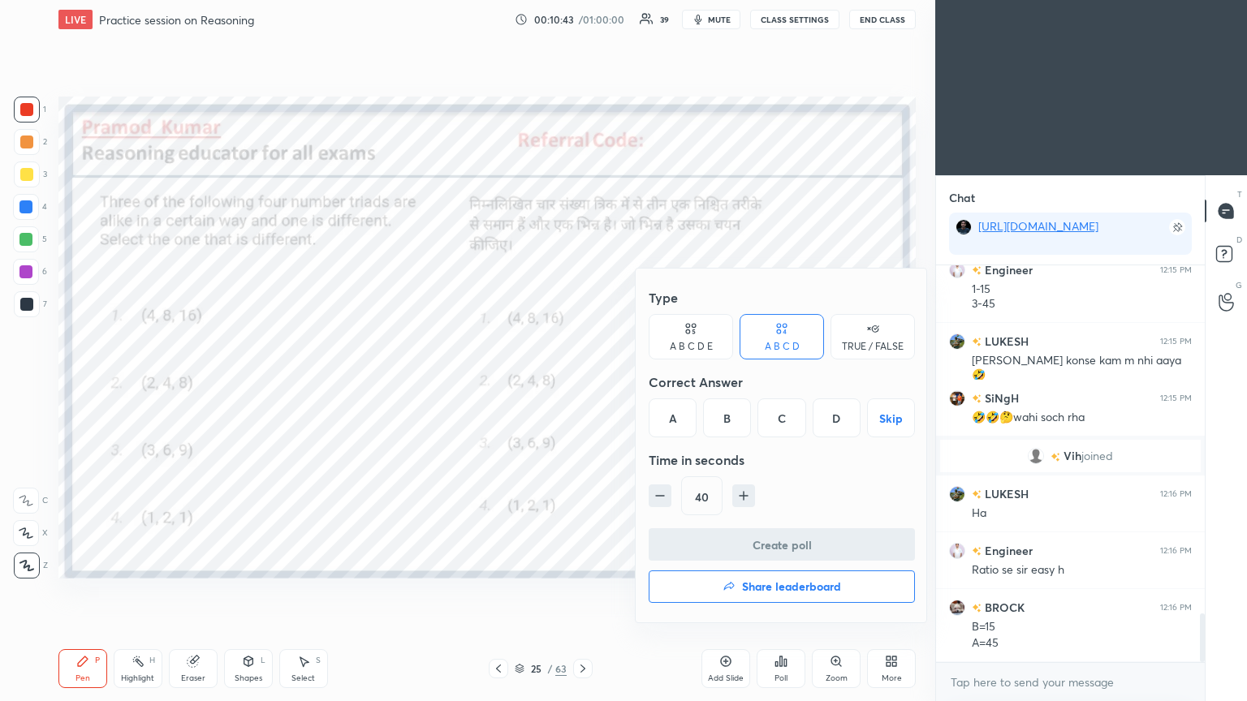
click at [582, 381] on div "B" at bounding box center [727, 418] width 48 height 39
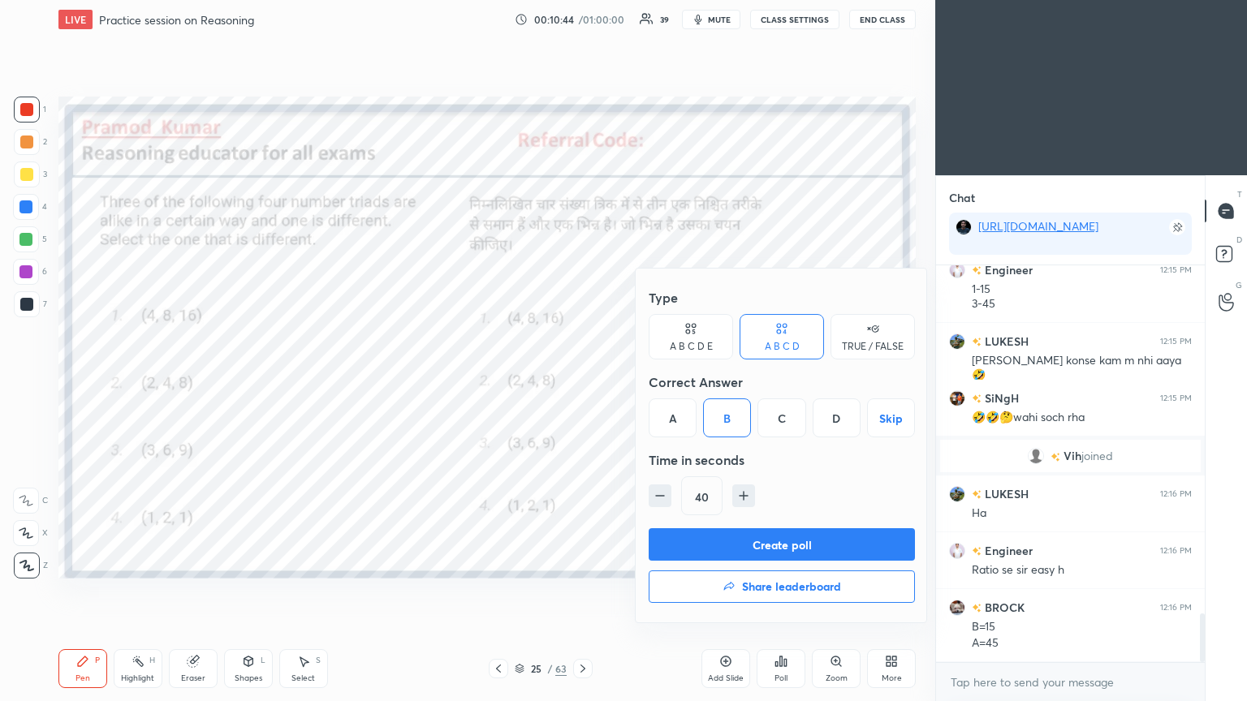
click at [582, 381] on button "Create poll" at bounding box center [782, 544] width 266 height 32
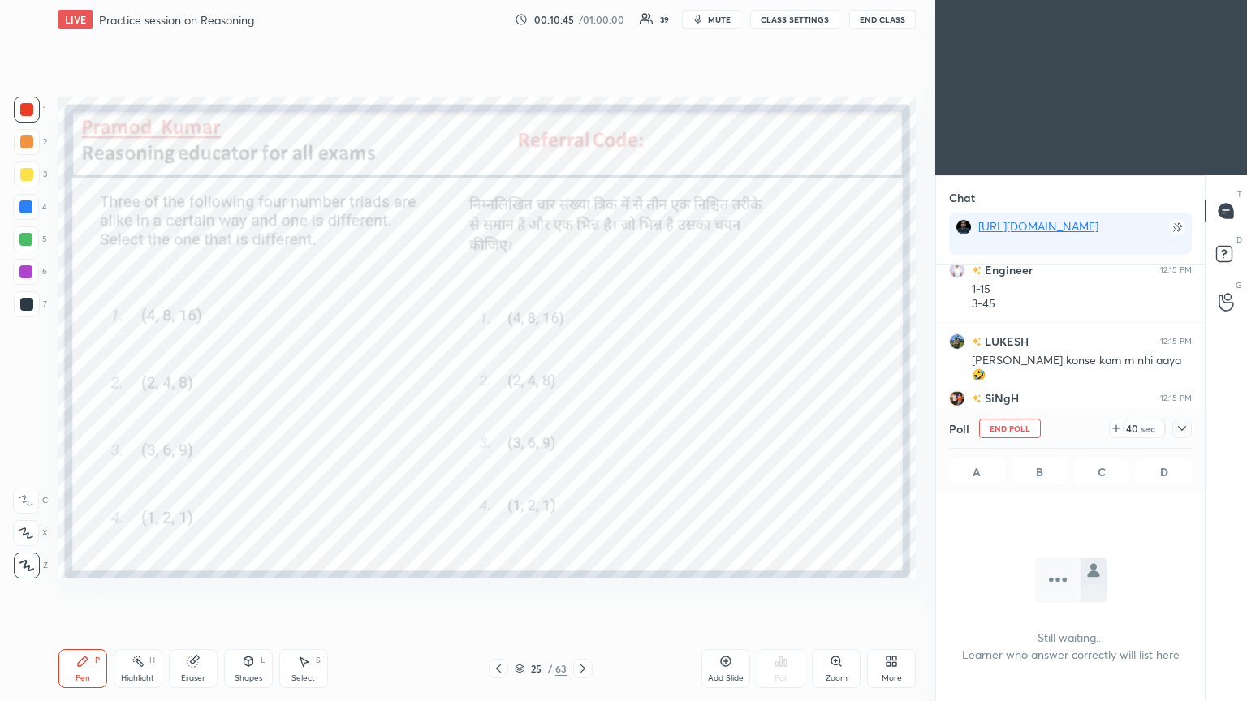
scroll to position [173, 264]
click at [582, 381] on icon at bounding box center [1182, 428] width 13 height 13
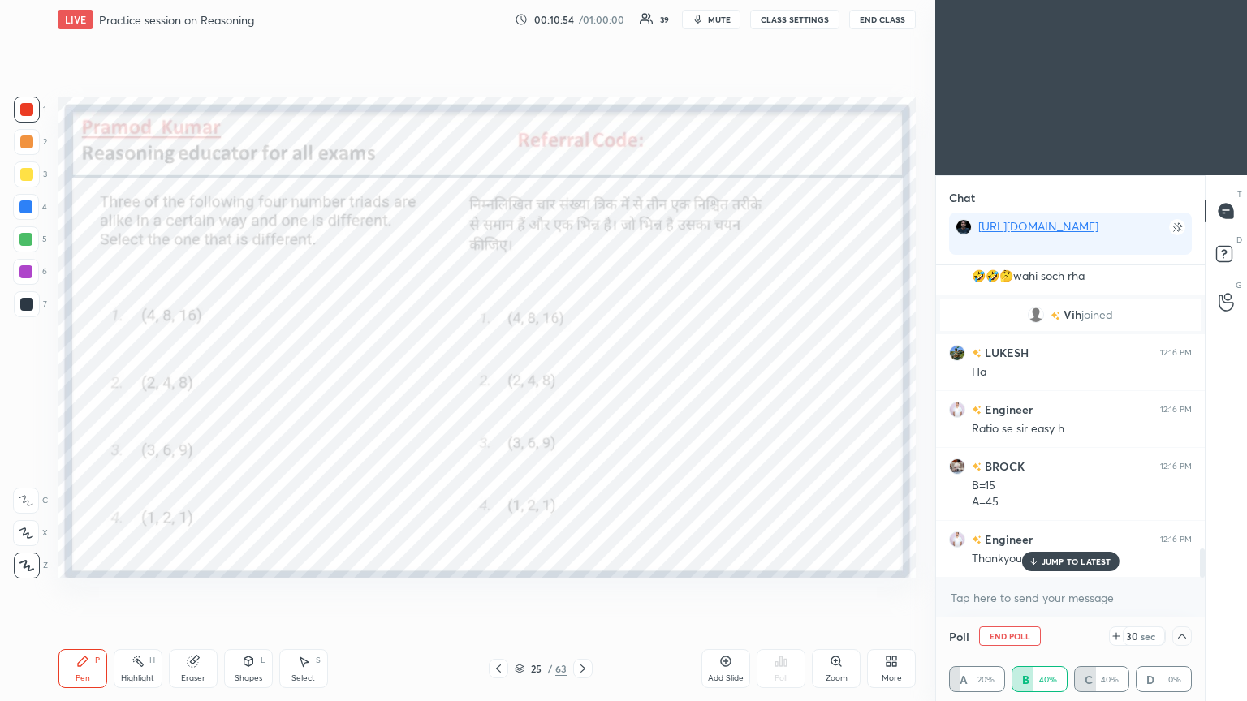
scroll to position [3043, 0]
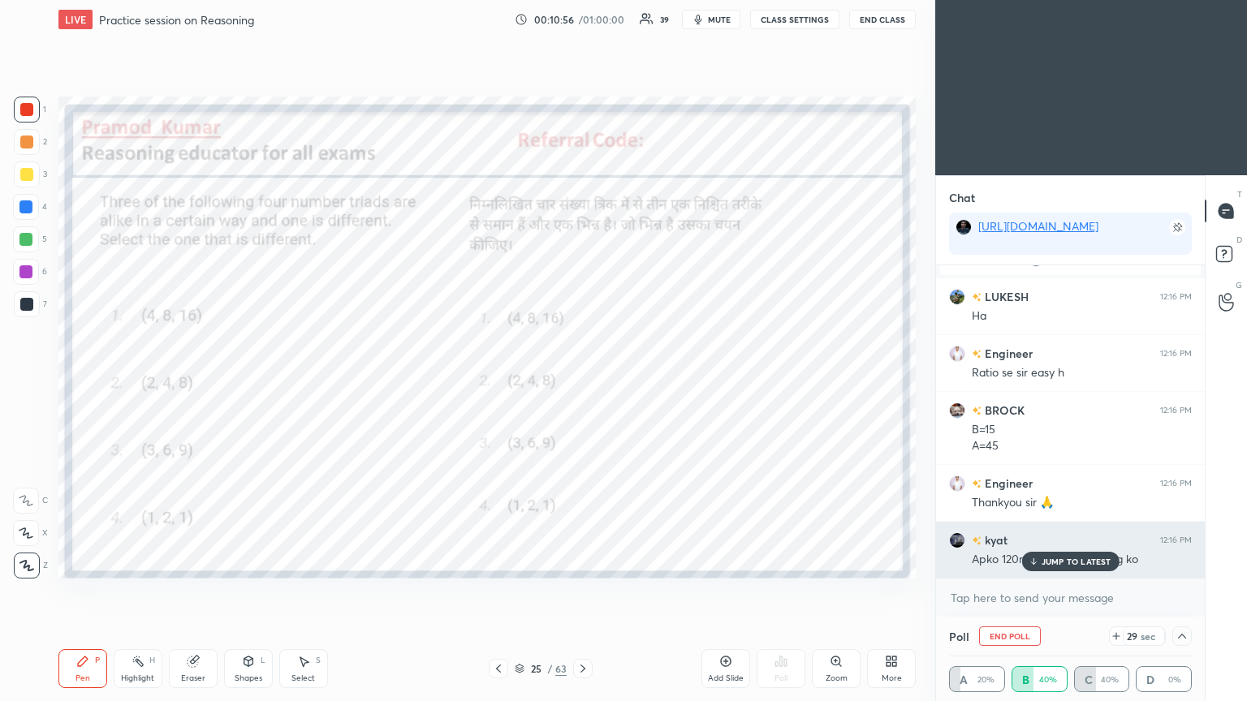
click at [582, 381] on p "JUMP TO LATEST" at bounding box center [1077, 562] width 70 height 10
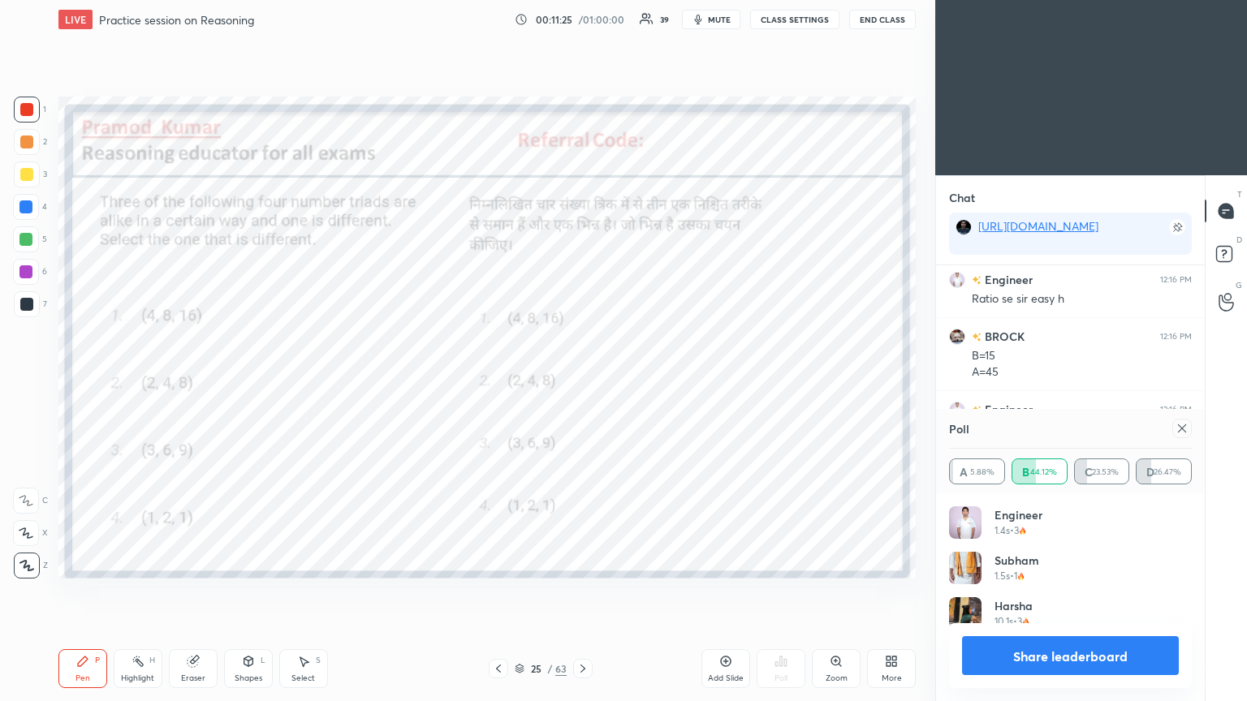
scroll to position [189, 238]
click at [582, 381] on icon at bounding box center [1182, 428] width 13 height 13
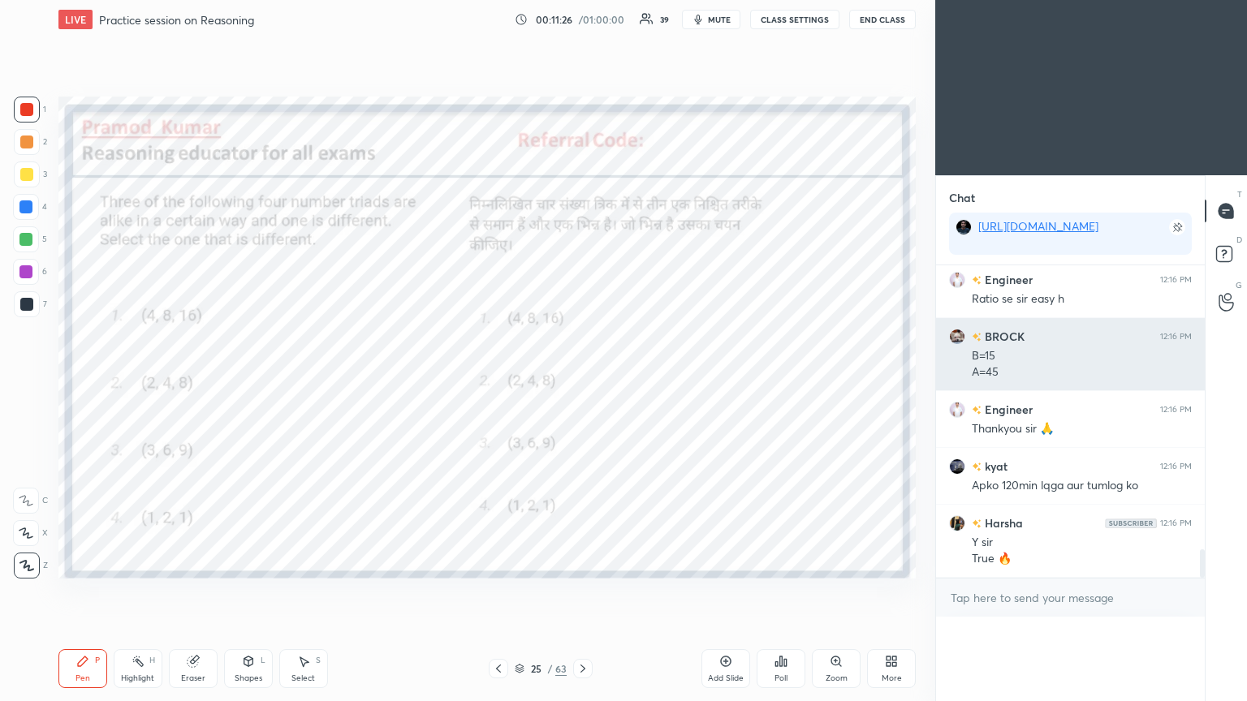
scroll to position [0, 0]
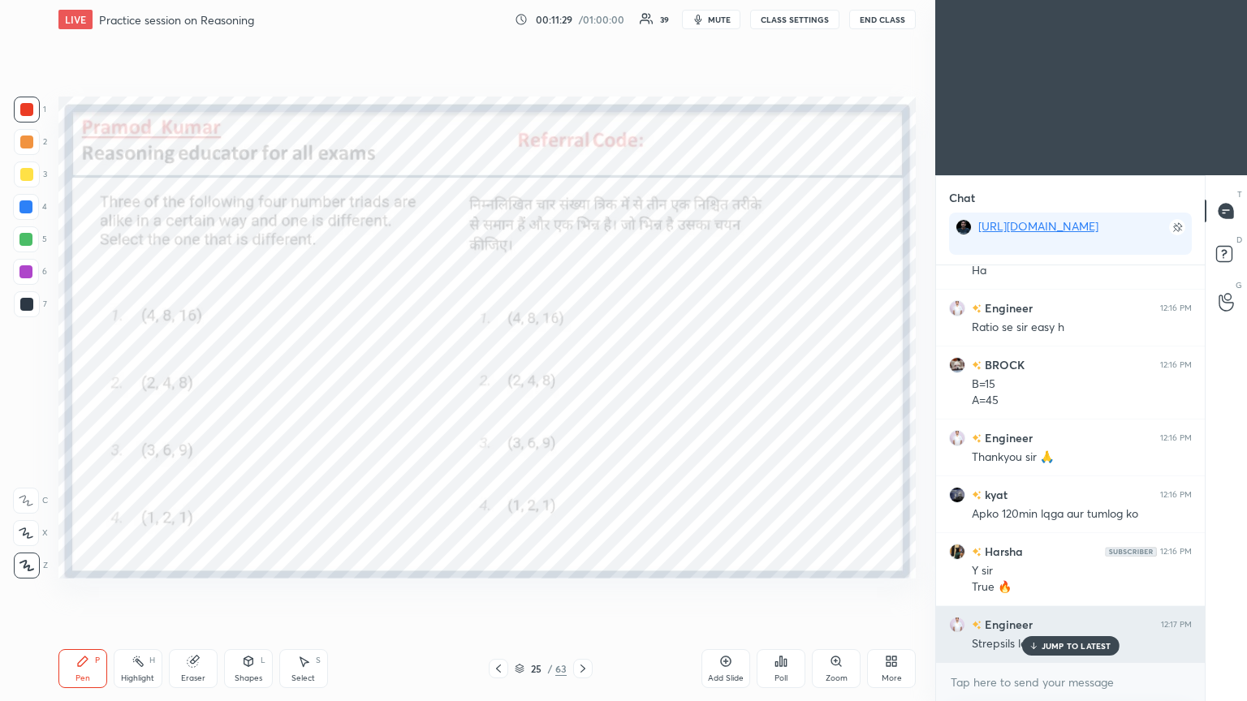
click at [582, 381] on p "JUMP TO LATEST" at bounding box center [1077, 646] width 70 height 10
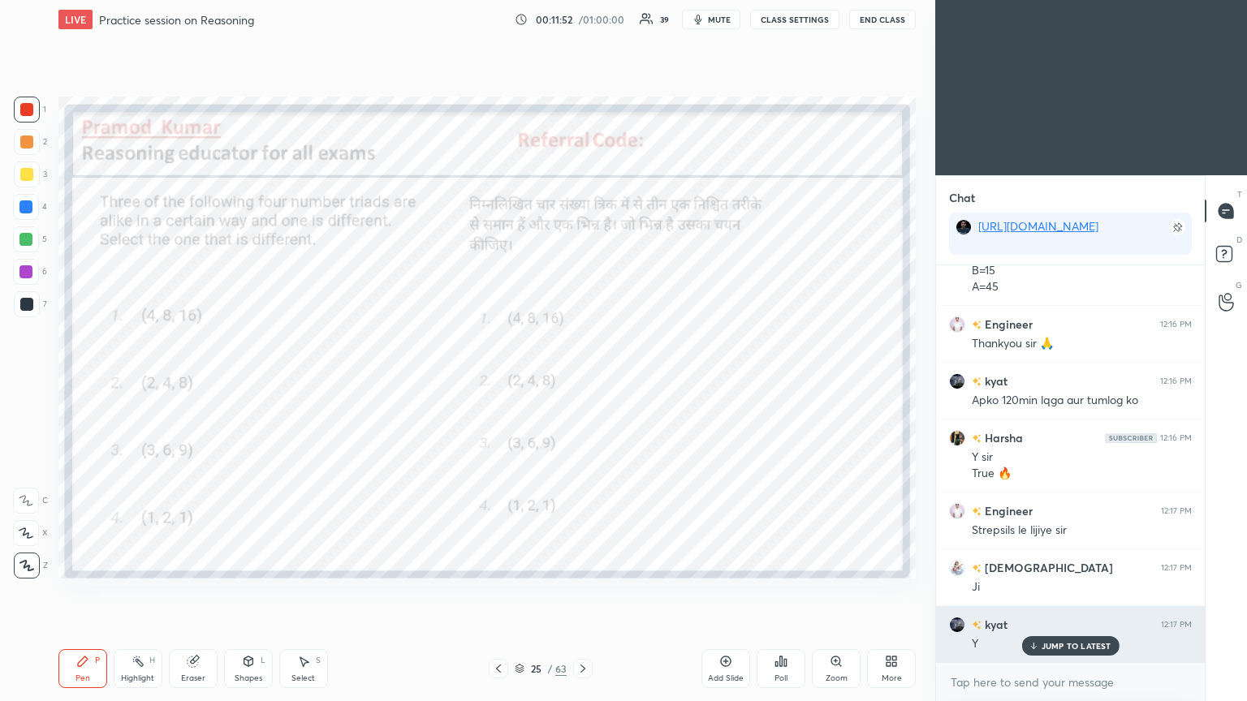
click at [582, 381] on div "JUMP TO LATEST" at bounding box center [1069, 645] width 97 height 19
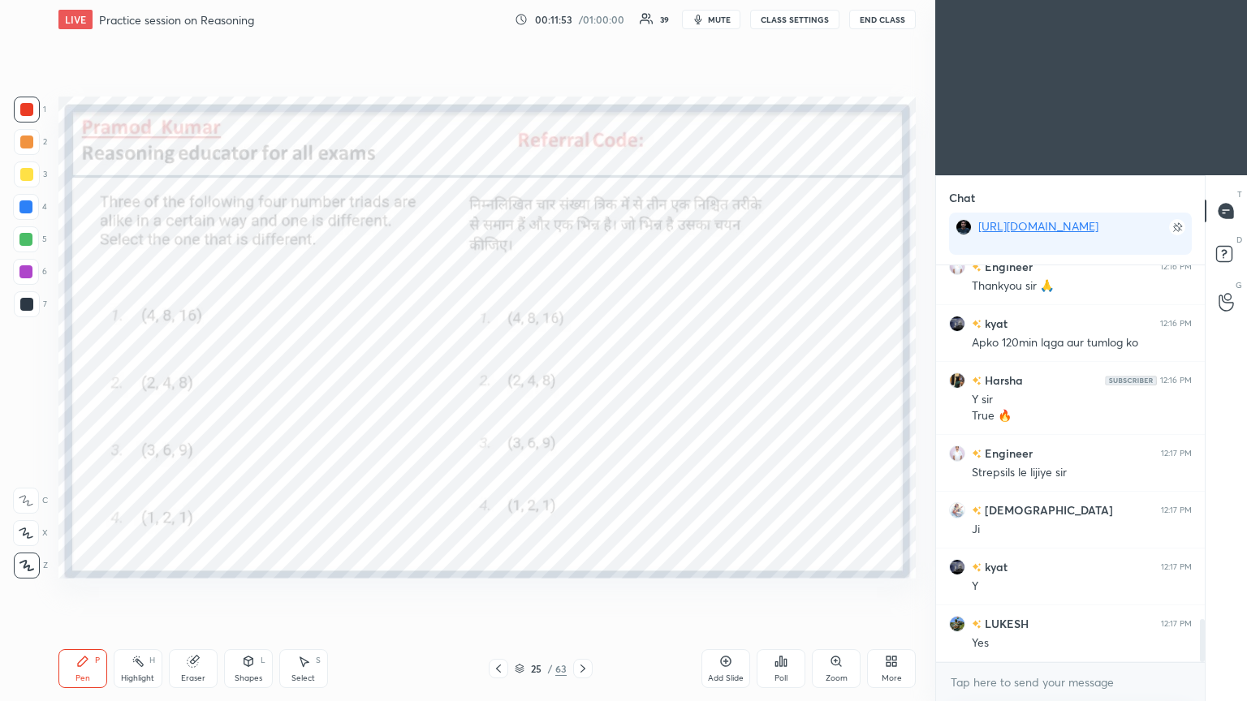
click at [582, 381] on icon at bounding box center [582, 668] width 13 height 13
click at [582, 381] on div "Poll" at bounding box center [781, 668] width 49 height 39
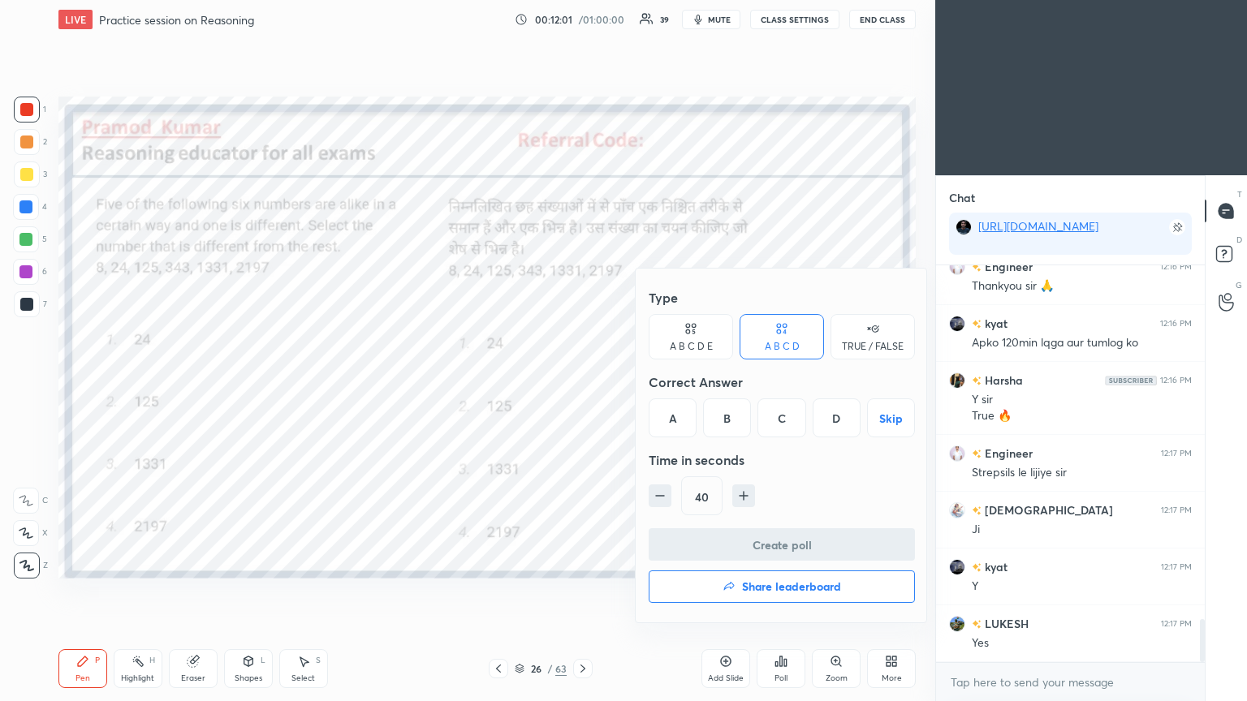
click at [582, 381] on div "A" at bounding box center [673, 418] width 48 height 39
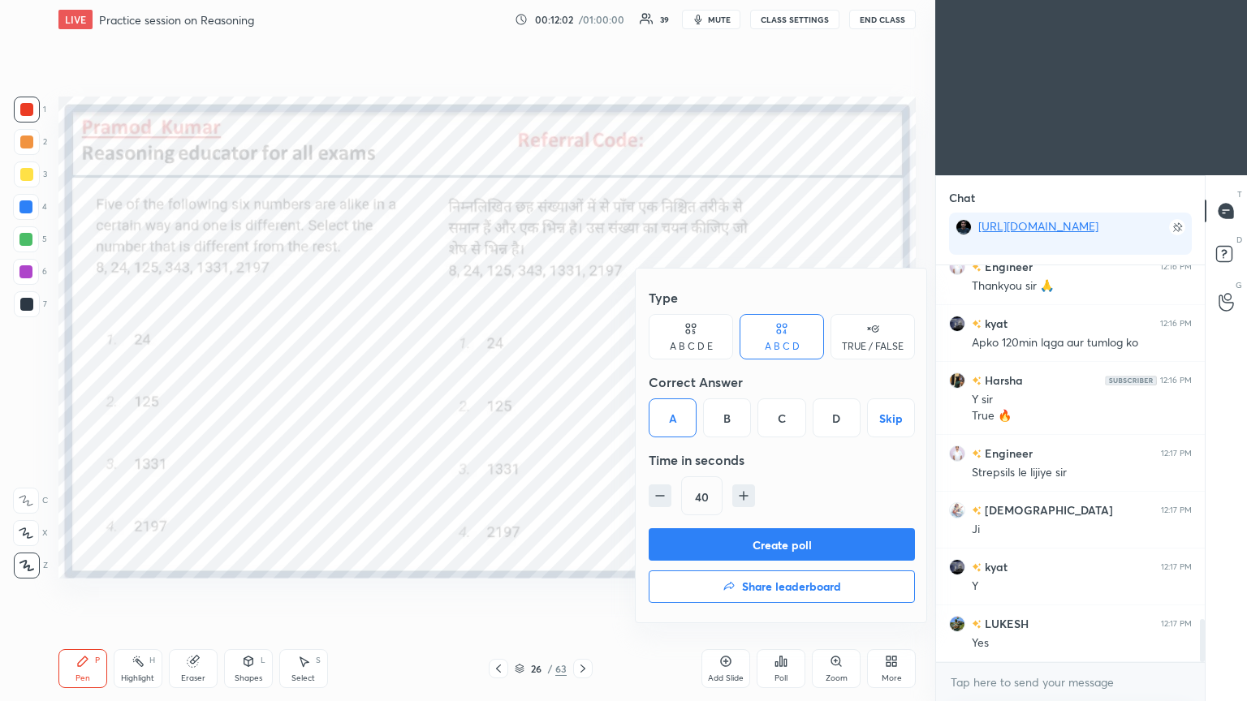
click at [582, 381] on button "Create poll" at bounding box center [782, 544] width 266 height 32
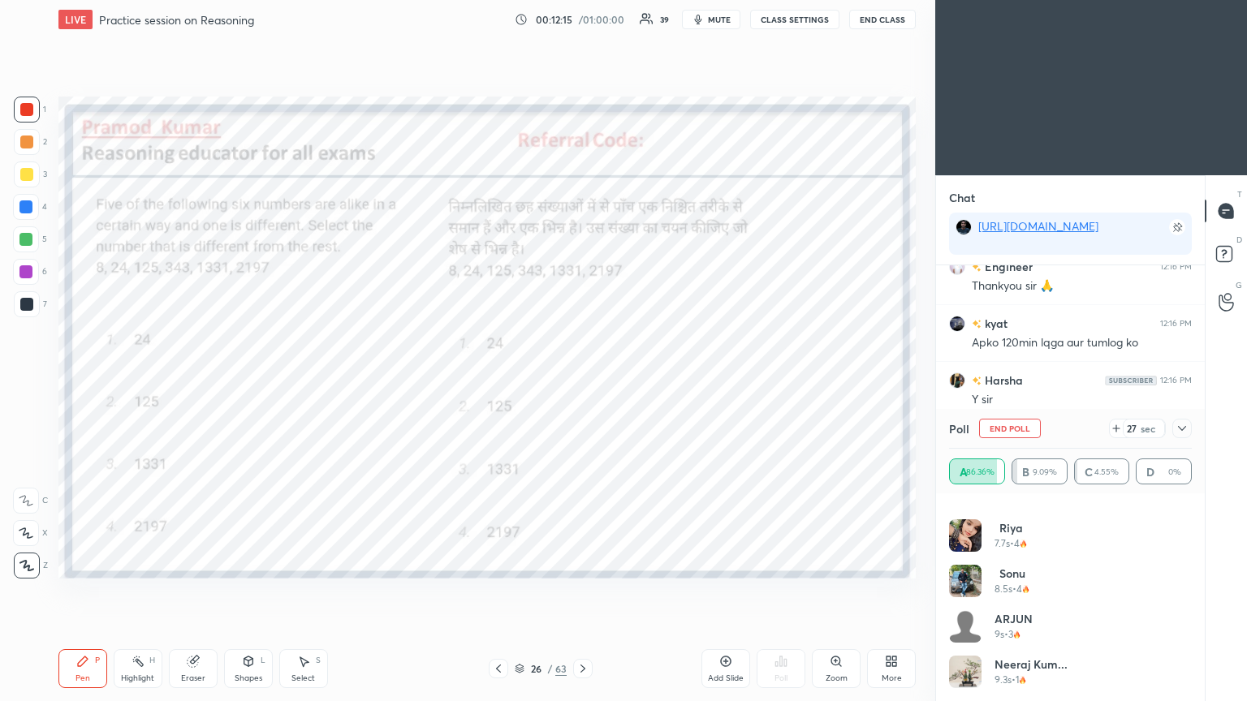
click at [582, 381] on icon at bounding box center [1182, 428] width 13 height 13
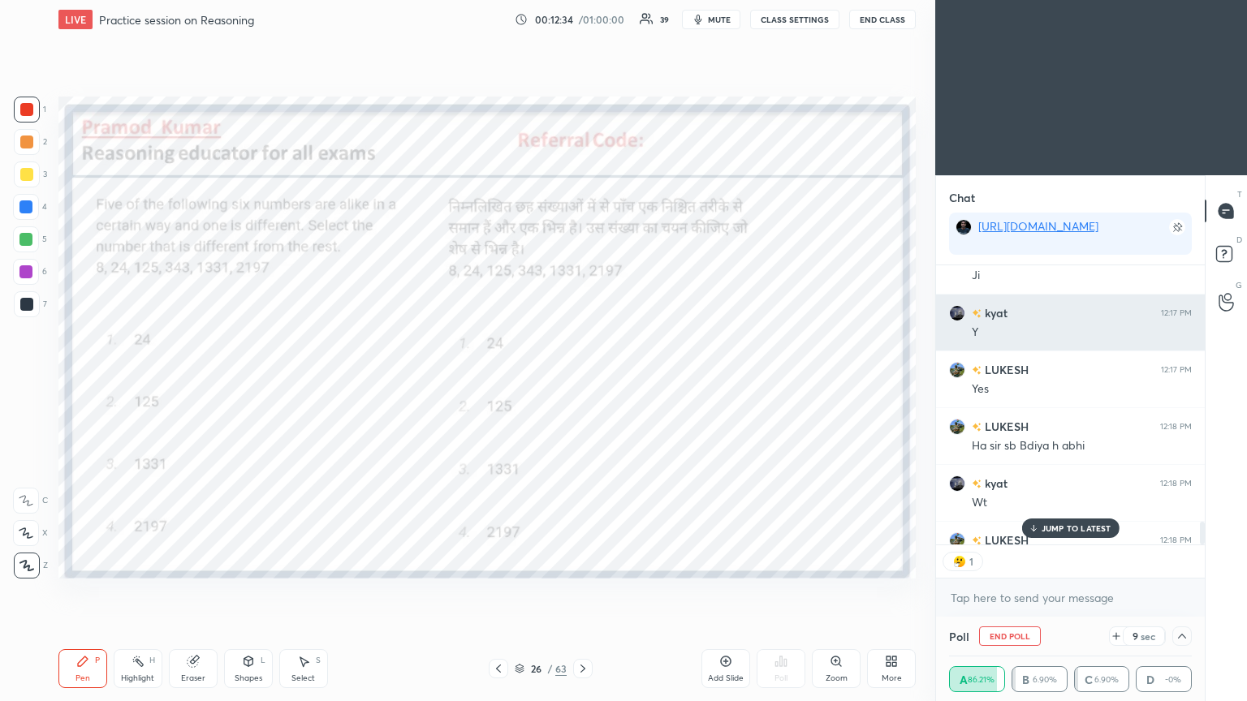
scroll to position [5, 5]
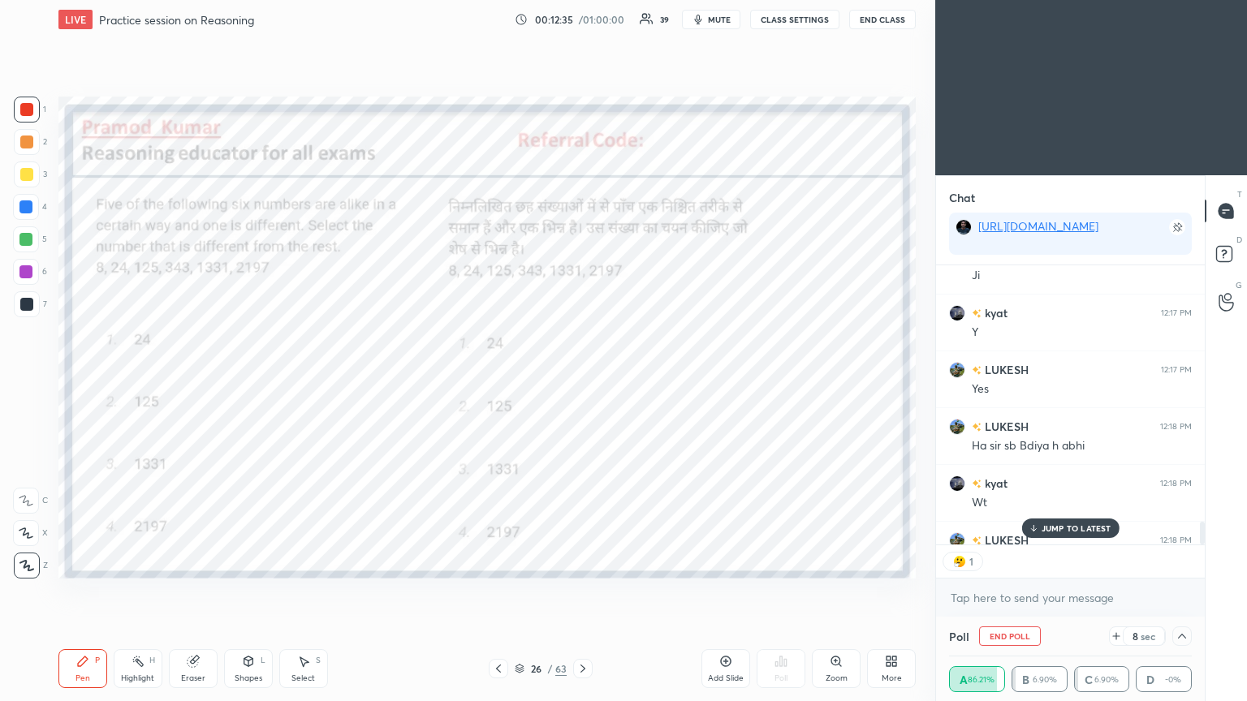
click at [582, 381] on p "JUMP TO LATEST" at bounding box center [1077, 529] width 70 height 10
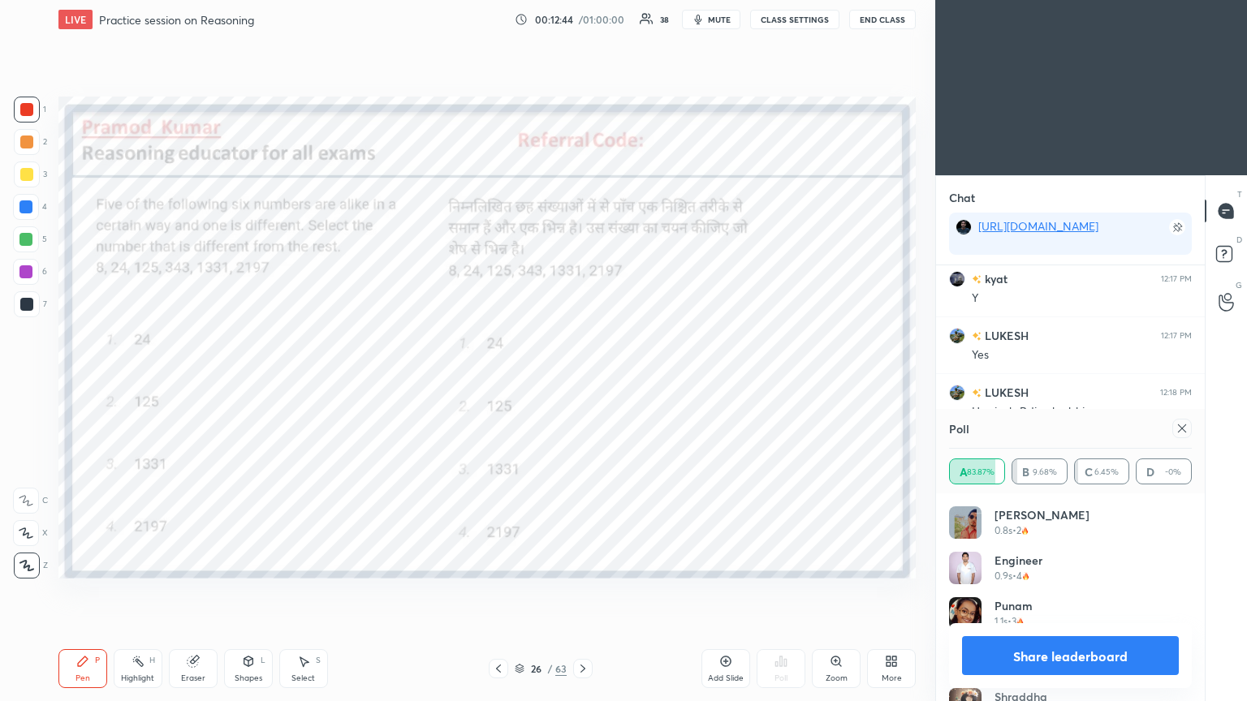
click at [582, 381] on icon at bounding box center [1182, 428] width 13 height 13
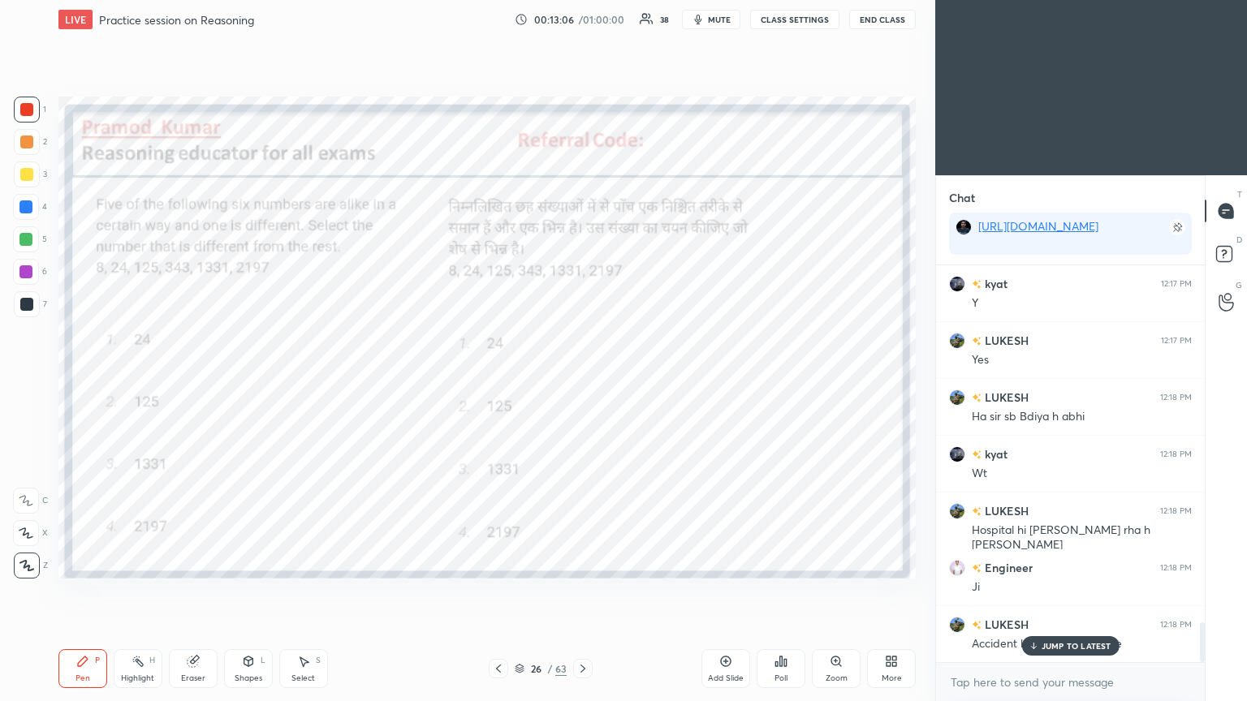
click at [582, 381] on p "JUMP TO LATEST" at bounding box center [1077, 646] width 70 height 10
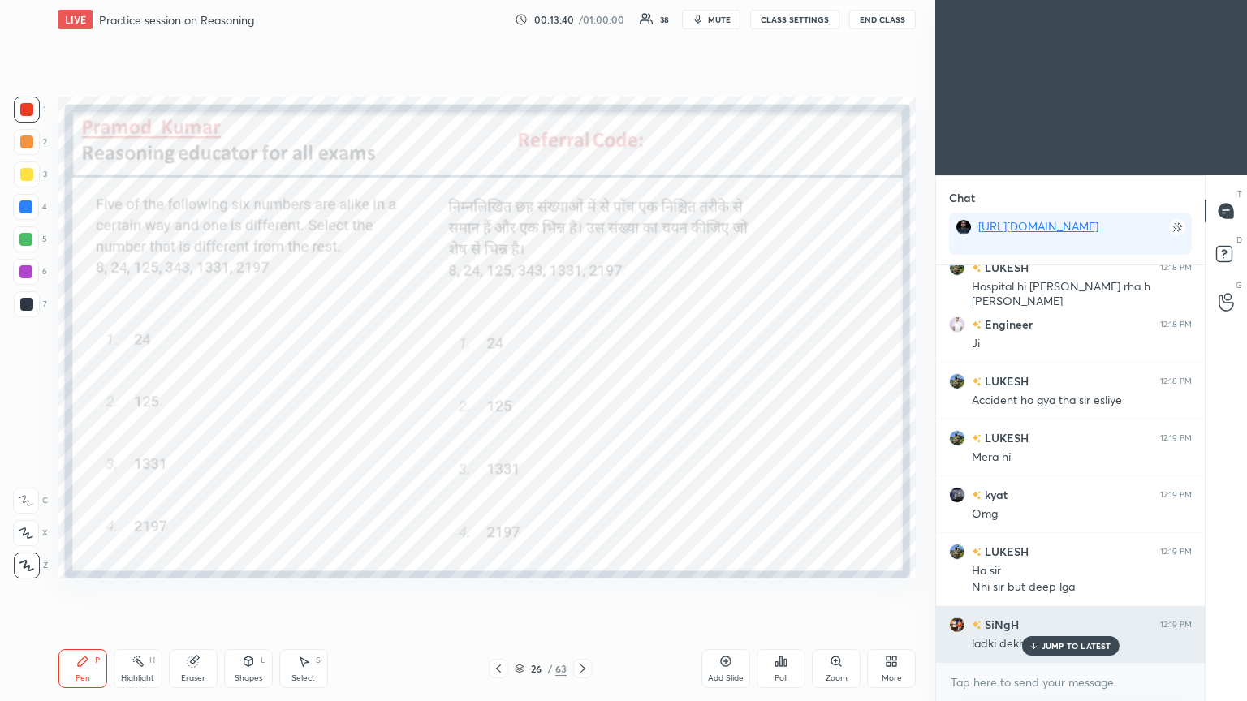
click at [582, 381] on p "JUMP TO LATEST" at bounding box center [1077, 646] width 70 height 10
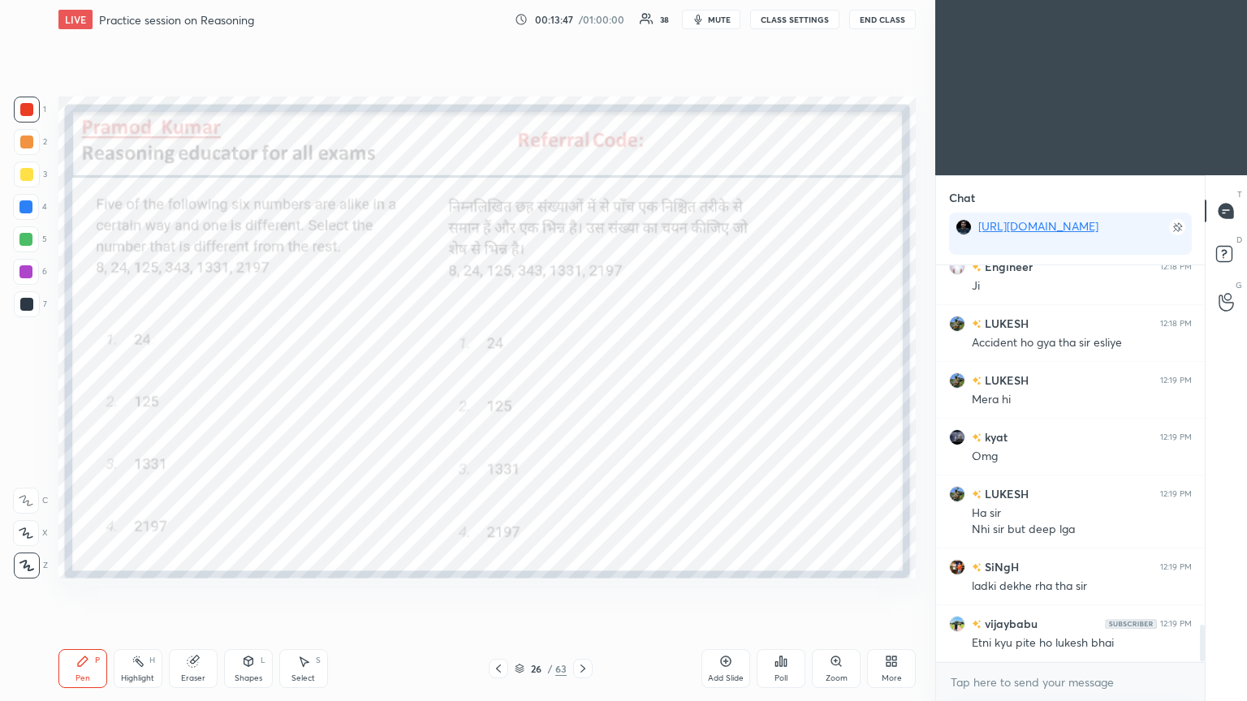
scroll to position [3900, 0]
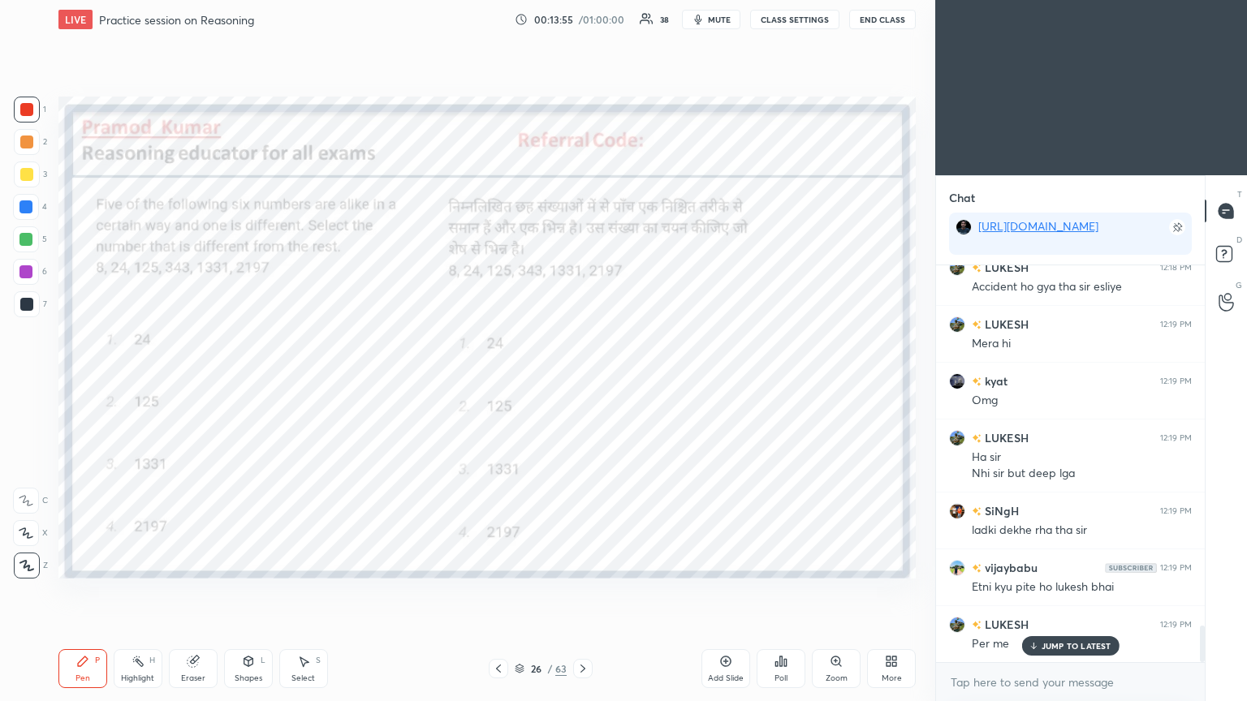
click at [582, 381] on p "JUMP TO LATEST" at bounding box center [1077, 646] width 70 height 10
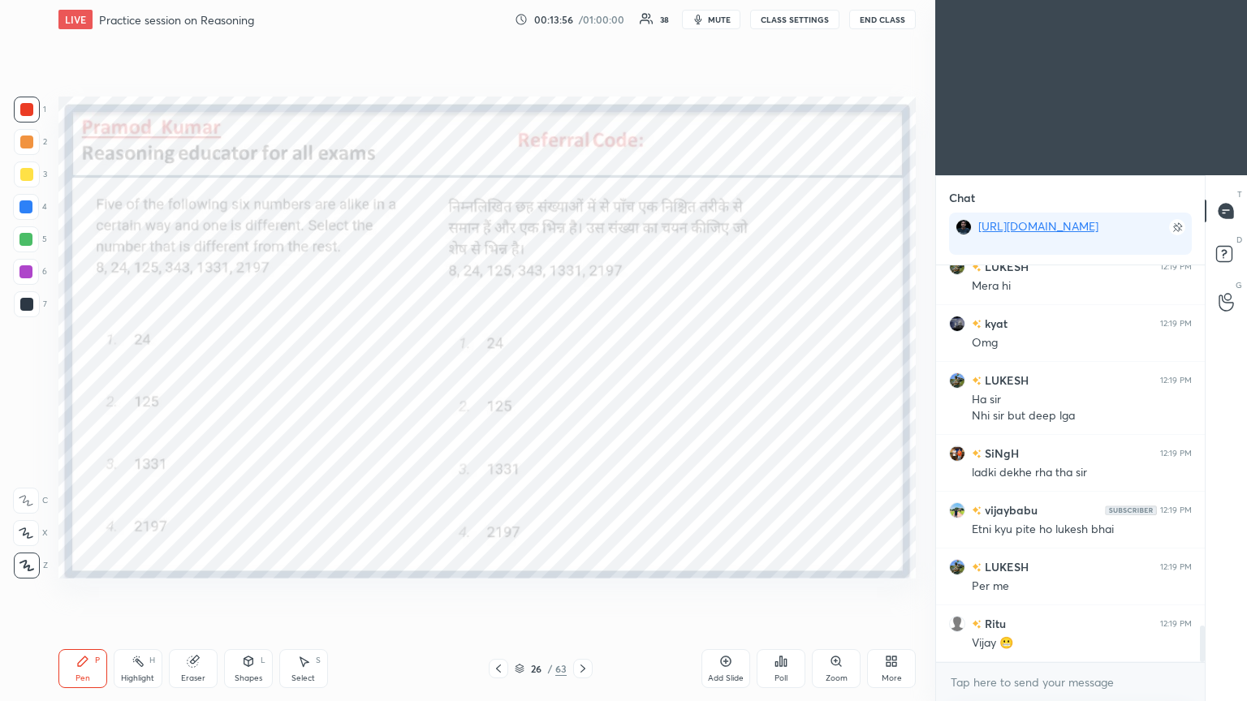
click at [581, 381] on icon at bounding box center [582, 668] width 13 height 13
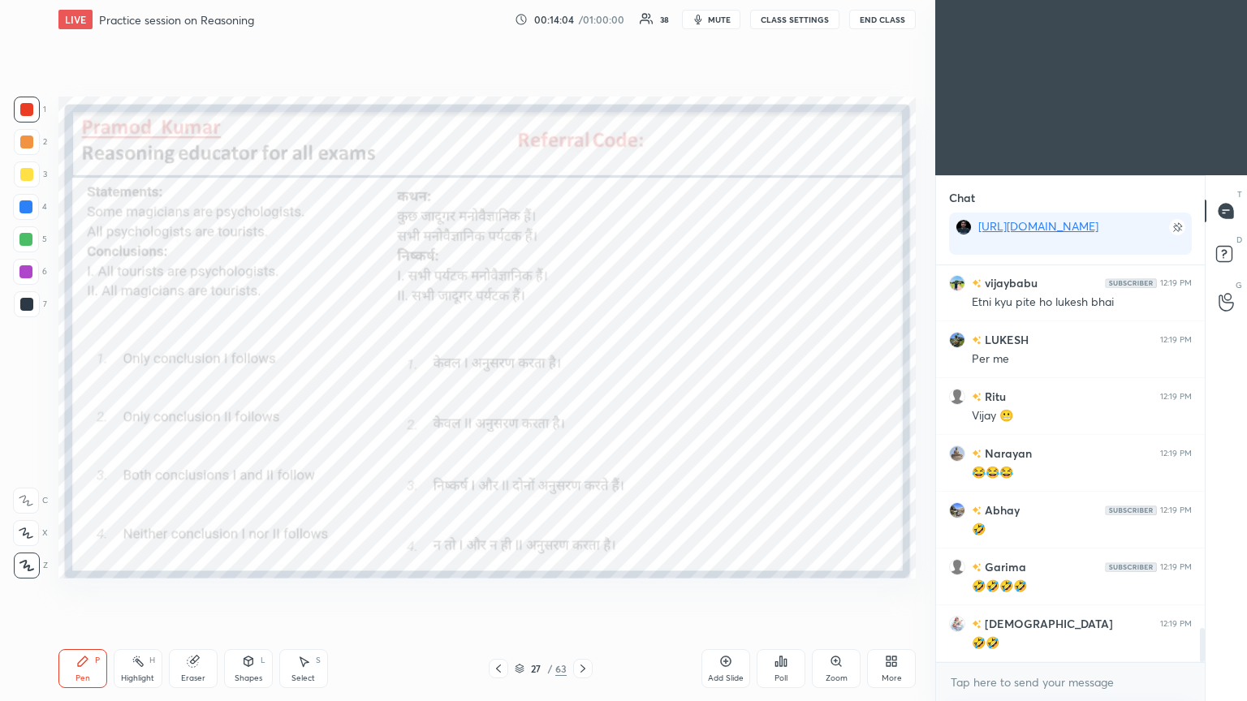
scroll to position [4241, 0]
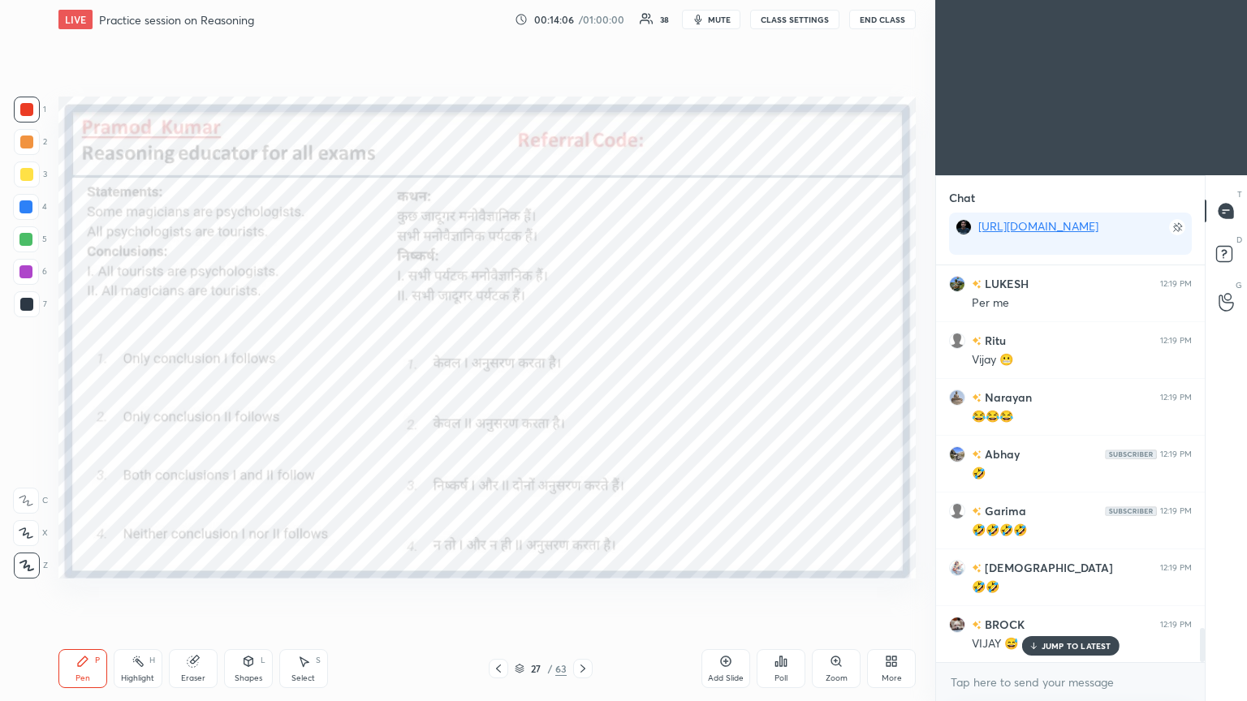
click at [582, 381] on div "Poll" at bounding box center [781, 668] width 49 height 39
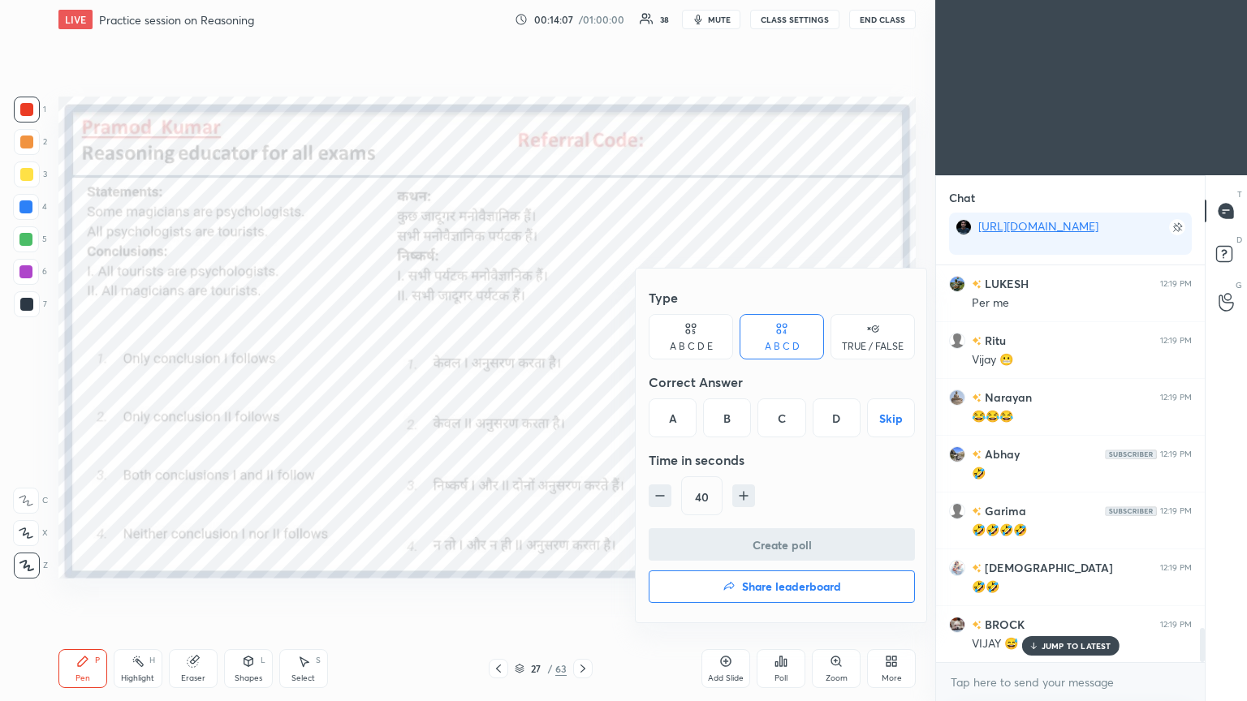
click at [582, 381] on div "D" at bounding box center [837, 418] width 48 height 39
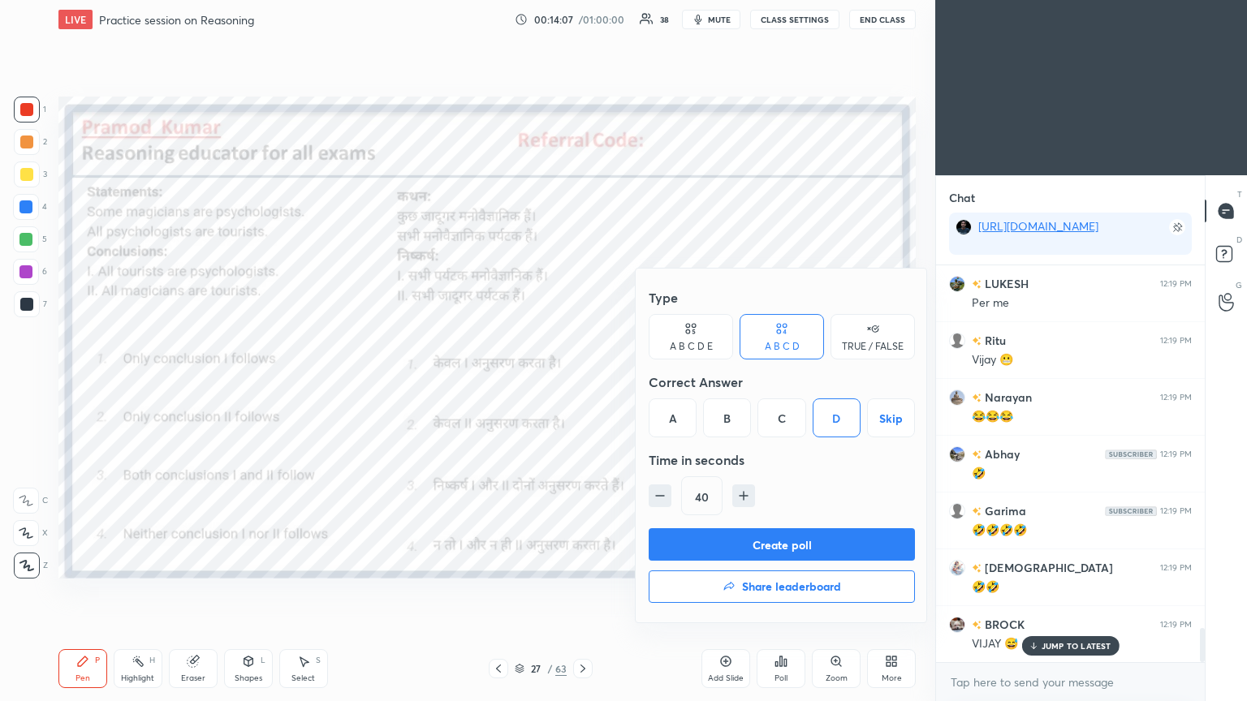
click at [582, 381] on button "Create poll" at bounding box center [782, 544] width 266 height 32
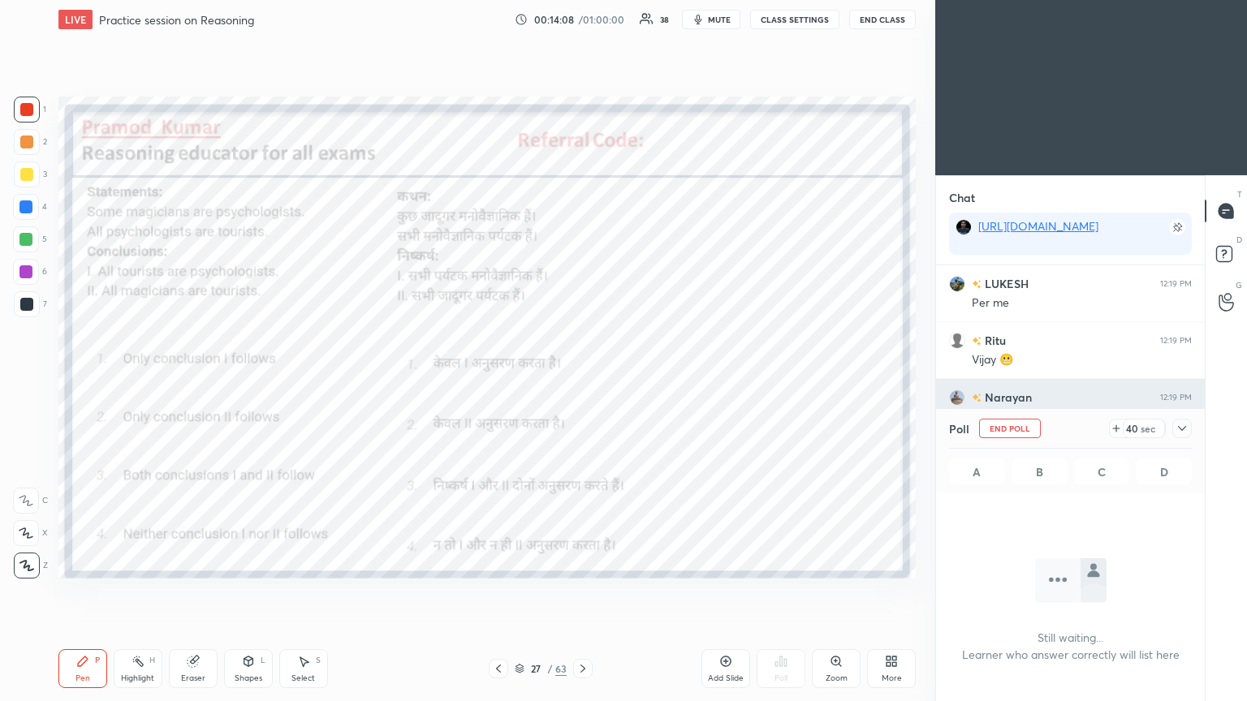
scroll to position [5, 5]
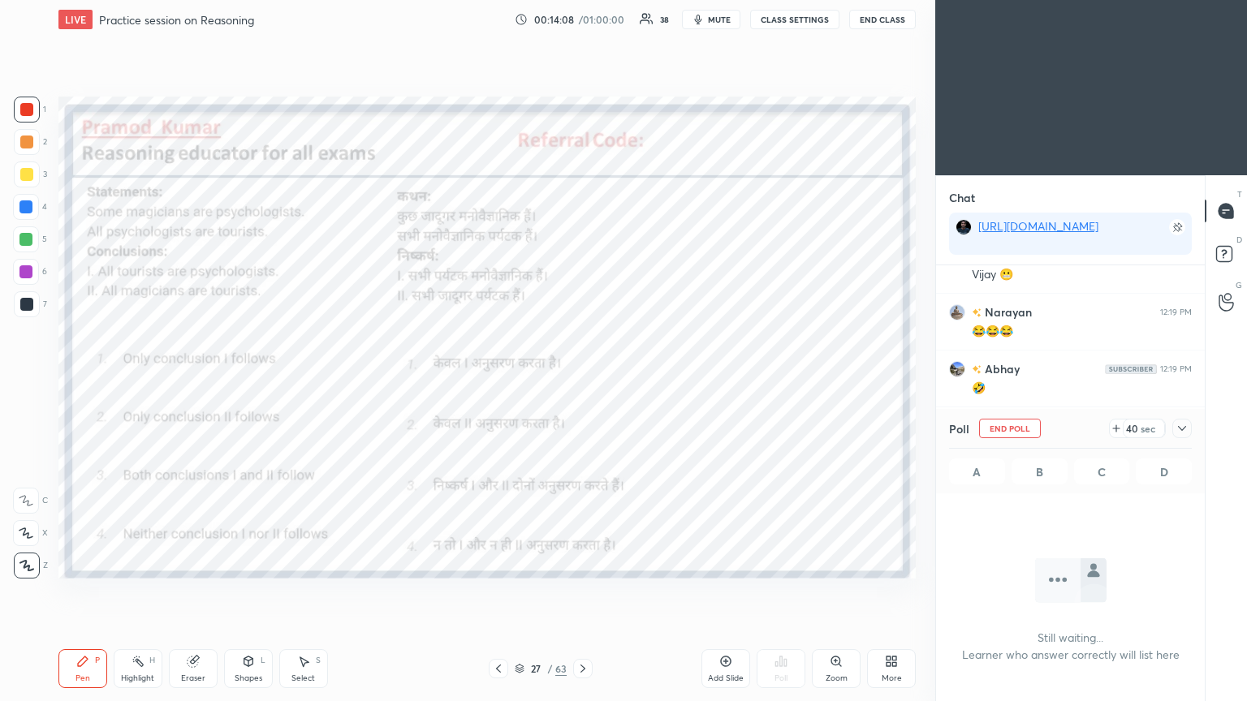
click at [582, 381] on icon at bounding box center [1182, 428] width 13 height 13
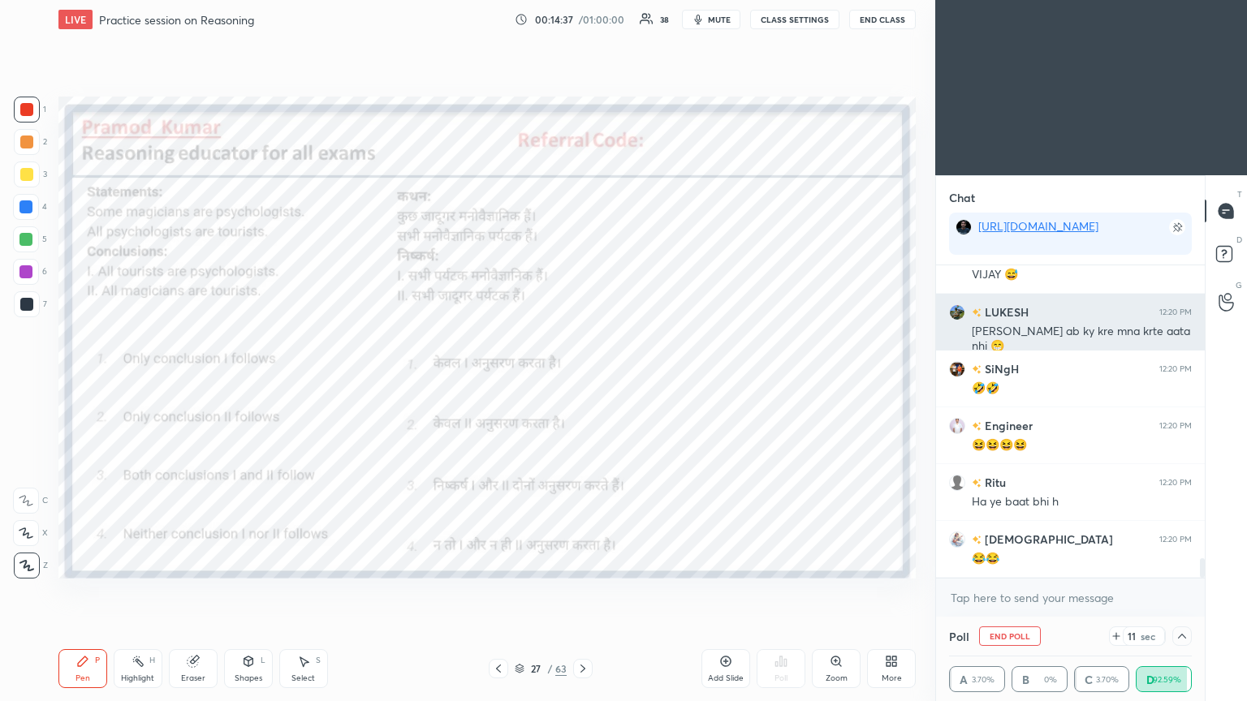
scroll to position [4666, 0]
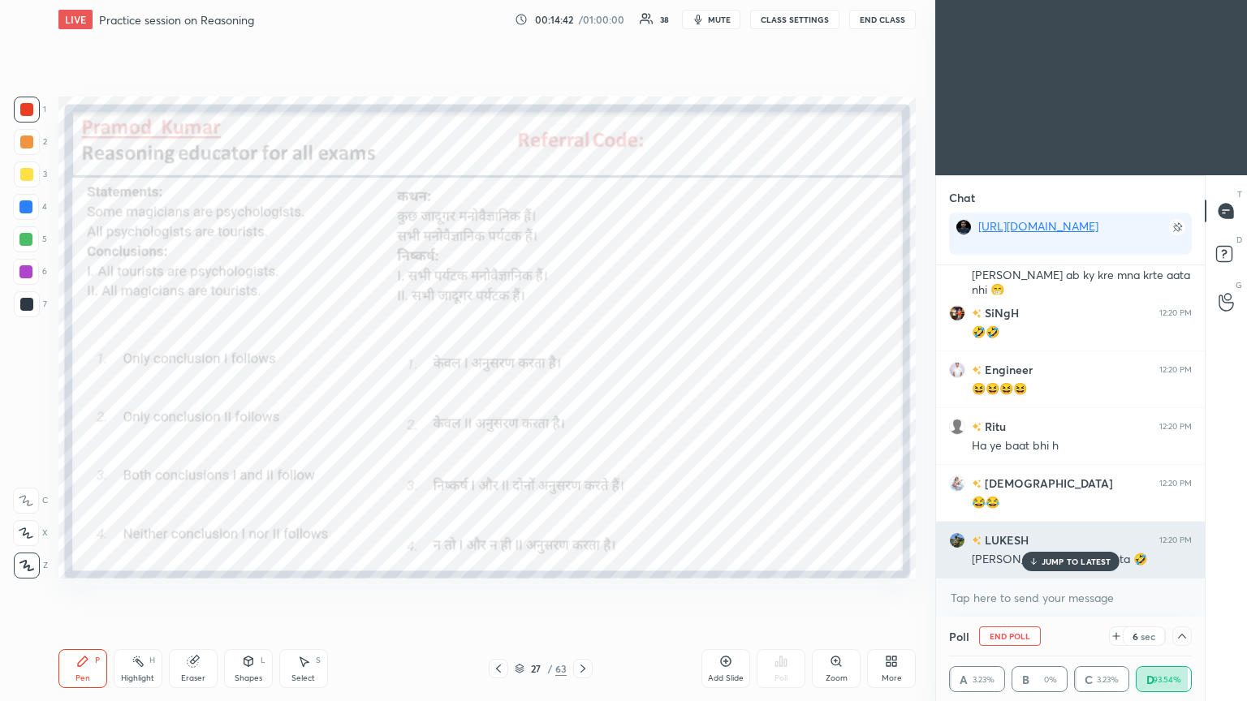
click at [582, 381] on p "JUMP TO LATEST" at bounding box center [1077, 562] width 70 height 10
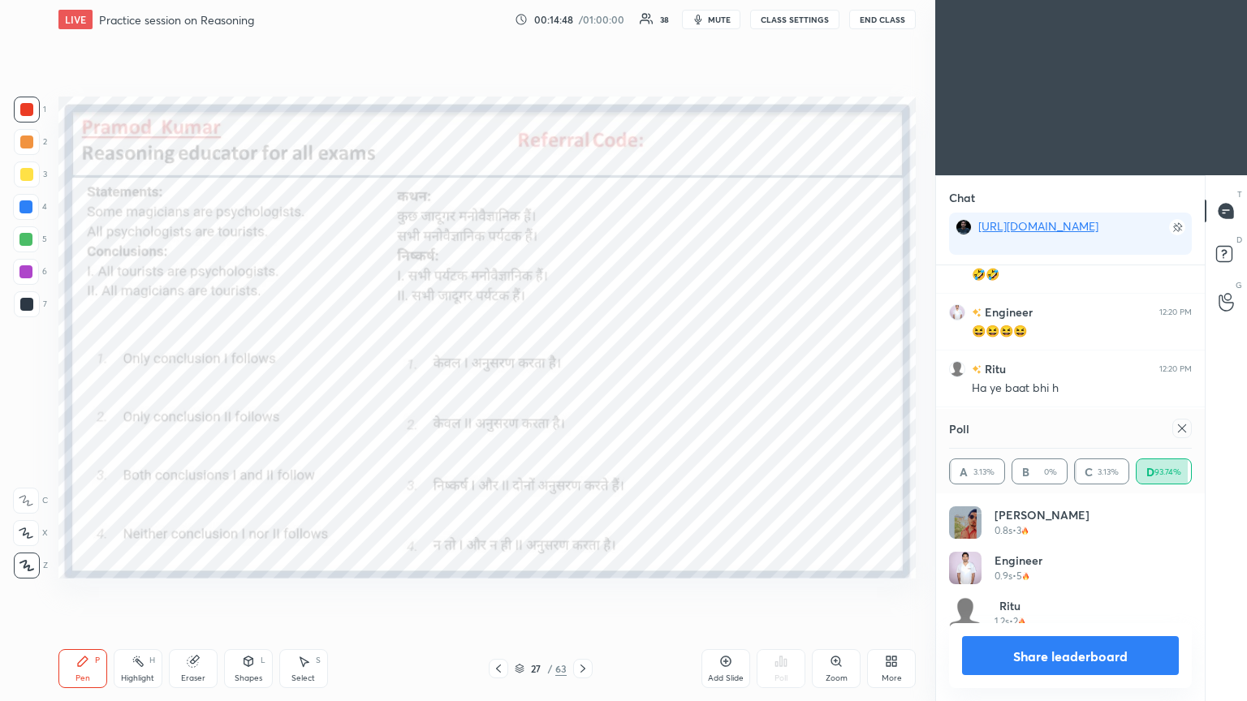
scroll to position [189, 238]
click at [582, 381] on icon at bounding box center [1182, 428] width 13 height 13
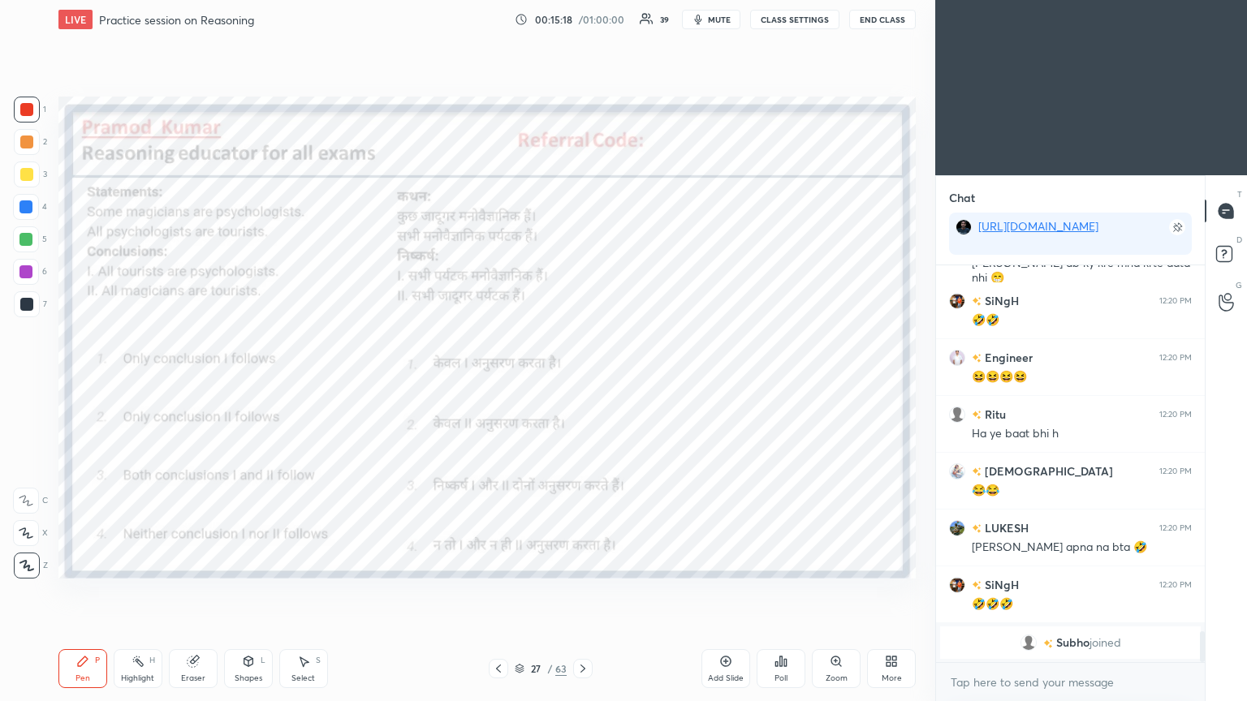
click at [582, 381] on div at bounding box center [582, 668] width 19 height 19
click at [582, 381] on div "Poll" at bounding box center [781, 668] width 49 height 39
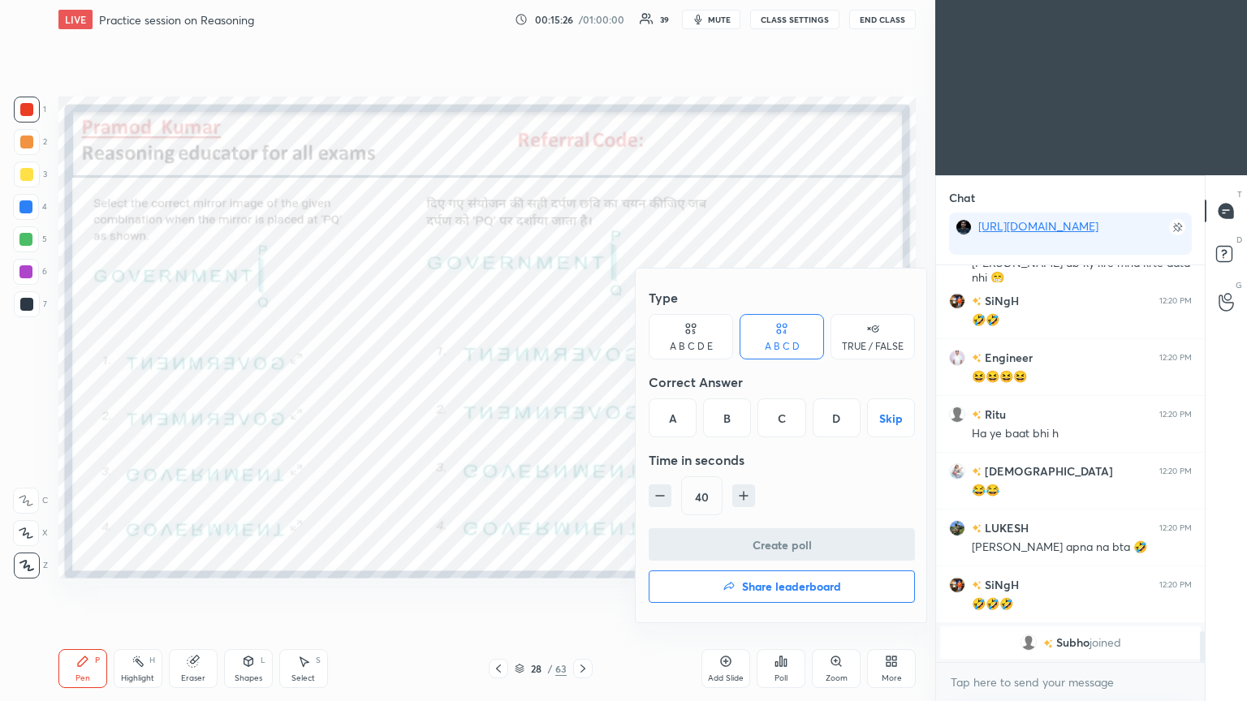
click at [582, 381] on div "B" at bounding box center [727, 418] width 48 height 39
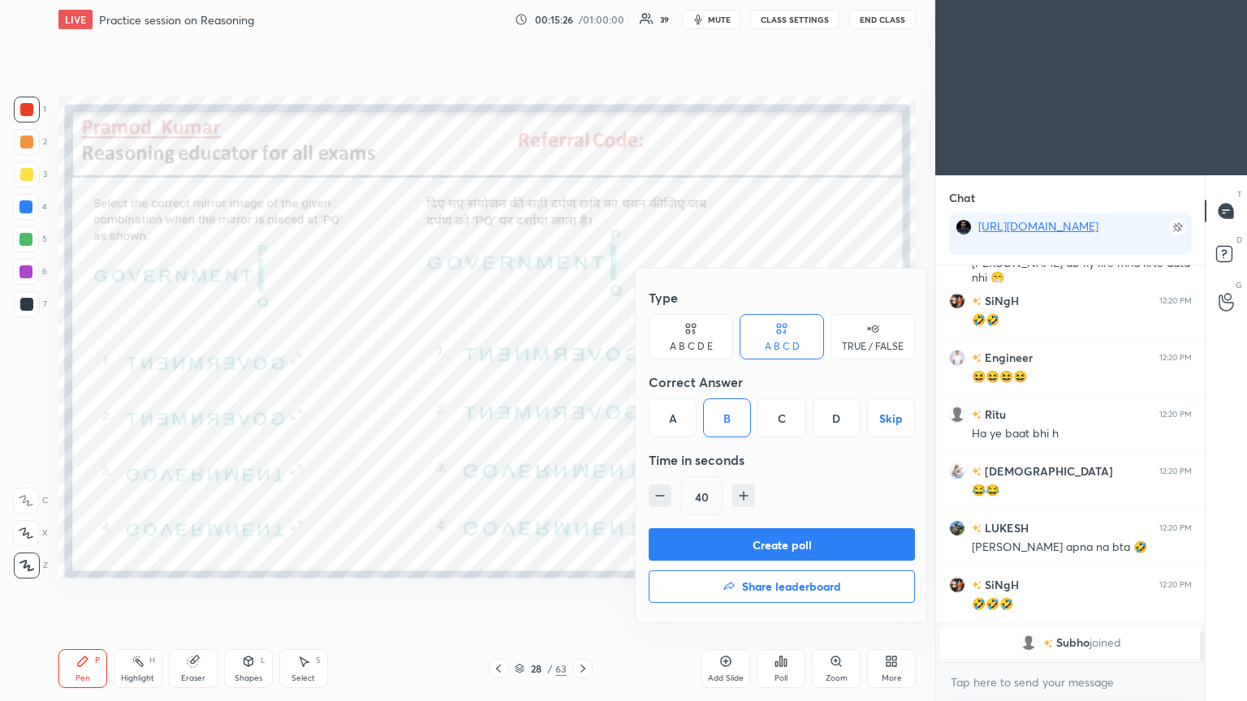
click at [582, 381] on button "Create poll" at bounding box center [782, 544] width 266 height 32
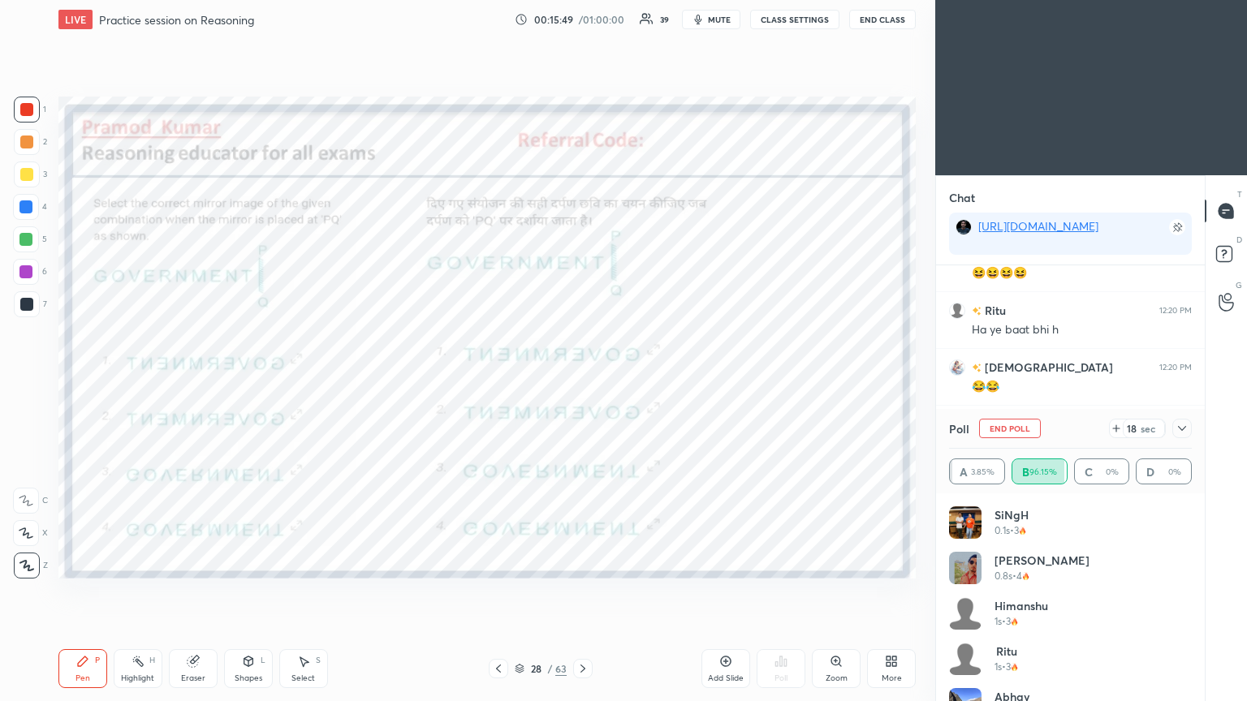
click at [582, 381] on icon at bounding box center [1182, 428] width 13 height 13
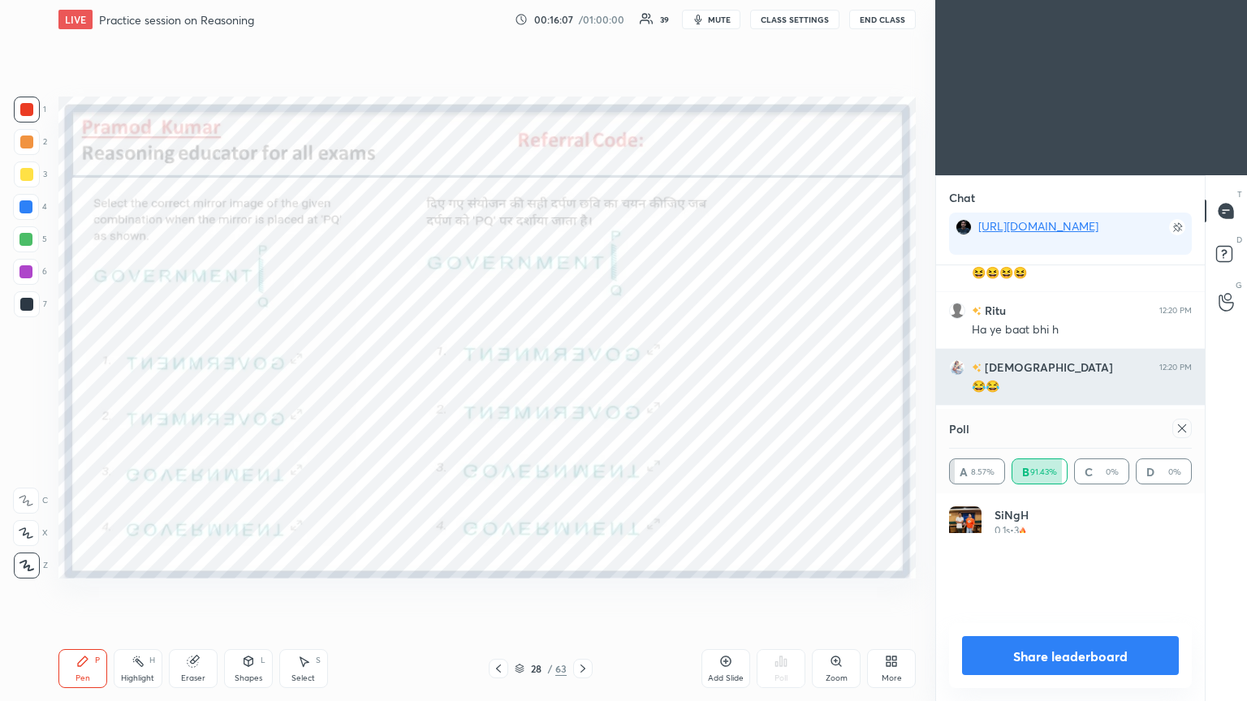
scroll to position [190, 238]
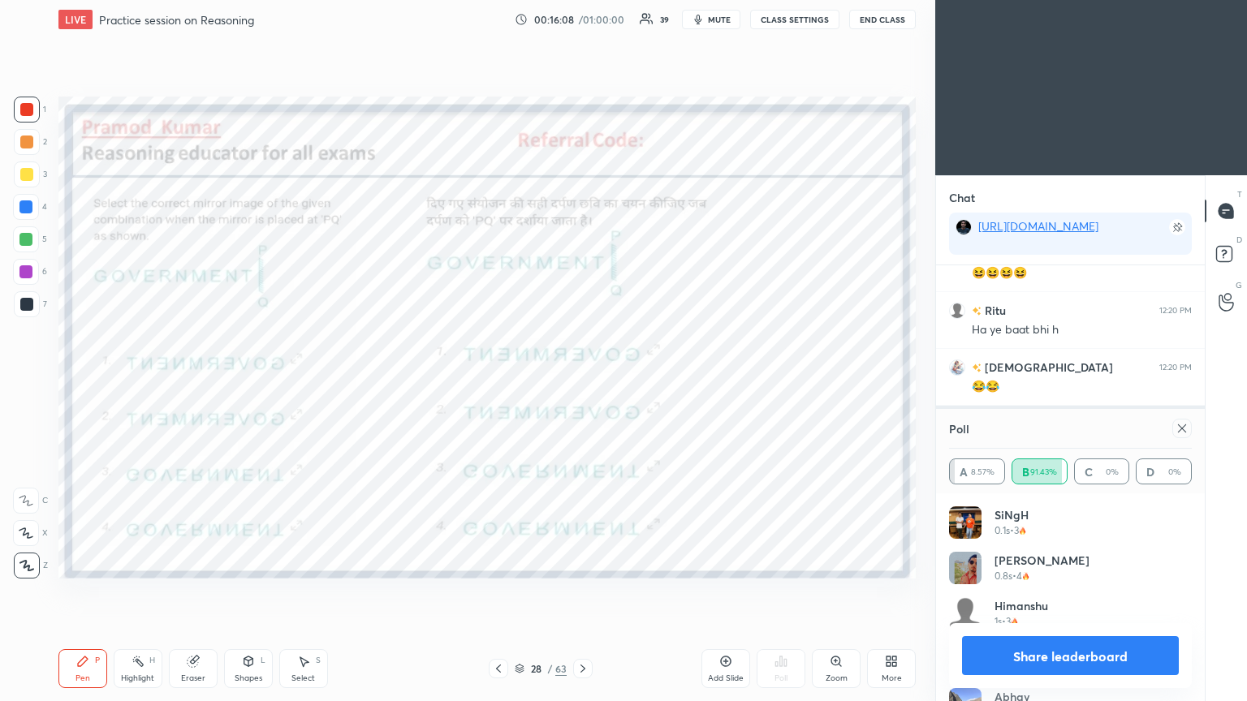
click at [582, 381] on div at bounding box center [1181, 428] width 19 height 19
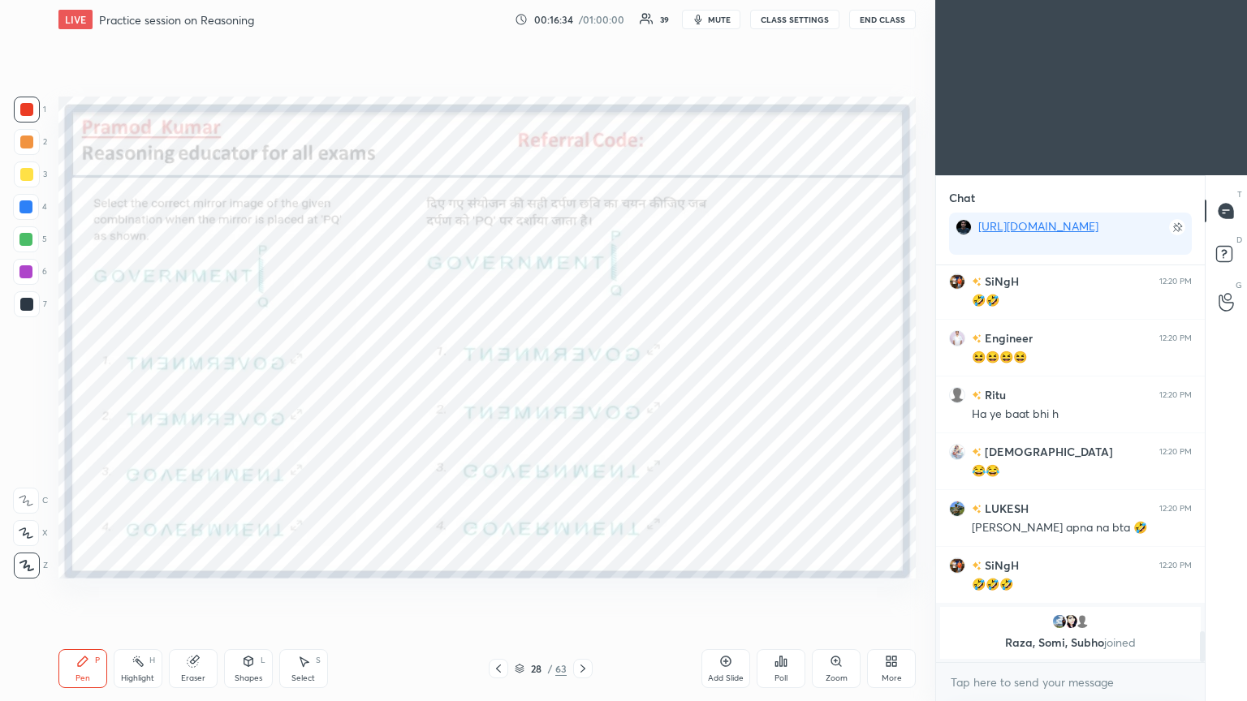
scroll to position [4159, 0]
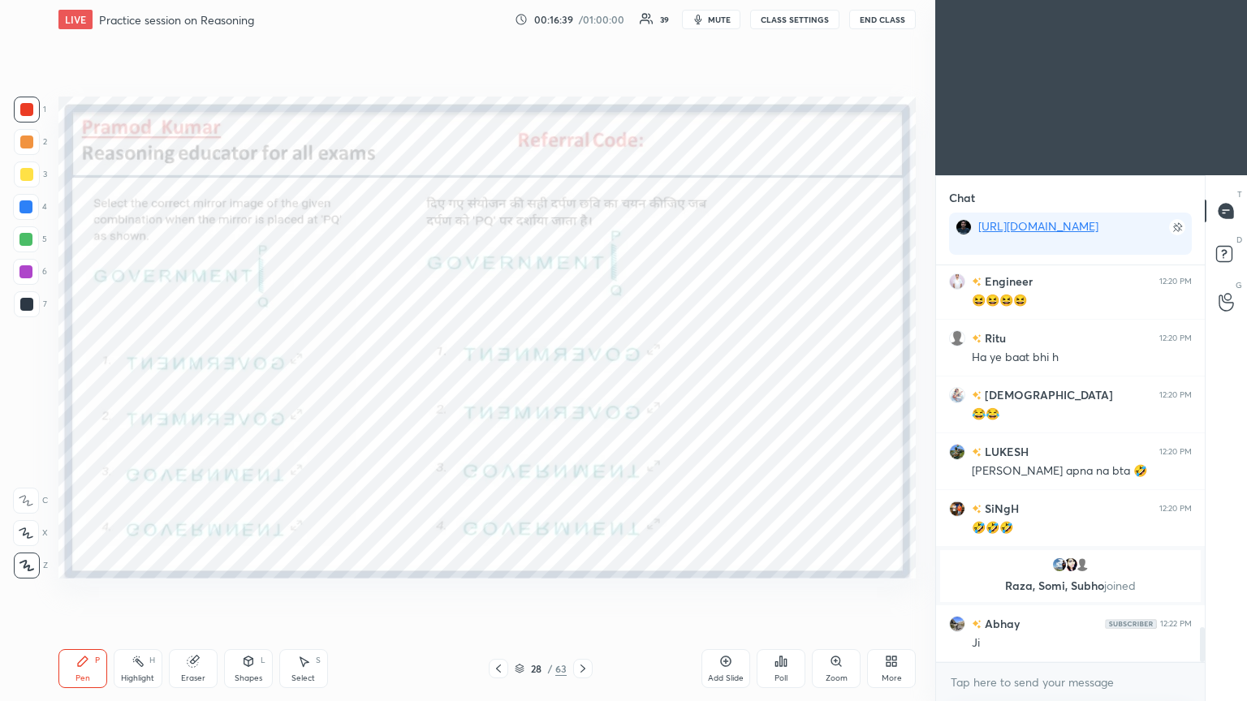
click at [582, 381] on icon at bounding box center [582, 668] width 13 height 13
click at [582, 381] on icon at bounding box center [785, 662] width 2 height 7
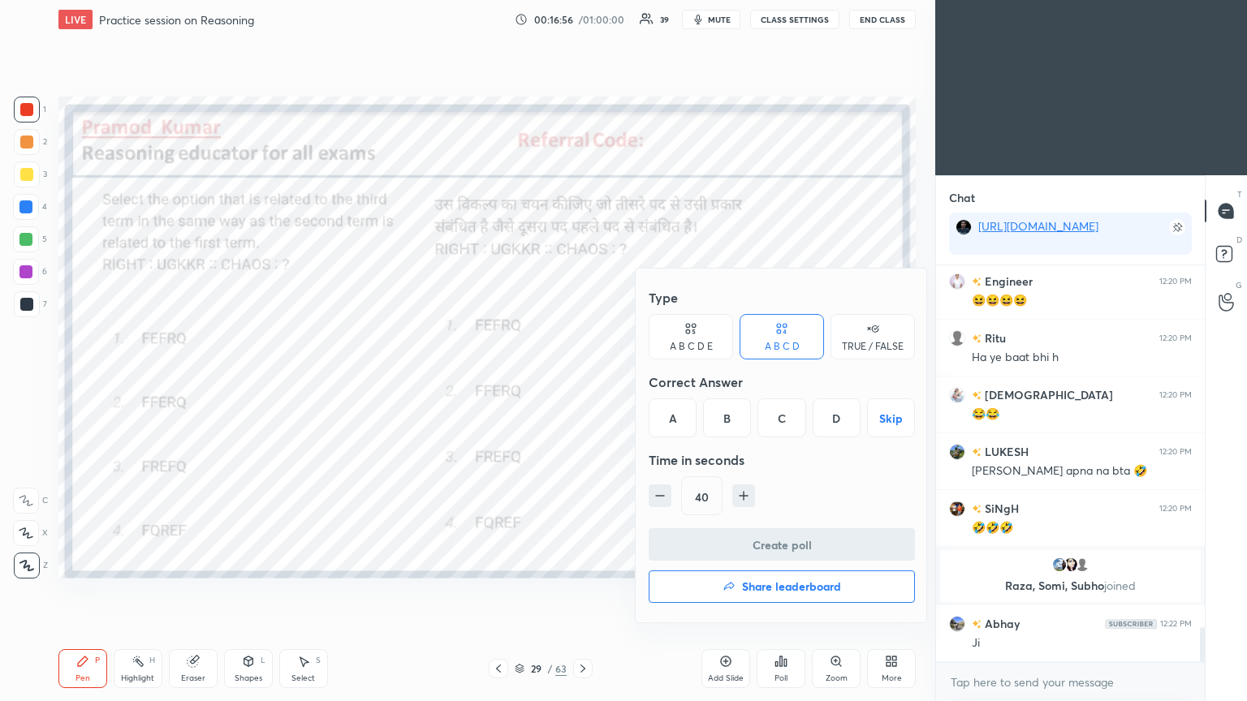
click at [582, 381] on div "B" at bounding box center [727, 418] width 48 height 39
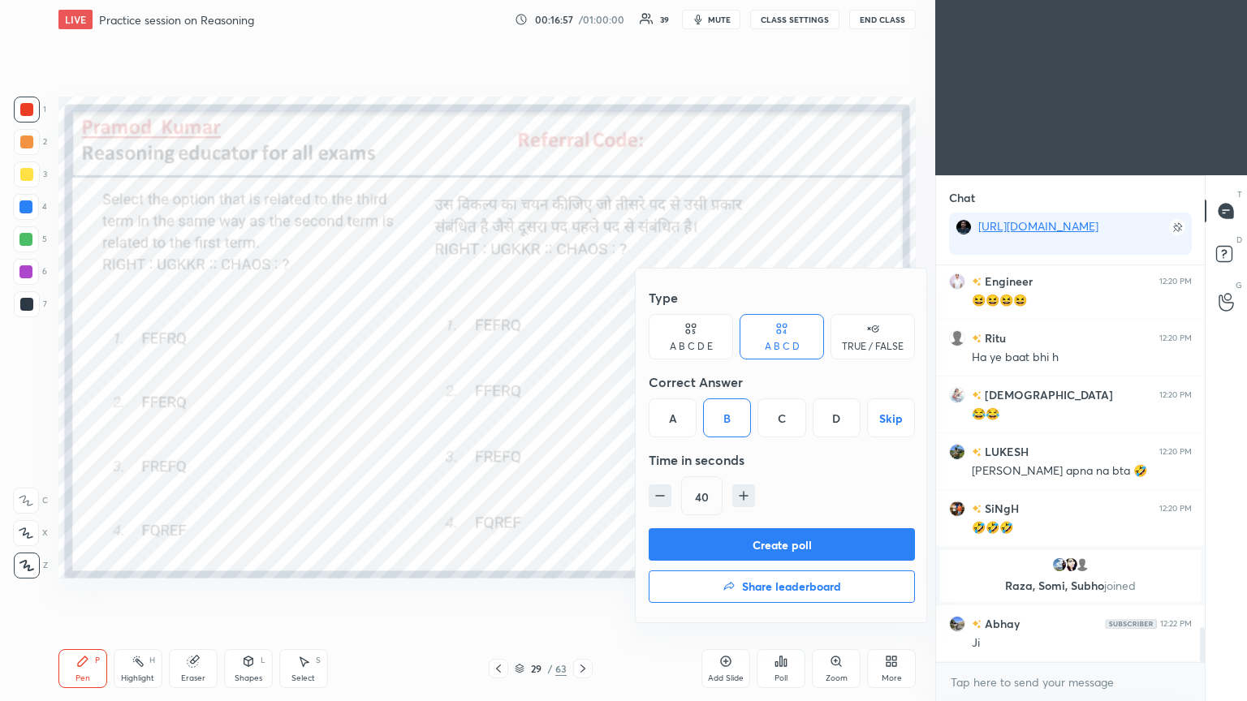
click at [582, 381] on button "Create poll" at bounding box center [782, 544] width 266 height 32
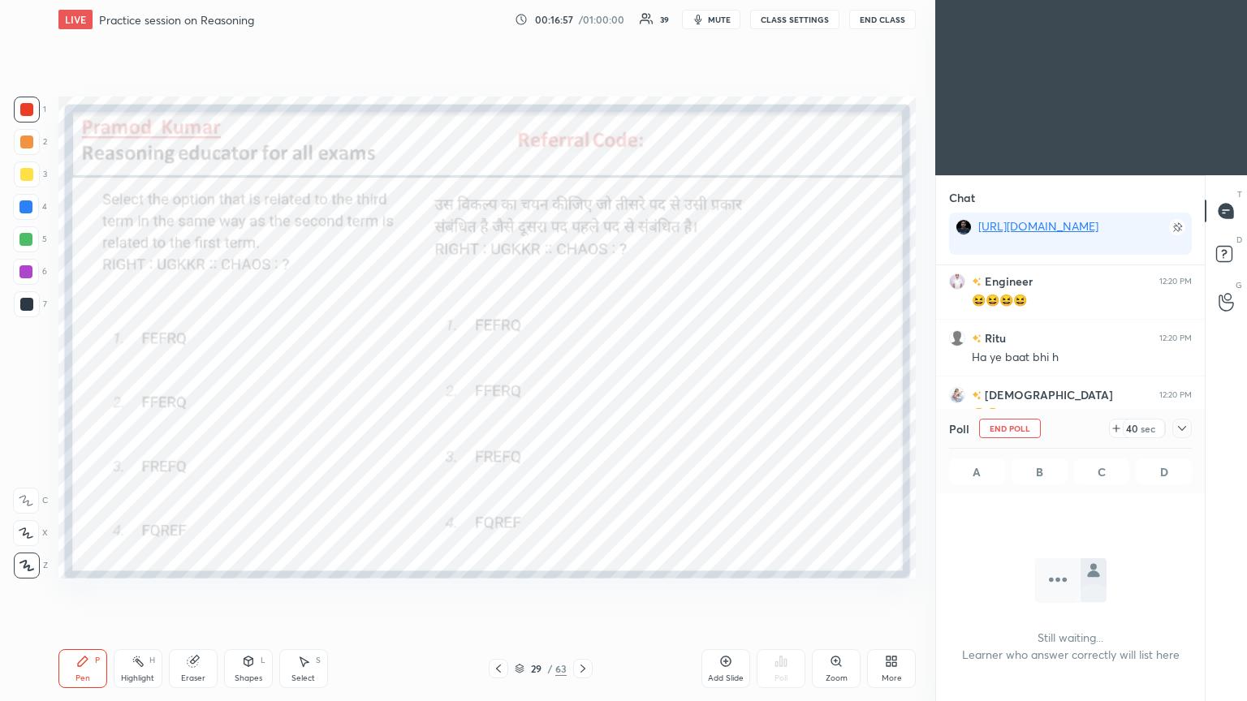
scroll to position [5, 5]
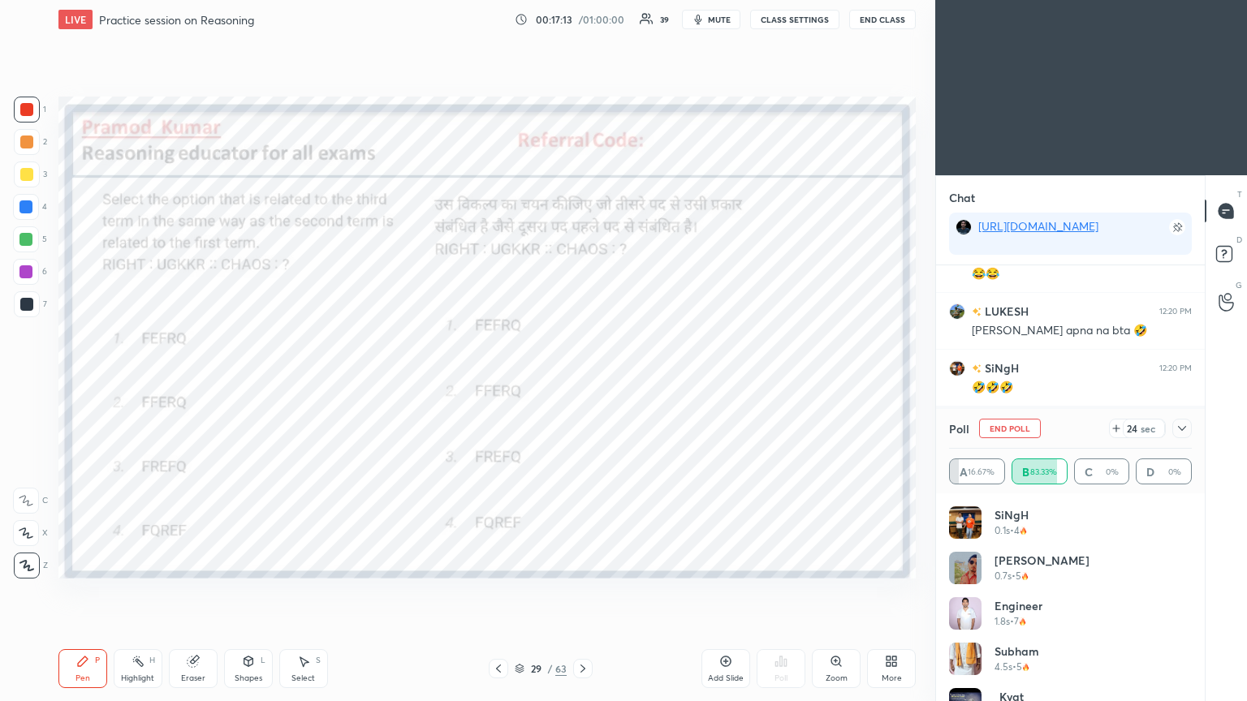
click at [582, 381] on icon at bounding box center [1182, 428] width 13 height 13
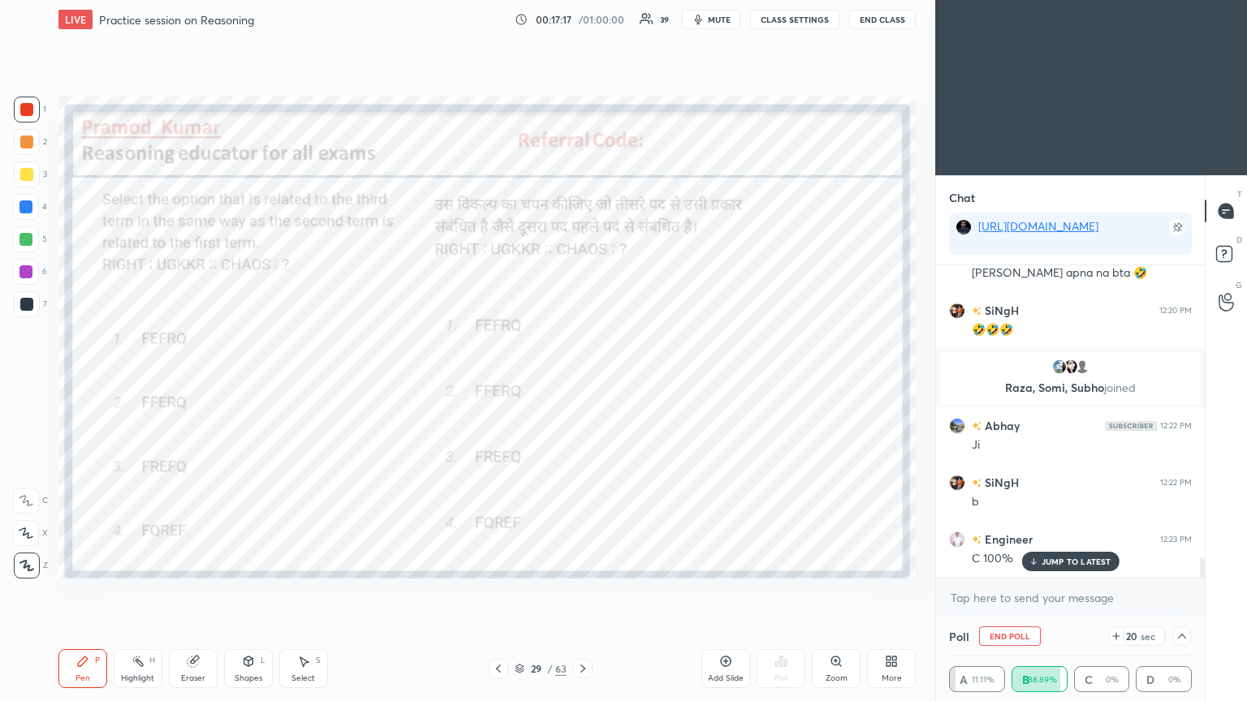
scroll to position [4452, 0]
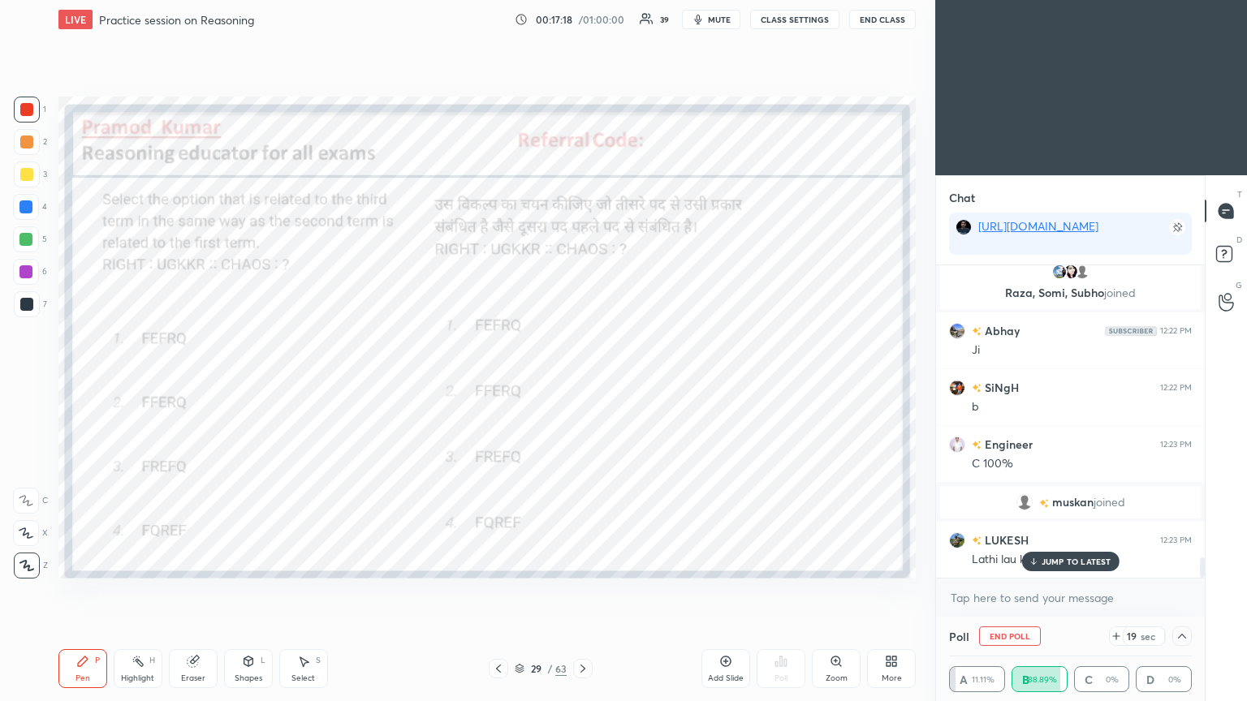
click at [582, 381] on p "JUMP TO LATEST" at bounding box center [1077, 562] width 70 height 10
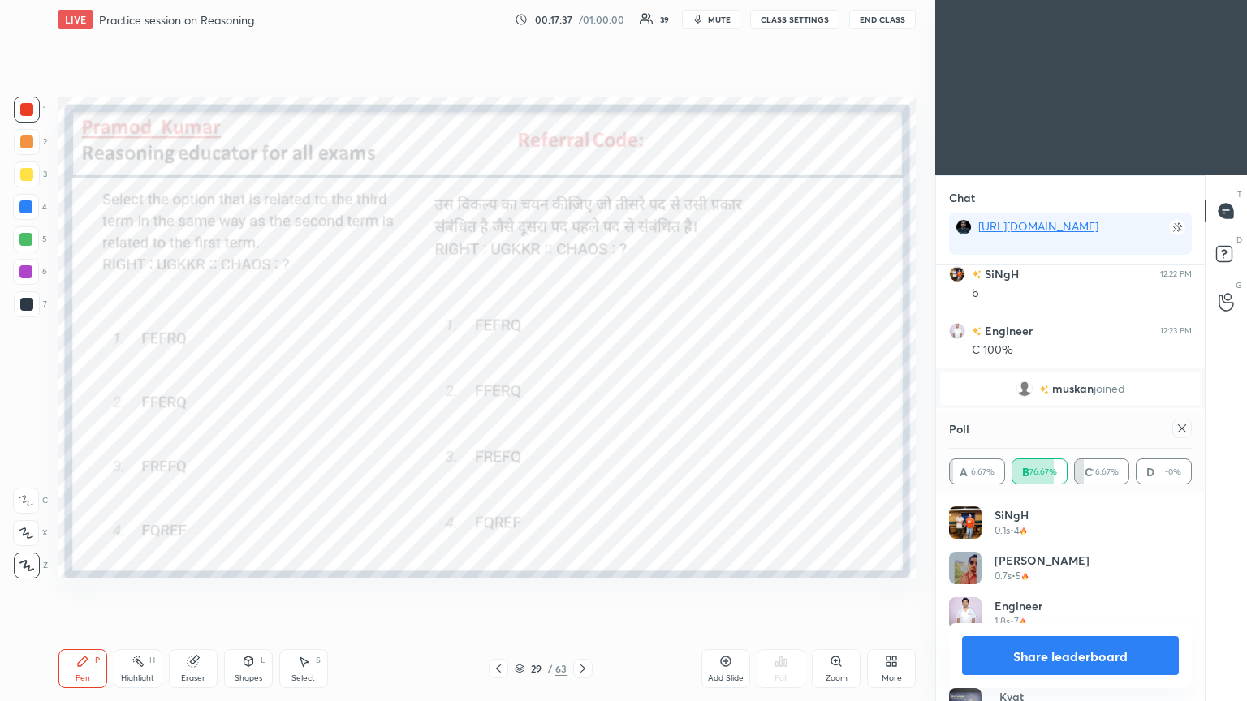
scroll to position [189, 238]
click at [582, 381] on icon at bounding box center [1182, 428] width 13 height 13
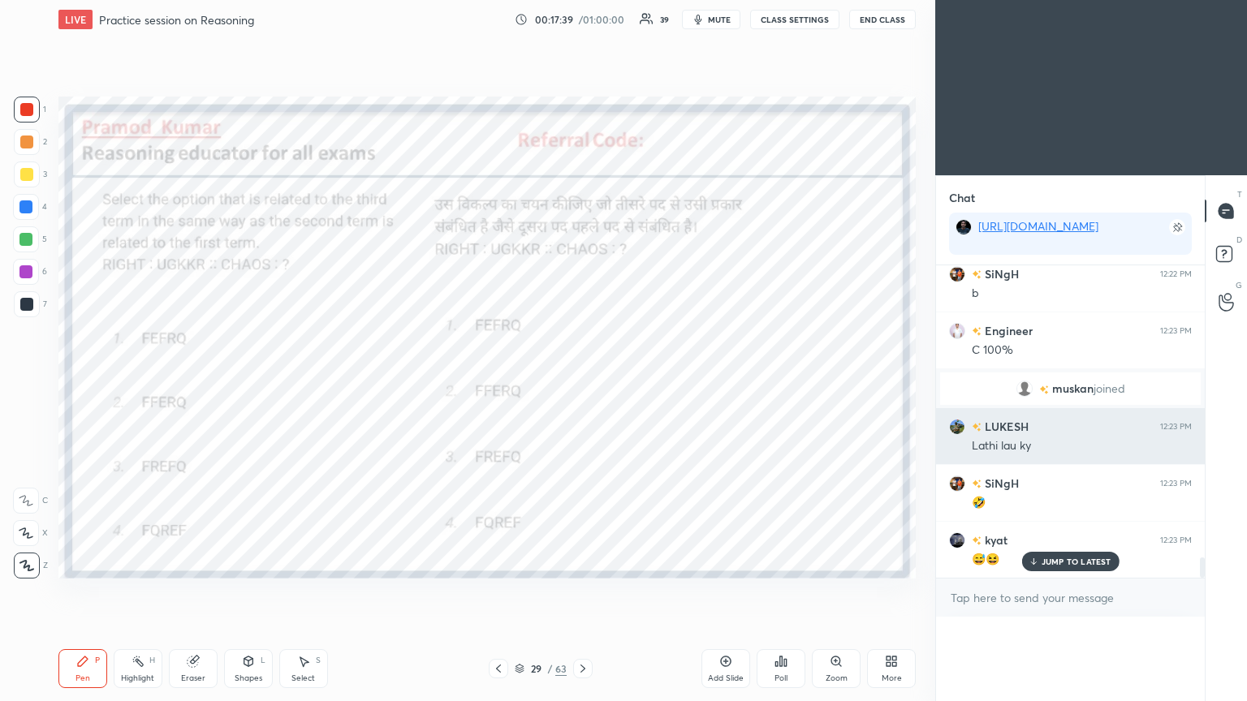
scroll to position [0, 0]
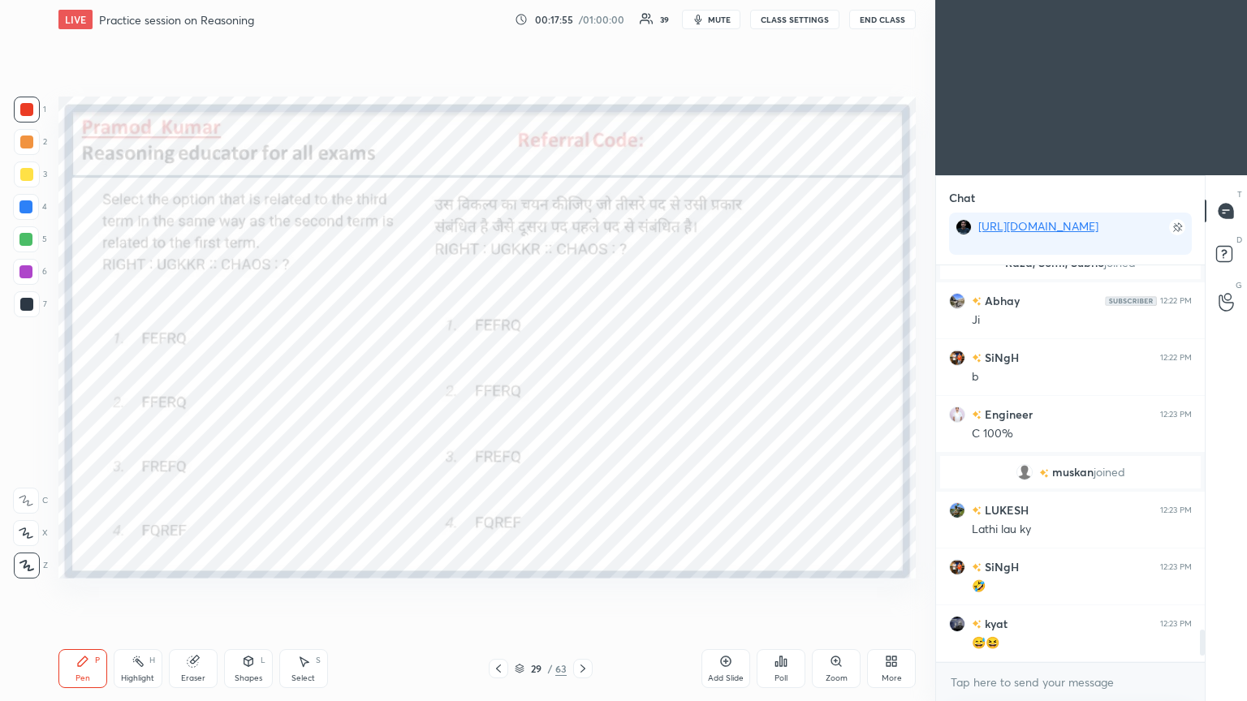
click at [28, 198] on div at bounding box center [26, 207] width 26 height 26
click at [35, 205] on div at bounding box center [26, 207] width 26 height 26
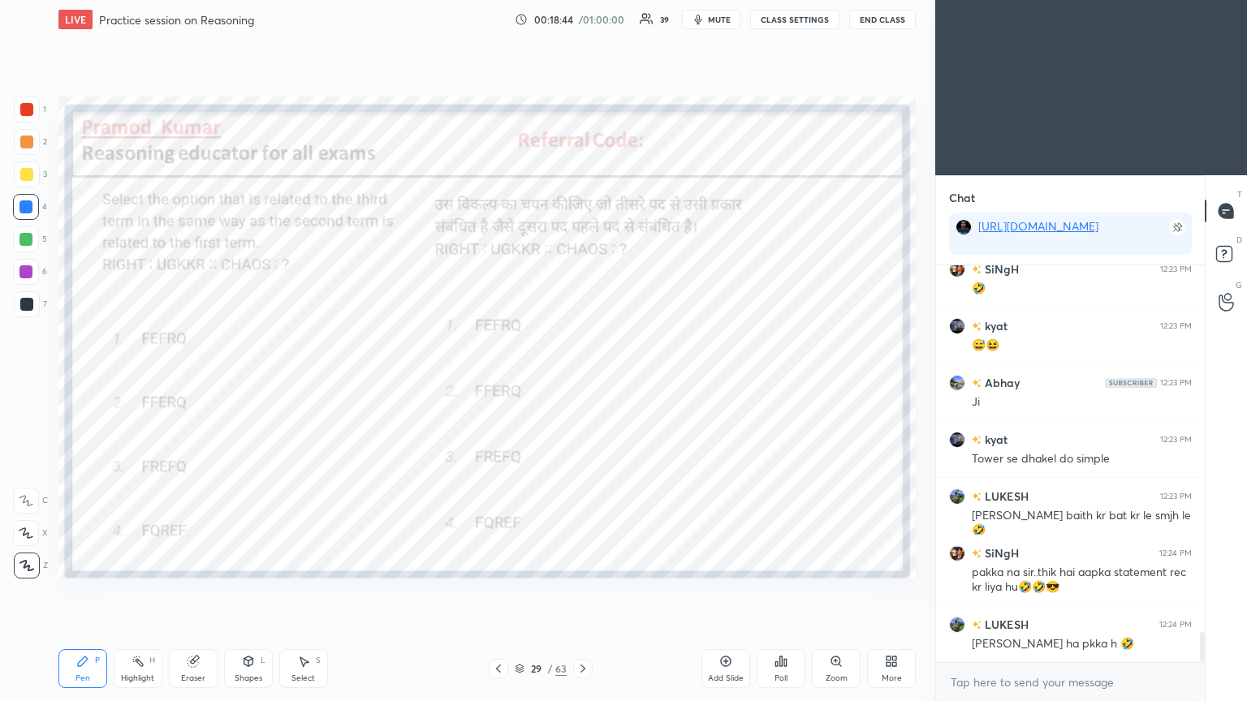
scroll to position [4838, 0]
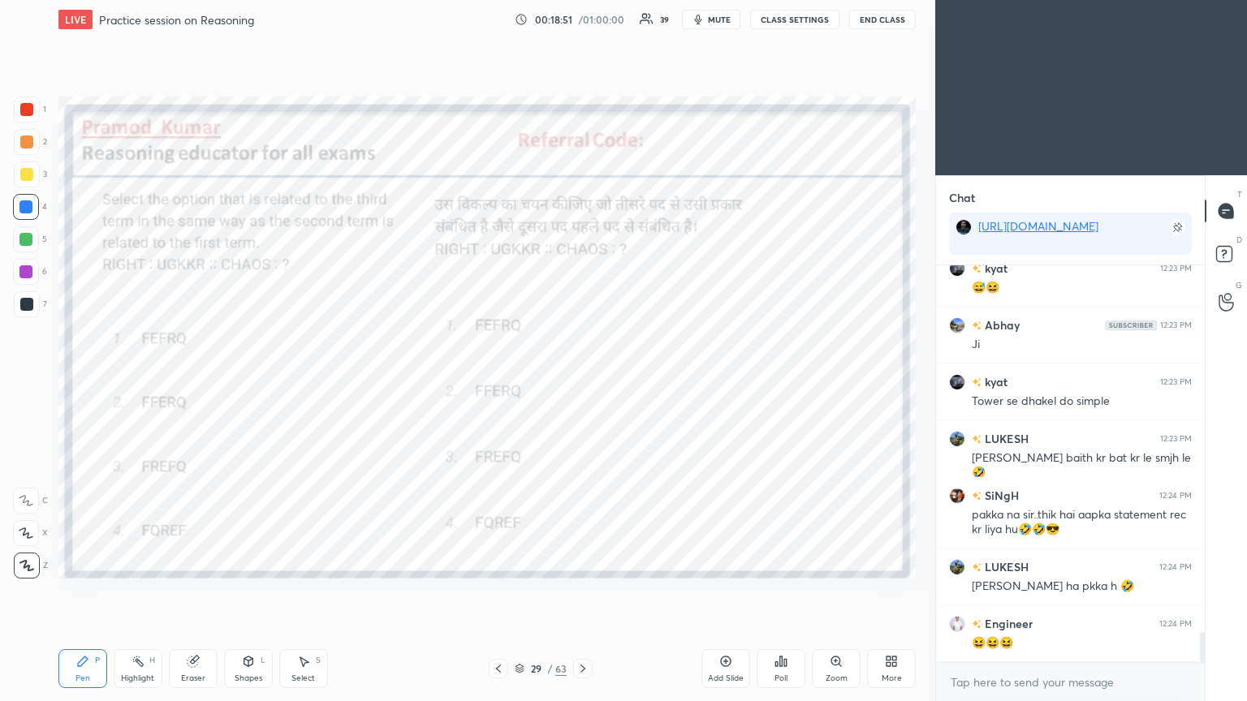
click at [582, 381] on div at bounding box center [582, 668] width 19 height 19
click at [582, 381] on div "Poll" at bounding box center [781, 668] width 49 height 39
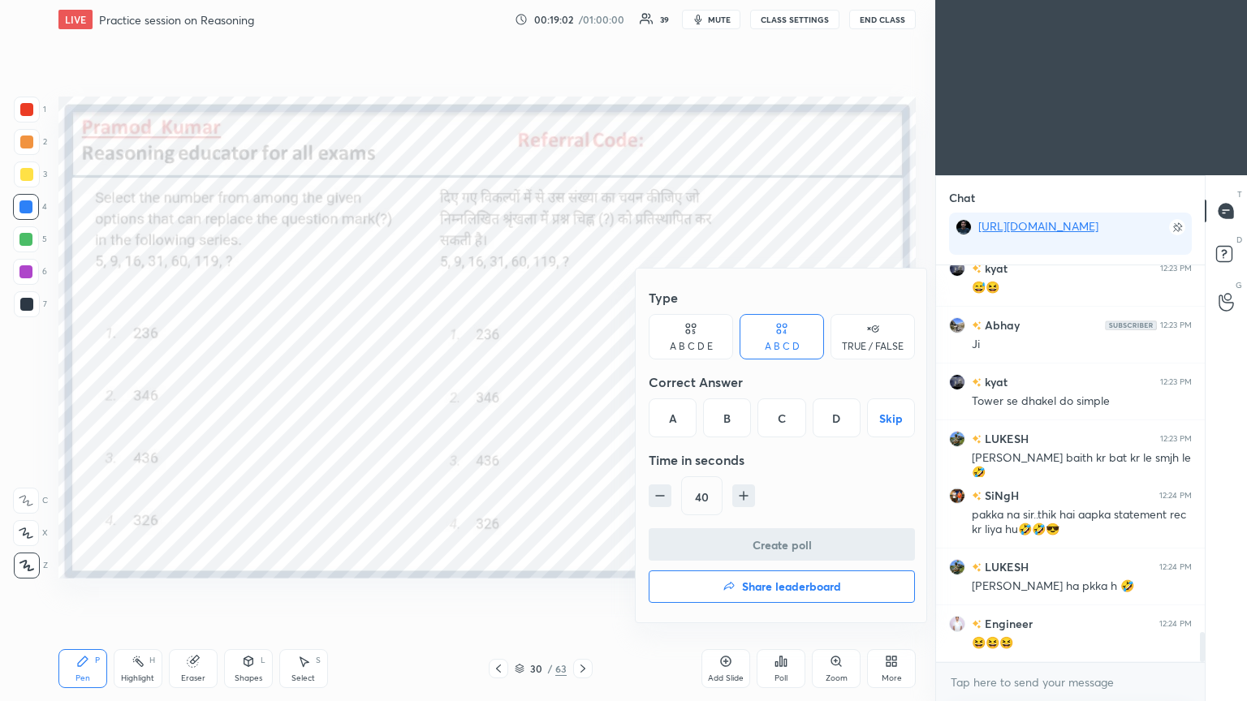
click at [582, 381] on div "A" at bounding box center [673, 418] width 48 height 39
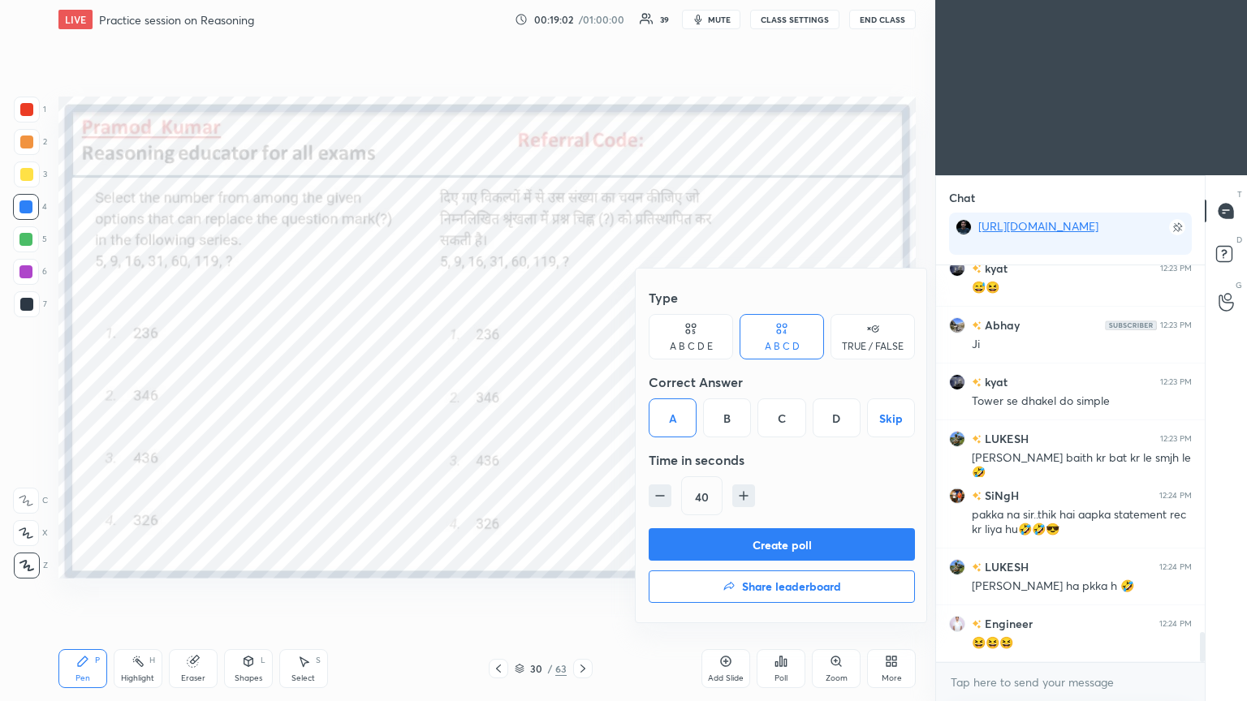
click at [582, 381] on button "Create poll" at bounding box center [782, 544] width 266 height 32
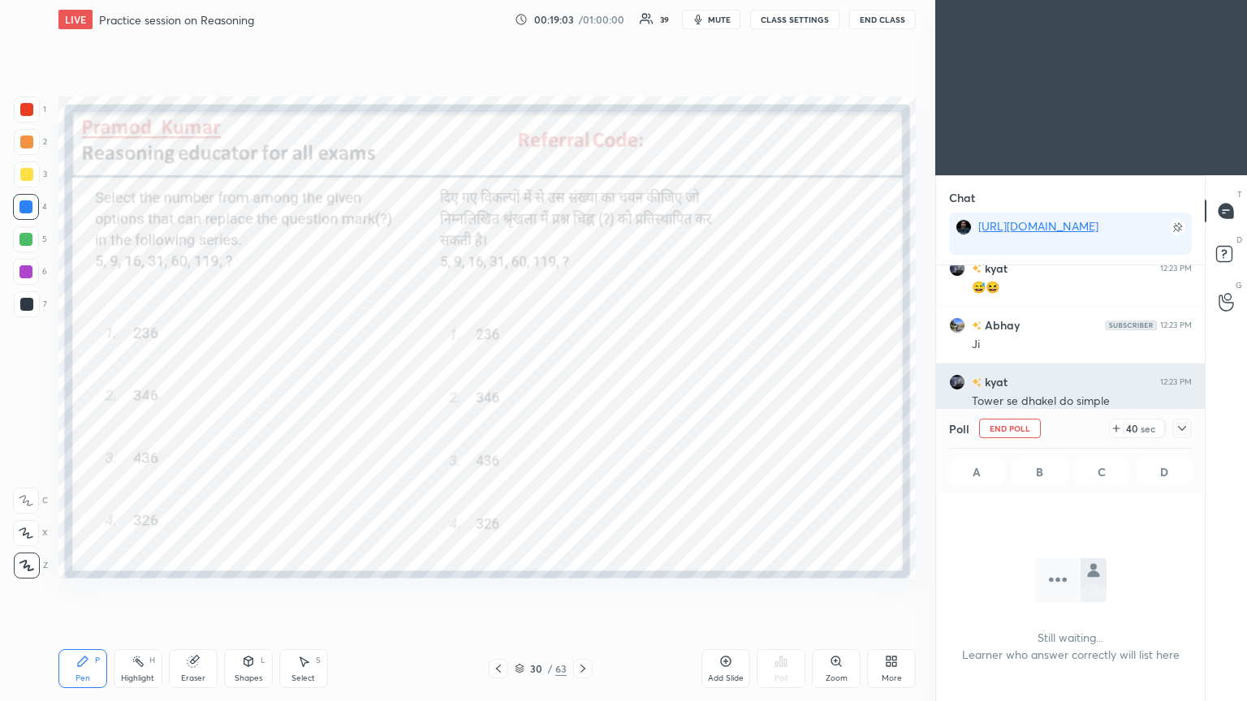
scroll to position [5, 5]
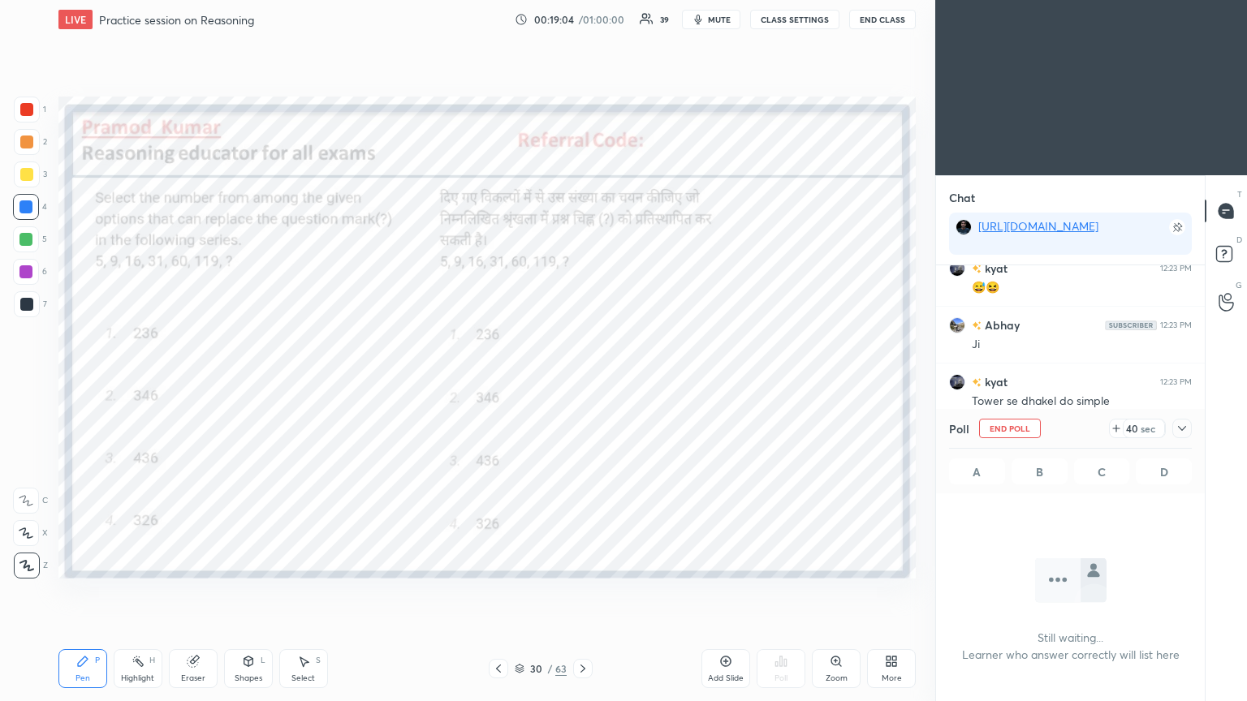
click at [582, 381] on icon at bounding box center [1182, 428] width 13 height 13
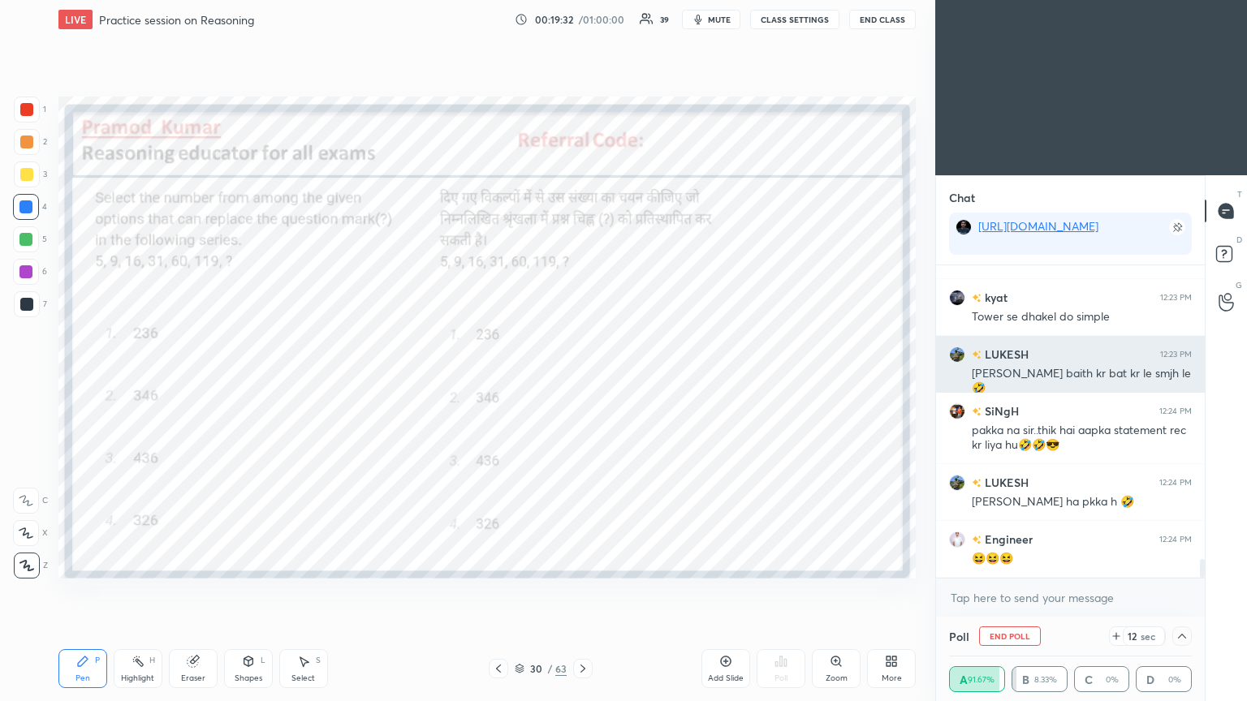
scroll to position [4978, 0]
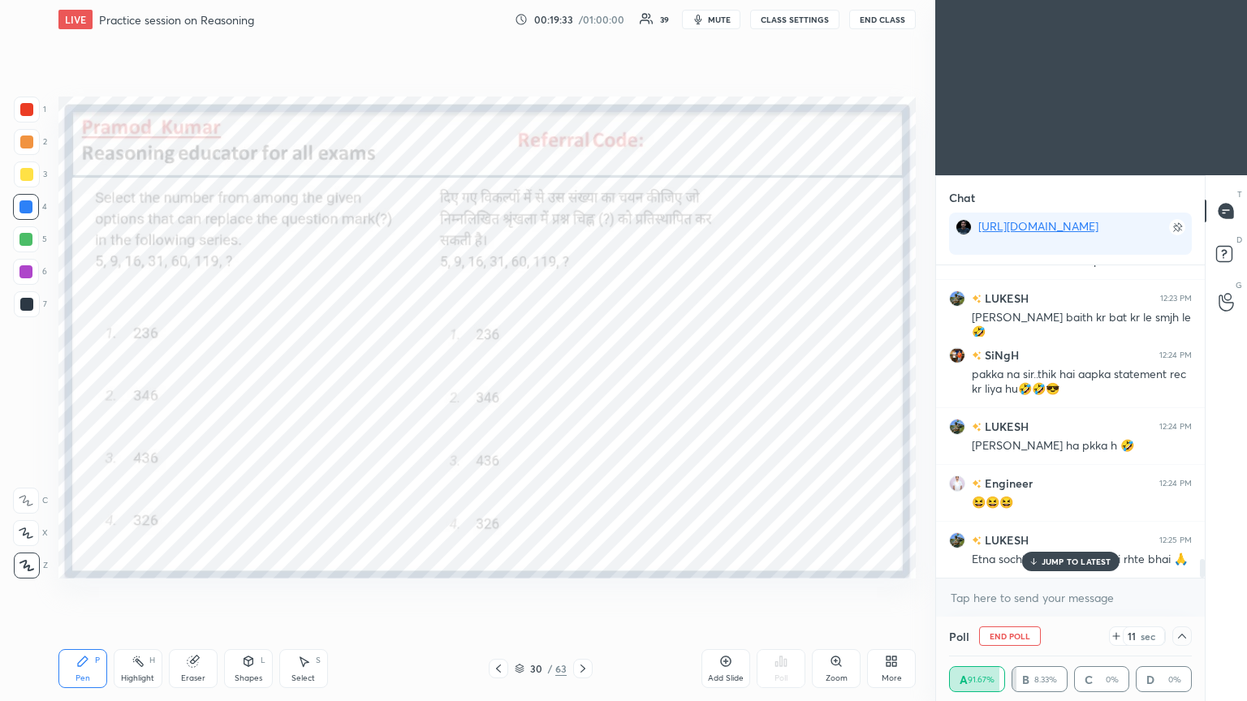
click at [582, 381] on icon at bounding box center [1033, 562] width 11 height 10
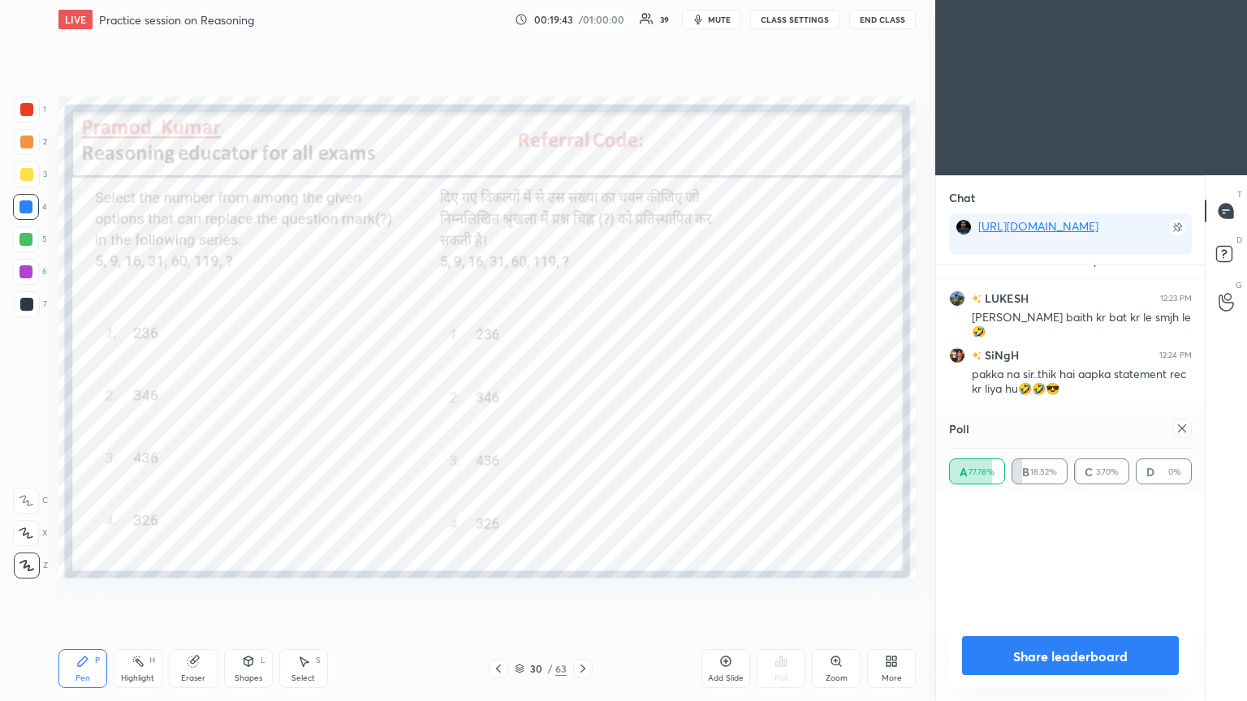
scroll to position [189, 238]
click at [582, 381] on div at bounding box center [1181, 428] width 19 height 19
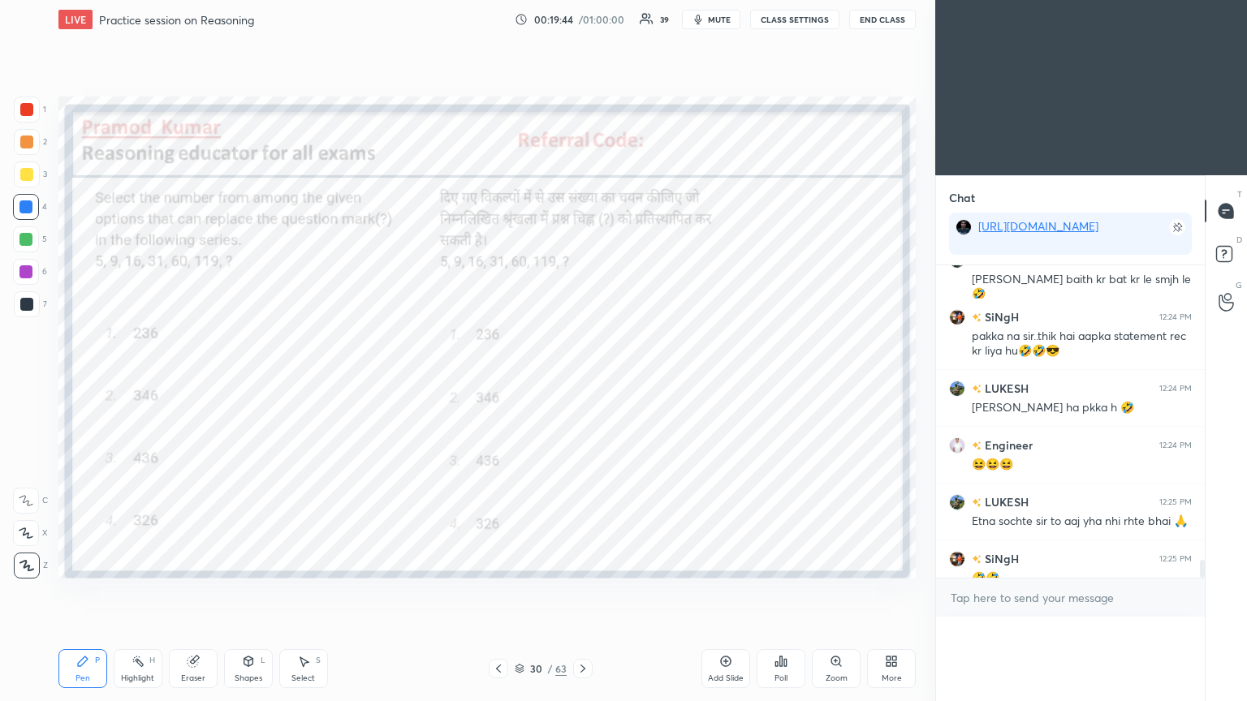
scroll to position [365, 264]
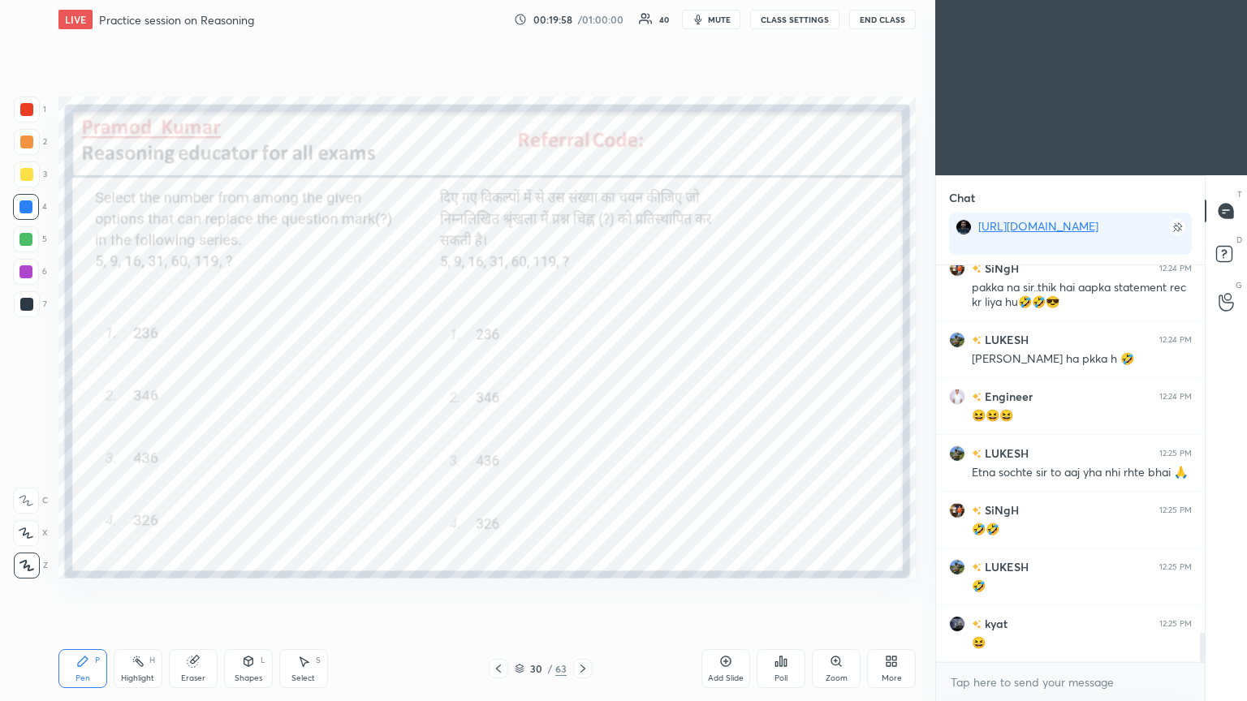
click at [23, 106] on div at bounding box center [26, 109] width 13 height 13
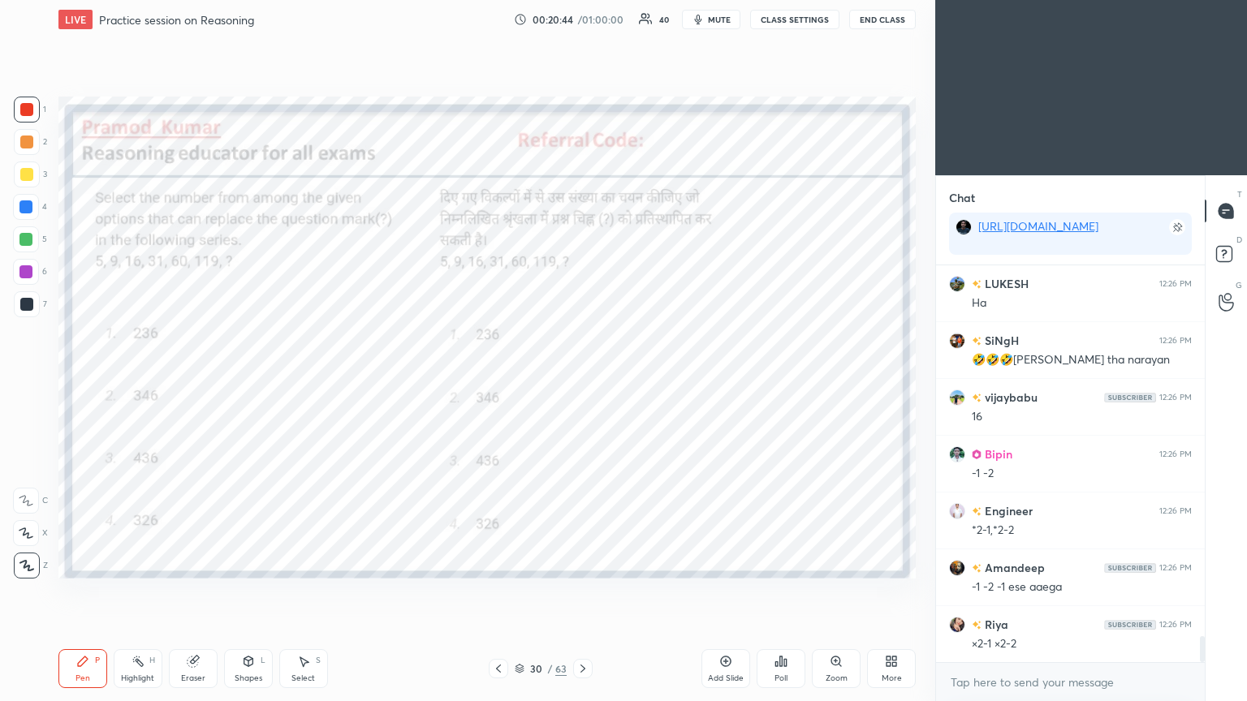
scroll to position [5633, 0]
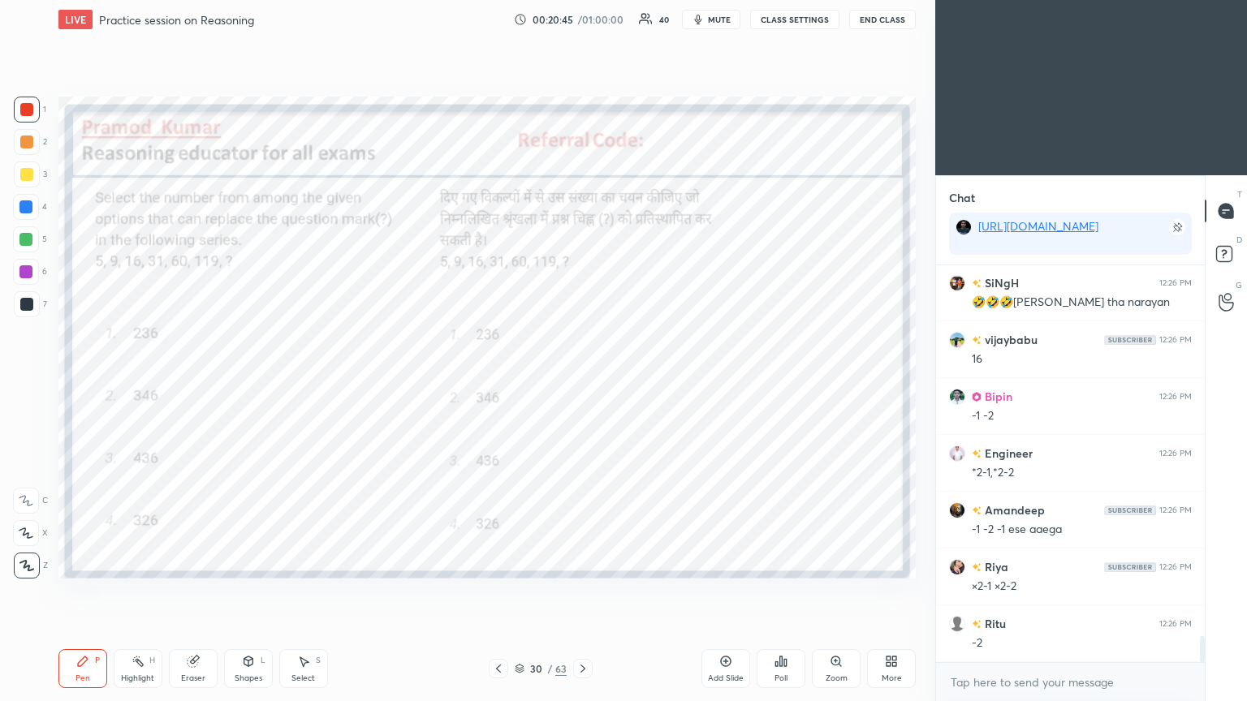
click at [128, 381] on div "Highlight H" at bounding box center [138, 668] width 49 height 39
click at [195, 381] on icon at bounding box center [193, 662] width 11 height 11
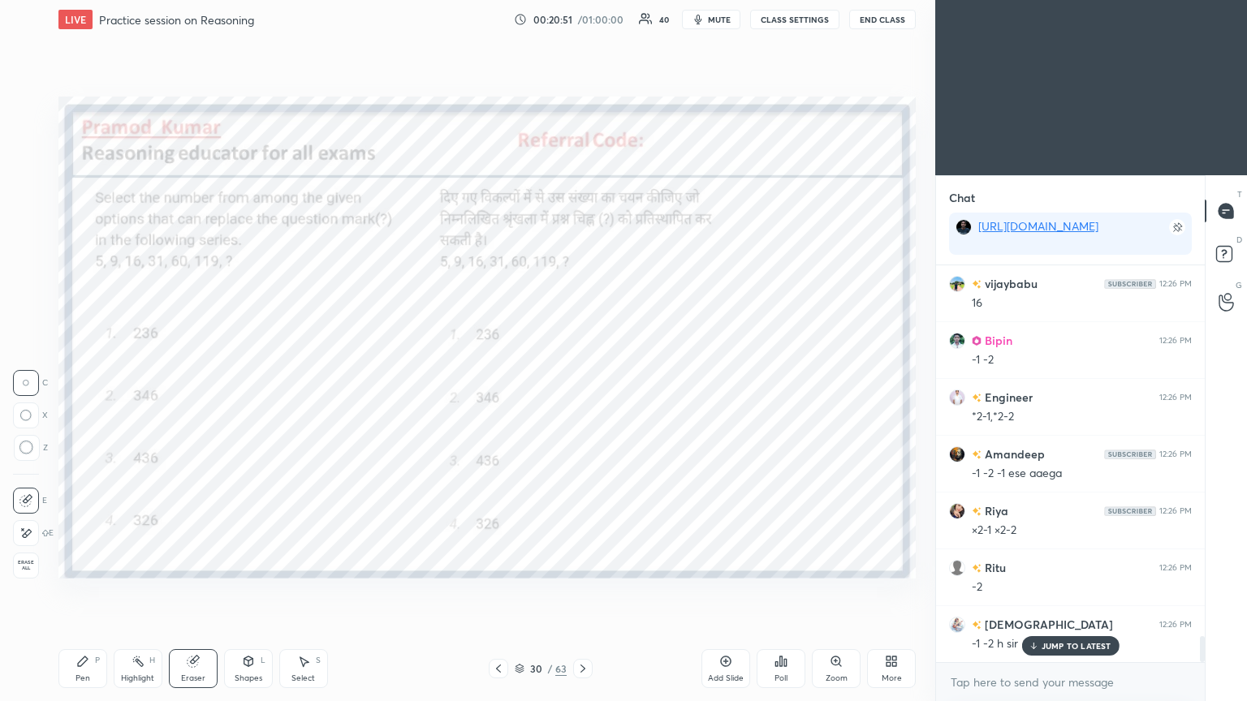
click at [30, 381] on icon at bounding box center [26, 448] width 15 height 15
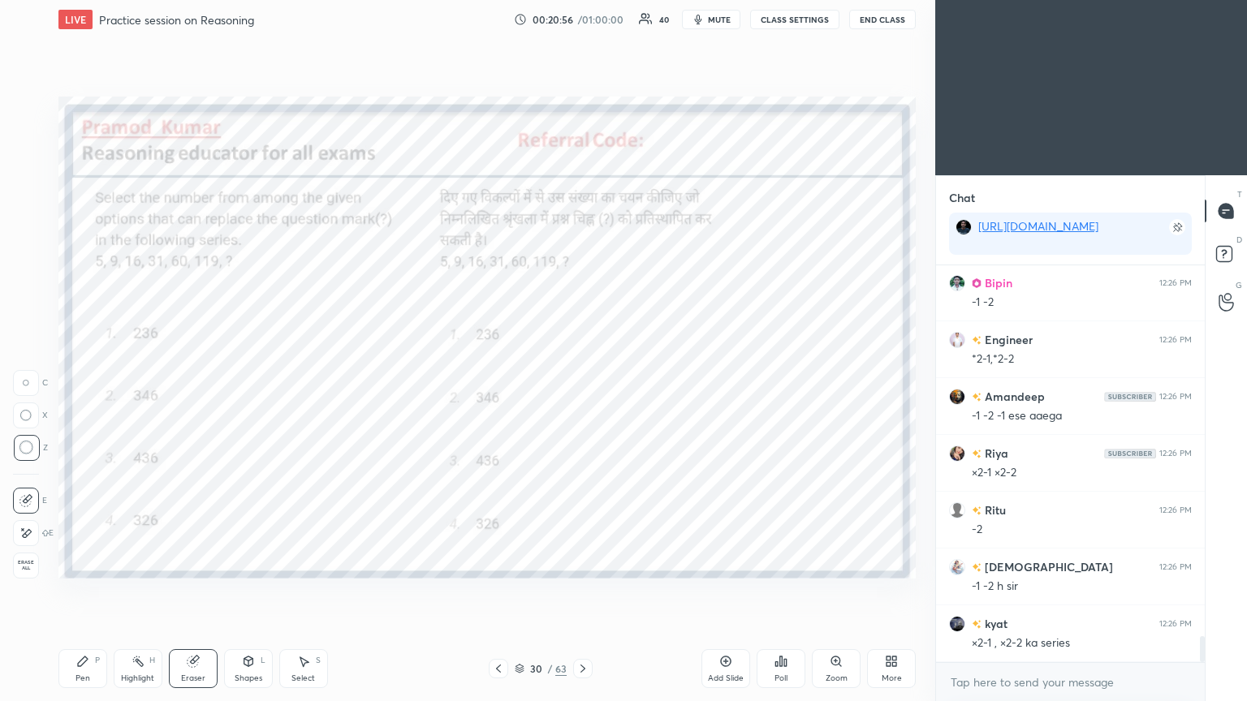
click at [87, 381] on icon at bounding box center [82, 661] width 13 height 13
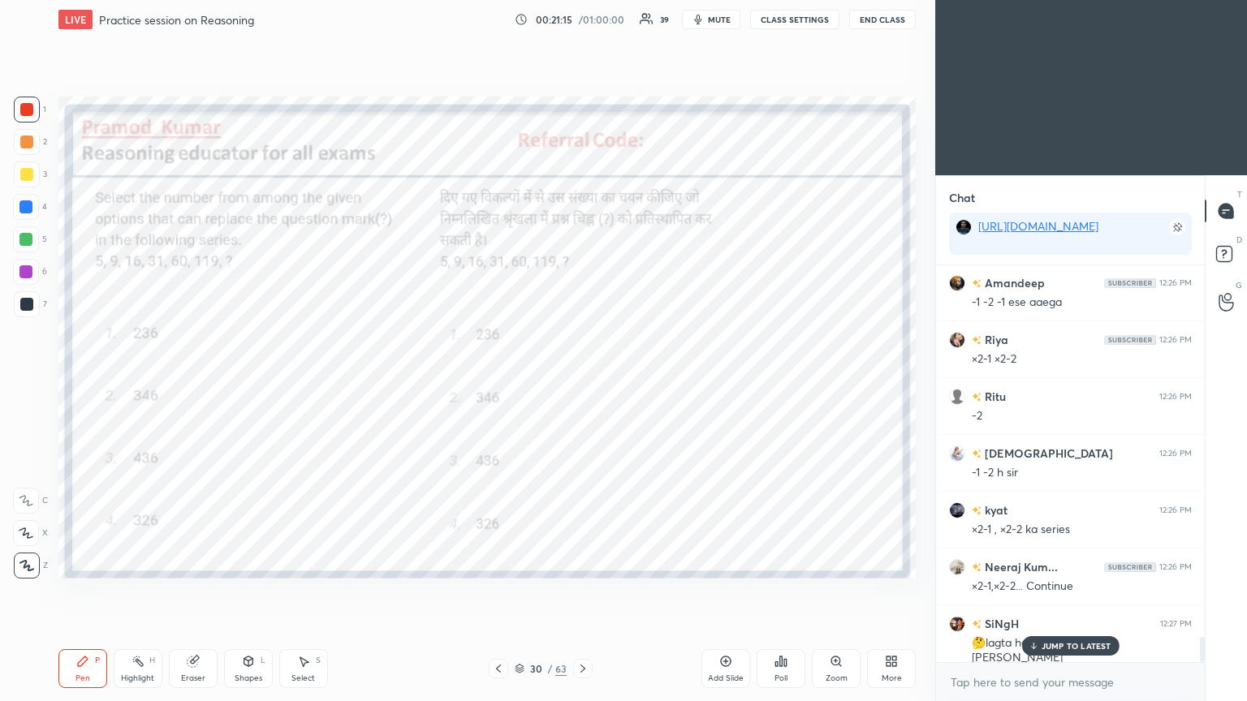
scroll to position [5917, 0]
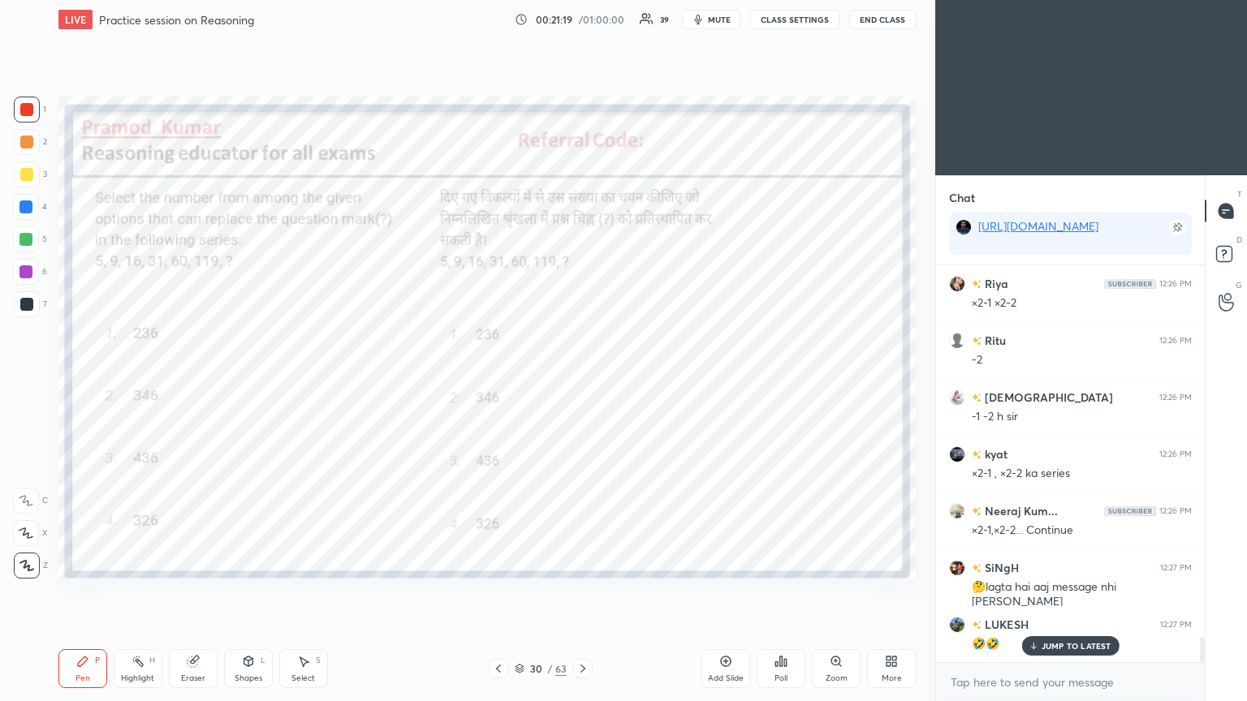
click at [582, 381] on icon at bounding box center [582, 668] width 13 height 13
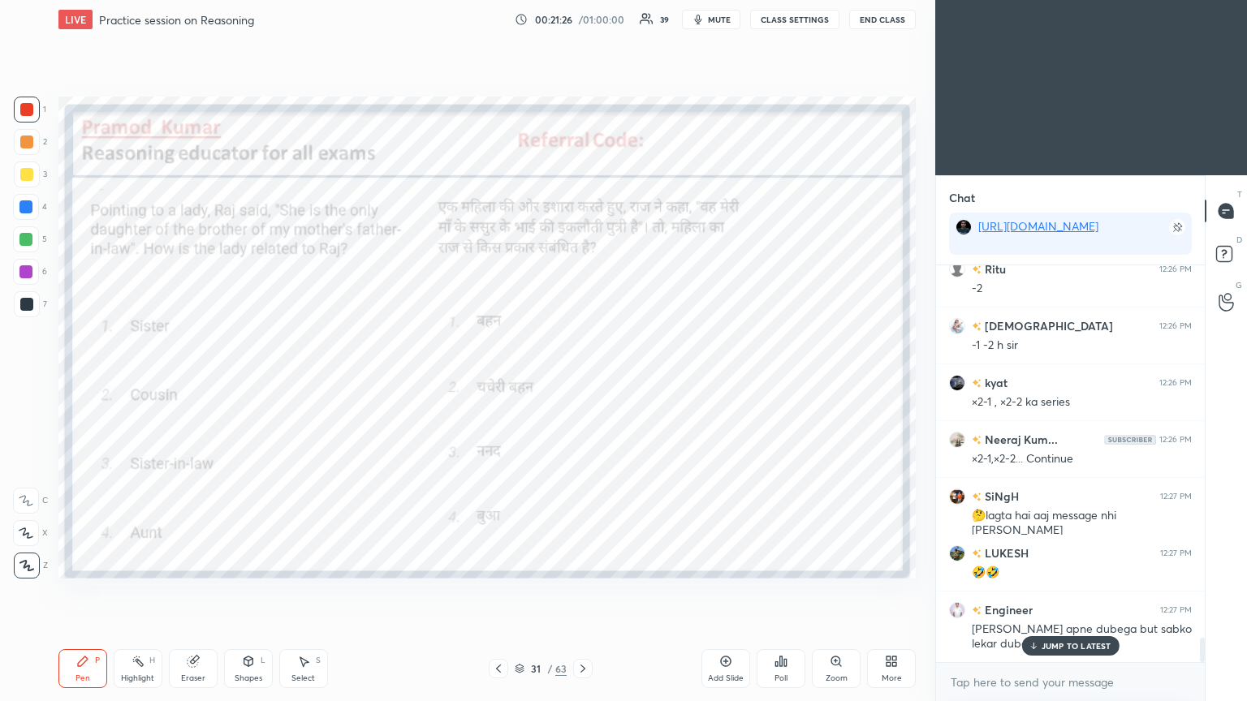
click at [582, 381] on div "JUMP TO LATEST" at bounding box center [1069, 645] width 97 height 19
click at [582, 381] on div "Poll" at bounding box center [781, 668] width 49 height 39
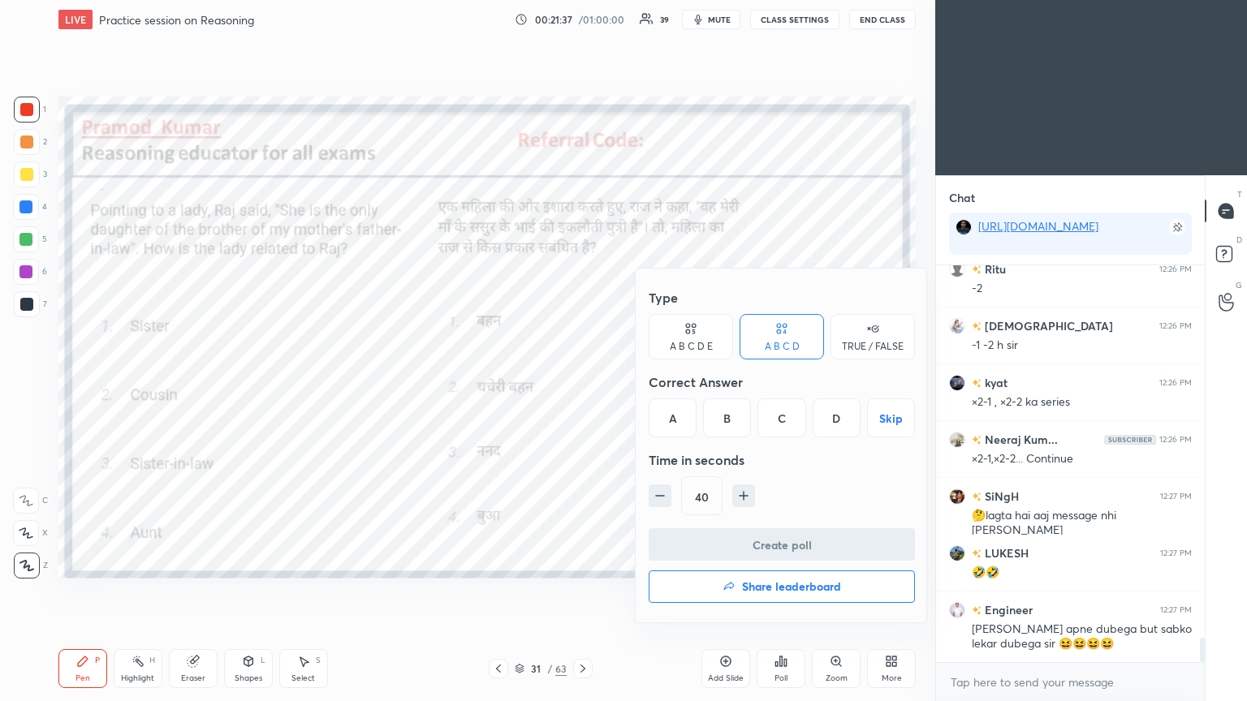
click at [582, 381] on div "D" at bounding box center [837, 418] width 48 height 39
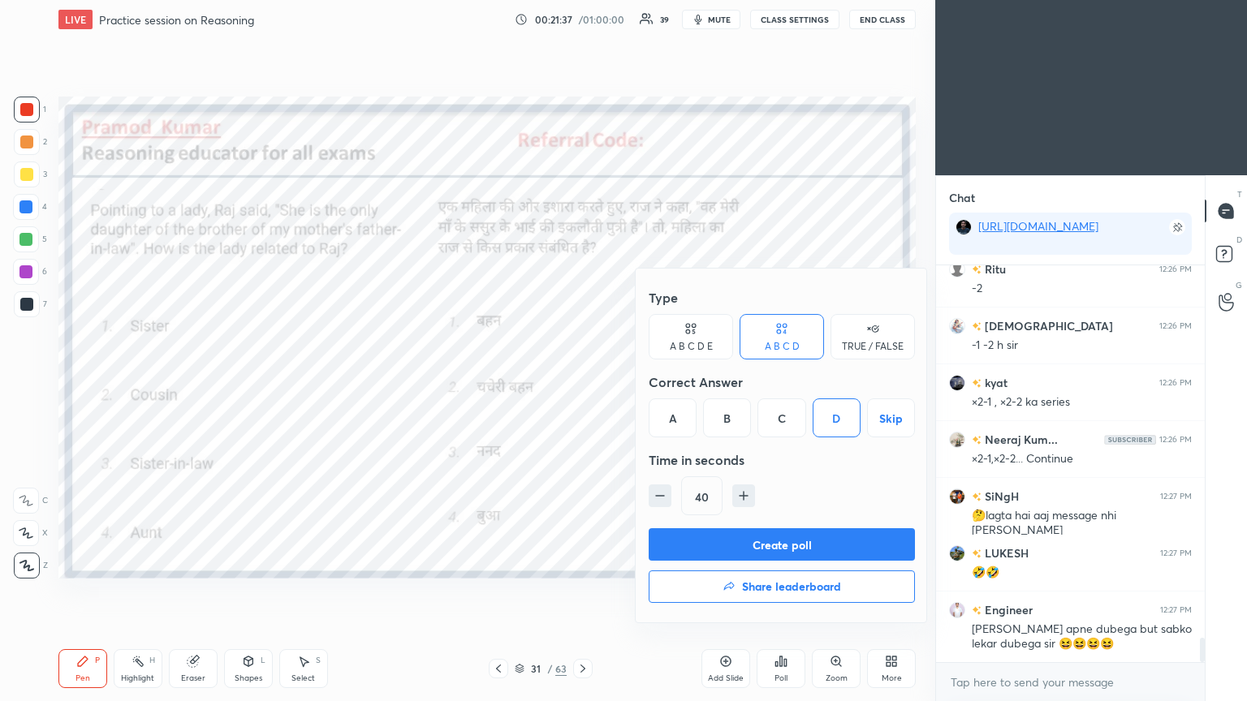
click at [582, 381] on button "Create poll" at bounding box center [782, 544] width 266 height 32
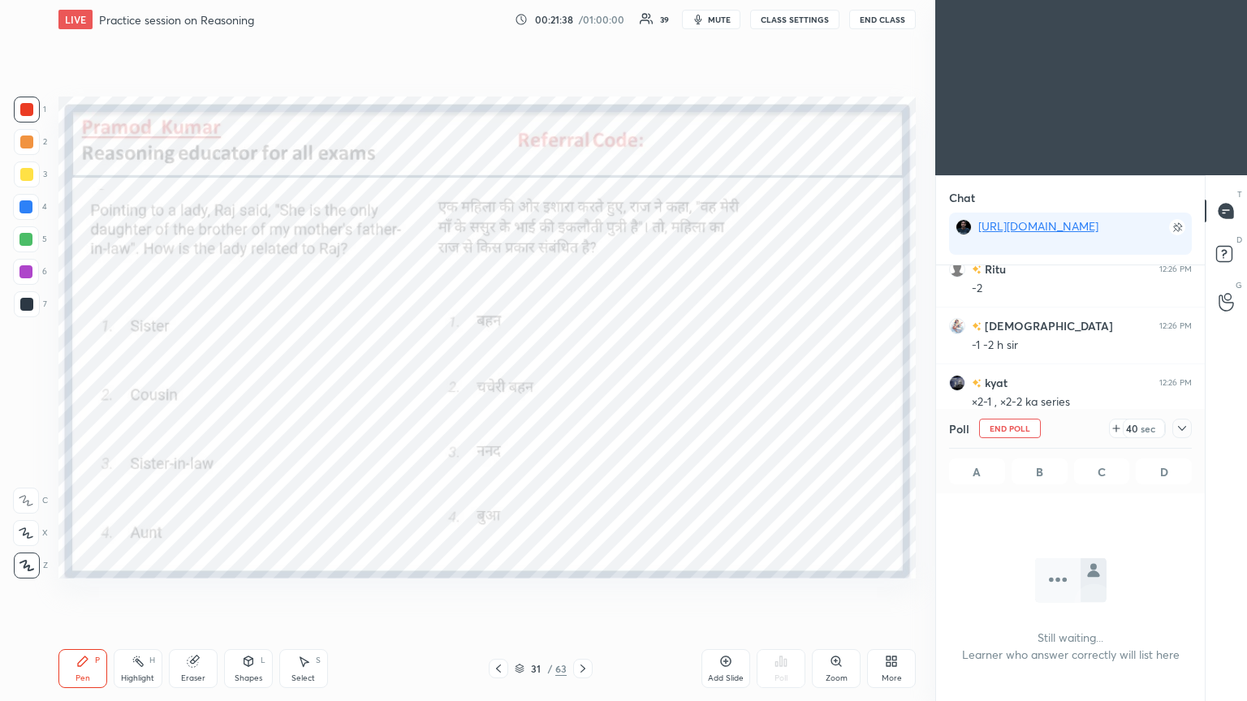
scroll to position [6, 5]
click at [582, 381] on div "Create poll" at bounding box center [782, 581] width 200 height 22
click at [582, 381] on icon at bounding box center [1182, 428] width 13 height 13
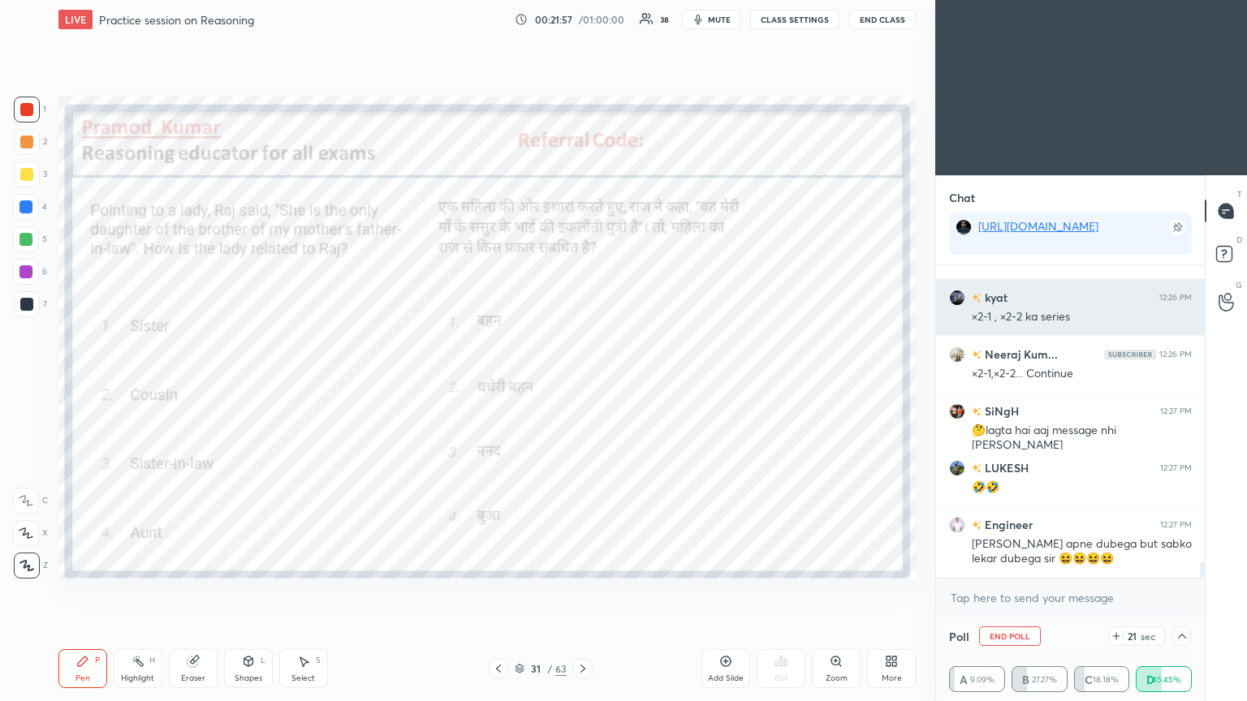
scroll to position [6111, 0]
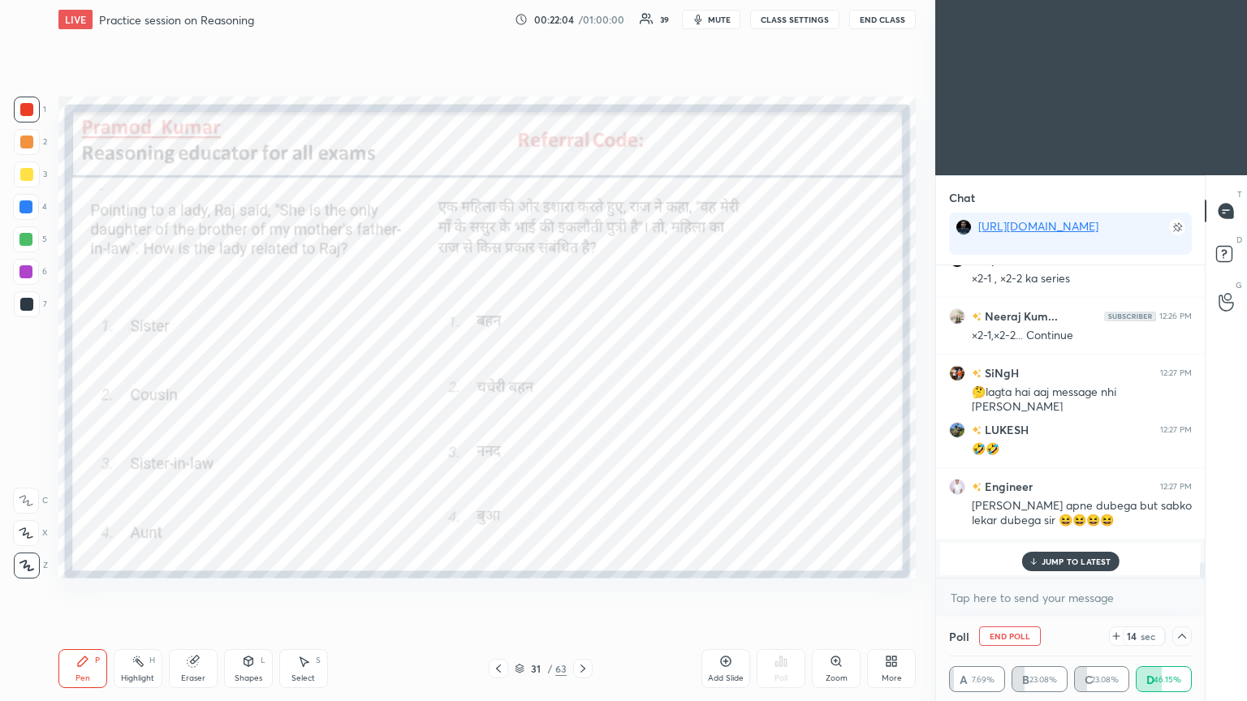
click at [582, 381] on p "JUMP TO LATEST" at bounding box center [1077, 562] width 70 height 10
click at [582, 381] on icon at bounding box center [1182, 636] width 13 height 13
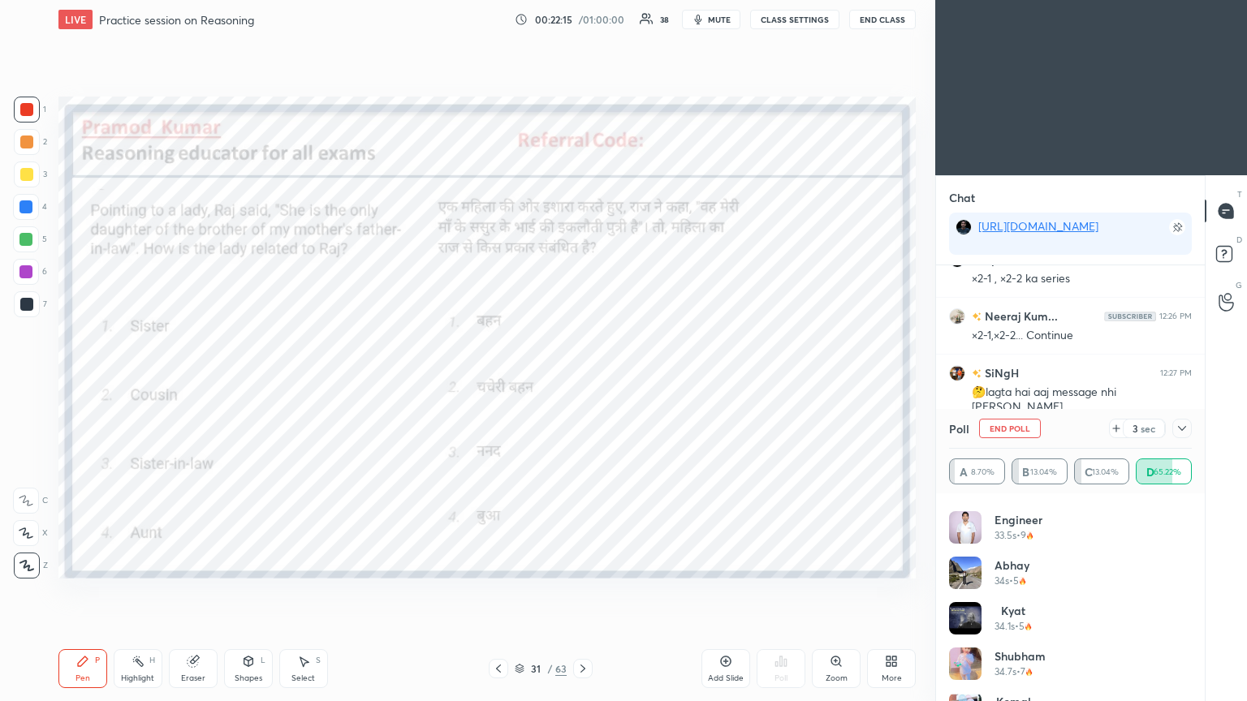
scroll to position [592, 0]
click at [582, 381] on icon at bounding box center [1182, 428] width 13 height 13
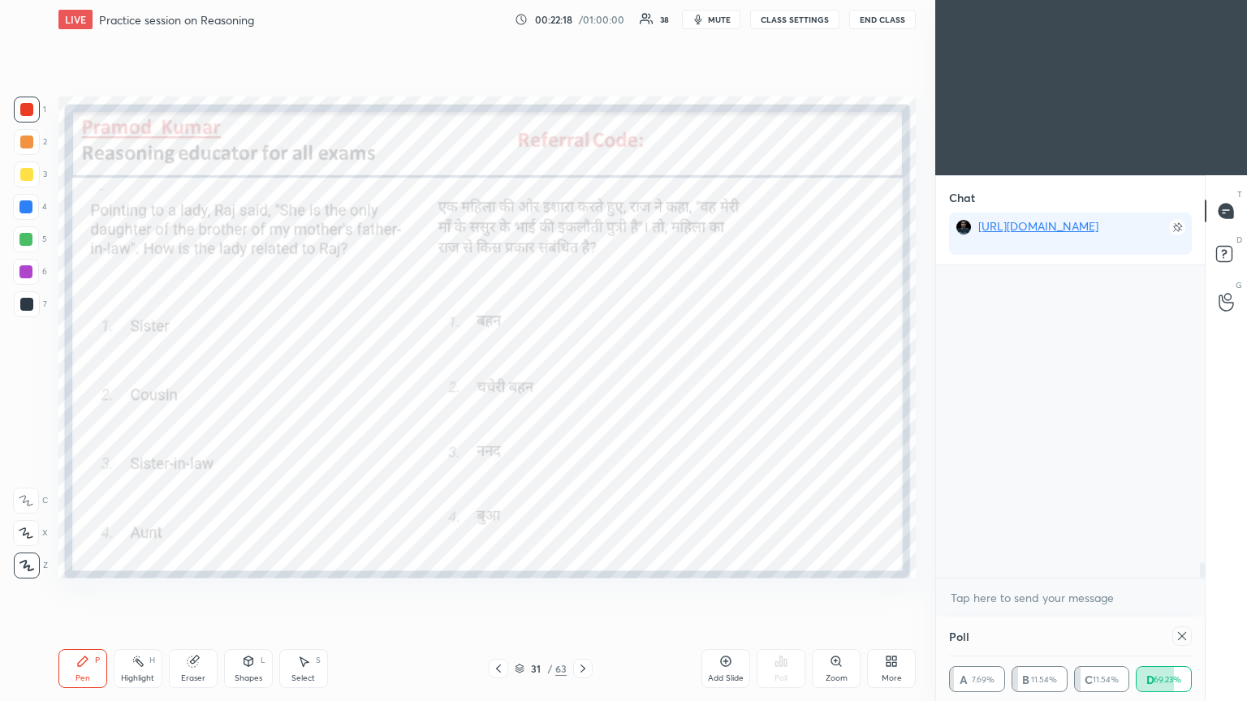
scroll to position [0, 0]
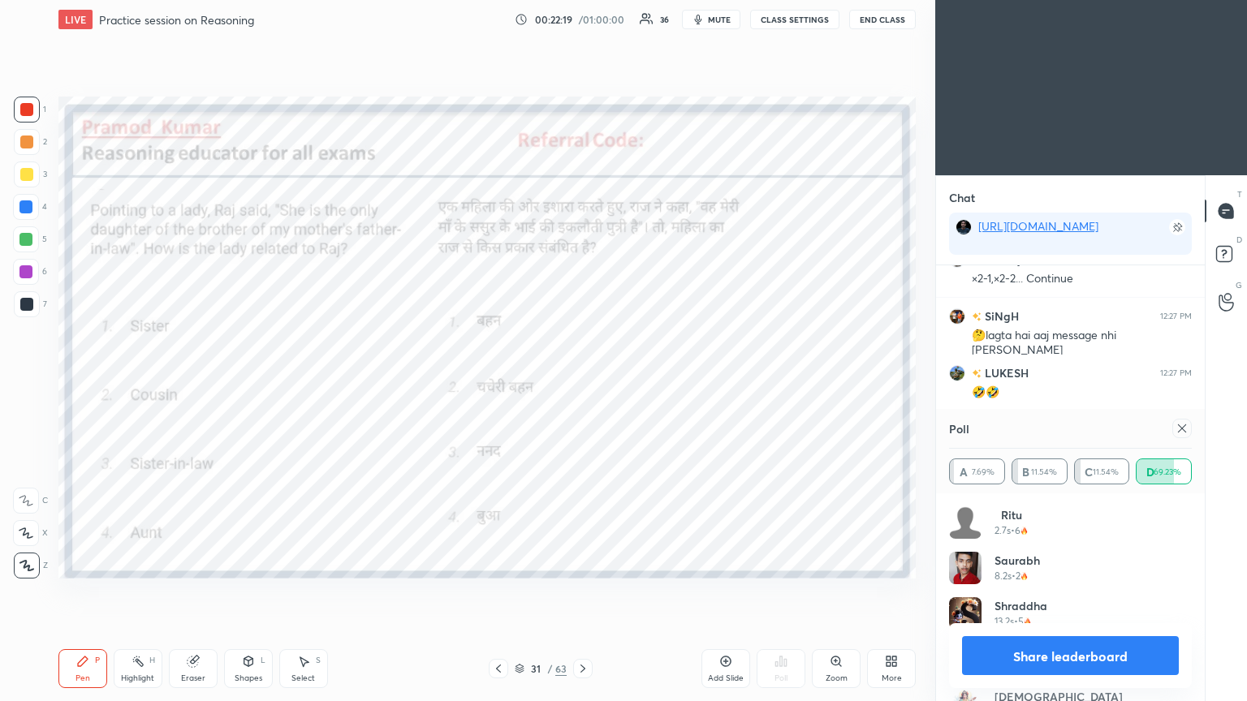
click at [582, 381] on icon at bounding box center [1182, 428] width 13 height 13
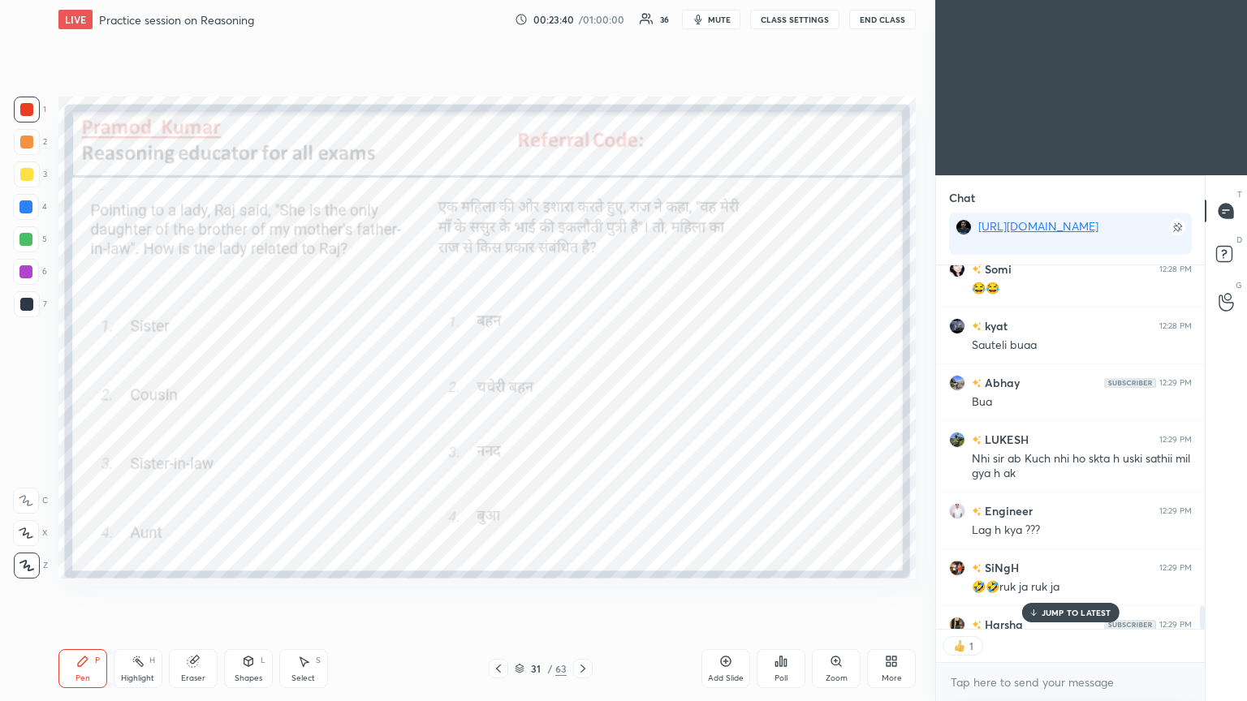
scroll to position [360, 264]
click at [582, 381] on div "JUMP TO LATEST" at bounding box center [1069, 612] width 97 height 19
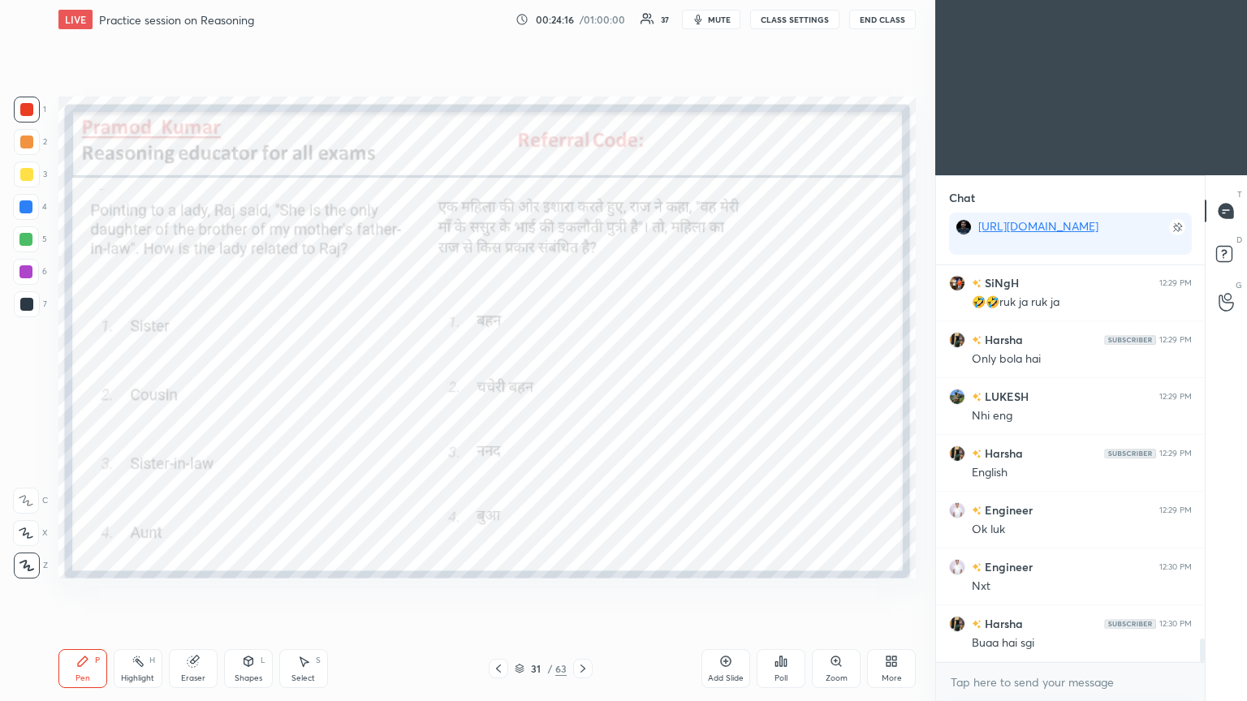
scroll to position [6287, 0]
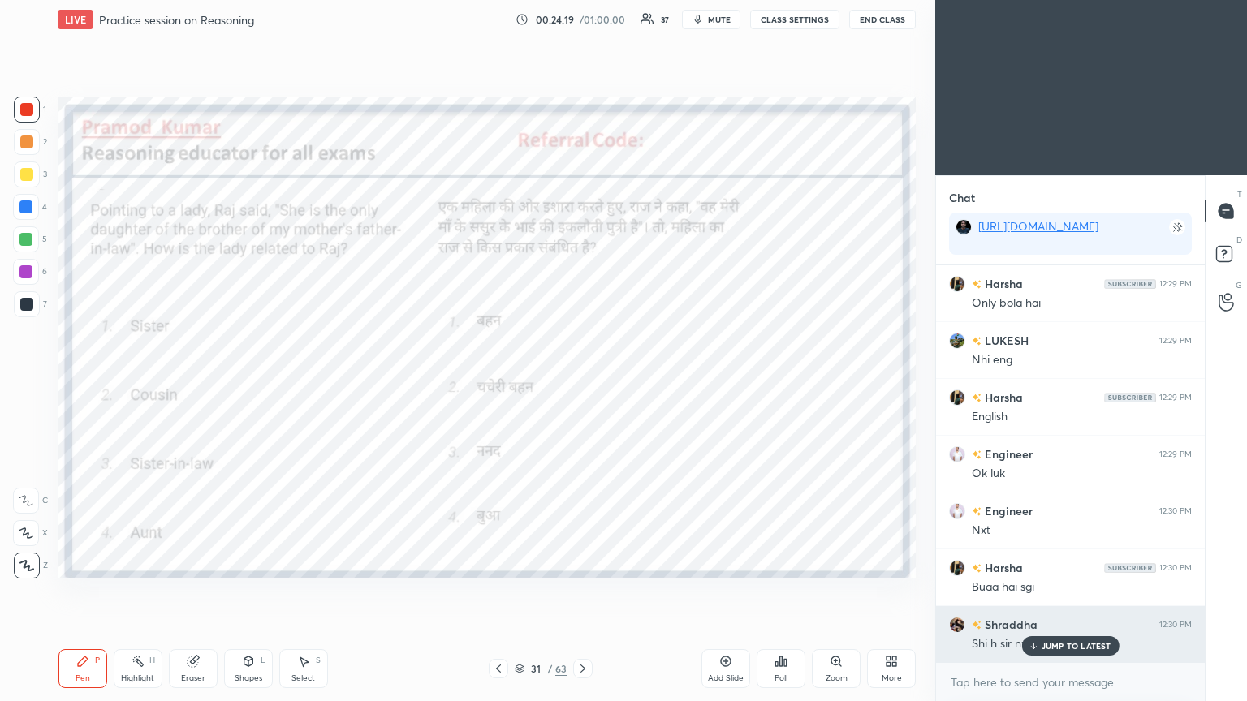
click at [582, 381] on div "JUMP TO LATEST" at bounding box center [1069, 645] width 97 height 19
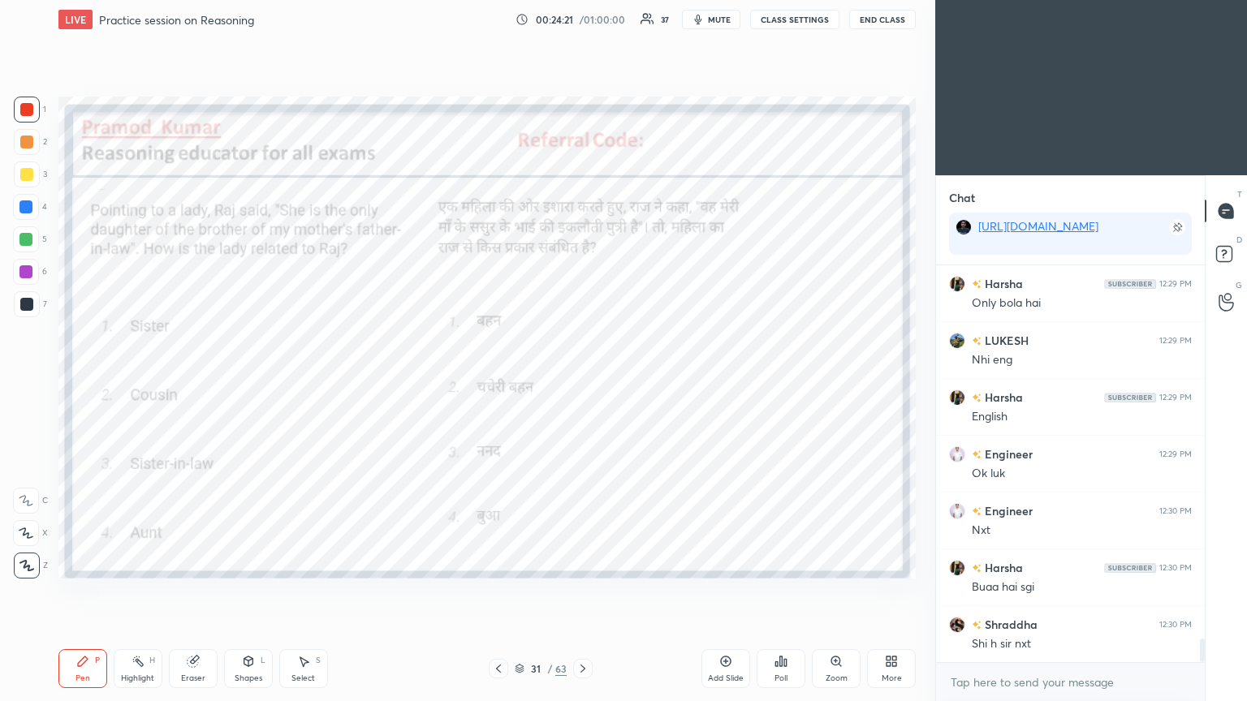
click at [22, 235] on div at bounding box center [25, 239] width 13 height 13
click at [23, 202] on div at bounding box center [25, 207] width 13 height 13
click at [28, 208] on div at bounding box center [25, 207] width 13 height 13
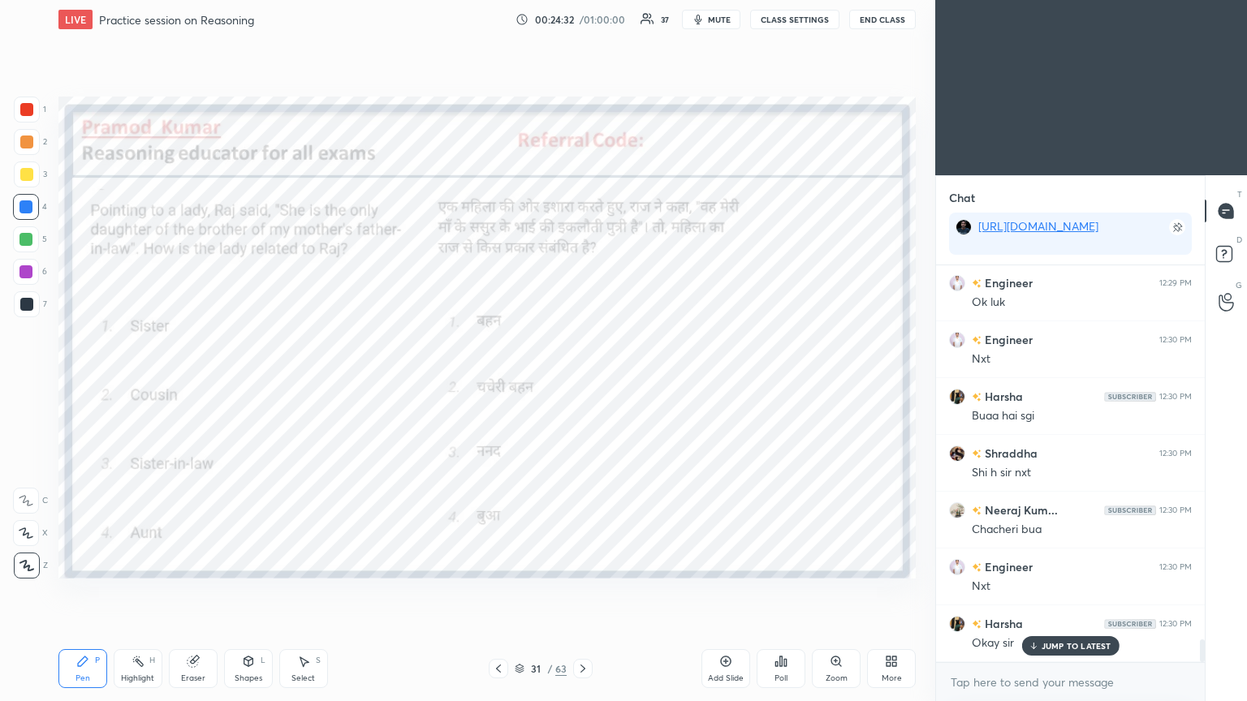
scroll to position [6514, 0]
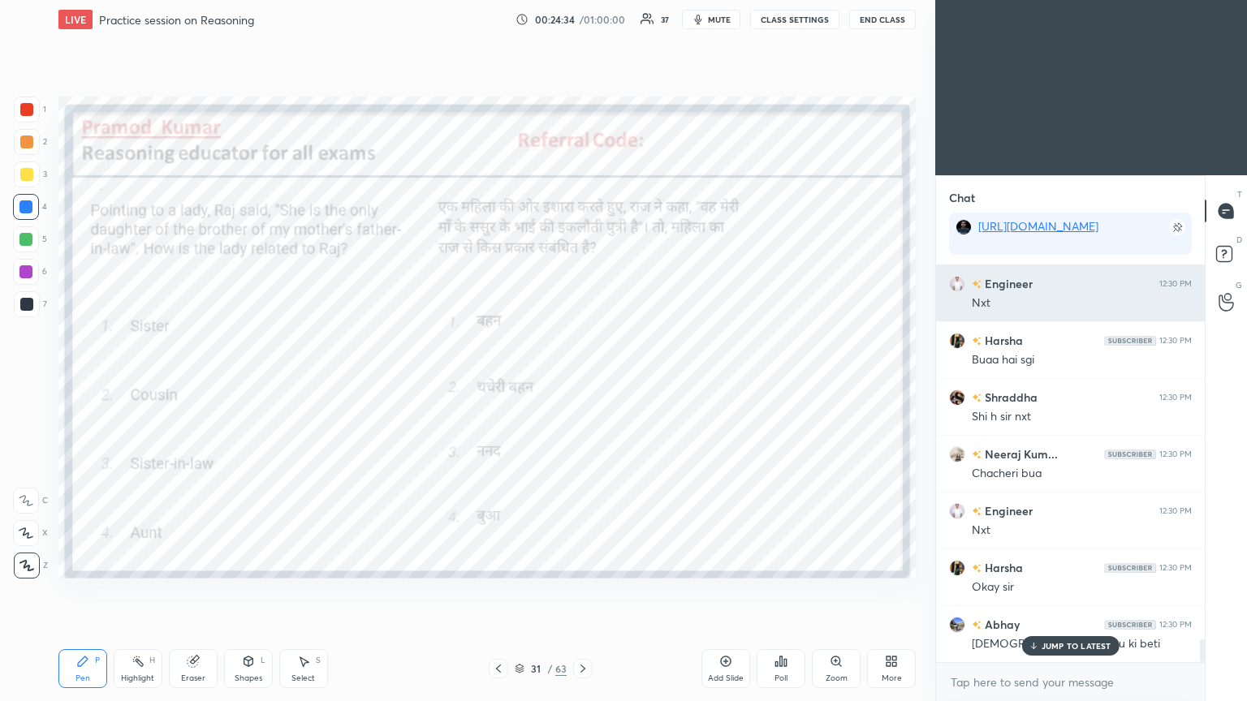
click at [582, 301] on div "Engineer 12:30 PM Nxt" at bounding box center [1070, 293] width 269 height 56
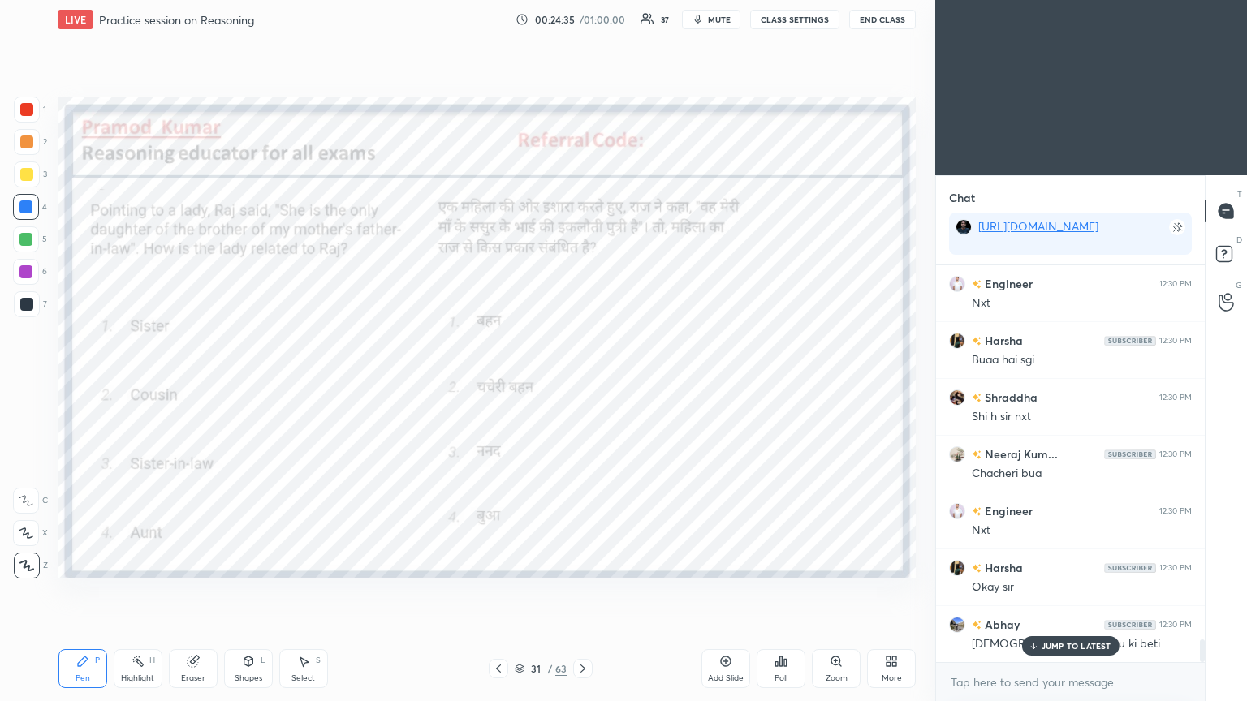
click at [582, 381] on div "JUMP TO LATEST" at bounding box center [1069, 645] width 97 height 19
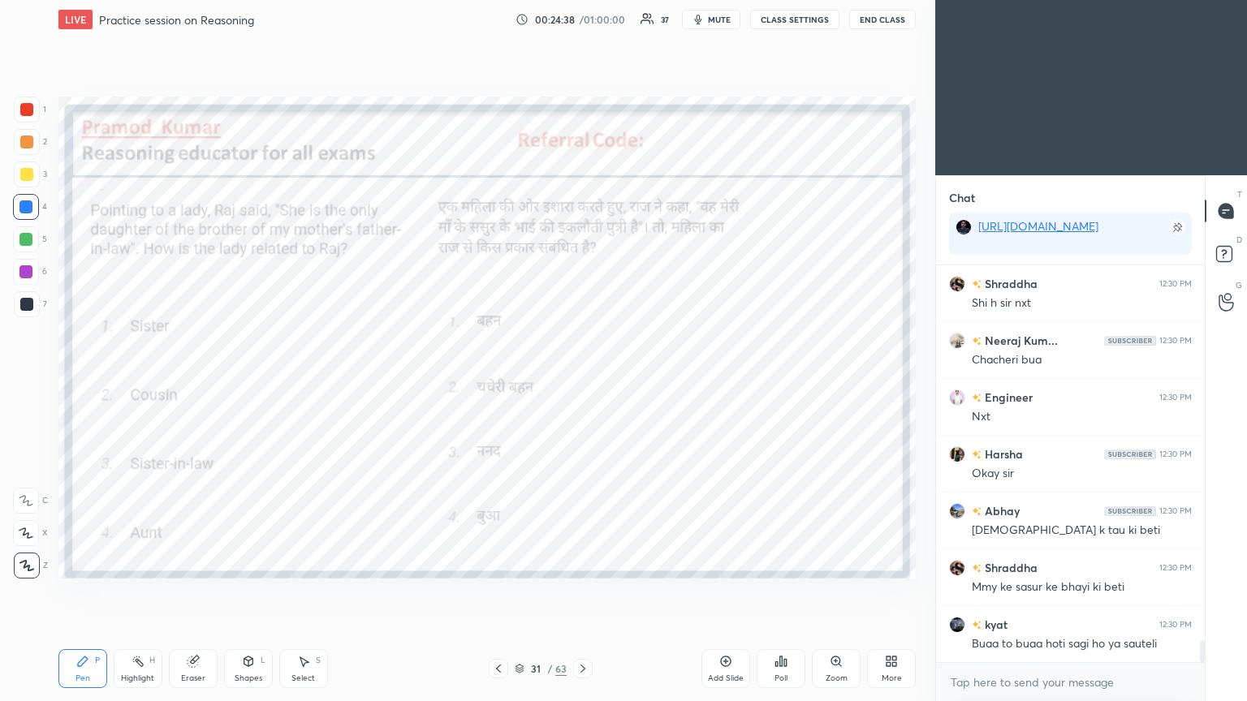
scroll to position [6685, 0]
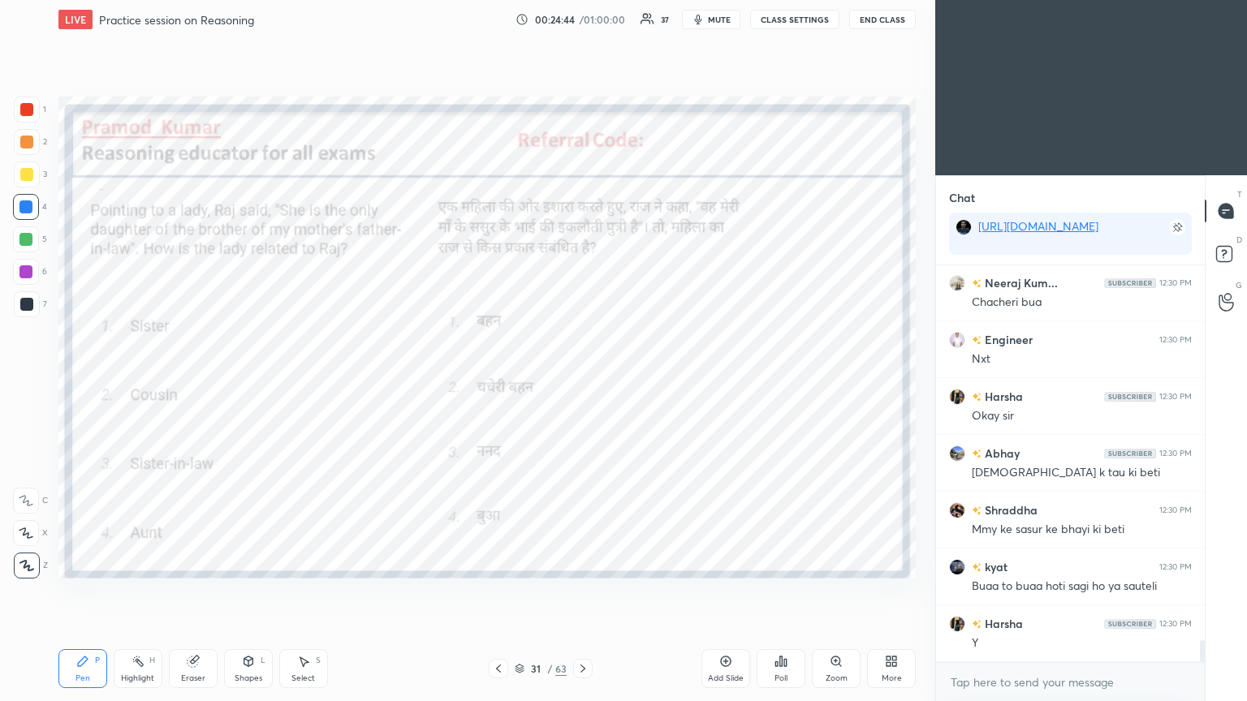
click at [582, 381] on div at bounding box center [582, 668] width 19 height 19
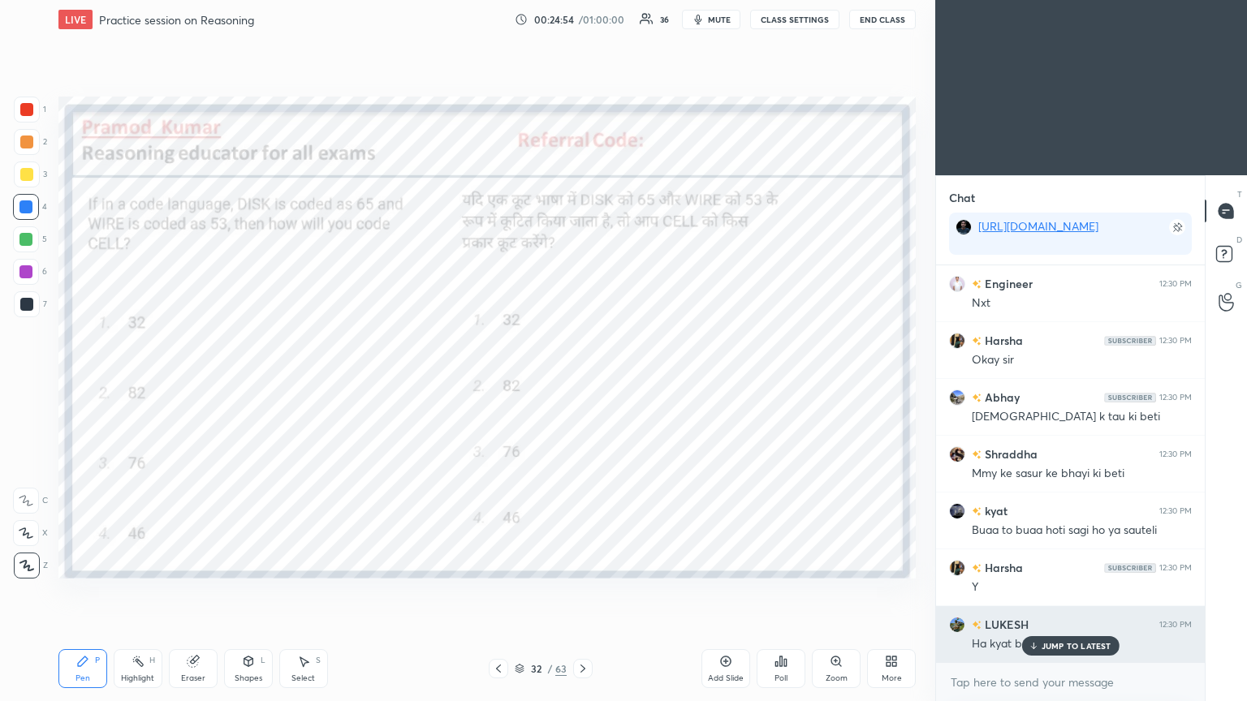
click at [582, 381] on p "JUMP TO LATEST" at bounding box center [1077, 646] width 70 height 10
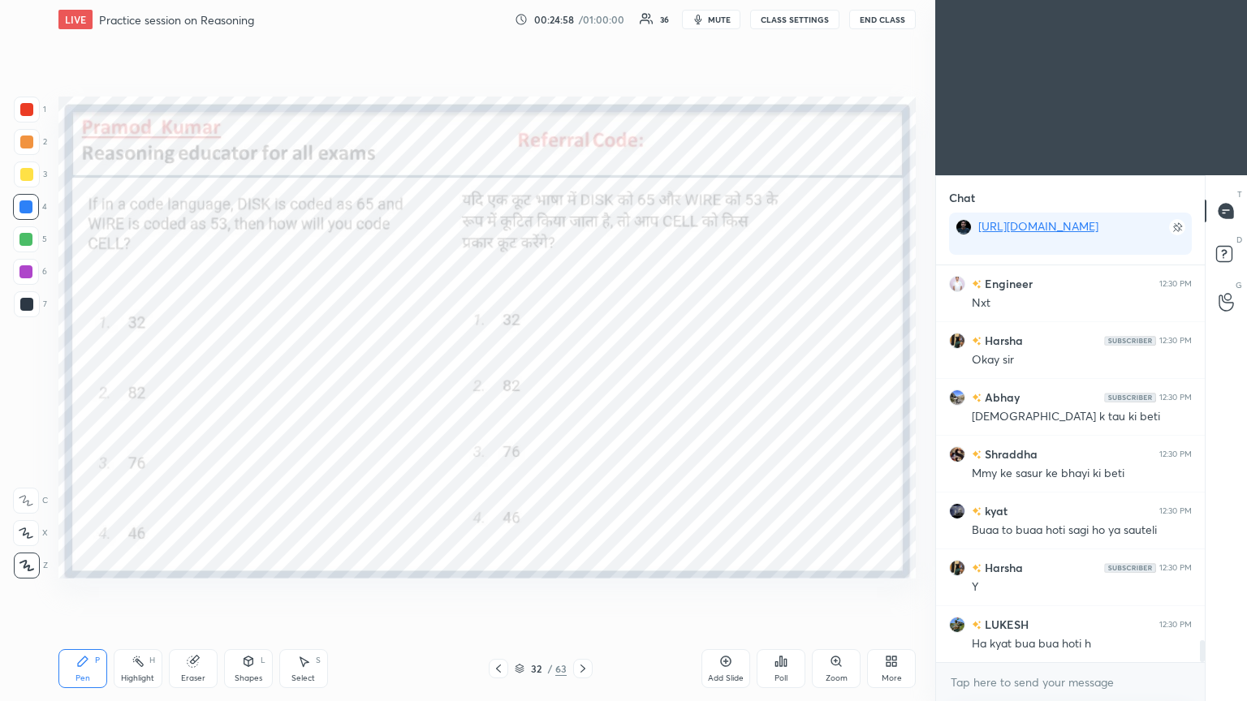
click at [582, 381] on div "Poll" at bounding box center [781, 668] width 49 height 39
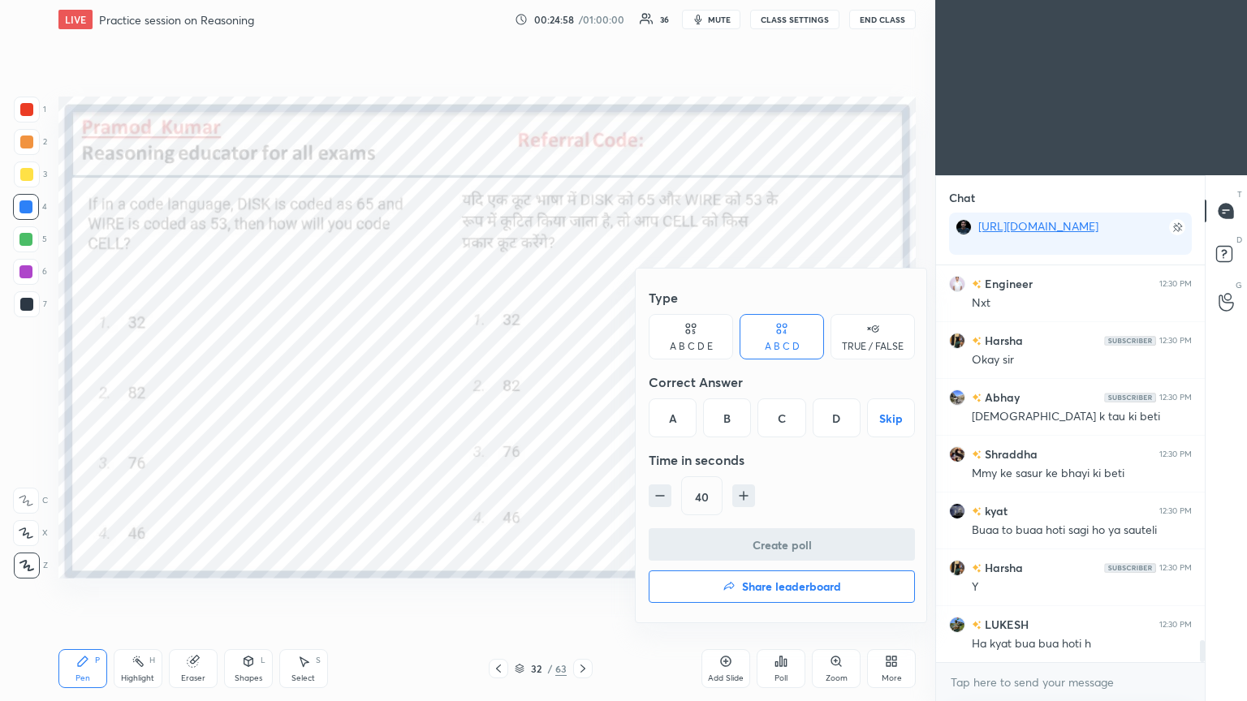
click at [582, 381] on div "C" at bounding box center [781, 418] width 48 height 39
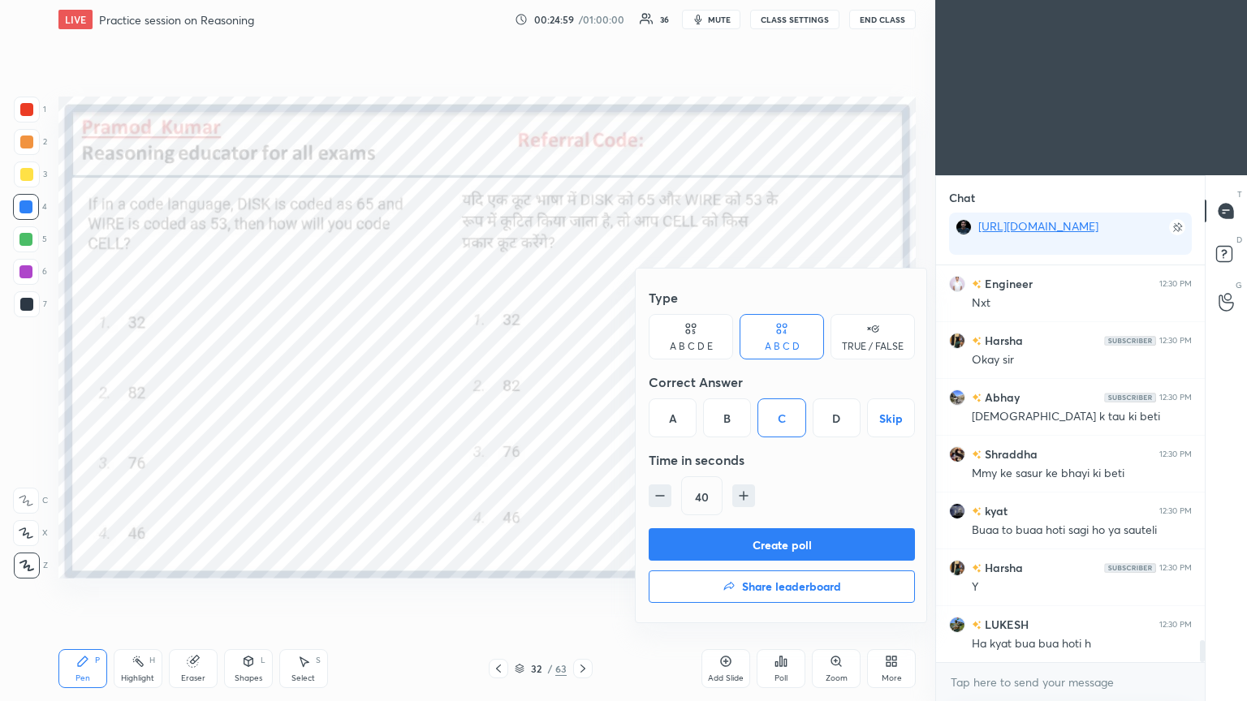
click at [582, 381] on button "Create poll" at bounding box center [782, 544] width 266 height 32
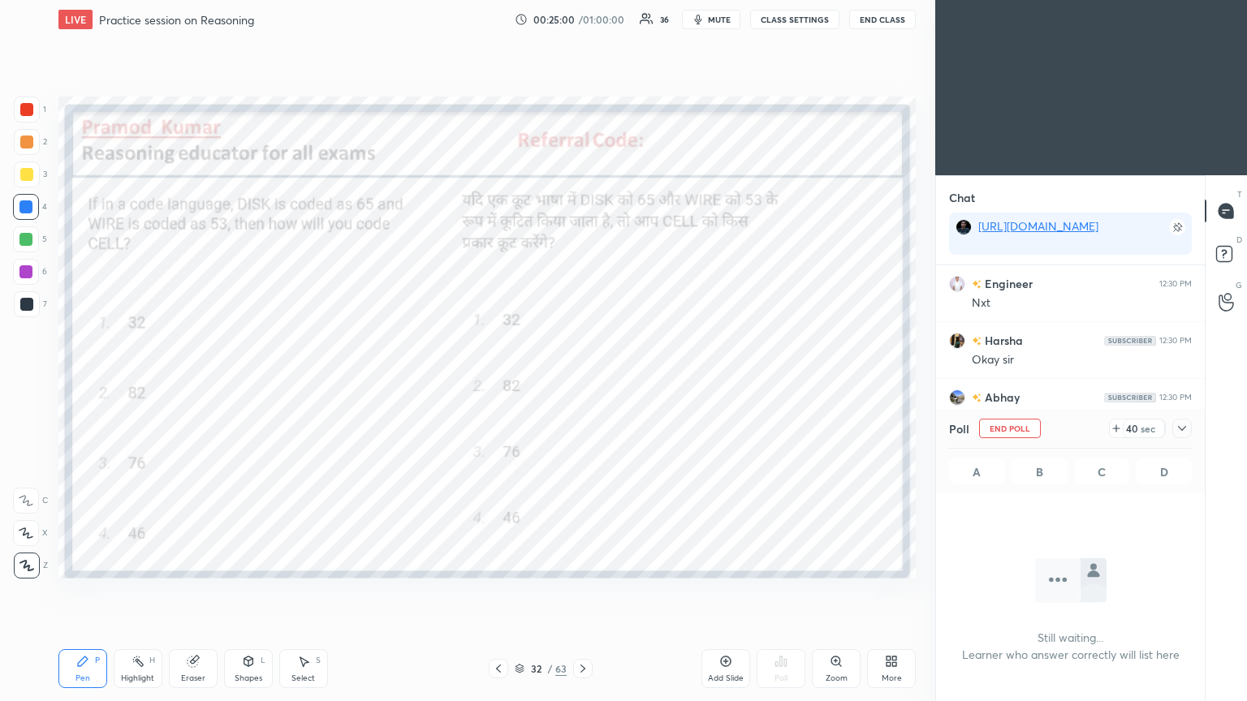
scroll to position [173, 264]
click at [582, 381] on icon at bounding box center [1182, 428] width 8 height 5
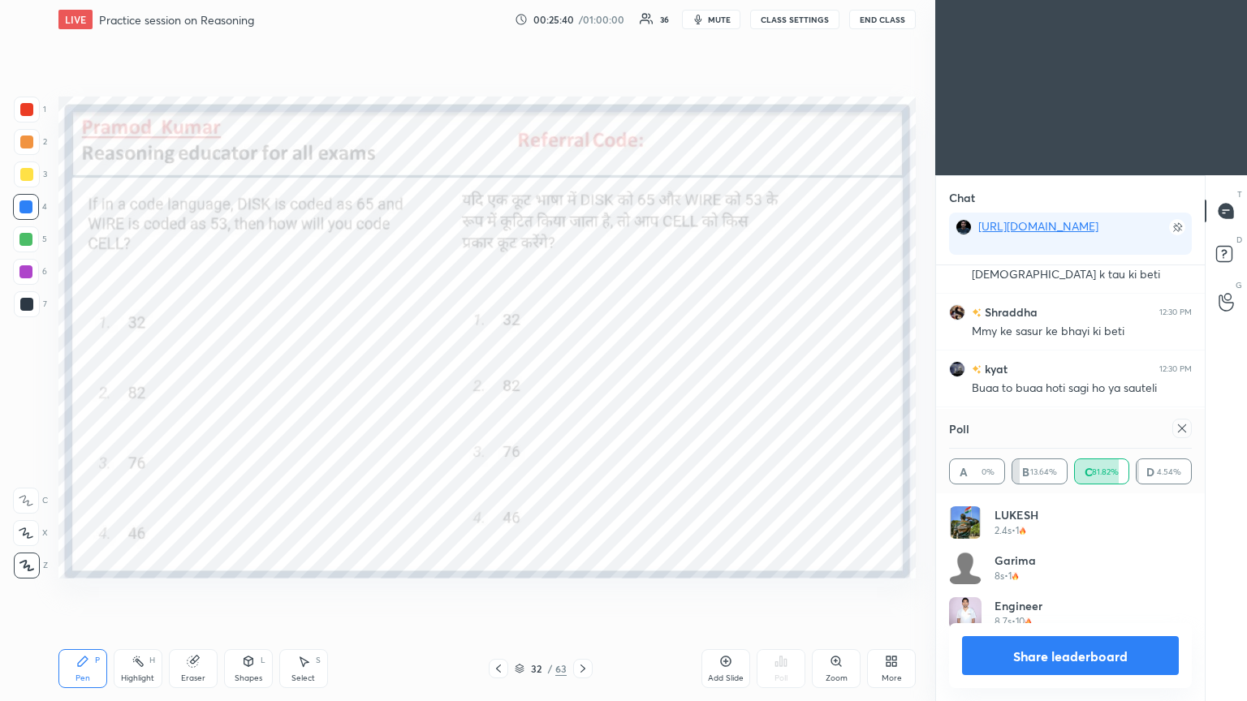
scroll to position [189, 238]
click at [582, 381] on icon at bounding box center [1182, 428] width 13 height 13
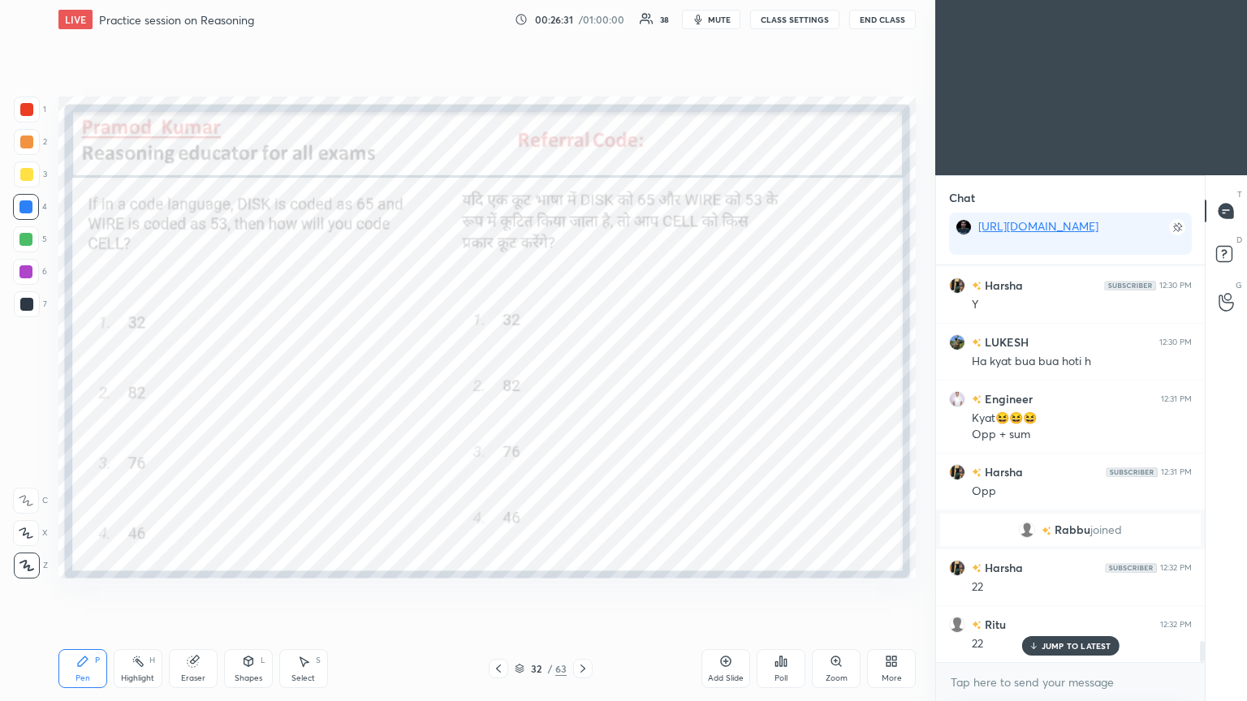
scroll to position [7082, 0]
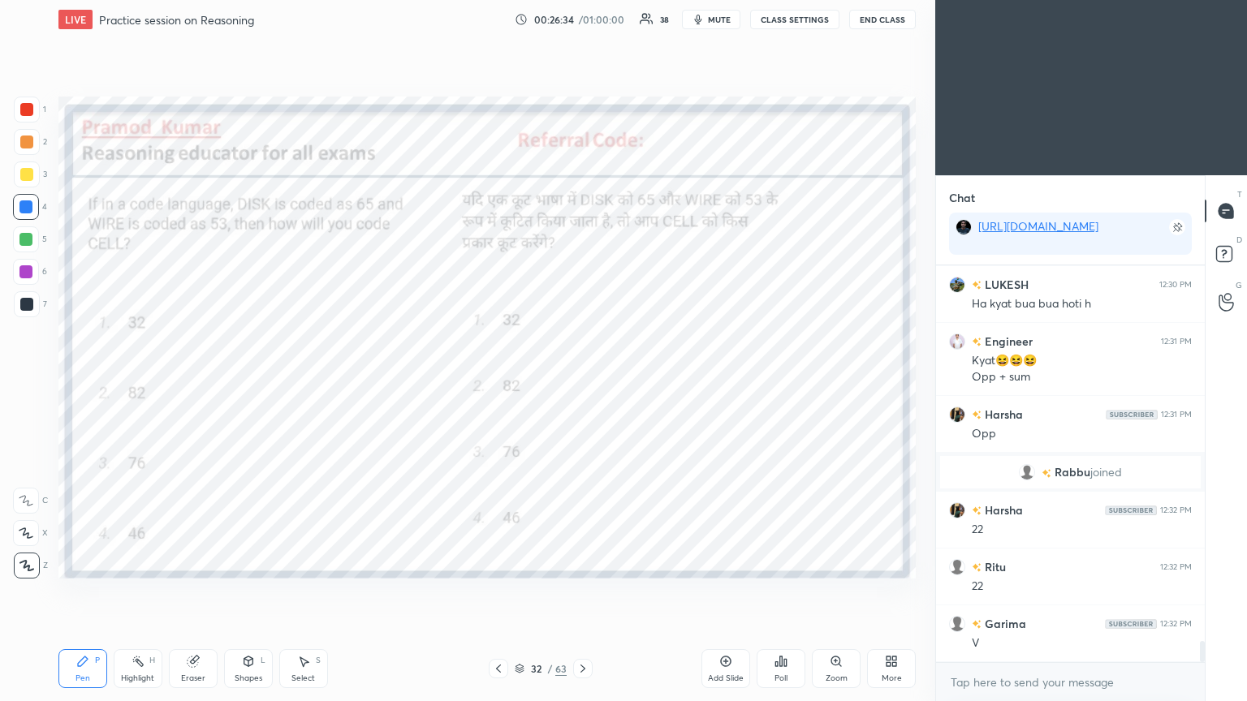
click at [24, 308] on div at bounding box center [26, 304] width 13 height 13
click at [20, 305] on div at bounding box center [26, 304] width 13 height 13
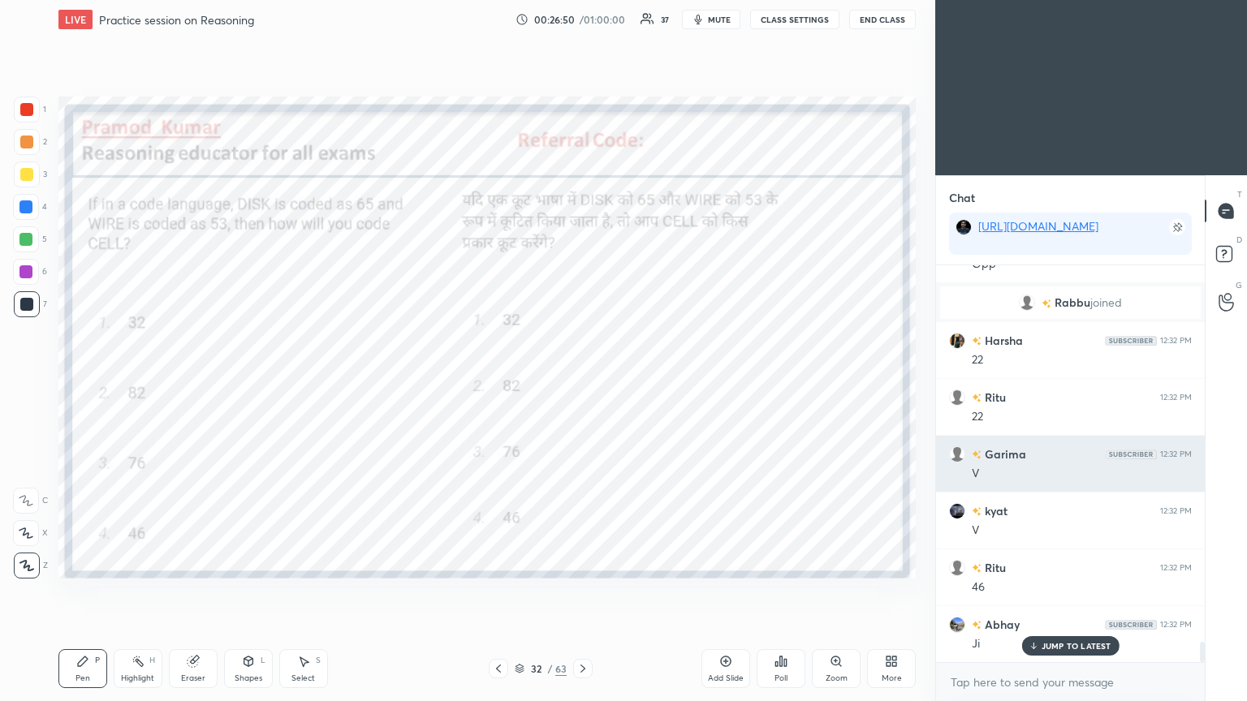
scroll to position [5, 5]
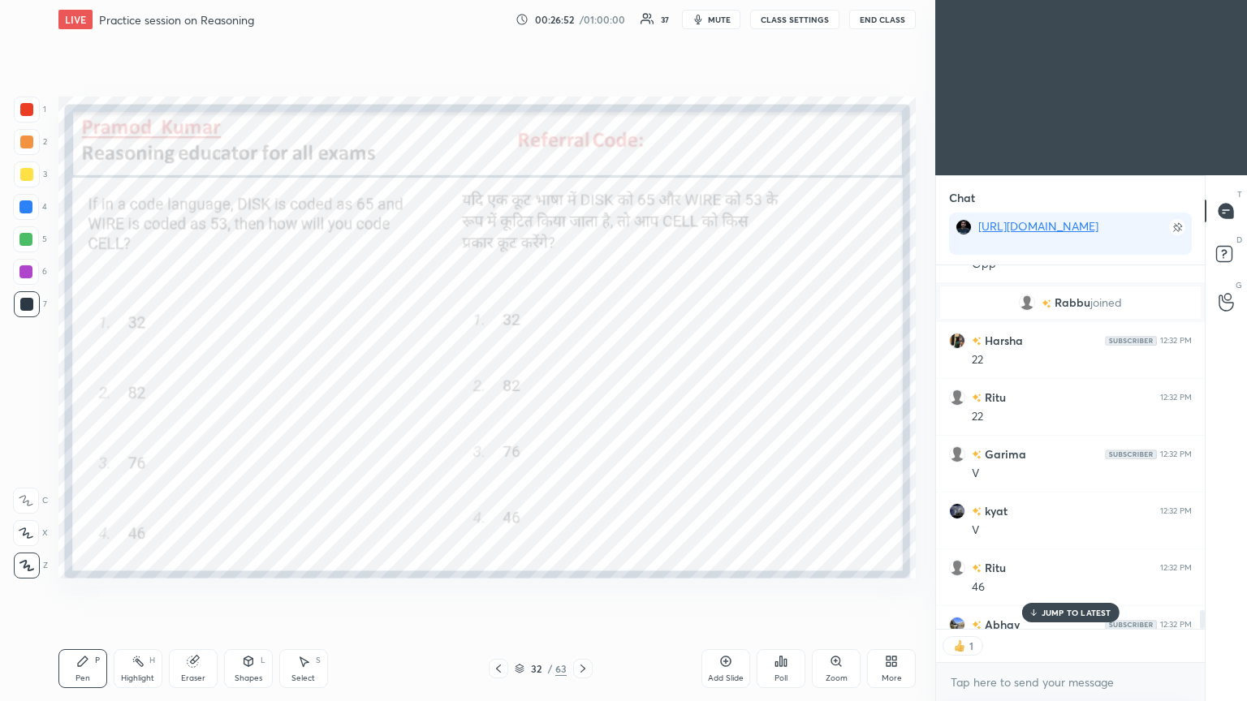
click at [582, 381] on p "JUMP TO LATEST" at bounding box center [1077, 613] width 70 height 10
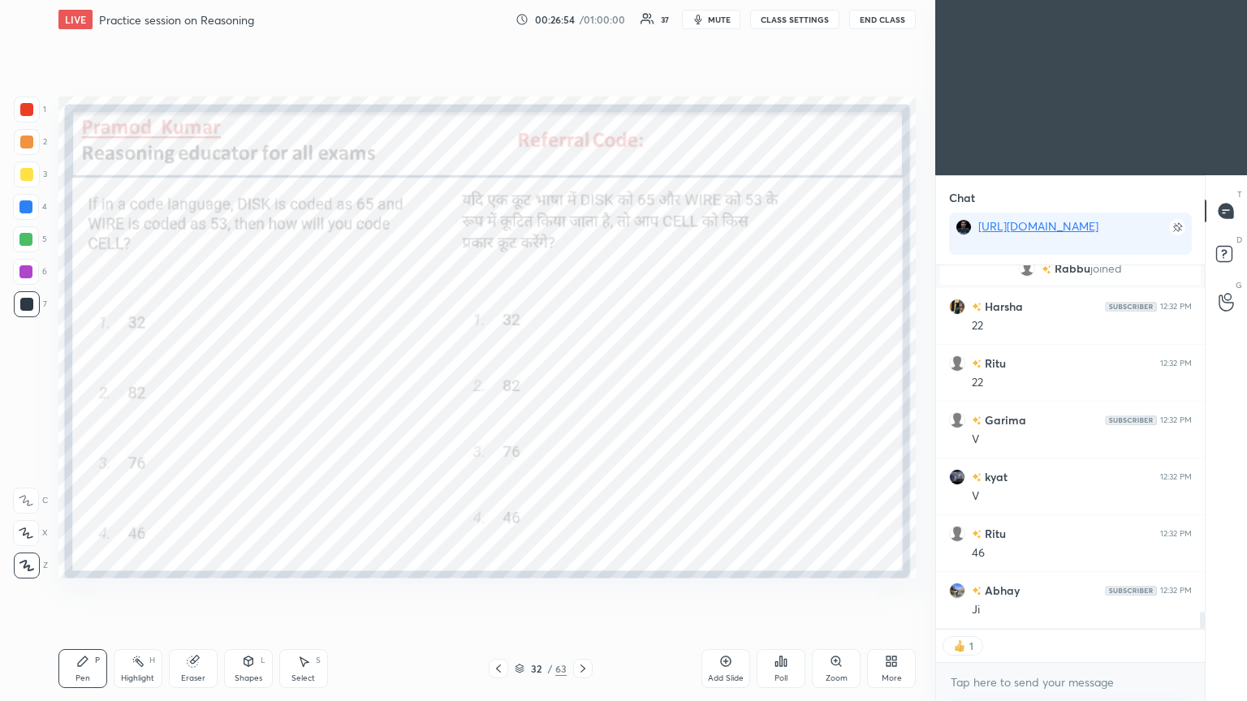
click at [582, 381] on div at bounding box center [582, 668] width 19 height 19
click at [582, 381] on icon at bounding box center [785, 662] width 2 height 7
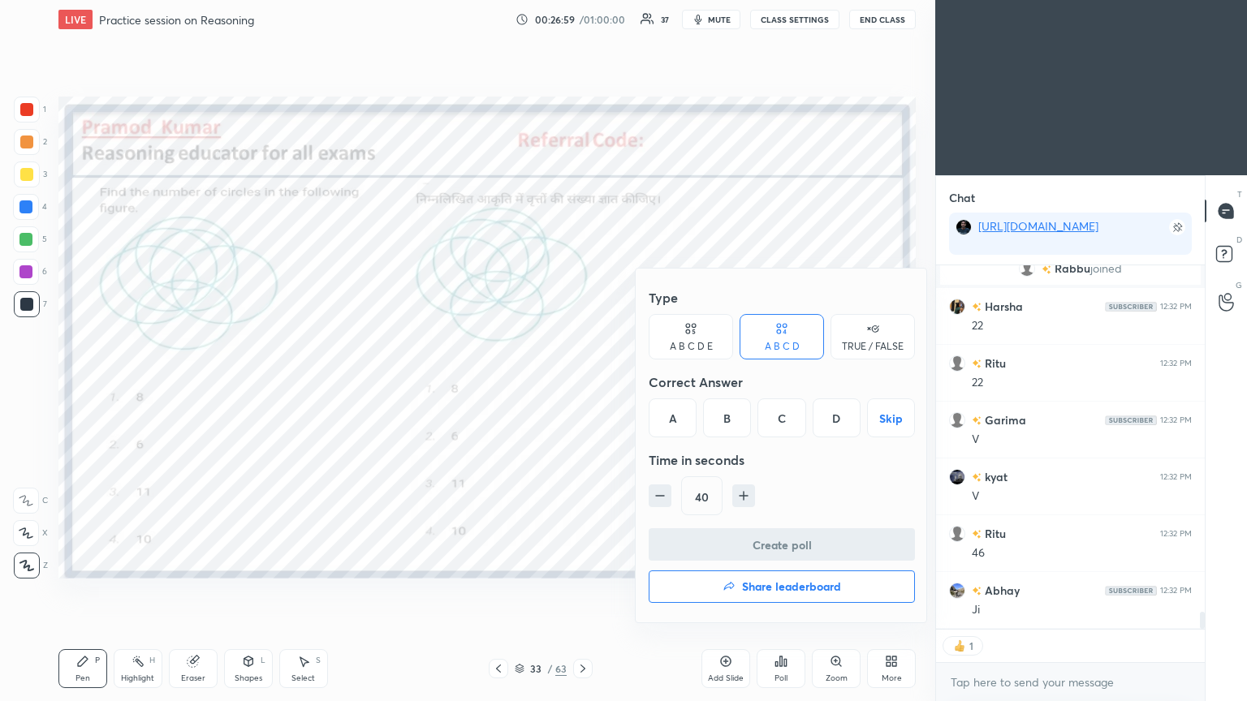
click at [582, 381] on div "B" at bounding box center [727, 418] width 48 height 39
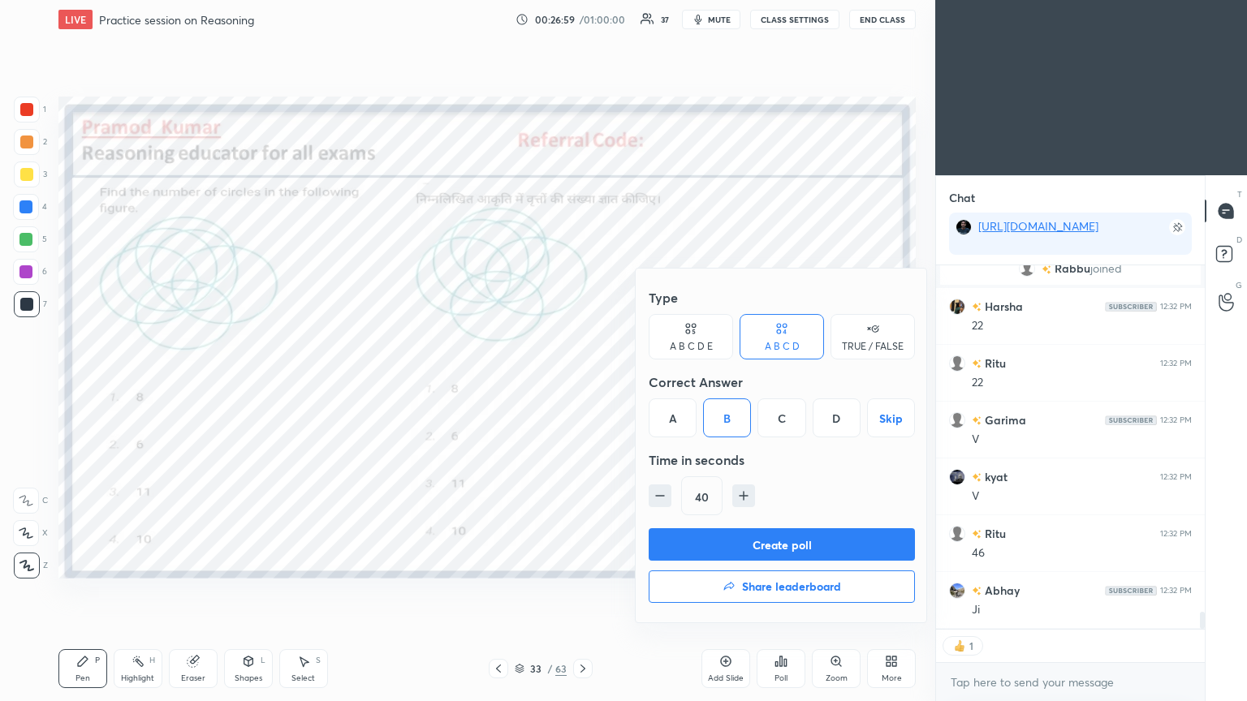
click at [582, 381] on button "Create poll" at bounding box center [782, 544] width 266 height 32
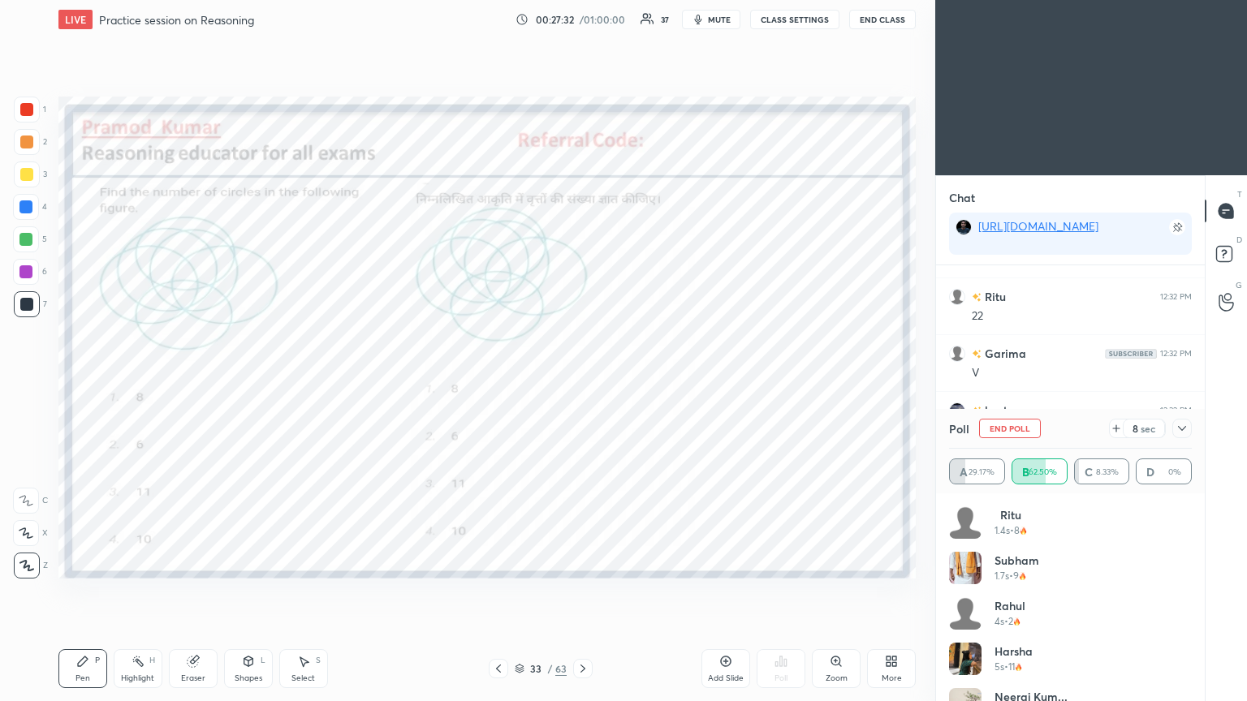
scroll to position [7410, 0]
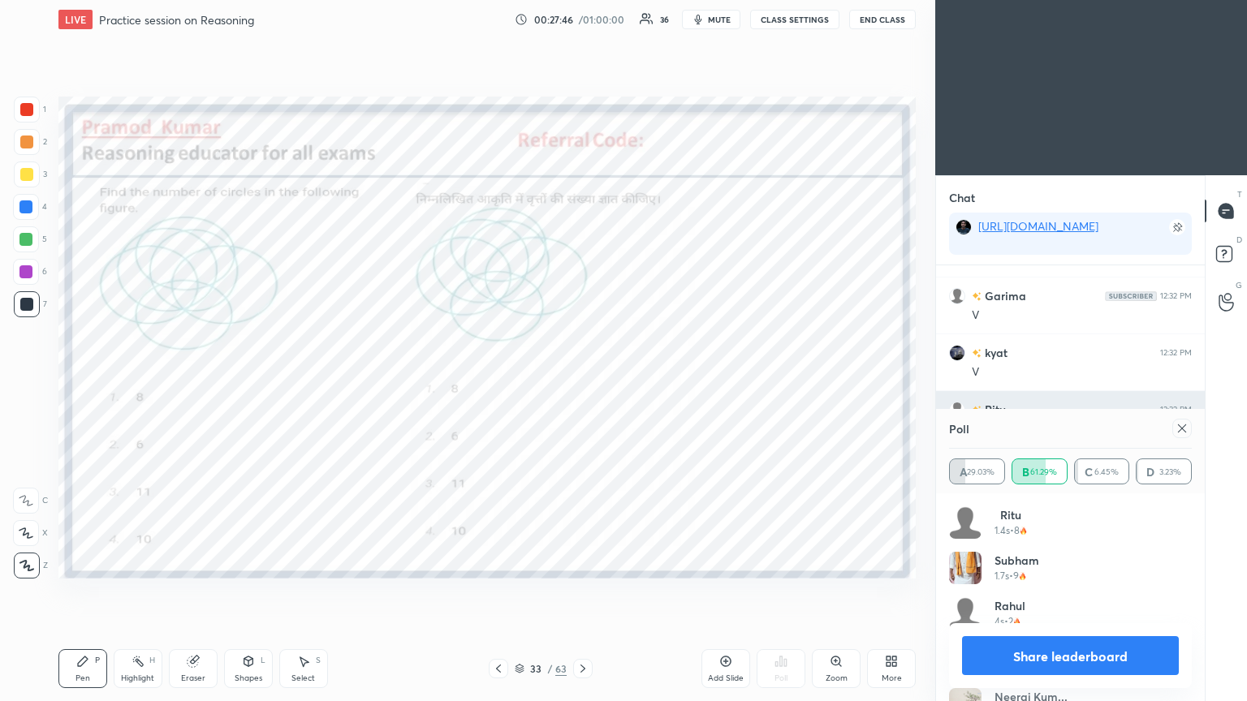
click at [582, 381] on icon at bounding box center [1182, 428] width 13 height 13
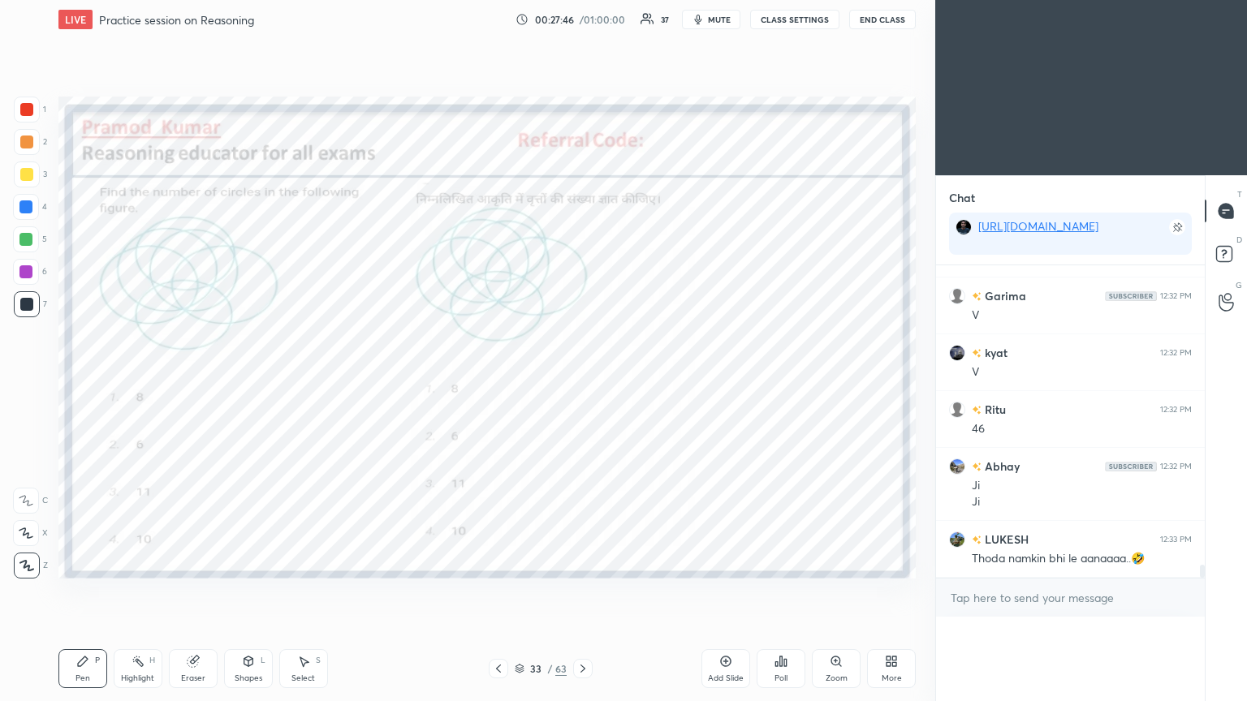
scroll to position [328, 264]
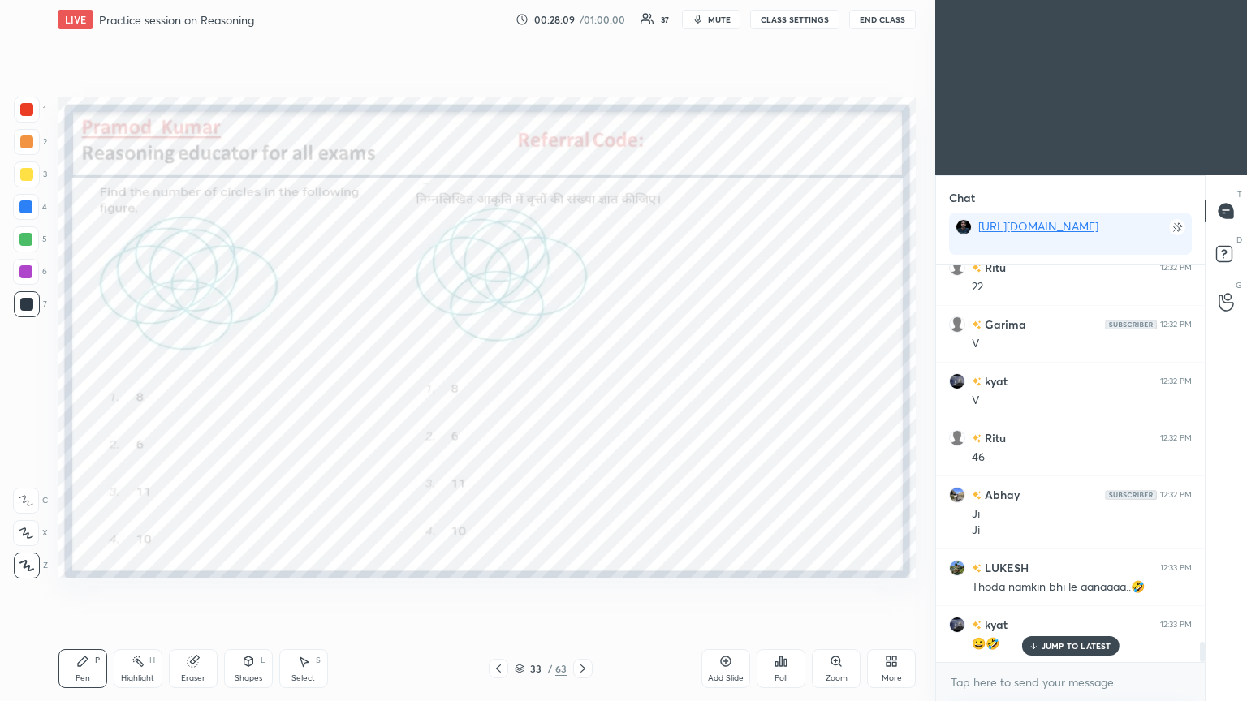
click at [580, 381] on icon at bounding box center [582, 668] width 13 height 13
click at [582, 381] on icon at bounding box center [780, 661] width 13 height 13
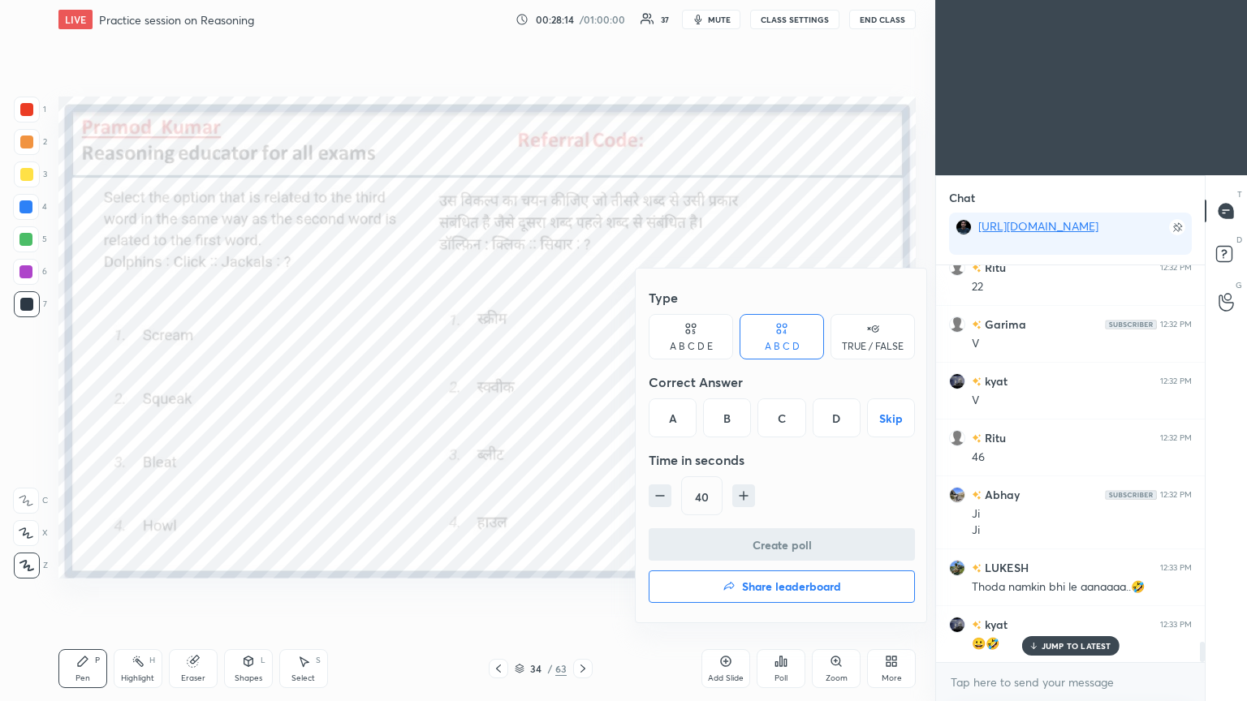
click at [582, 381] on div "D" at bounding box center [837, 418] width 48 height 39
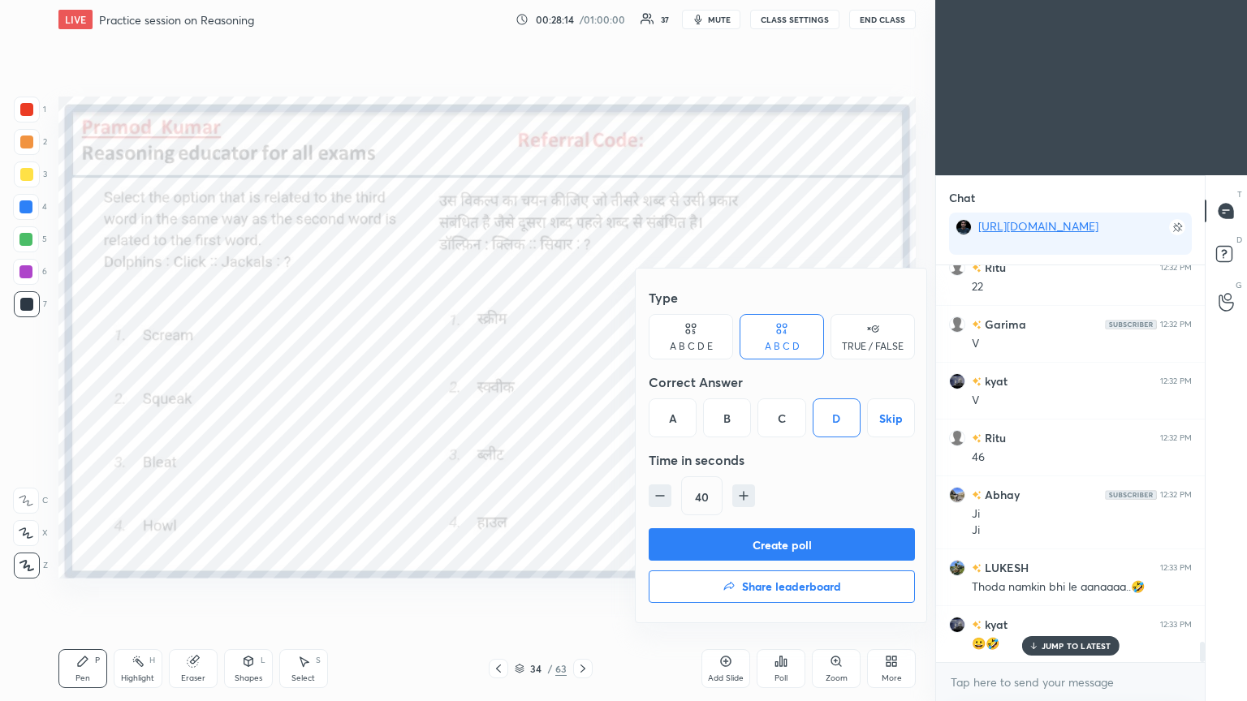
scroll to position [7453, 0]
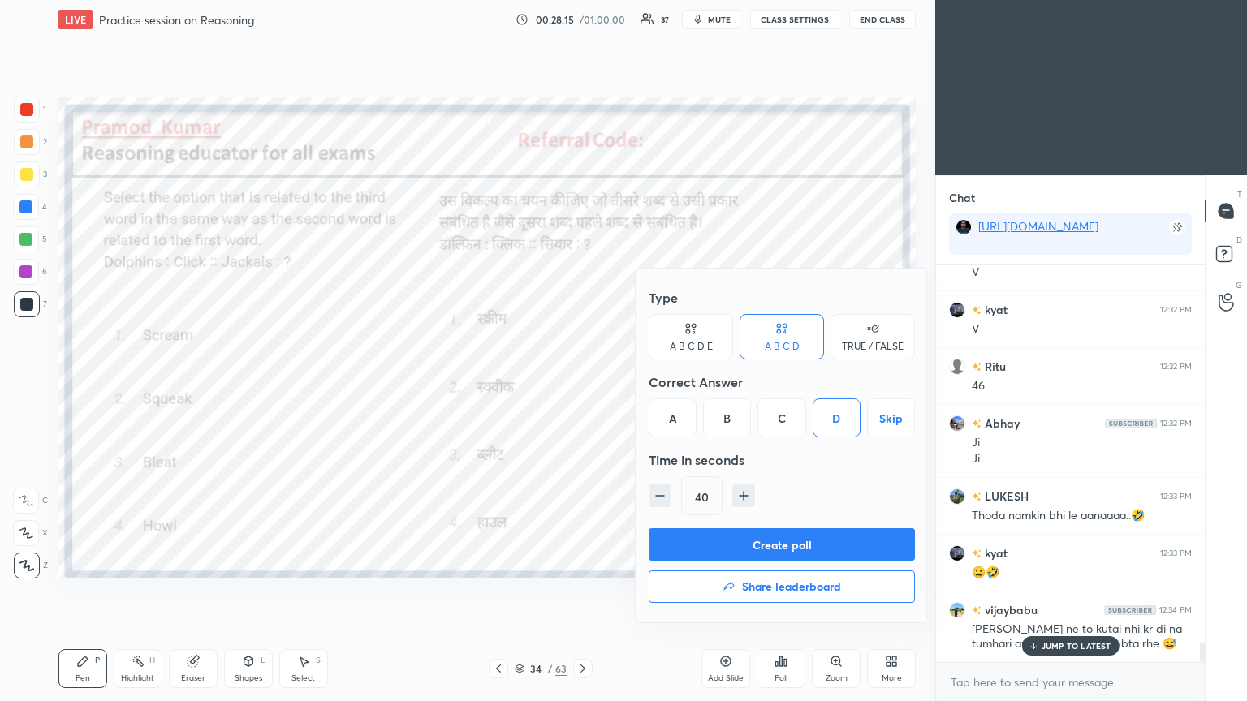
click at [582, 381] on button "Create poll" at bounding box center [782, 544] width 266 height 32
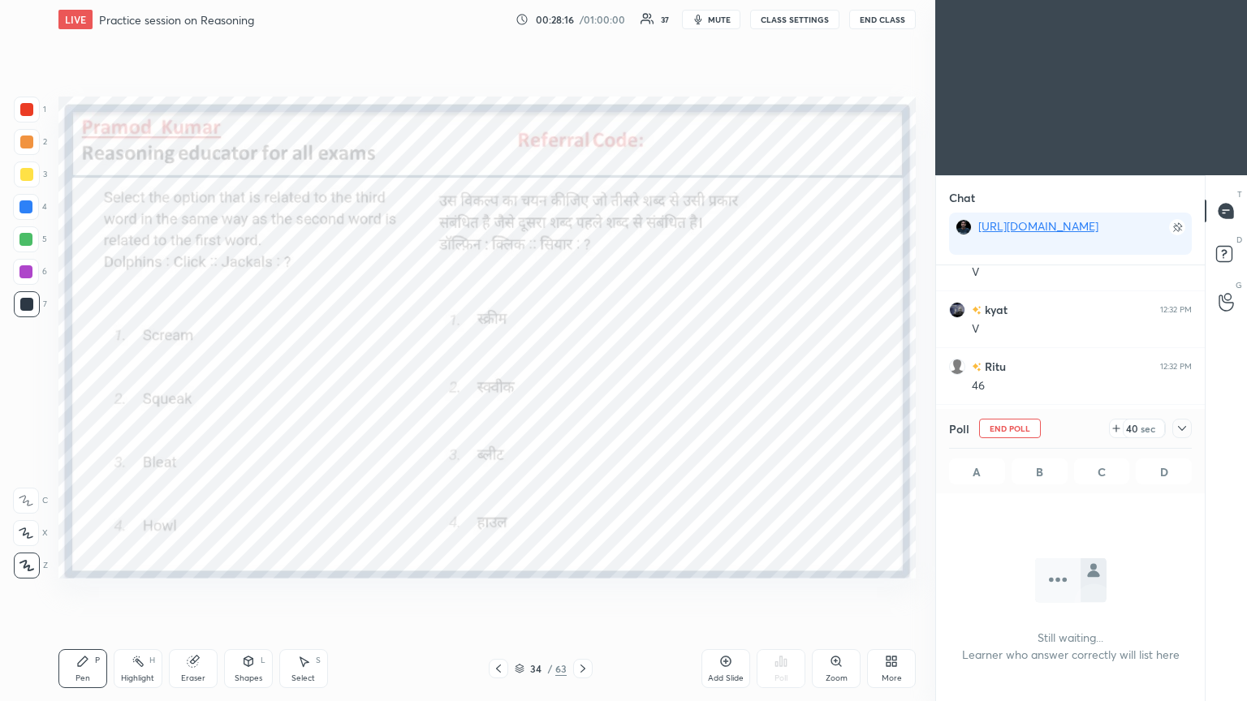
scroll to position [308, 264]
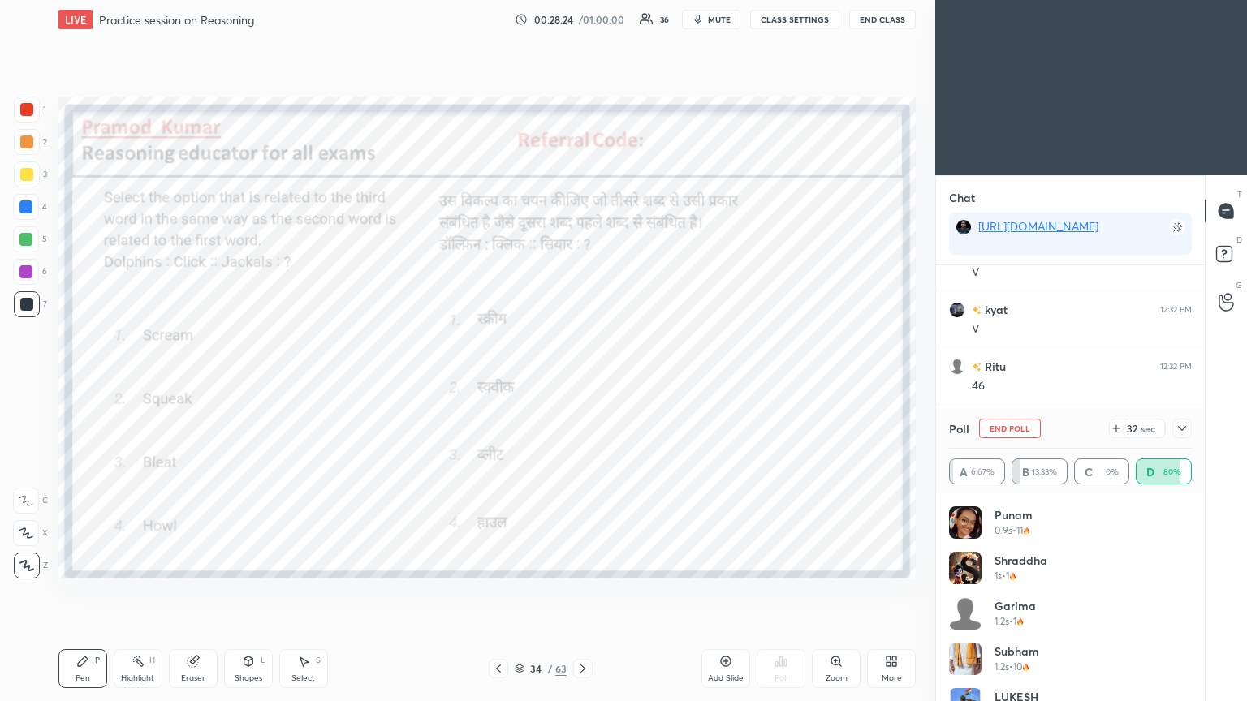
click at [582, 381] on icon at bounding box center [1182, 428] width 8 height 5
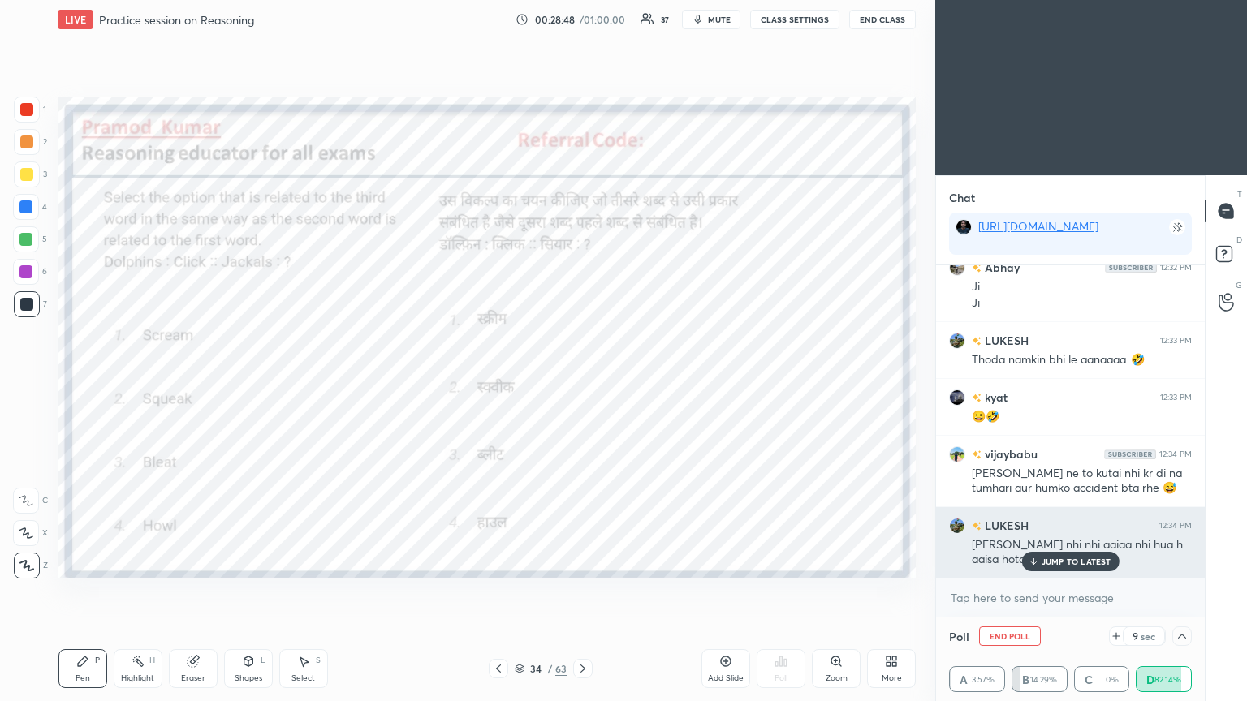
click at [582, 381] on p "JUMP TO LATEST" at bounding box center [1077, 562] width 70 height 10
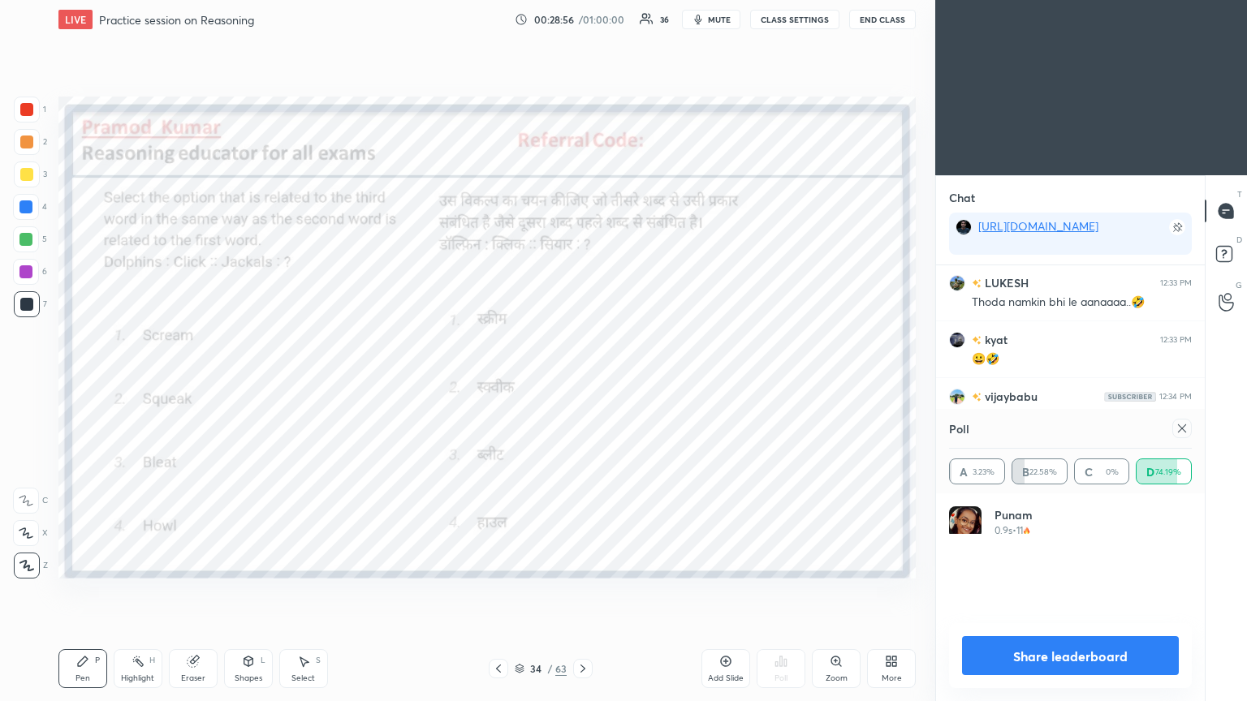
scroll to position [189, 238]
click at [582, 381] on icon at bounding box center [1182, 429] width 8 height 8
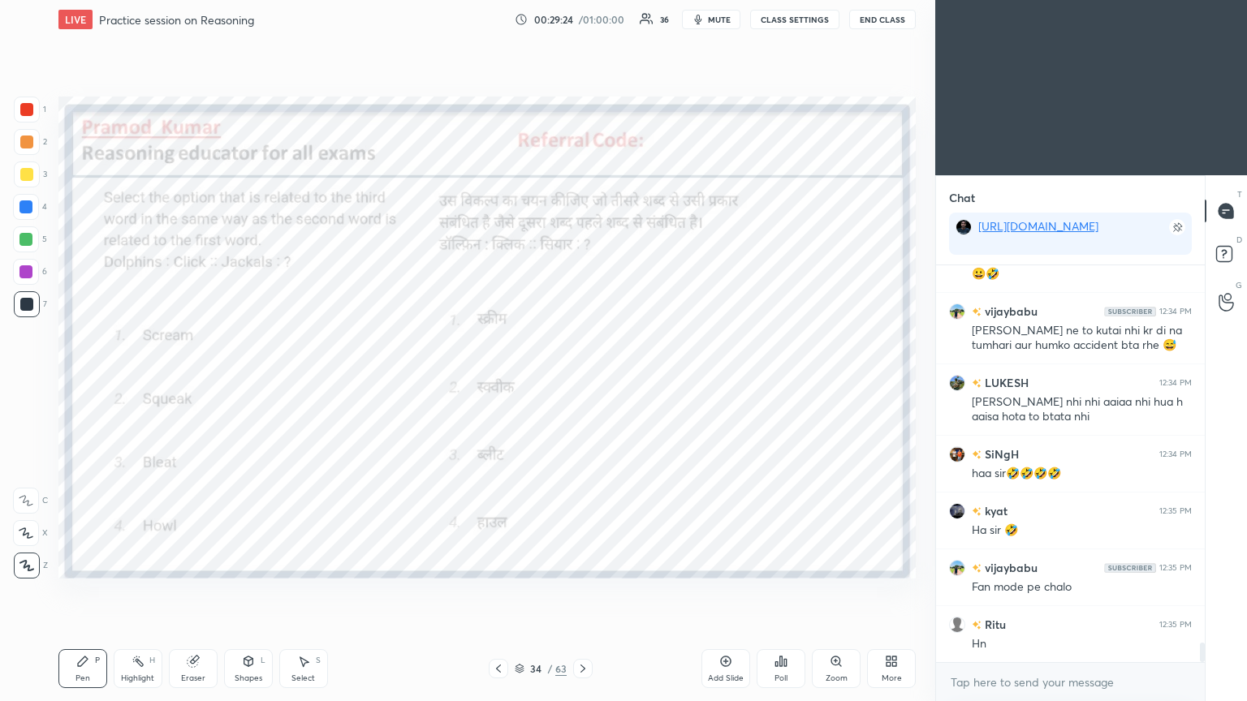
scroll to position [7809, 0]
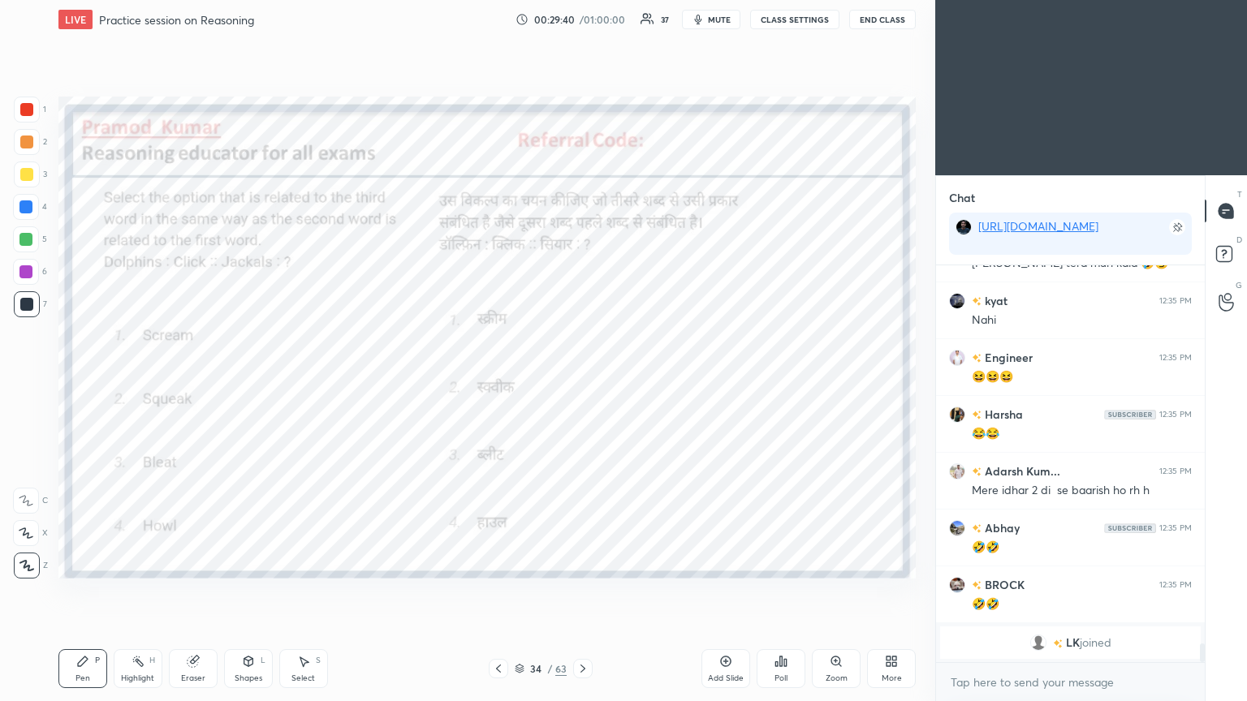
click at [580, 381] on icon at bounding box center [582, 668] width 13 height 13
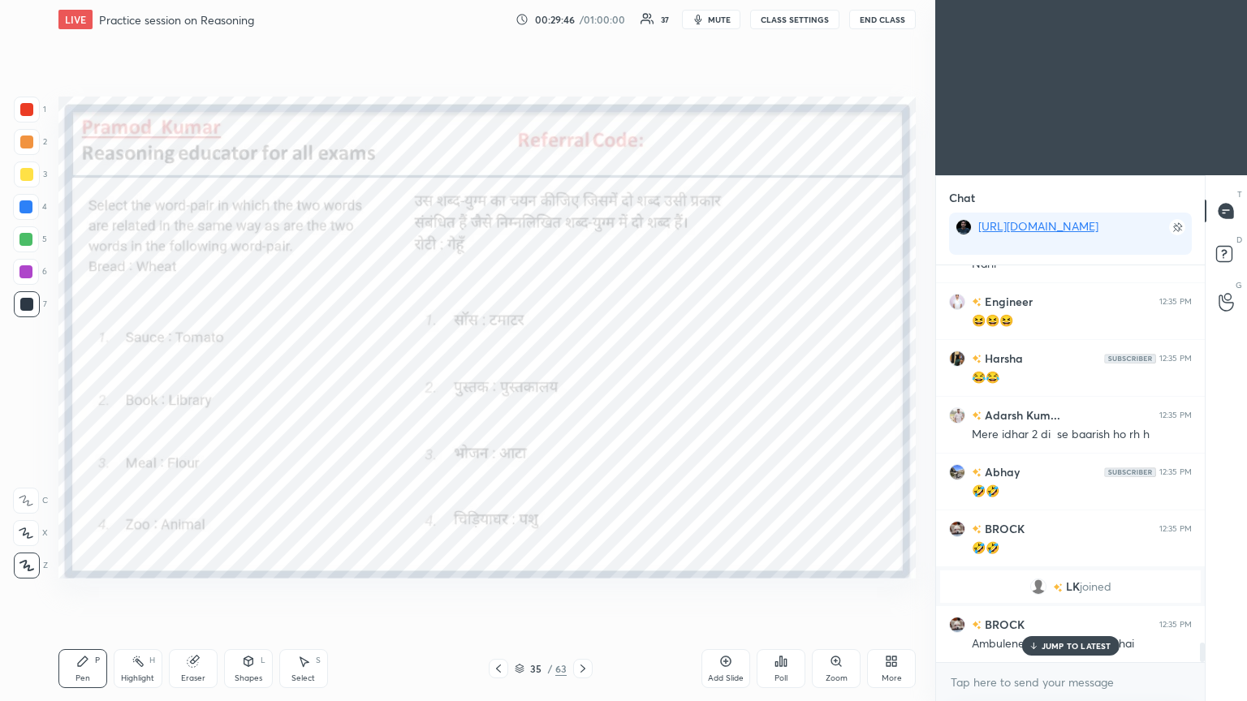
click at [582, 381] on icon at bounding box center [785, 662] width 2 height 7
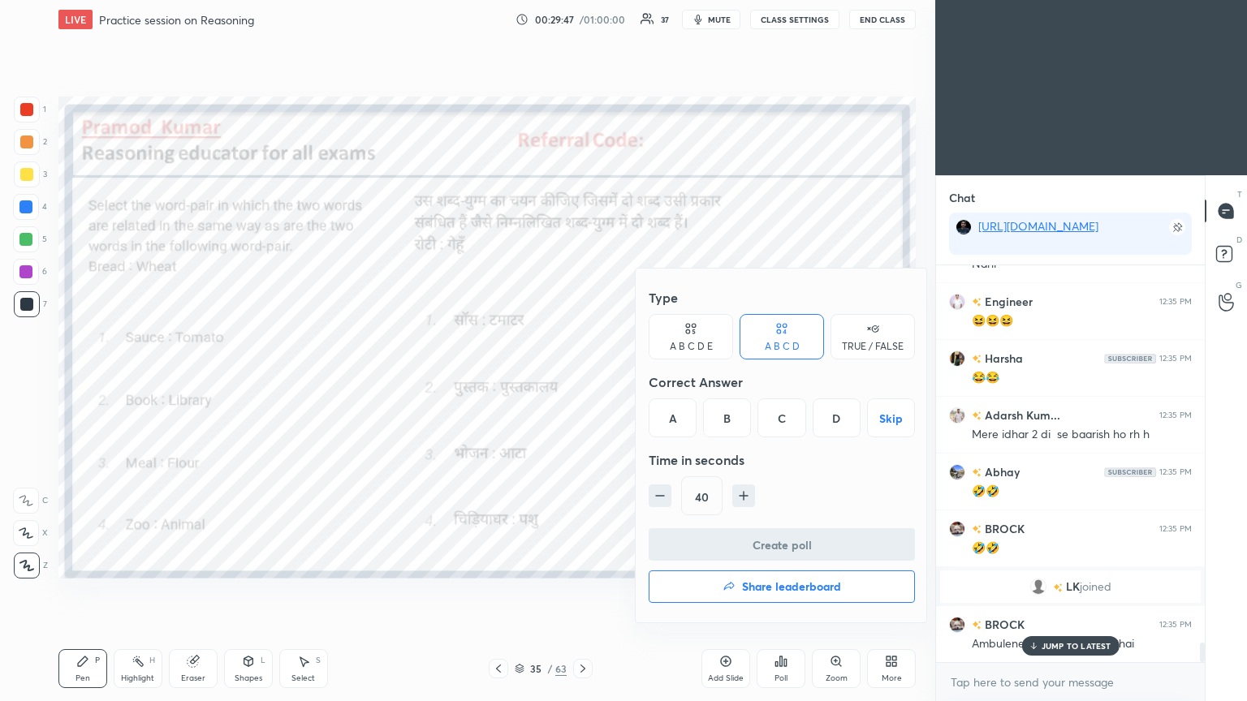
click at [582, 381] on div "A" at bounding box center [673, 418] width 48 height 39
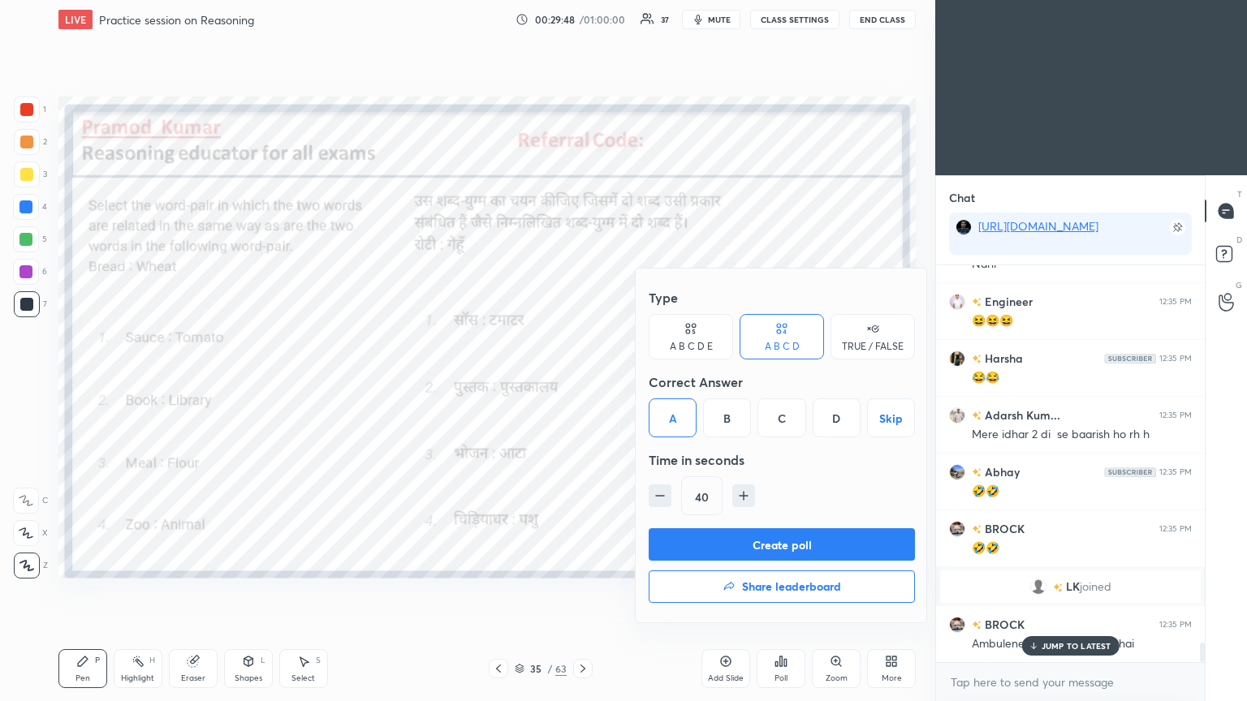
click at [582, 381] on button "Create poll" at bounding box center [782, 544] width 266 height 32
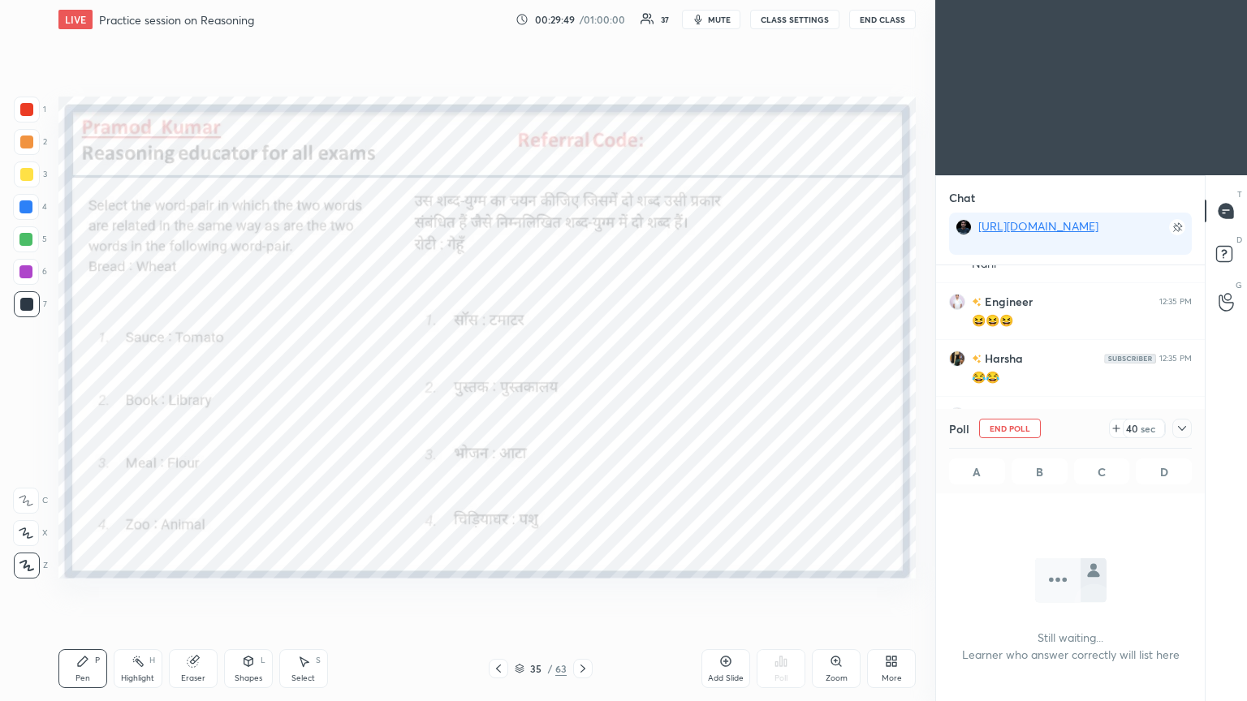
click at [582, 381] on icon at bounding box center [1182, 428] width 13 height 13
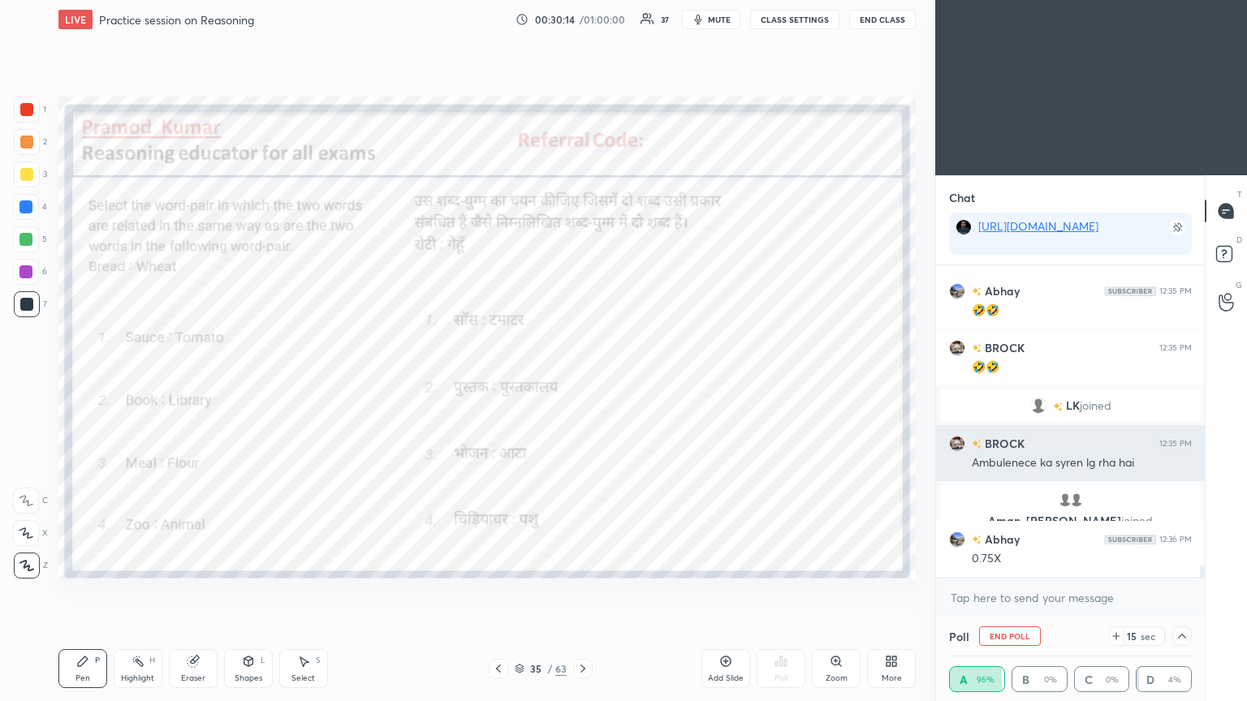
scroll to position [7660, 0]
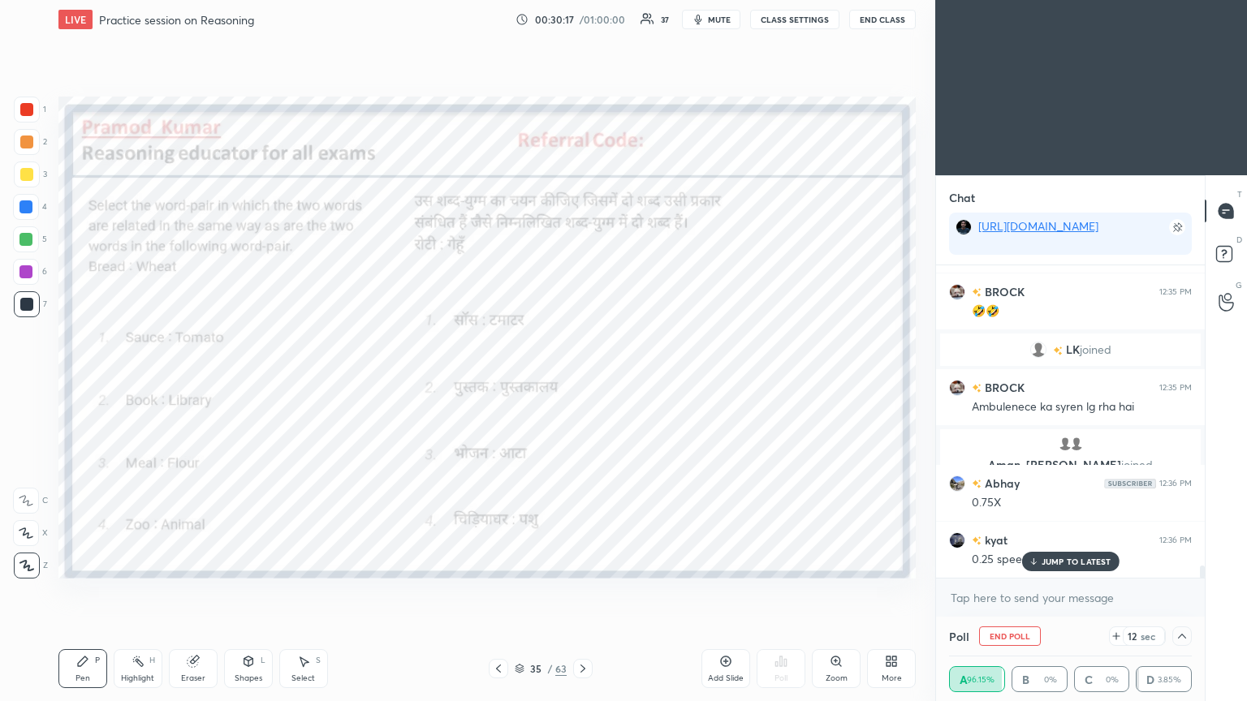
click at [582, 381] on p "JUMP TO LATEST" at bounding box center [1077, 562] width 70 height 10
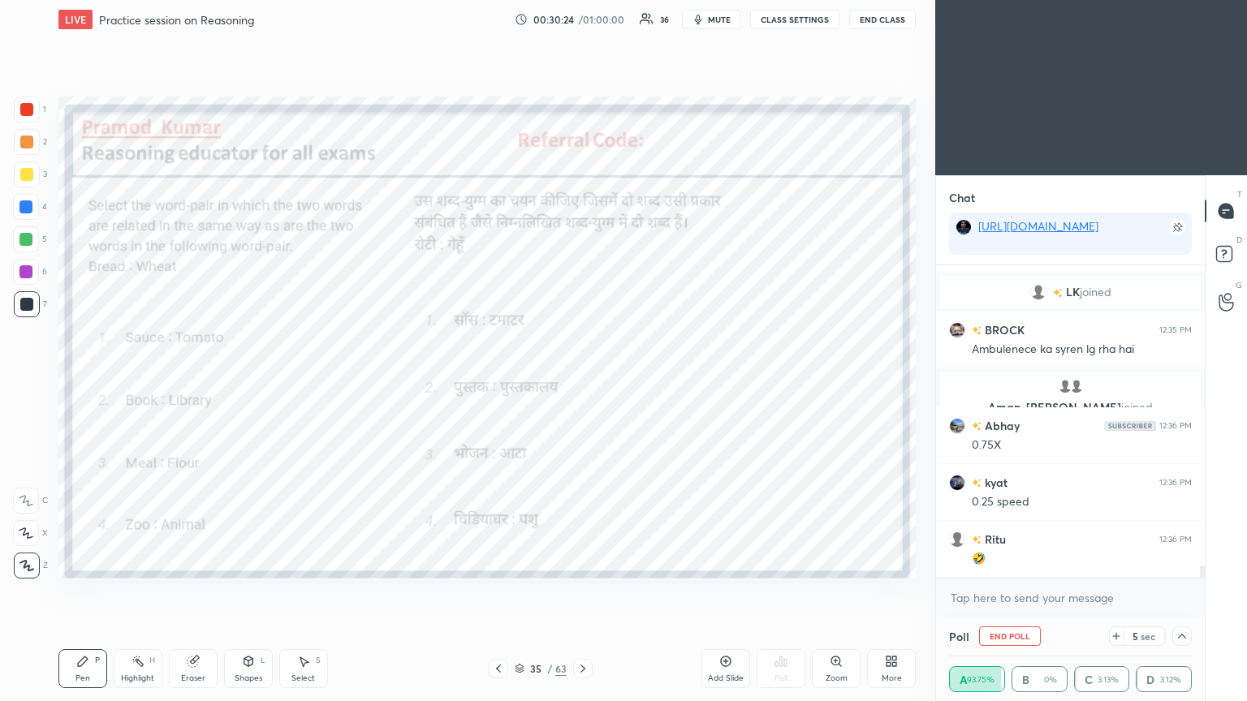
scroll to position [7774, 0]
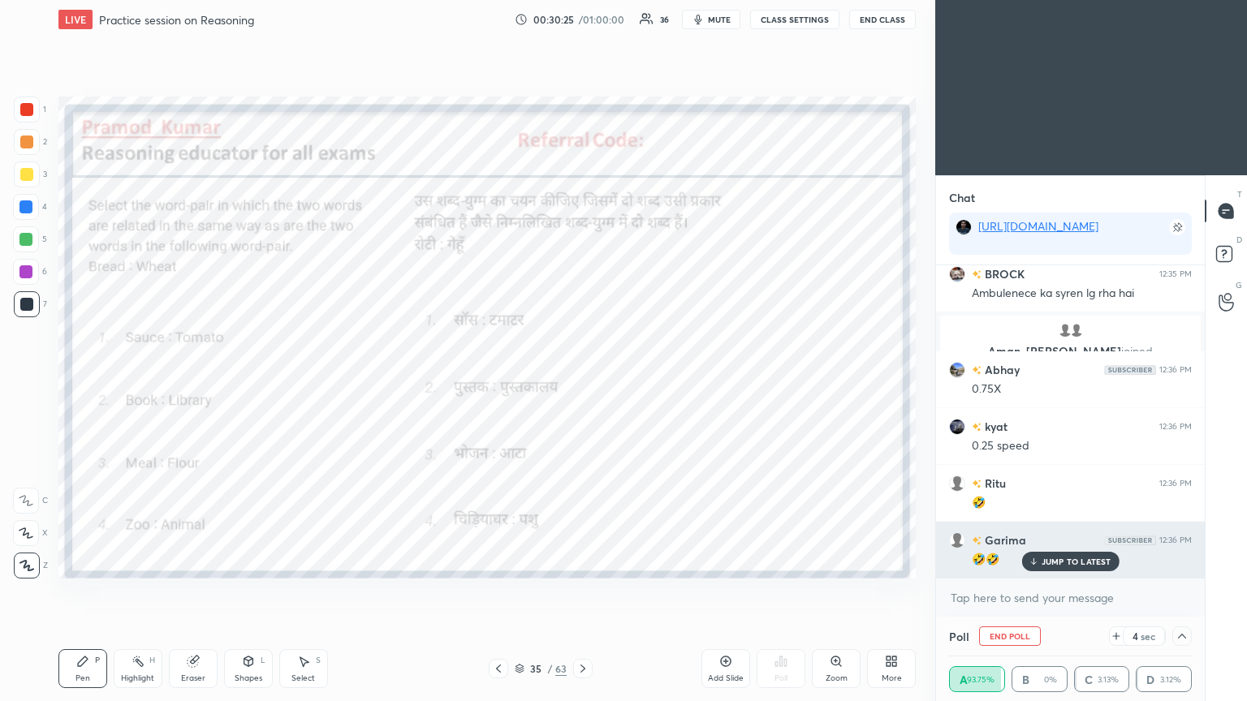
click at [582, 381] on p "JUMP TO LATEST" at bounding box center [1077, 562] width 70 height 10
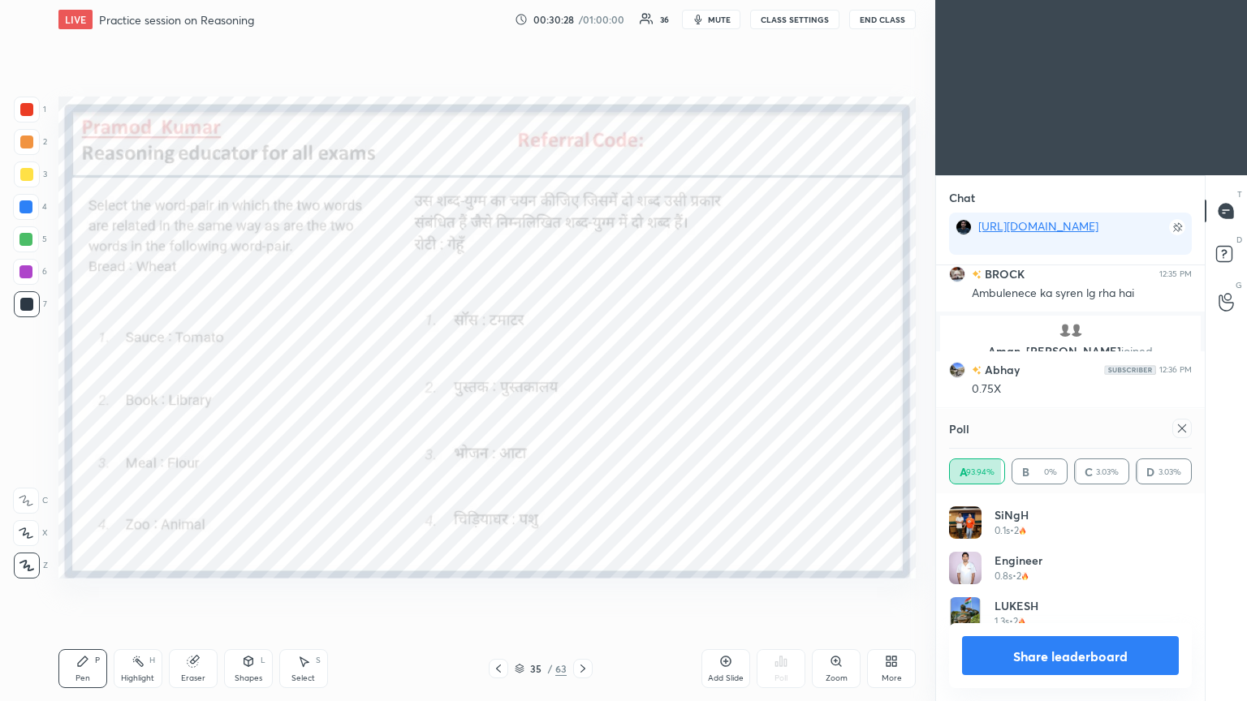
scroll to position [189, 238]
click at [582, 381] on icon at bounding box center [1182, 428] width 13 height 13
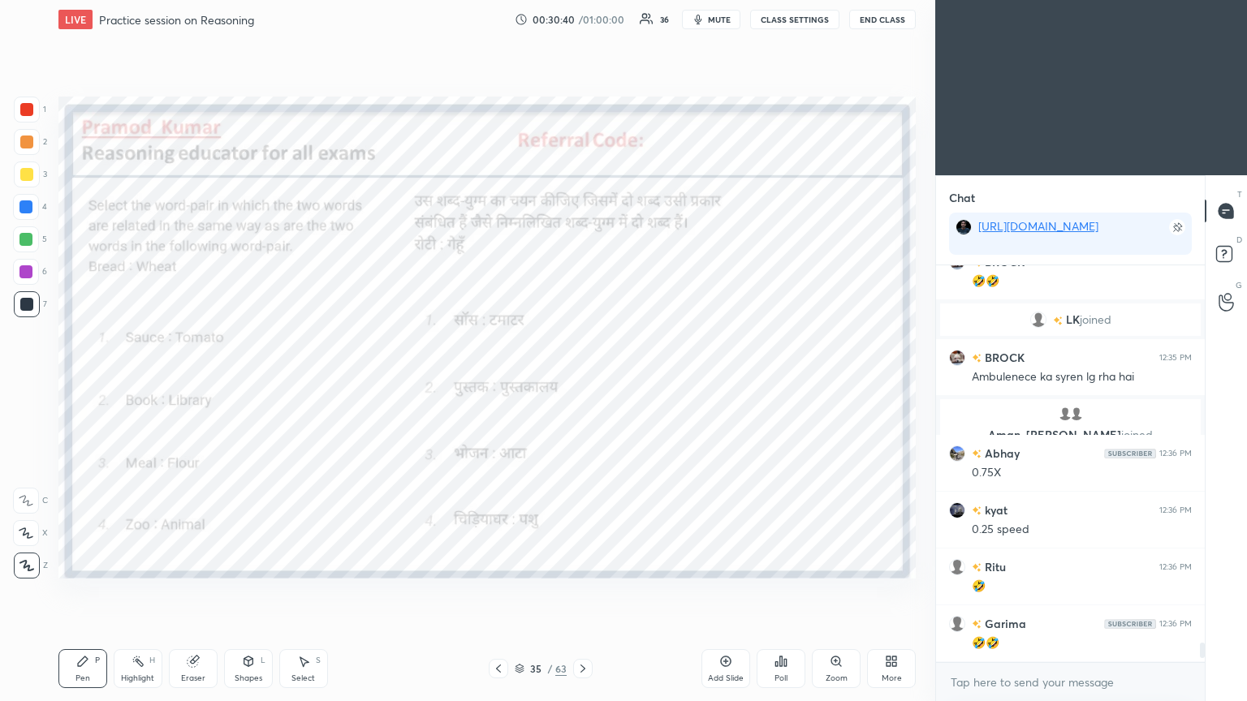
click at [577, 381] on icon at bounding box center [582, 668] width 13 height 13
click at [582, 381] on icon at bounding box center [785, 662] width 2 height 7
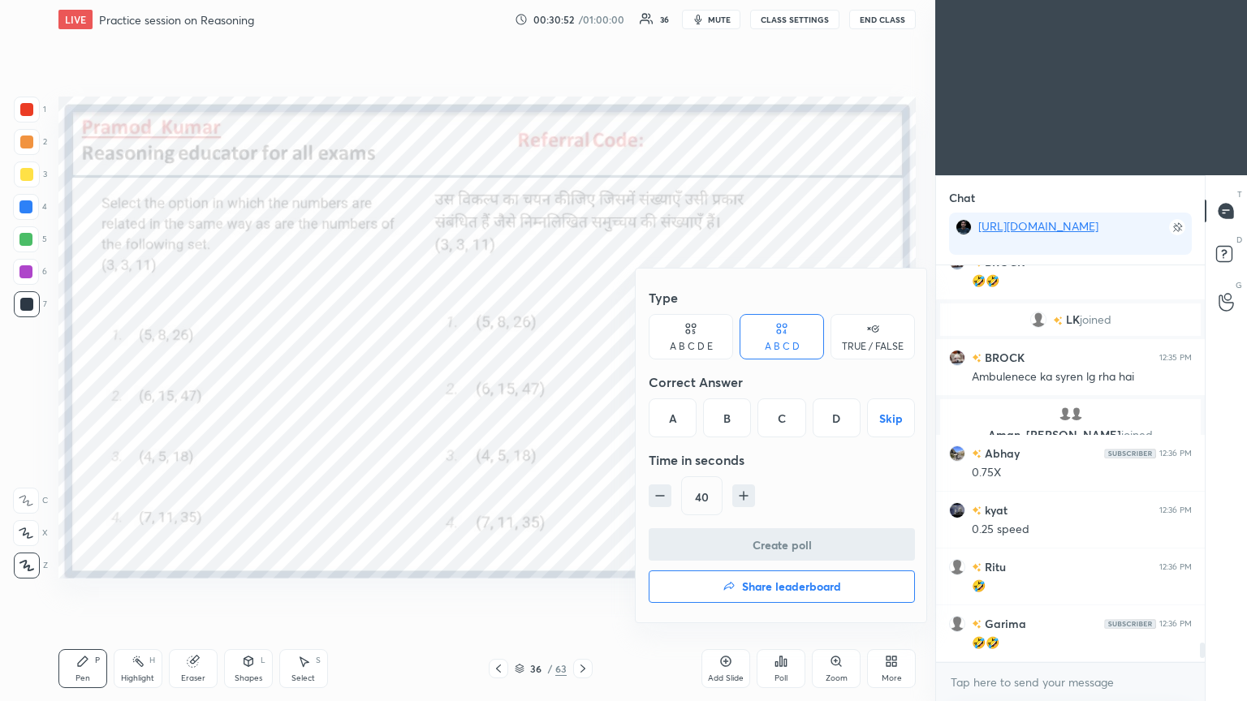
click at [582, 381] on div "D" at bounding box center [837, 418] width 48 height 39
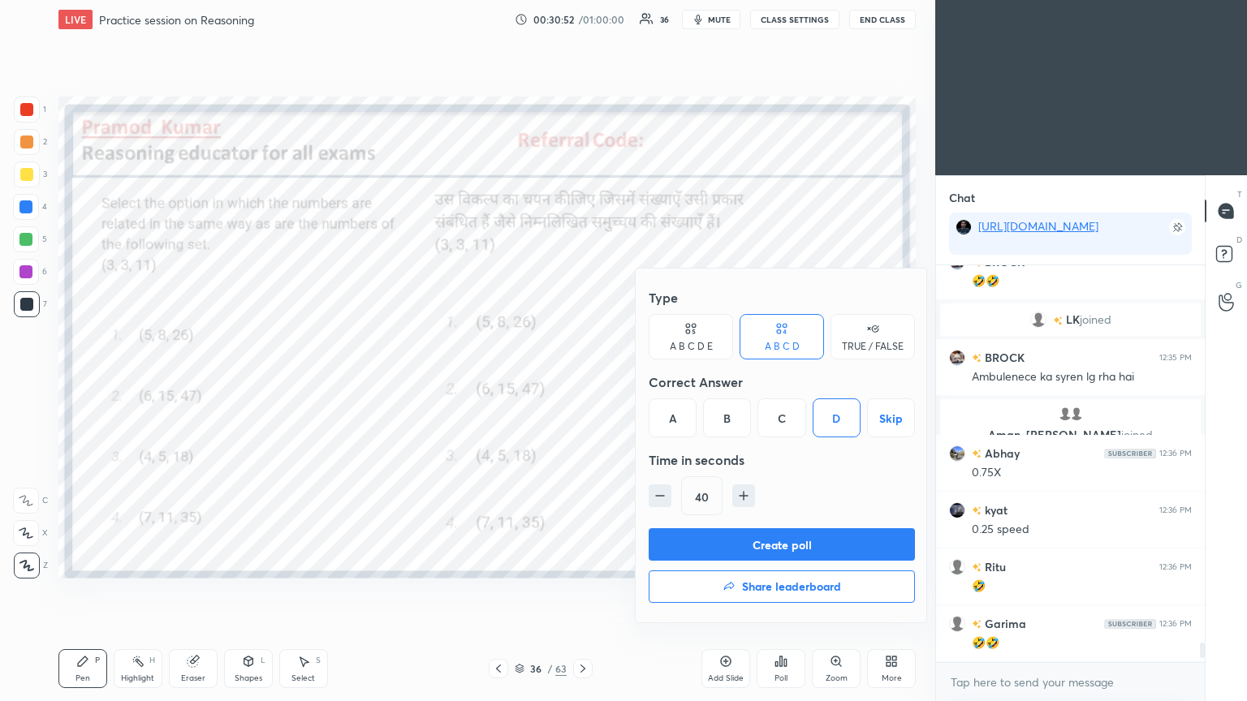
click at [582, 381] on button "Create poll" at bounding box center [782, 544] width 266 height 32
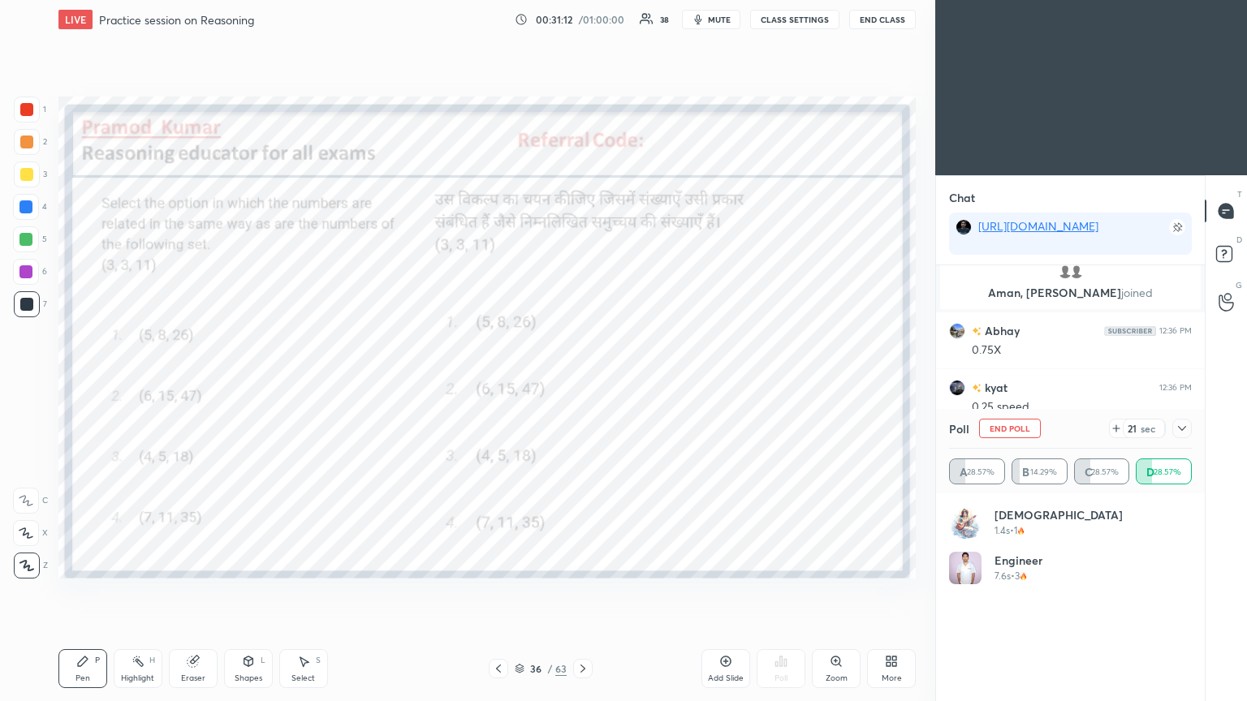
click at [582, 381] on icon at bounding box center [1182, 428] width 8 height 5
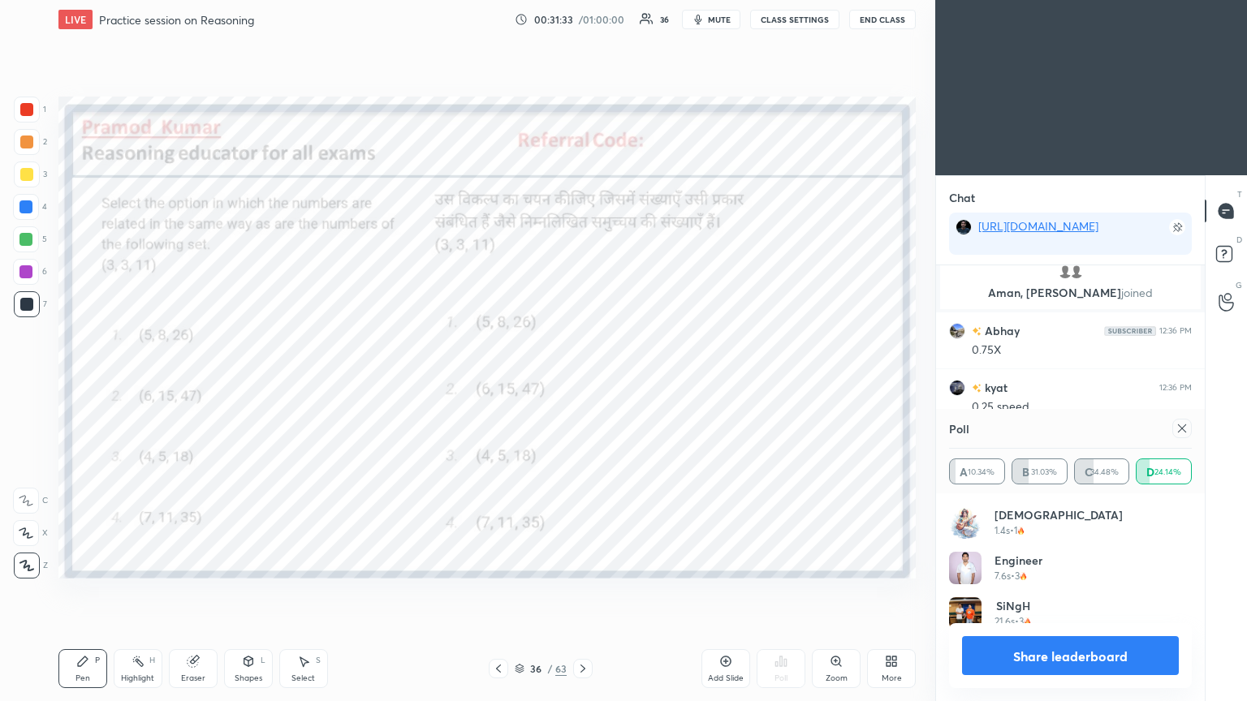
scroll to position [189, 238]
click at [582, 381] on icon at bounding box center [1182, 428] width 13 height 13
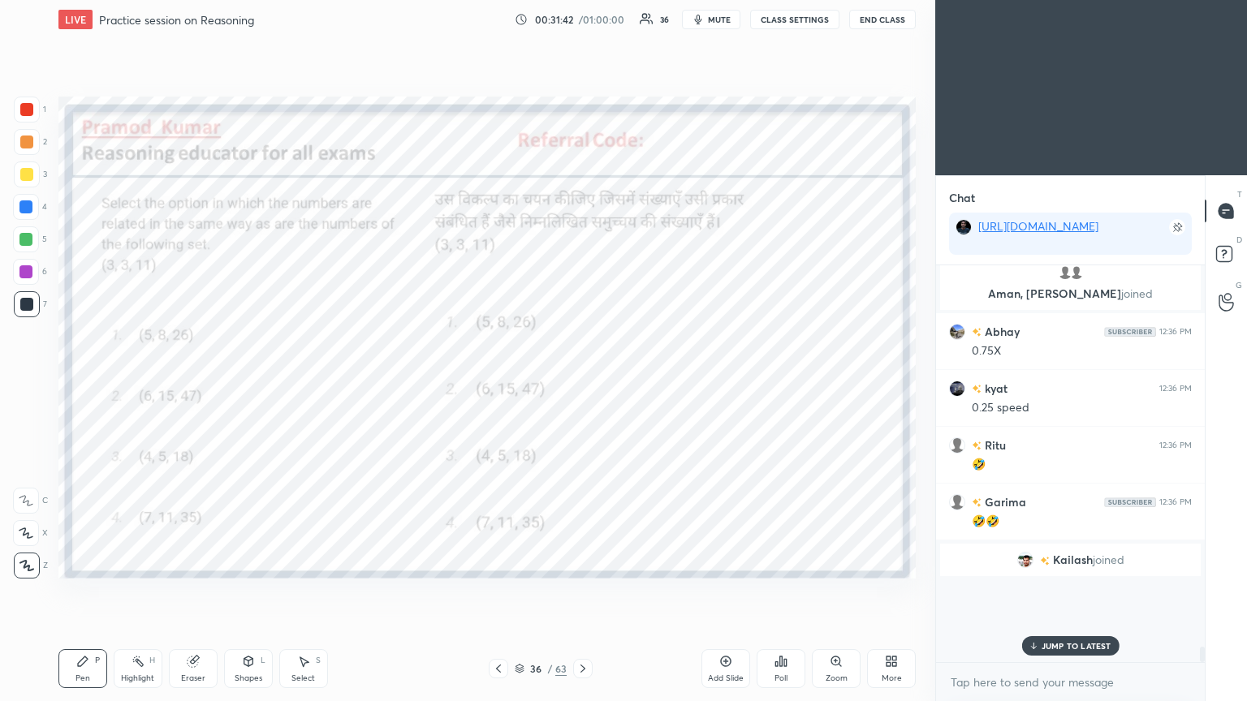
scroll to position [6, 5]
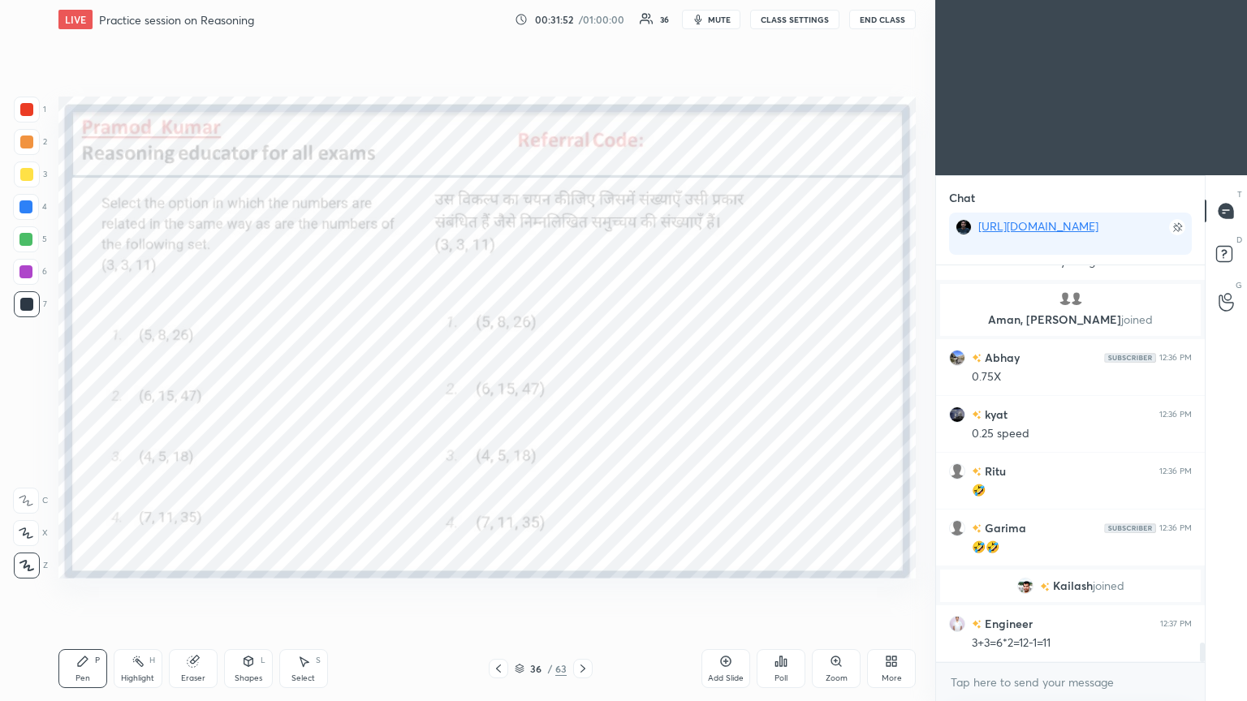
click at [32, 106] on div at bounding box center [26, 109] width 13 height 13
click at [28, 110] on div at bounding box center [26, 109] width 13 height 13
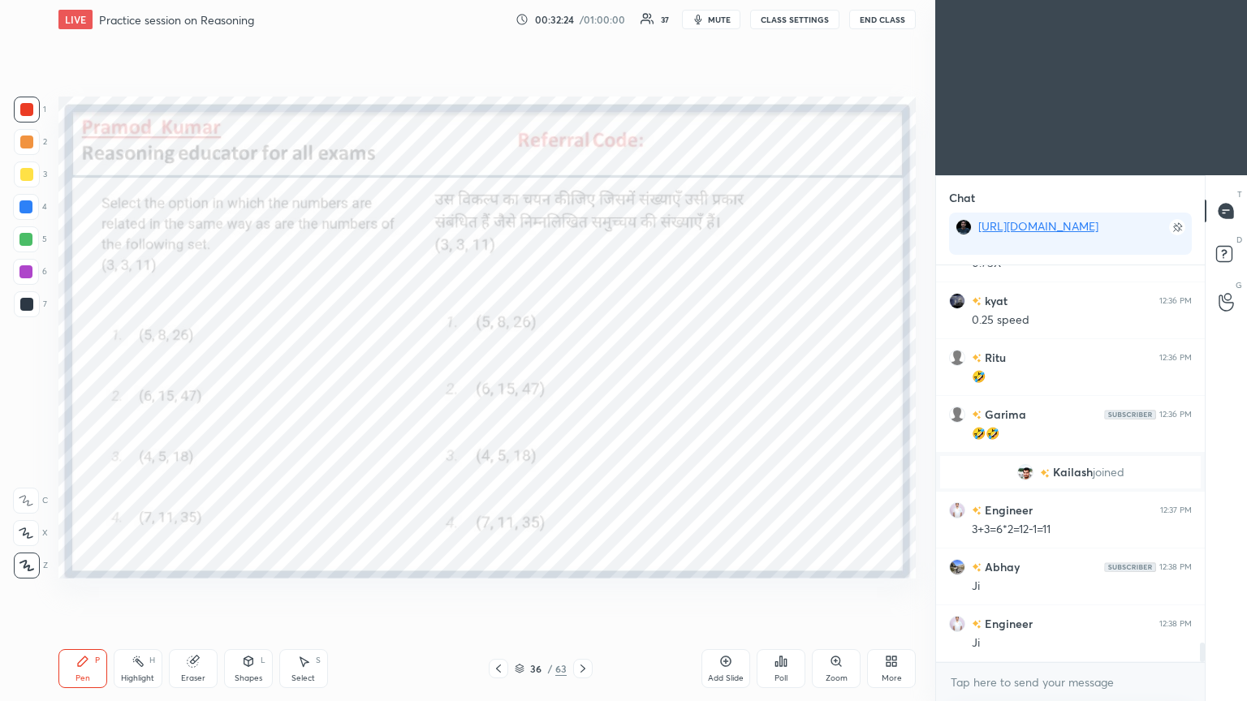
scroll to position [7897, 0]
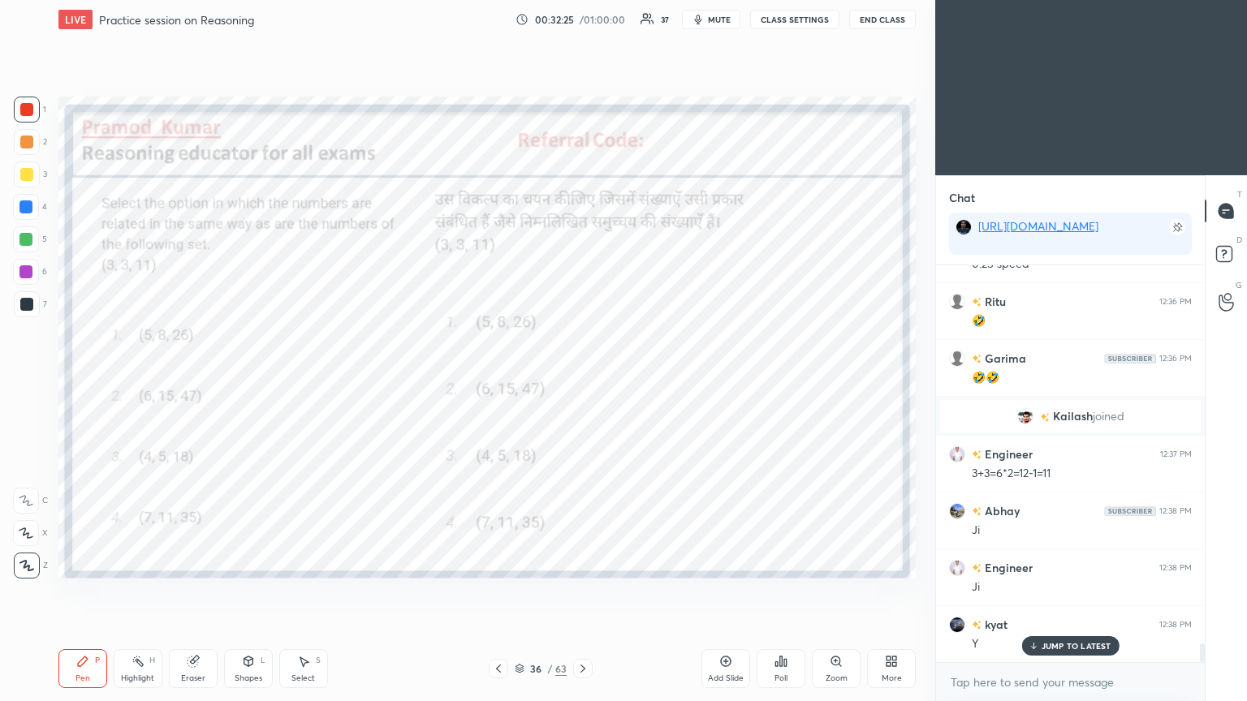
click at [578, 381] on icon at bounding box center [582, 668] width 13 height 13
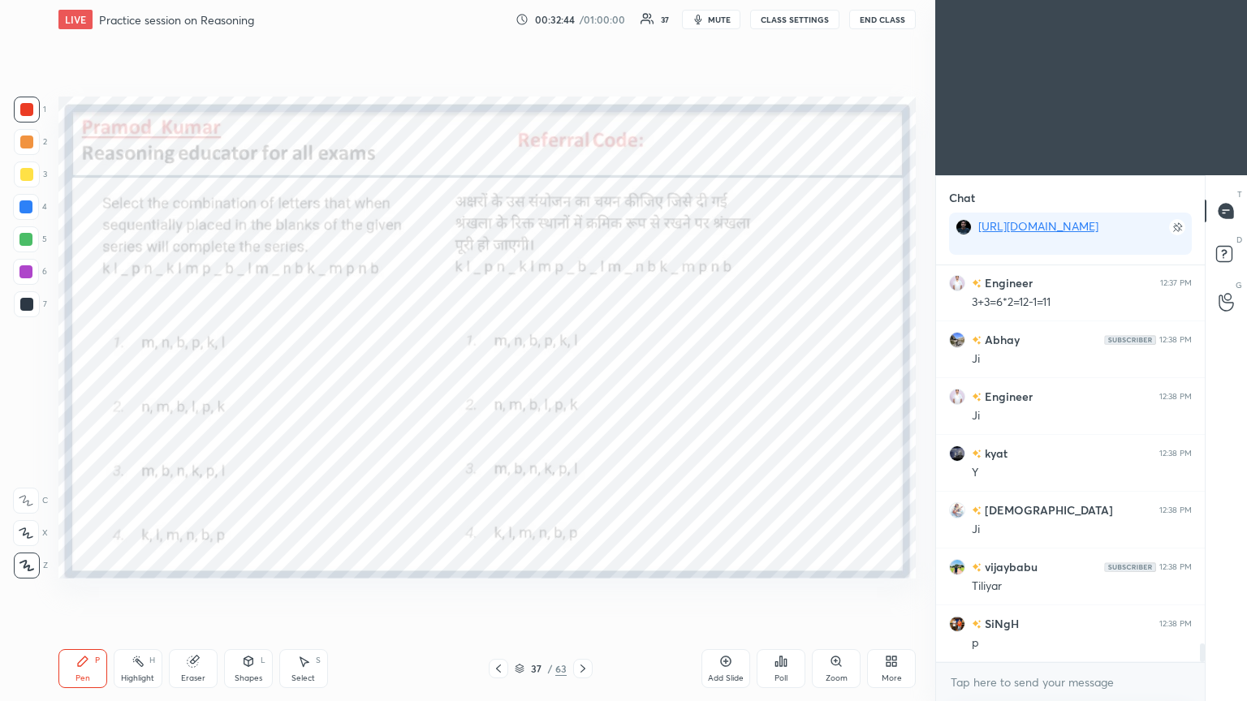
scroll to position [8125, 0]
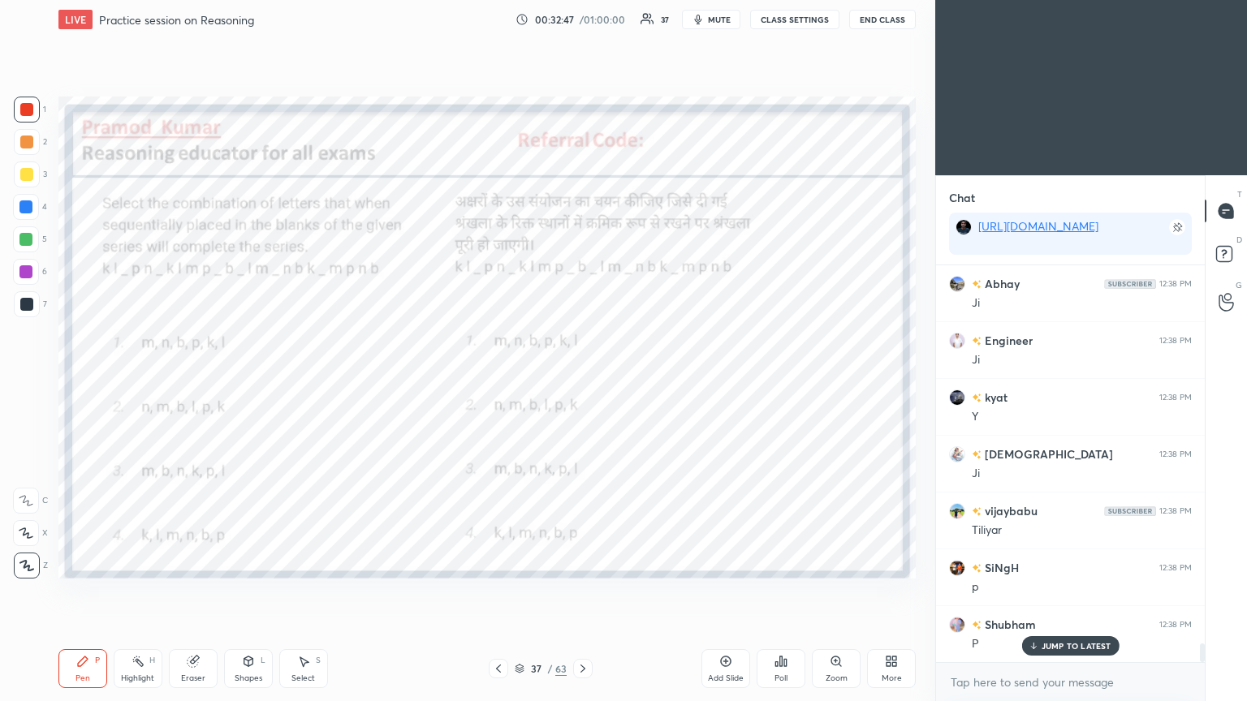
click at [582, 381] on icon at bounding box center [785, 662] width 2 height 7
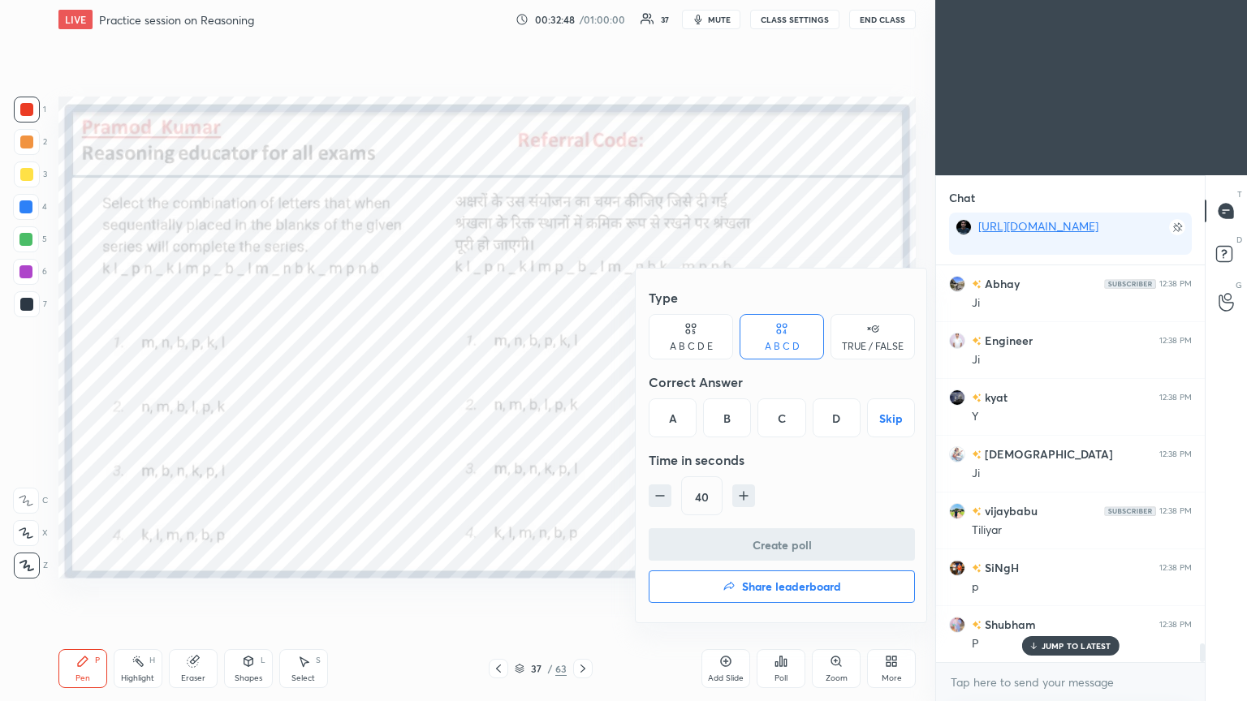
click at [582, 381] on div "C" at bounding box center [781, 418] width 48 height 39
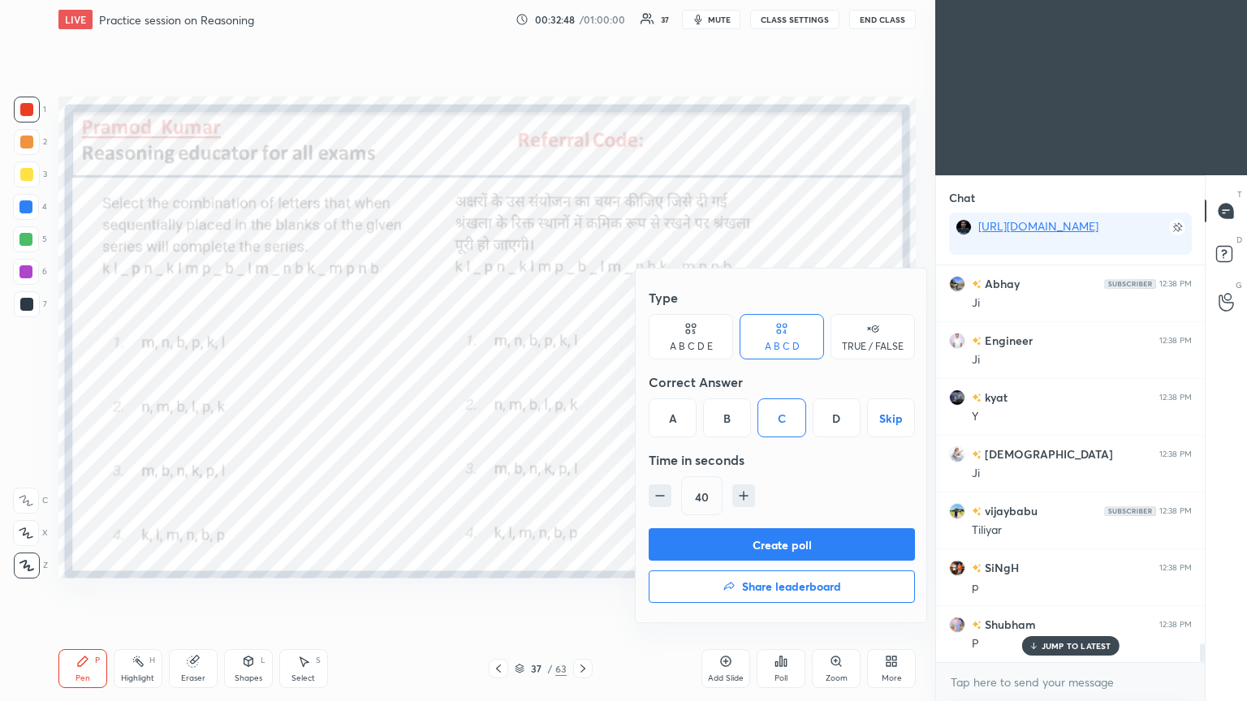
click at [582, 381] on button "Create poll" at bounding box center [782, 544] width 266 height 32
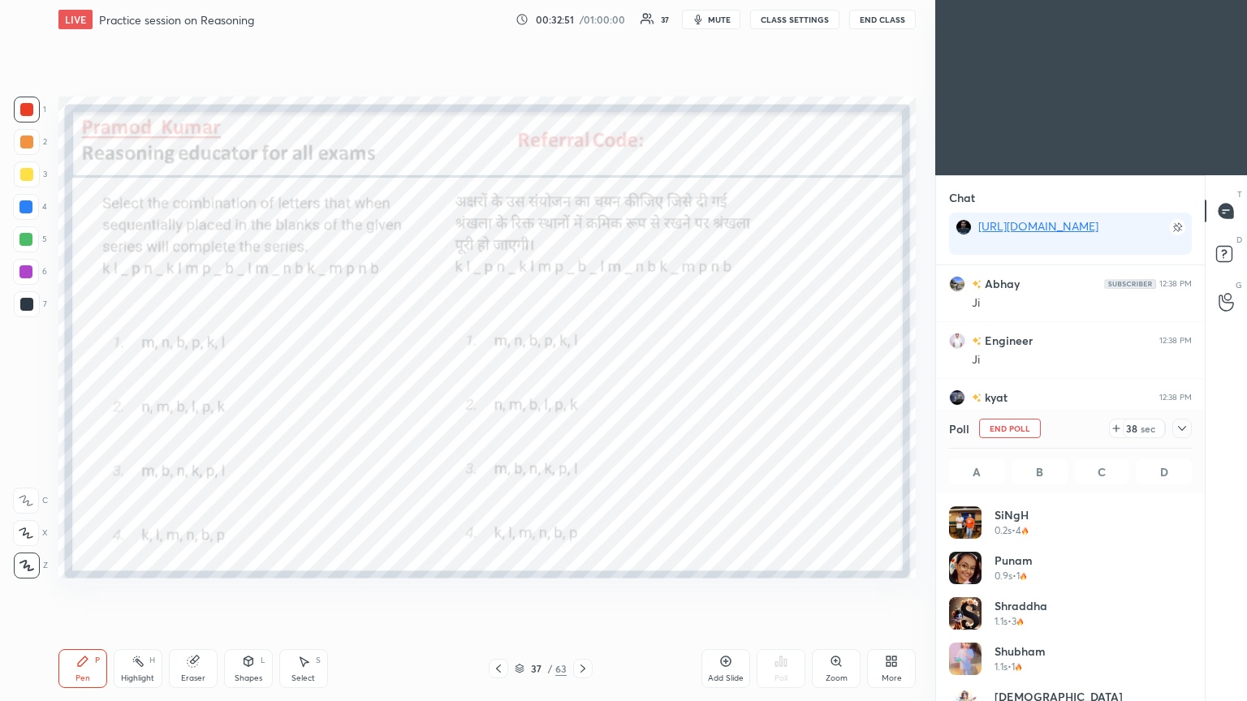
scroll to position [190, 238]
click at [582, 381] on icon at bounding box center [1182, 428] width 8 height 5
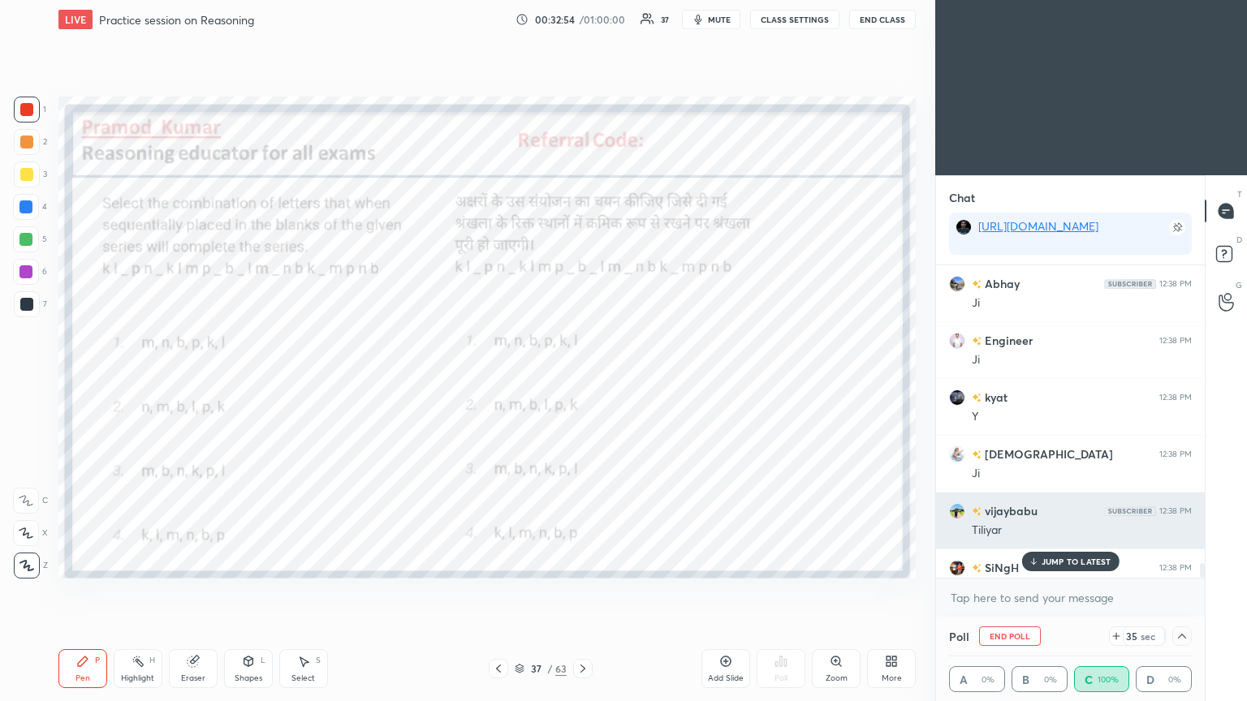
scroll to position [0, 5]
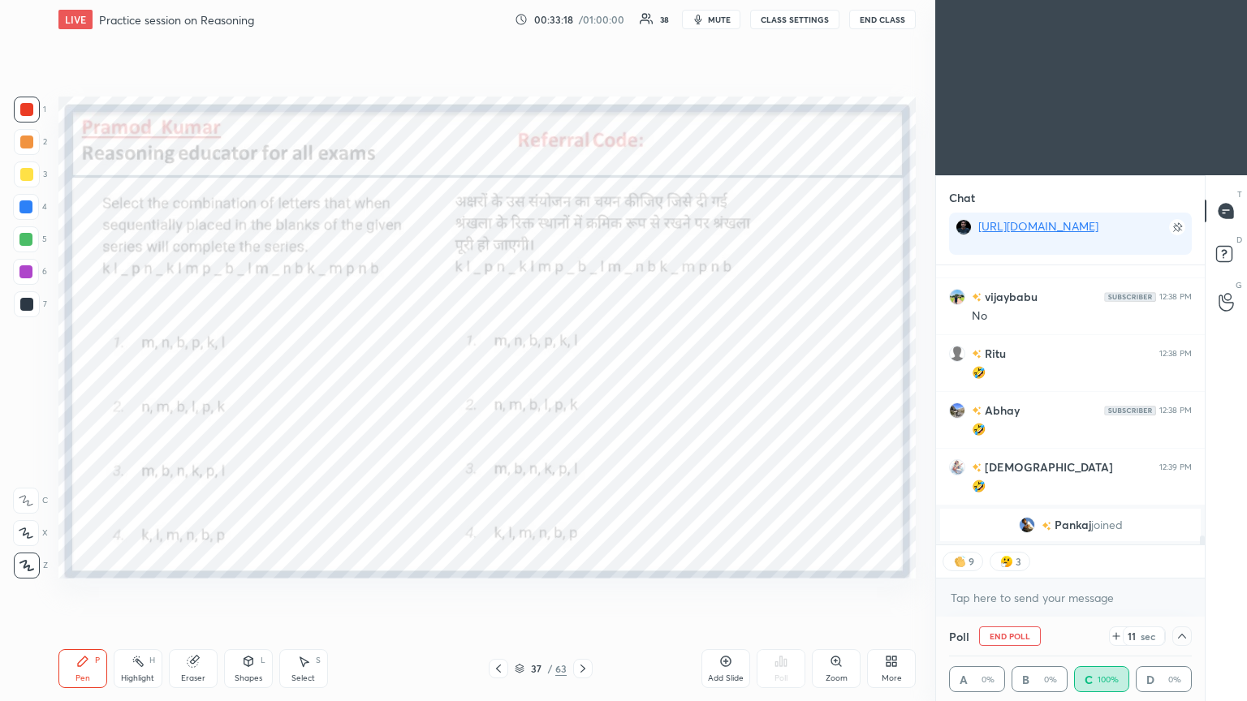
click at [582, 381] on span "Pankaj" at bounding box center [1073, 525] width 37 height 13
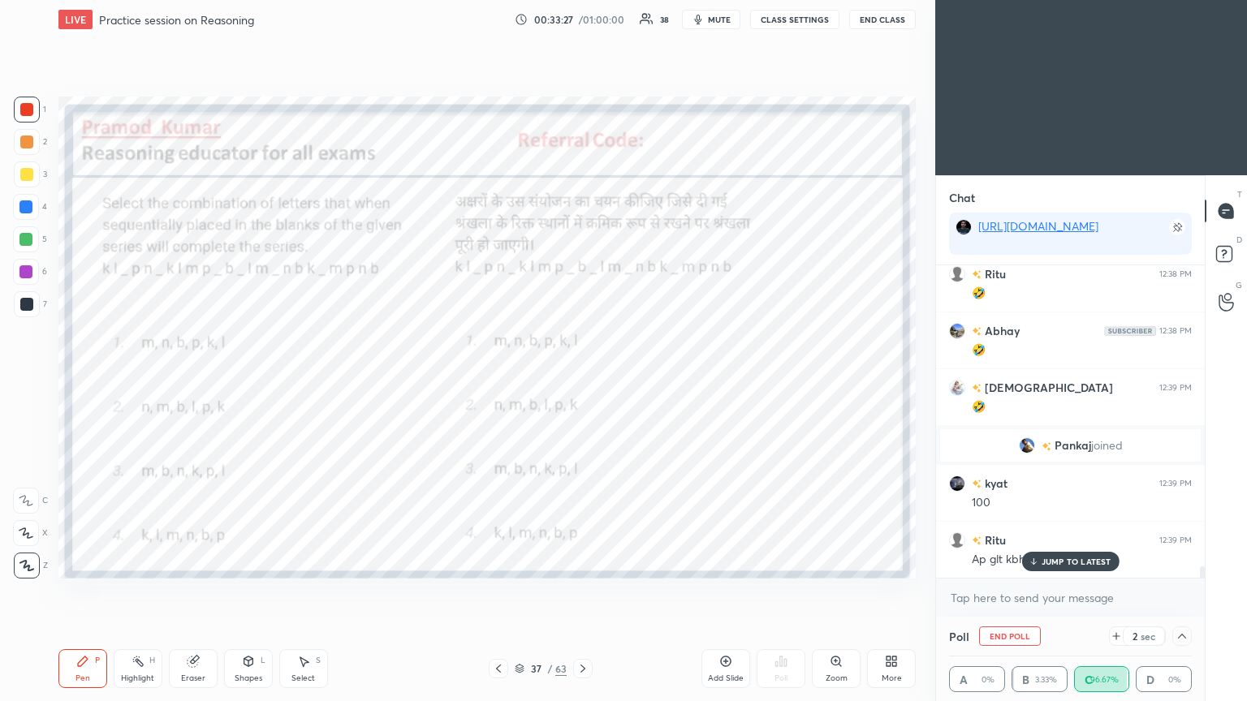
click at [582, 381] on p "JUMP TO LATEST" at bounding box center [1077, 562] width 70 height 10
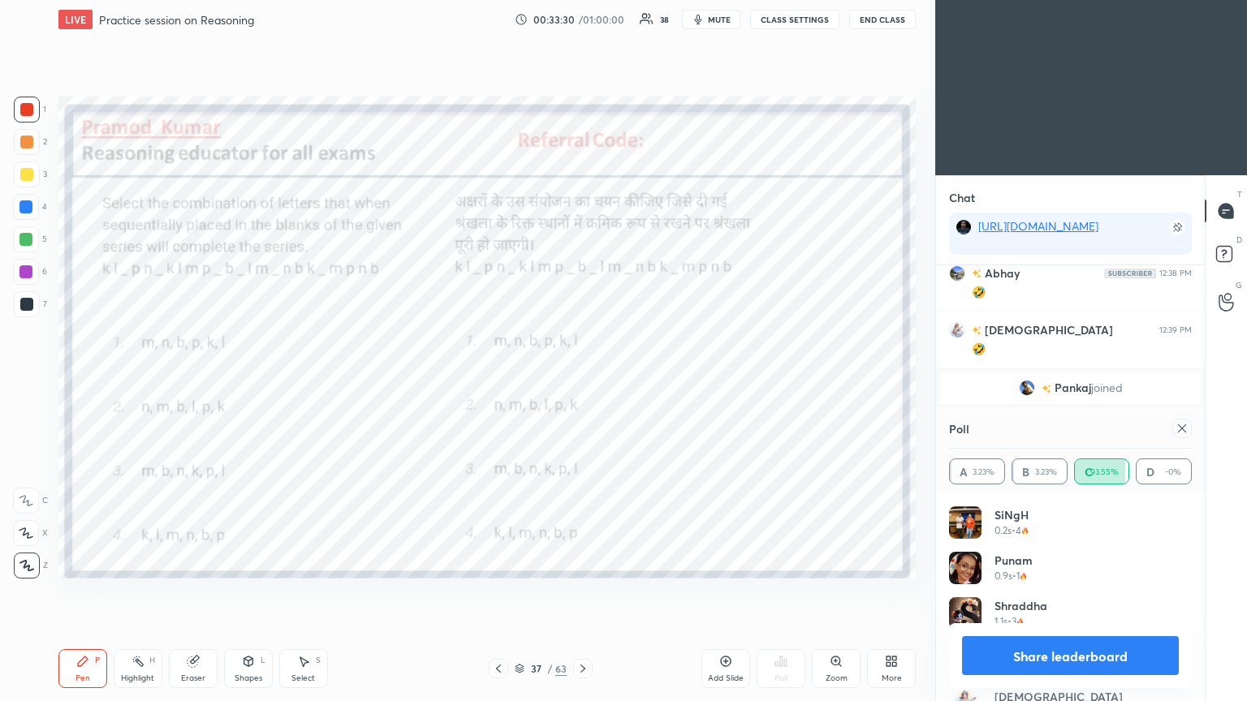
click at [582, 381] on icon at bounding box center [1182, 428] width 13 height 13
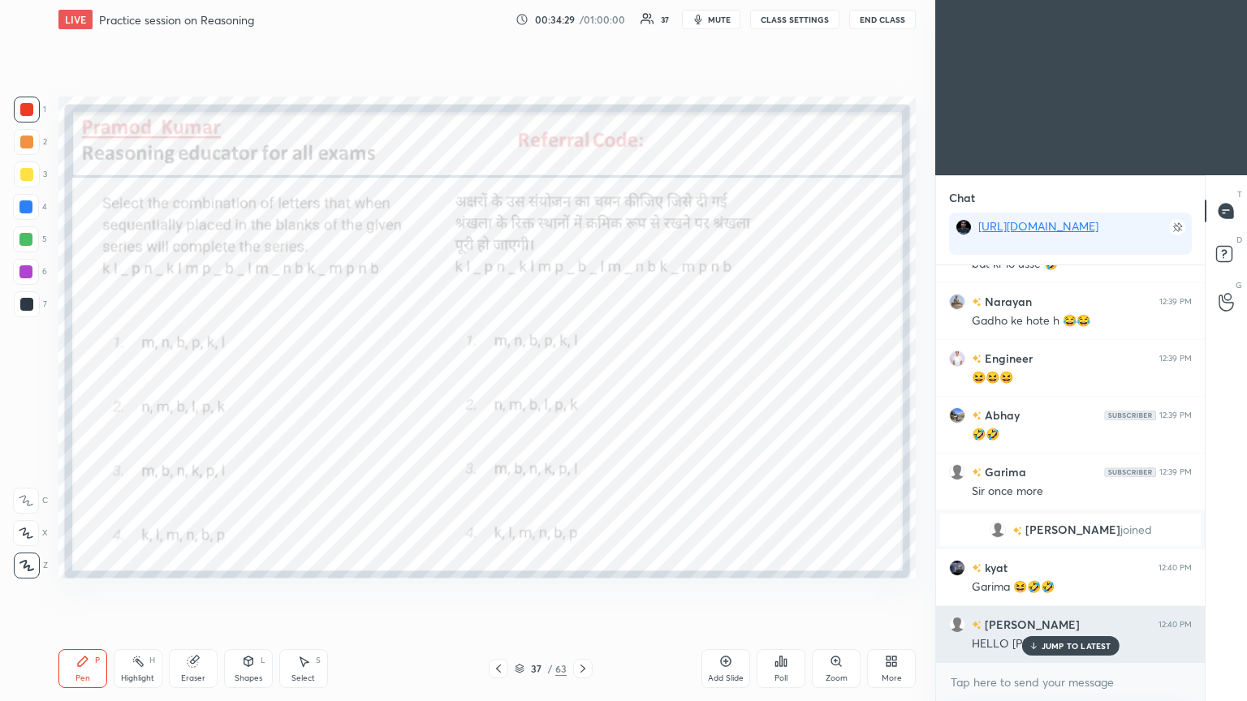
click at [582, 381] on p "JUMP TO LATEST" at bounding box center [1077, 646] width 70 height 10
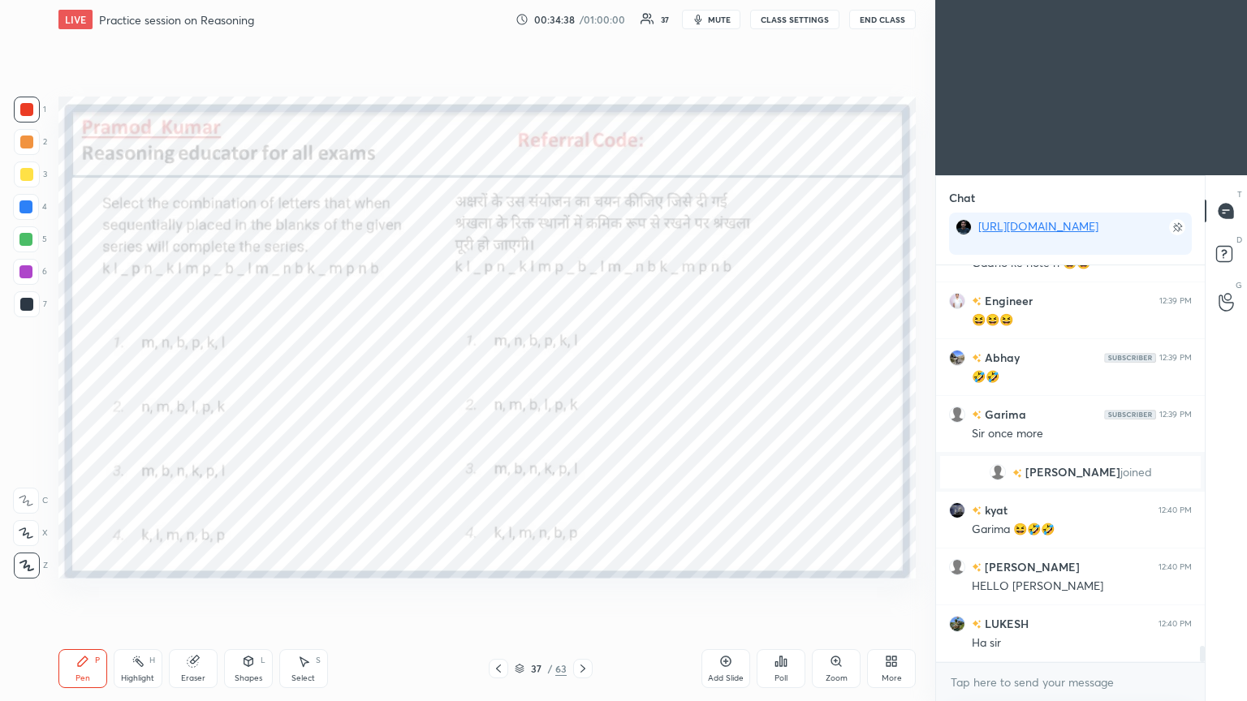
scroll to position [9183, 0]
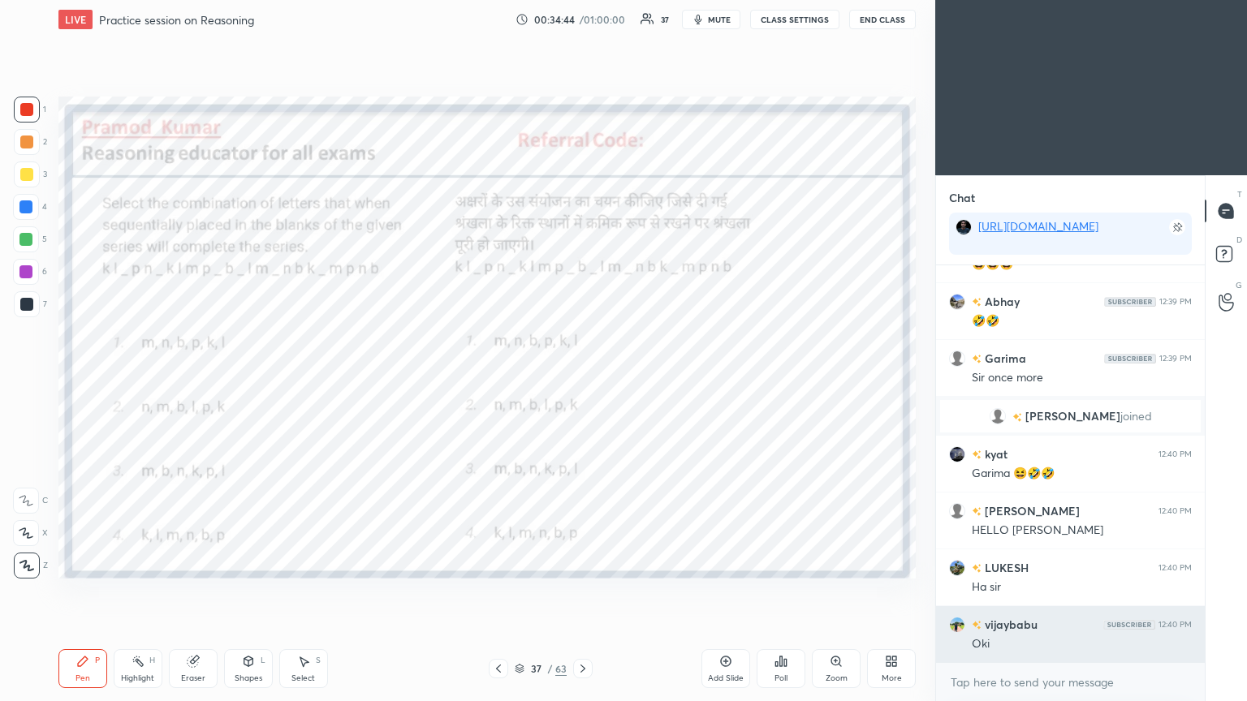
click at [582, 381] on h6 "vijaybabu" at bounding box center [1009, 624] width 56 height 17
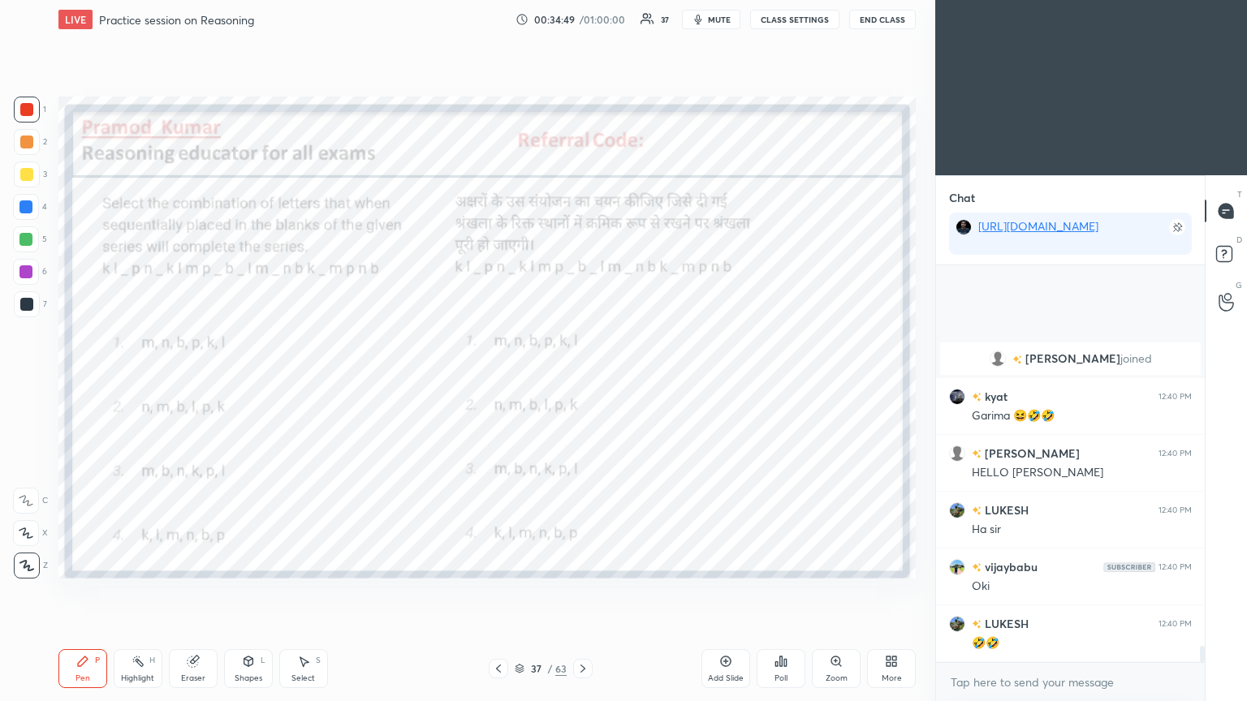
scroll to position [9355, 0]
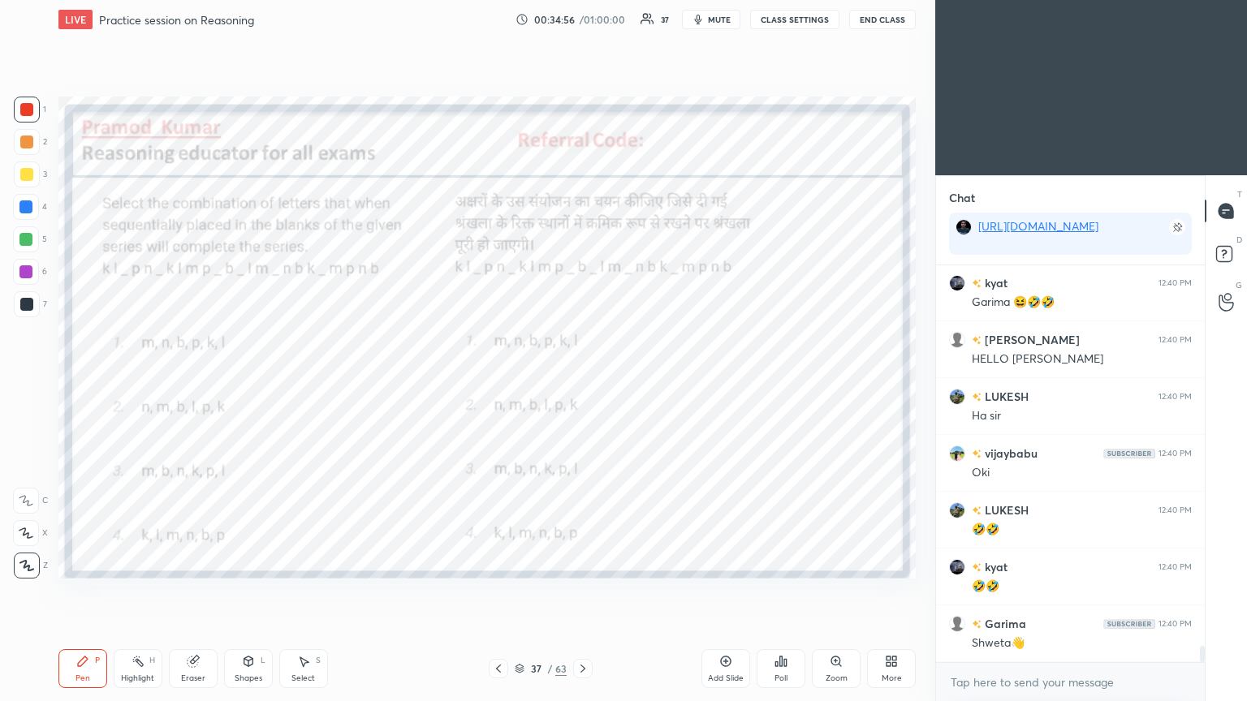
click at [582, 381] on icon at bounding box center [582, 668] width 13 height 13
click at [582, 381] on icon at bounding box center [781, 662] width 2 height 10
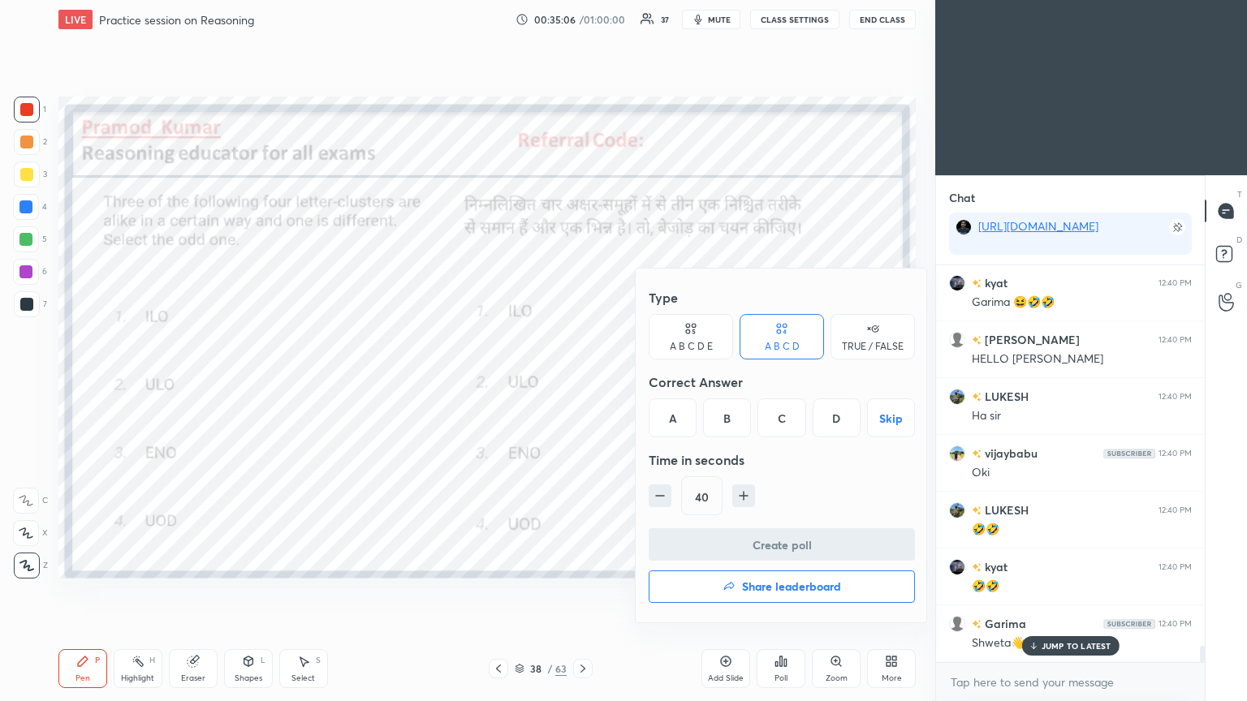
scroll to position [9411, 0]
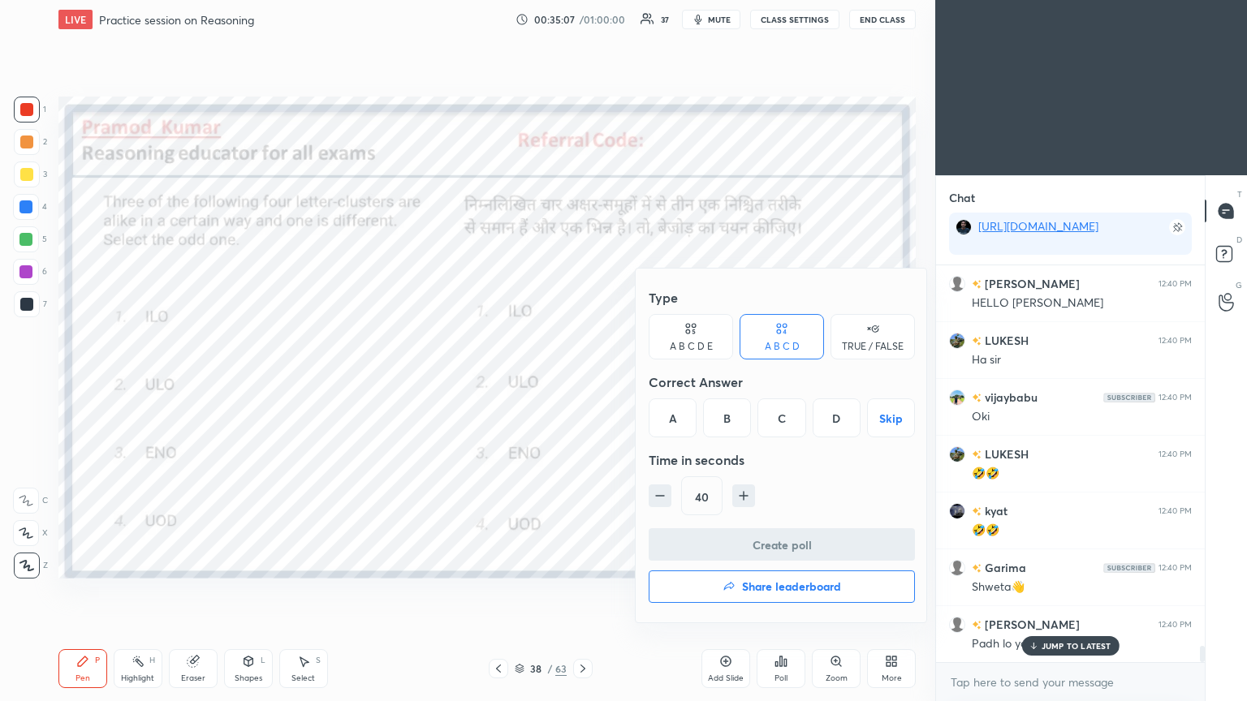
click at [582, 381] on div at bounding box center [623, 350] width 1247 height 701
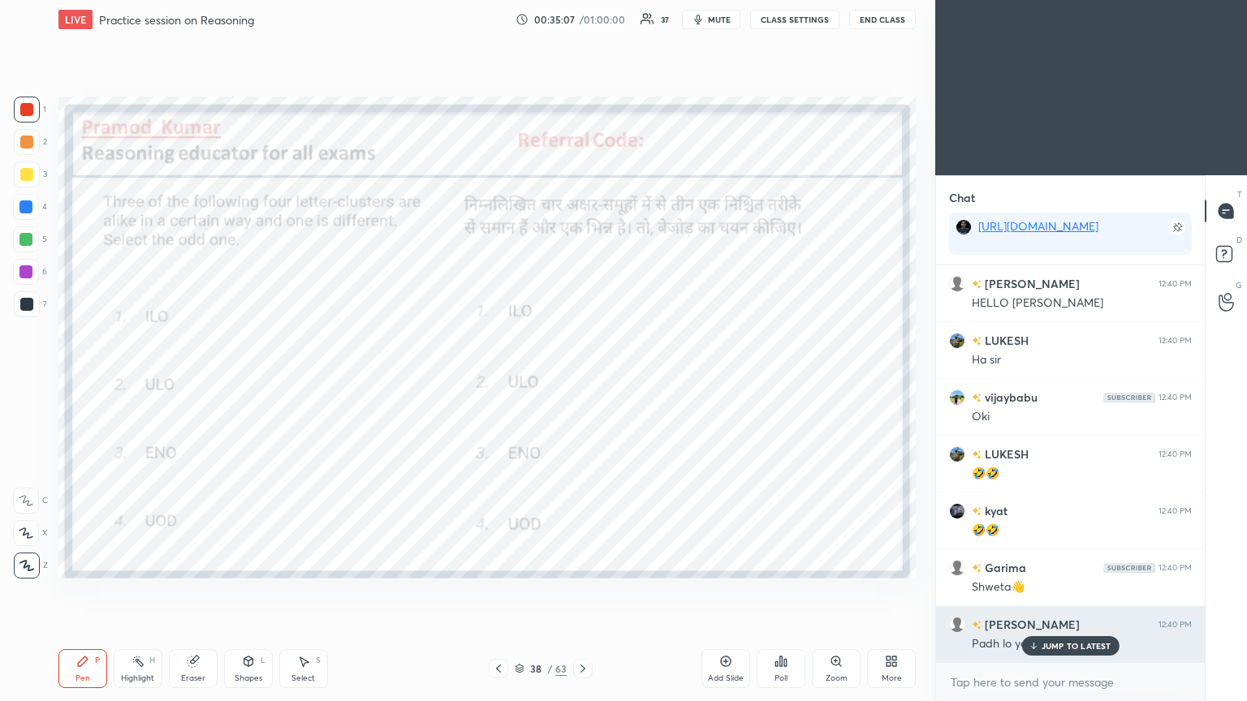
click at [582, 381] on icon at bounding box center [1033, 646] width 11 height 10
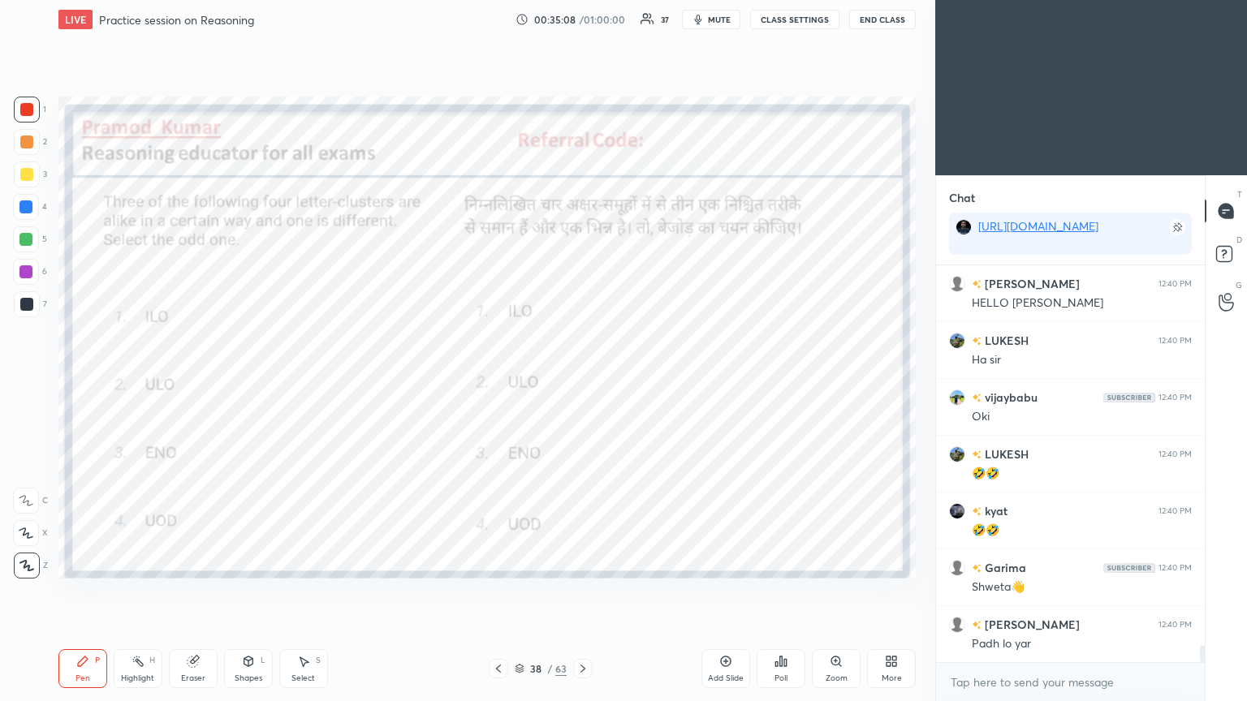
click at [582, 381] on div "Poll" at bounding box center [781, 668] width 49 height 39
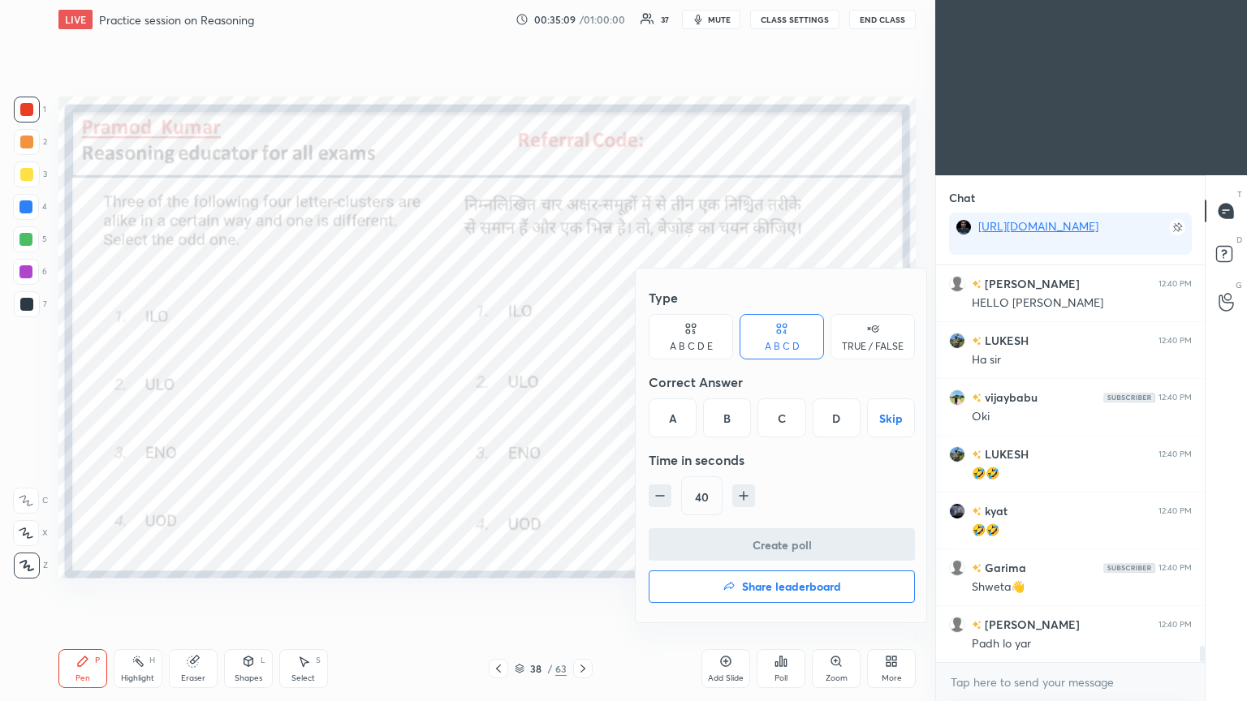
click at [582, 381] on div "D" at bounding box center [837, 418] width 48 height 39
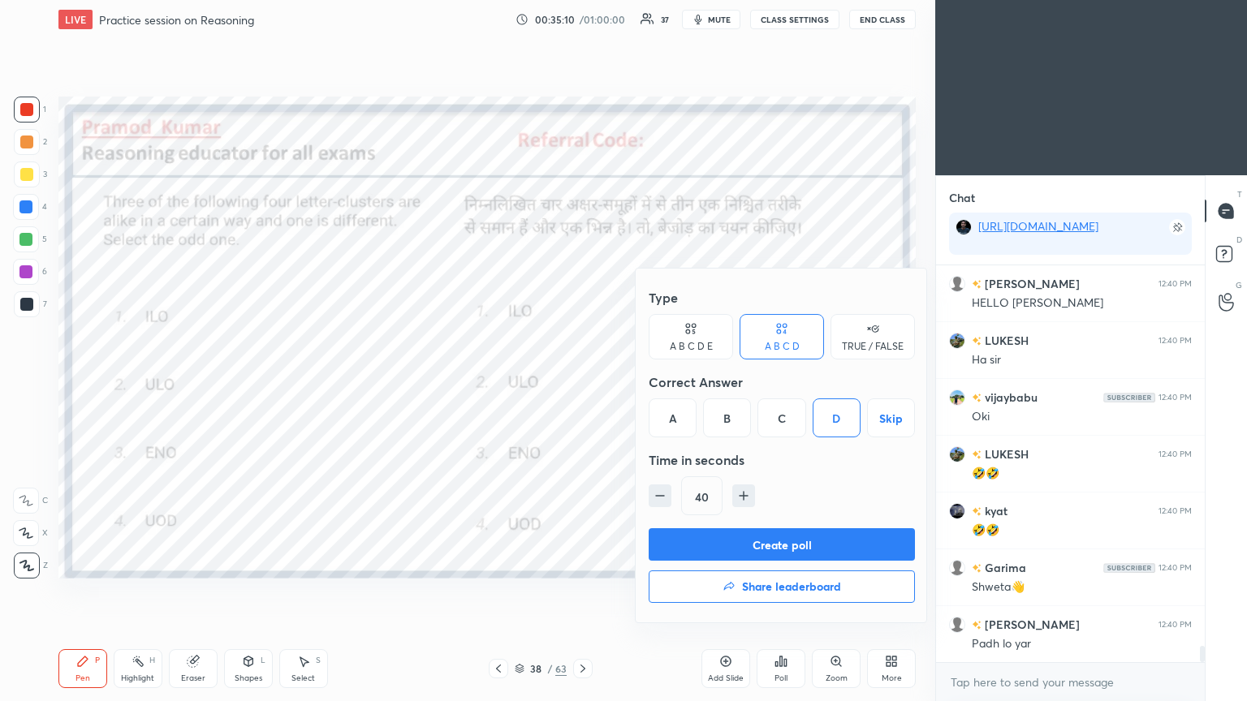
click at [582, 381] on button "Create poll" at bounding box center [782, 544] width 266 height 32
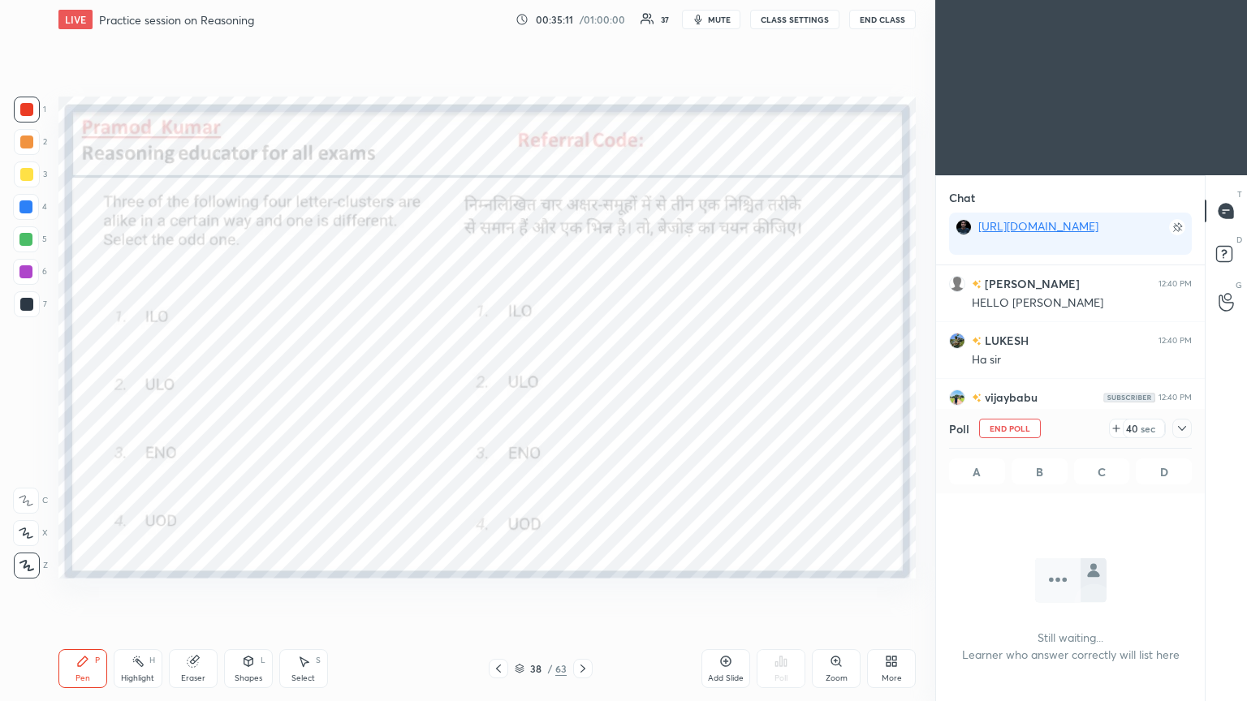
scroll to position [6, 5]
click at [582, 381] on icon at bounding box center [1182, 428] width 13 height 13
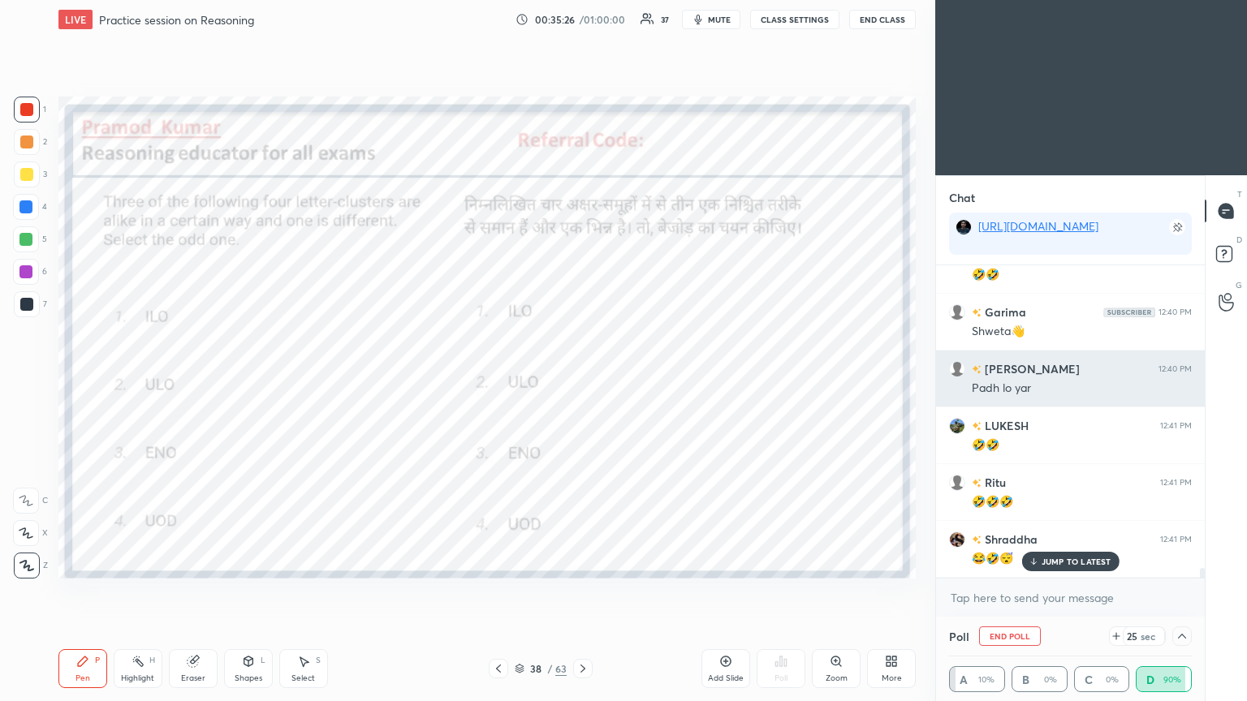
scroll to position [9722, 0]
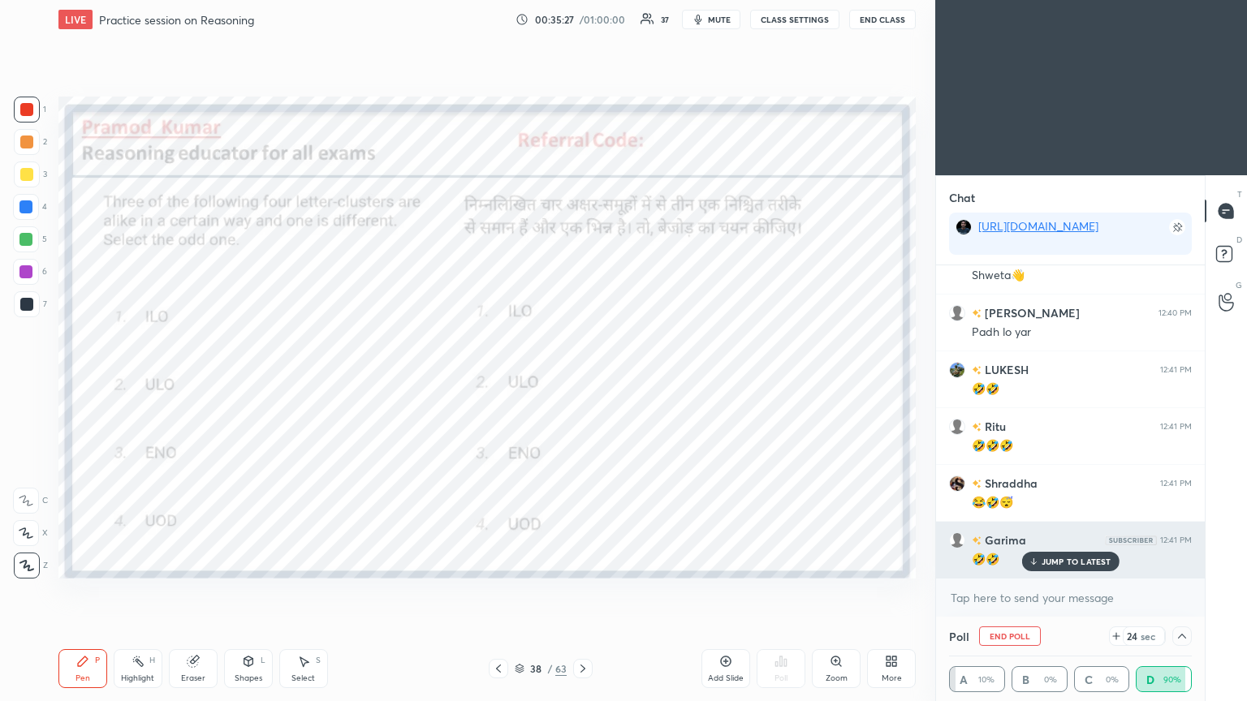
click at [582, 381] on div "🤣🤣" at bounding box center [1082, 558] width 220 height 19
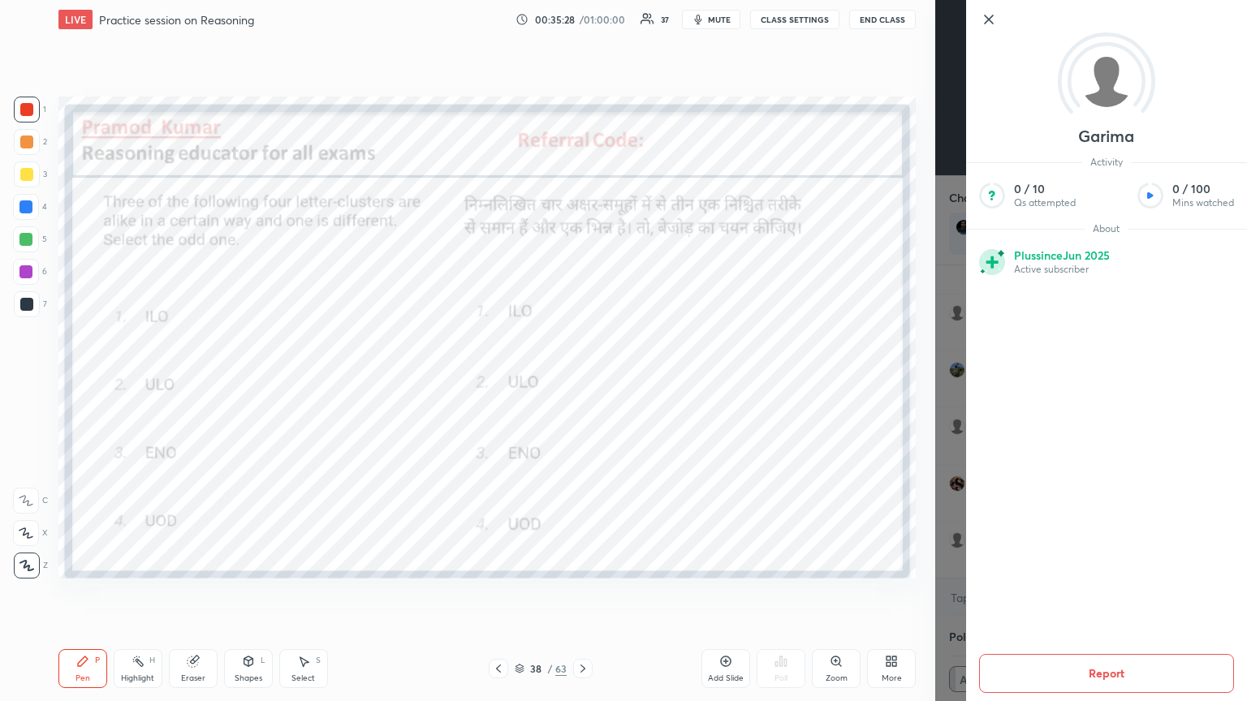
click at [582, 381] on div "Garima Activity 0 / 10 Qs attempted 0 / 100 Mins watched About Plus since Jun 2…" at bounding box center [1091, 350] width 312 height 701
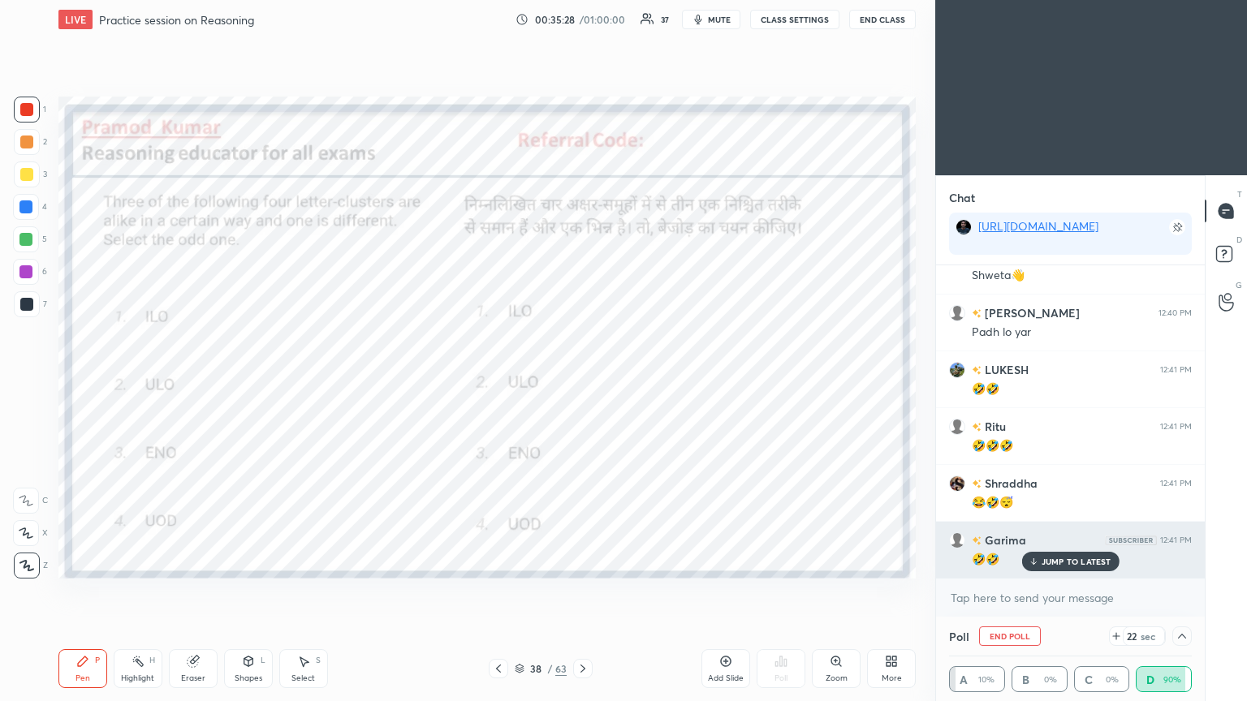
click at [582, 381] on p "JUMP TO LATEST" at bounding box center [1077, 562] width 70 height 10
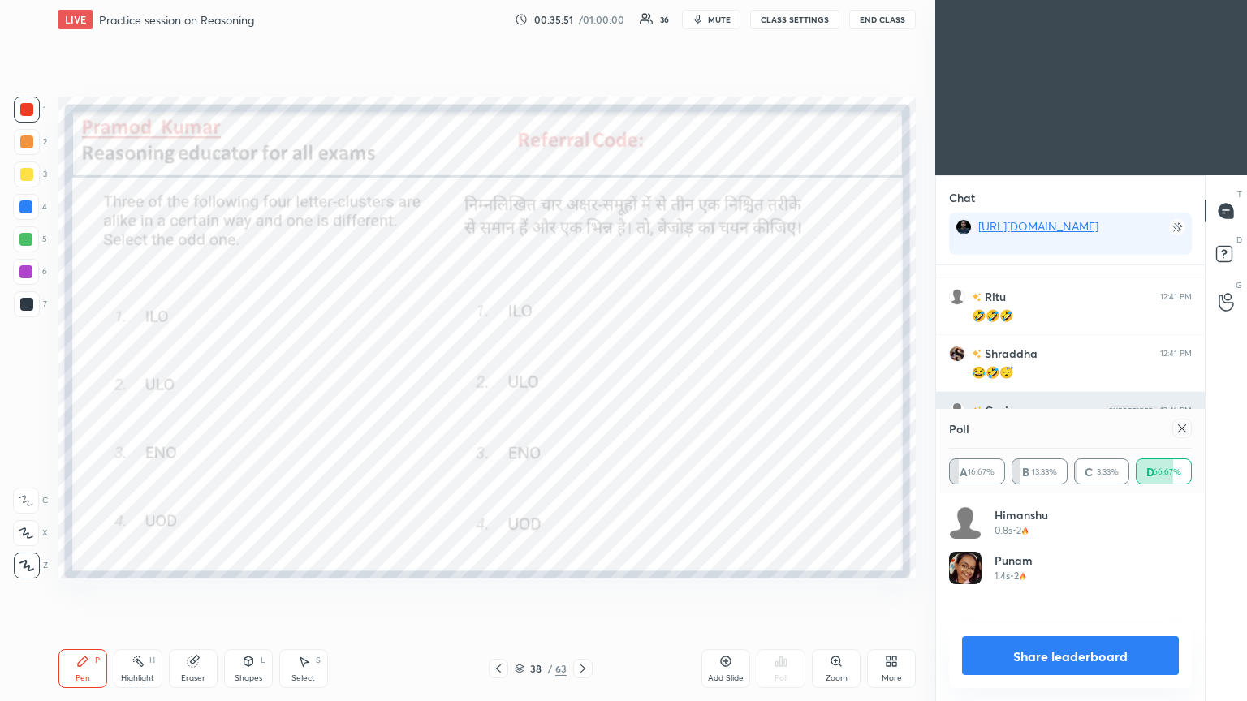
scroll to position [189, 238]
click at [582, 381] on icon at bounding box center [1182, 428] width 13 height 13
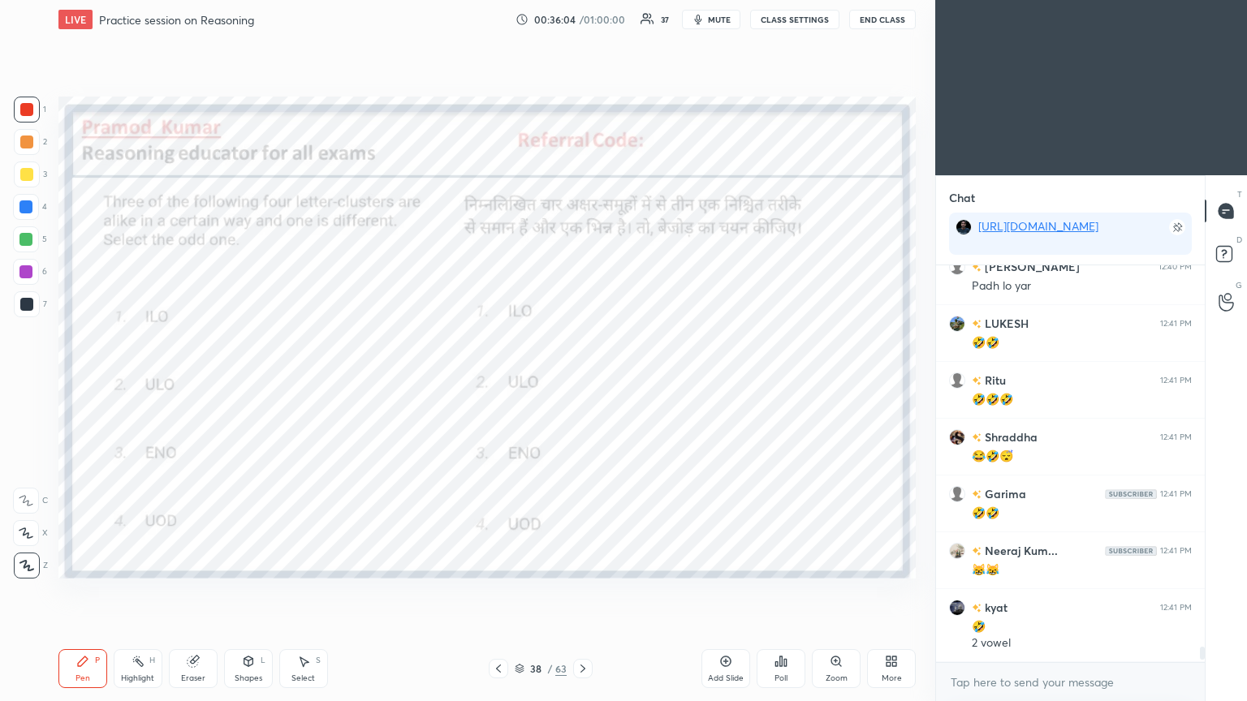
click at [21, 204] on div at bounding box center [25, 207] width 13 height 13
click at [19, 208] on div at bounding box center [25, 207] width 13 height 13
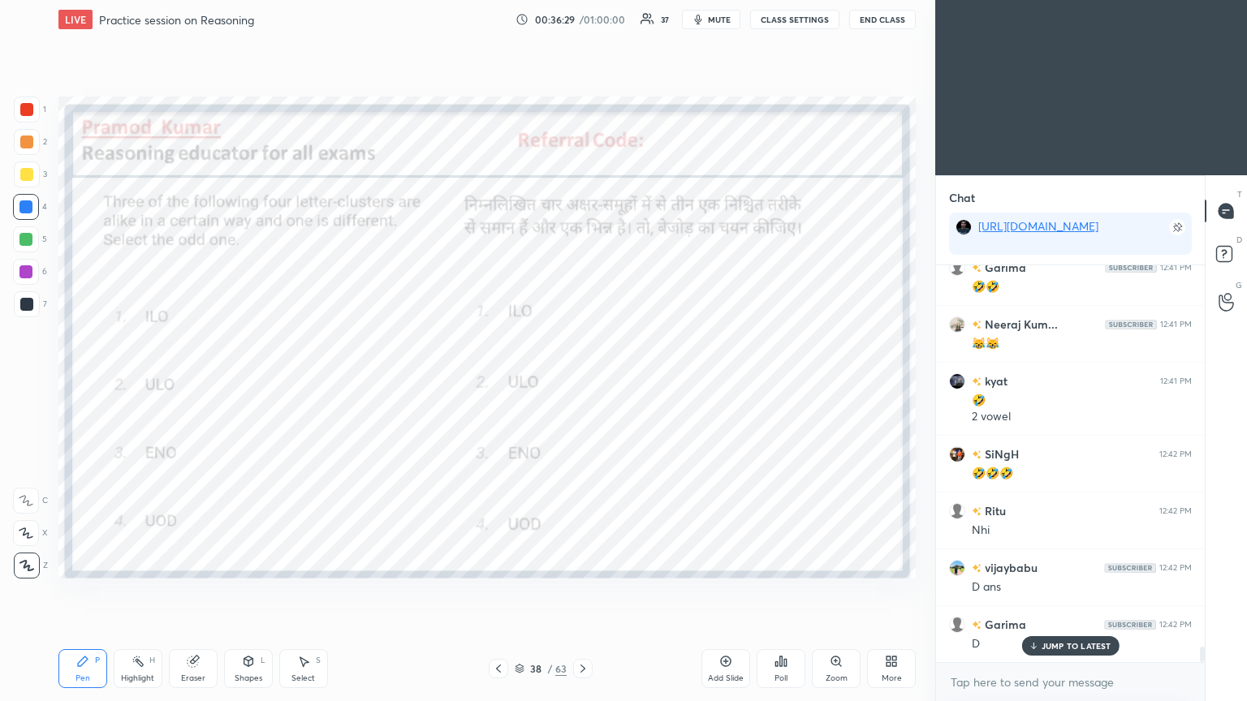
scroll to position [10053, 0]
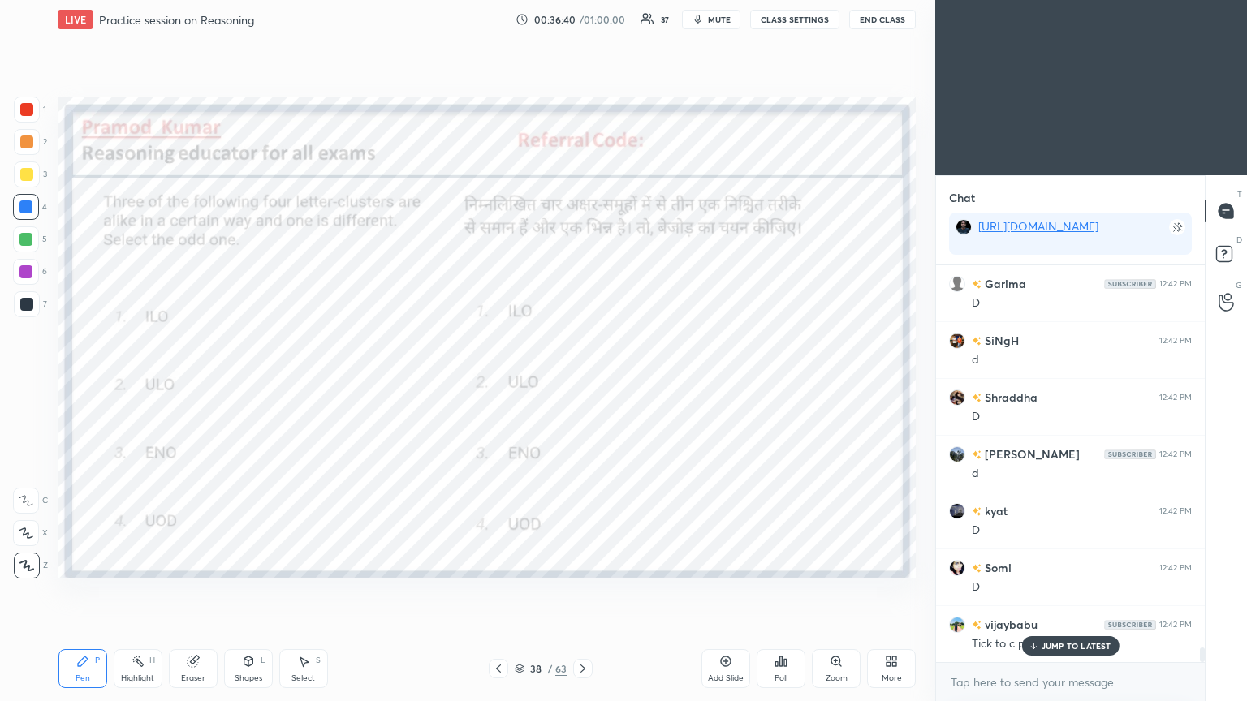
click at [582, 381] on div "JUMP TO LATEST" at bounding box center [1069, 645] width 97 height 19
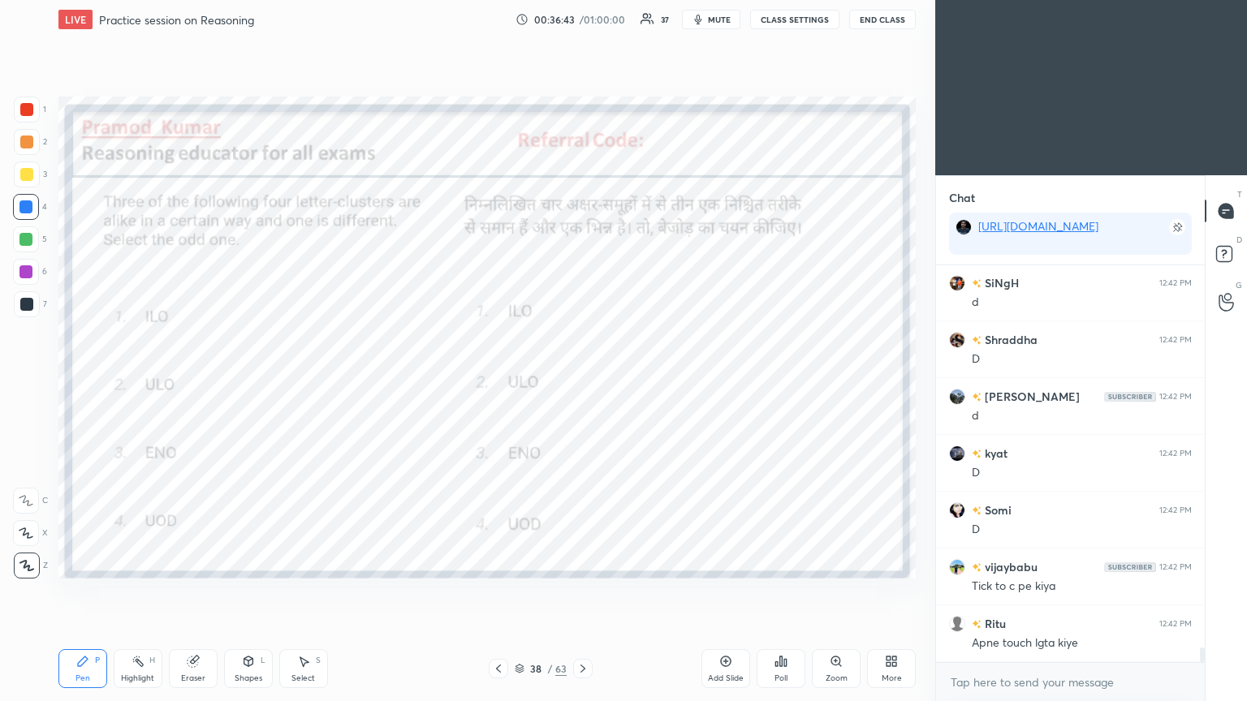
click at [195, 381] on icon at bounding box center [193, 662] width 11 height 11
click at [92, 381] on div "Pen P" at bounding box center [82, 668] width 49 height 39
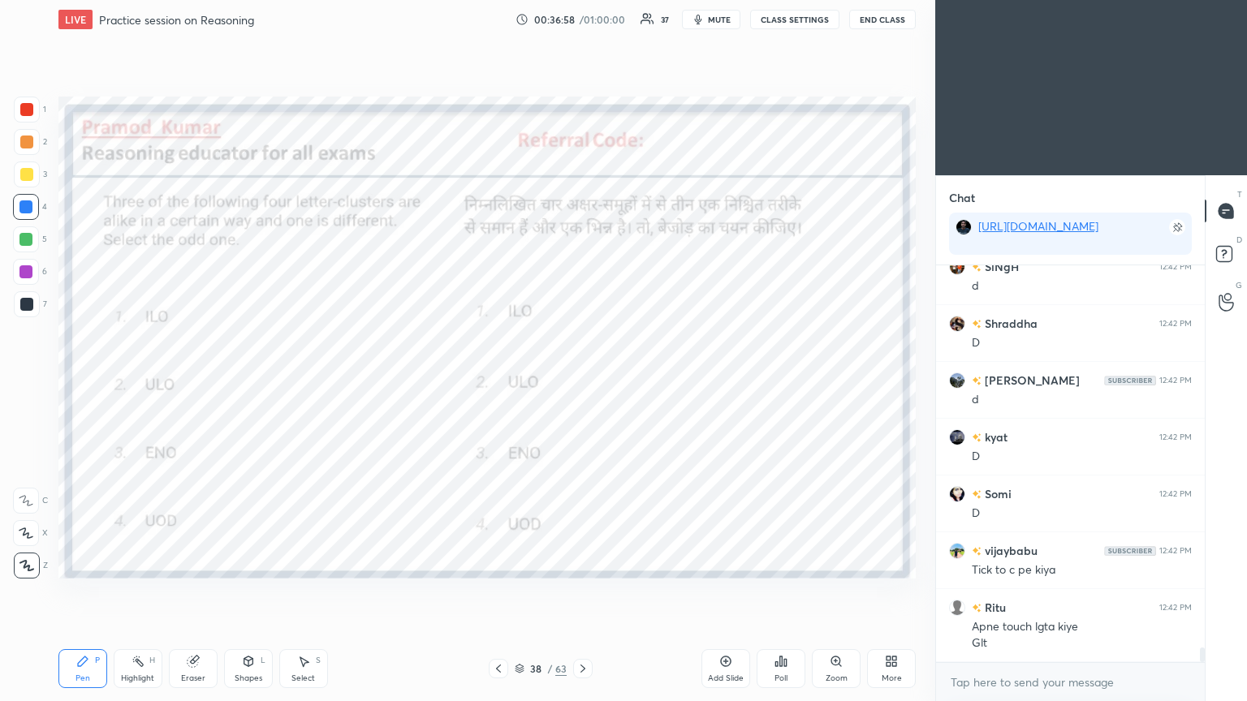
scroll to position [10466, 0]
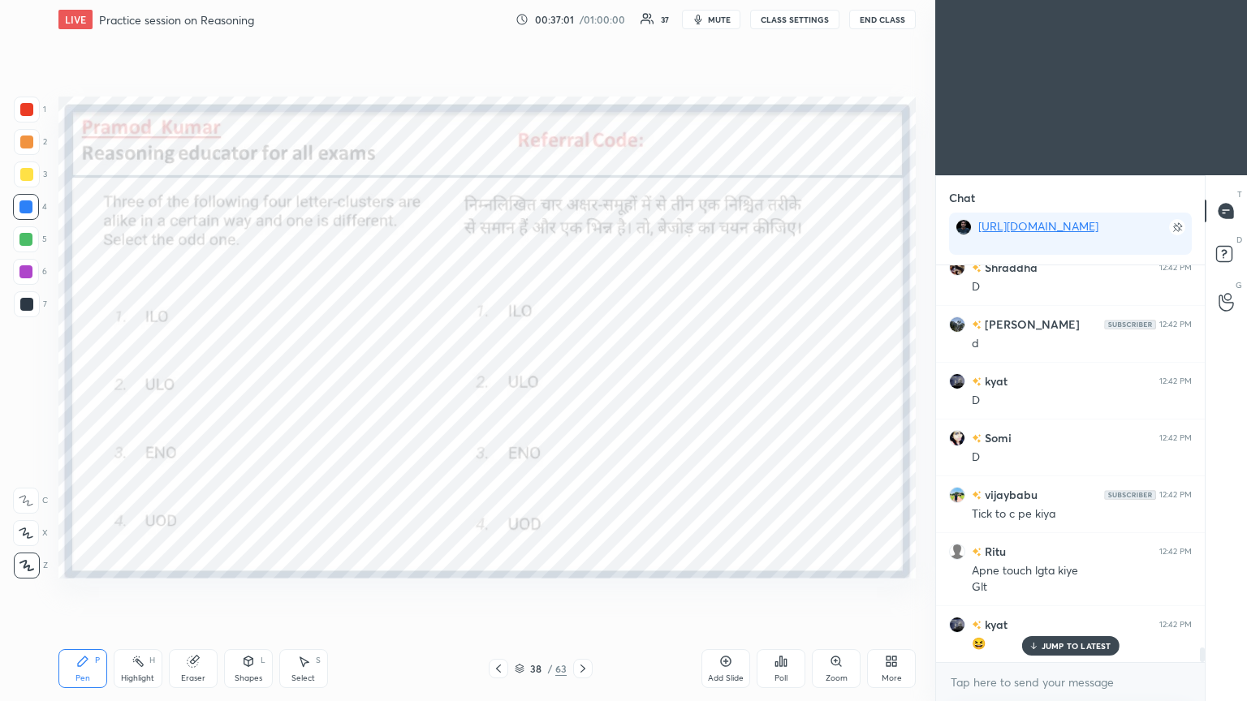
click at [582, 381] on icon at bounding box center [582, 668] width 13 height 13
click at [582, 381] on icon at bounding box center [780, 661] width 13 height 13
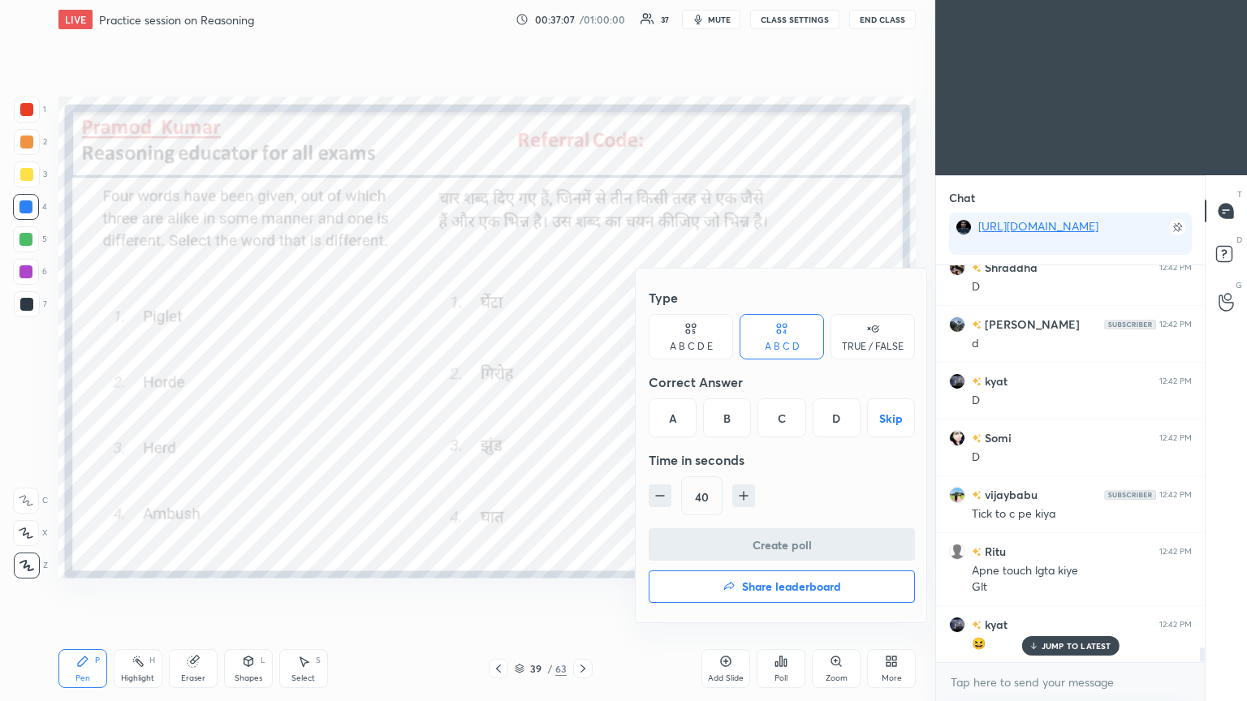
click at [582, 381] on div "A" at bounding box center [673, 418] width 48 height 39
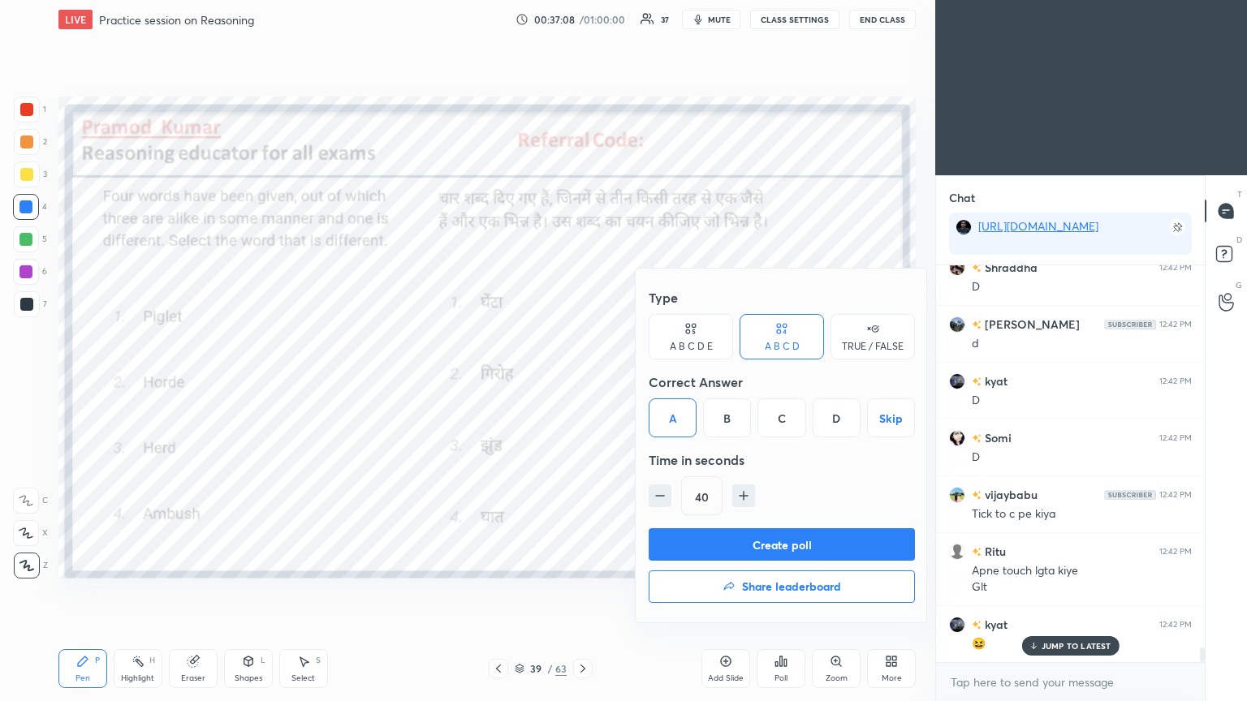
click at [582, 381] on button "Create poll" at bounding box center [782, 544] width 266 height 32
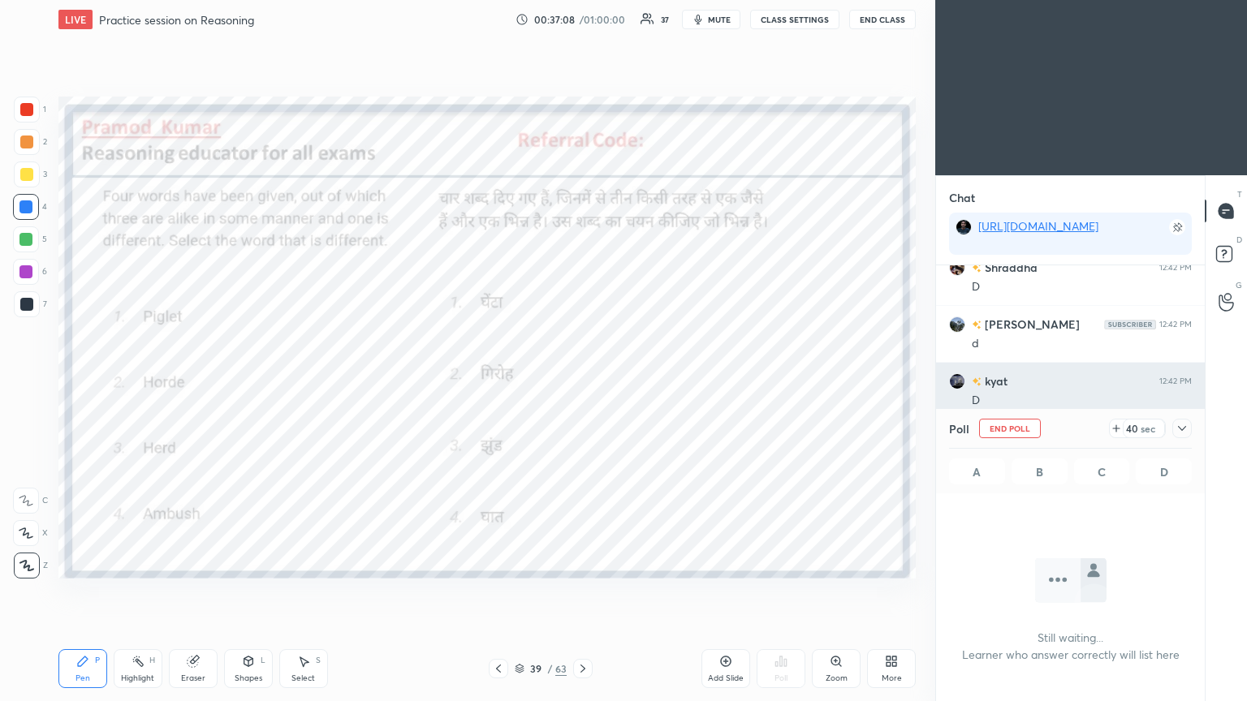
scroll to position [173, 264]
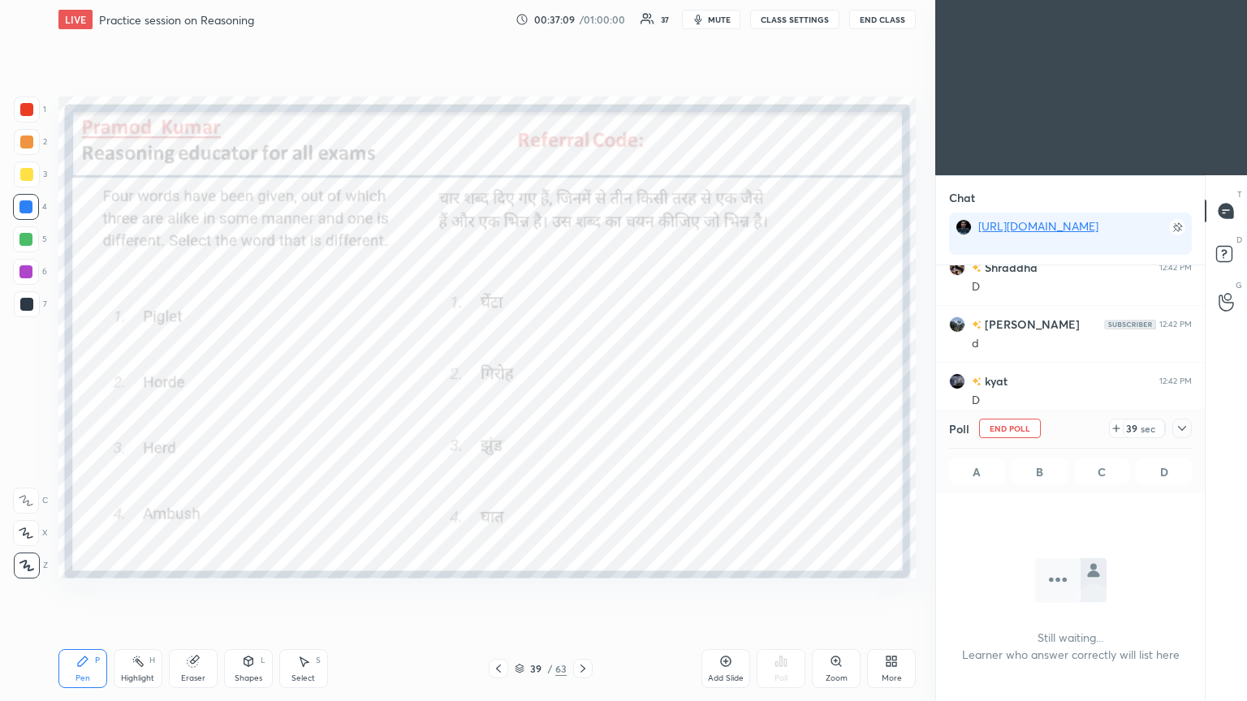
click at [582, 381] on div "39 sec" at bounding box center [1150, 428] width 83 height 19
click at [582, 381] on icon at bounding box center [1182, 428] width 13 height 13
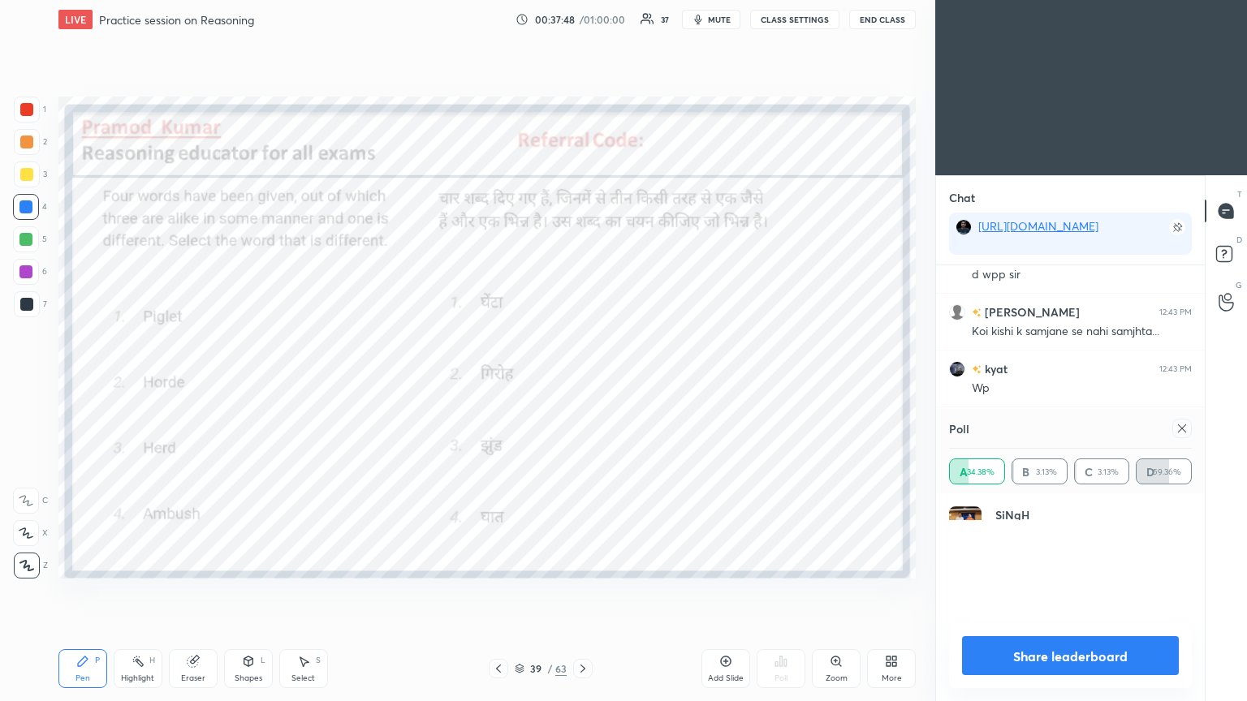
scroll to position [189, 238]
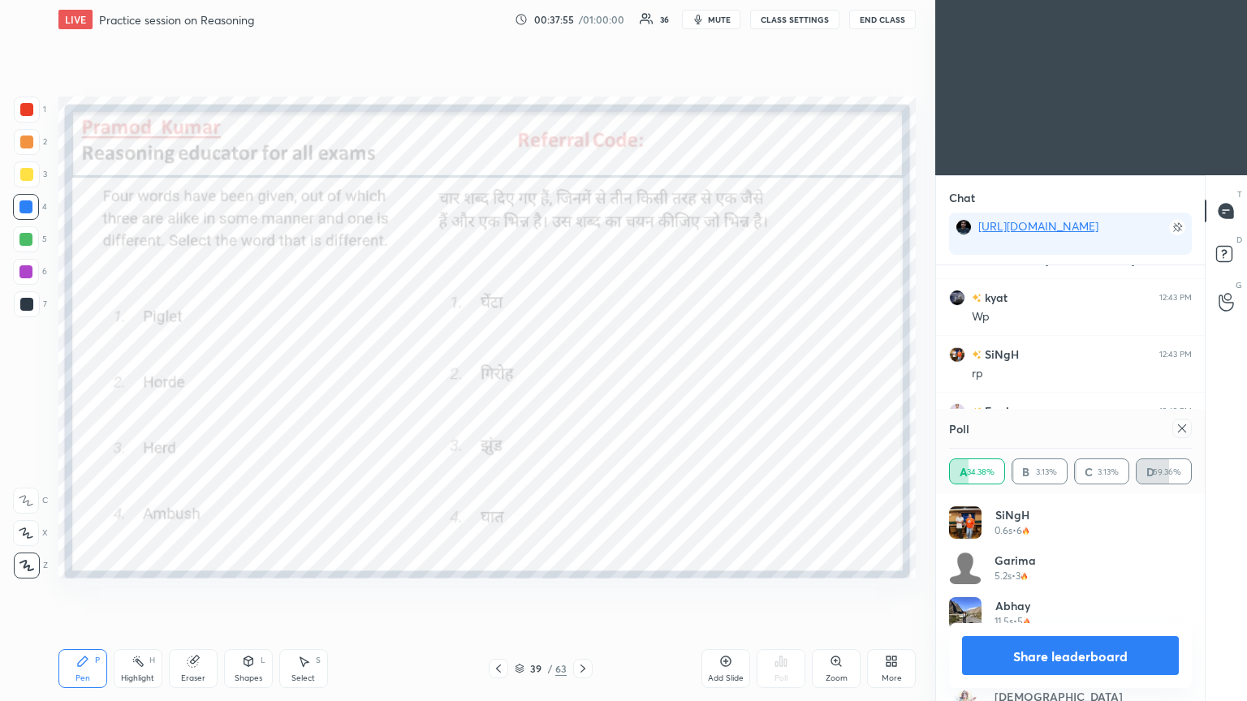
click at [582, 381] on icon at bounding box center [1182, 428] width 13 height 13
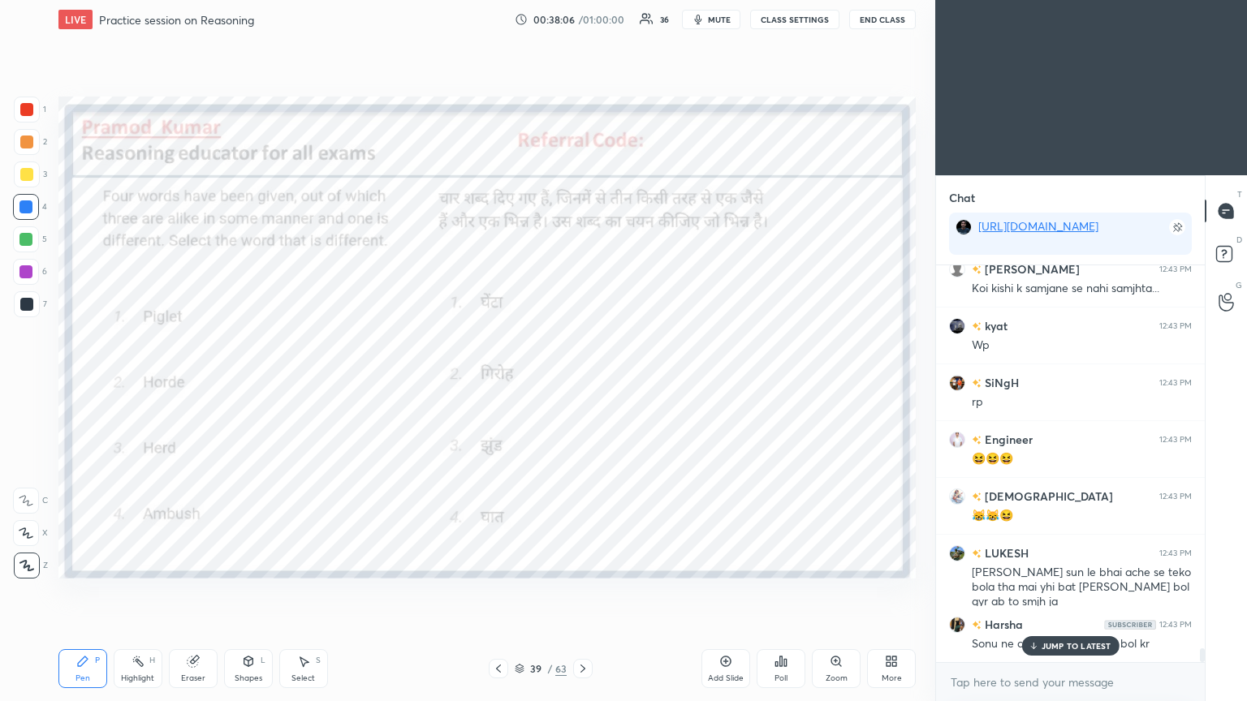
click at [582, 381] on p "JUMP TO LATEST" at bounding box center [1077, 646] width 70 height 10
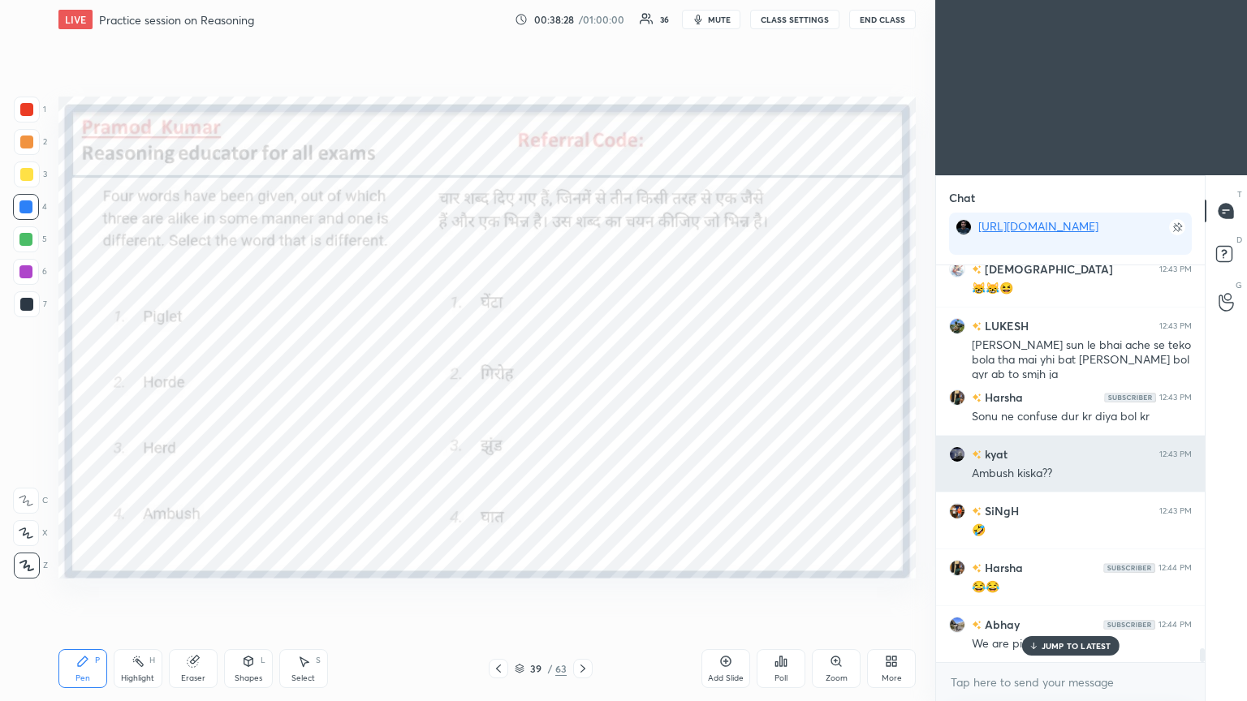
scroll to position [11277, 0]
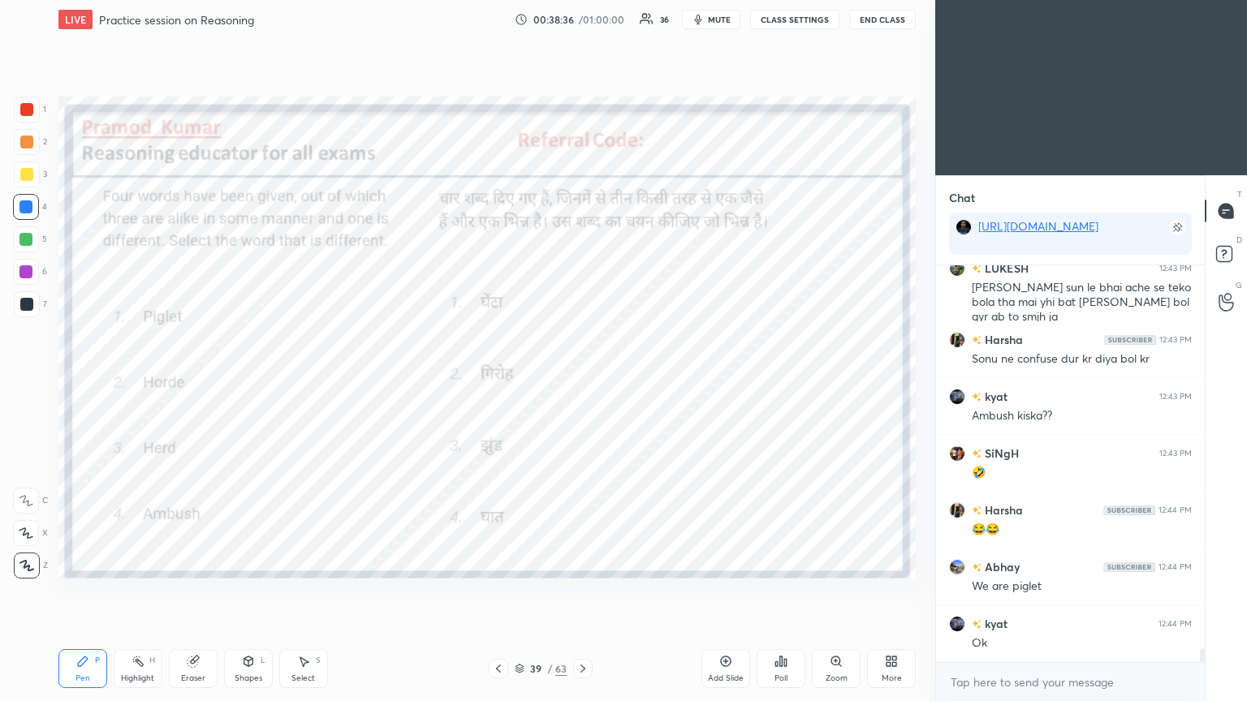
click at [580, 381] on icon at bounding box center [582, 668] width 13 height 13
click at [582, 381] on icon at bounding box center [781, 662] width 2 height 10
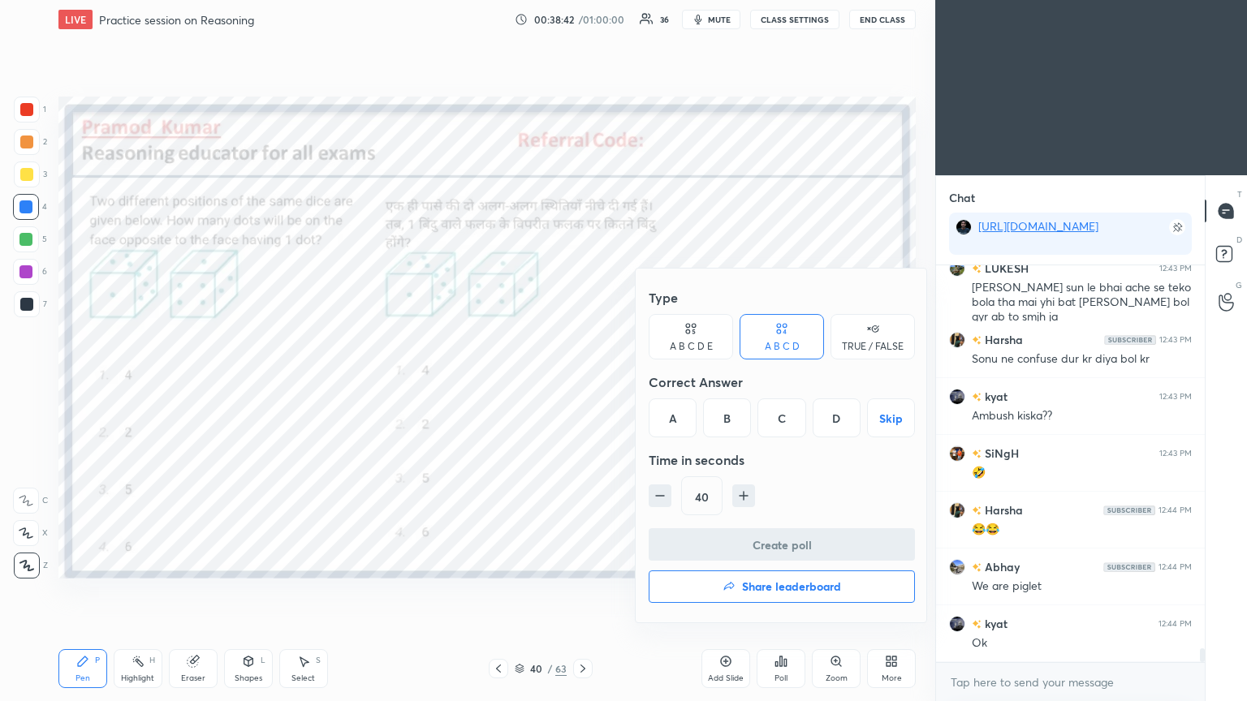
click at [582, 381] on div "D" at bounding box center [837, 418] width 48 height 39
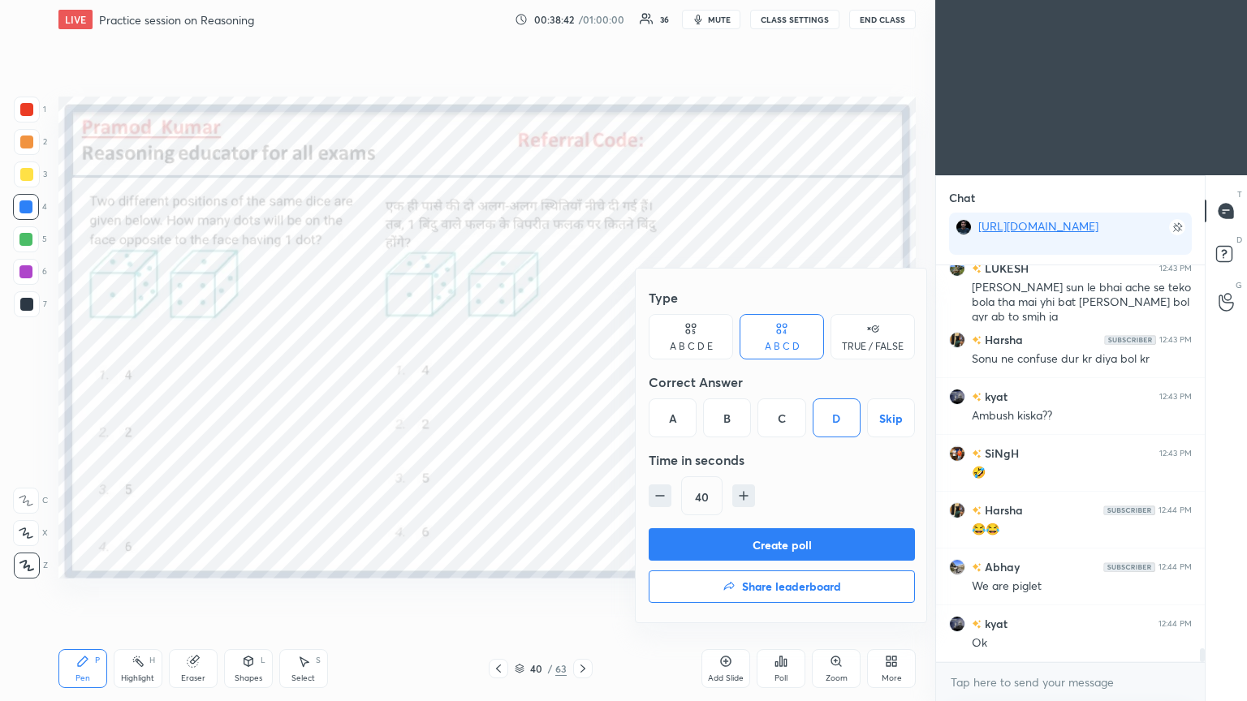
click at [582, 381] on button "Create poll" at bounding box center [782, 544] width 266 height 32
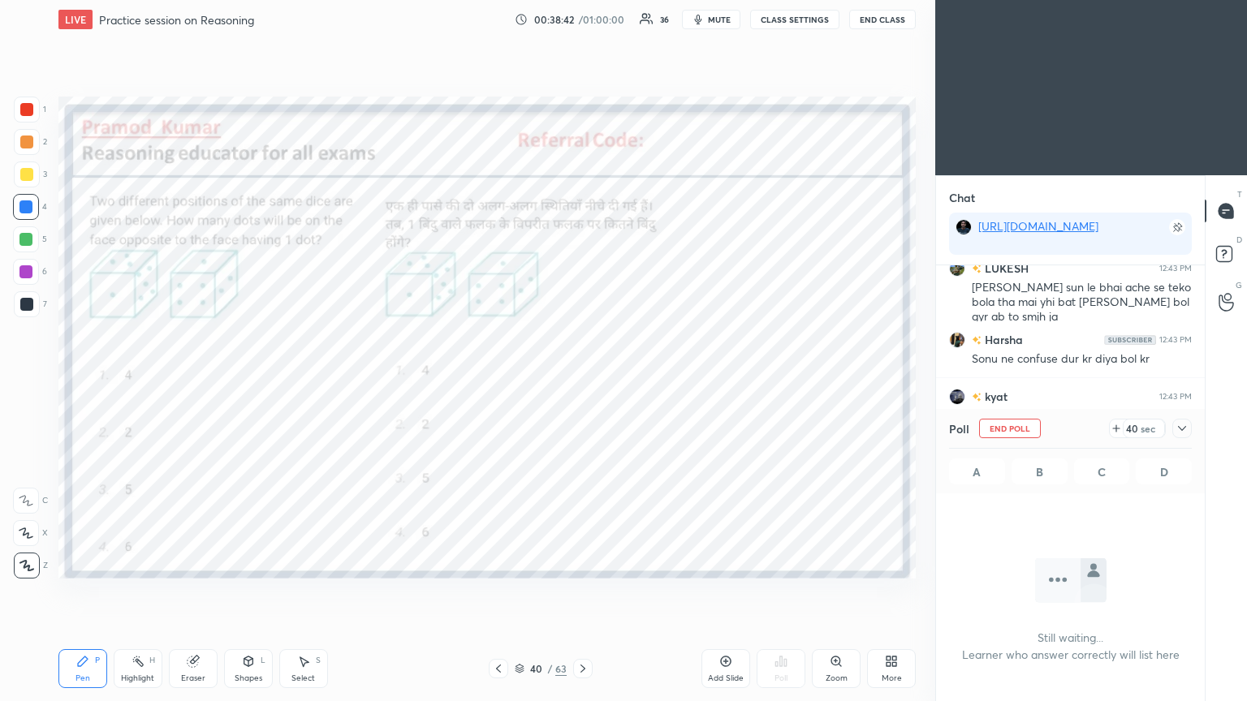
scroll to position [176, 264]
click at [582, 381] on icon at bounding box center [1182, 428] width 13 height 13
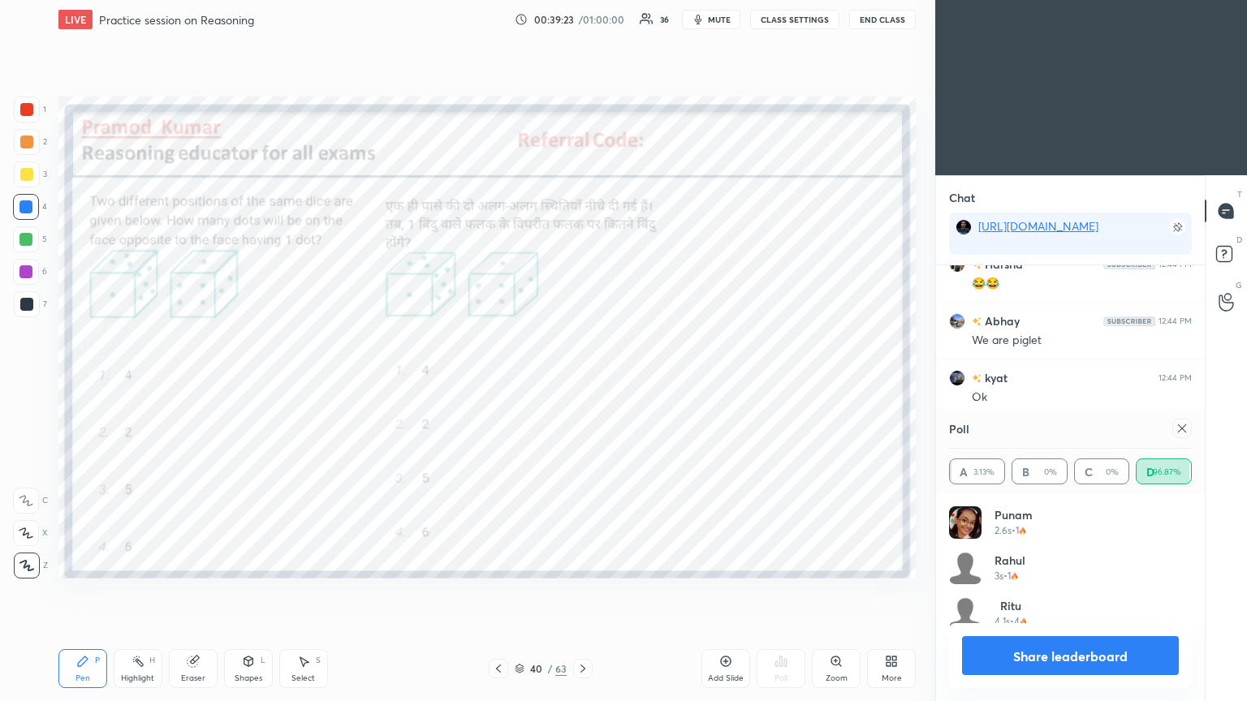
scroll to position [189, 238]
click at [582, 381] on icon at bounding box center [1182, 428] width 13 height 13
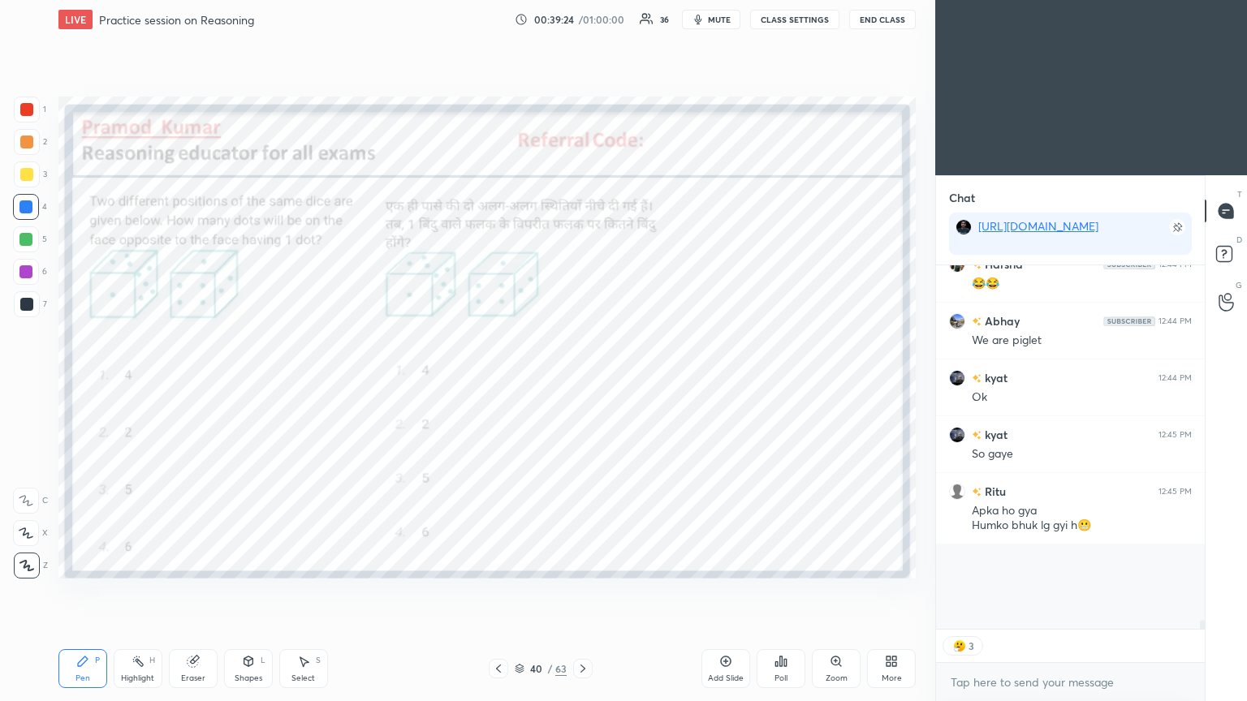
scroll to position [295, 264]
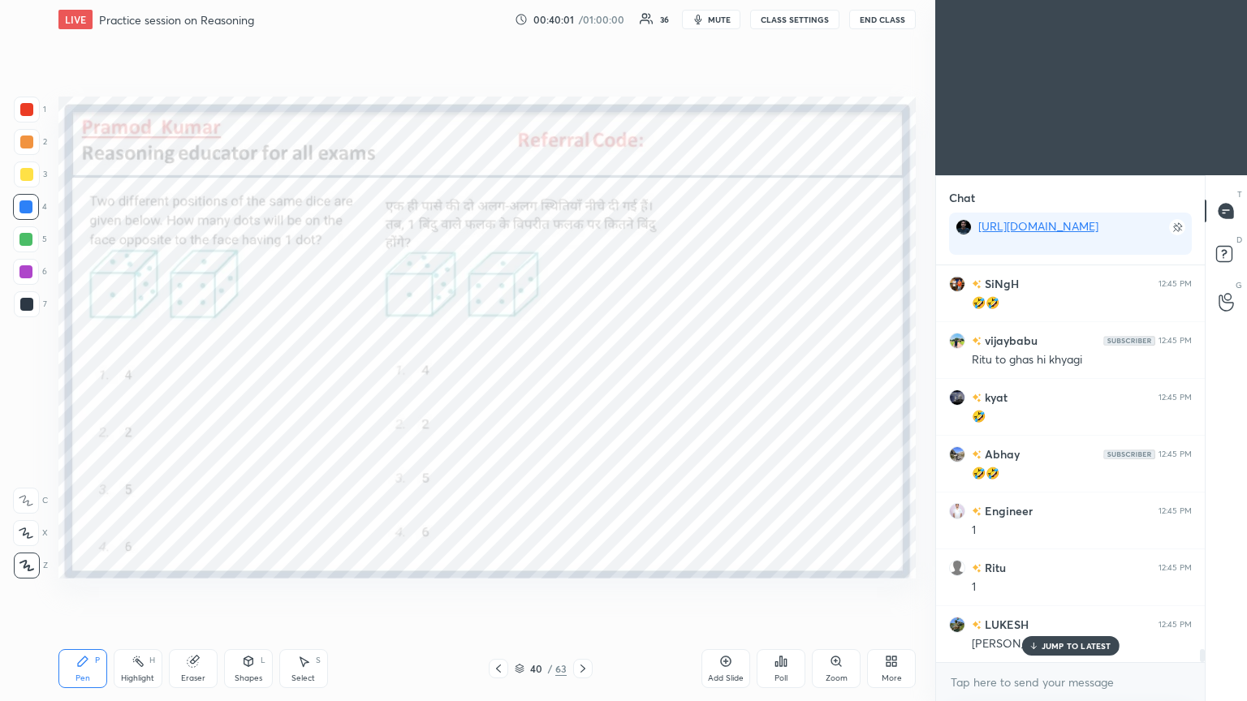
click at [582, 381] on icon at bounding box center [1033, 646] width 11 height 10
click at [582, 381] on icon at bounding box center [582, 668] width 13 height 13
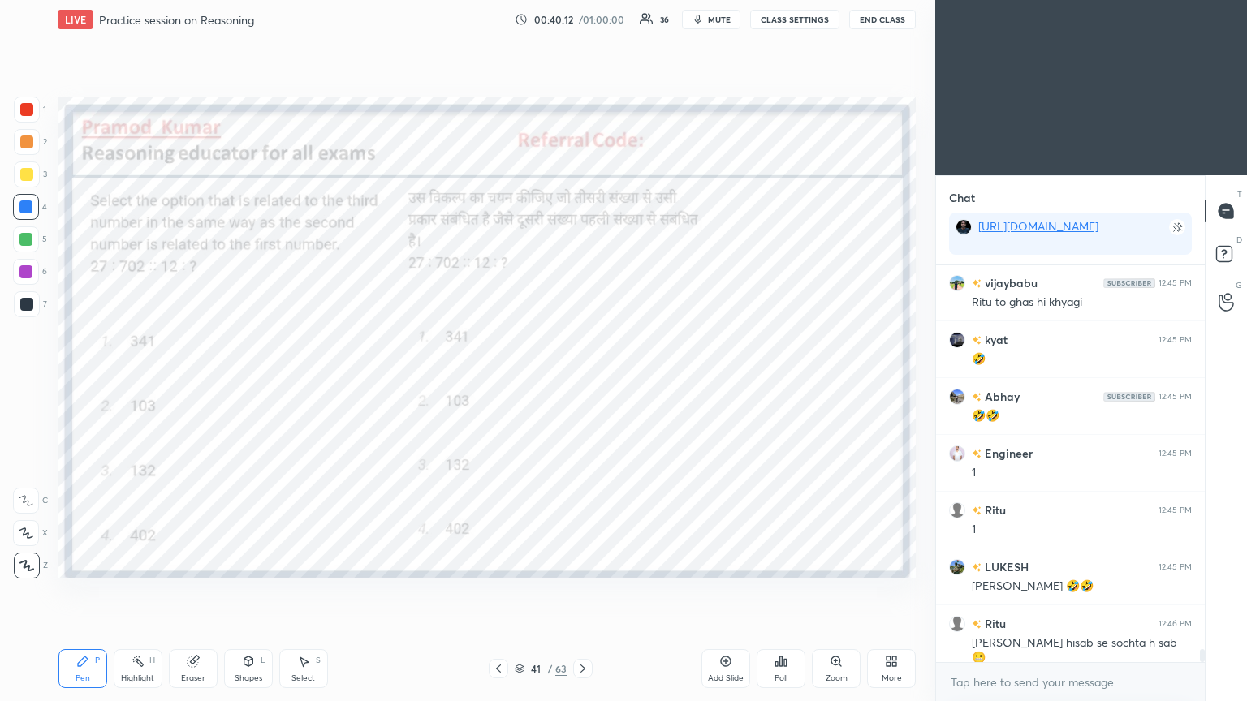
click at [582, 381] on icon at bounding box center [780, 661] width 13 height 13
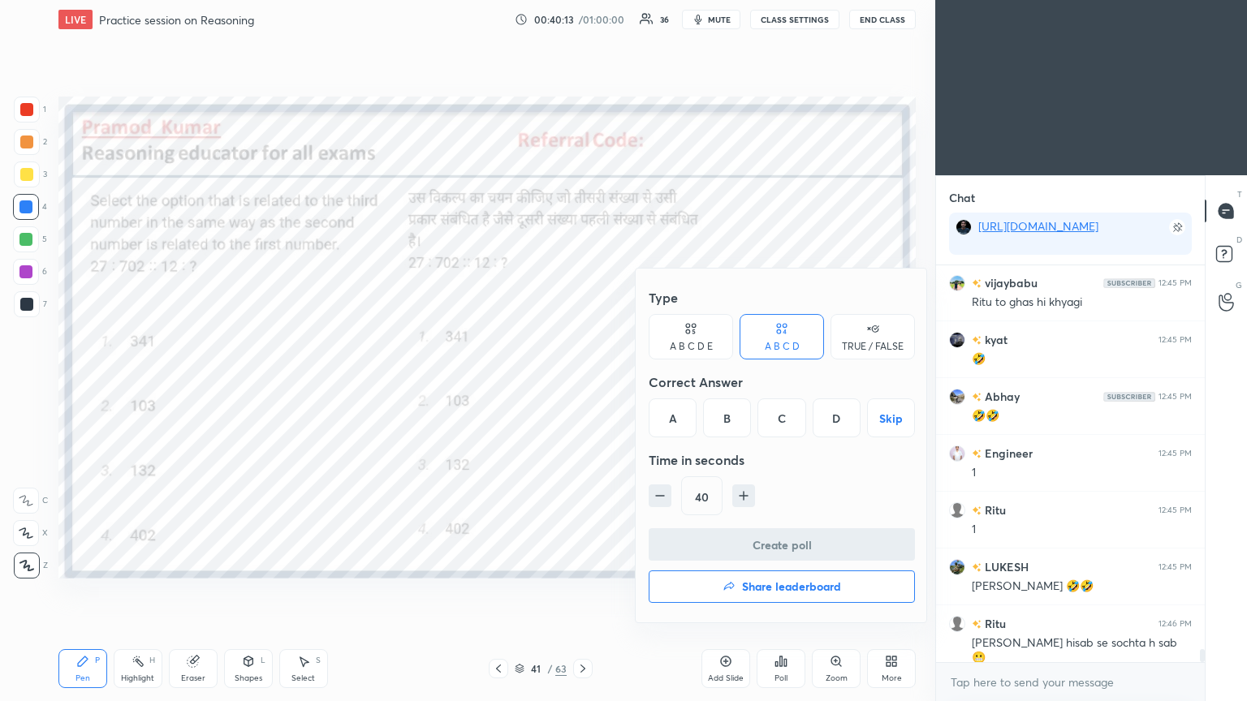
click at [582, 381] on div "C" at bounding box center [781, 418] width 48 height 39
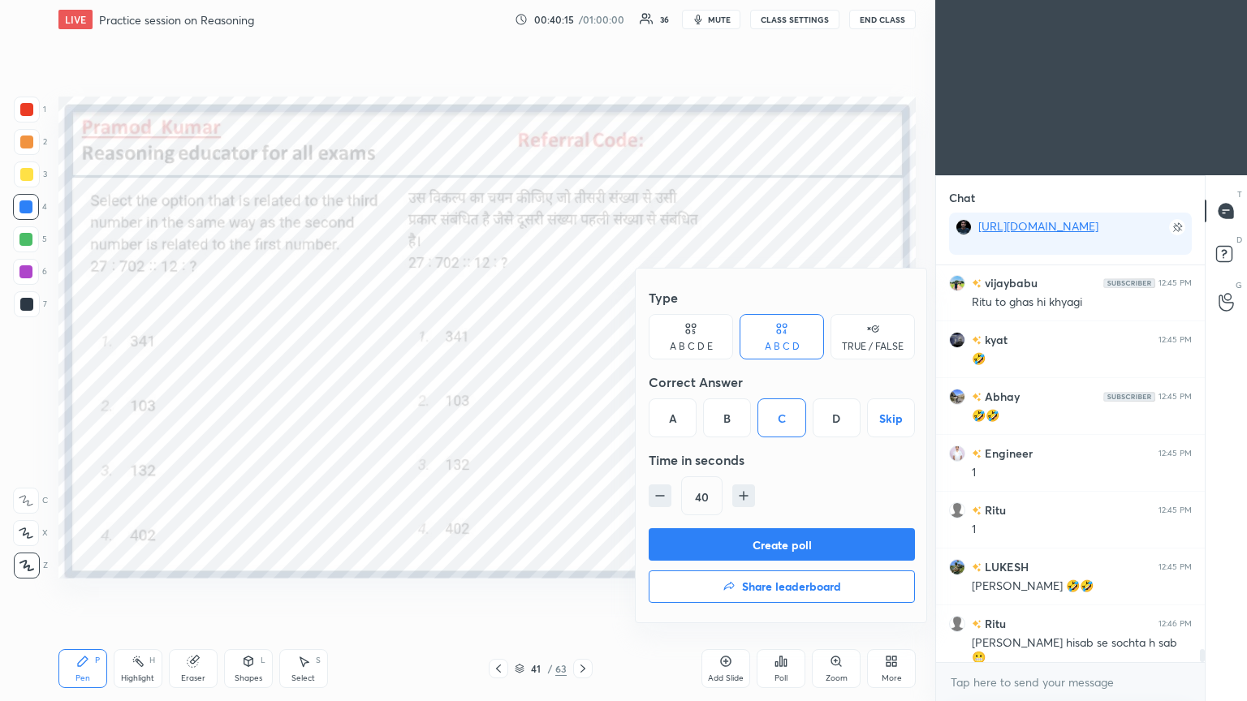
click at [582, 381] on button "Create poll" at bounding box center [782, 544] width 266 height 32
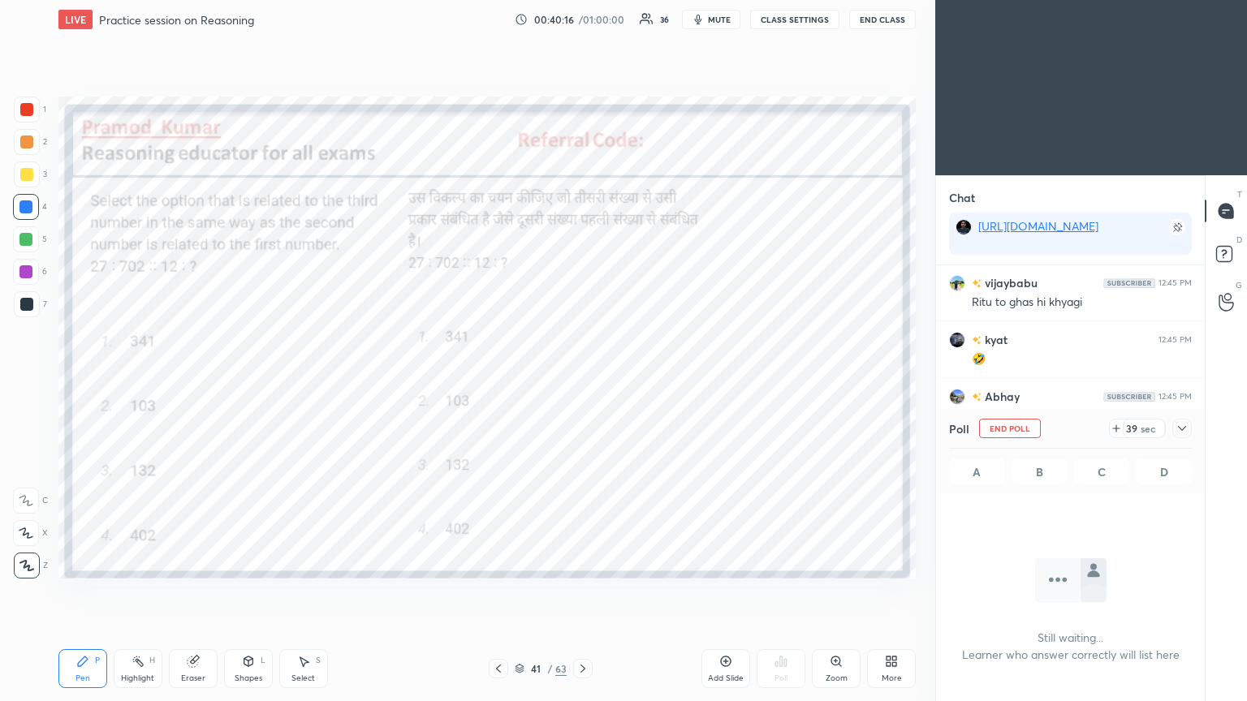
click at [582, 381] on icon at bounding box center [1182, 428] width 13 height 13
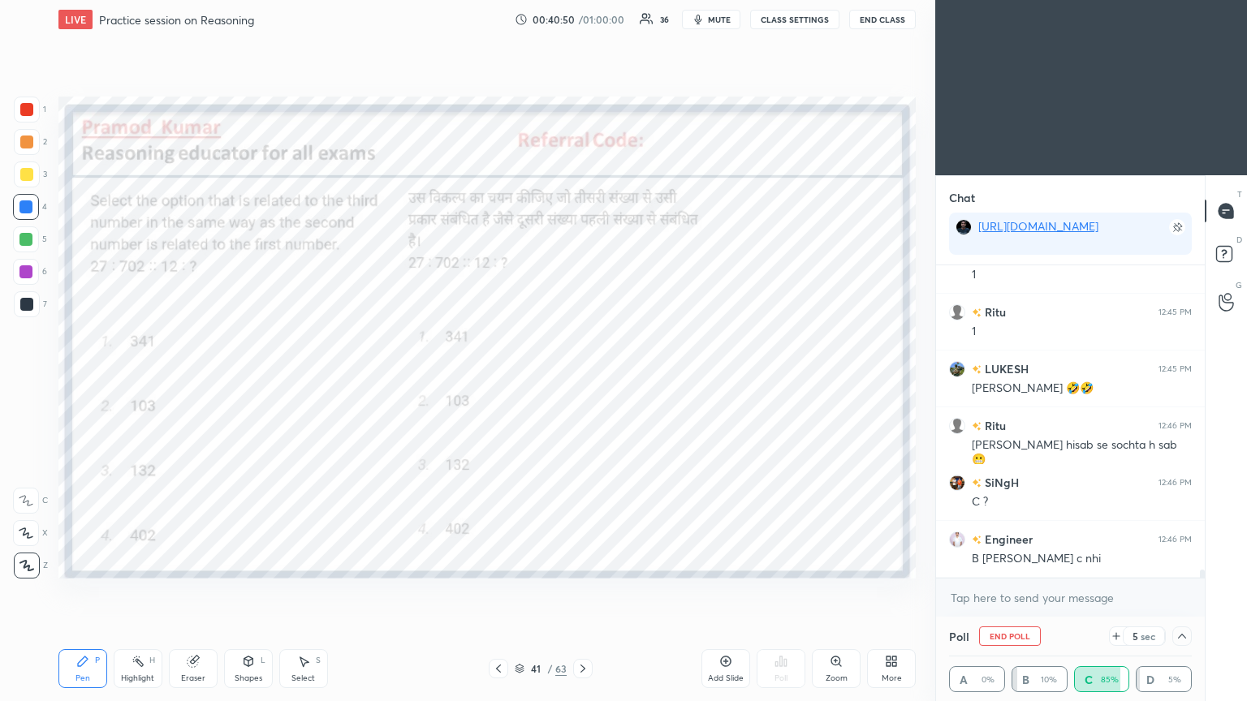
scroll to position [12187, 0]
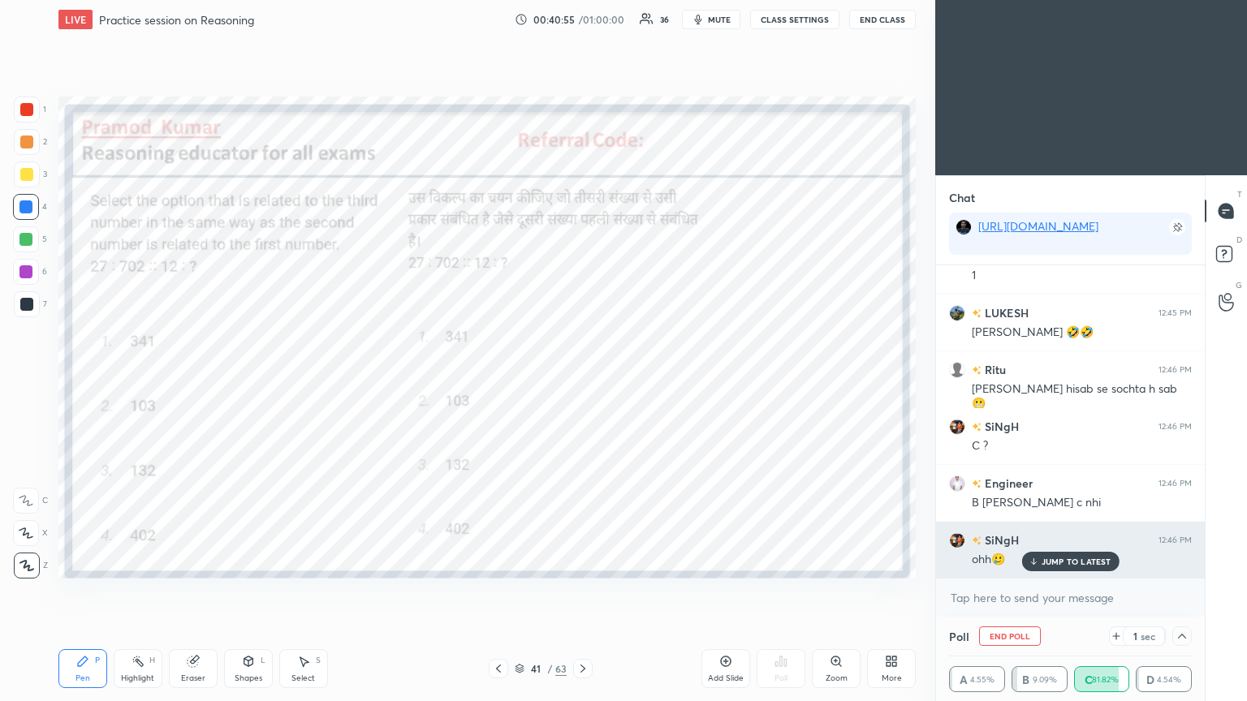
click at [582, 381] on p "JUMP TO LATEST" at bounding box center [1077, 562] width 70 height 10
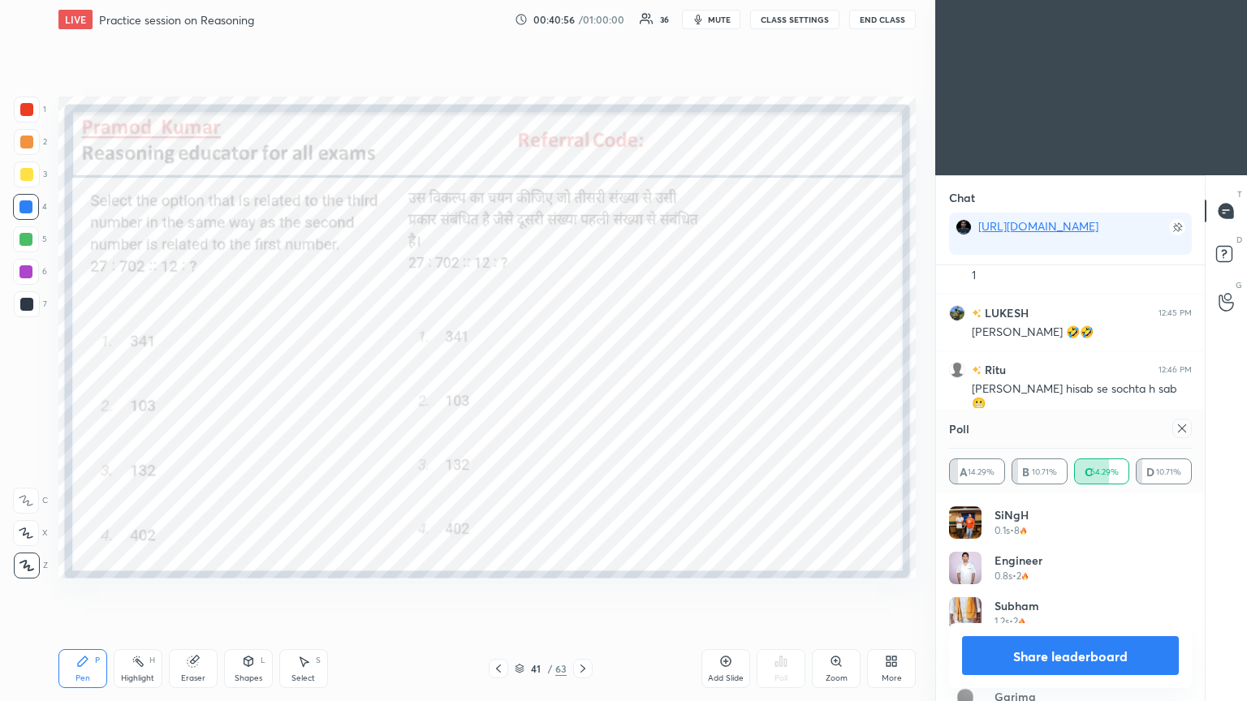
scroll to position [12245, 0]
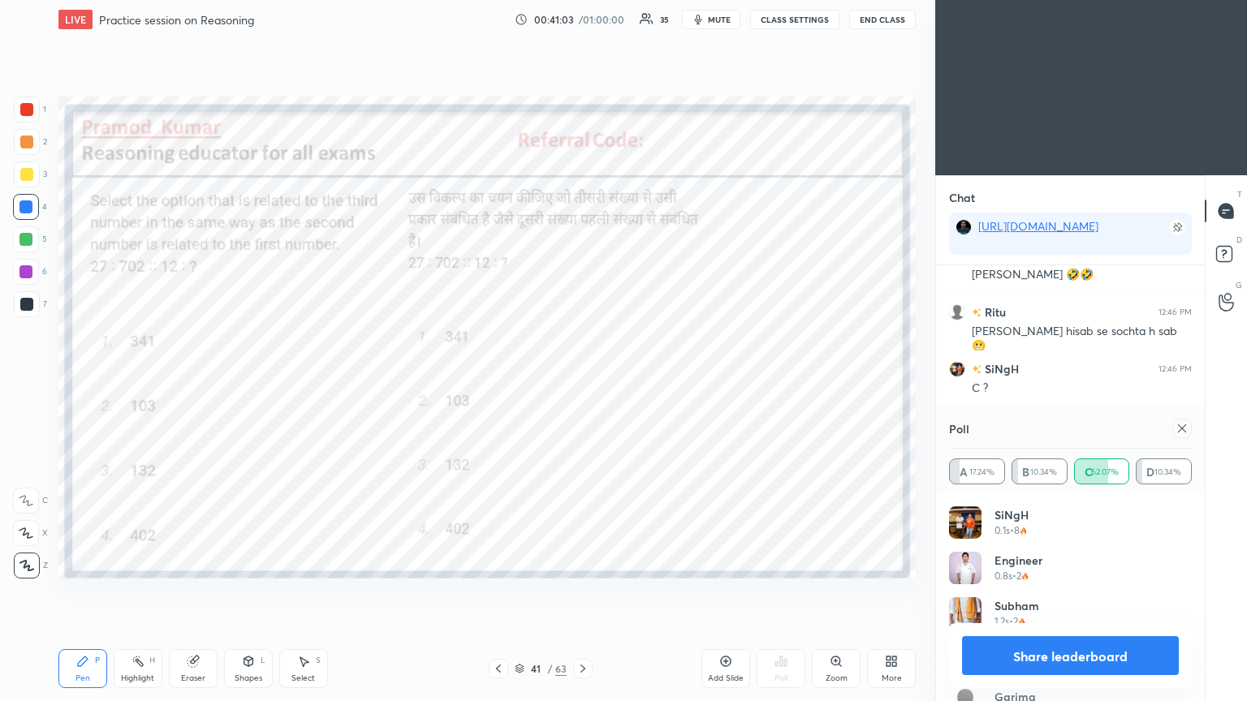
click at [582, 381] on icon at bounding box center [1182, 428] width 13 height 13
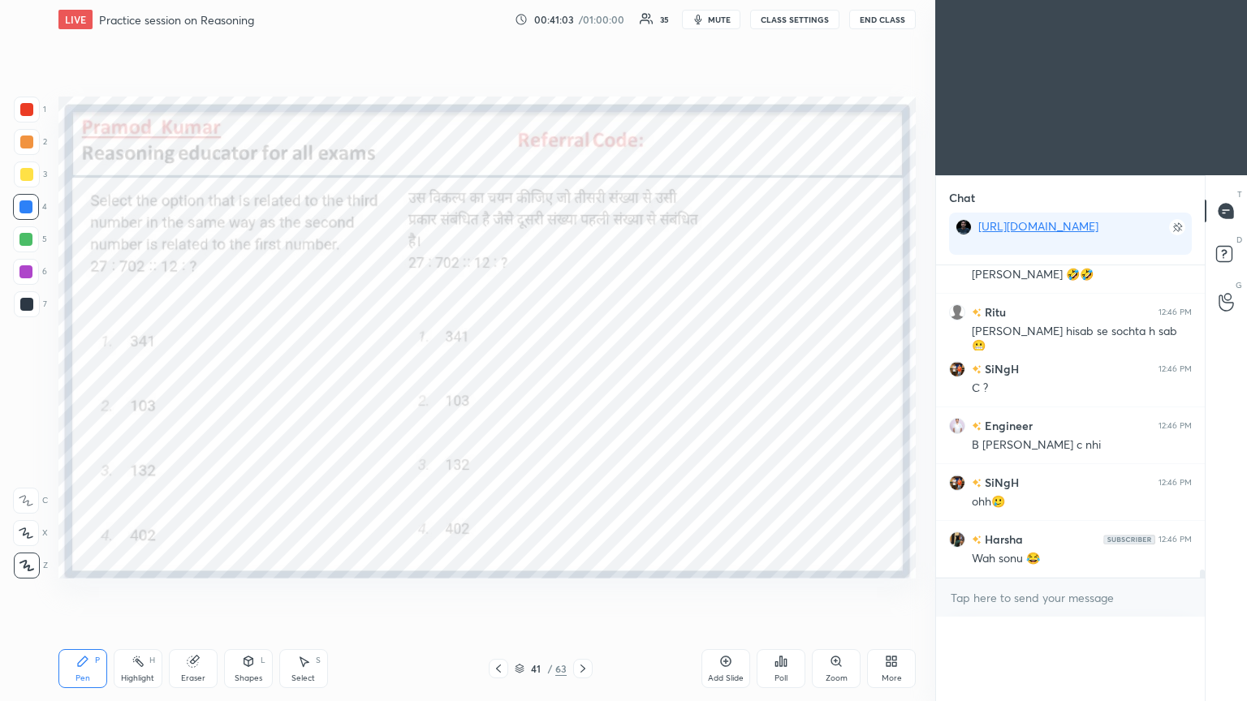
scroll to position [5, 5]
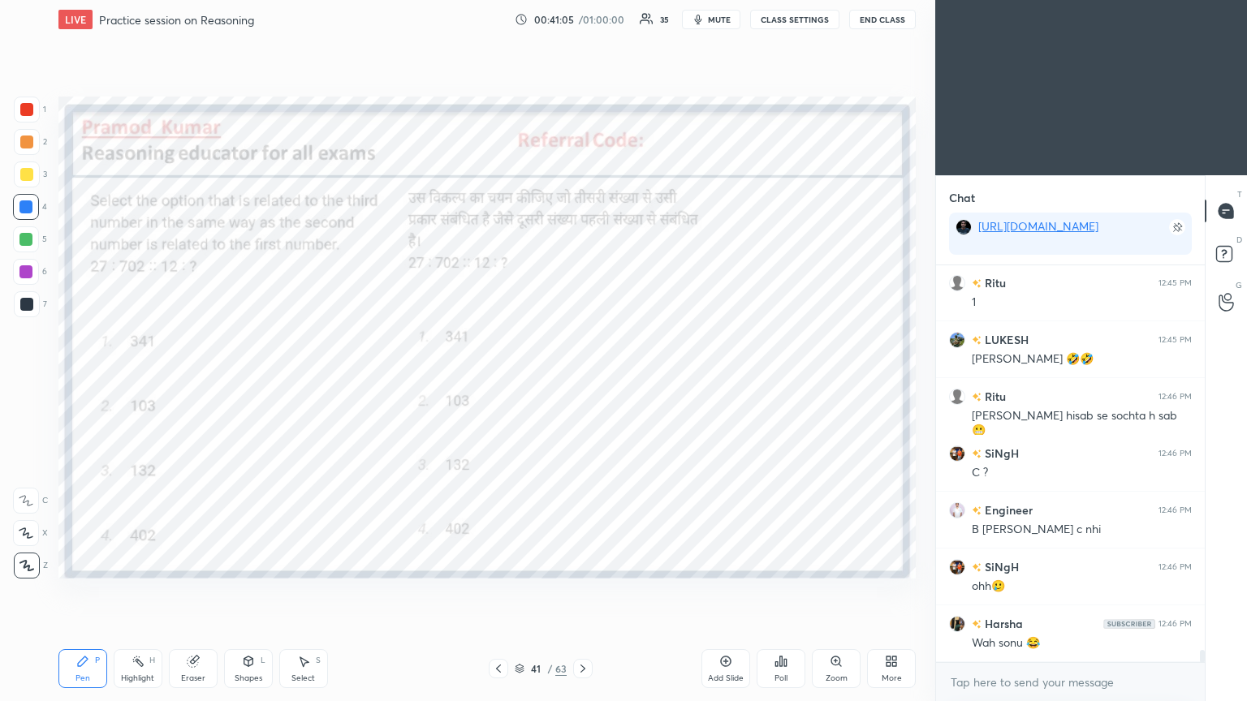
click at [24, 272] on div at bounding box center [25, 271] width 13 height 13
click at [19, 274] on div at bounding box center [25, 271] width 13 height 13
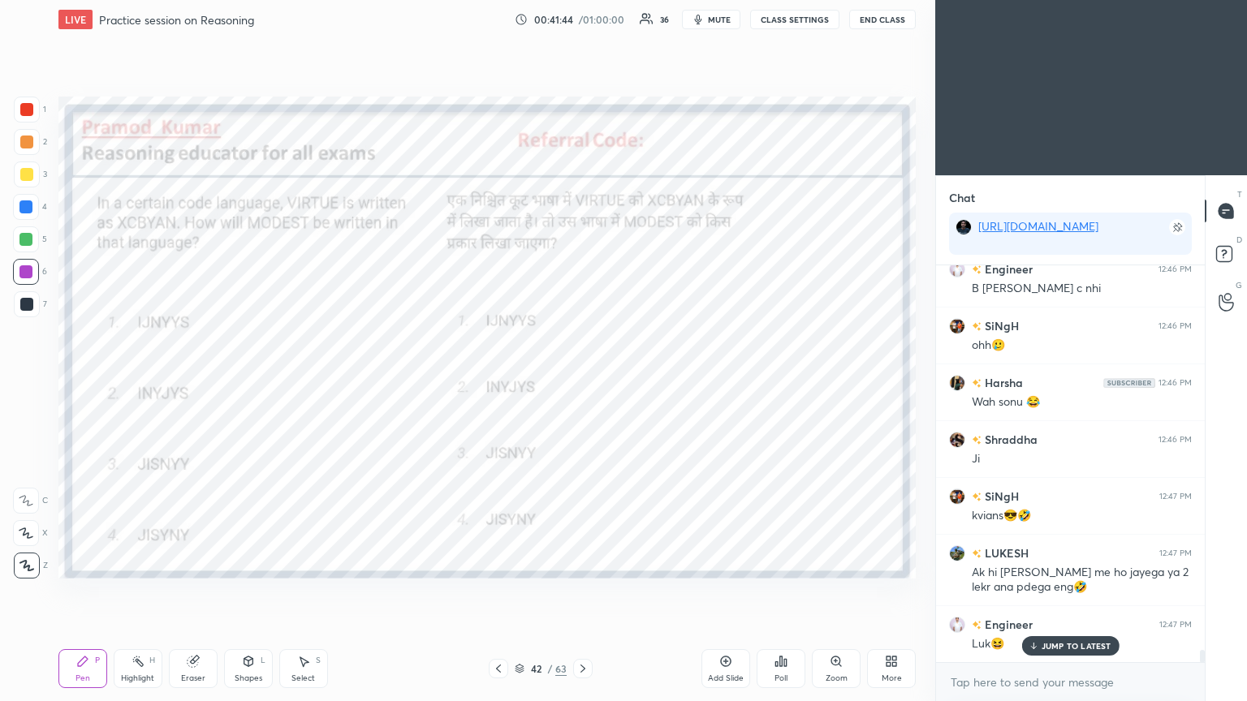
click at [582, 381] on div "Poll" at bounding box center [781, 668] width 49 height 39
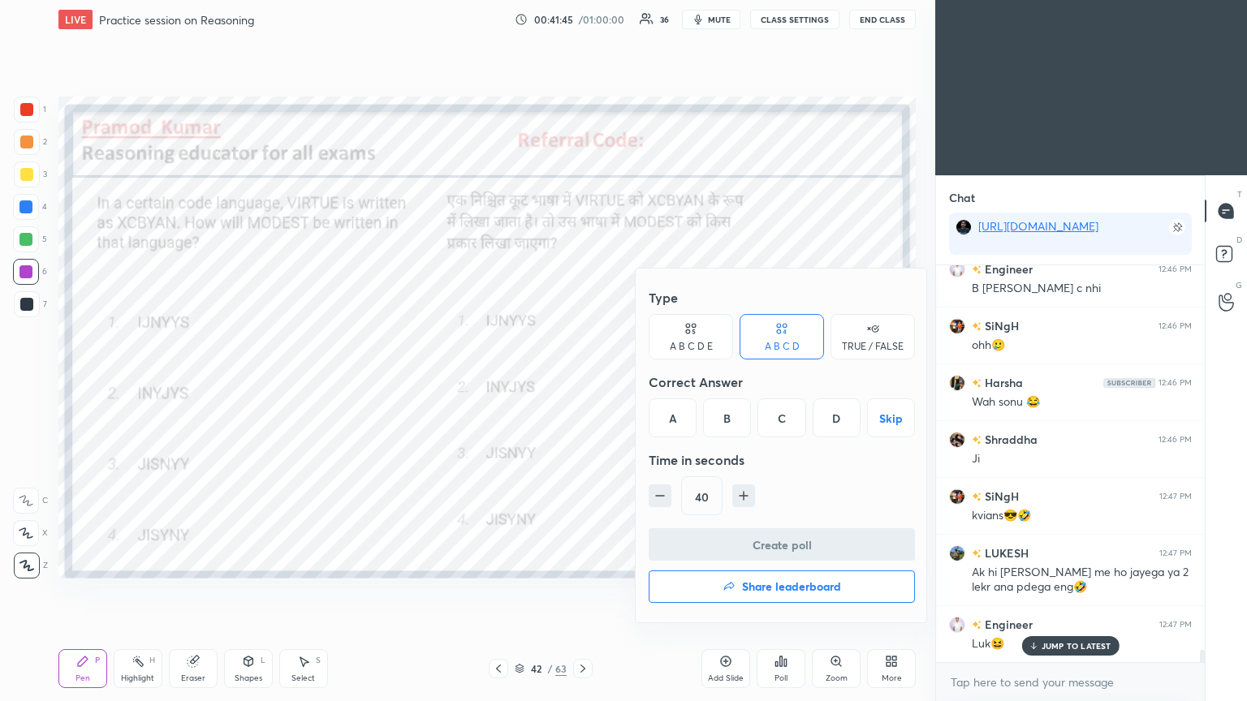
click at [582, 381] on div "C" at bounding box center [781, 418] width 48 height 39
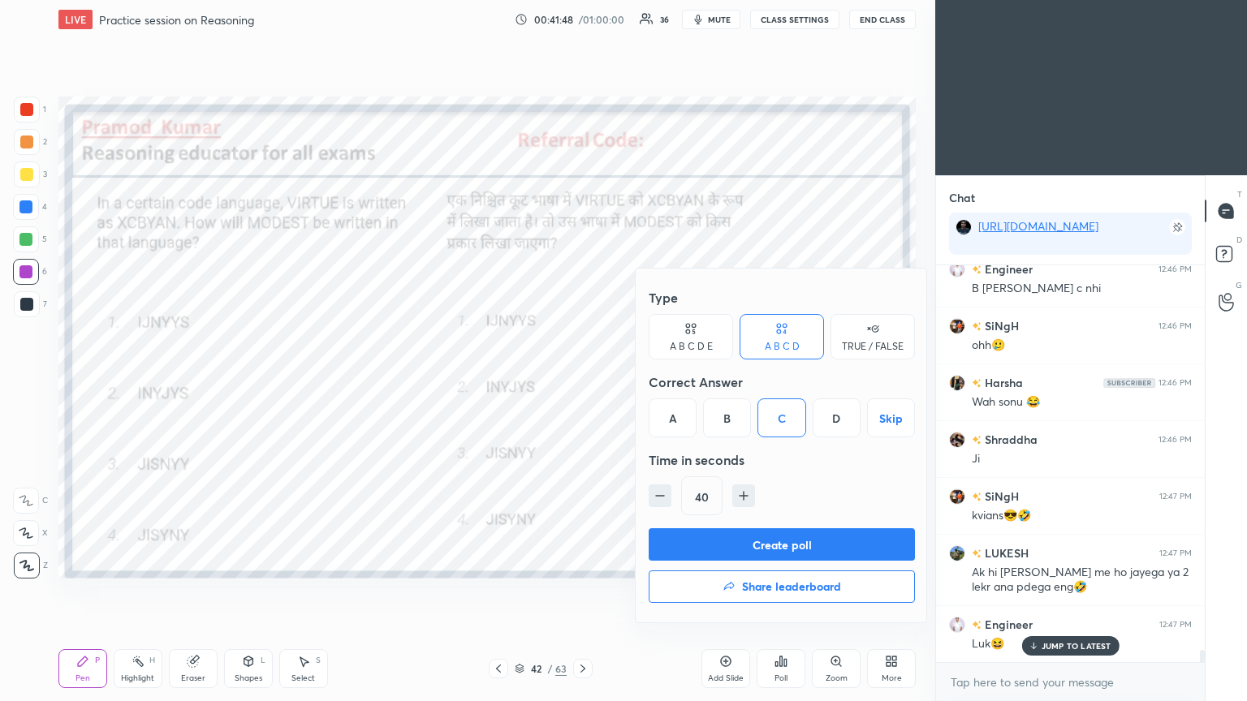
click at [582, 381] on button "Create poll" at bounding box center [782, 544] width 266 height 32
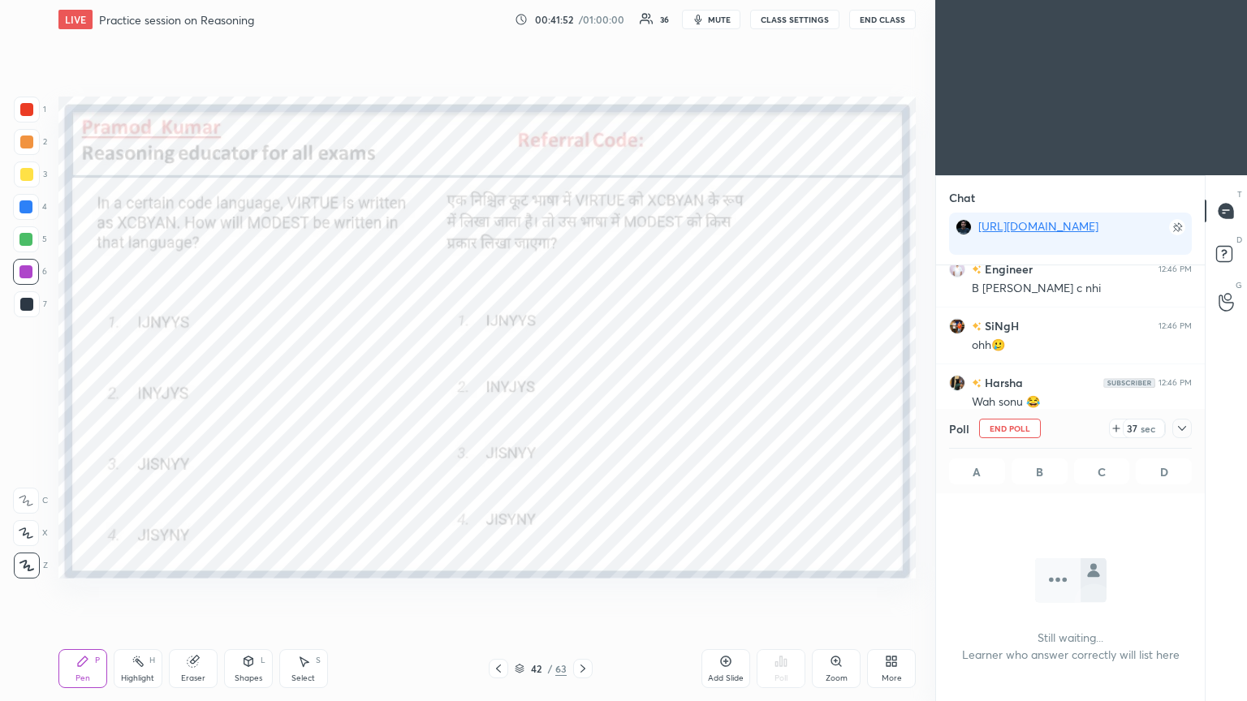
click at [582, 19] on button "mute" at bounding box center [711, 19] width 58 height 19
click at [582, 20] on button "End Class" at bounding box center [882, 19] width 67 height 19
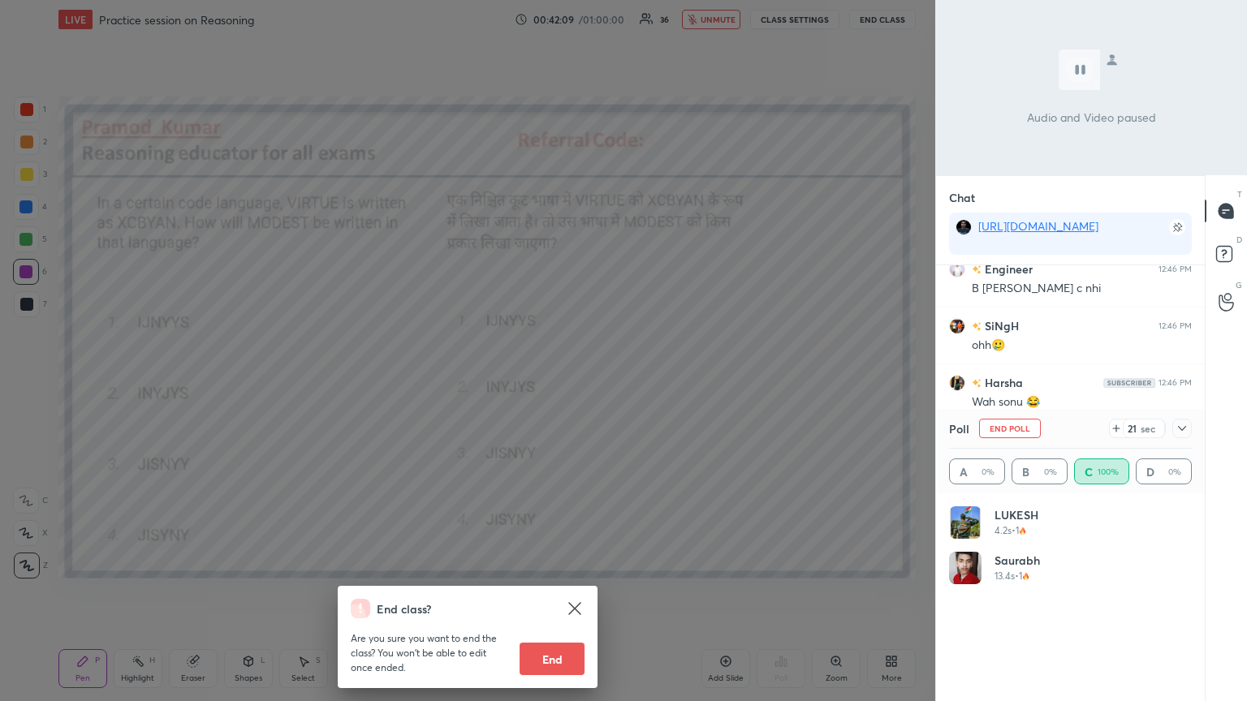
click at [582, 381] on div "End class? Are you sure you want to end the class? You won’t be able to edit on…" at bounding box center [467, 350] width 935 height 701
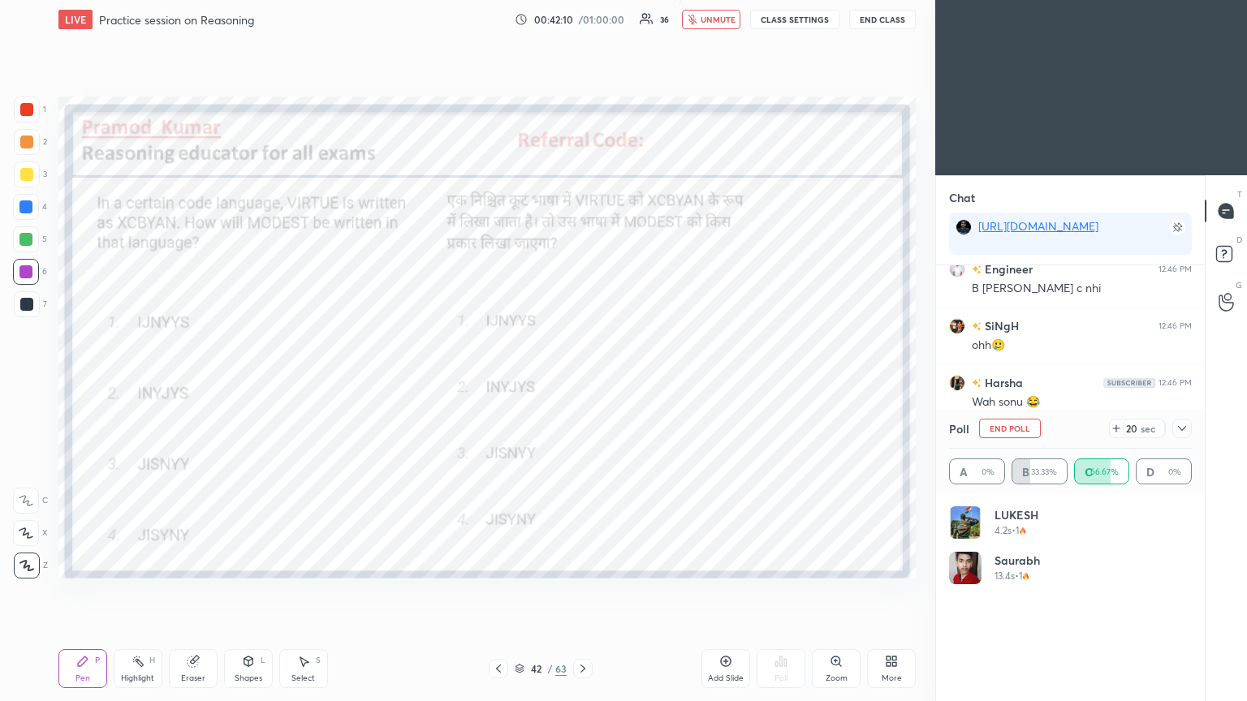
click at [582, 381] on icon at bounding box center [1182, 428] width 13 height 13
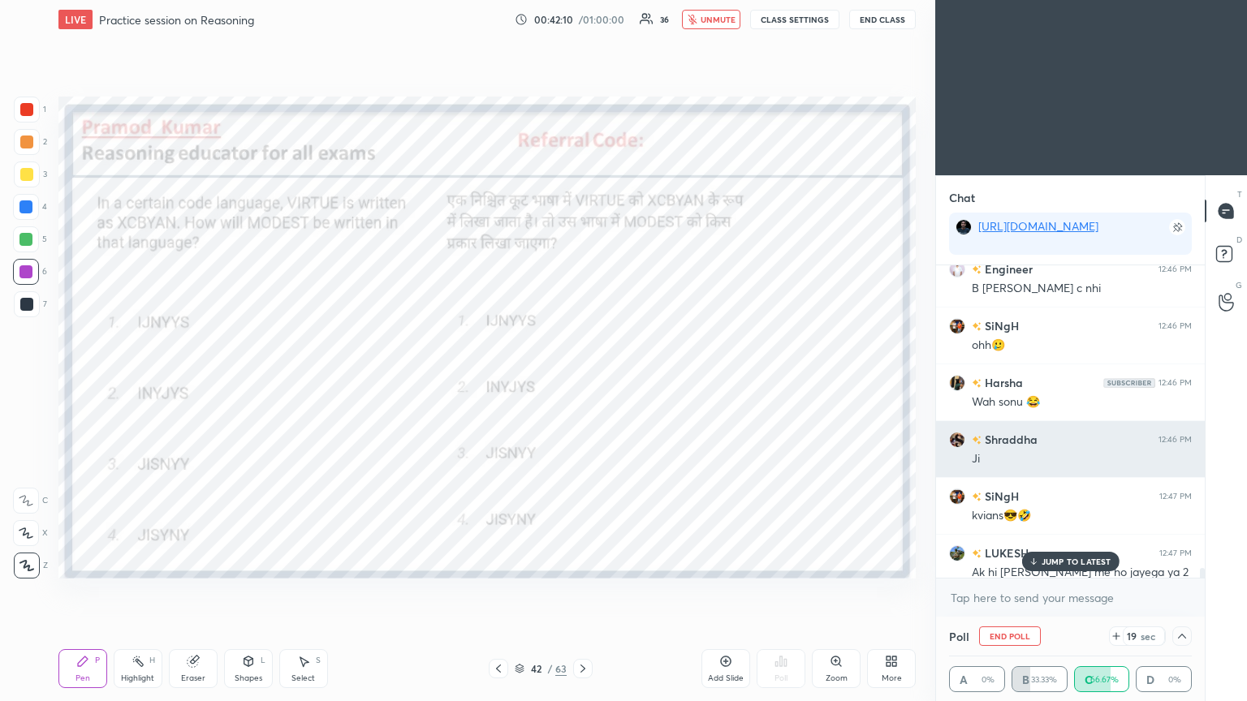
scroll to position [0, 5]
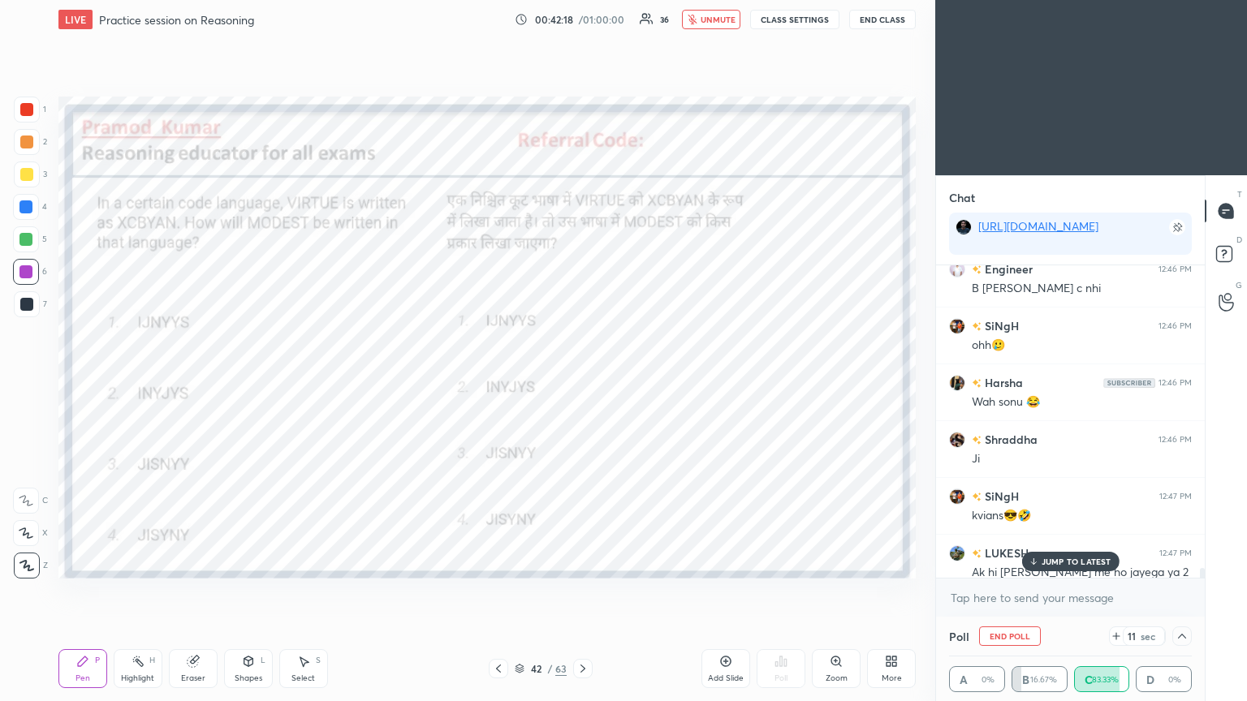
click at [582, 381] on p "JUMP TO LATEST" at bounding box center [1077, 562] width 70 height 10
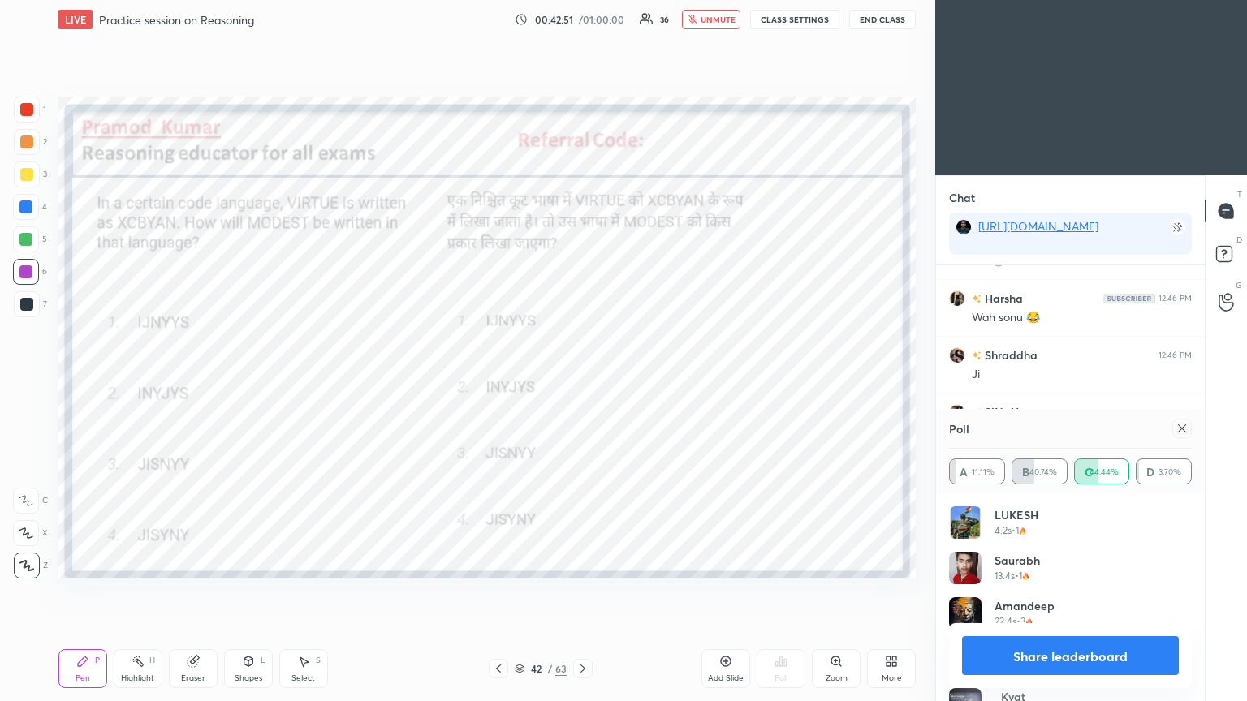
scroll to position [5, 5]
click at [582, 381] on icon at bounding box center [1182, 428] width 13 height 13
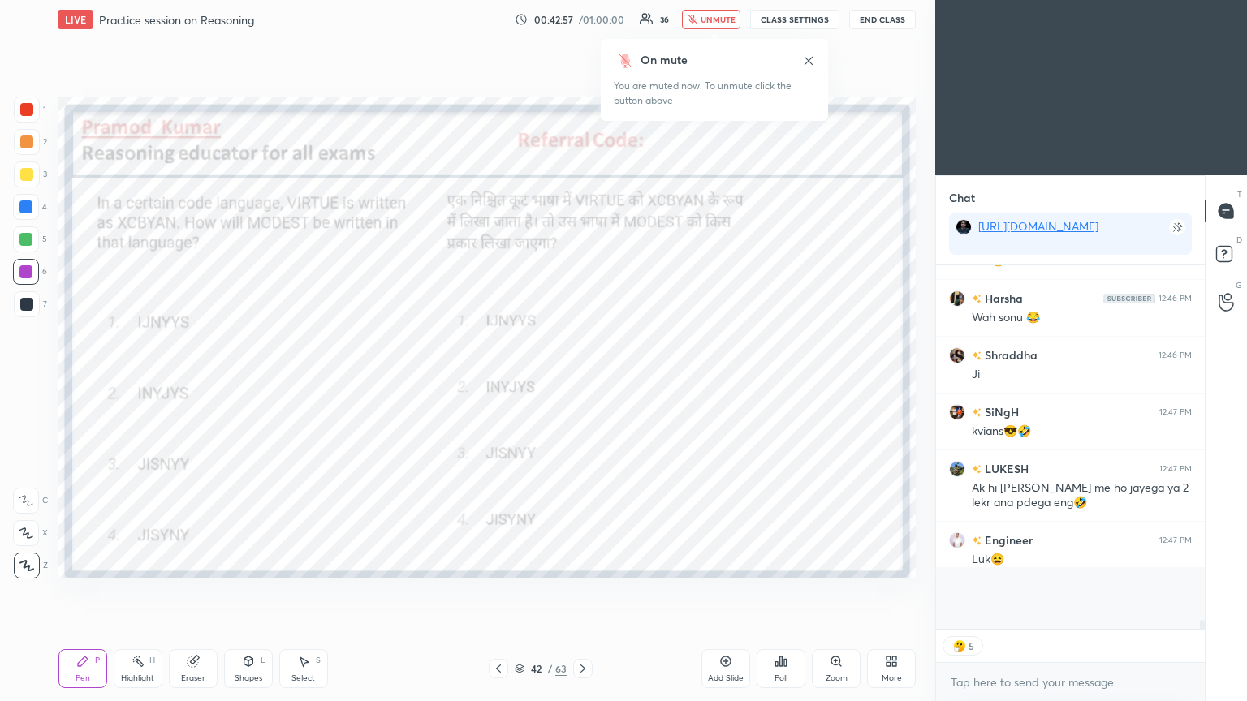
scroll to position [255, 264]
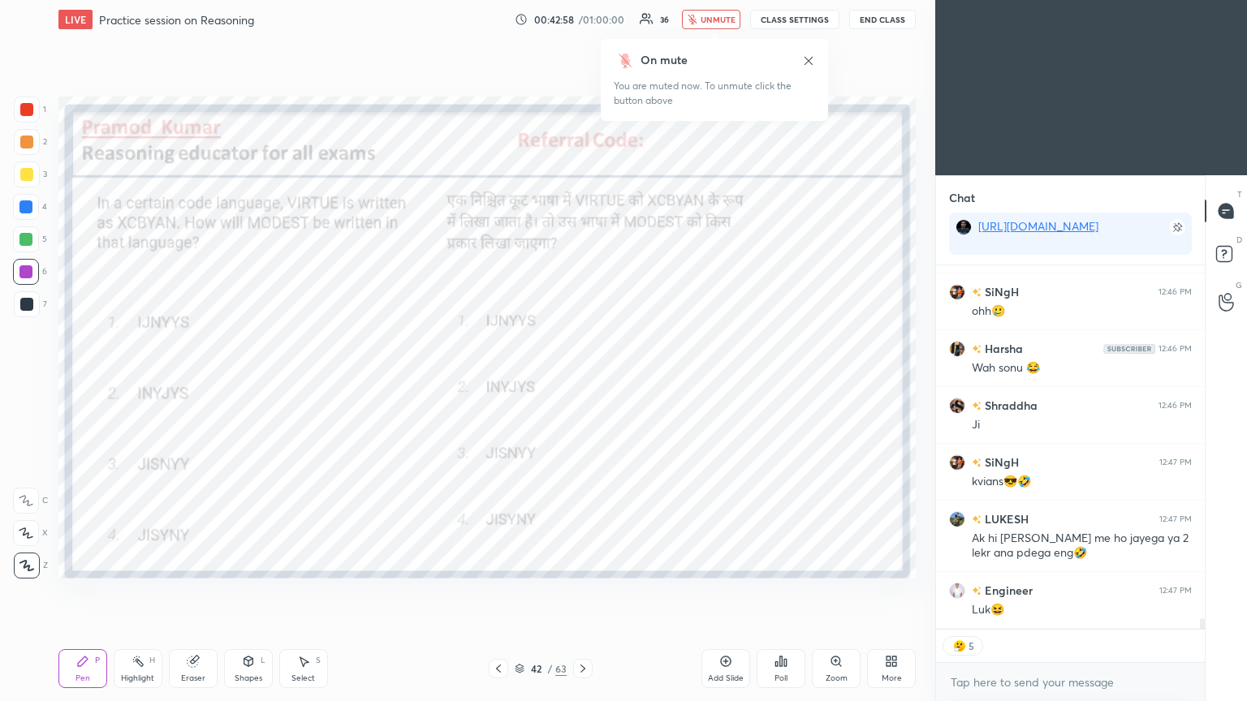
click at [582, 24] on button "unmute" at bounding box center [711, 19] width 58 height 19
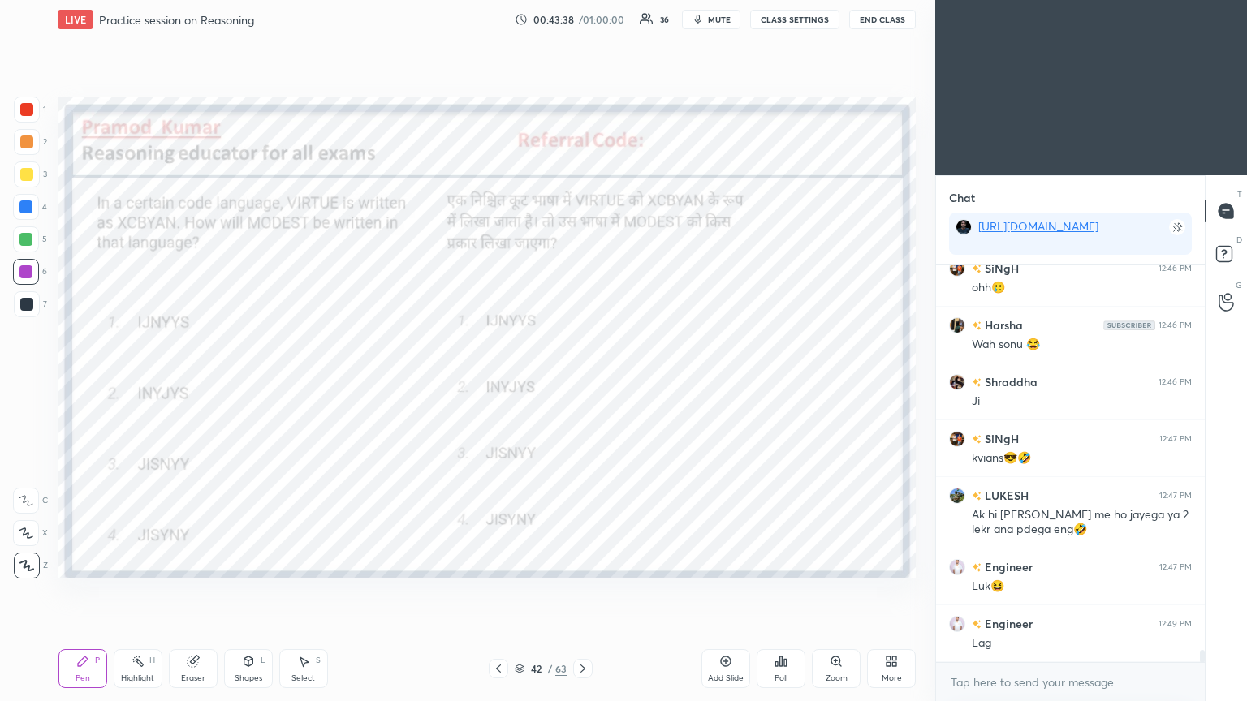
scroll to position [12515, 0]
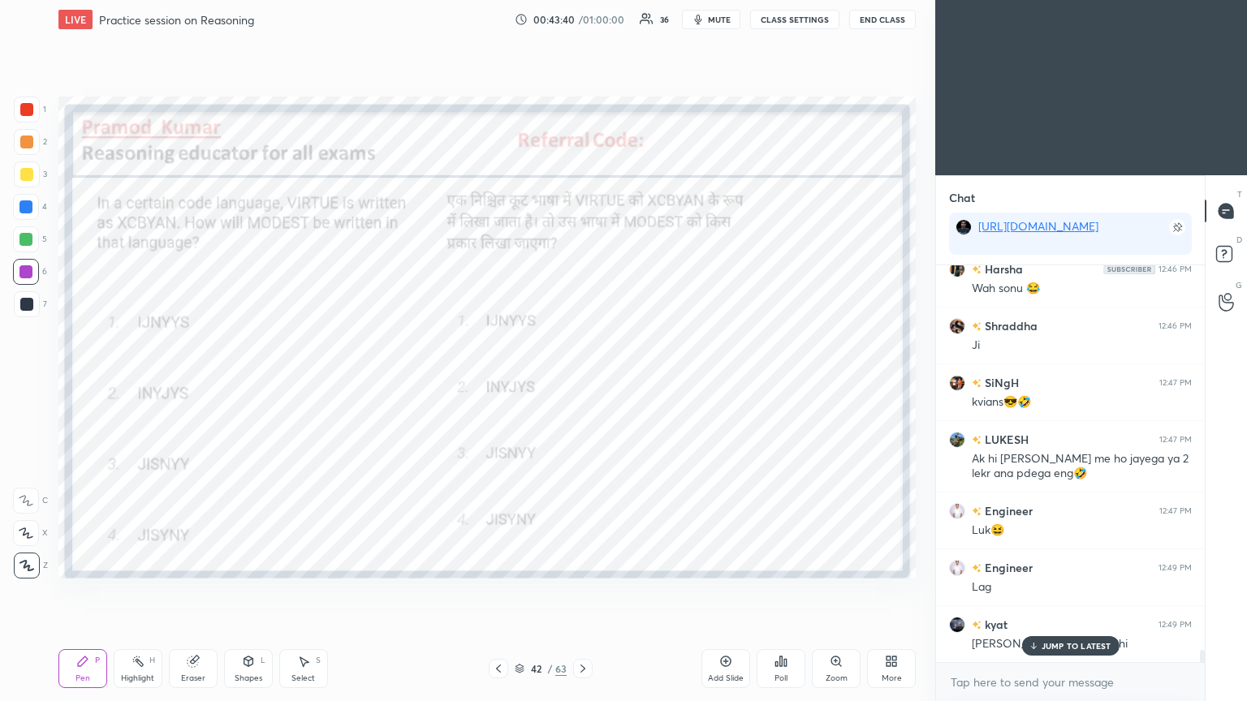
click at [582, 381] on icon at bounding box center [1033, 646] width 11 height 10
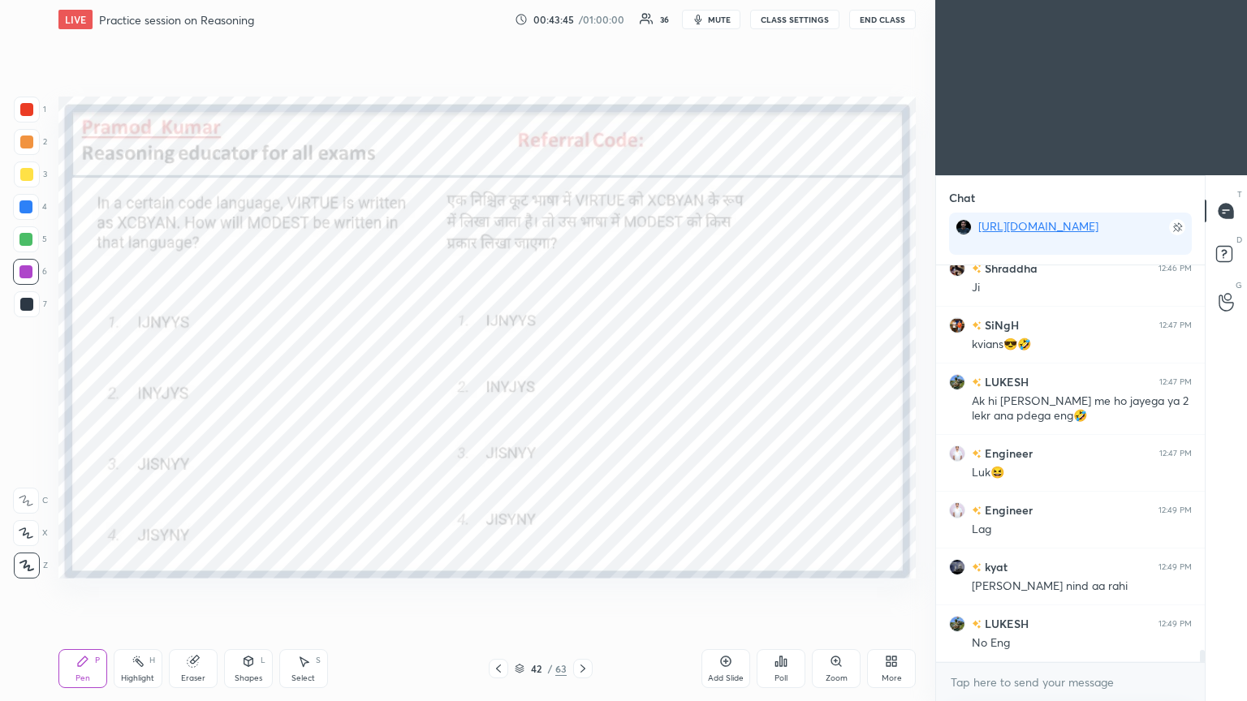
click at [582, 381] on icon at bounding box center [582, 668] width 13 height 13
click at [582, 381] on icon at bounding box center [781, 662] width 2 height 10
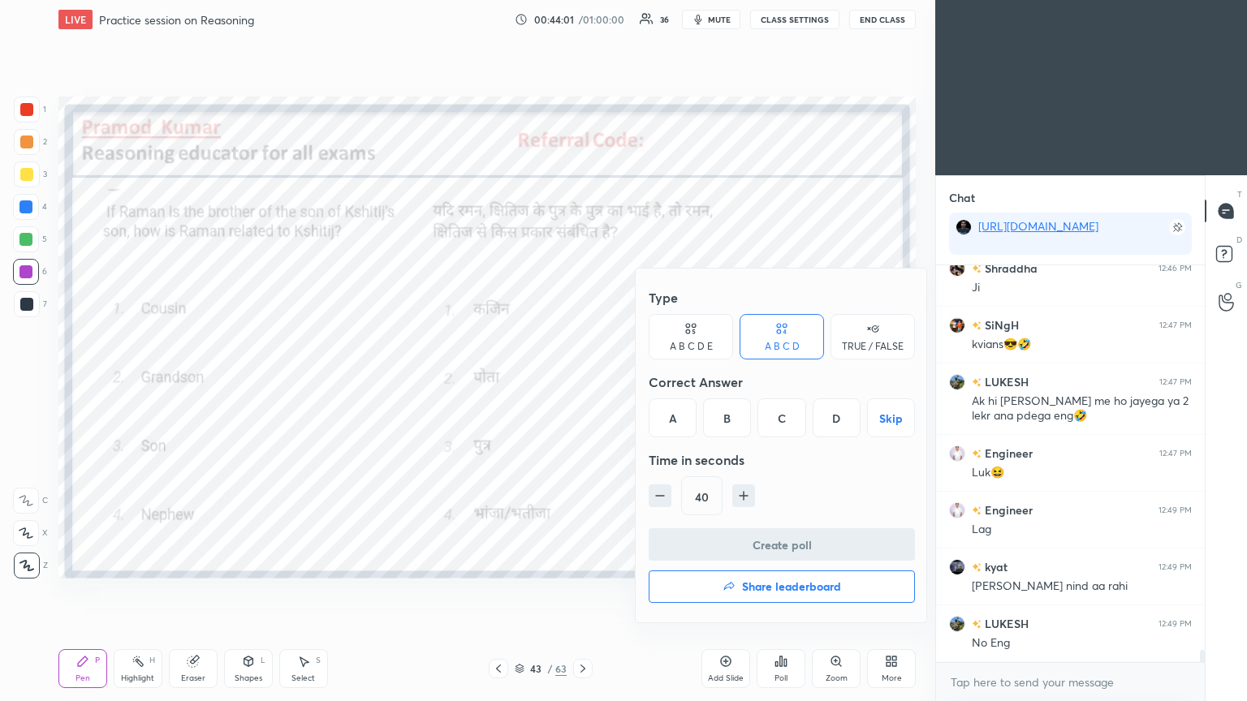
click at [582, 381] on div "B" at bounding box center [727, 418] width 48 height 39
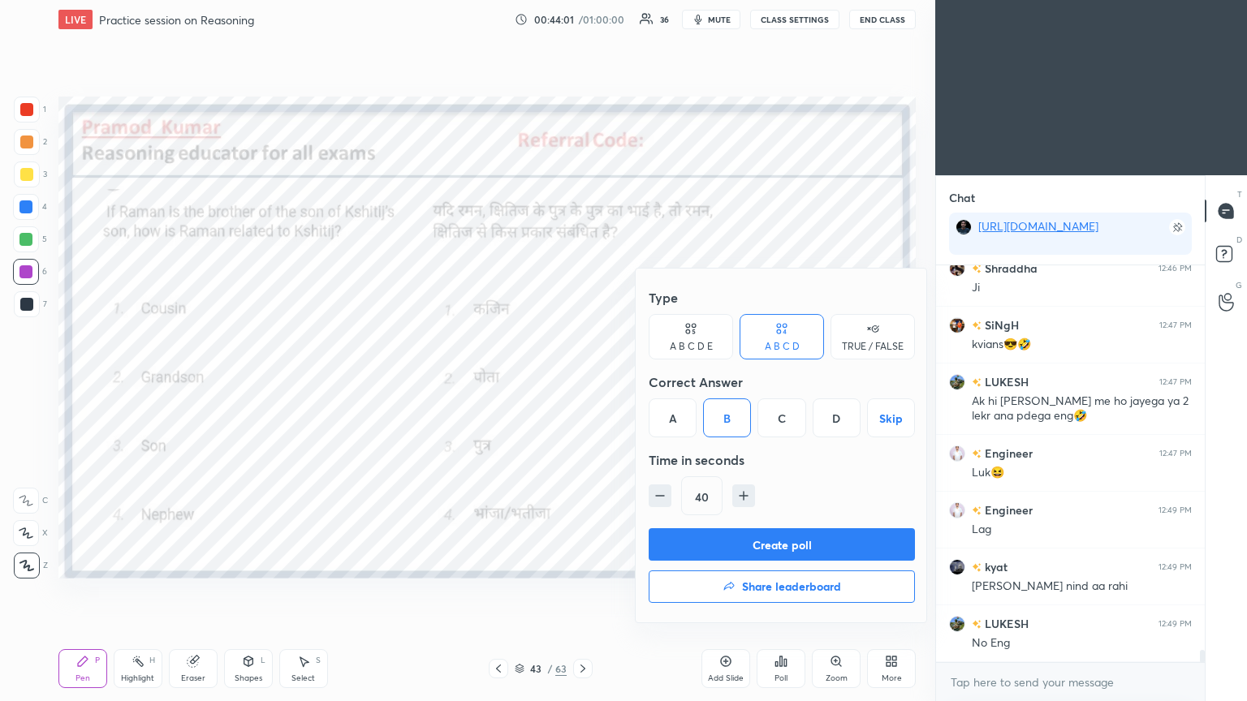
click at [582, 381] on button "Create poll" at bounding box center [782, 544] width 266 height 32
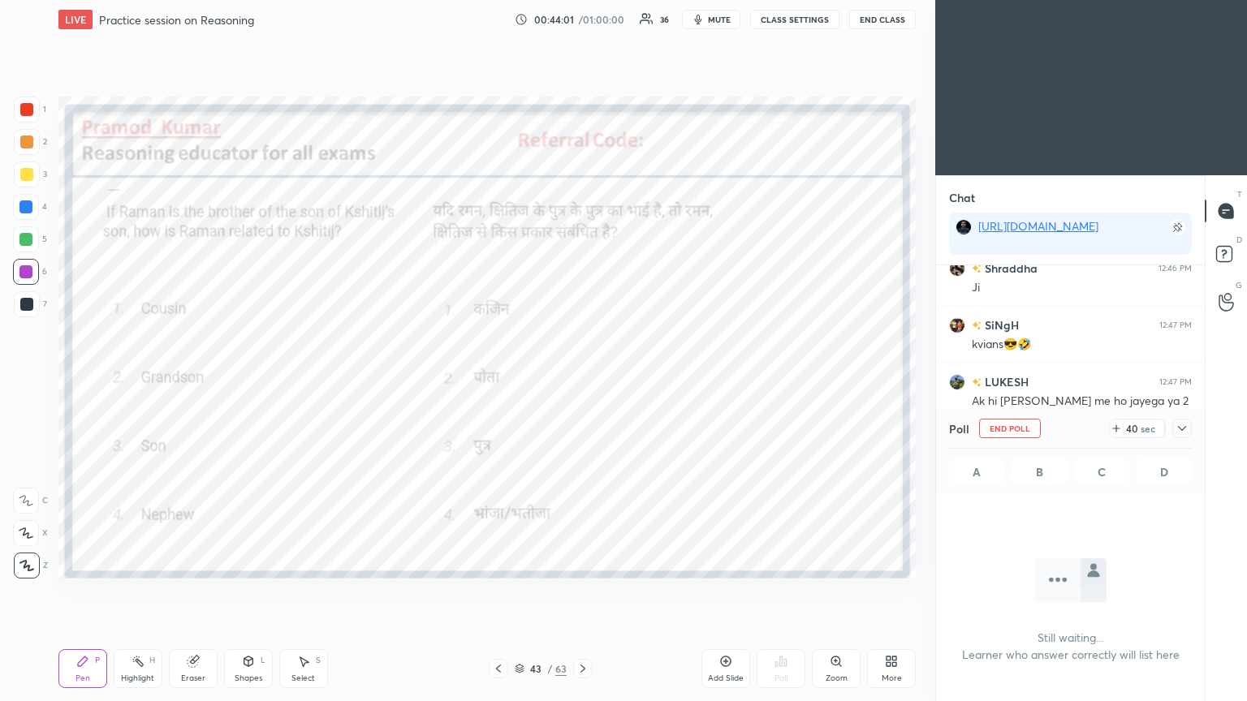
scroll to position [173, 264]
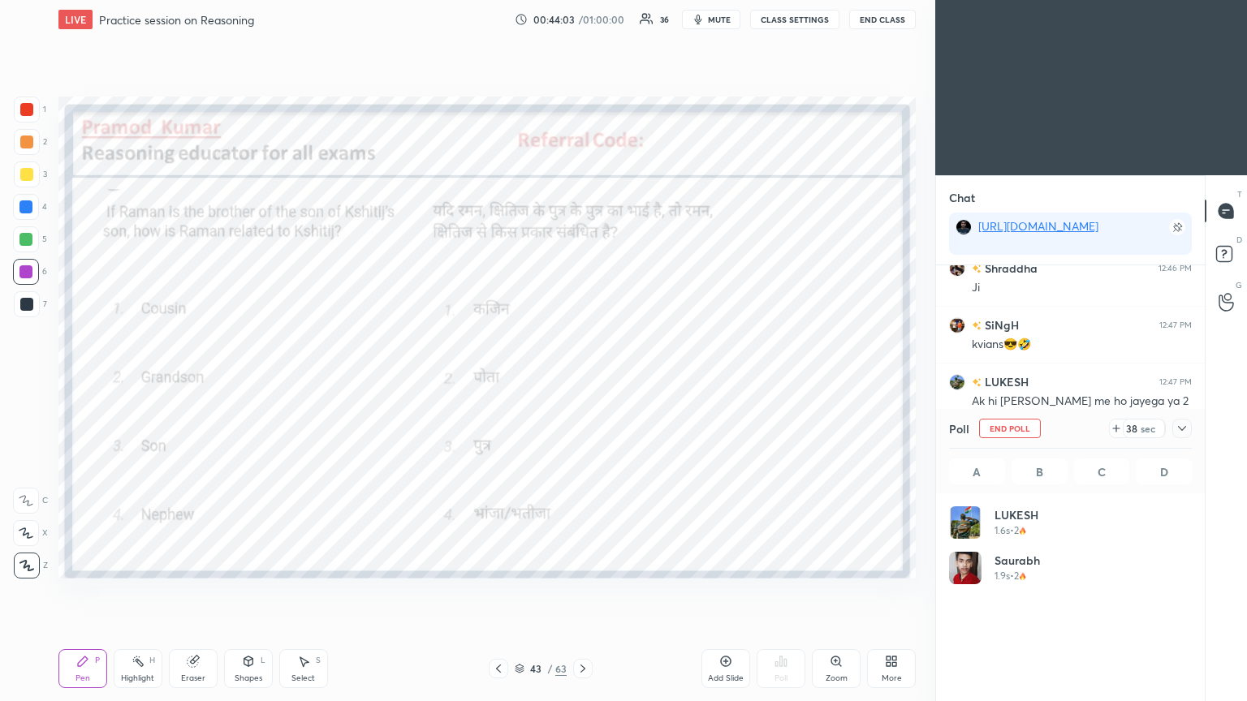
click at [582, 381] on icon at bounding box center [1182, 428] width 13 height 13
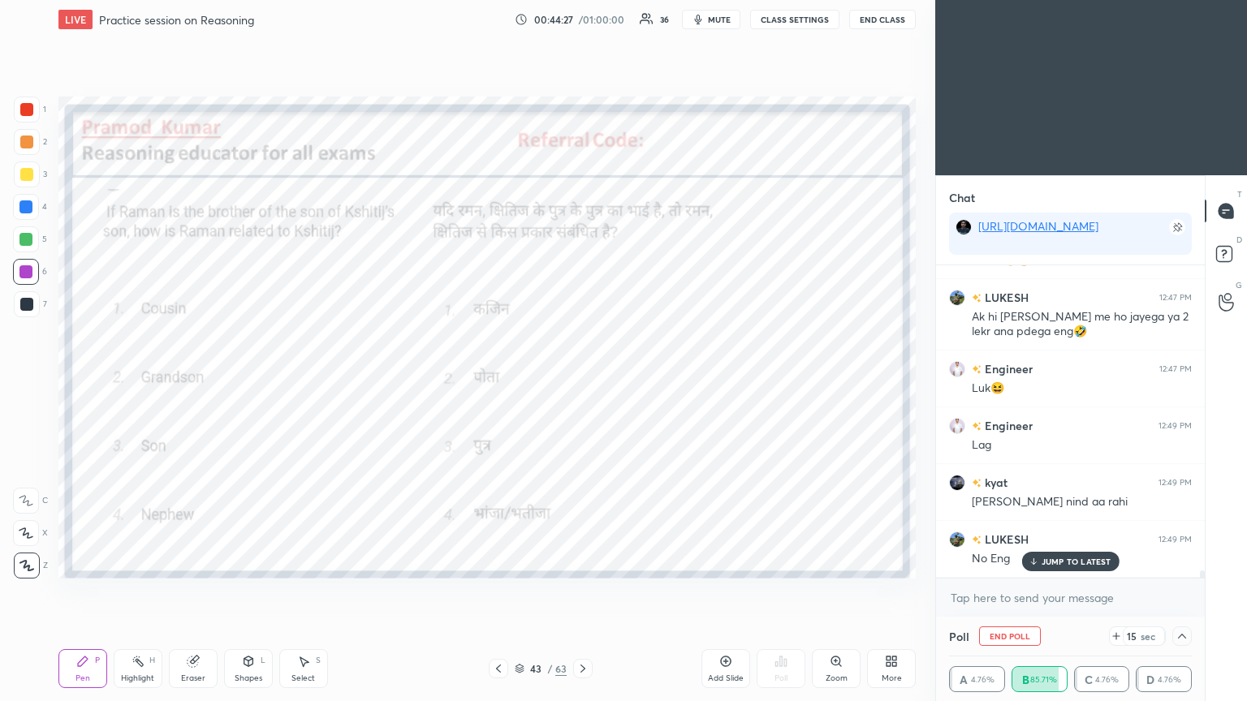
scroll to position [12713, 0]
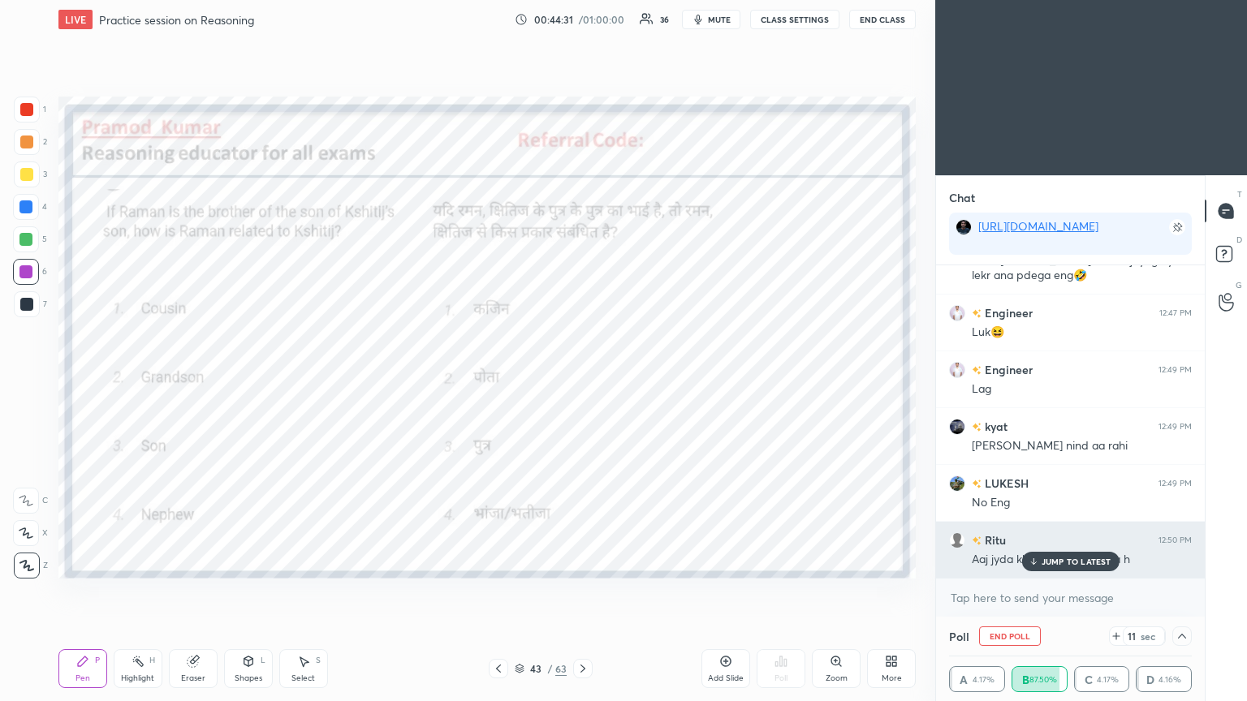
click at [582, 381] on div "Ritu 12:50 PM Aaj jyda kha liye hai aap lgta h" at bounding box center [1070, 550] width 269 height 56
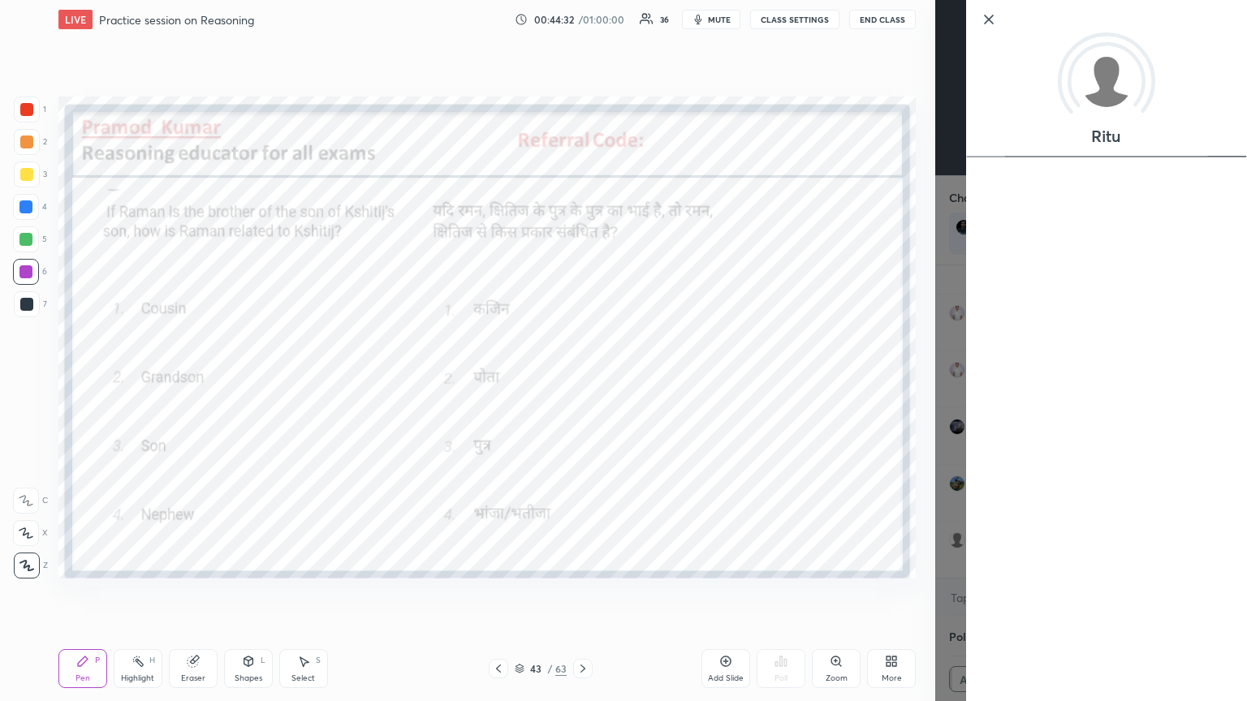
click at [582, 381] on div "Ritu" at bounding box center [1091, 350] width 312 height 701
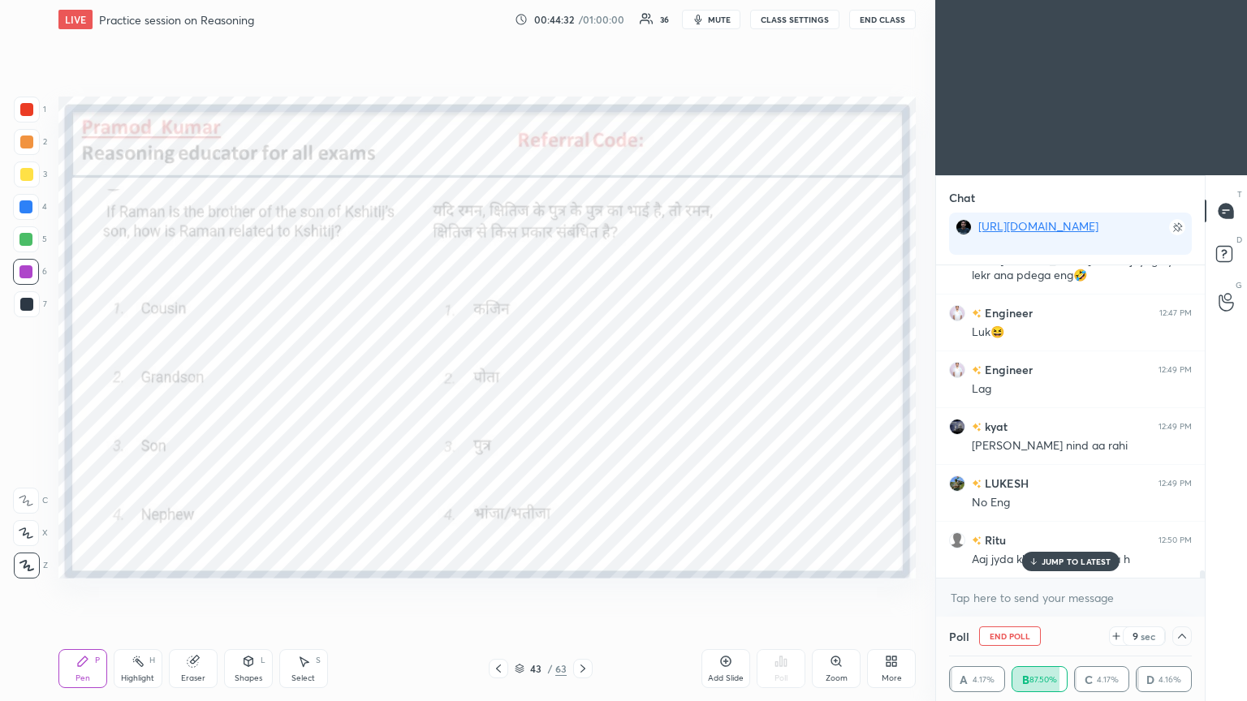
click at [582, 381] on p "JUMP TO LATEST" at bounding box center [1077, 562] width 70 height 10
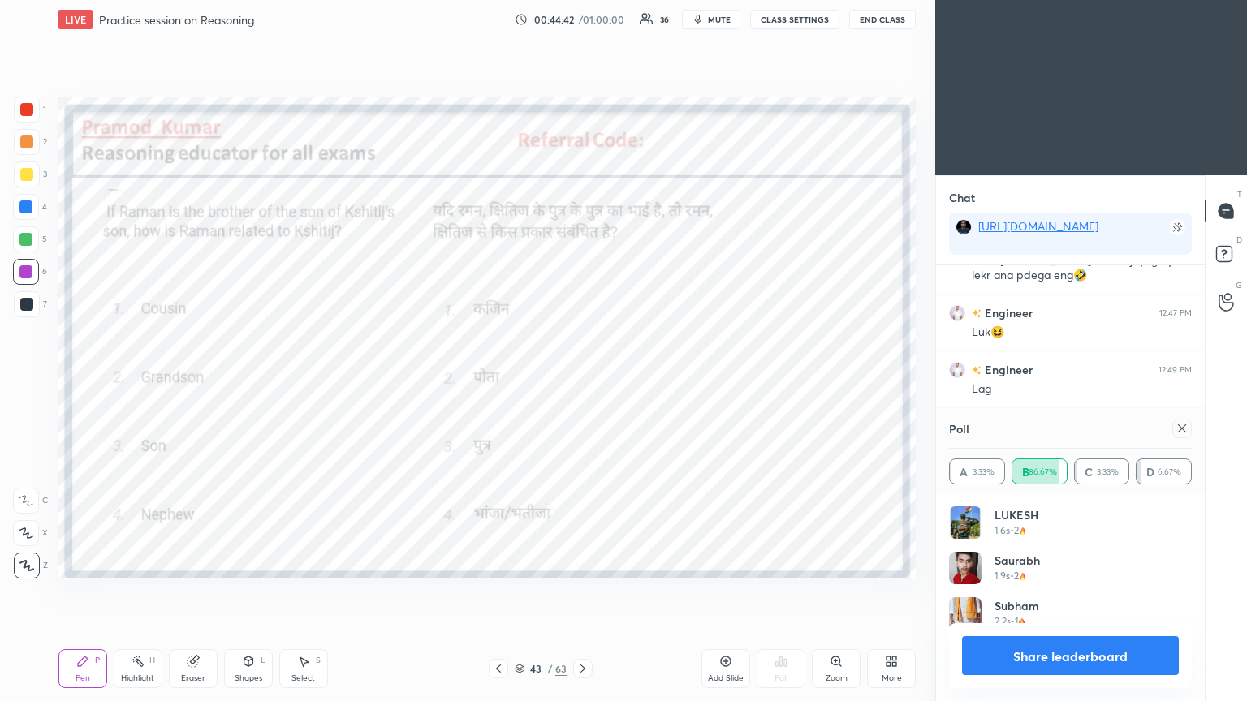
scroll to position [189, 238]
click at [582, 381] on div at bounding box center [1181, 428] width 19 height 19
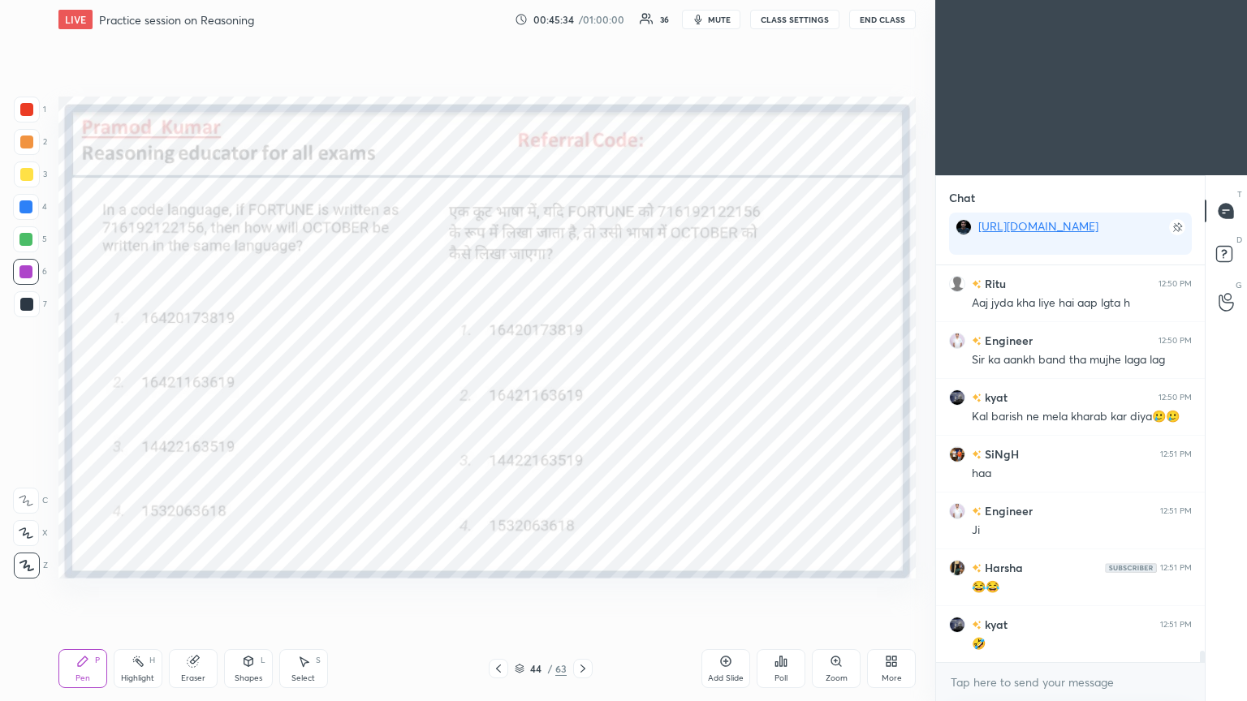
scroll to position [13027, 0]
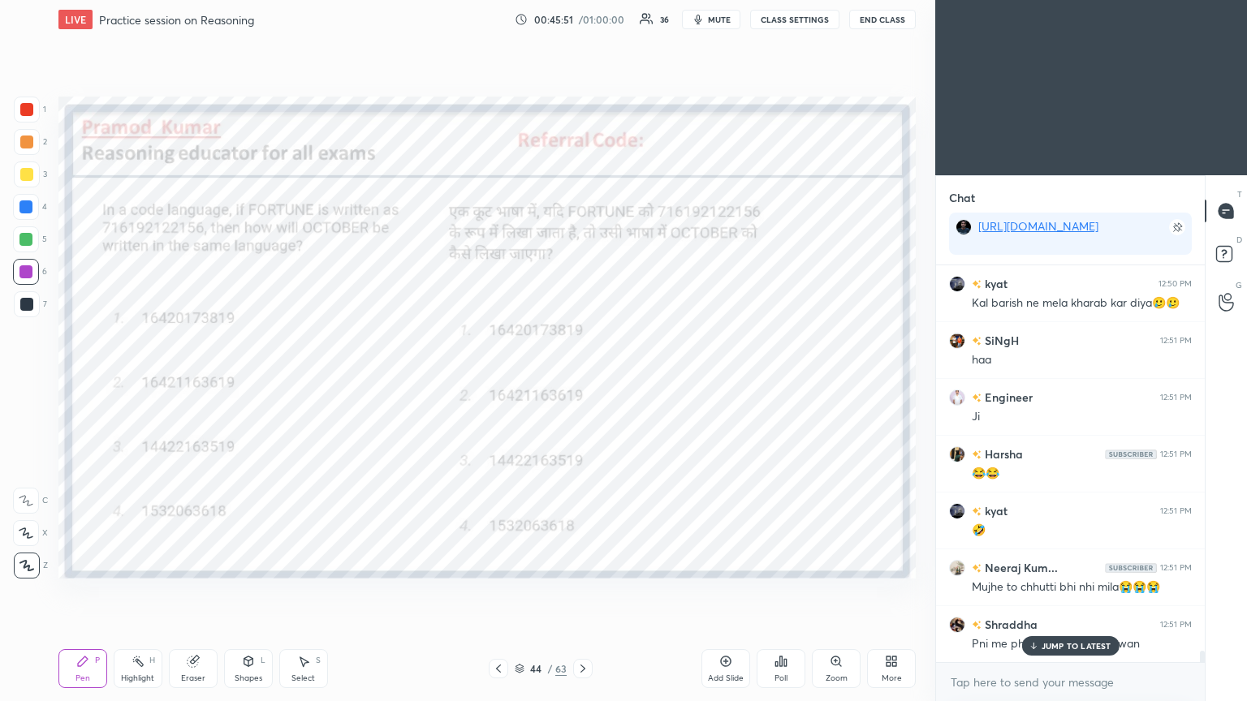
click at [582, 381] on div "Poll" at bounding box center [781, 668] width 49 height 39
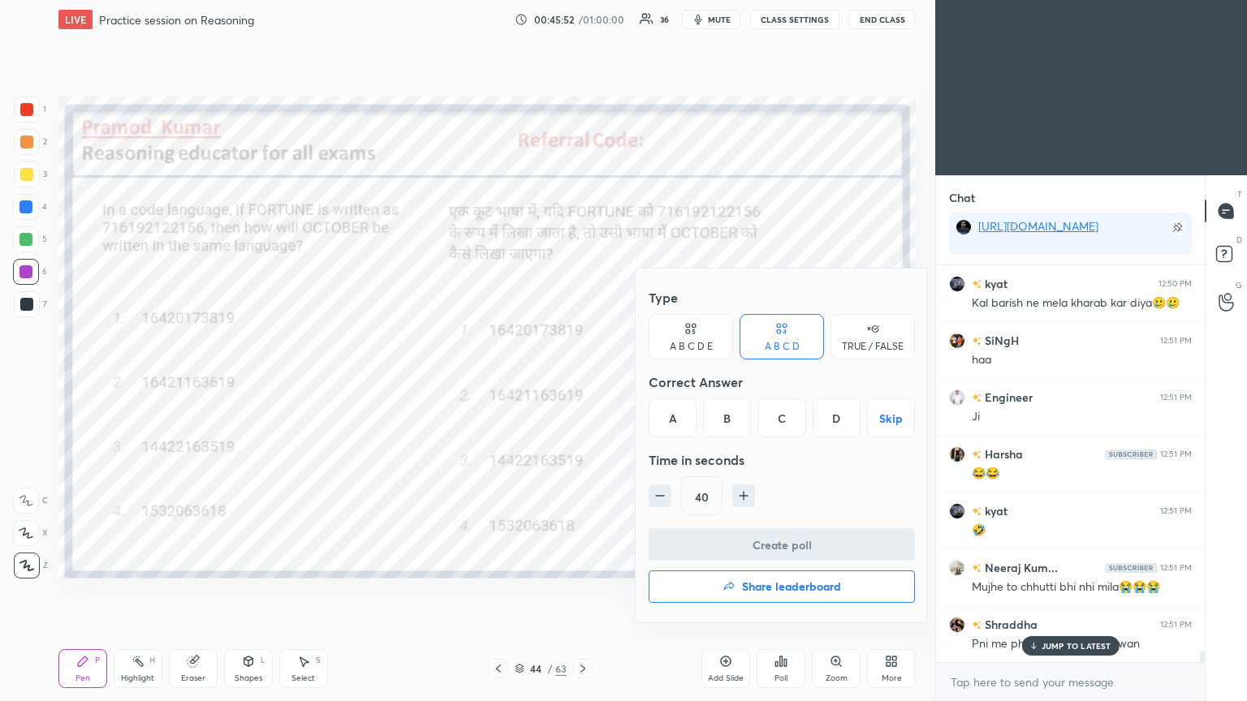
click at [582, 381] on div "B" at bounding box center [727, 418] width 48 height 39
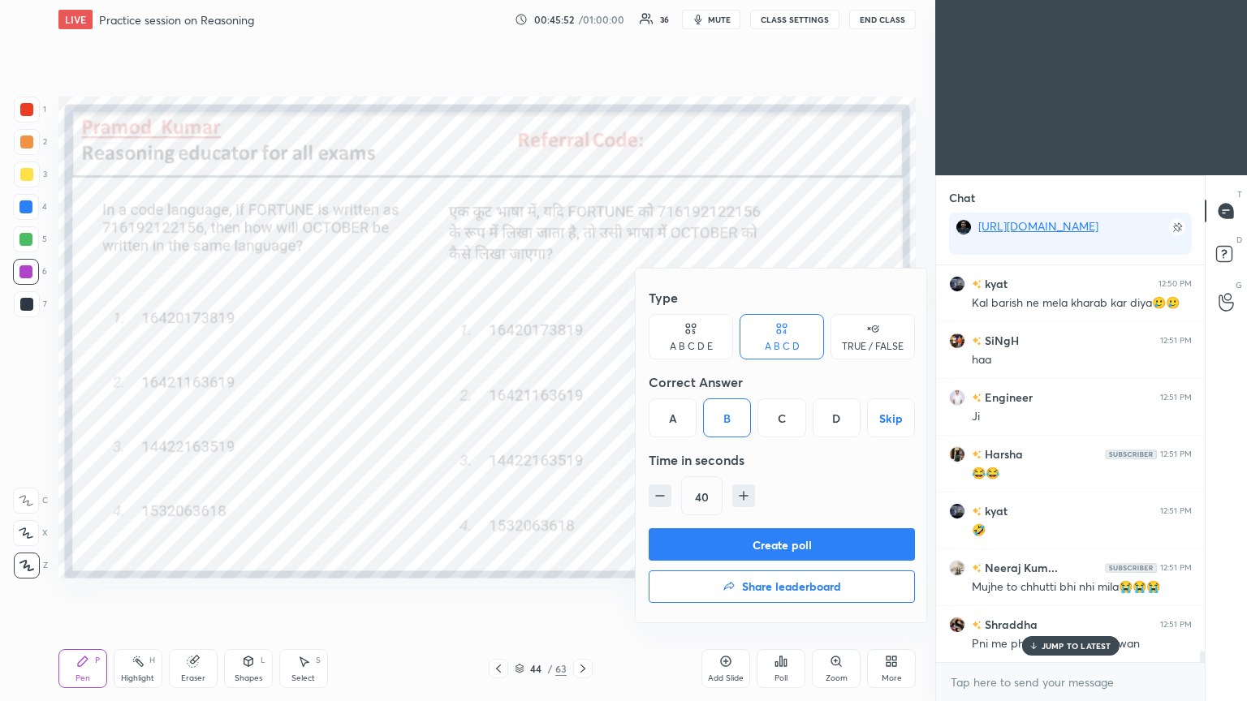
click at [582, 381] on button "Create poll" at bounding box center [782, 544] width 266 height 32
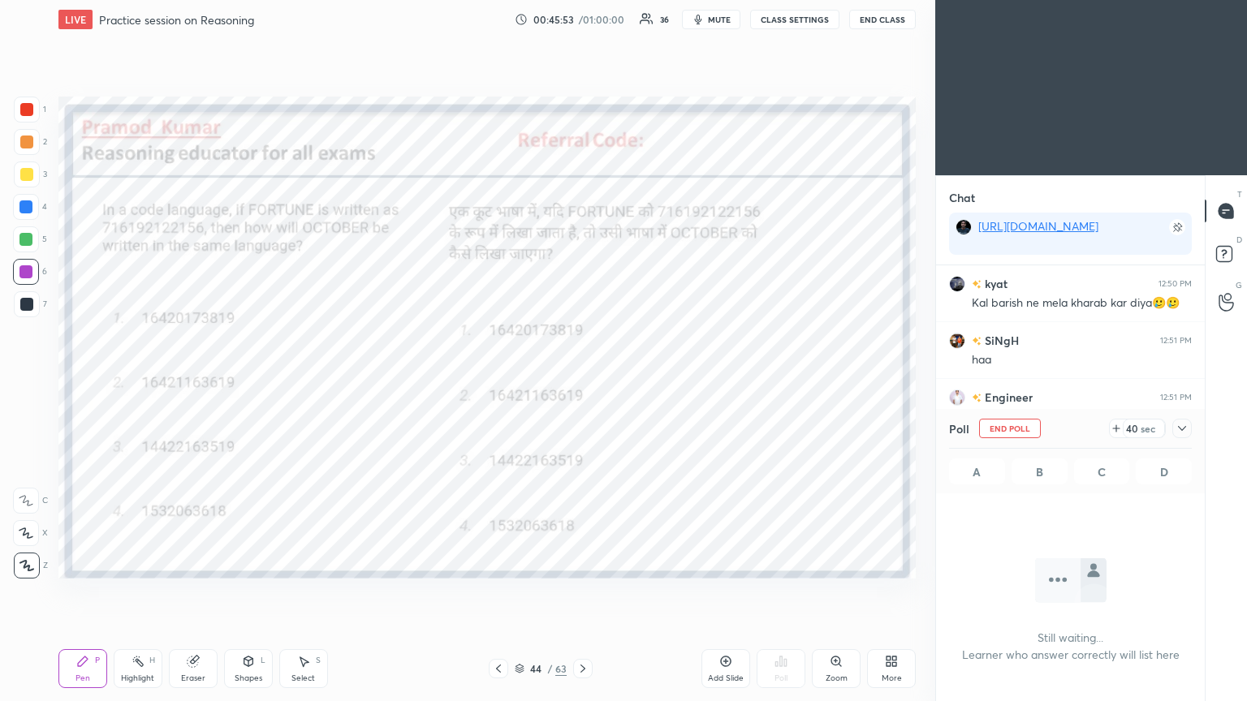
scroll to position [173, 264]
click at [582, 381] on div at bounding box center [1181, 428] width 19 height 19
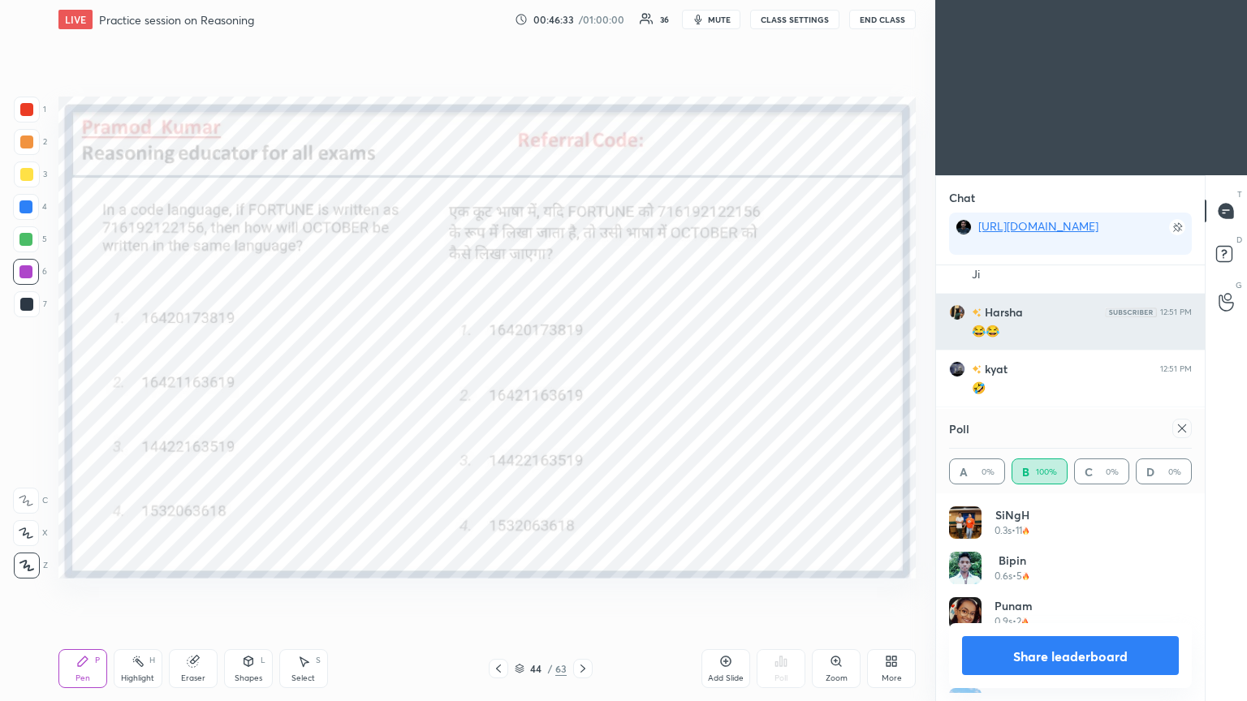
scroll to position [189, 238]
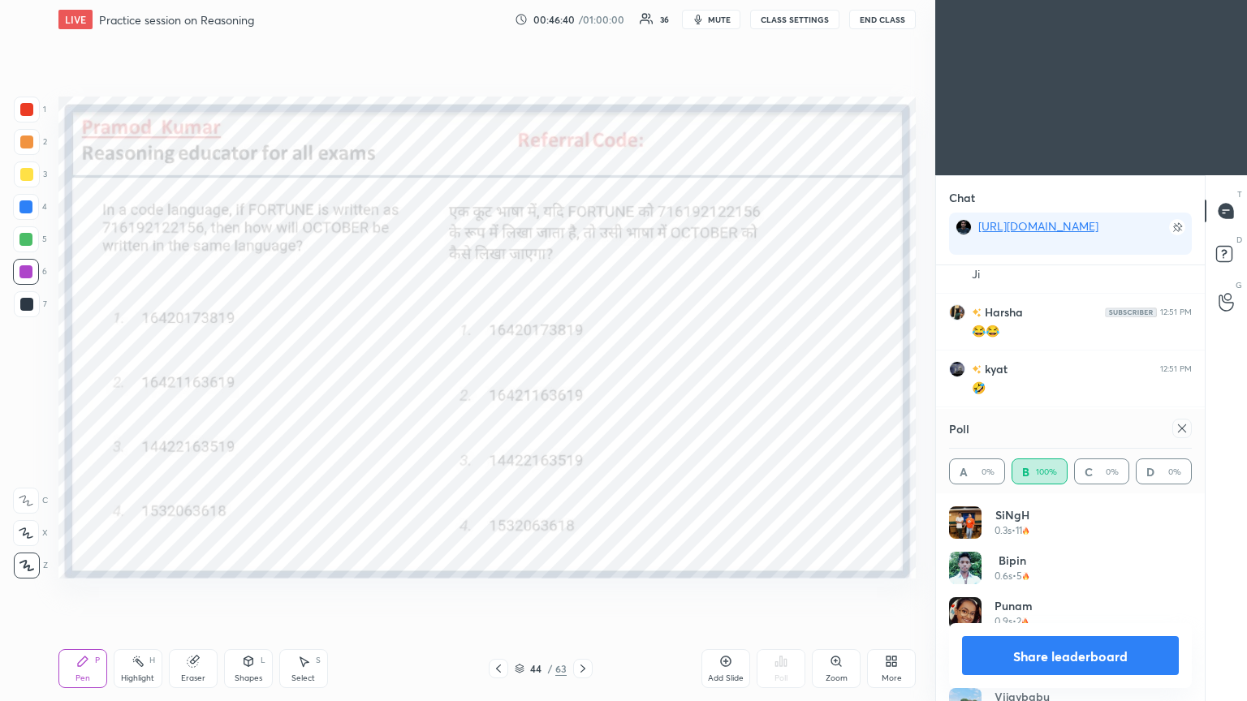
click at [582, 381] on icon at bounding box center [1182, 429] width 8 height 8
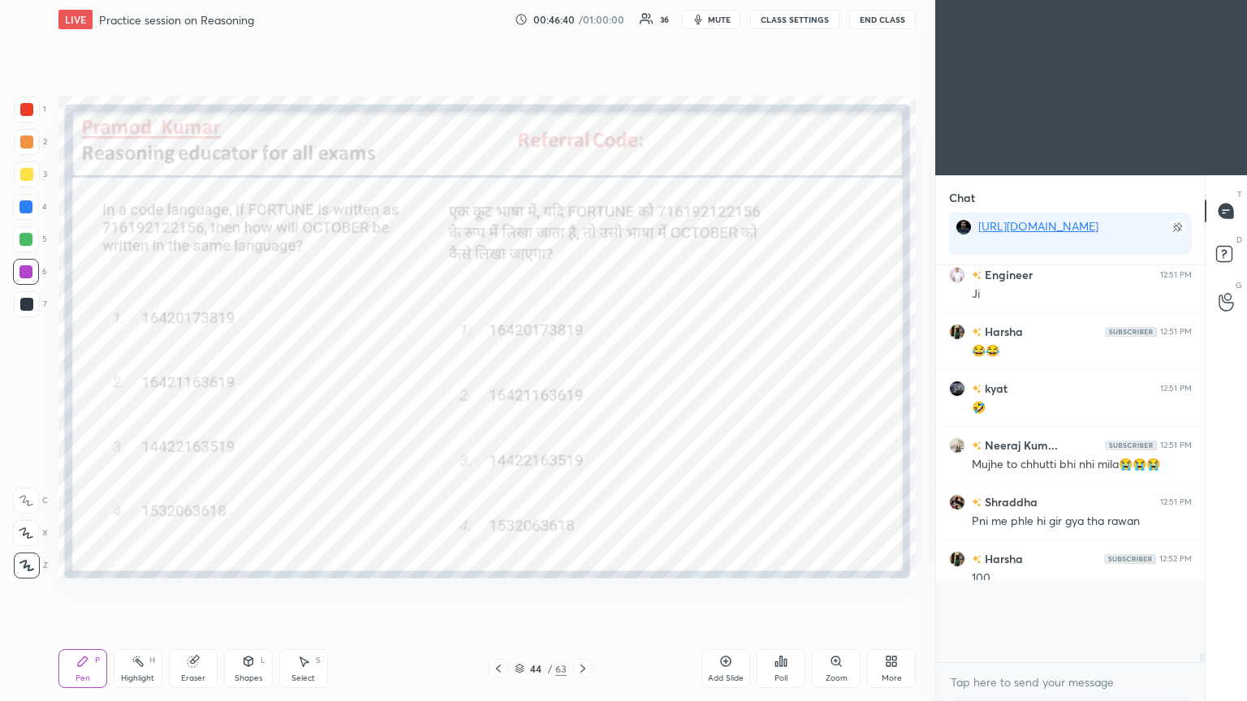
scroll to position [255, 264]
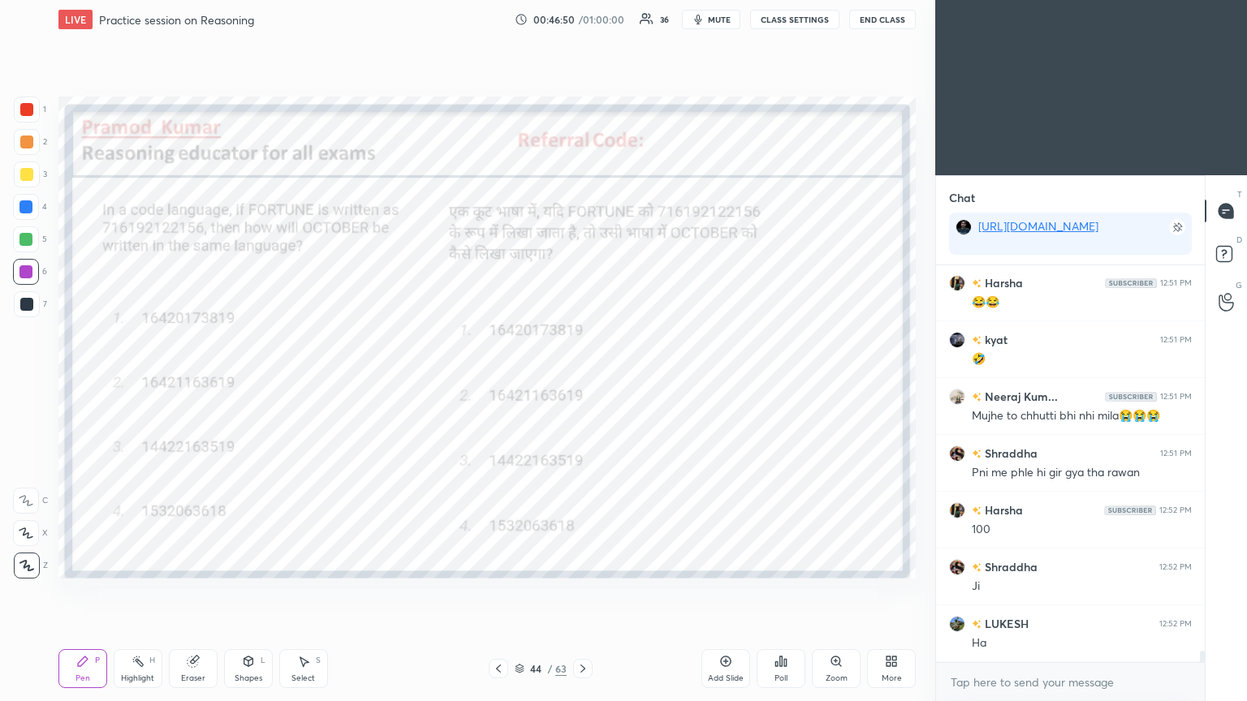
click at [582, 381] on icon at bounding box center [582, 669] width 5 height 8
click at [582, 381] on icon at bounding box center [780, 661] width 13 height 13
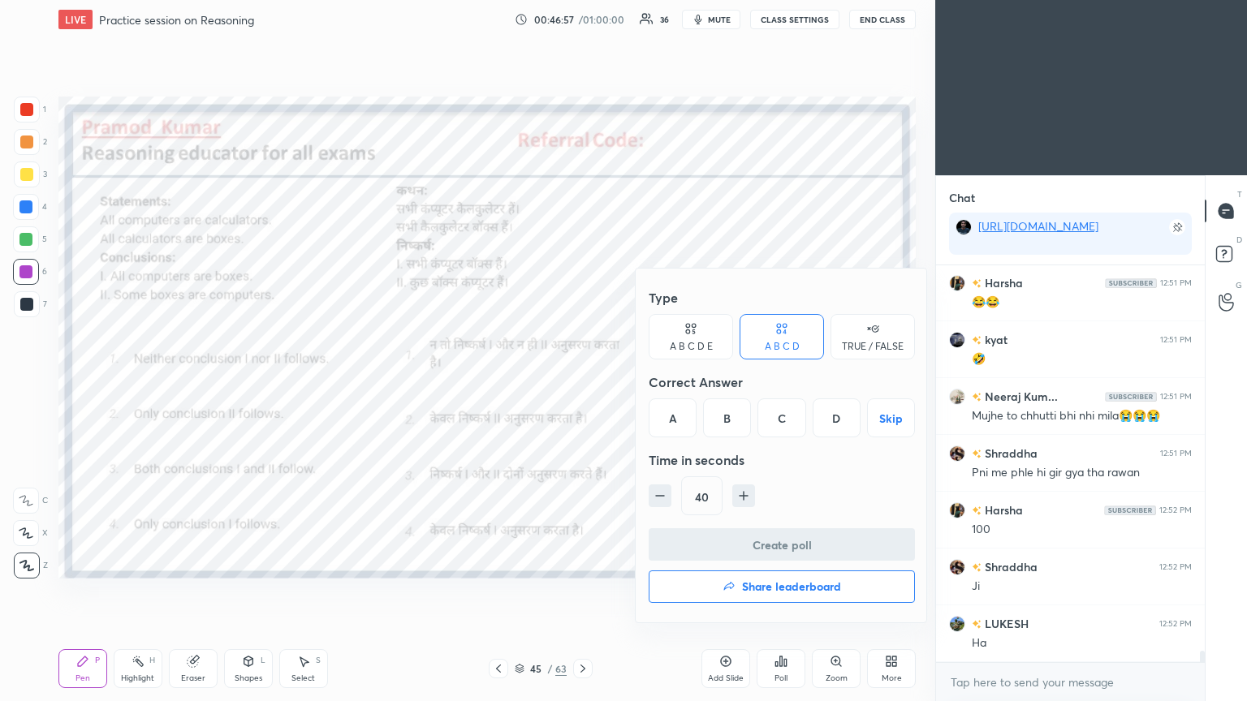
click at [582, 381] on div "C" at bounding box center [781, 418] width 48 height 39
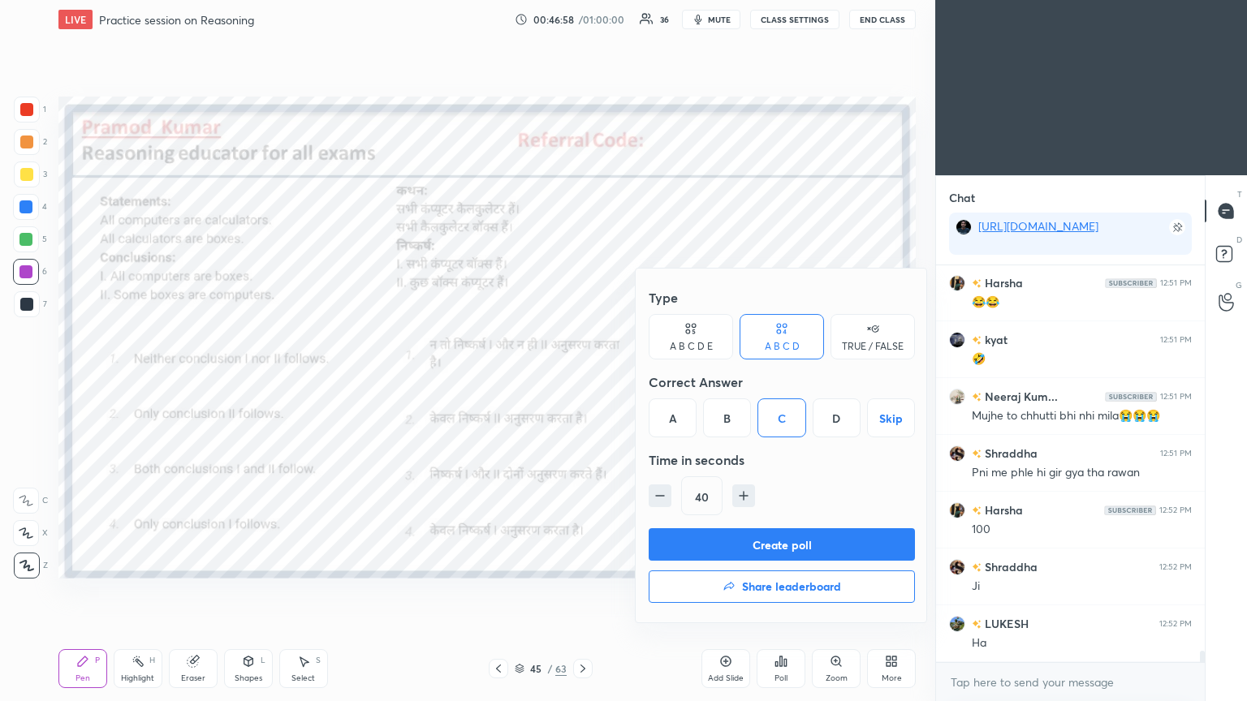
click at [582, 381] on button "Create poll" at bounding box center [782, 544] width 266 height 32
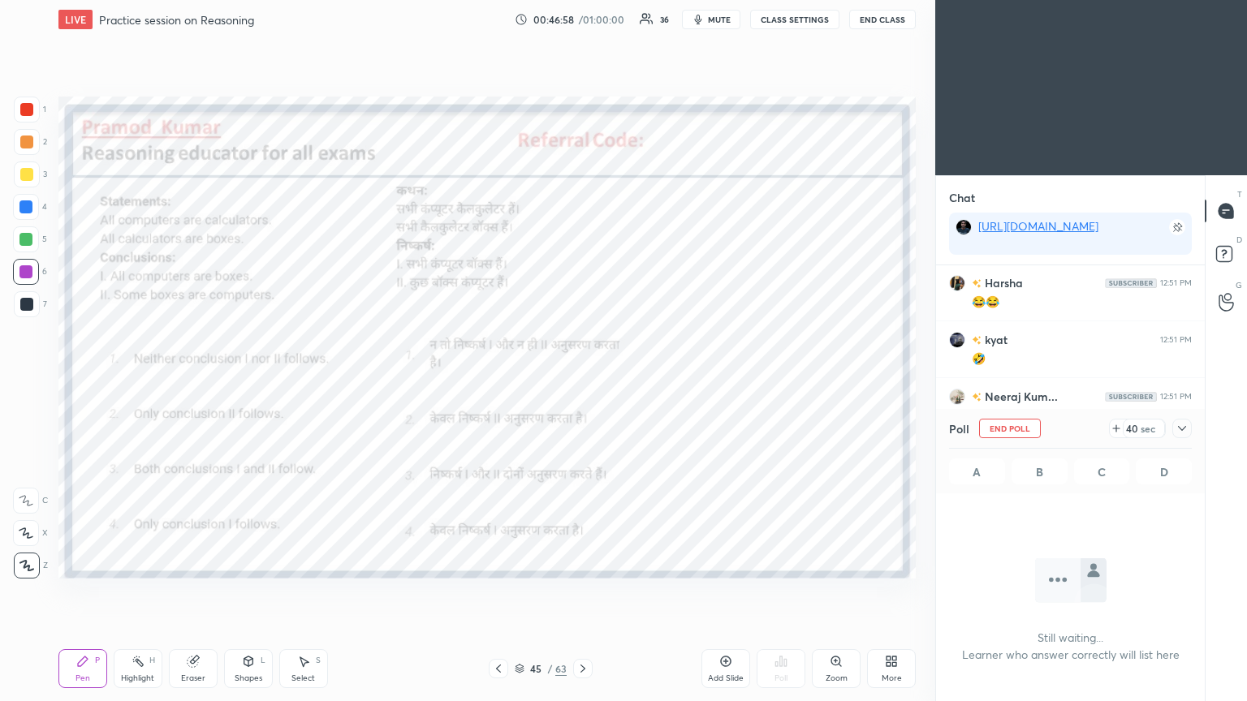
scroll to position [6, 5]
click at [582, 381] on icon at bounding box center [1182, 428] width 8 height 5
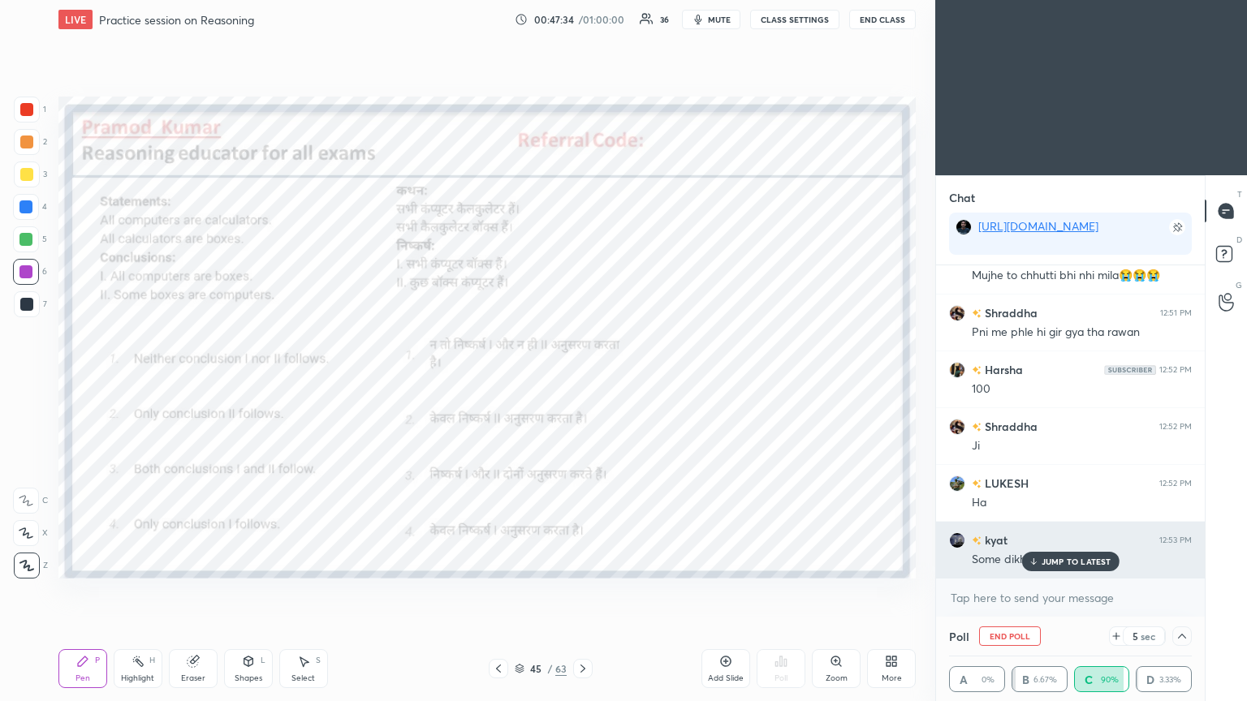
click at [582, 381] on p "JUMP TO LATEST" at bounding box center [1077, 562] width 70 height 10
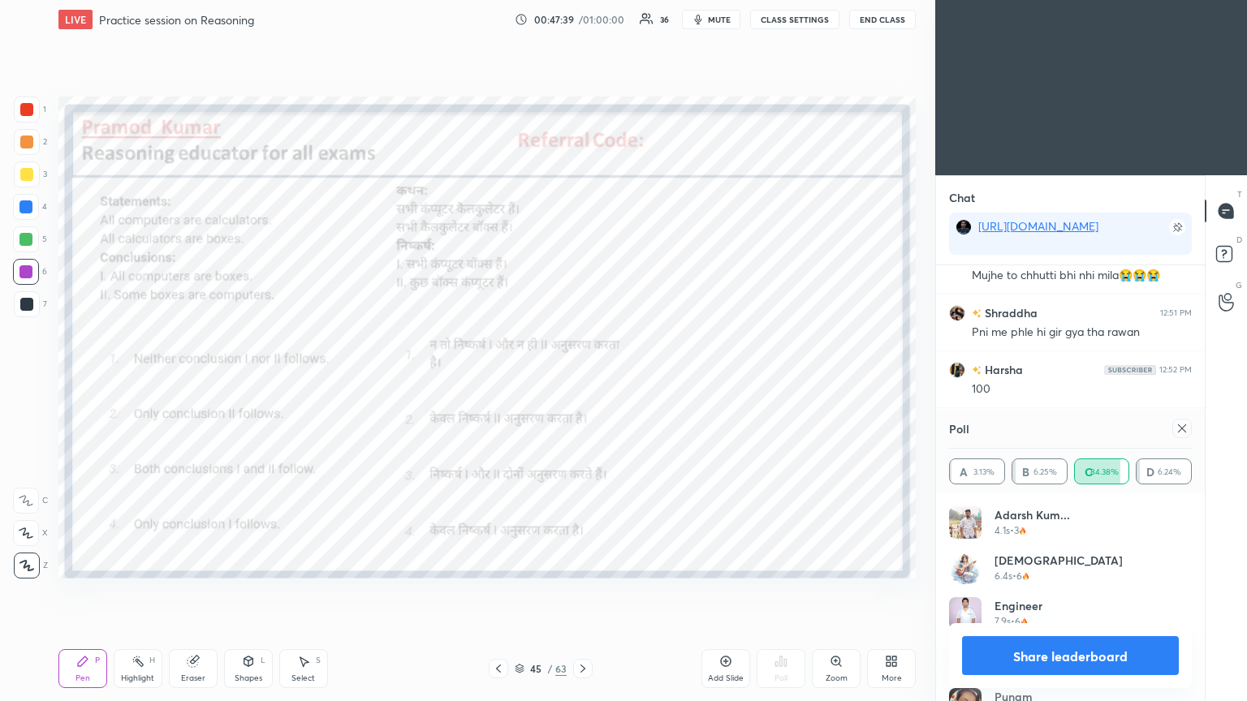
click at [582, 381] on icon at bounding box center [1182, 428] width 13 height 13
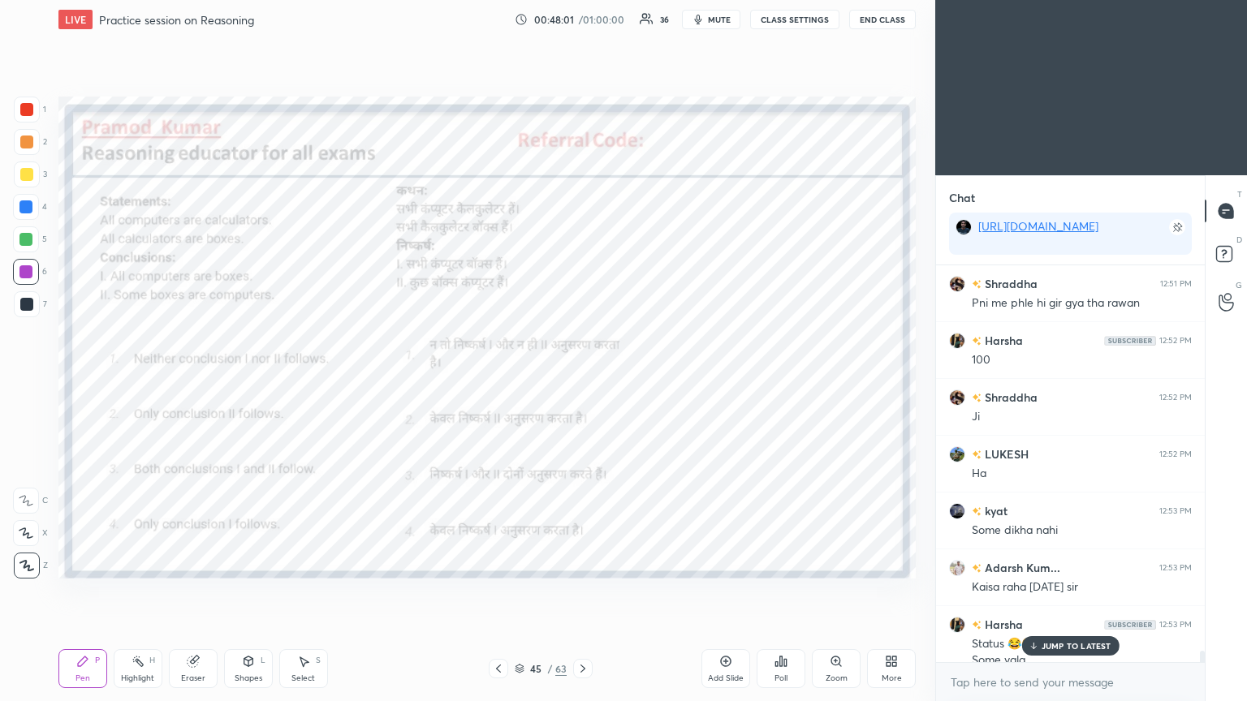
scroll to position [13441, 0]
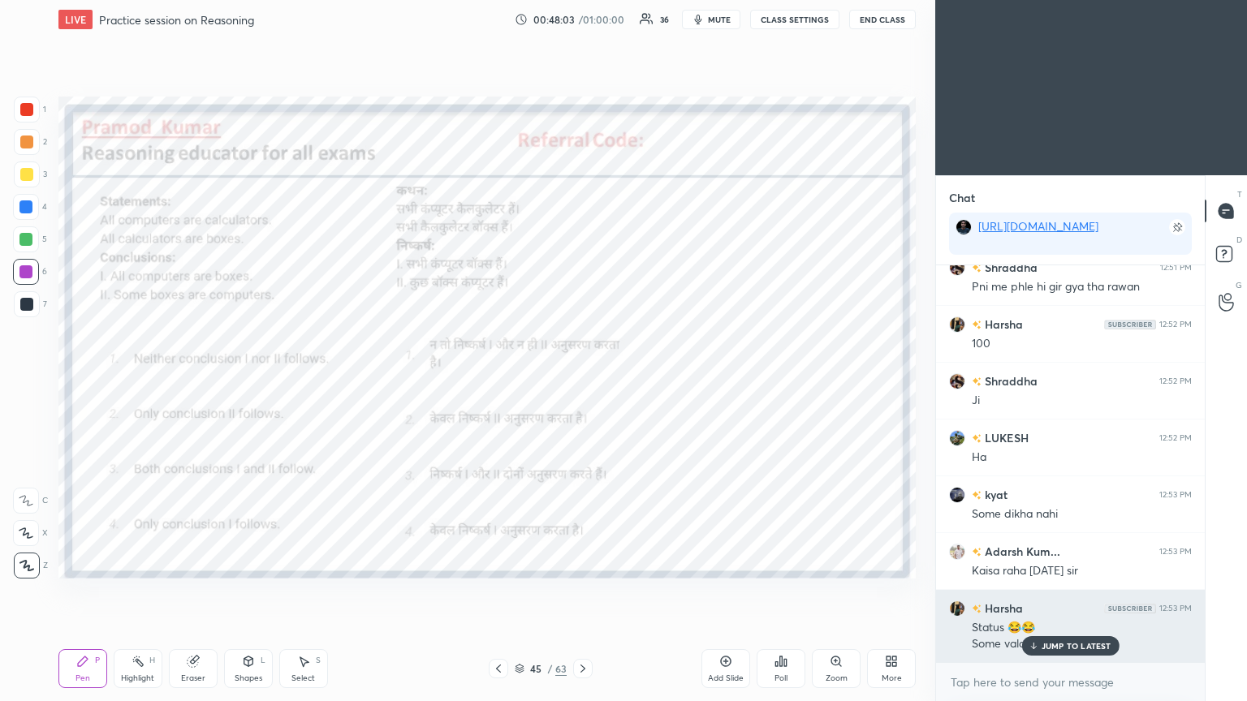
click at [582, 381] on p "JUMP TO LATEST" at bounding box center [1077, 646] width 70 height 10
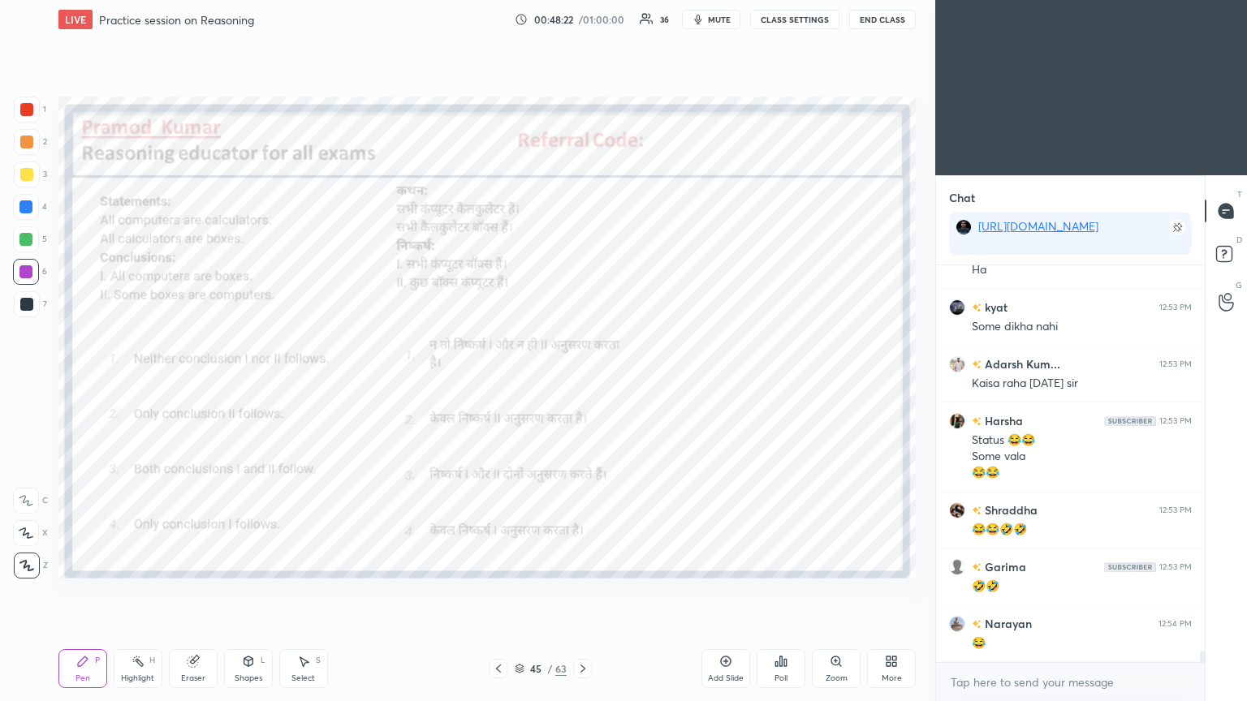
scroll to position [13667, 0]
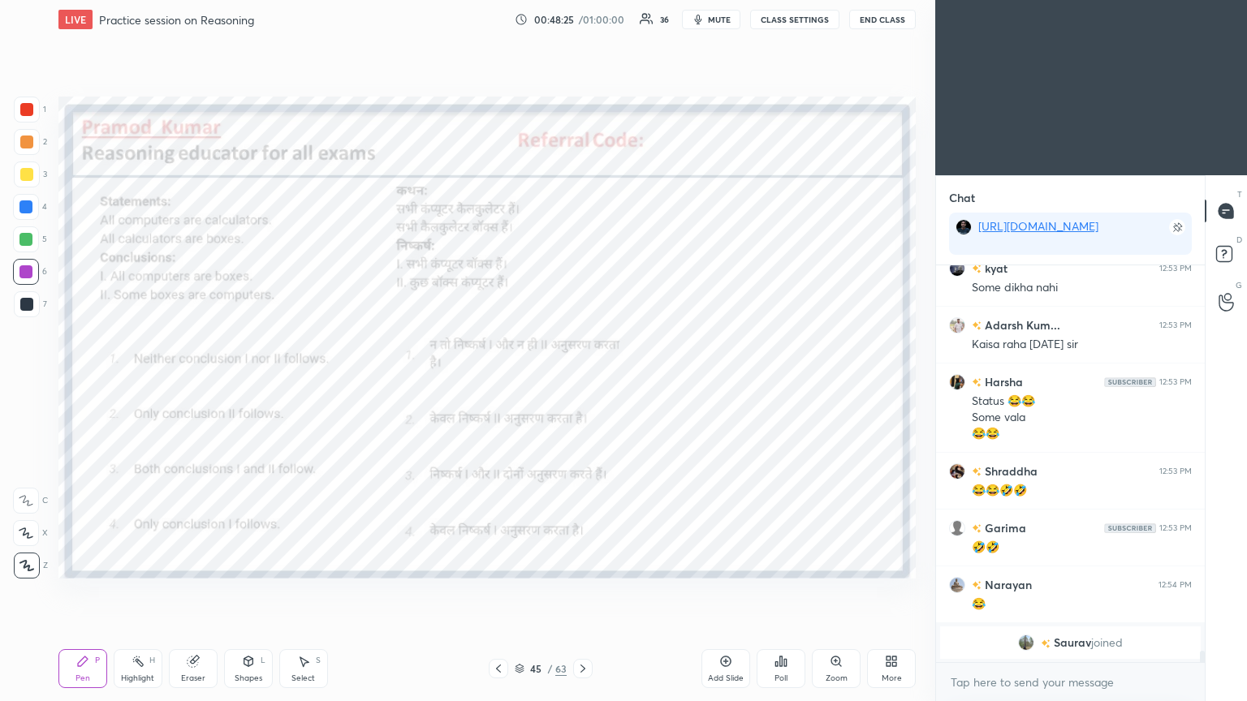
click at [582, 381] on icon at bounding box center [582, 668] width 13 height 13
click at [582, 381] on icon at bounding box center [776, 664] width 2 height 4
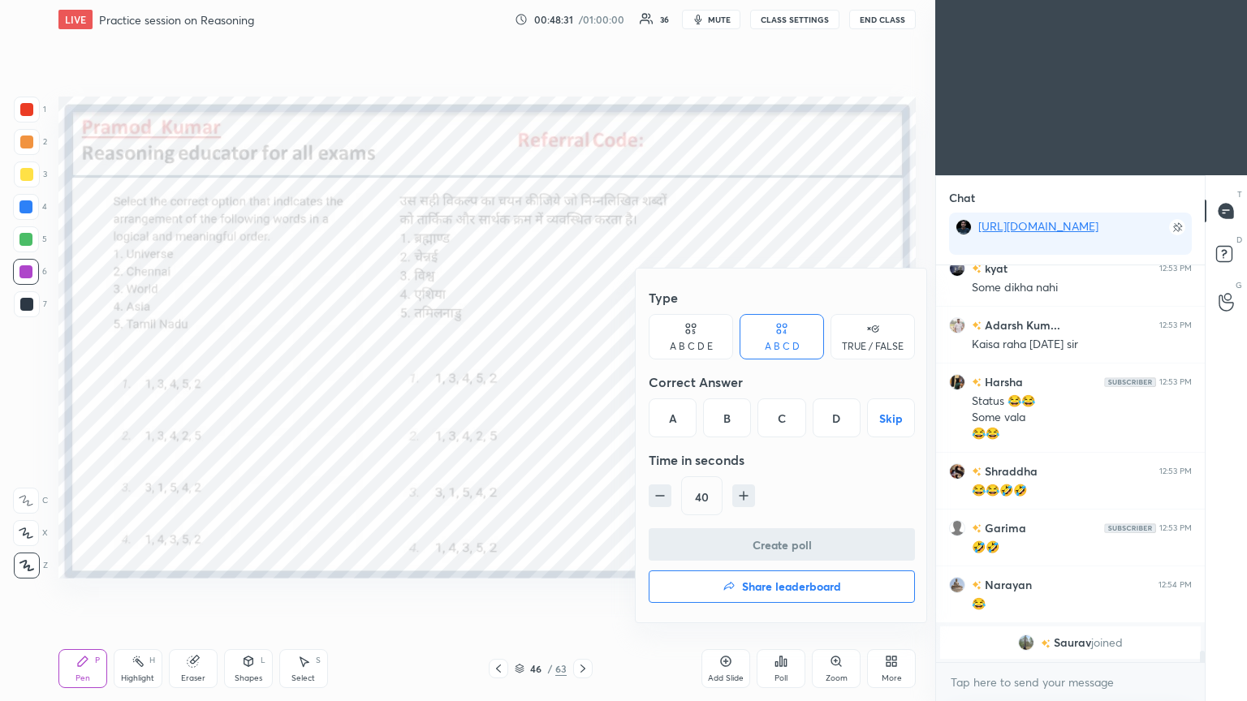
click at [582, 381] on div "A" at bounding box center [673, 418] width 48 height 39
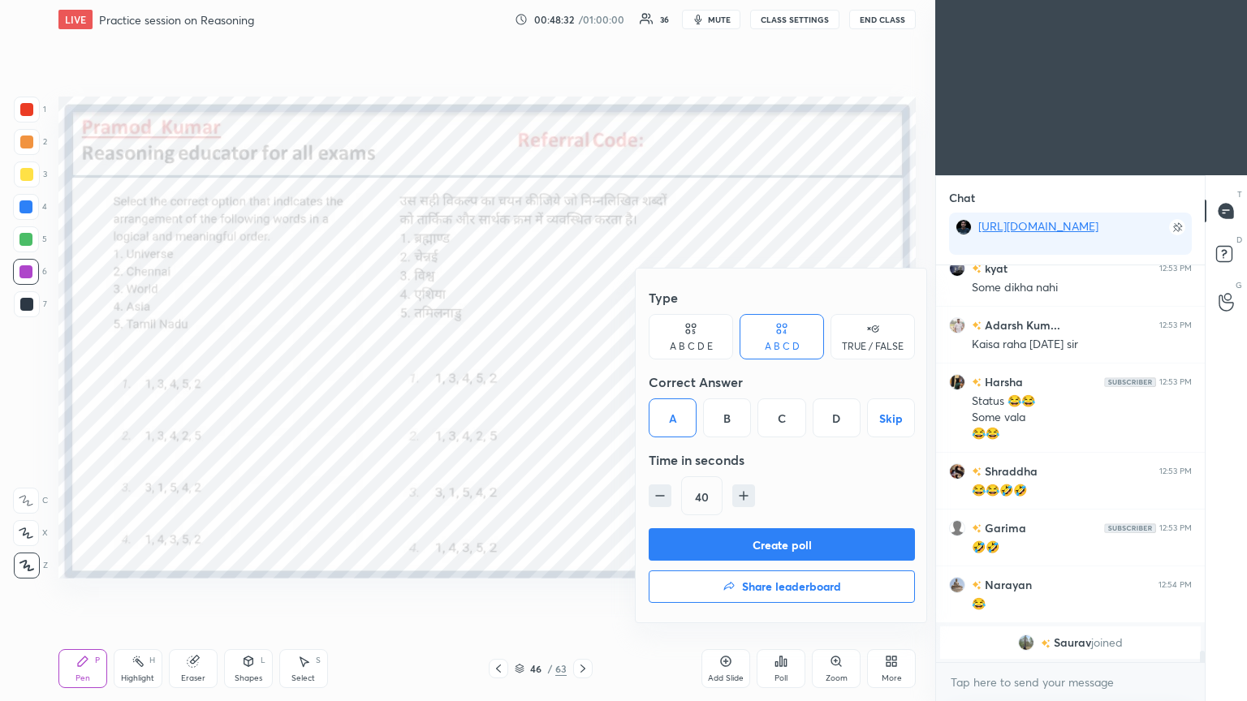
click at [582, 381] on button "Create poll" at bounding box center [782, 544] width 266 height 32
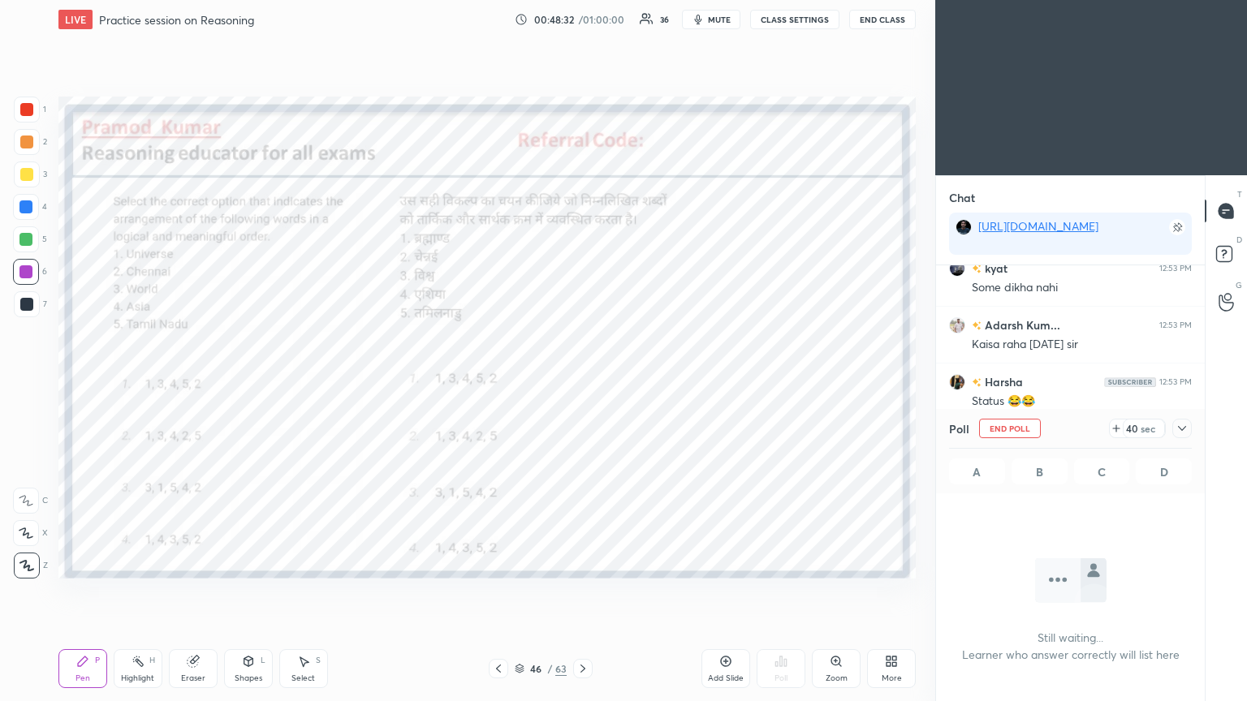
scroll to position [5, 5]
click at [582, 381] on icon at bounding box center [1182, 428] width 13 height 13
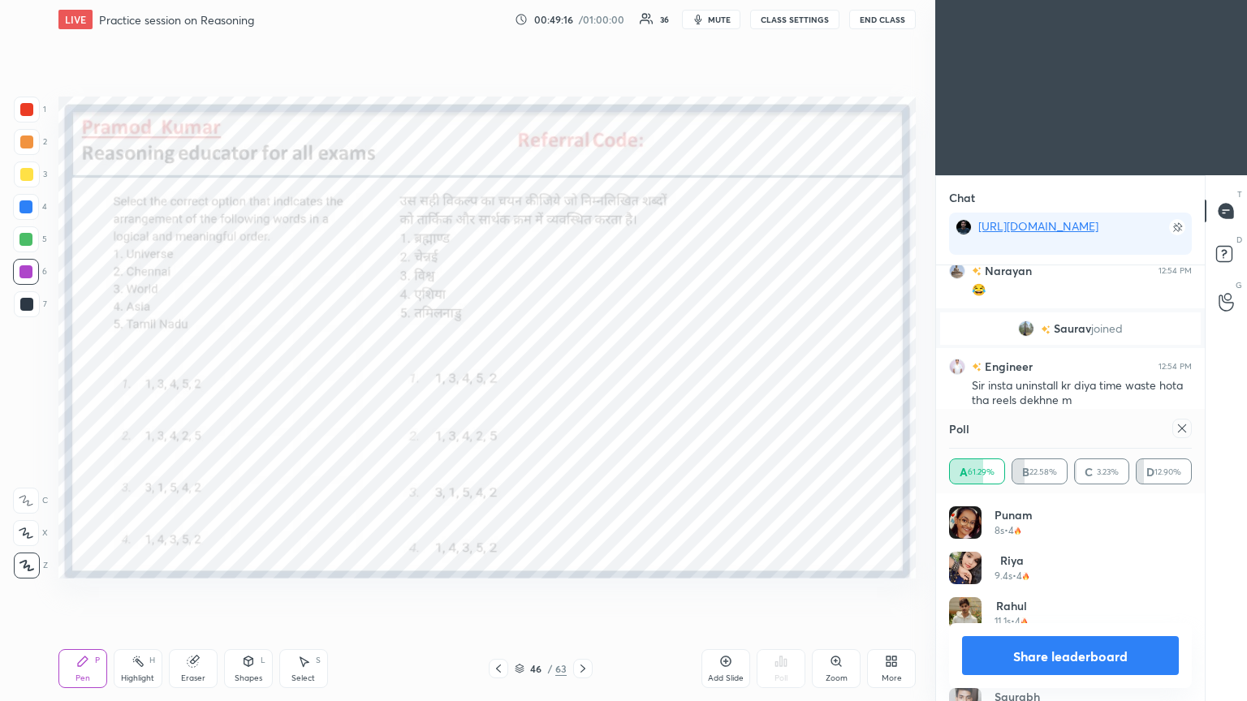
scroll to position [12366, 0]
click at [582, 381] on div at bounding box center [1181, 428] width 19 height 19
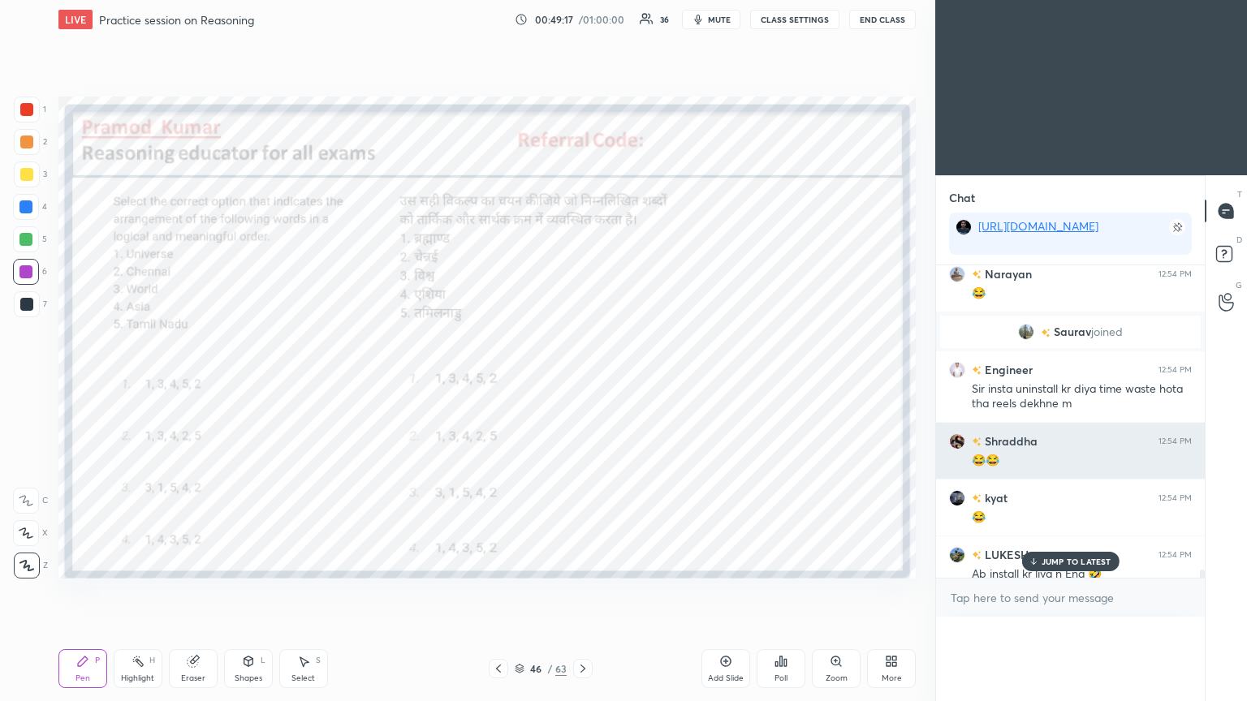
scroll to position [362, 264]
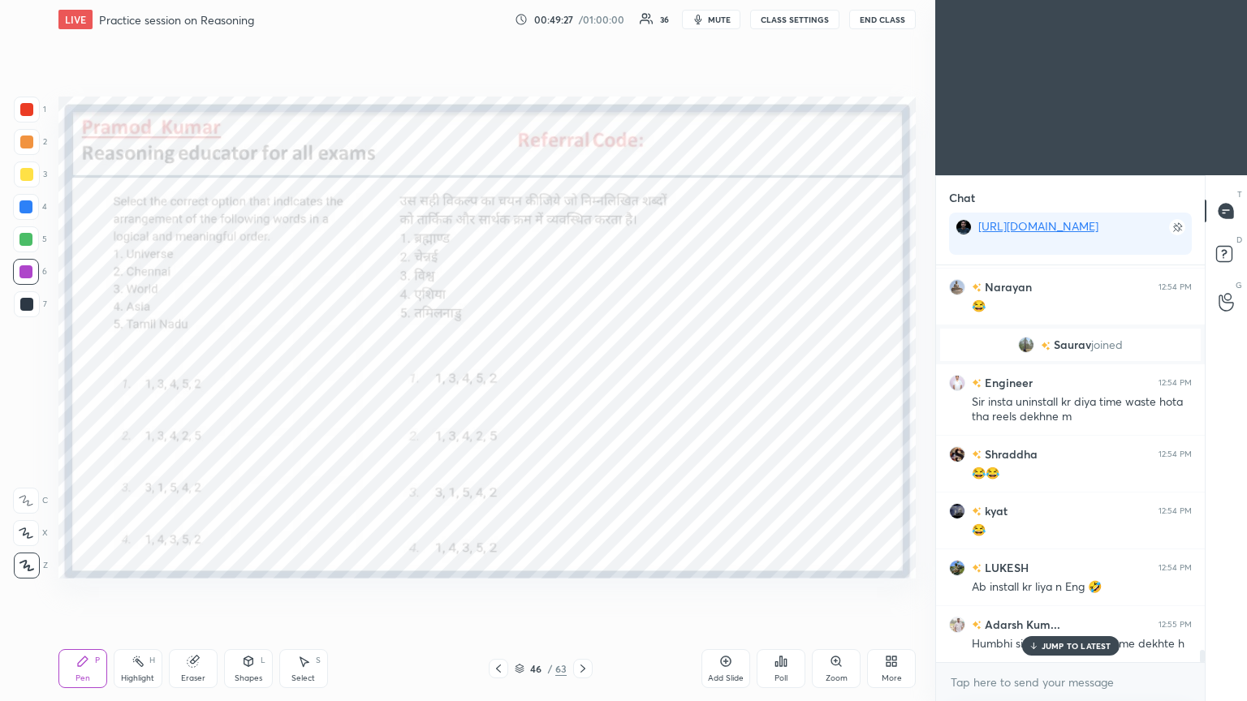
click at [582, 381] on div "Poll" at bounding box center [781, 668] width 49 height 39
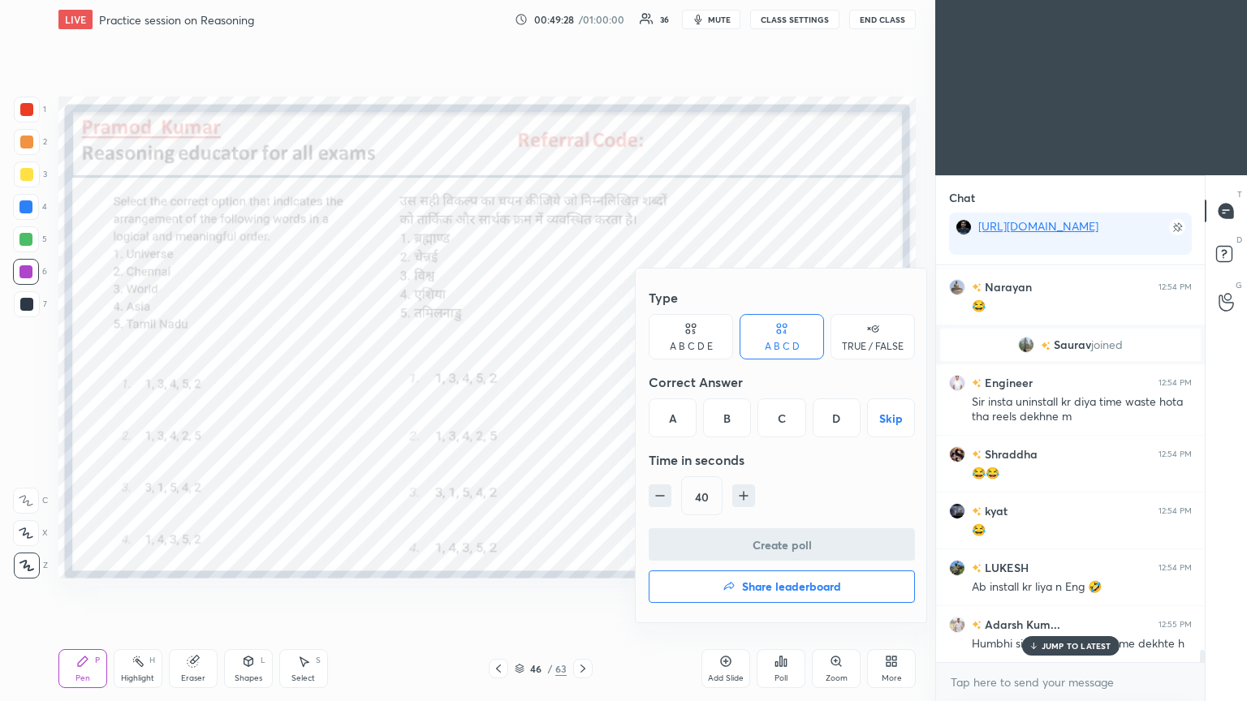
click at [582, 381] on h4 "Share leaderboard" at bounding box center [791, 586] width 99 height 11
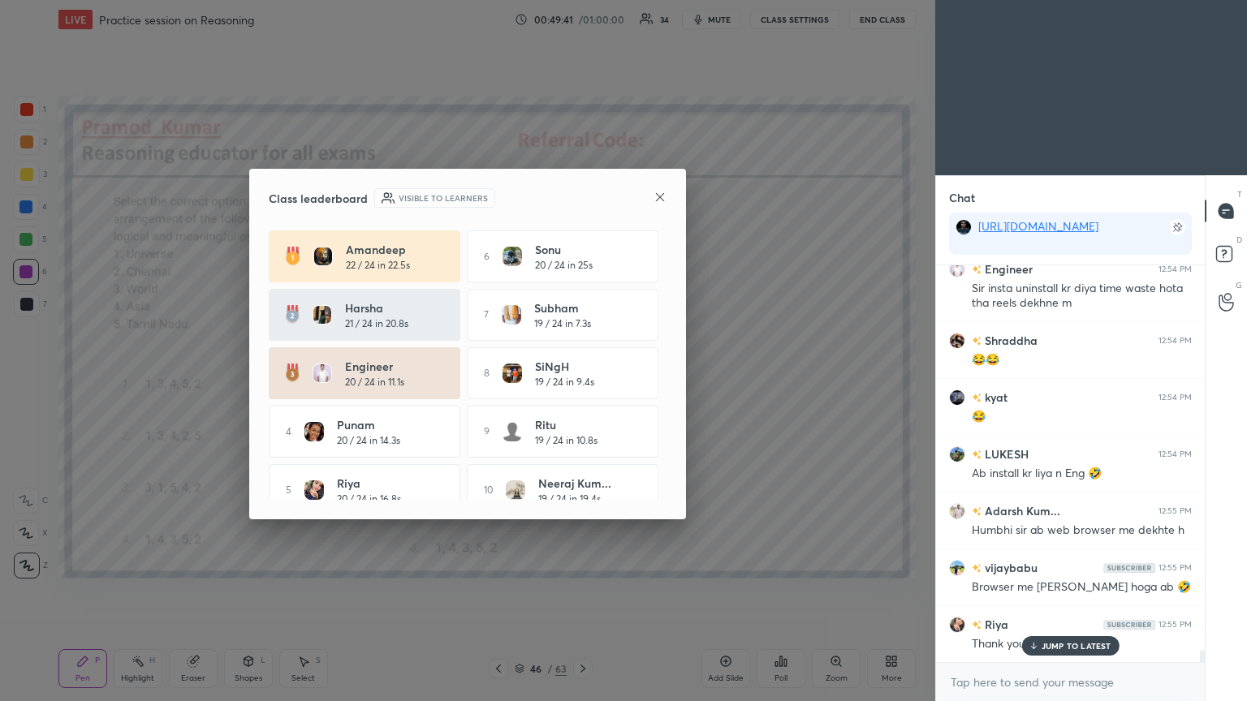
scroll to position [20, 0]
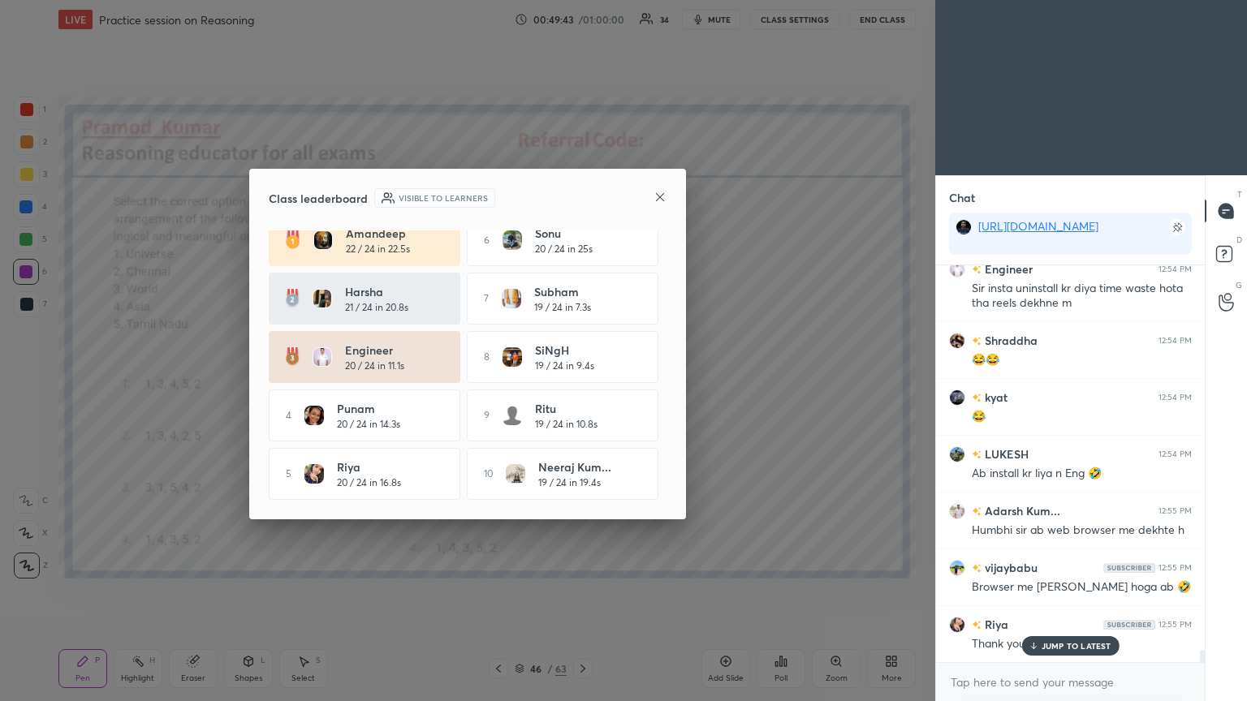
click at [582, 195] on icon at bounding box center [660, 197] width 13 height 13
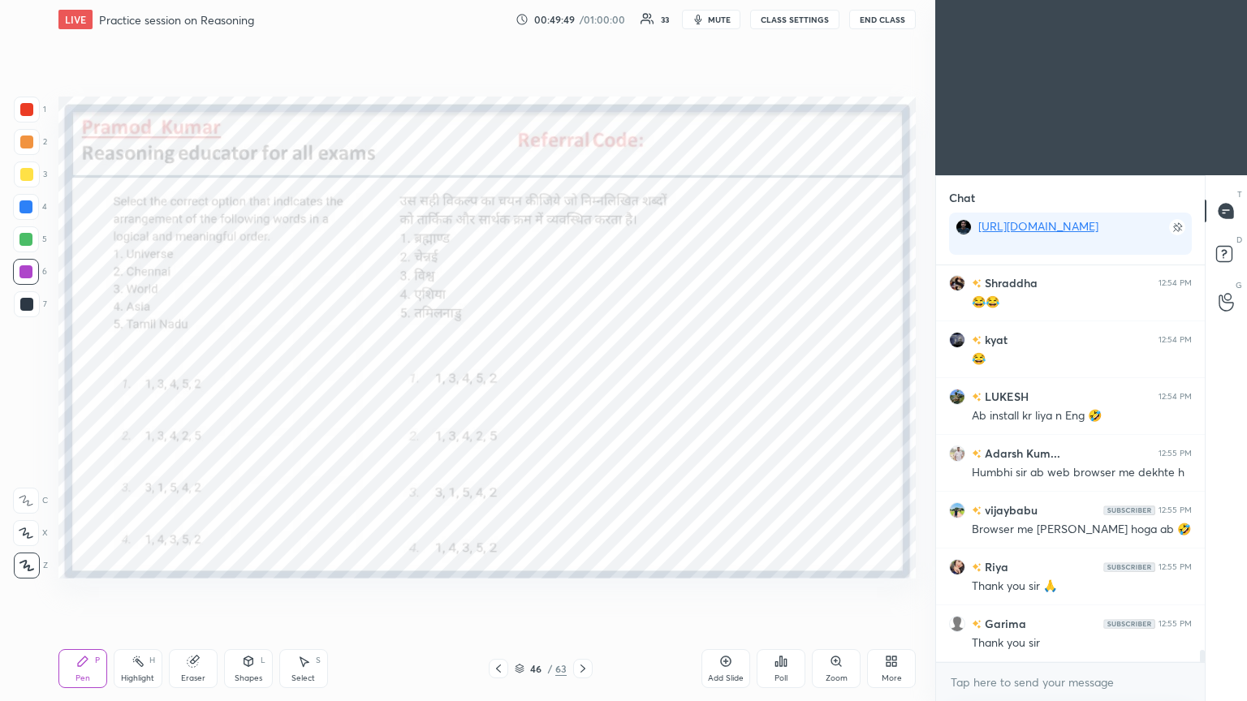
scroll to position [6, 5]
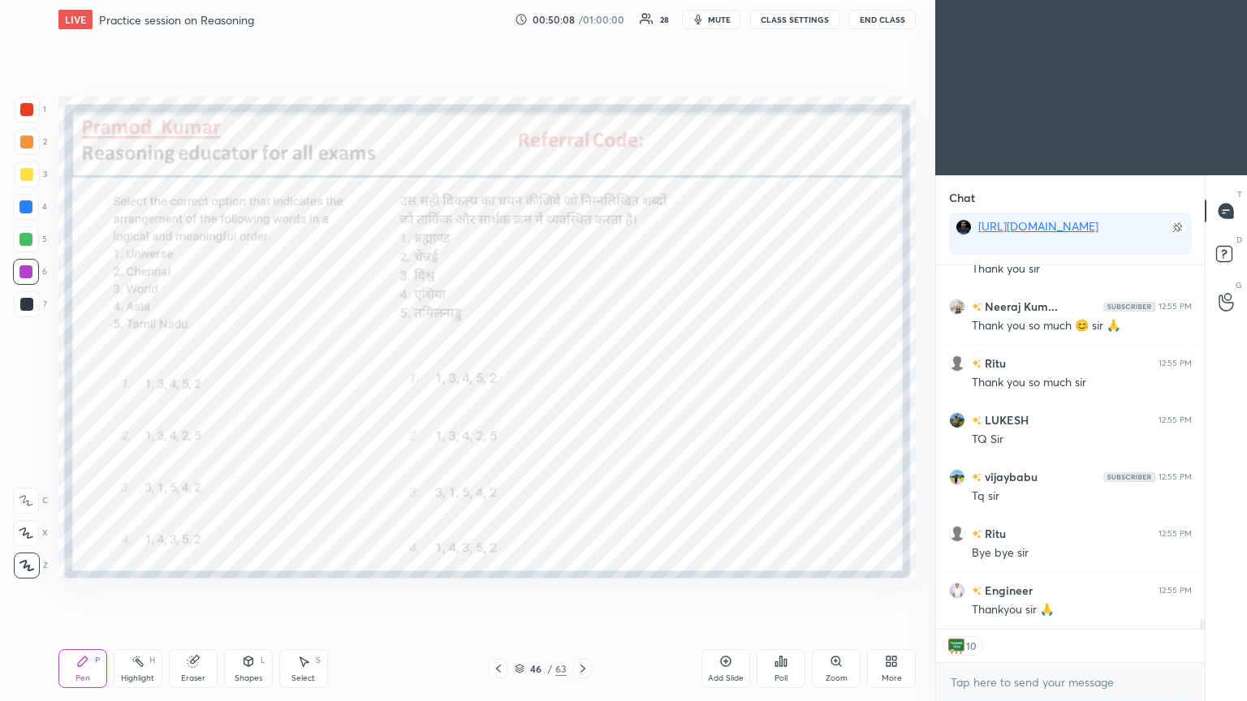
click at [582, 19] on button "End Class" at bounding box center [882, 19] width 67 height 19
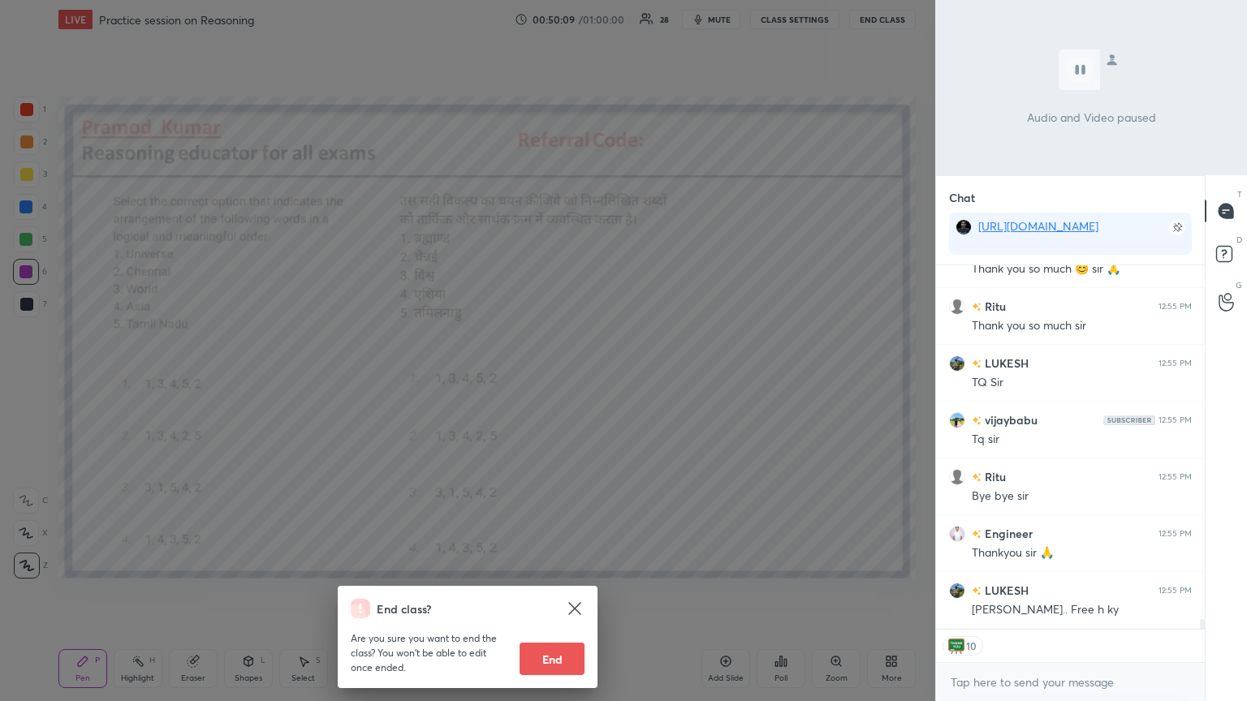
click at [563, 381] on button "End" at bounding box center [552, 659] width 65 height 32
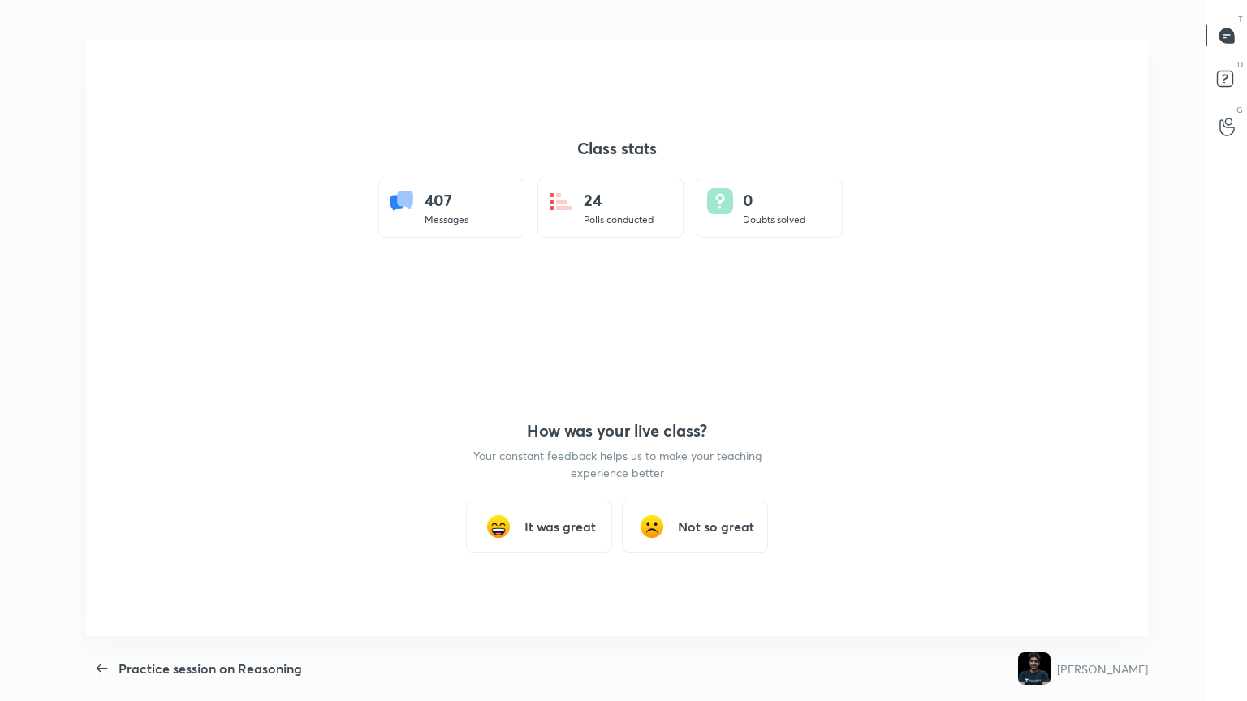
type textarea "x"
